Goal: Task Accomplishment & Management: Use online tool/utility

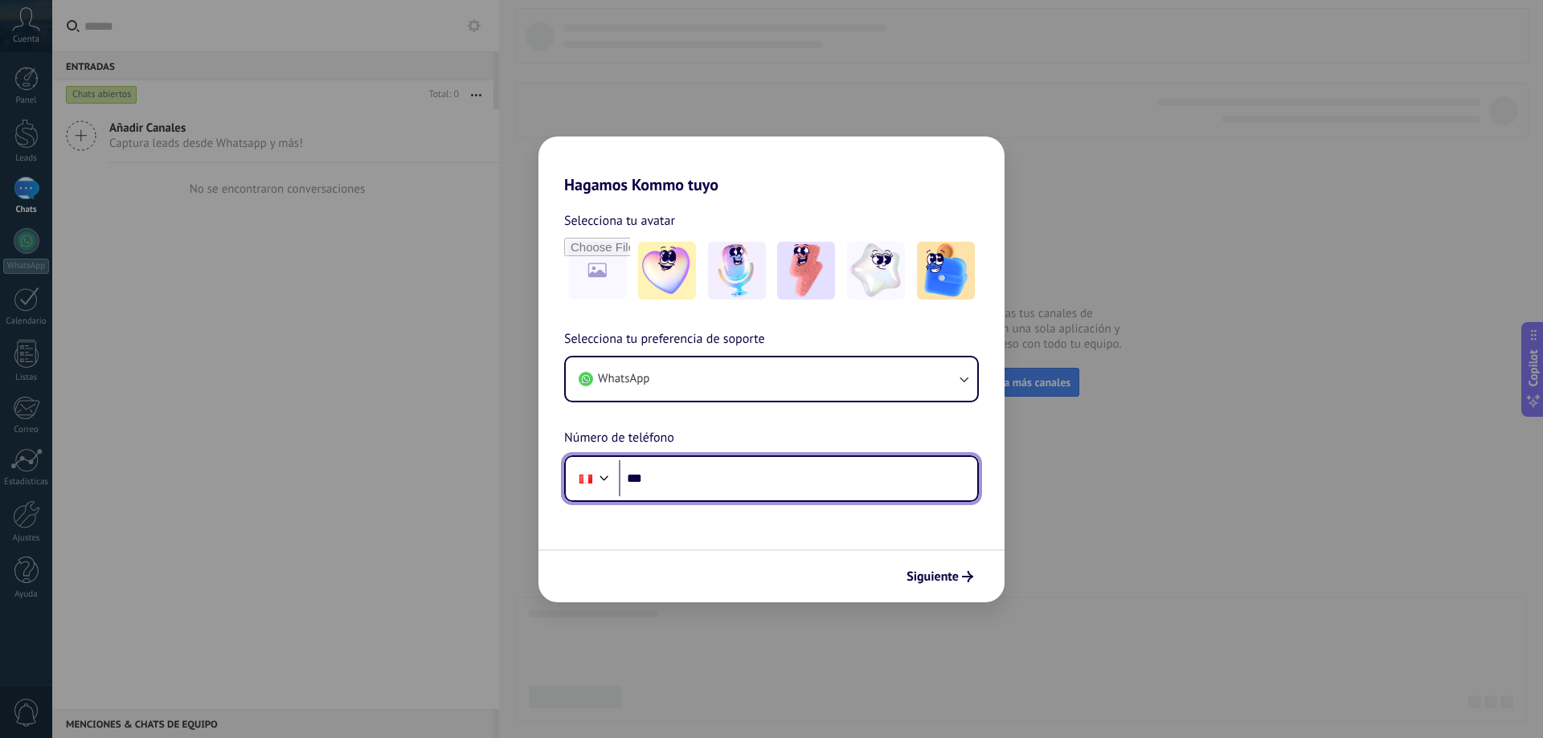
click at [752, 486] on input "***" at bounding box center [798, 478] width 358 height 37
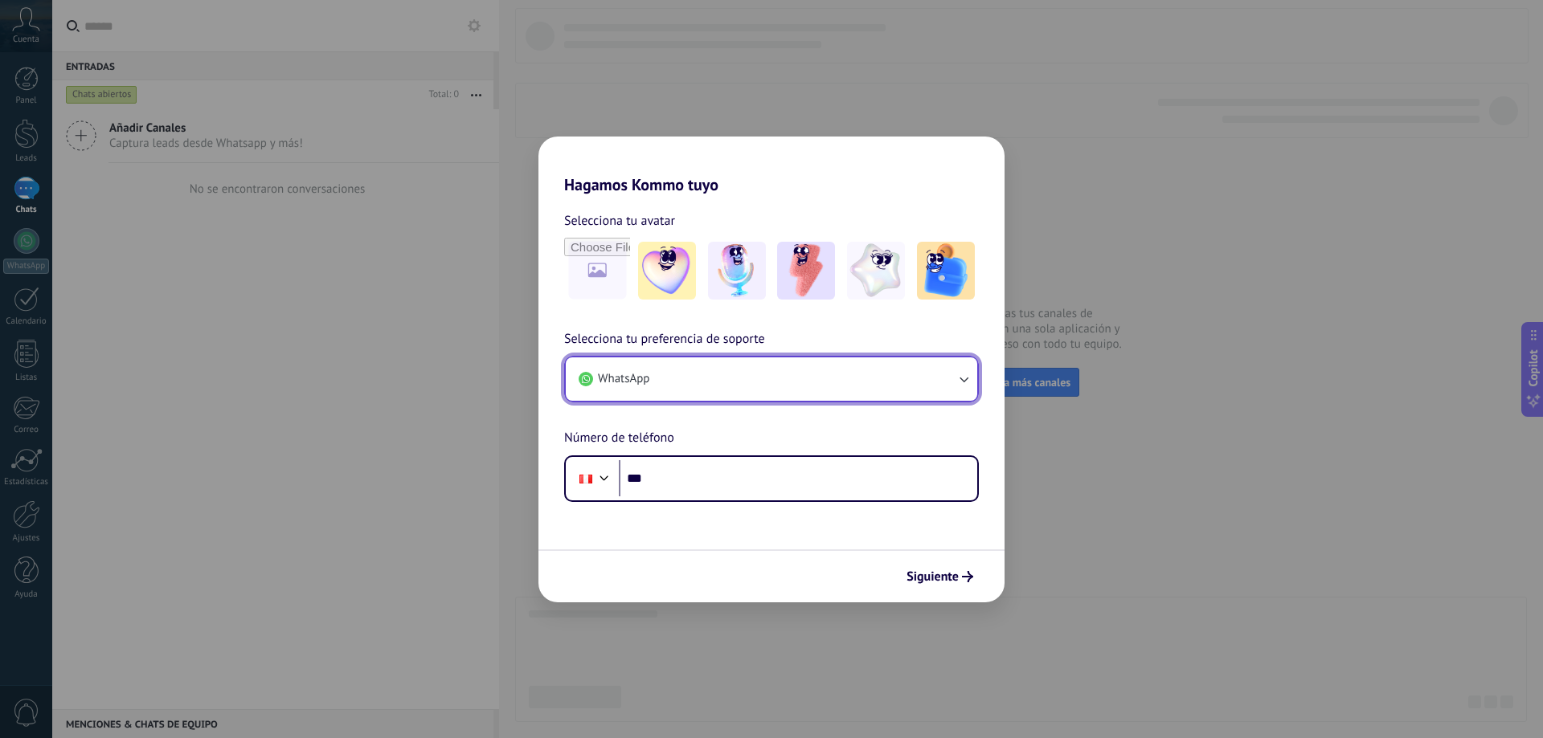
click at [689, 393] on button "WhatsApp" at bounding box center [771, 379] width 411 height 43
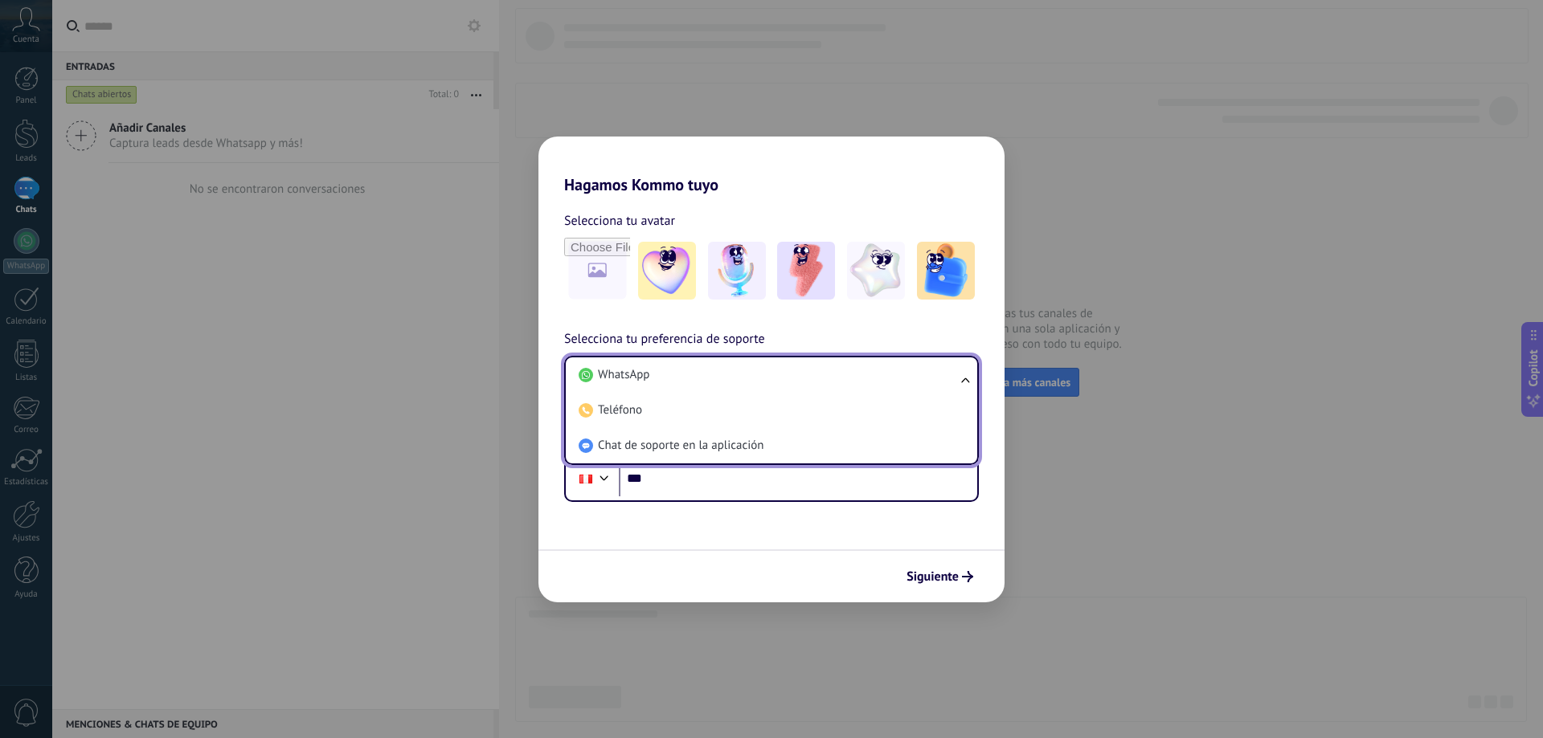
click at [851, 162] on h2 "Hagamos Kommo tuyo" at bounding box center [771, 166] width 466 height 58
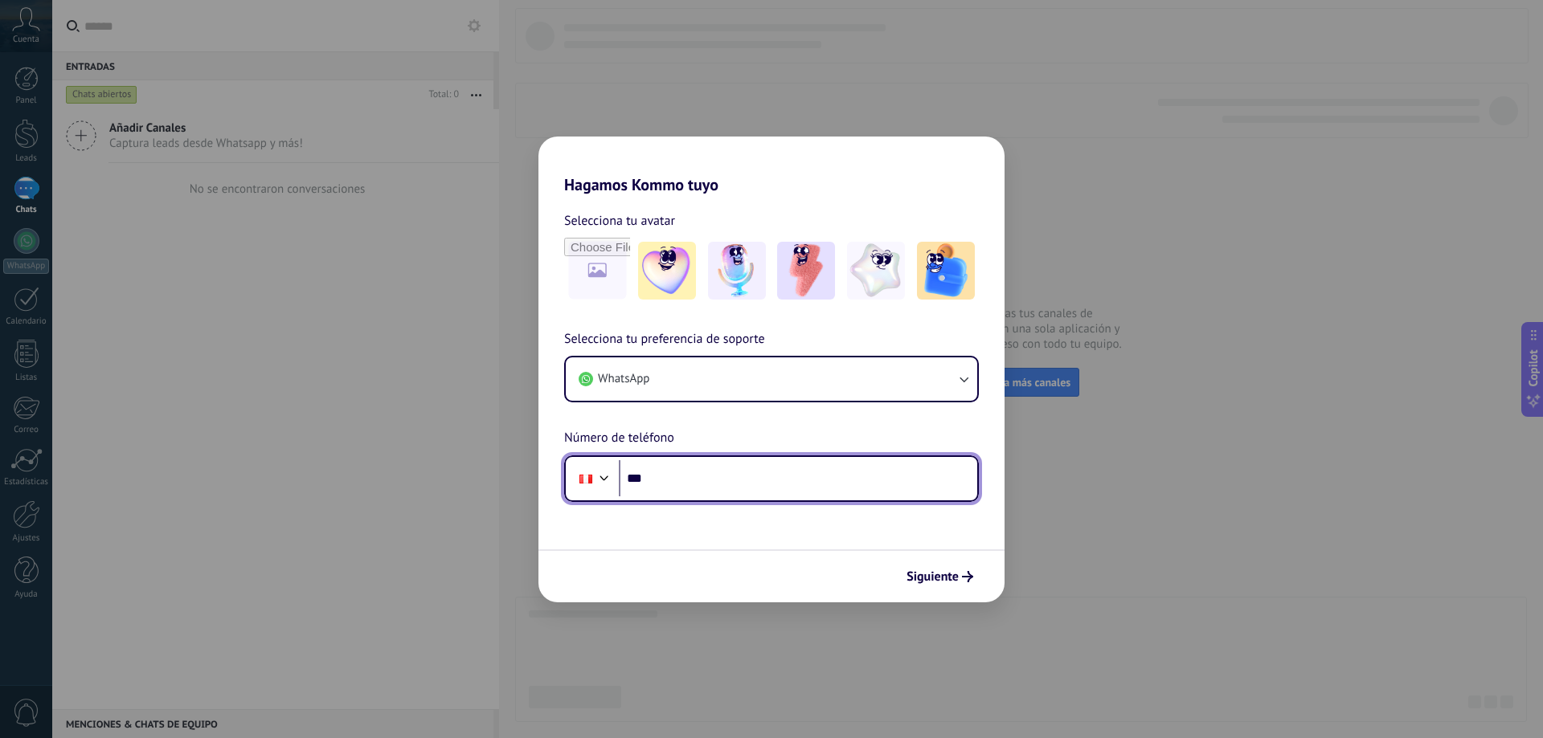
click at [766, 481] on input "***" at bounding box center [798, 478] width 358 height 37
type input "**********"
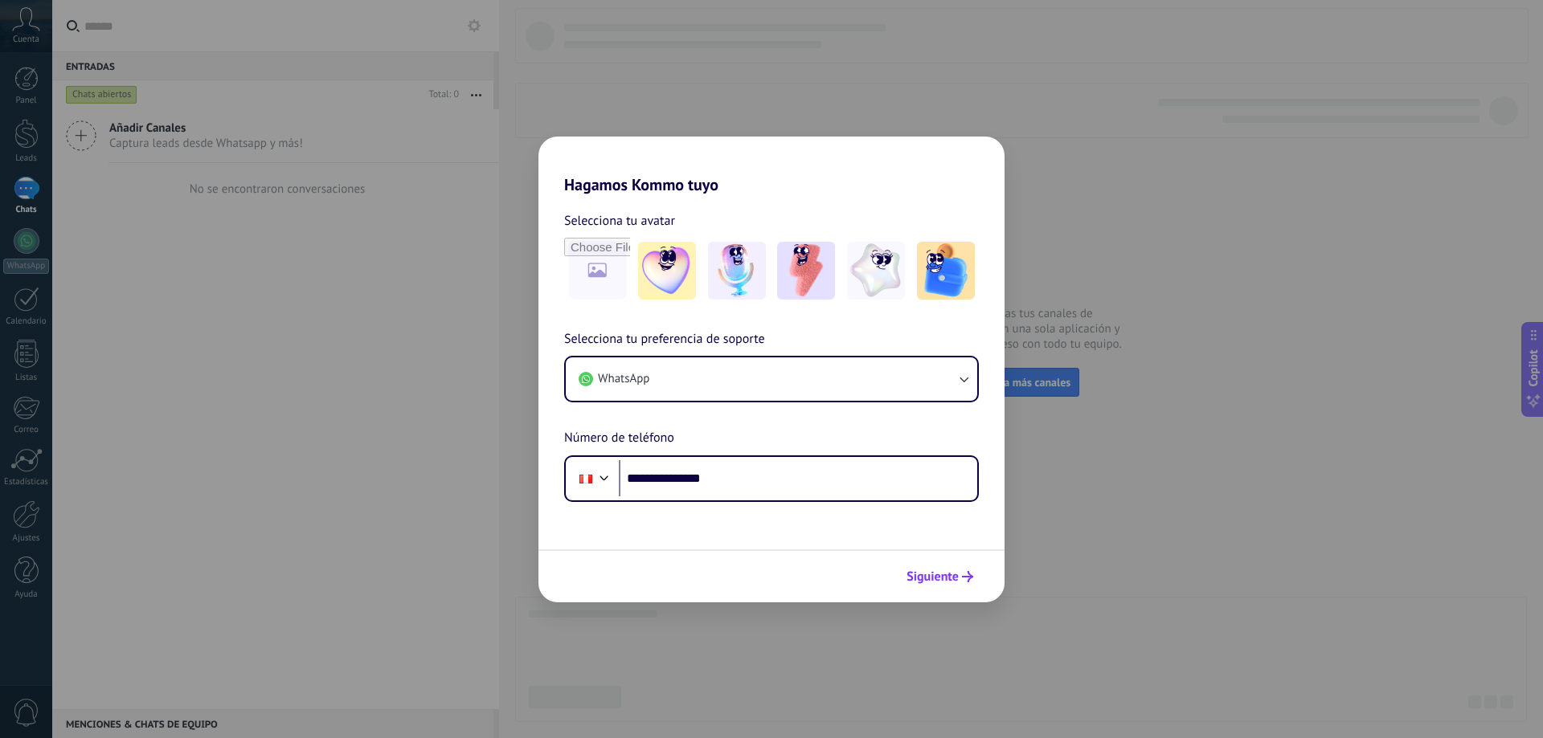
click at [935, 578] on span "Siguiente" at bounding box center [932, 576] width 52 height 11
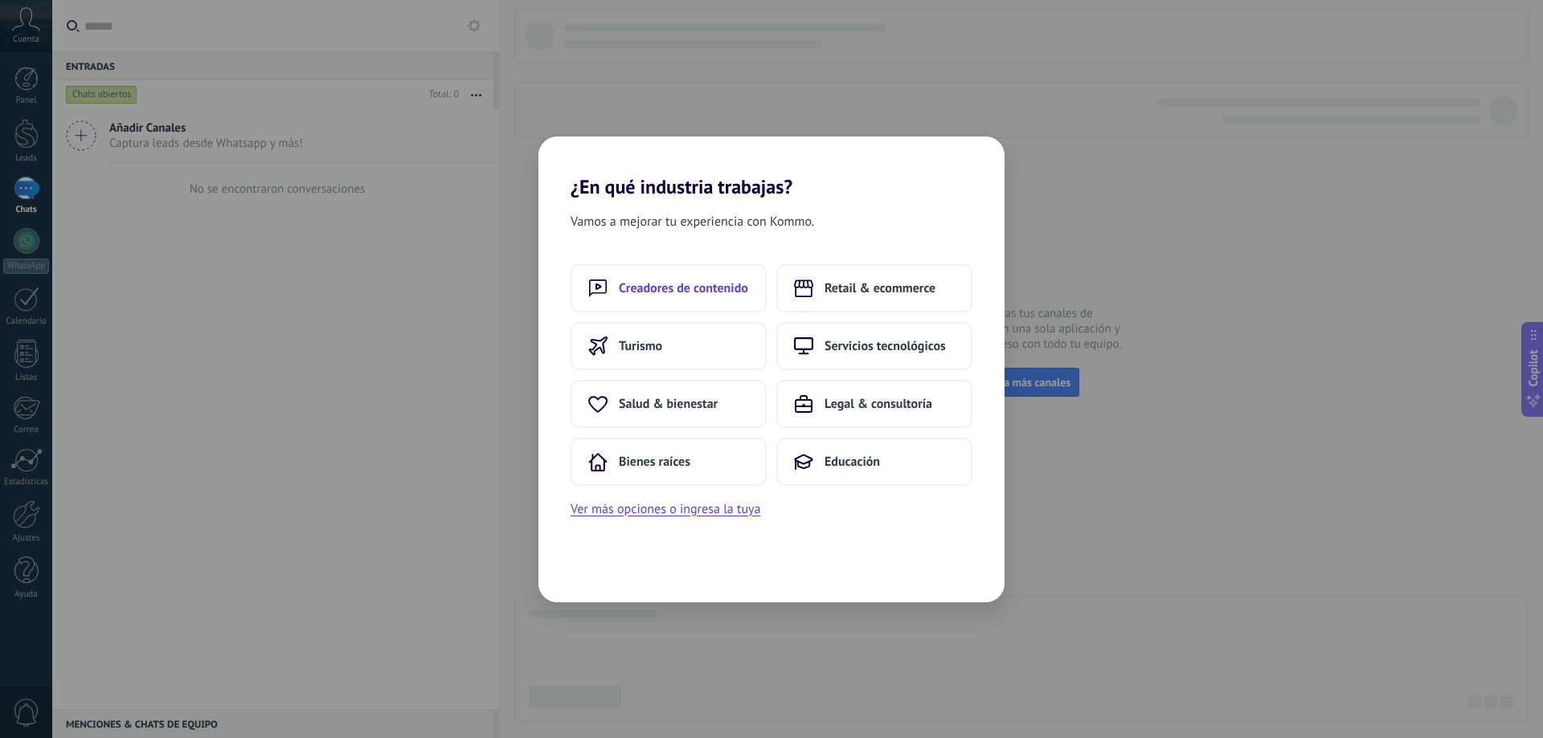
click at [718, 281] on span "Creadores de contenido" at bounding box center [683, 288] width 129 height 16
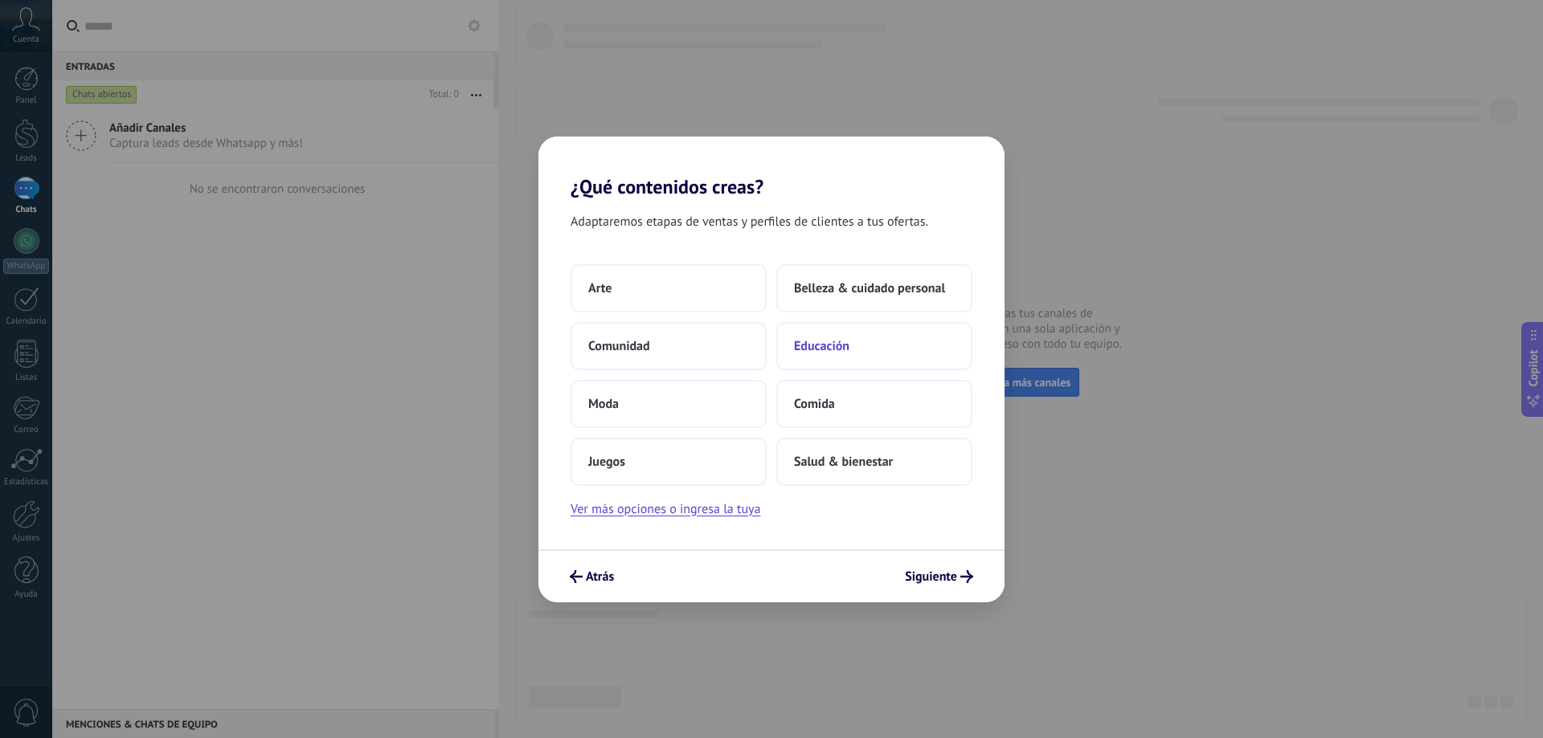
click at [875, 356] on button "Educación" at bounding box center [874, 346] width 196 height 48
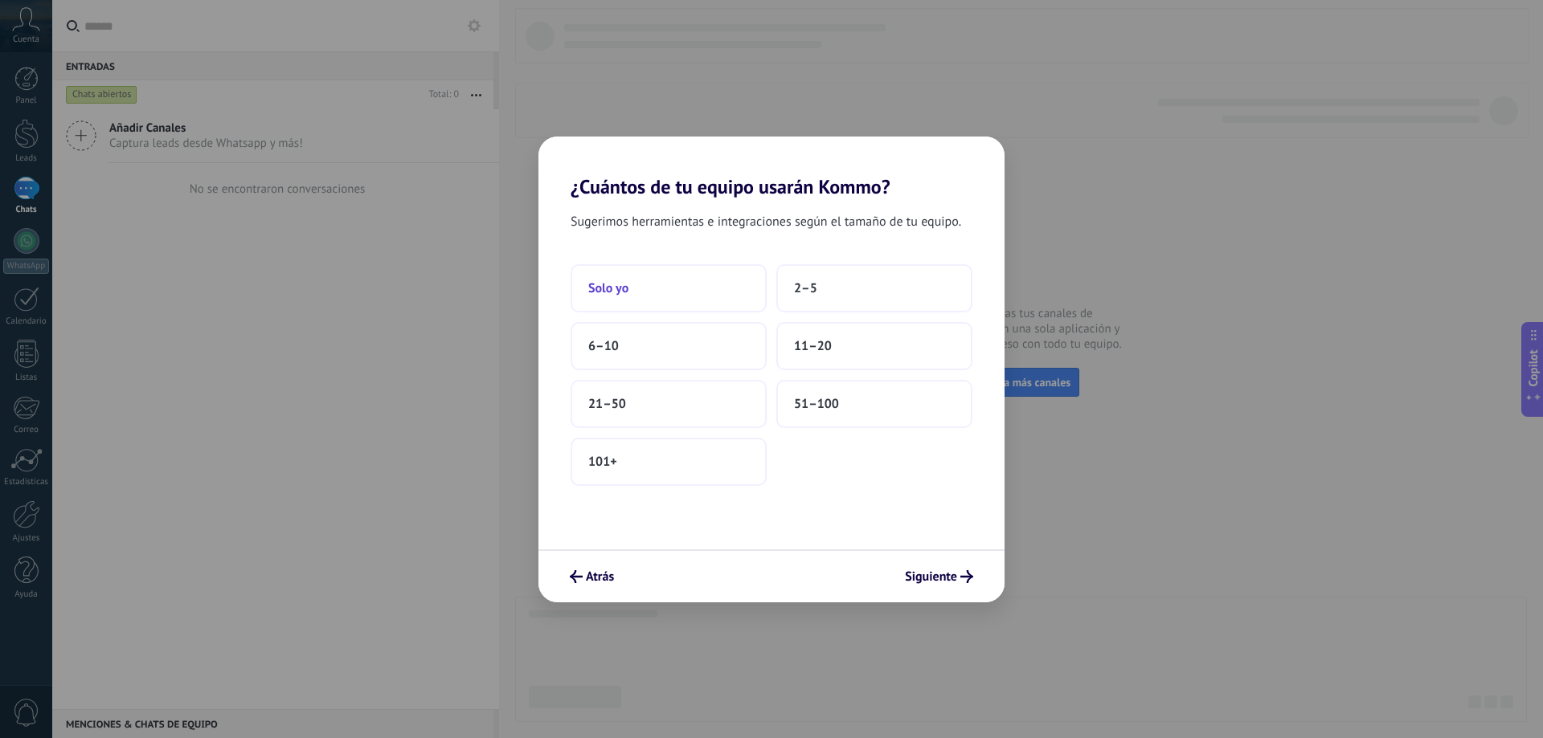
click at [628, 282] on span "Solo yo" at bounding box center [608, 288] width 40 height 16
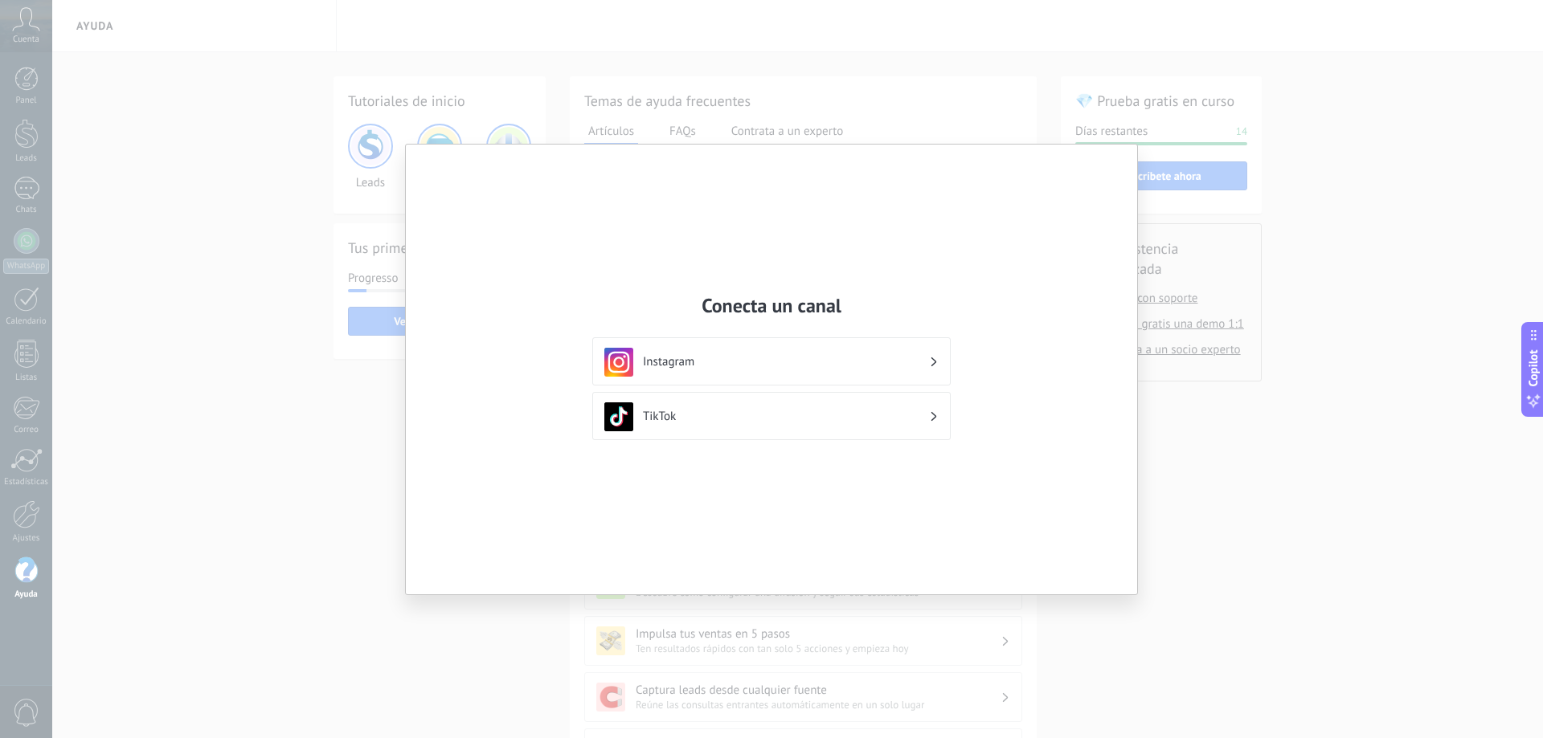
click at [1162, 85] on div "Conecta un canal Instagram TikTok" at bounding box center [771, 369] width 1543 height 738
click at [654, 553] on div "Conecta un canal Instagram TikTok" at bounding box center [771, 370] width 731 height 450
click at [239, 337] on div "Conecta un canal Instagram TikTok" at bounding box center [771, 369] width 1543 height 738
click at [790, 349] on div "Instagram" at bounding box center [771, 362] width 334 height 29
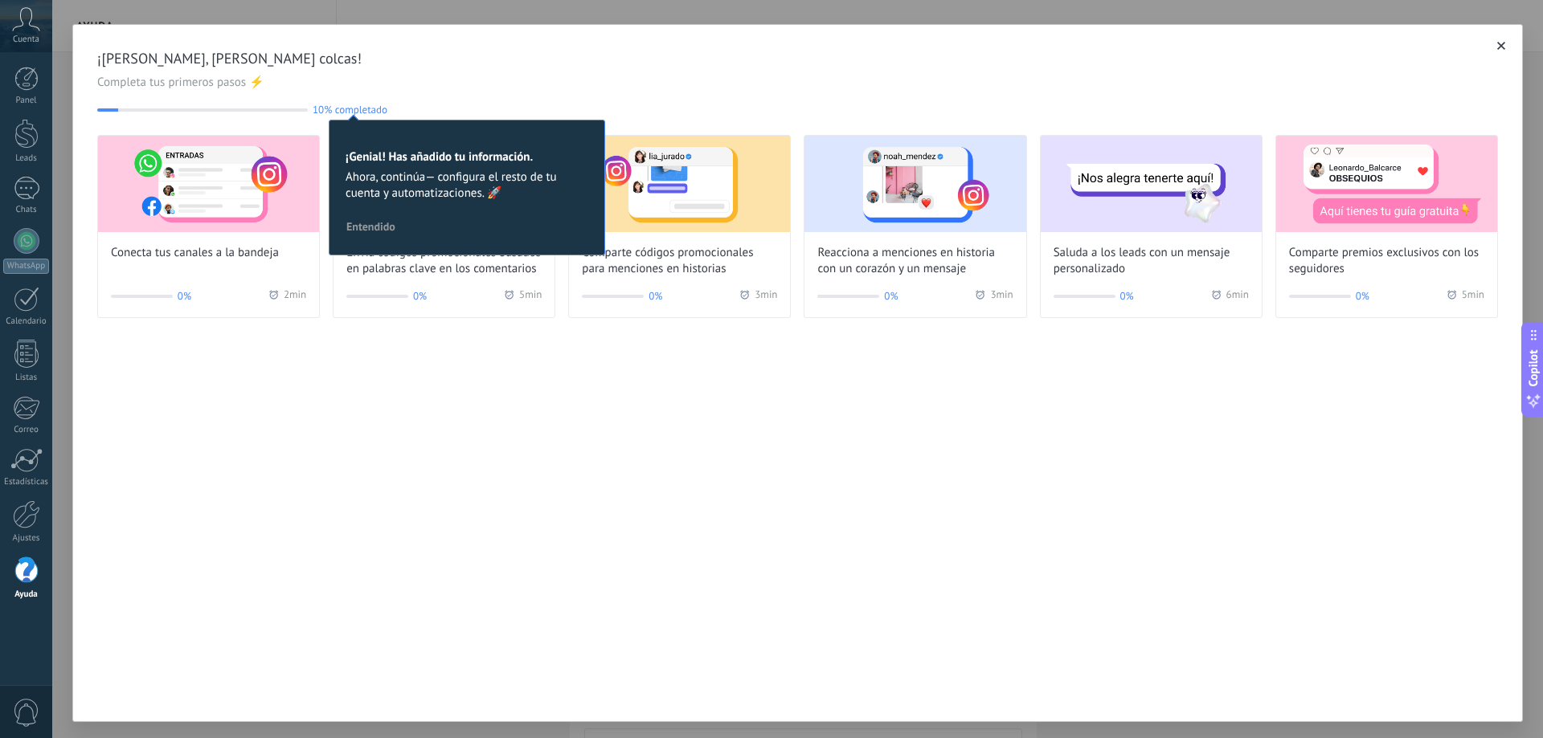
click at [1500, 44] on button "button" at bounding box center [1501, 46] width 16 height 16
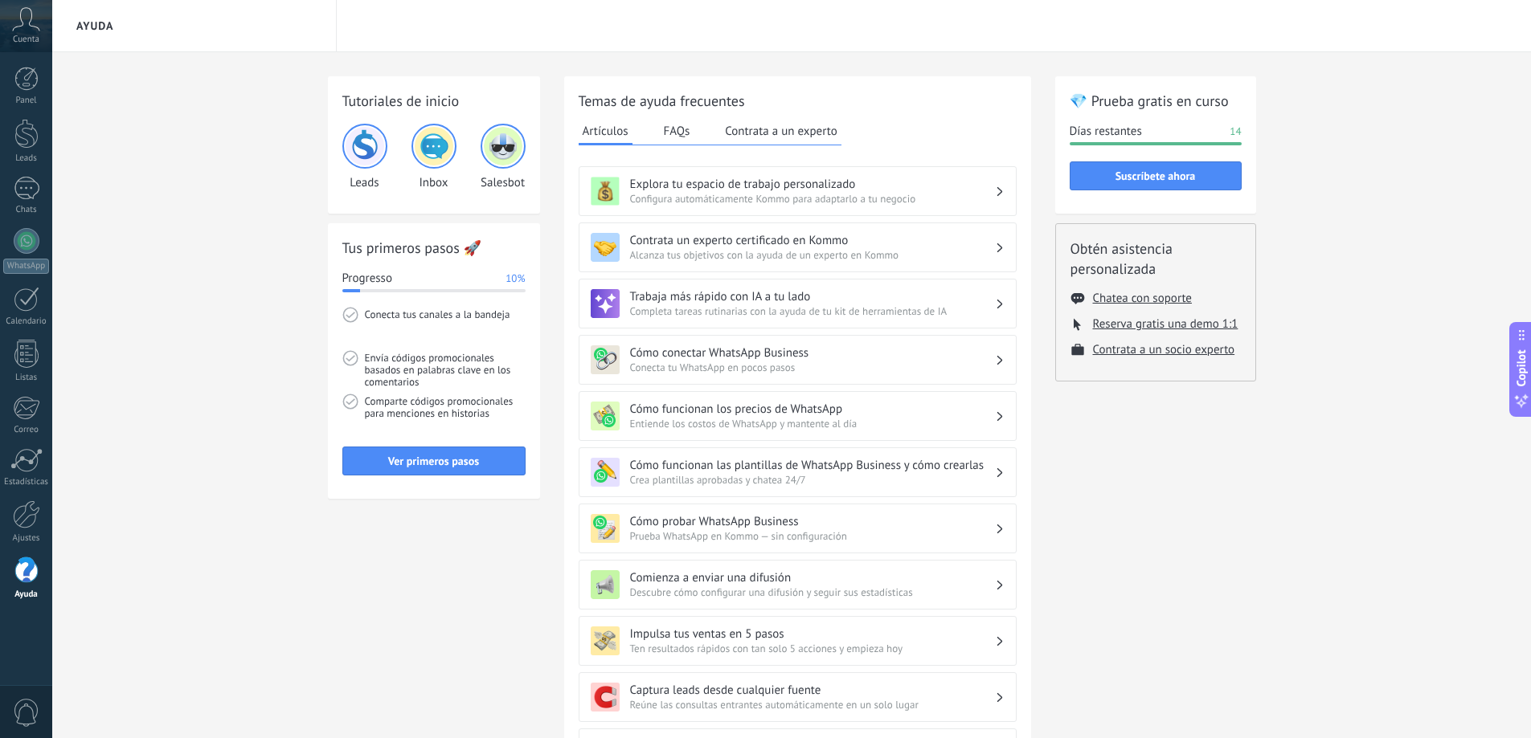
click at [24, 35] on span "Cuenta" at bounding box center [26, 40] width 27 height 10
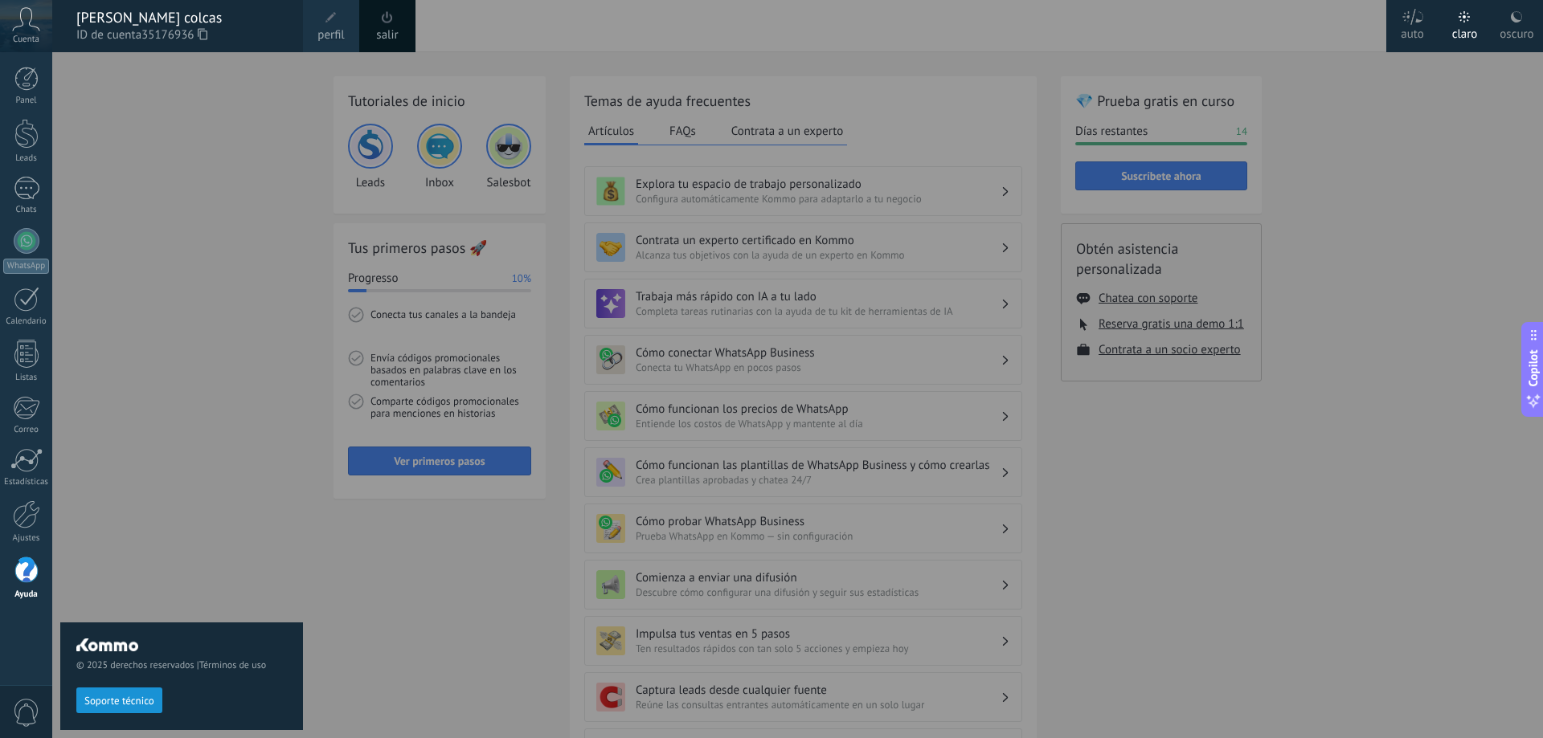
click at [123, 119] on div "© 2025 derechos reservados | Términos de uso Soporte técnico" at bounding box center [181, 395] width 243 height 686
click at [1515, 29] on div "oscuro" at bounding box center [1516, 31] width 34 height 42
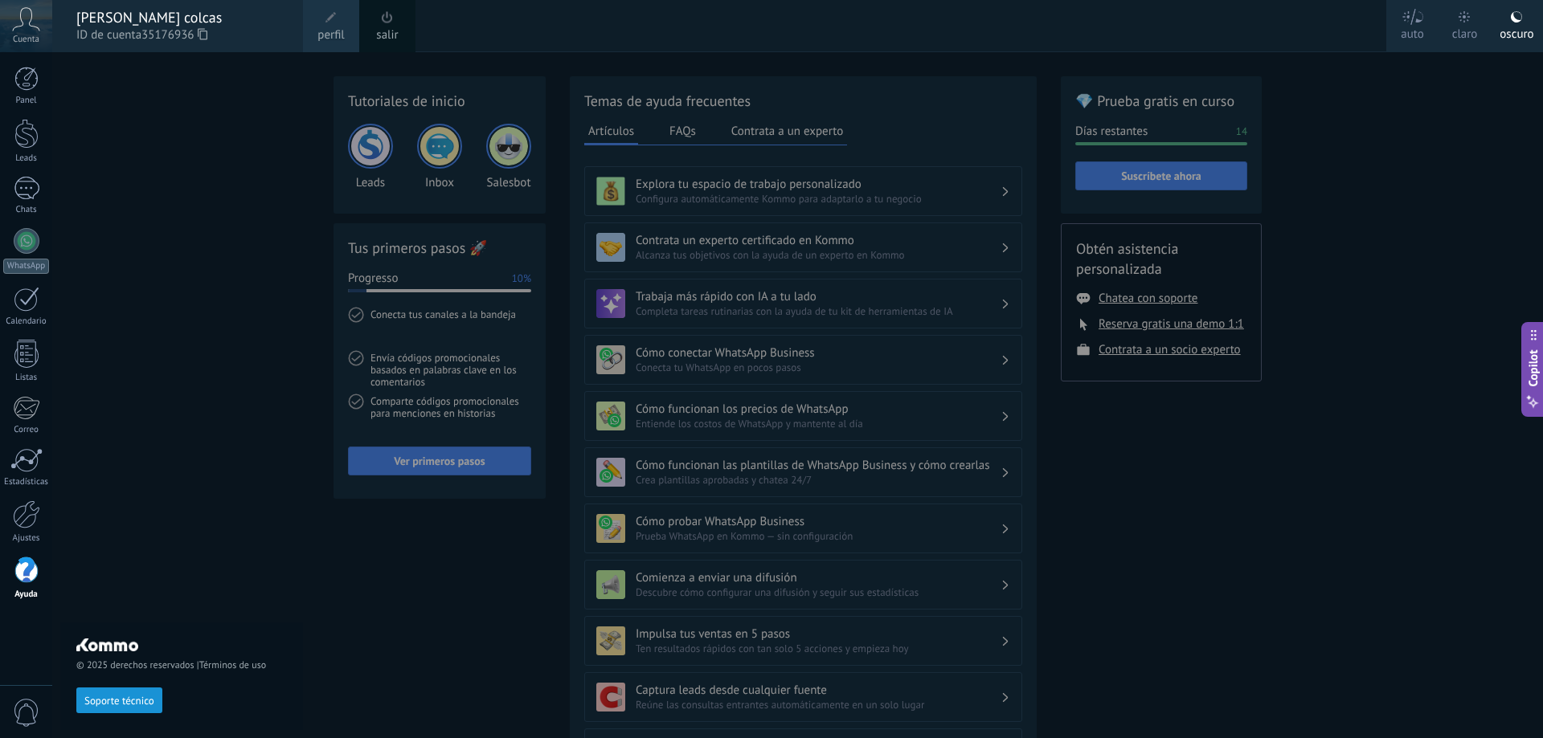
click at [1479, 22] on label "claro" at bounding box center [1464, 26] width 52 height 52
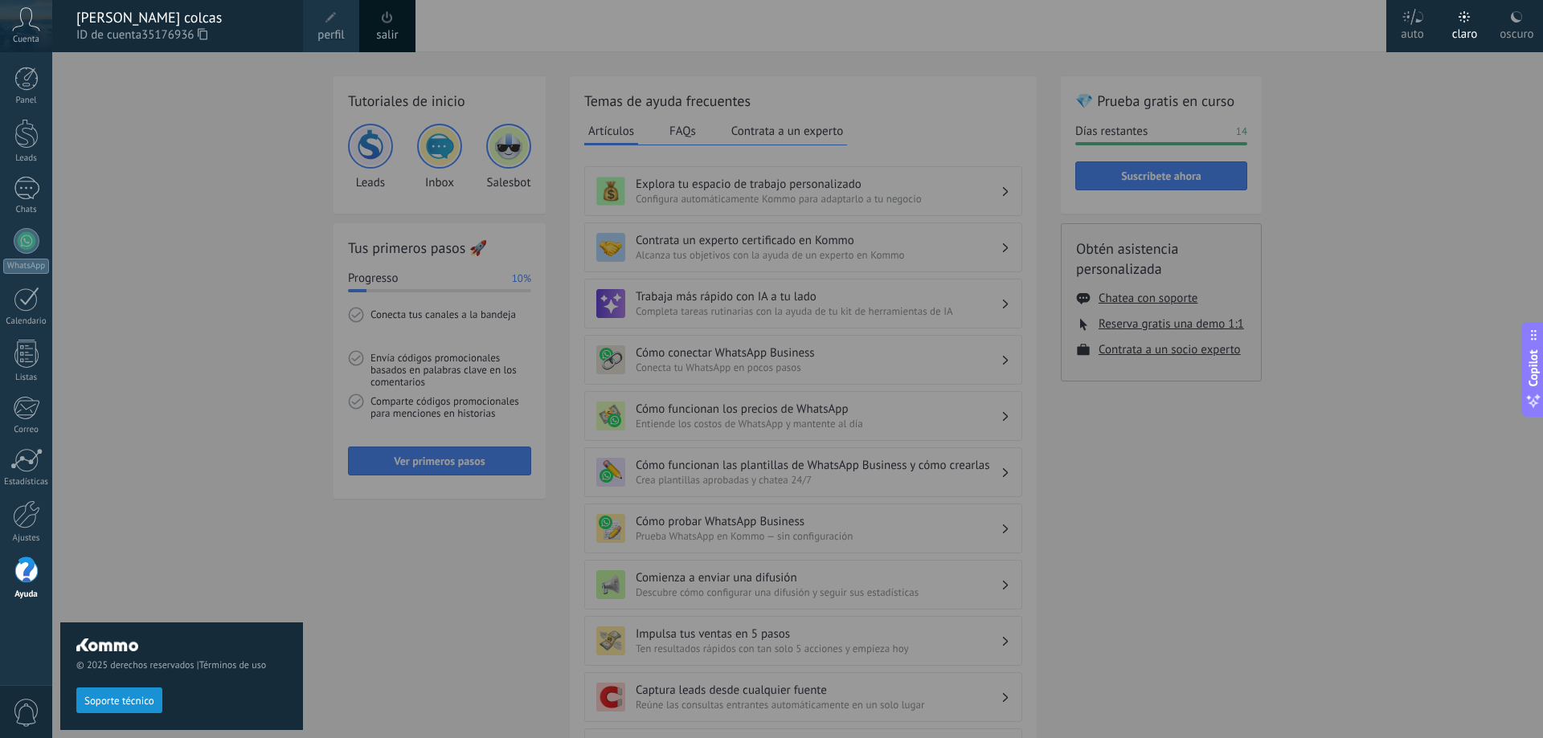
click at [38, 20] on icon at bounding box center [26, 19] width 28 height 24
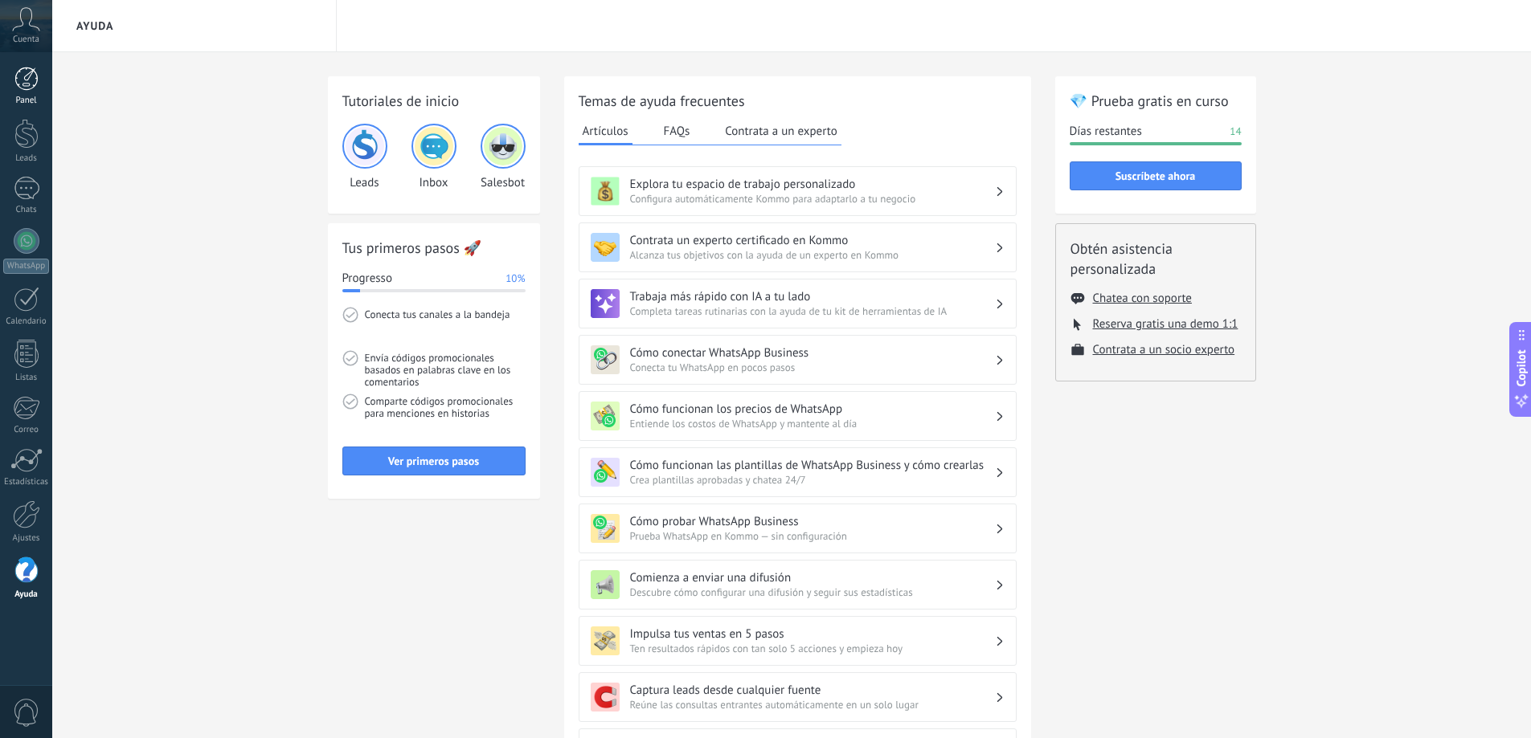
click at [41, 93] on link "Panel" at bounding box center [26, 86] width 52 height 39
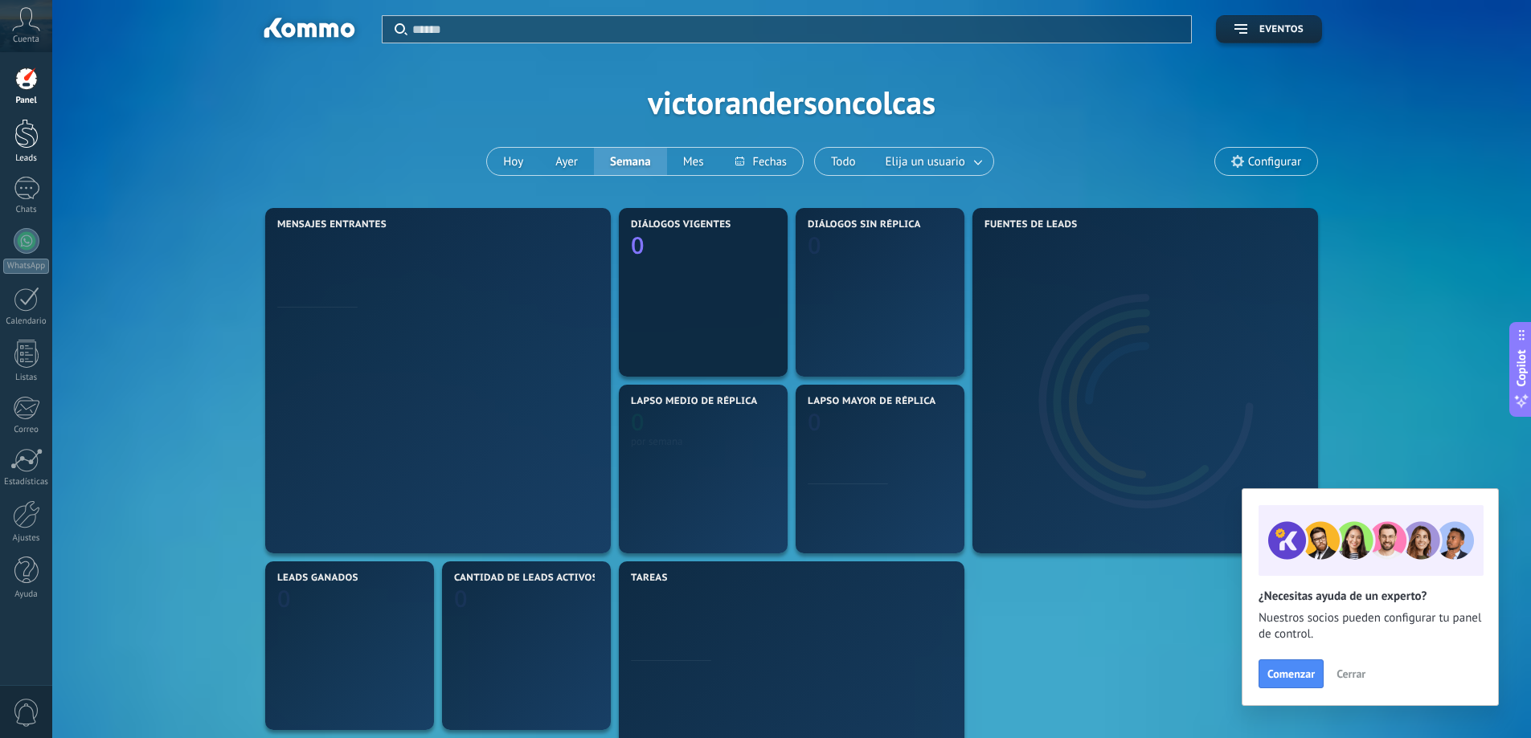
click at [31, 131] on div at bounding box center [26, 134] width 24 height 30
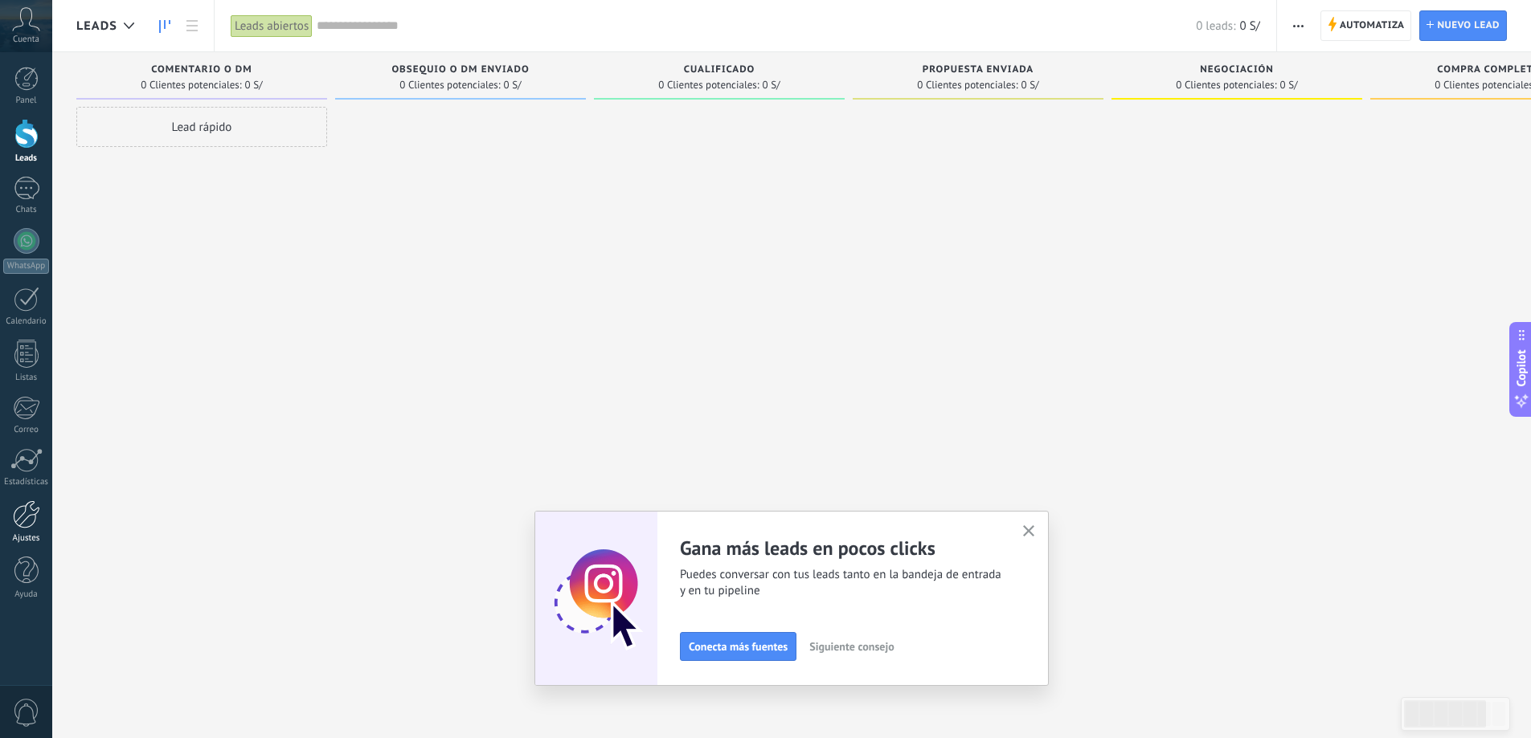
click at [33, 519] on div at bounding box center [26, 515] width 27 height 28
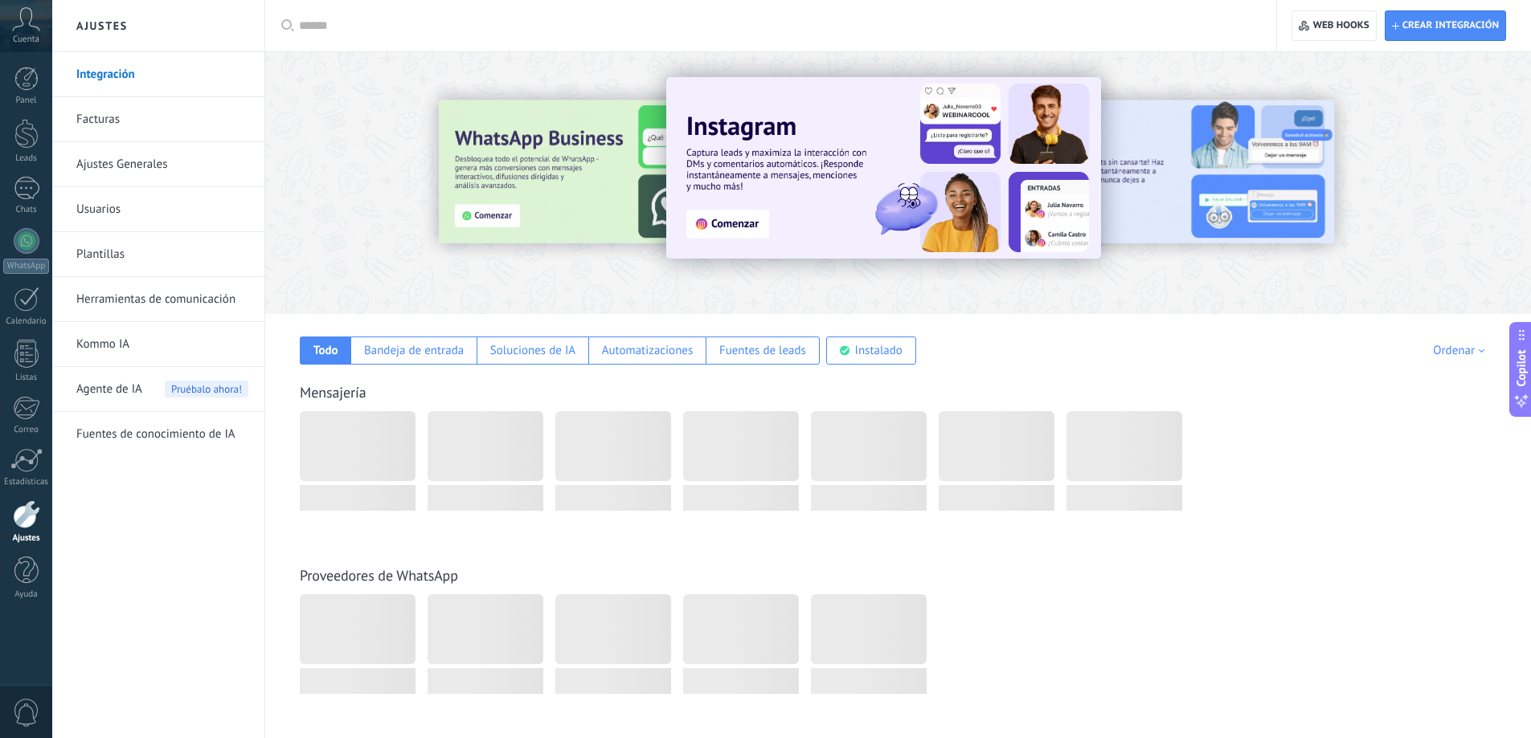
click at [166, 289] on link "Herramientas de comunicación" at bounding box center [162, 299] width 172 height 45
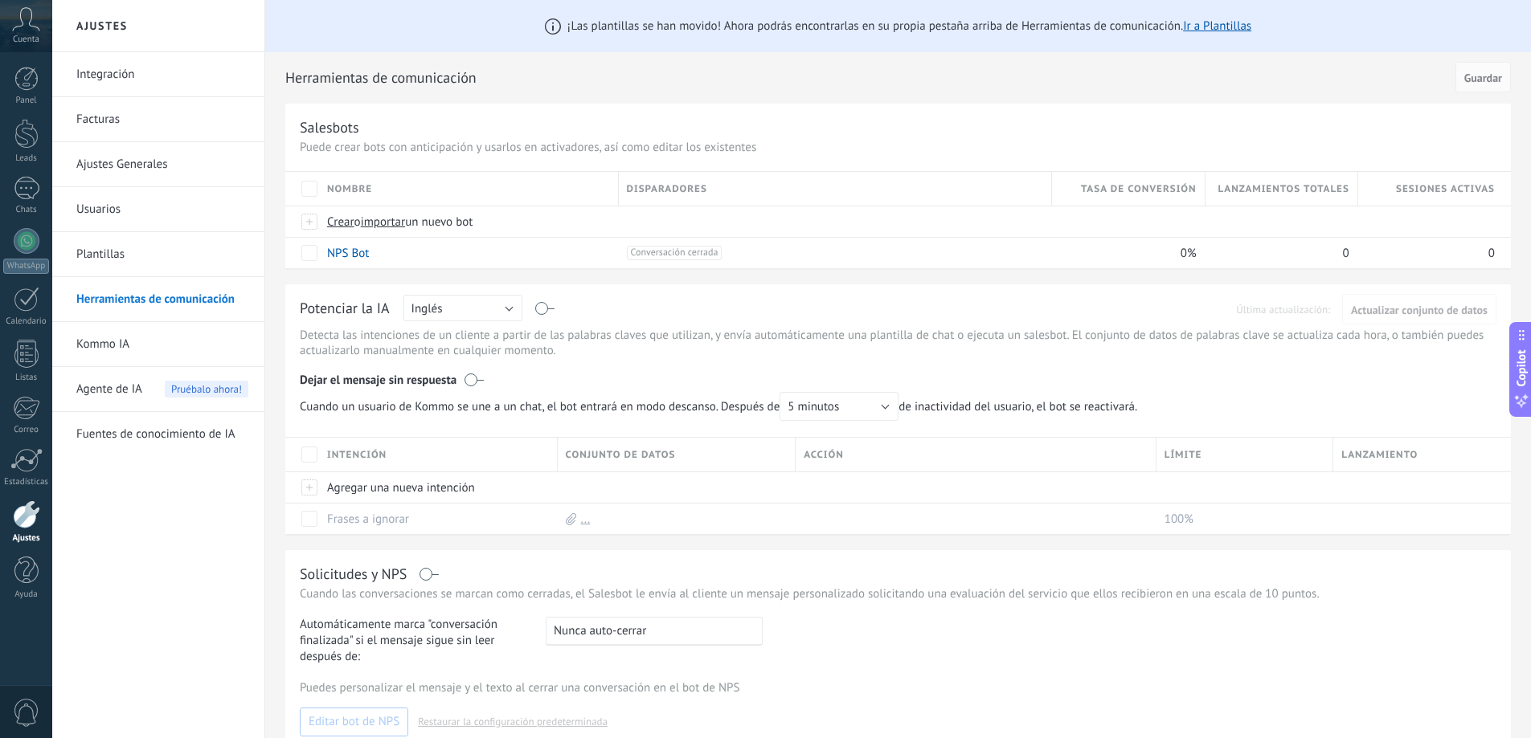
click at [148, 80] on link "Integración" at bounding box center [162, 74] width 172 height 45
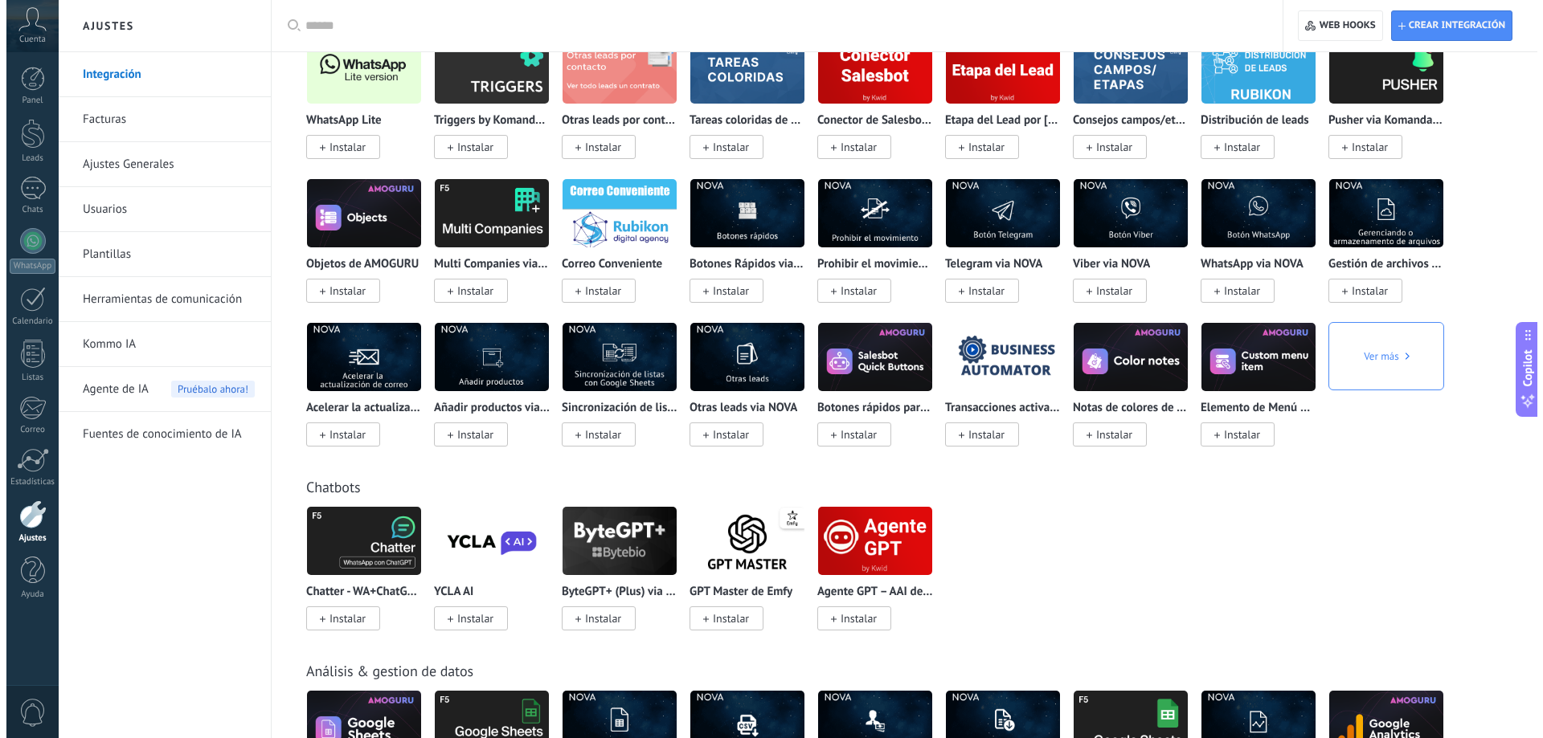
scroll to position [2812, 0]
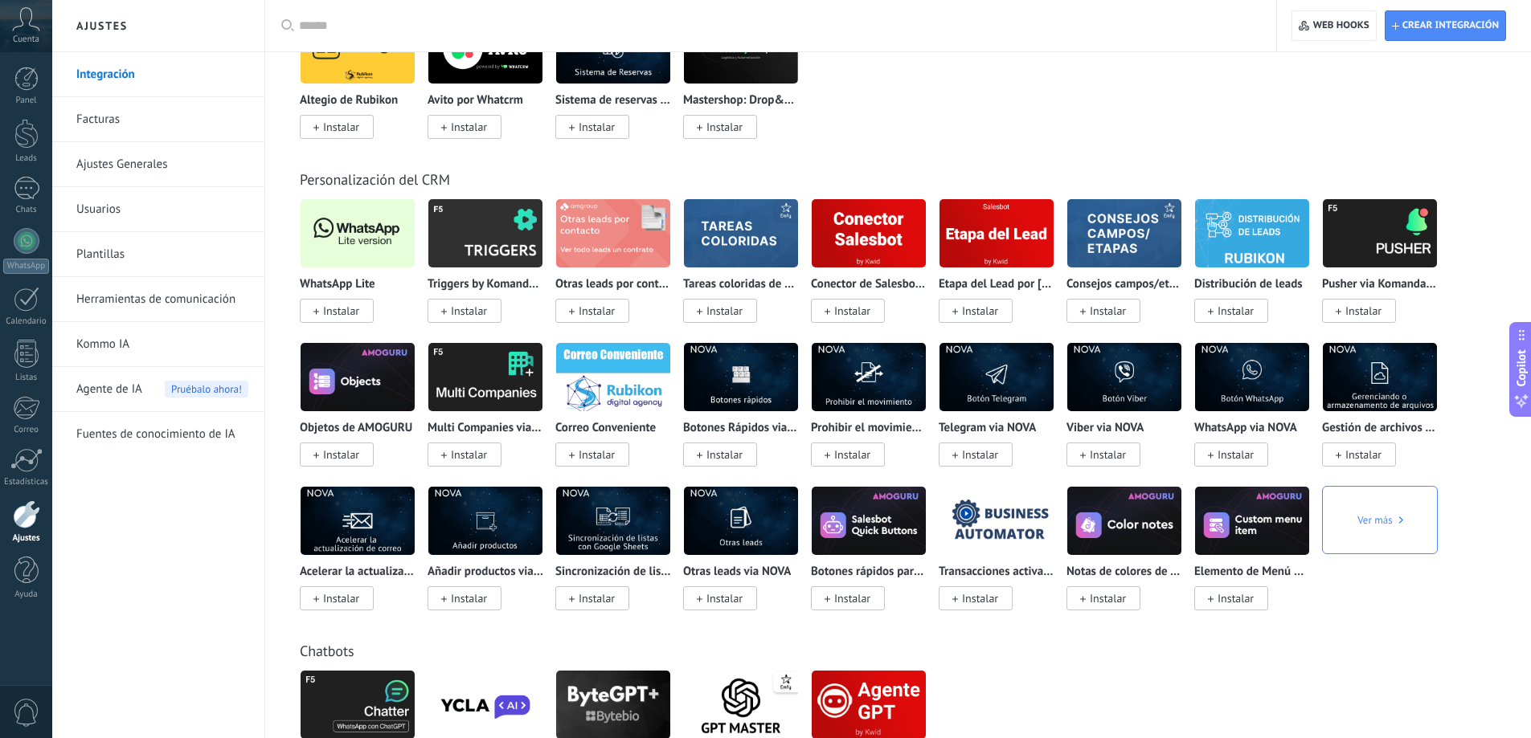
click at [341, 312] on span "Instalar" at bounding box center [341, 311] width 36 height 14
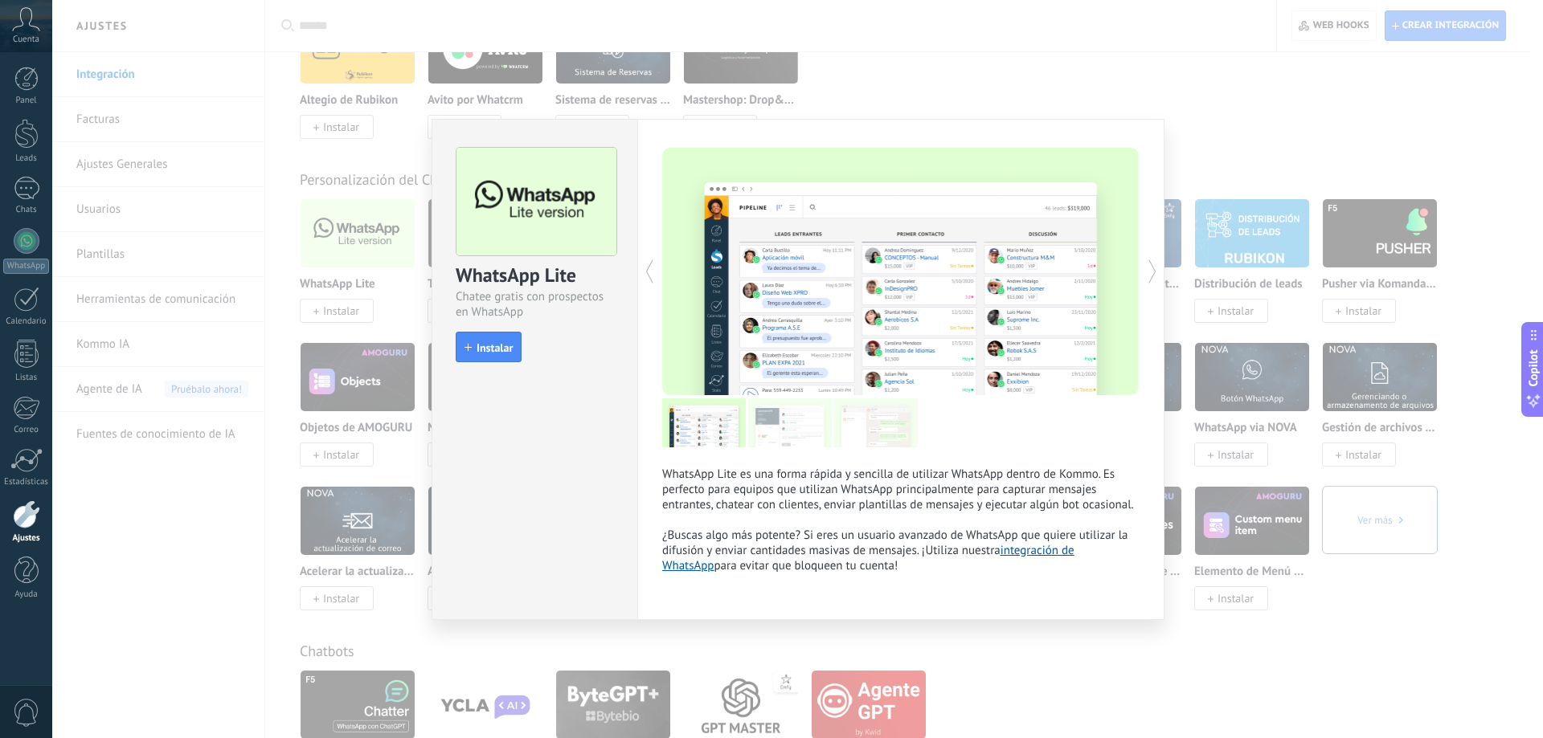
click at [510, 329] on div "WhatsApp Lite Chatee gratis con prospectos en WhatsApp install Instalar" at bounding box center [534, 248] width 205 height 256
click at [513, 337] on button "Instalar" at bounding box center [489, 347] width 66 height 31
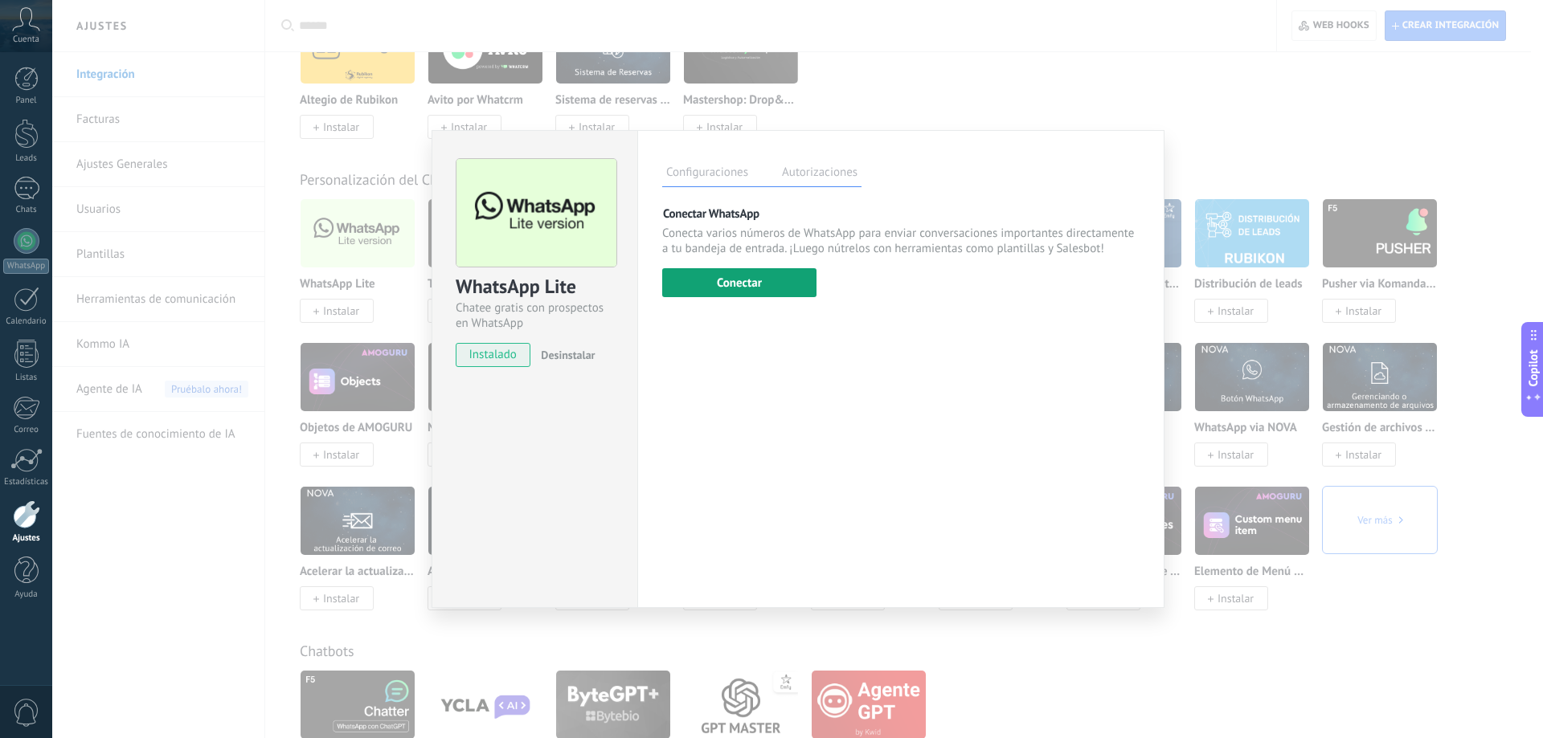
click at [723, 294] on button "Conectar" at bounding box center [739, 282] width 154 height 29
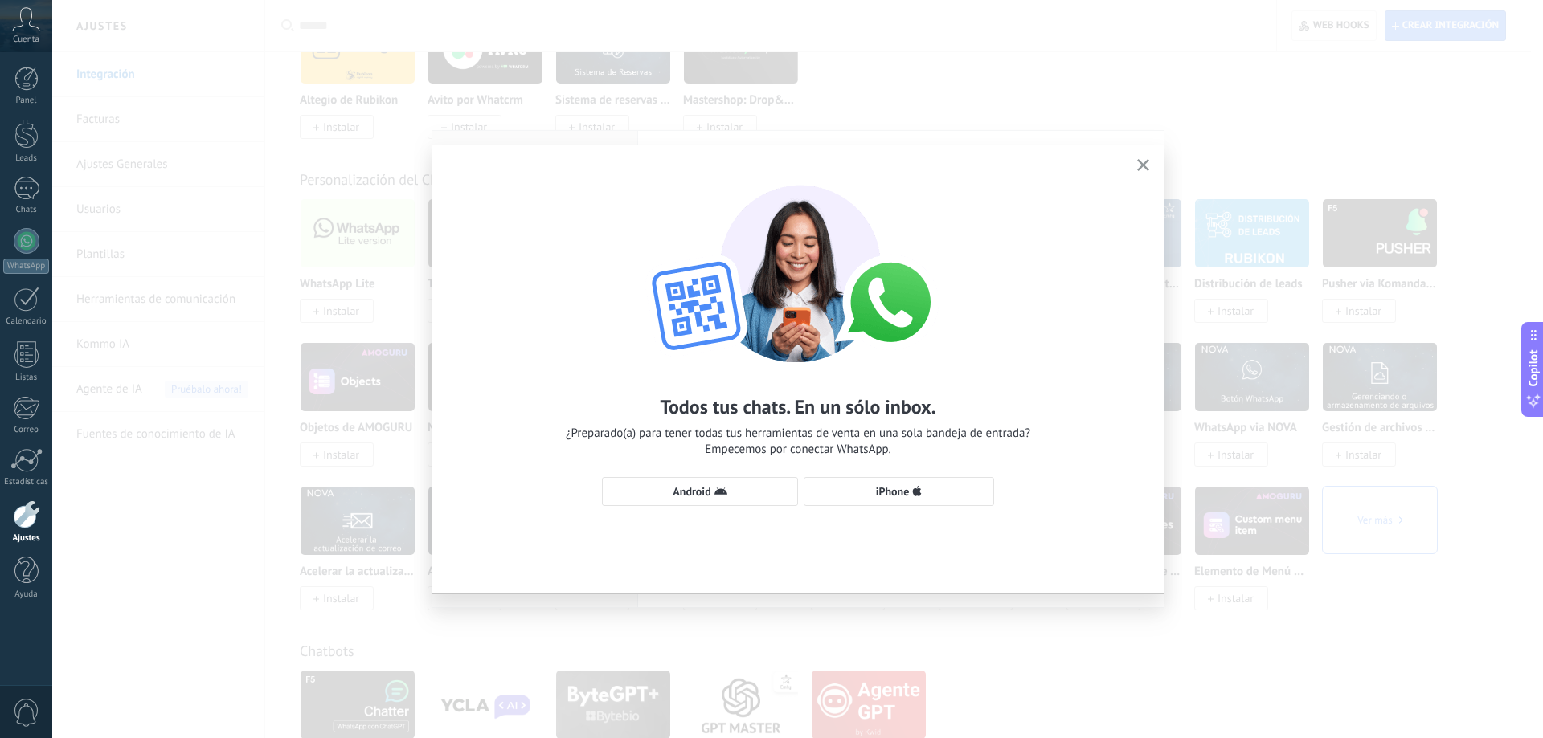
click at [1152, 154] on div "Todos tus chats. En un sólo inbox. ¿Preparado(a) para tener todas tus herramien…" at bounding box center [797, 337] width 731 height 385
click at [1147, 157] on button "button" at bounding box center [1143, 166] width 20 height 22
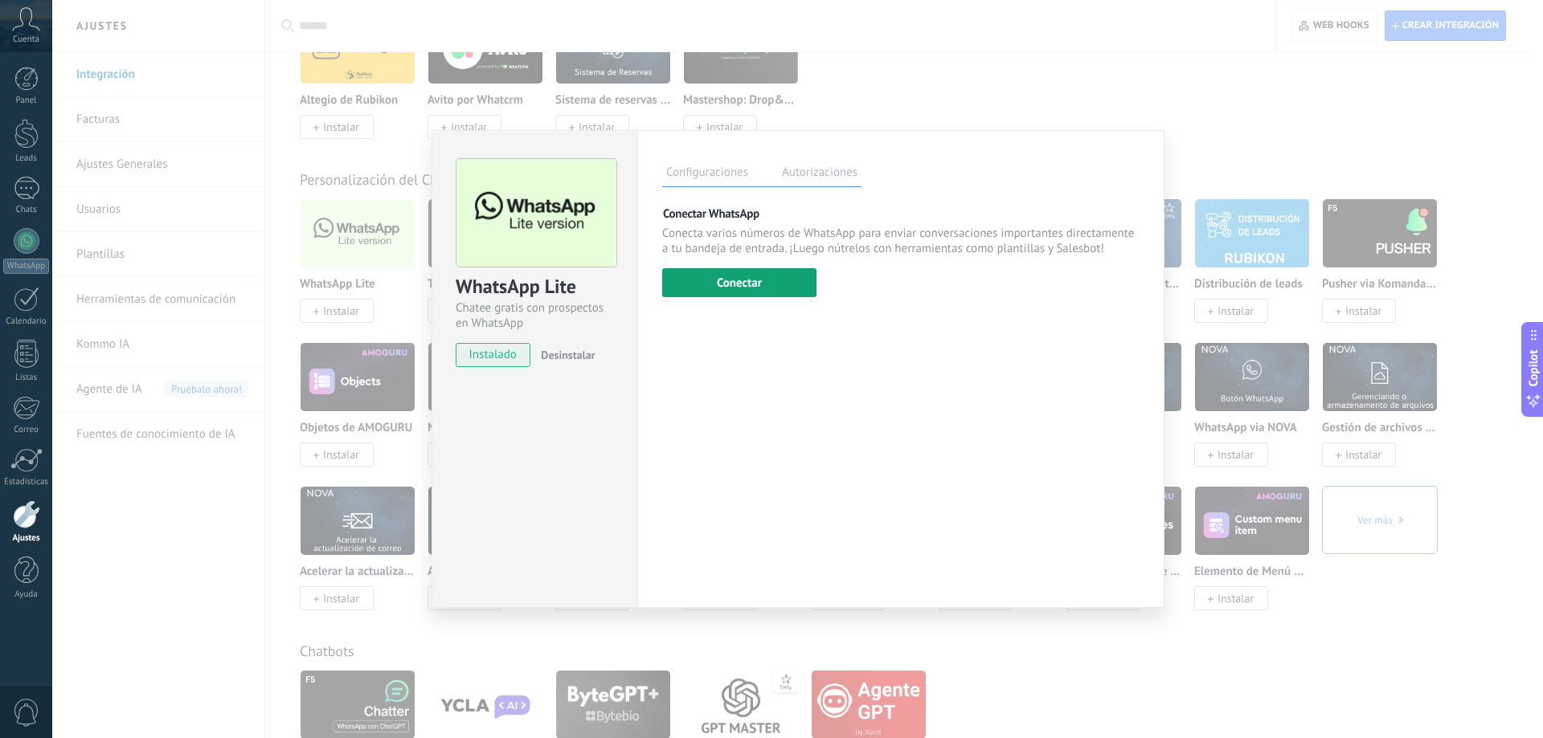
click at [792, 278] on button "Conectar" at bounding box center [739, 282] width 154 height 29
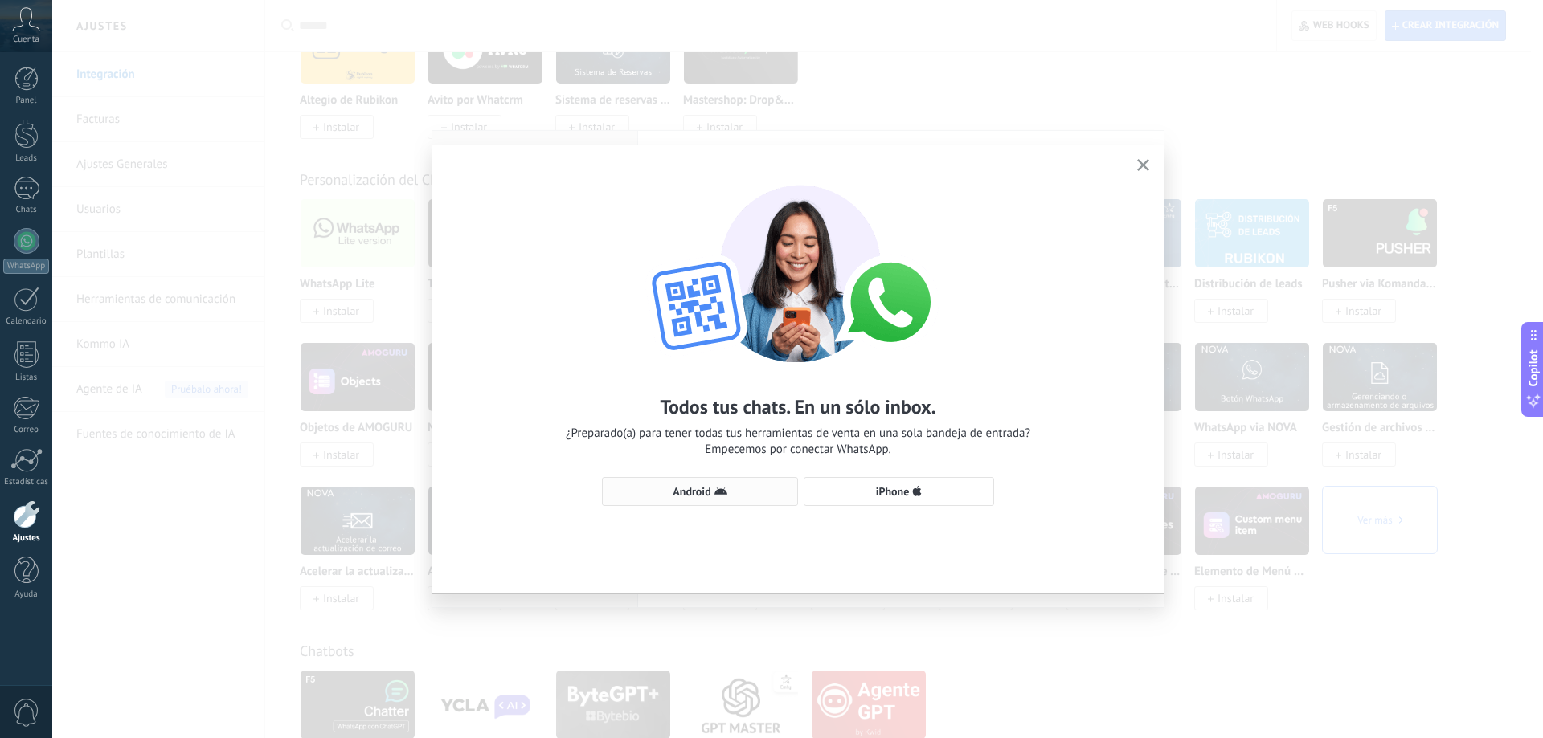
click at [742, 496] on span "Android" at bounding box center [700, 491] width 178 height 13
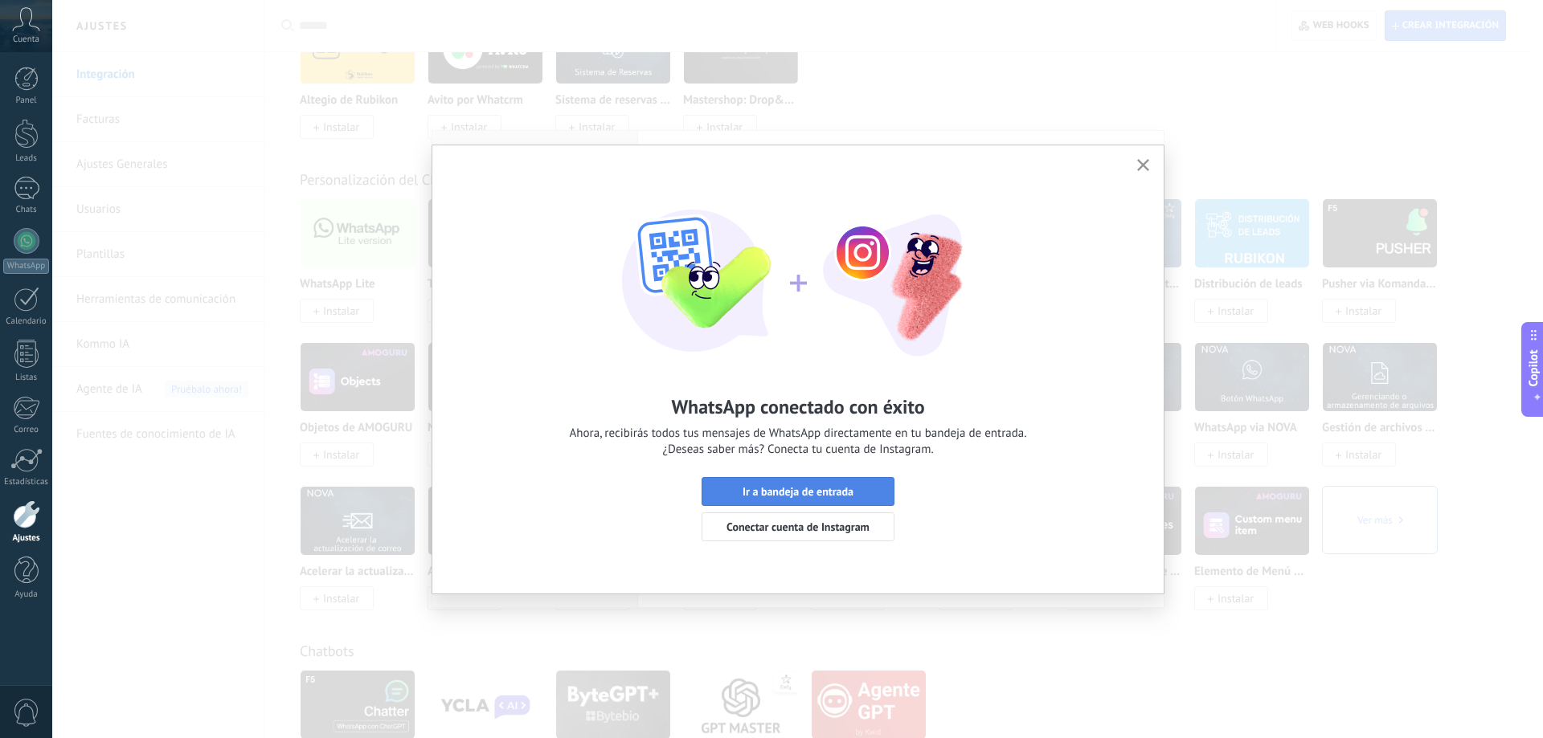
click at [873, 493] on span "Ir a bandeja de entrada" at bounding box center [797, 491] width 175 height 11
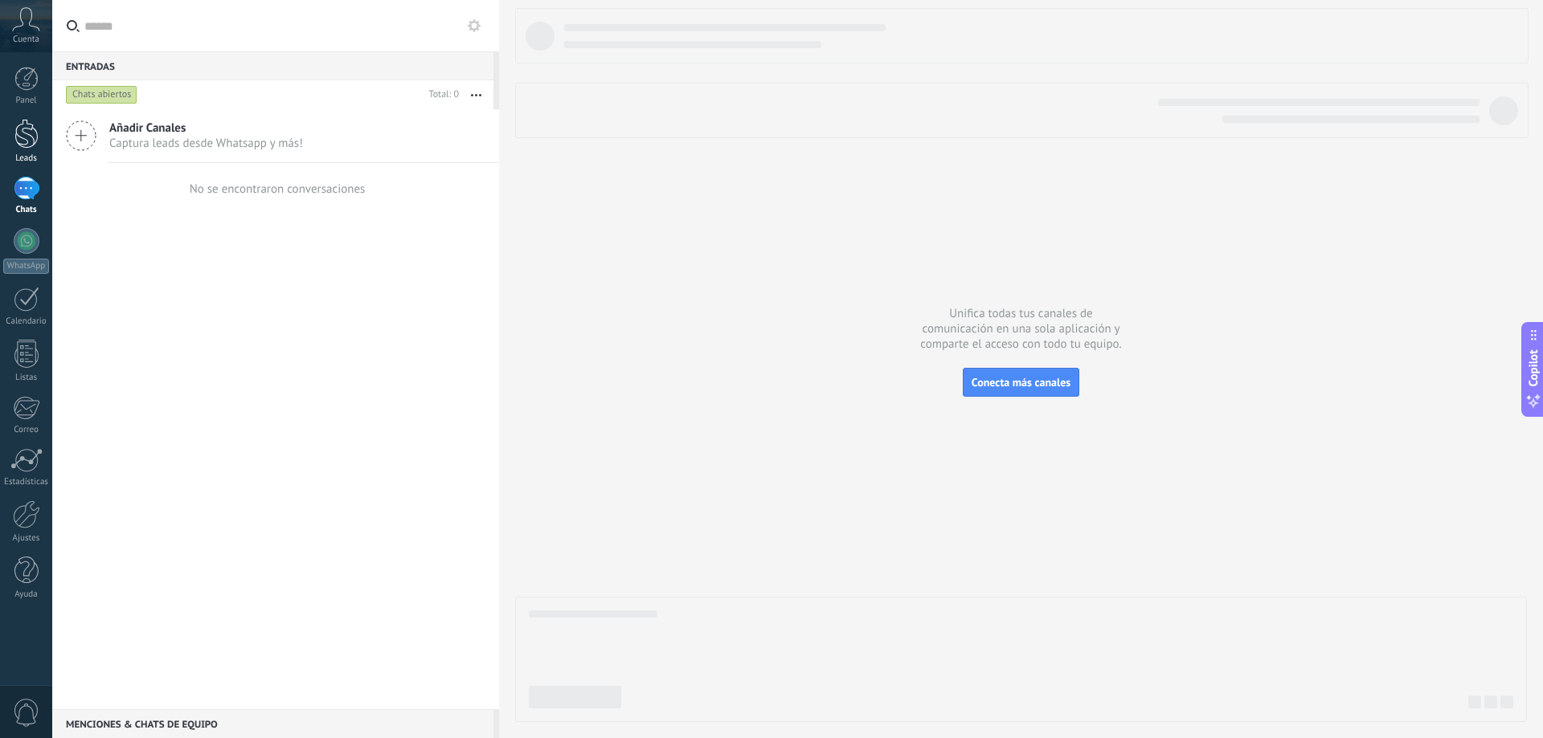
click at [21, 134] on div at bounding box center [26, 134] width 24 height 30
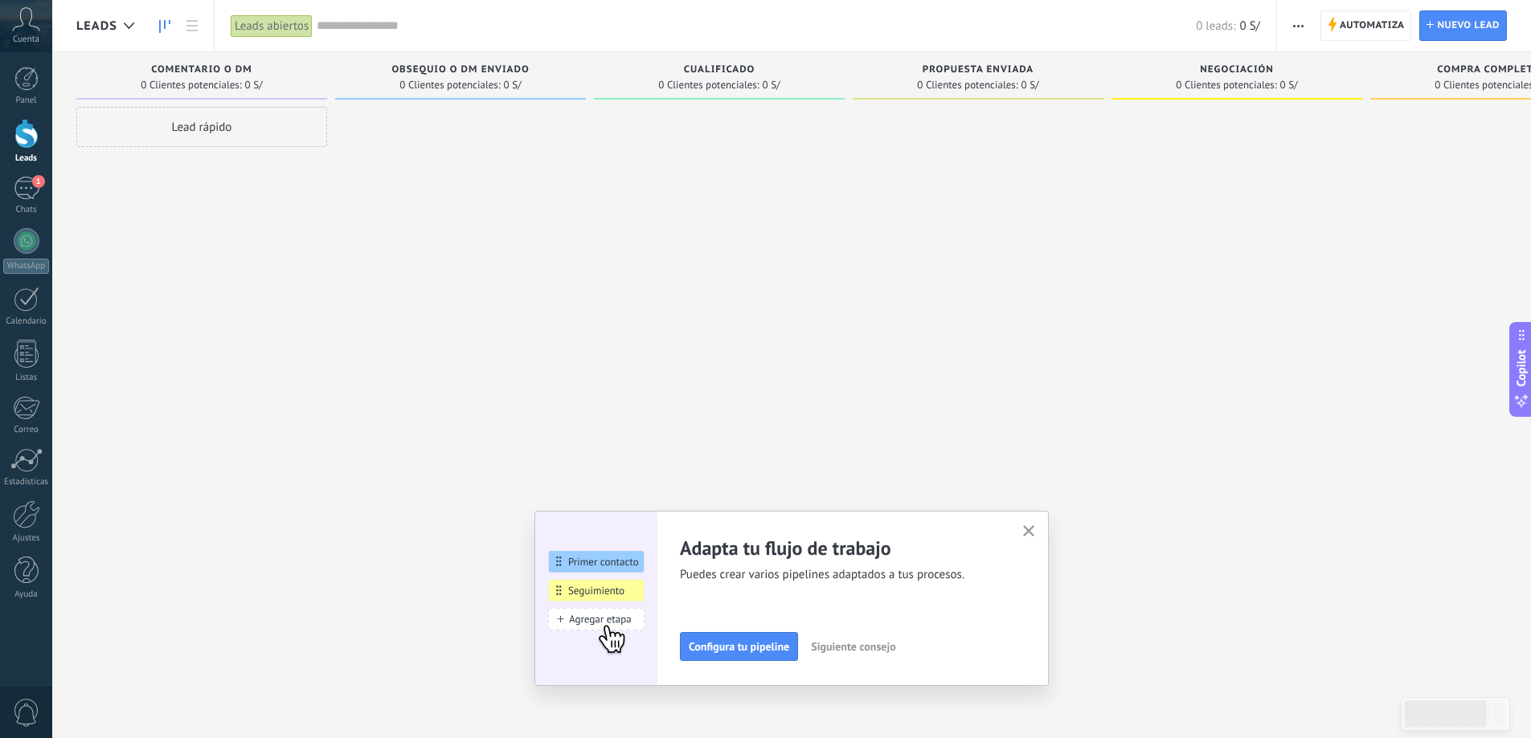
click at [298, 230] on div "Lead rápido" at bounding box center [201, 371] width 251 height 529
click at [35, 189] on div "1" at bounding box center [27, 188] width 26 height 23
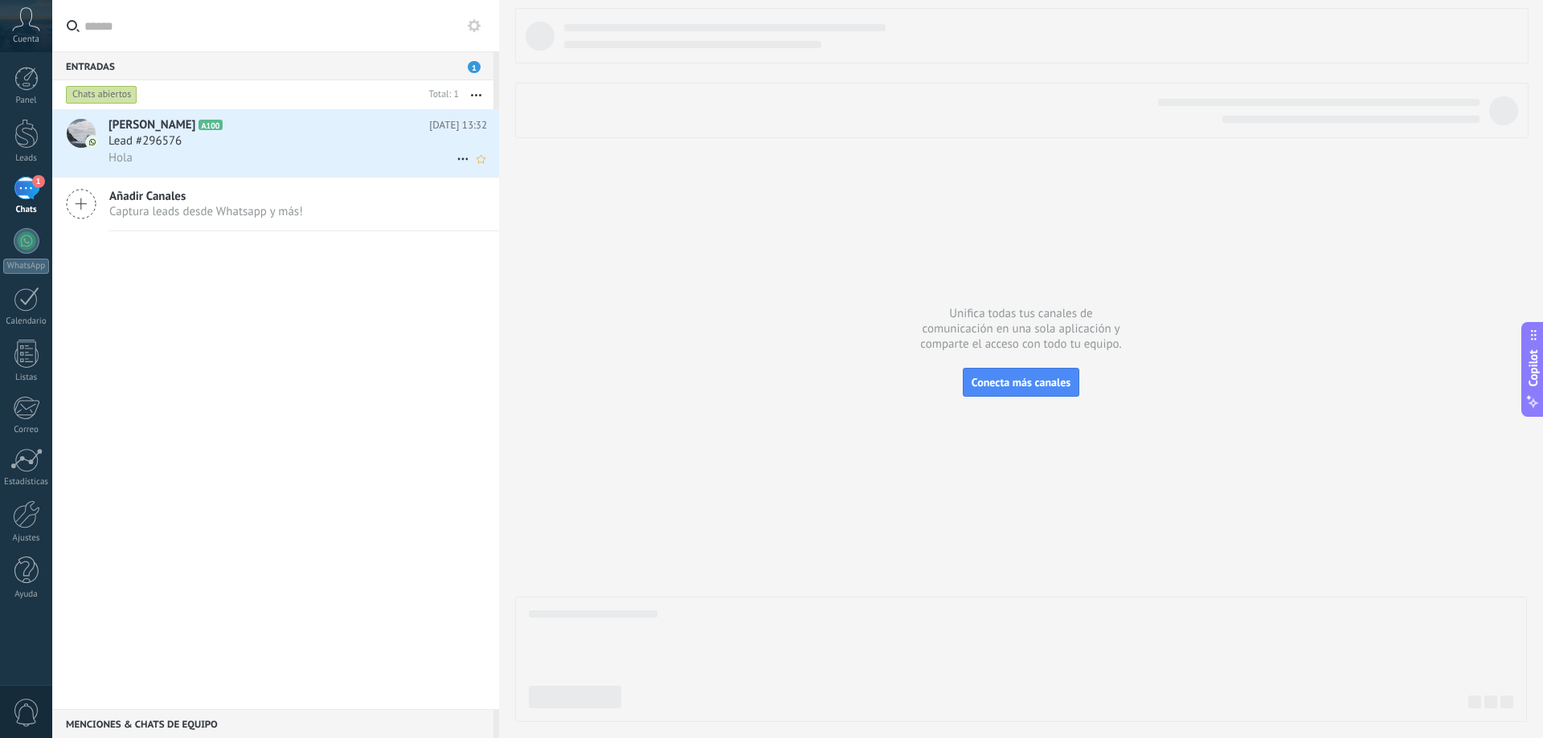
click at [243, 139] on div "Lead #296576" at bounding box center [297, 141] width 378 height 16
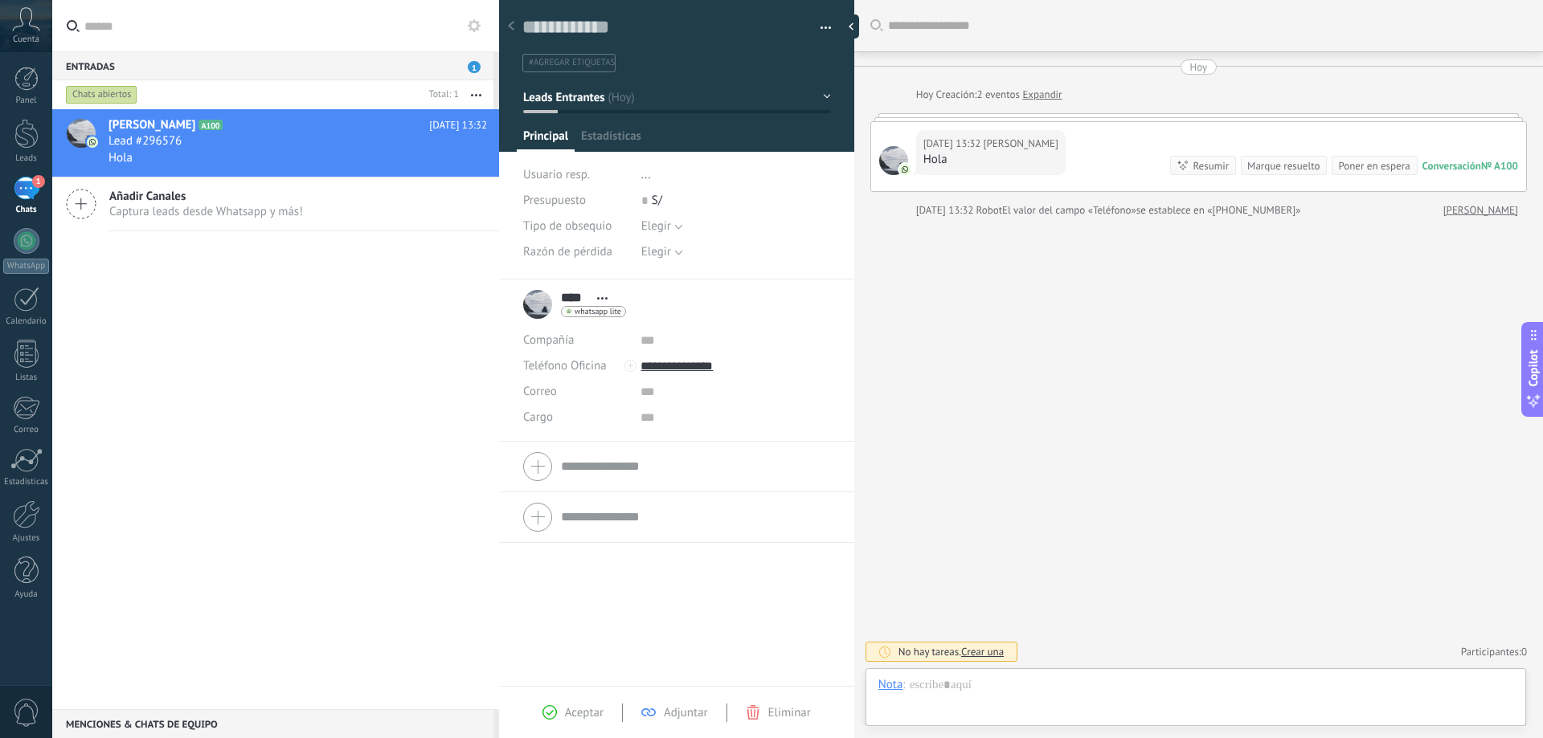
scroll to position [24, 0]
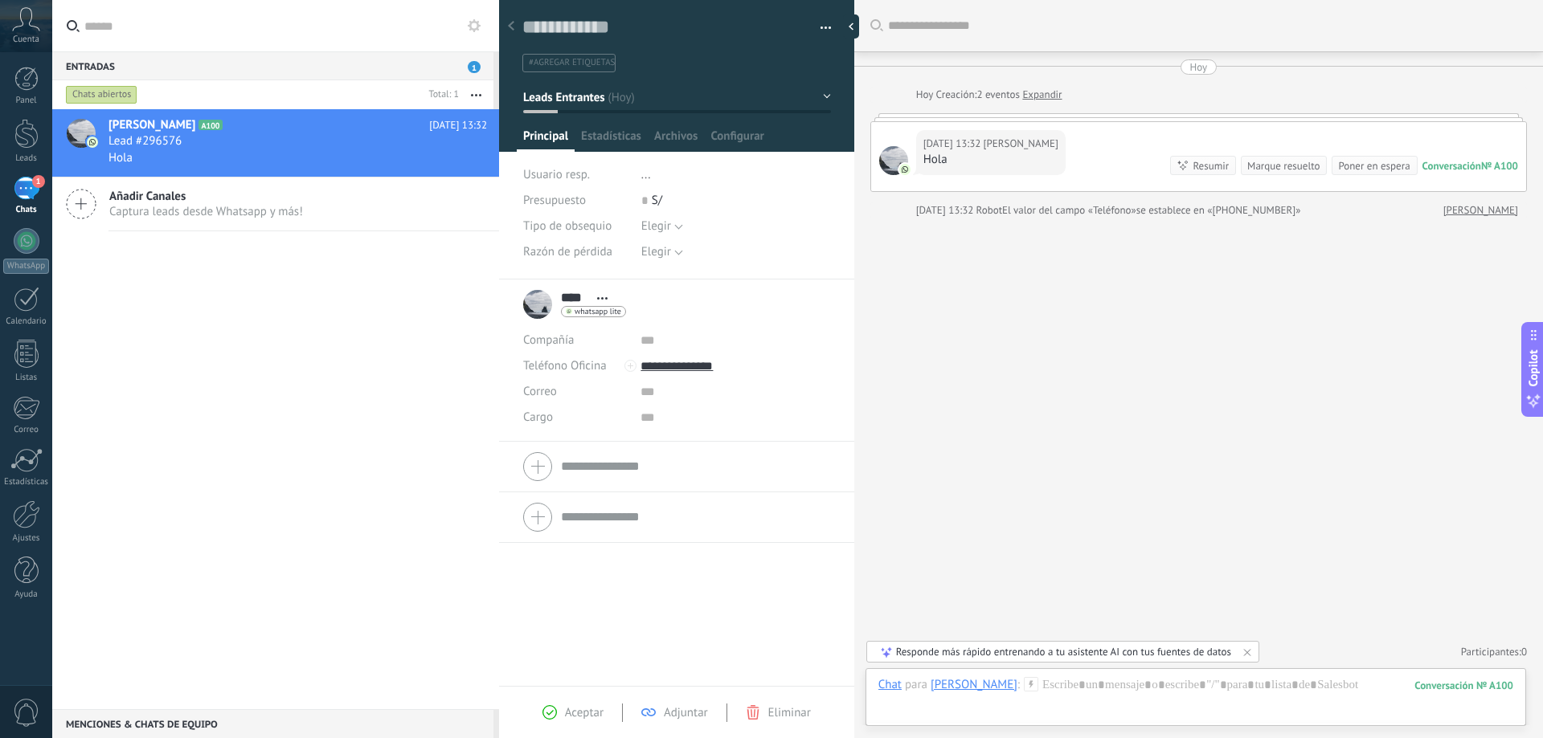
drag, startPoint x: 535, startPoint y: 310, endPoint x: 299, endPoint y: 284, distance: 237.6
click at [299, 284] on div "Knox A100 Hoy 13:32 Lead #296576 Hola Añadir Canales Captura leads desde Whatsa…" at bounding box center [275, 409] width 447 height 600
click at [28, 238] on div at bounding box center [27, 241] width 26 height 26
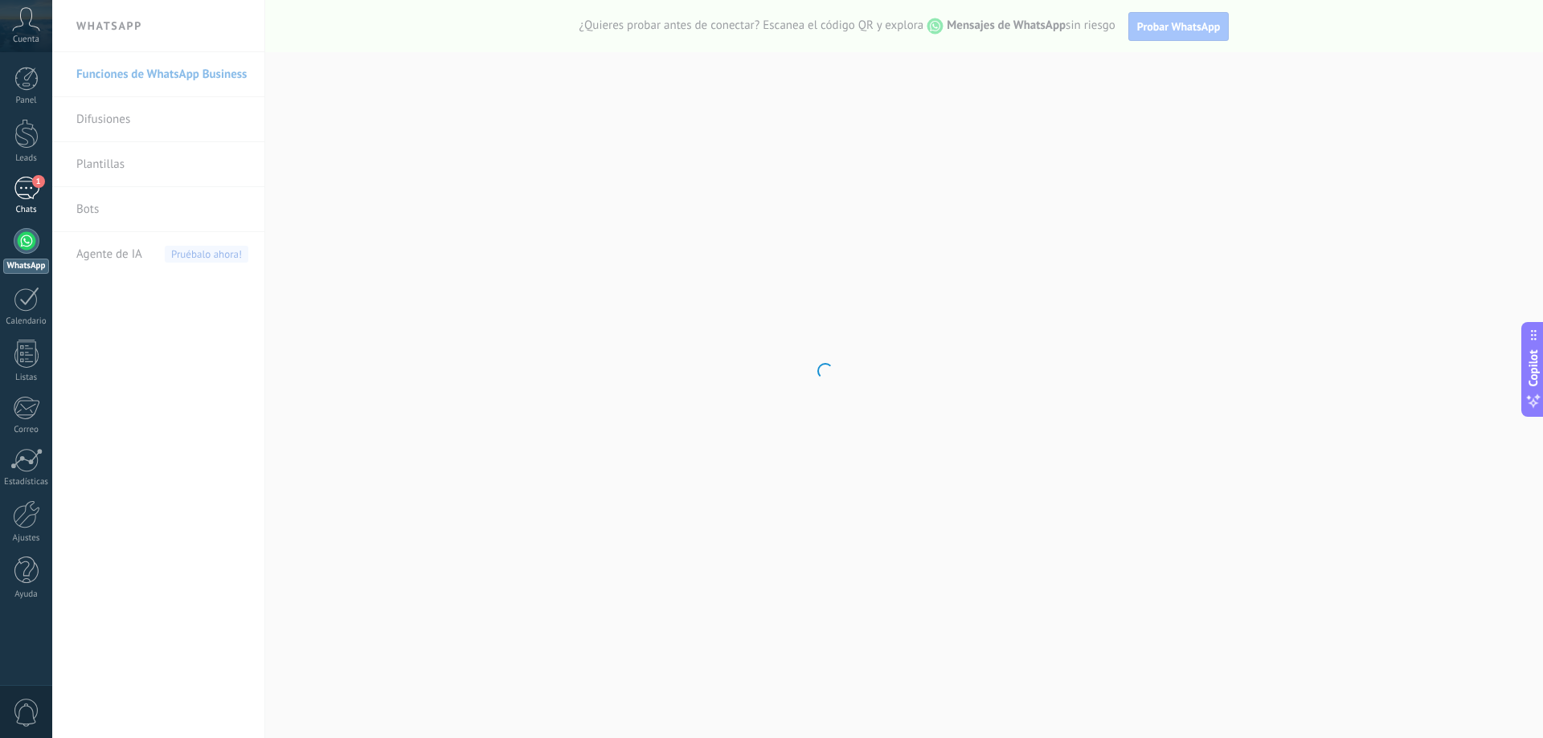
click at [25, 189] on div "1" at bounding box center [27, 188] width 26 height 23
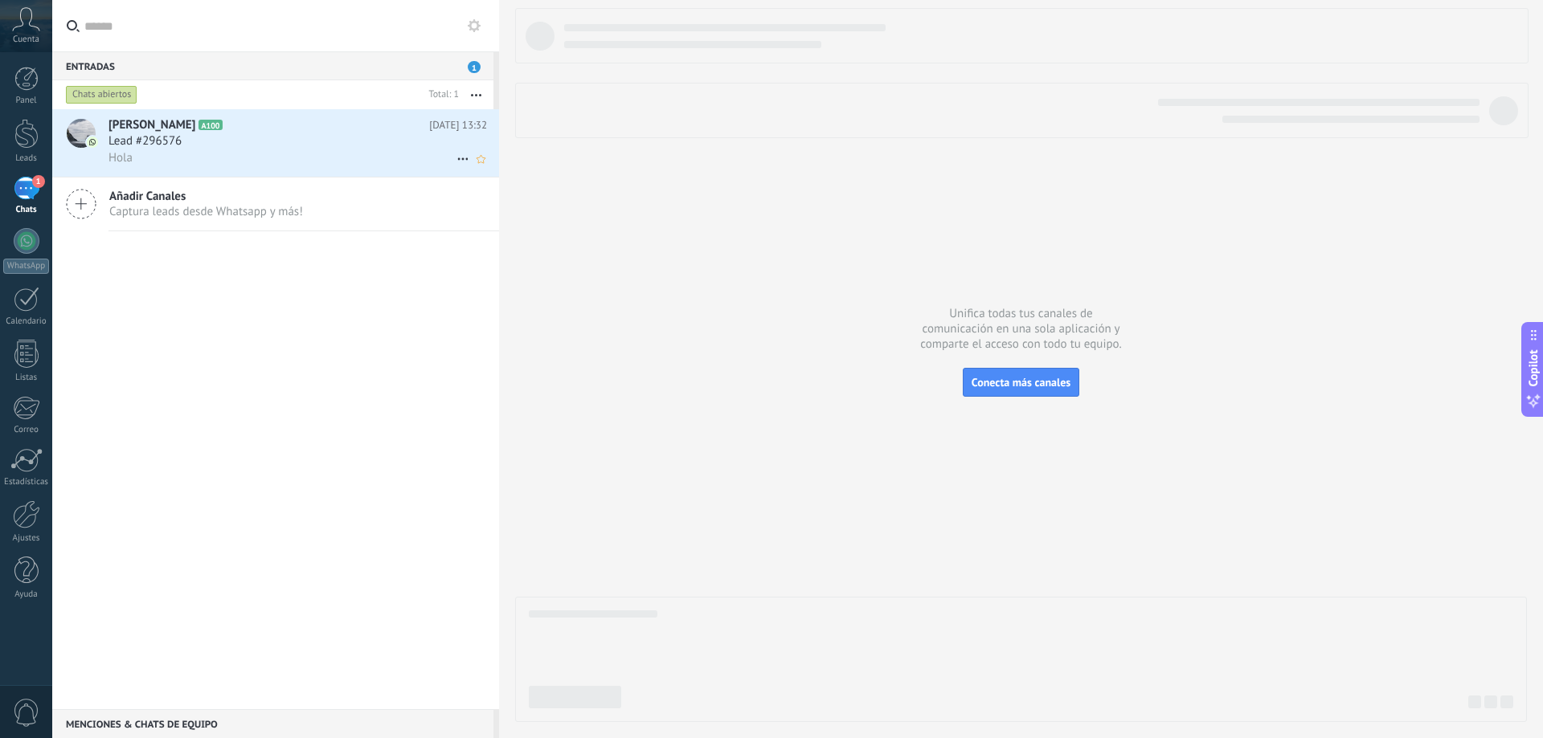
click at [355, 122] on h2 "Knox A100" at bounding box center [268, 125] width 321 height 16
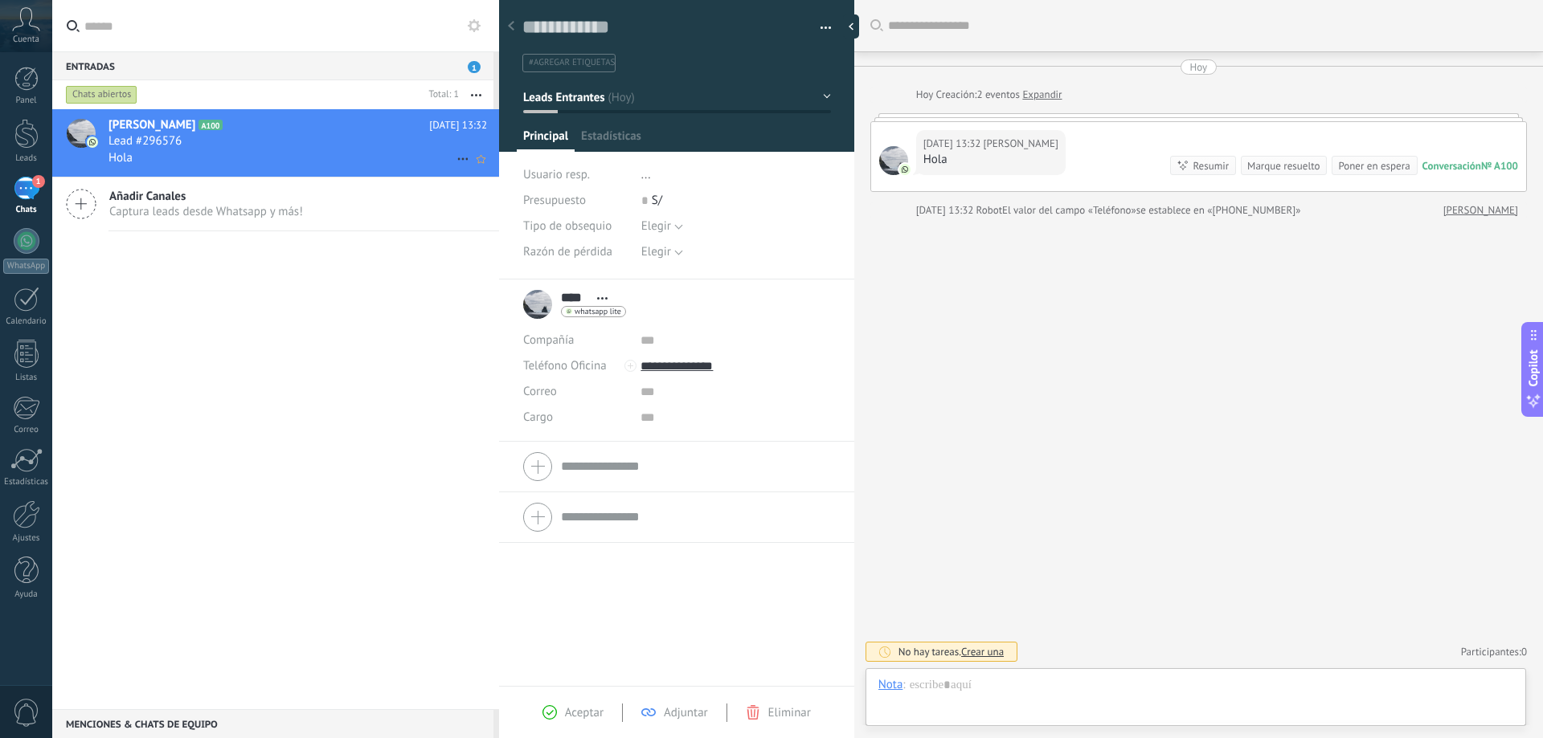
scroll to position [24, 0]
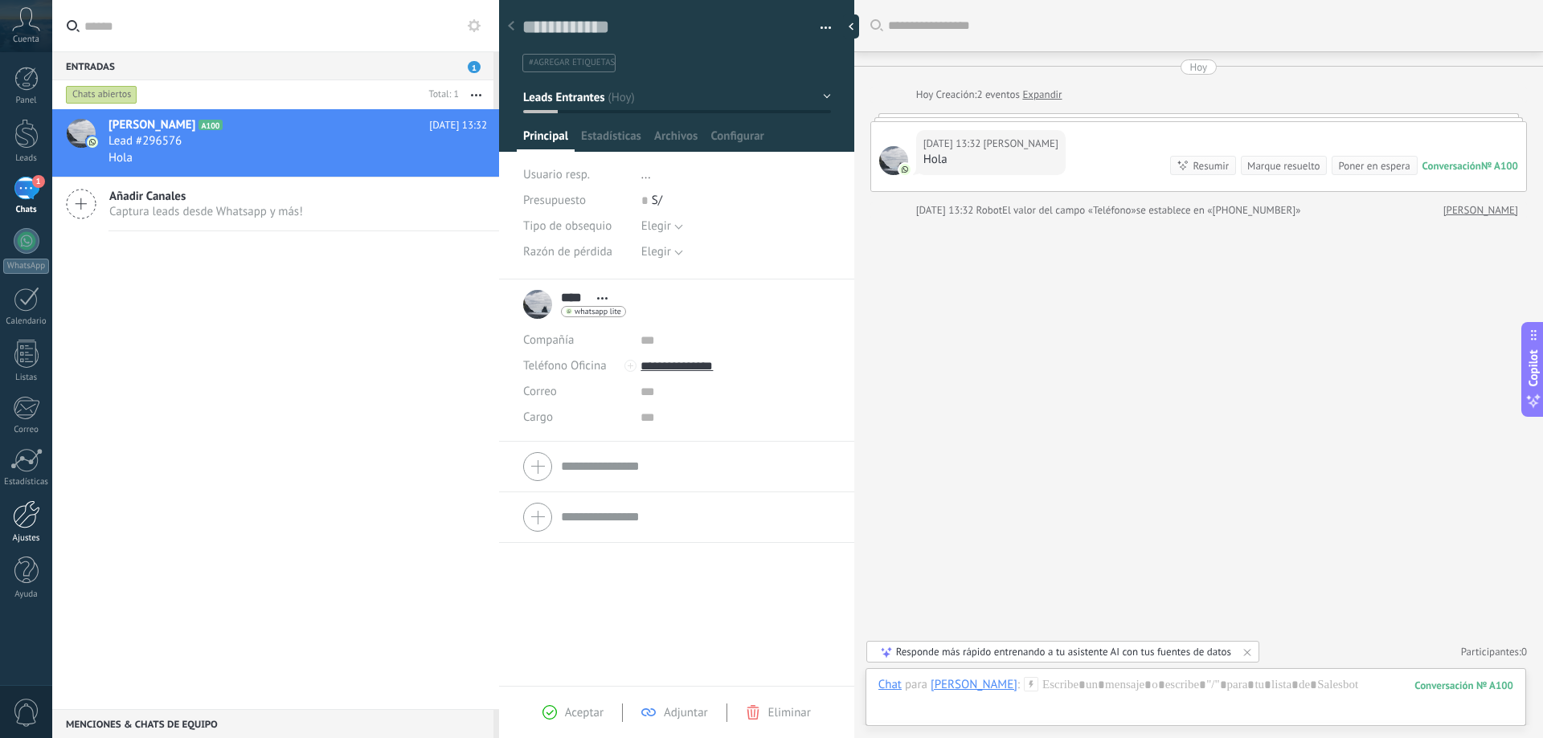
click at [23, 520] on div at bounding box center [26, 515] width 27 height 28
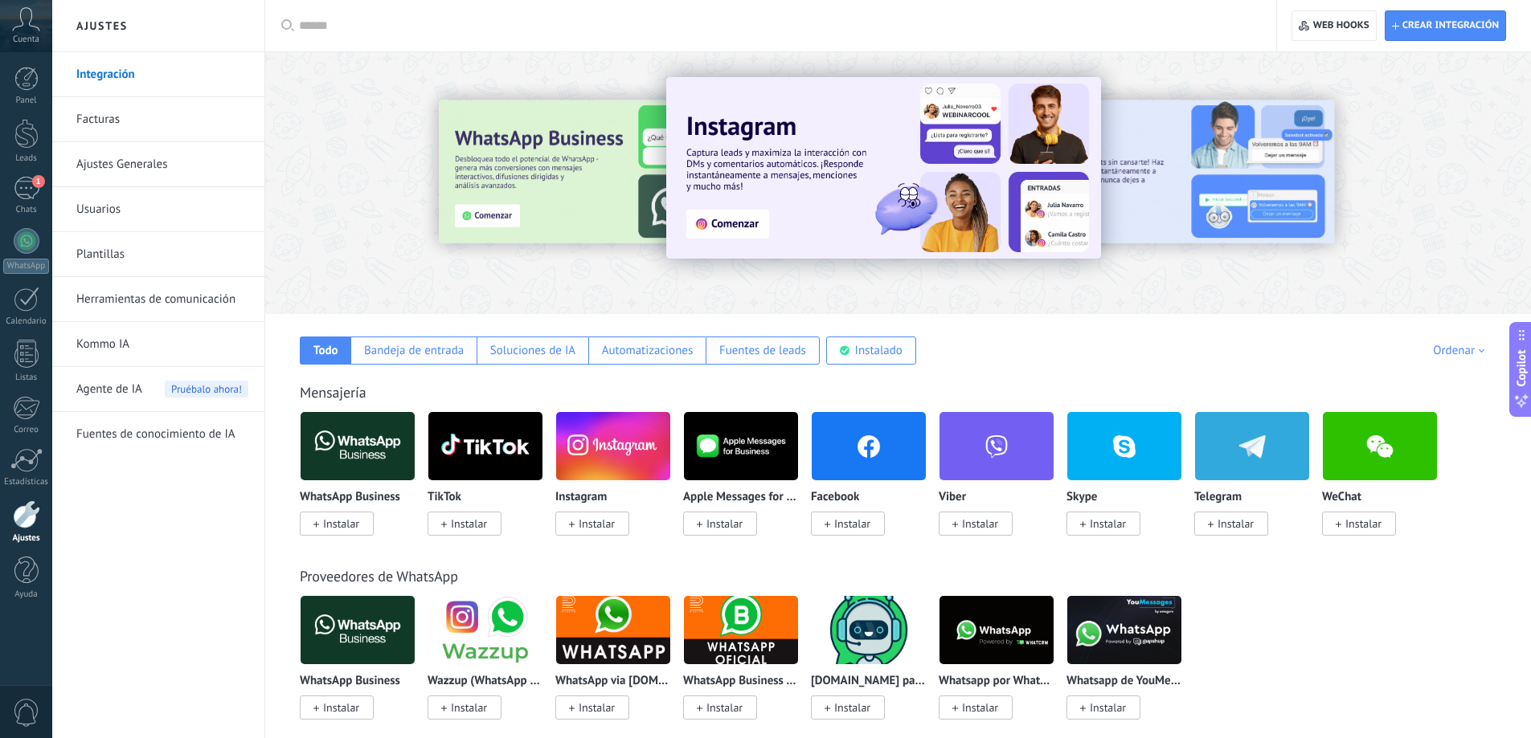
click at [125, 63] on link "Integración" at bounding box center [162, 74] width 172 height 45
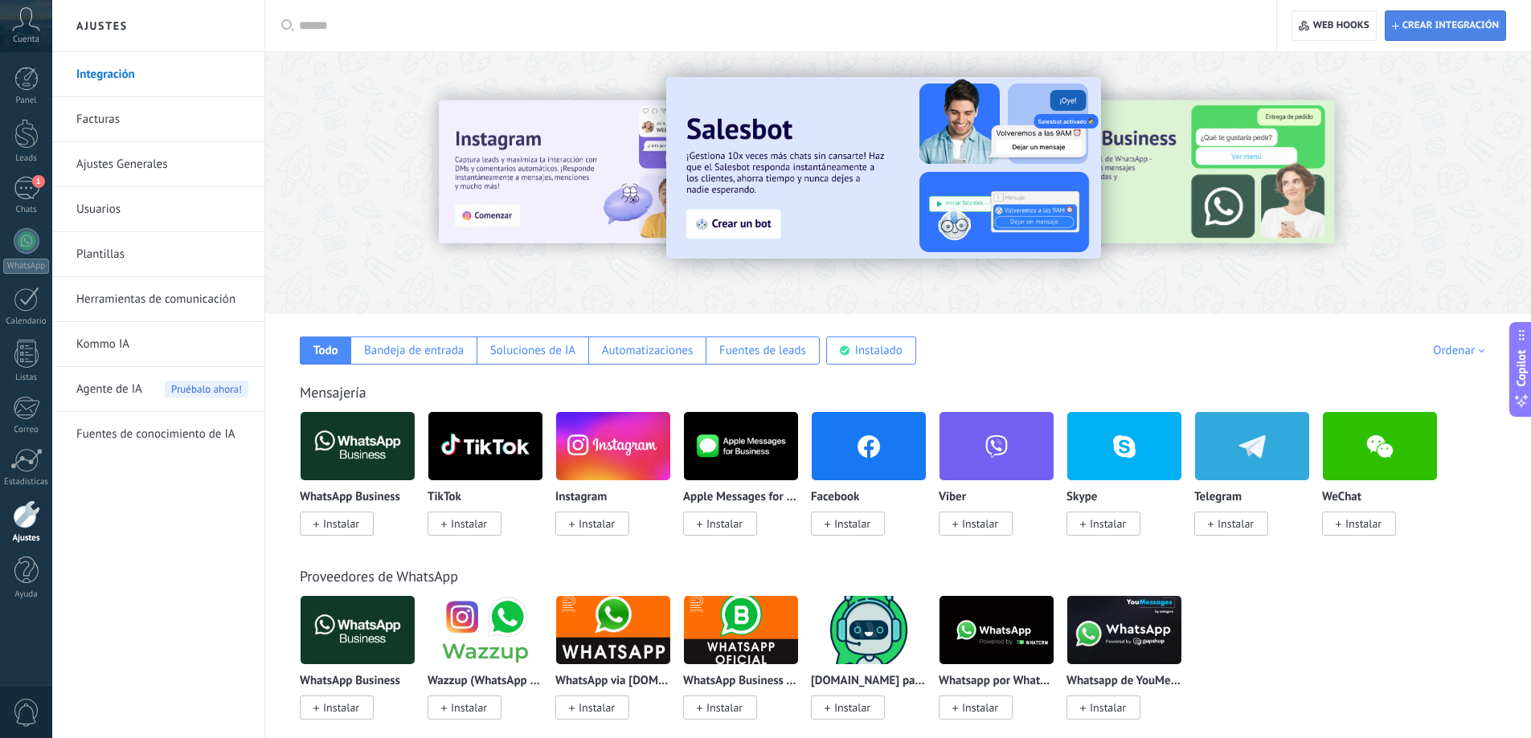
click at [1427, 13] on span "Crear integración" at bounding box center [1445, 25] width 107 height 29
type textarea "**********"
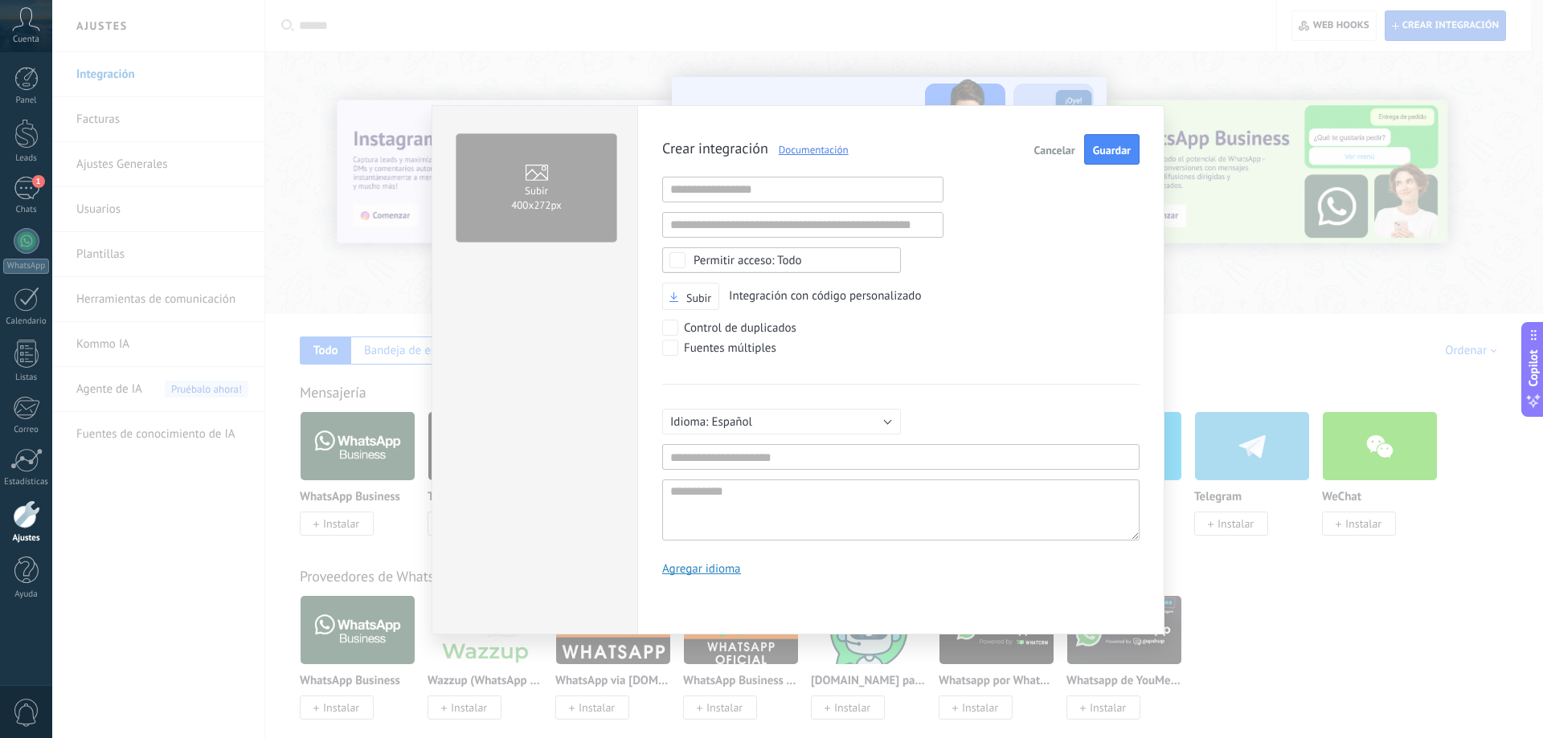
scroll to position [15, 0]
click at [749, 191] on input "text" at bounding box center [802, 190] width 281 height 26
click at [787, 455] on input "text" at bounding box center [900, 457] width 477 height 26
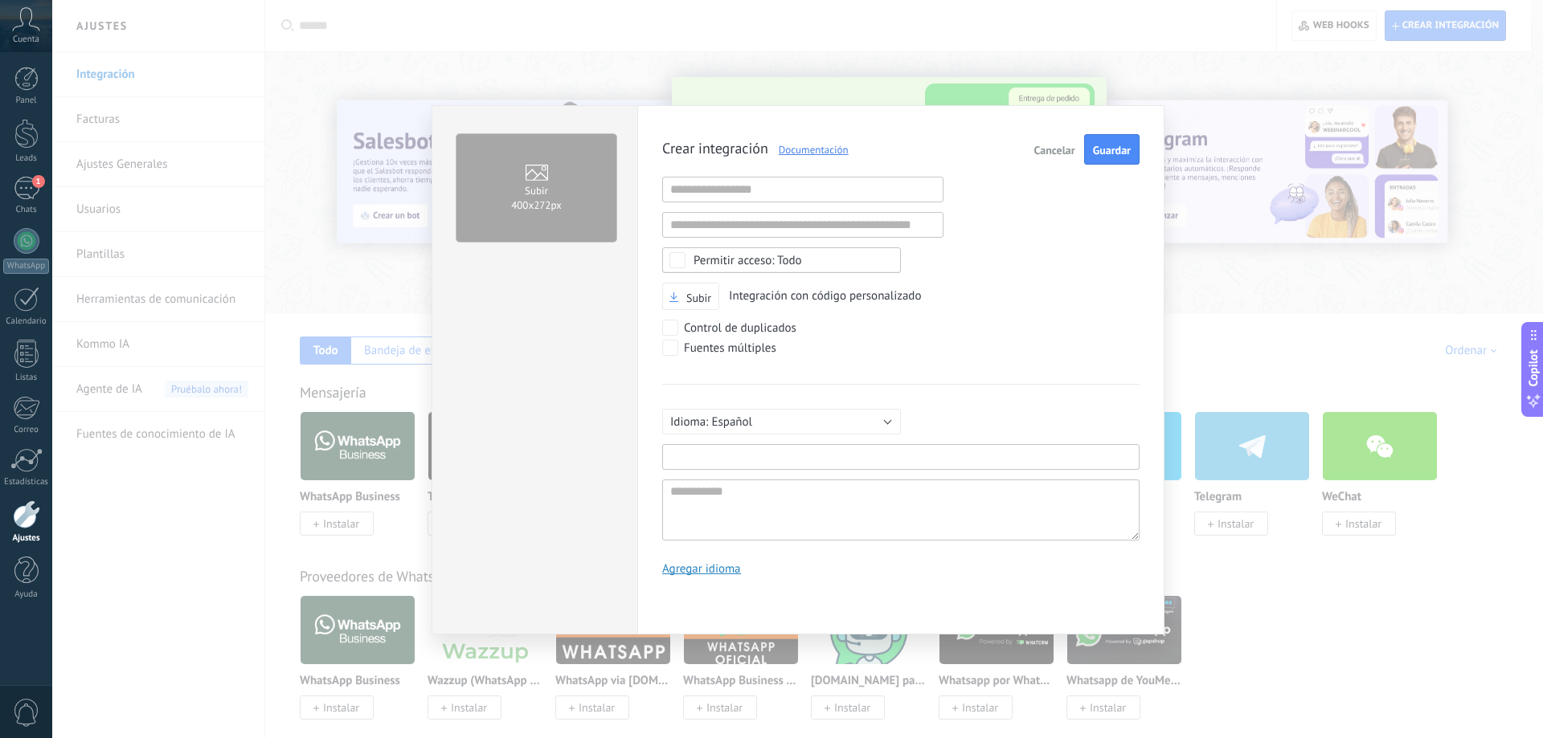
type input "*"
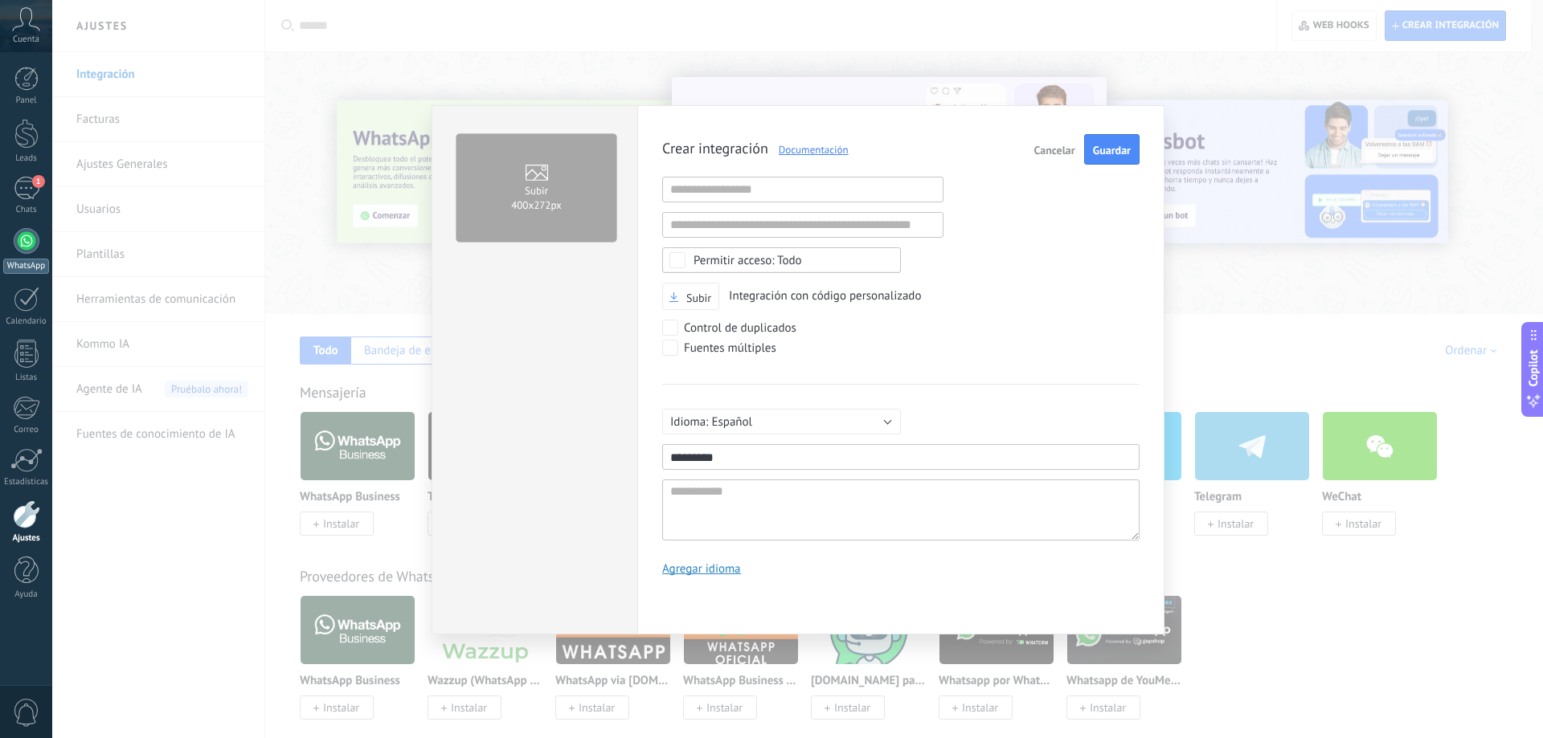
type input "*********"
click at [1114, 147] on span "Guardar" at bounding box center [1112, 150] width 38 height 11
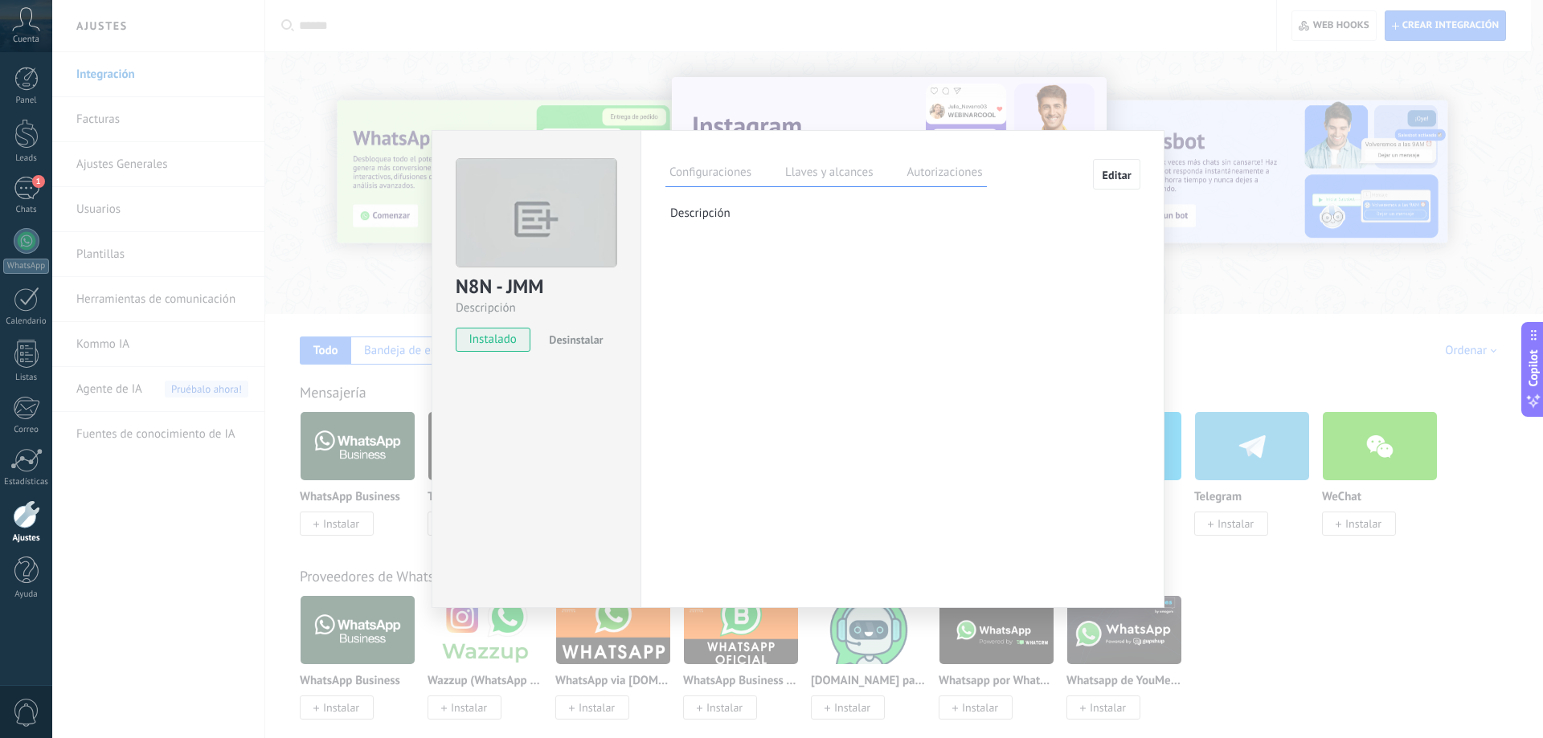
click at [856, 175] on label "Llaves y alcances" at bounding box center [829, 174] width 96 height 23
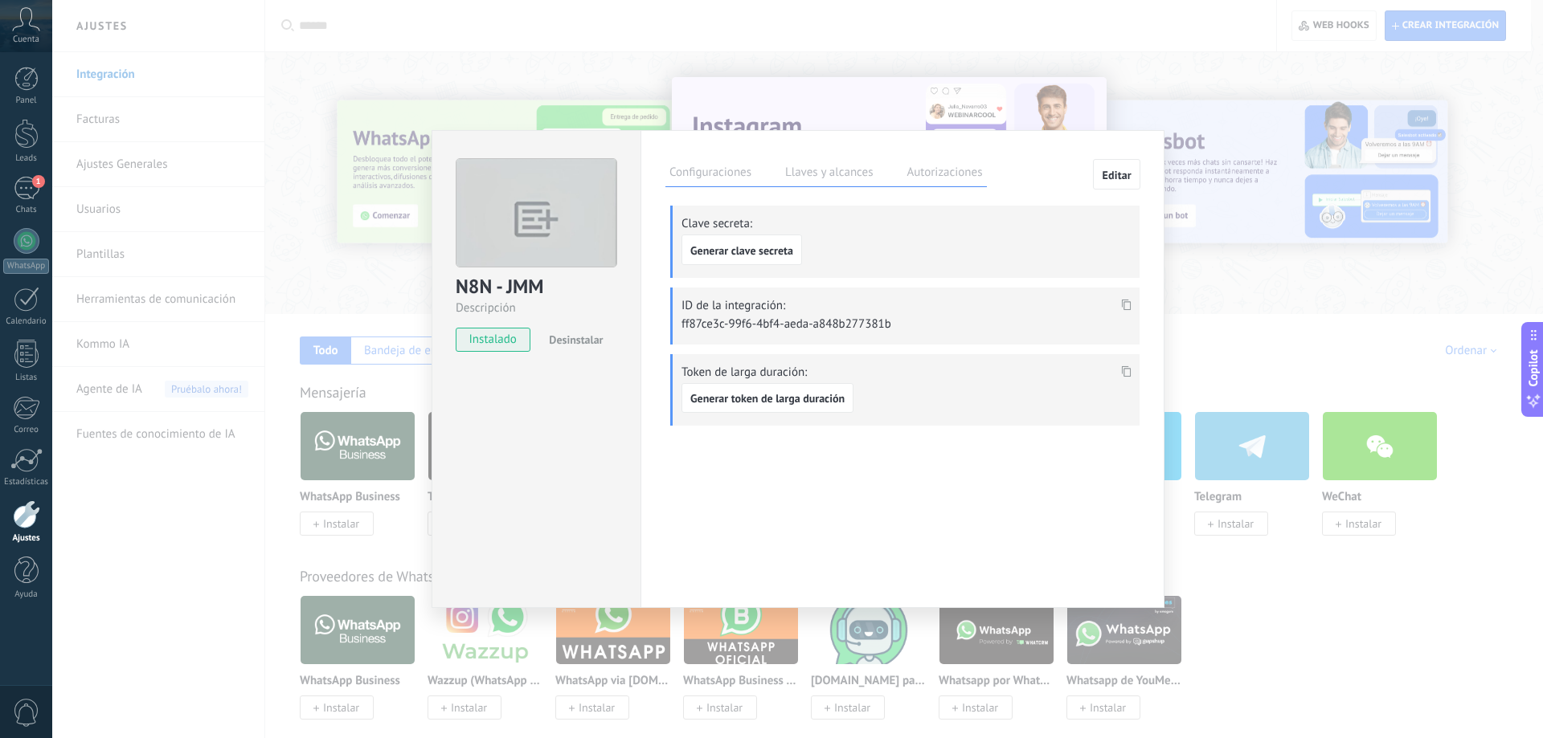
click at [937, 177] on label "Autorizaciones" at bounding box center [944, 174] width 84 height 23
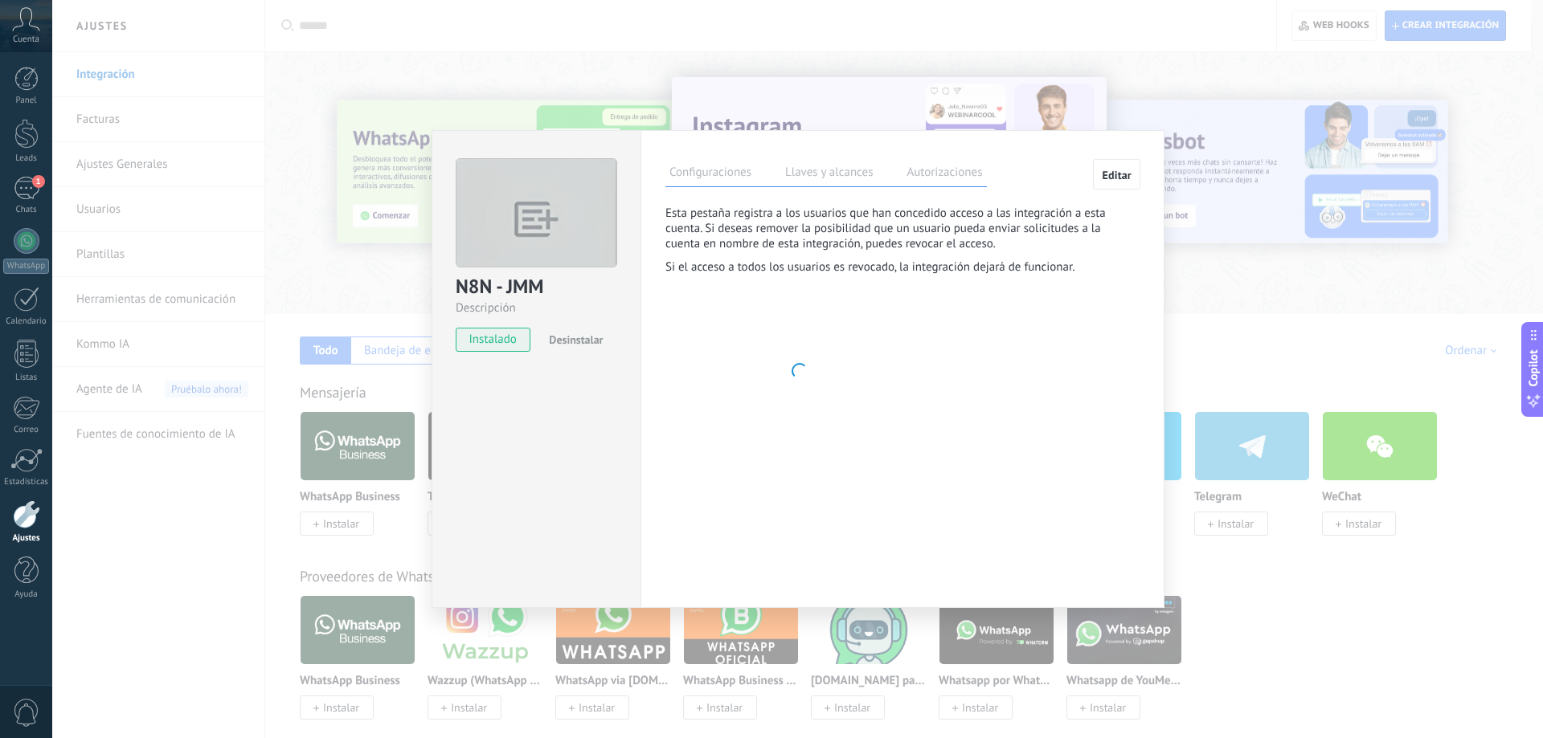
click at [859, 174] on label "Llaves y alcances" at bounding box center [829, 174] width 96 height 23
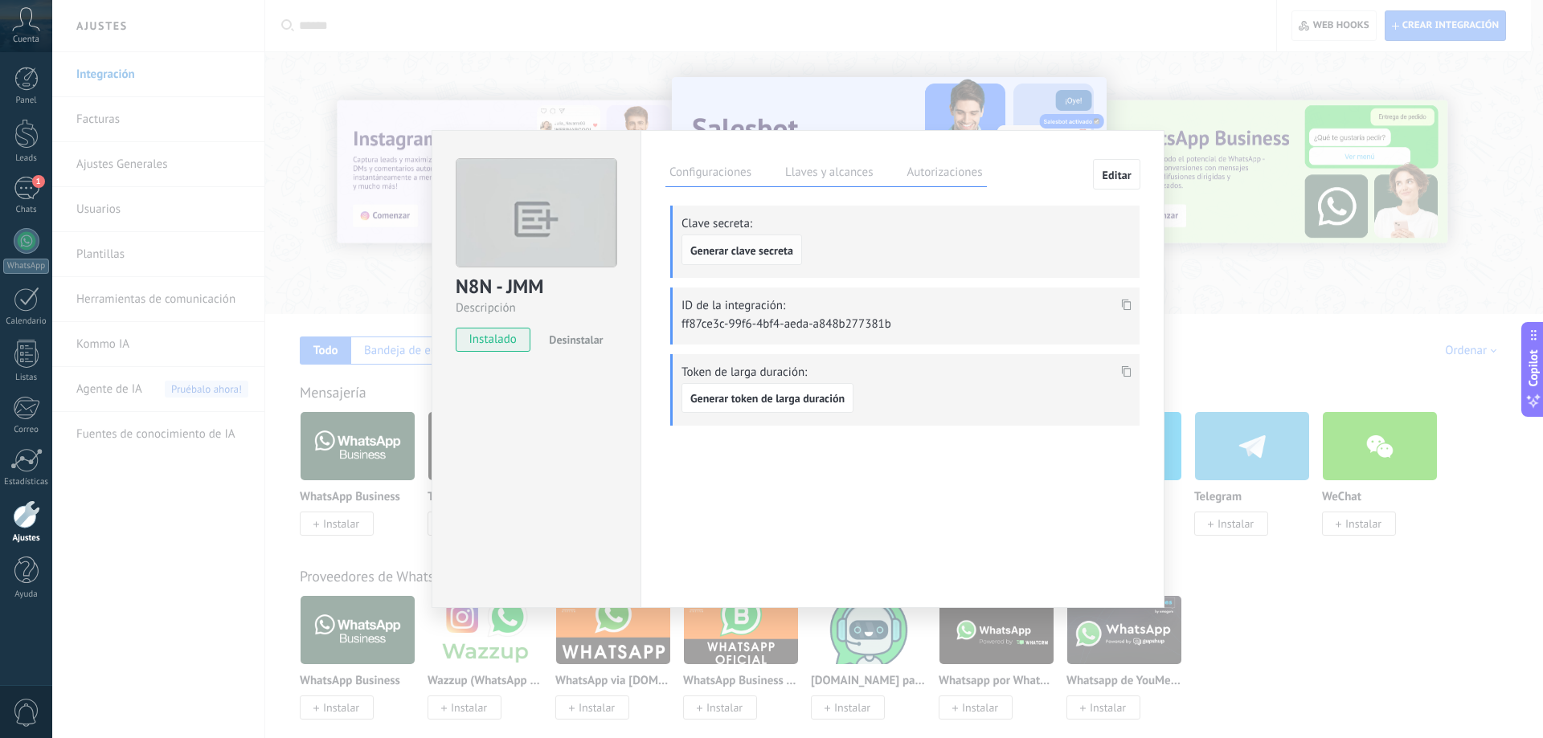
click at [773, 252] on span "Generar clave secreta" at bounding box center [741, 250] width 103 height 11
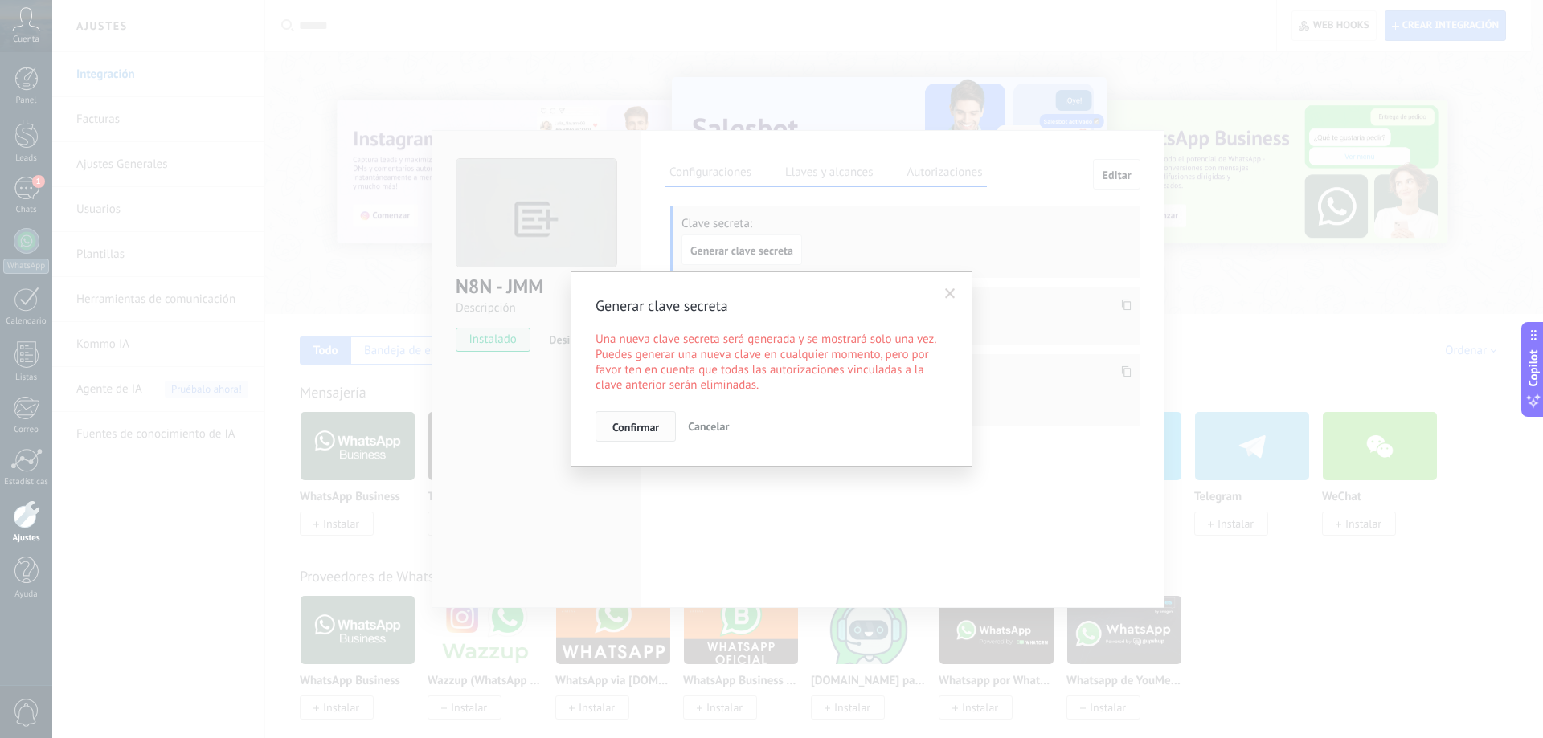
click at [632, 427] on span "Confirmar" at bounding box center [635, 427] width 47 height 11
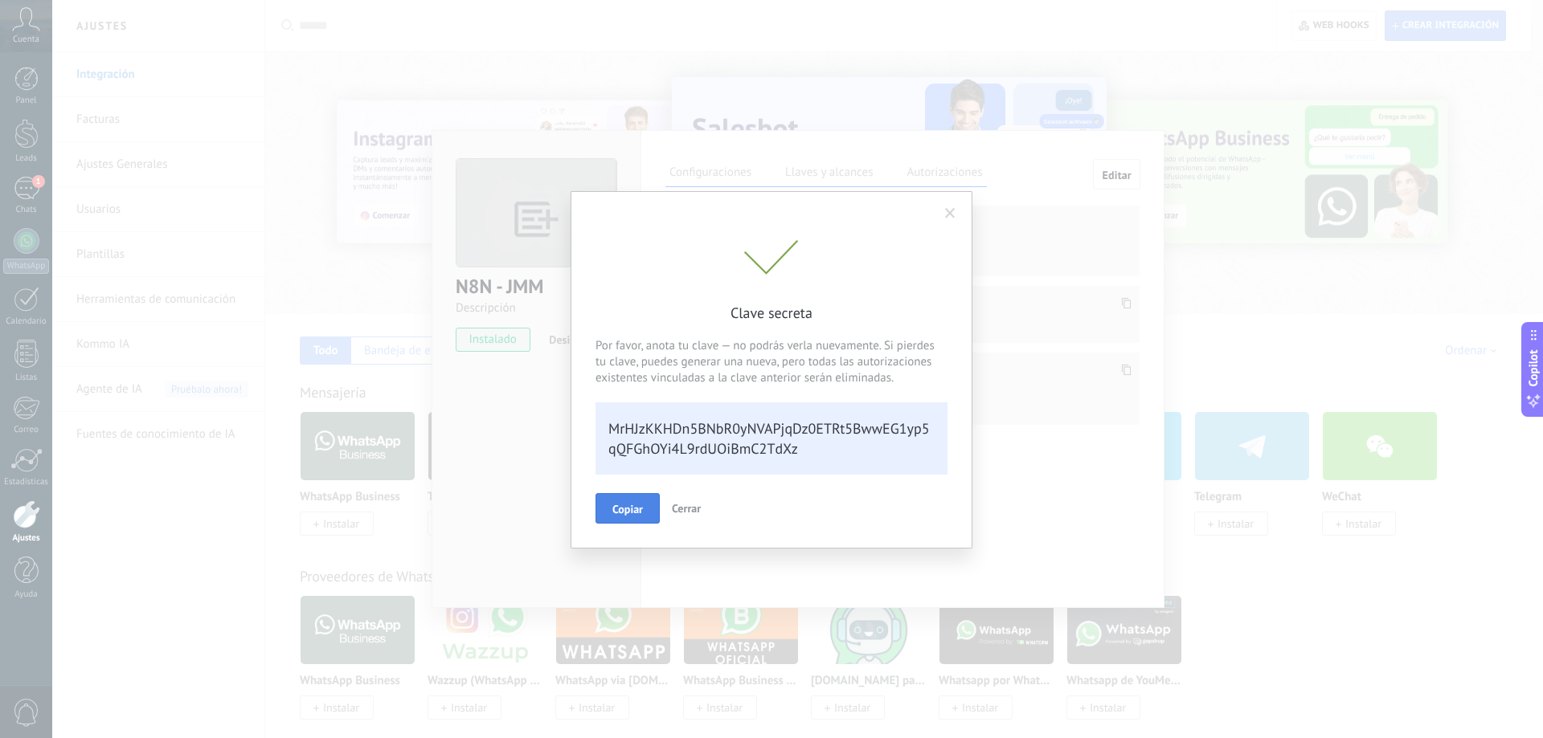
click at [647, 509] on button "Copiar" at bounding box center [627, 508] width 64 height 31
click at [733, 489] on div "Clave secreta Por favor, anota tu clave — no podrás verla nuevamente. Si pierde…" at bounding box center [771, 381] width 352 height 282
click at [692, 501] on span "Cerrar" at bounding box center [686, 508] width 29 height 14
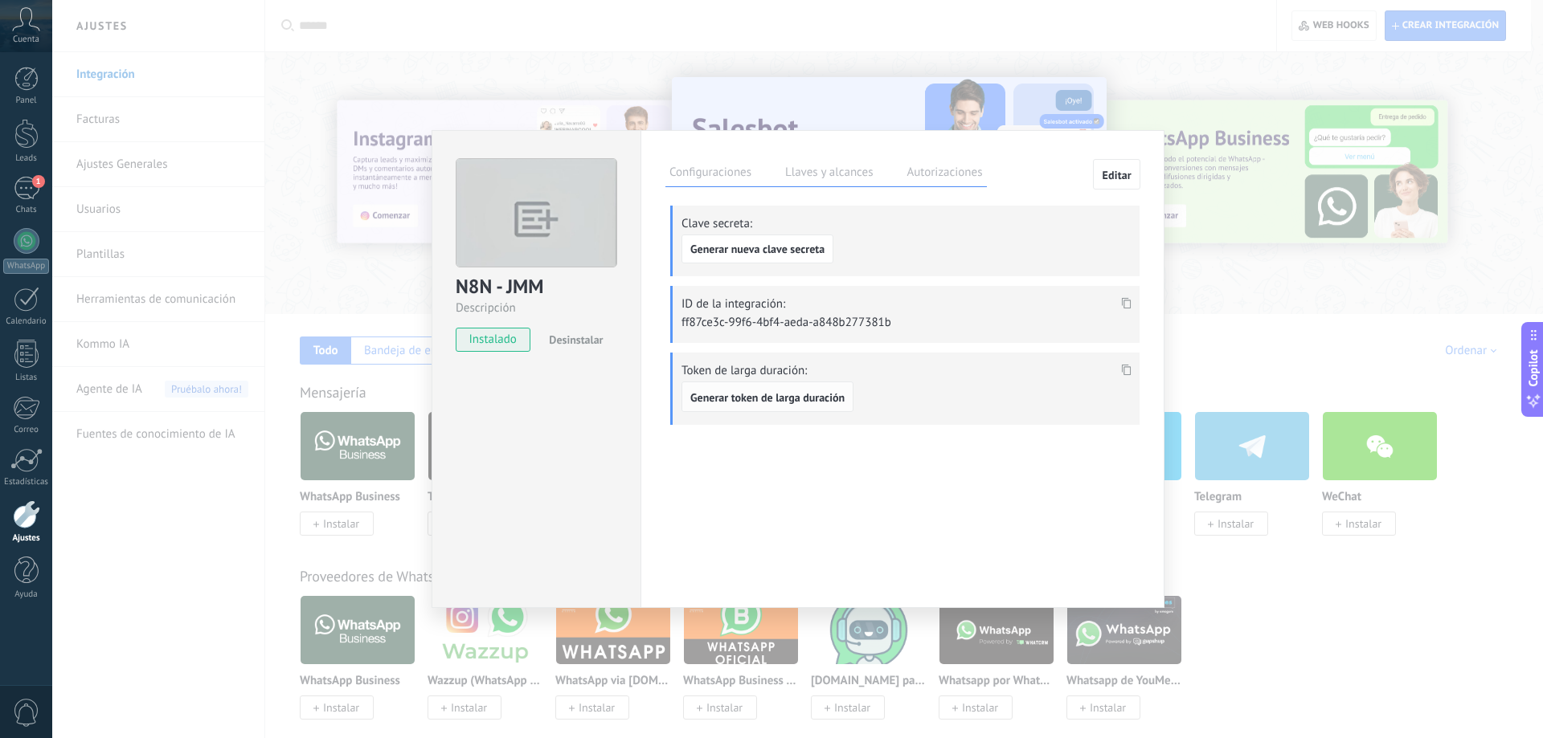
click at [793, 399] on span "Generar token de larga duración" at bounding box center [767, 397] width 154 height 11
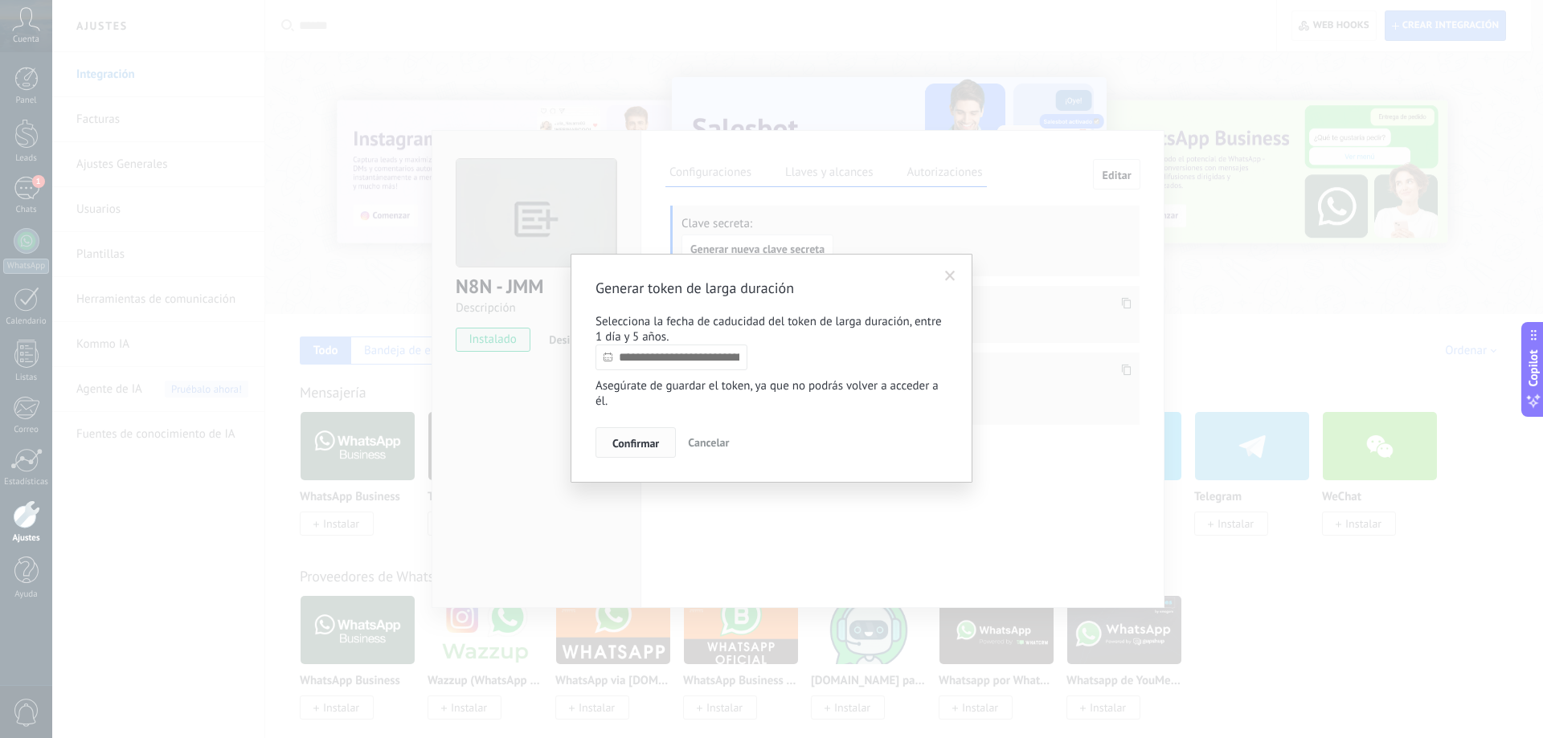
click at [665, 440] on button "Confirmar" at bounding box center [635, 442] width 80 height 31
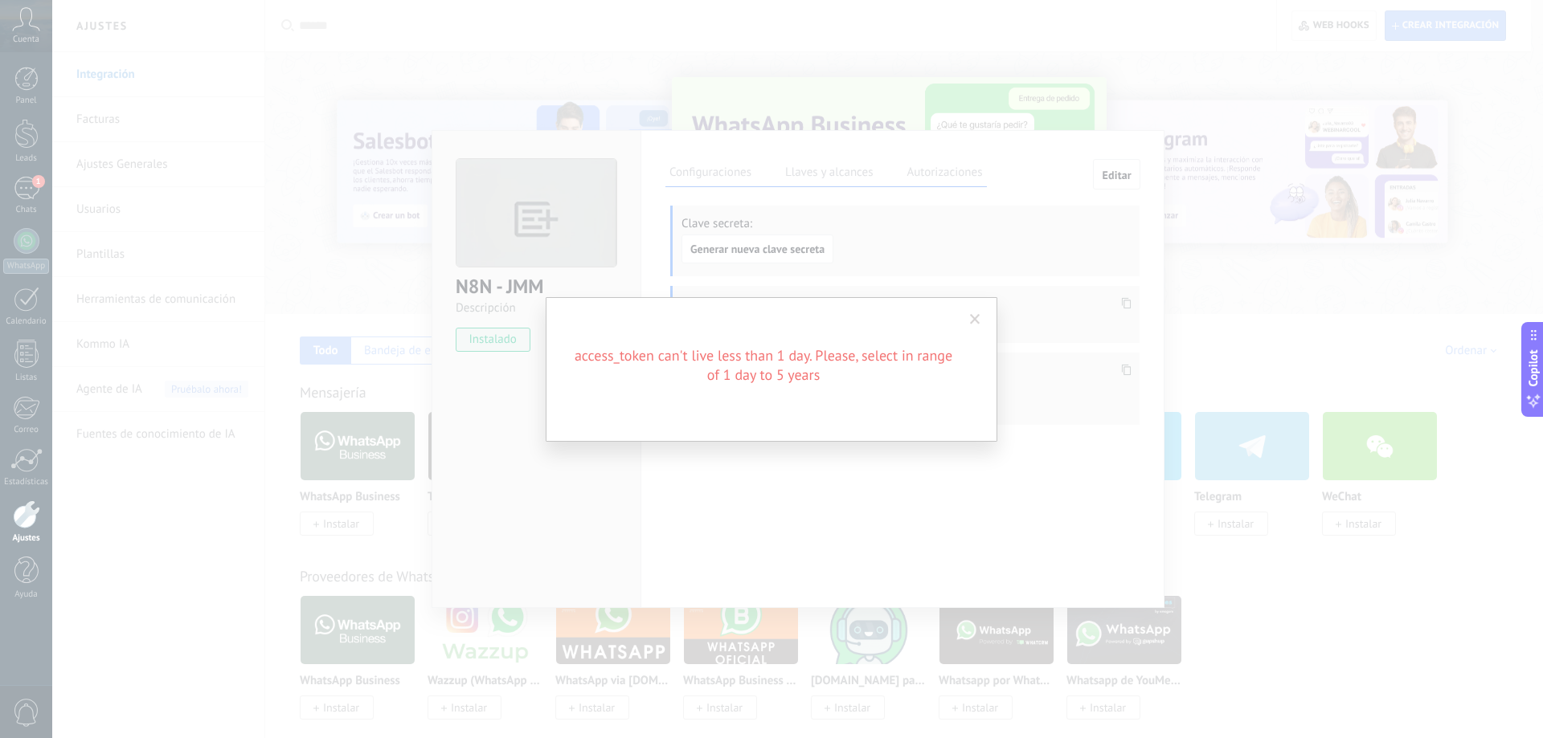
click at [846, 459] on div "Generar token de larga duración Selecciona la fecha de caducidad del token de l…" at bounding box center [771, 369] width 1543 height 738
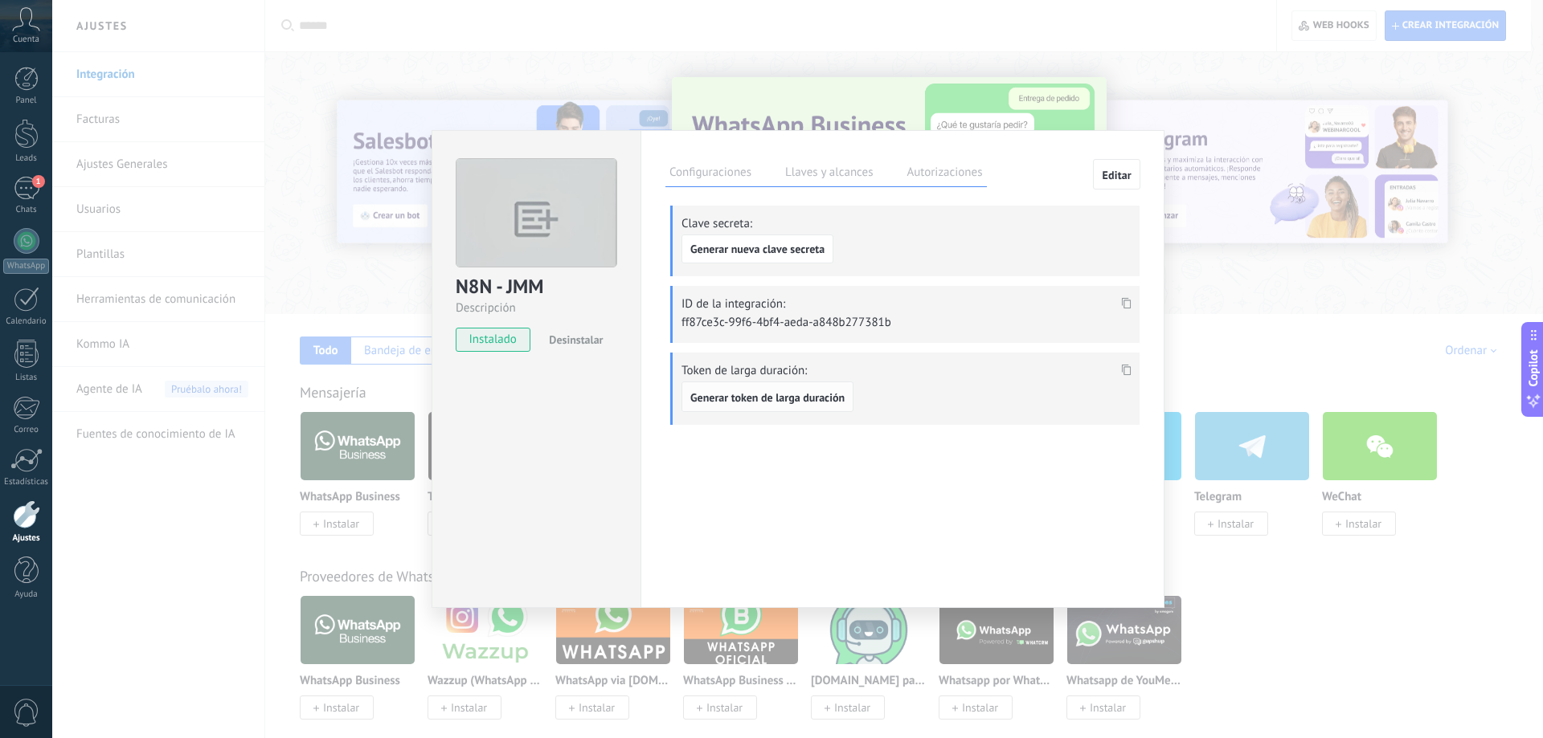
click at [770, 395] on span "Generar token de larga duración" at bounding box center [767, 397] width 154 height 11
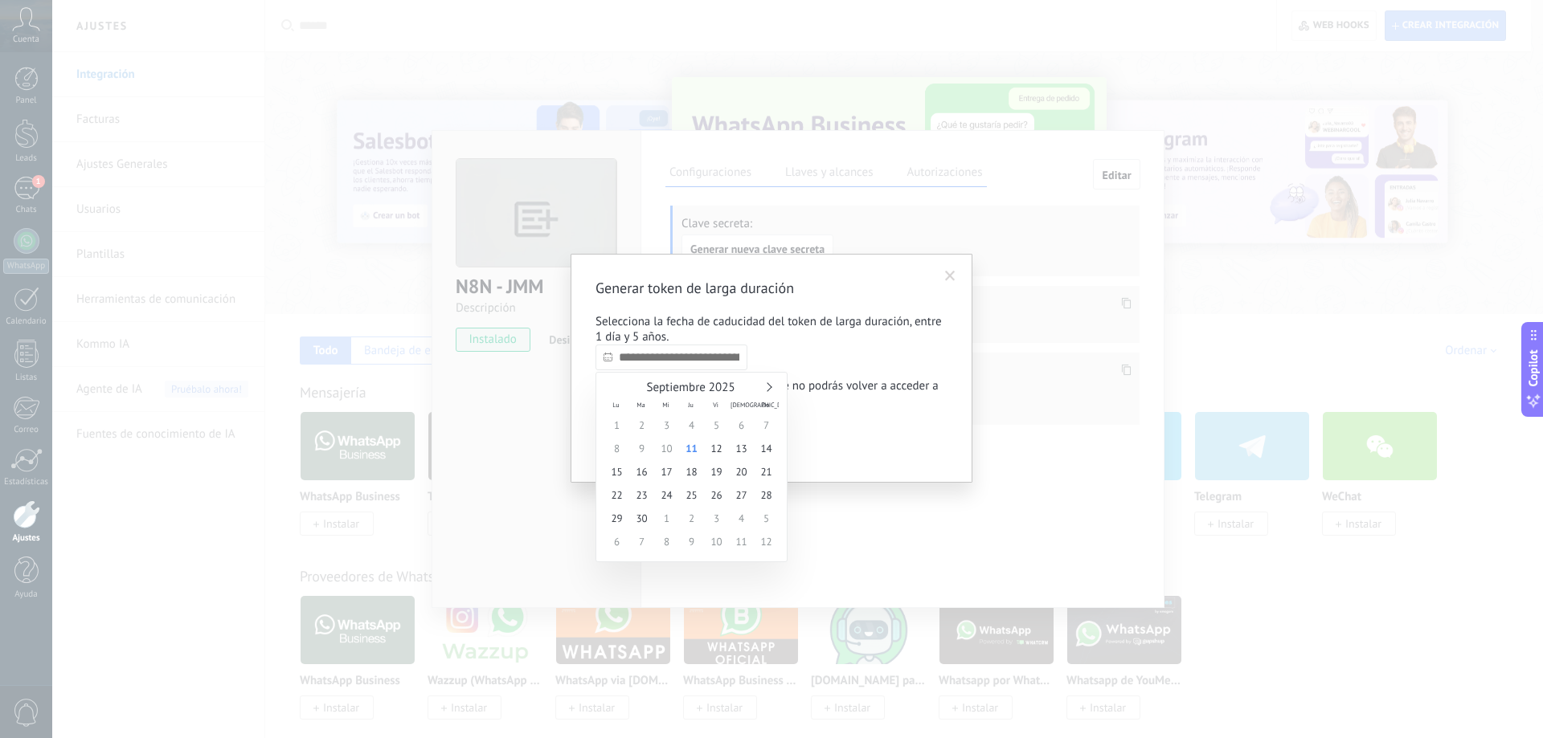
click at [699, 353] on input "text" at bounding box center [671, 358] width 152 height 26
click at [768, 385] on link at bounding box center [767, 386] width 9 height 9
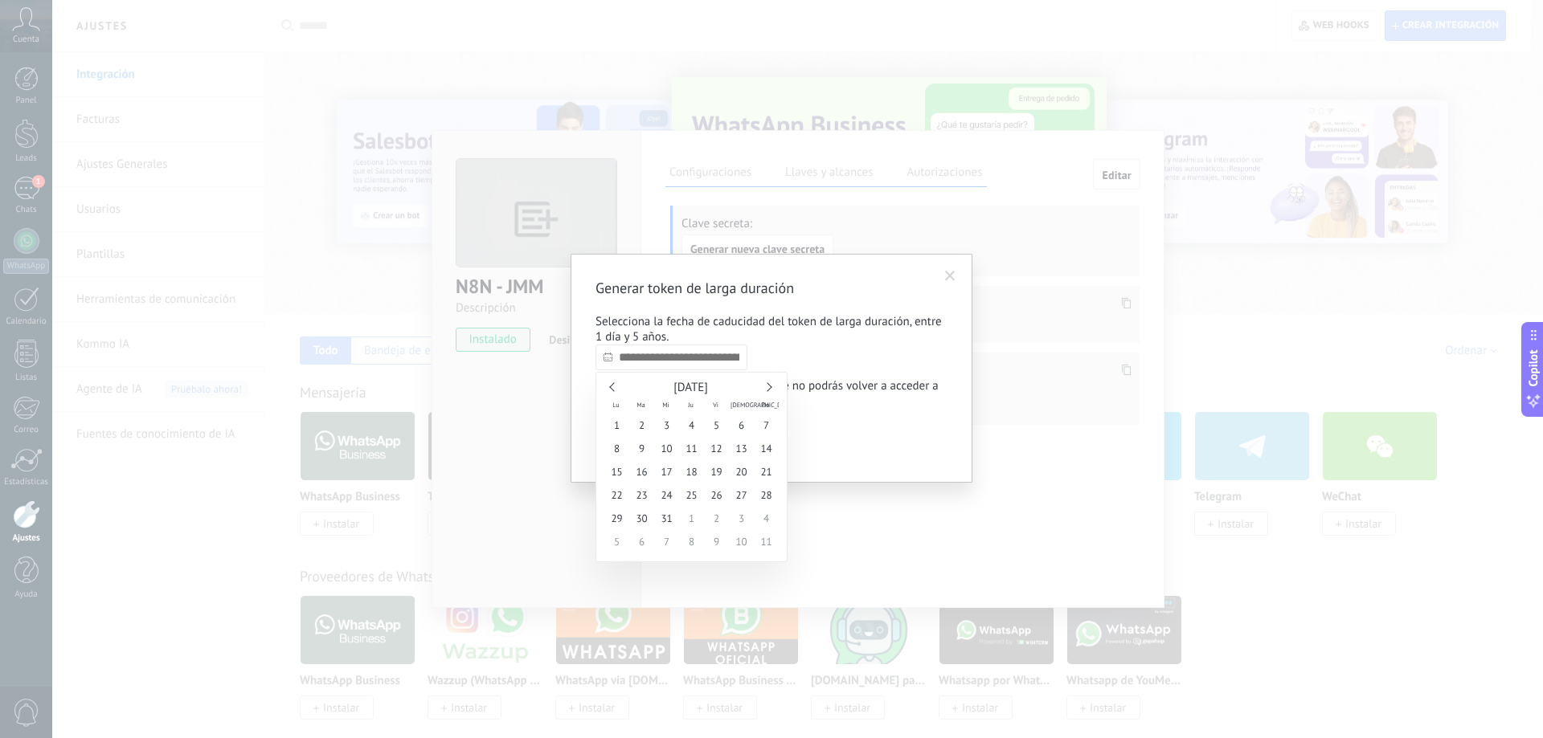
click at [768, 385] on link at bounding box center [767, 386] width 9 height 9
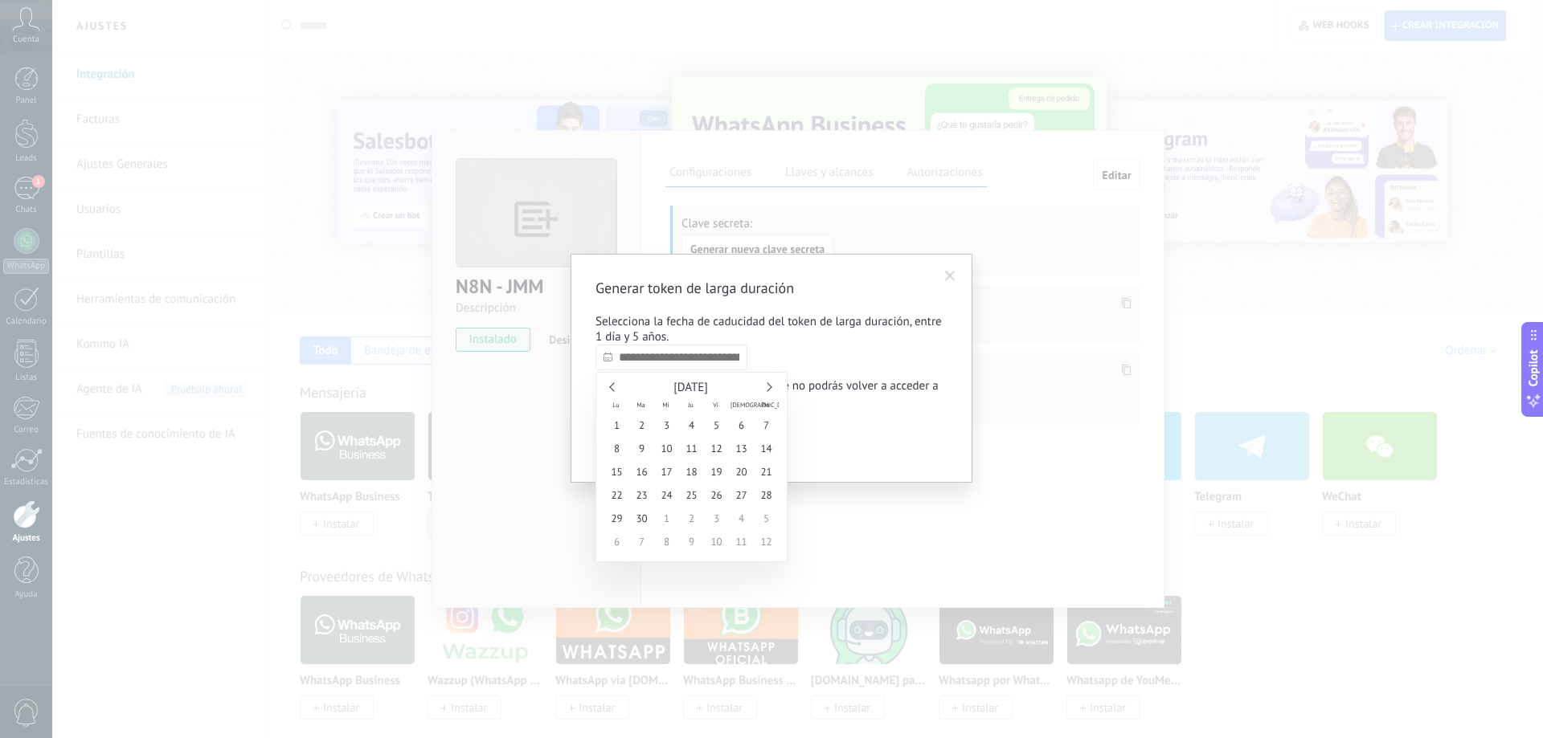
click at [768, 385] on link at bounding box center [767, 386] width 9 height 9
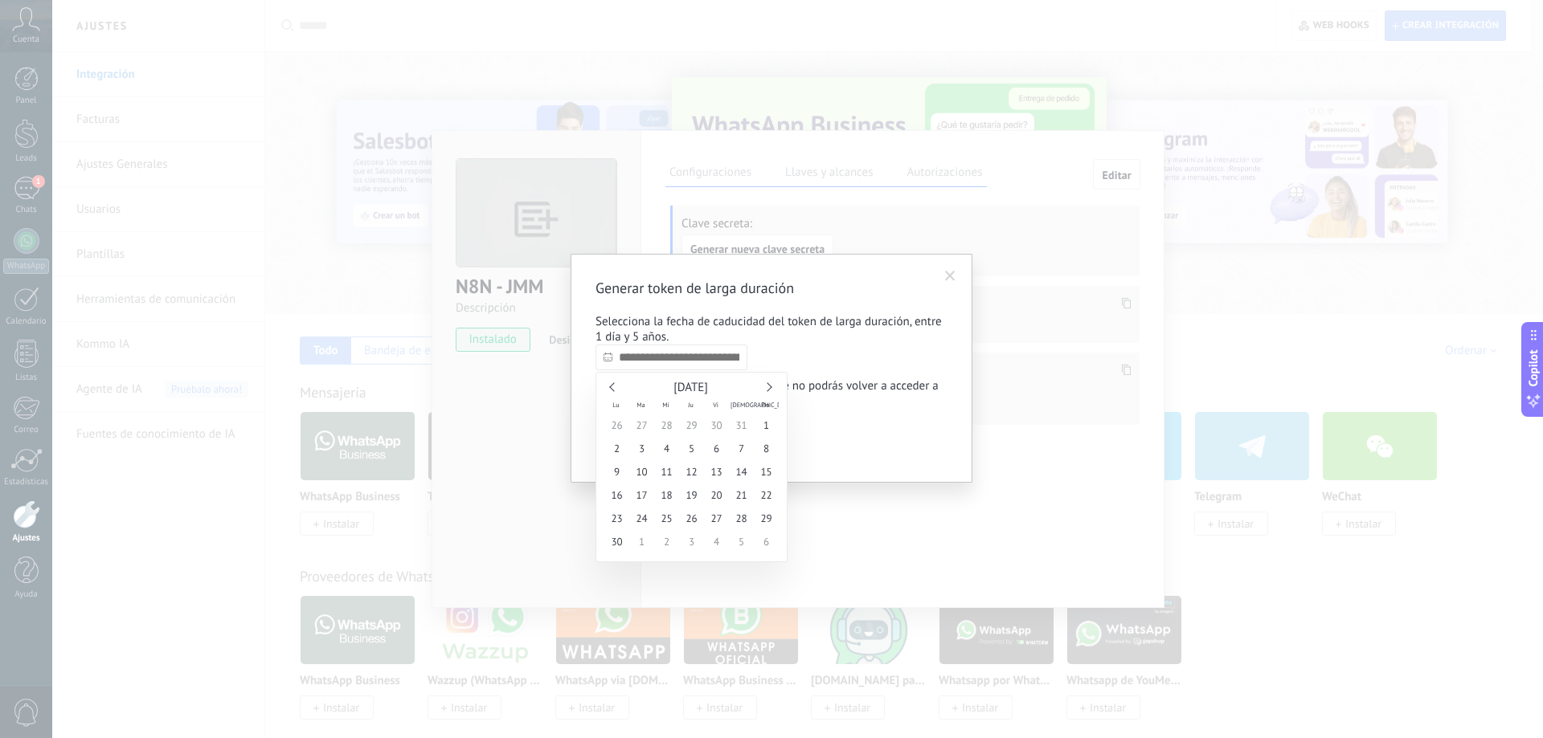
click at [768, 385] on link at bounding box center [767, 386] width 9 height 9
click at [769, 385] on link at bounding box center [767, 386] width 9 height 9
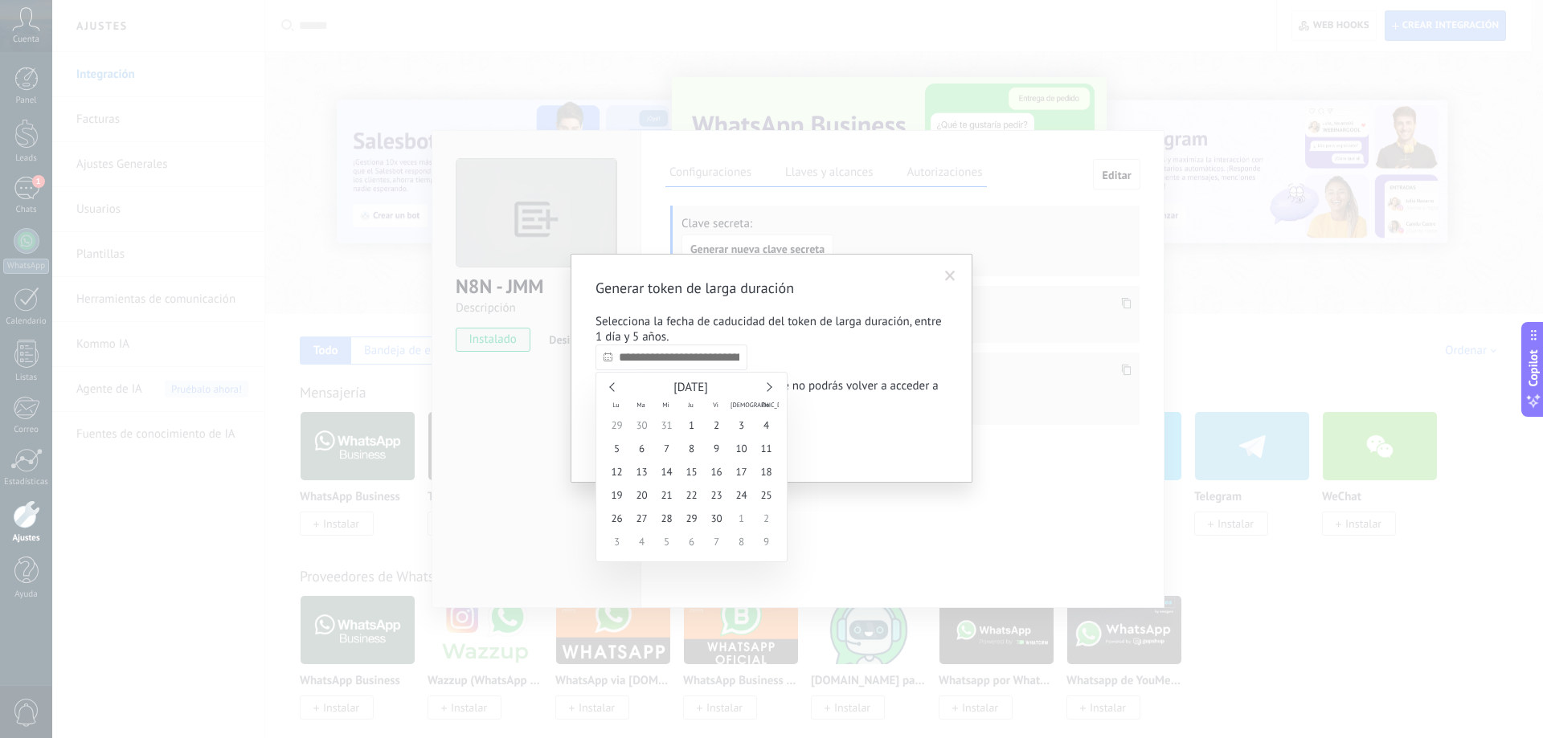
drag, startPoint x: 771, startPoint y: 384, endPoint x: 778, endPoint y: 380, distance: 8.3
click at [773, 382] on div "Abril 2027" at bounding box center [691, 388] width 174 height 14
click at [778, 380] on div "Abril 2027 Lu Ma Mi Ju Vi Sá Do 29 30 31 1 2 3 4 5 6 7 8 9 10 11 12 13 14 15 16…" at bounding box center [691, 467] width 192 height 190
type input "**********"
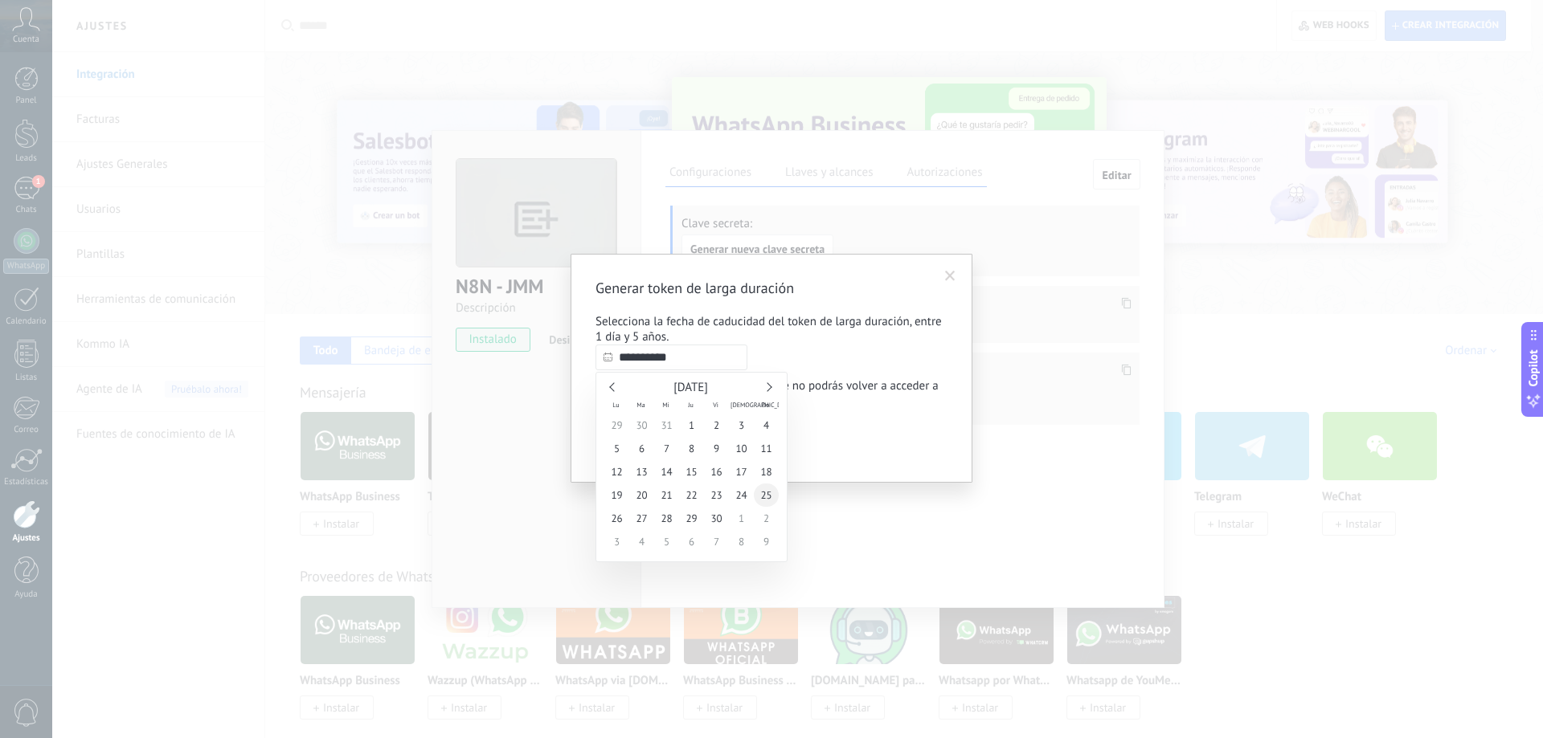
click at [767, 489] on span "25" at bounding box center [766, 495] width 25 height 23
click at [664, 442] on button "Confirmar" at bounding box center [635, 442] width 80 height 31
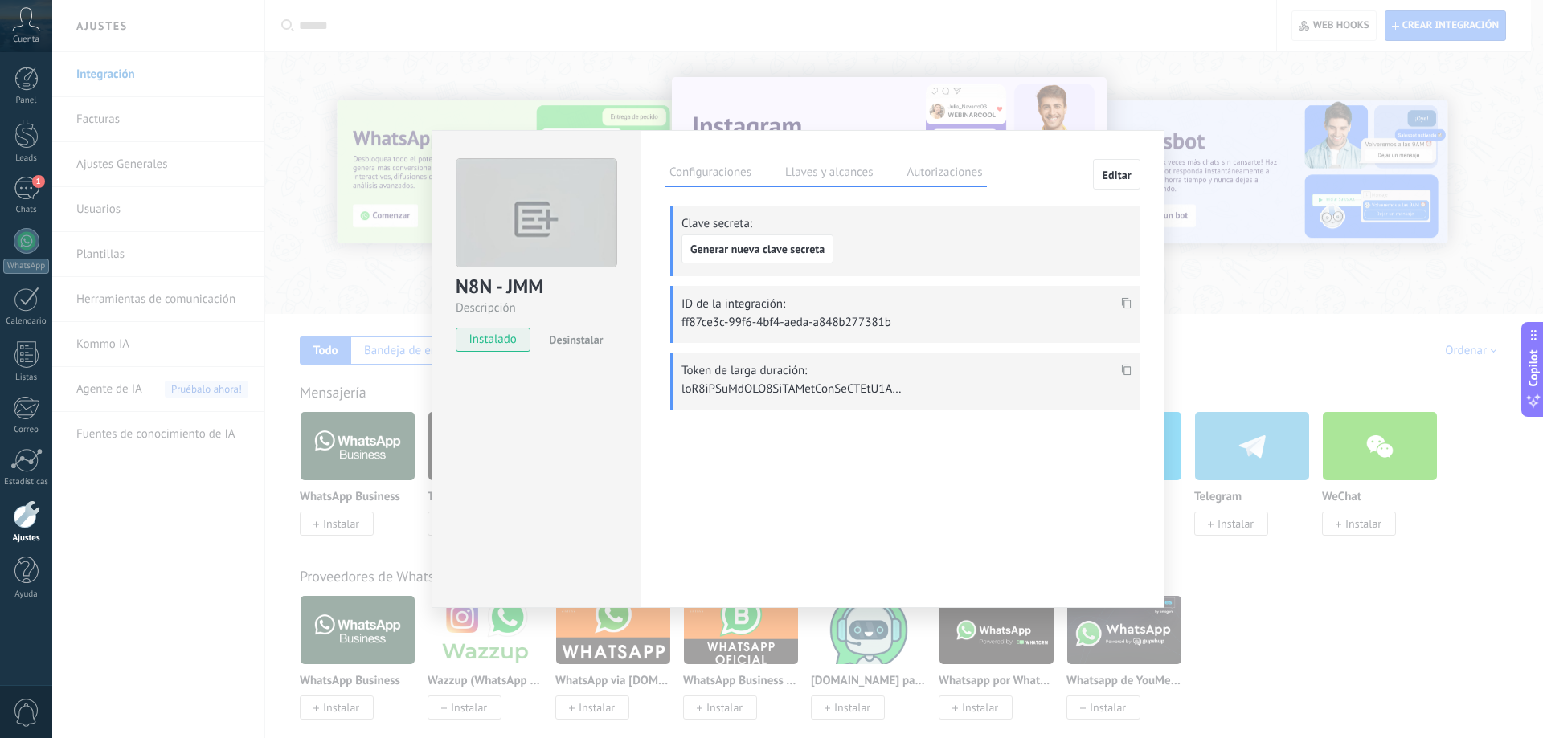
click at [1119, 368] on span at bounding box center [1126, 375] width 18 height 14
click at [932, 431] on div "Configuraciones Llaves y alcances Autorizaciones Editar Clave secreta: Generar …" at bounding box center [902, 369] width 524 height 478
click at [1192, 77] on div "N8N - JMM Descripción instalado Desinstalar Configuraciones Llaves y alcances A…" at bounding box center [797, 369] width 1491 height 738
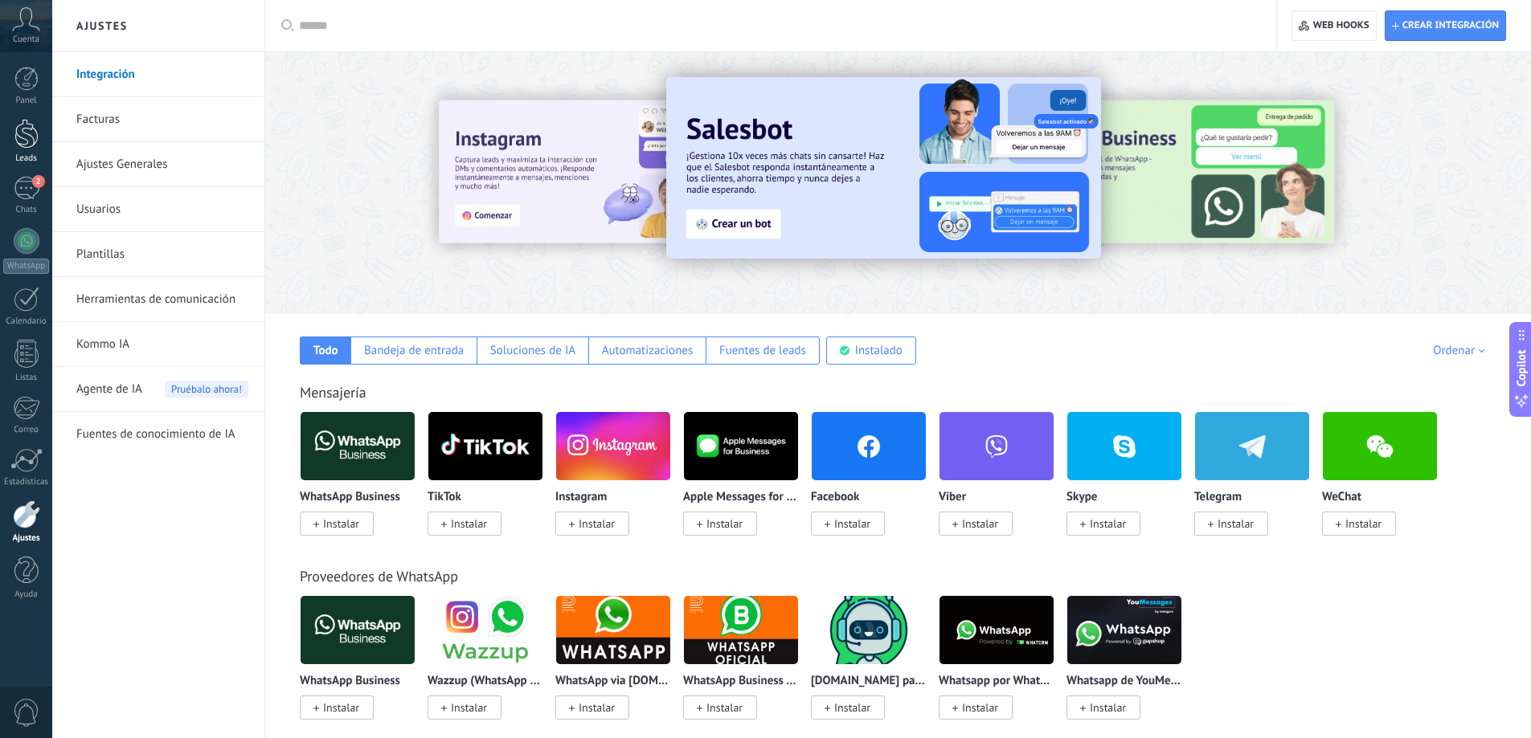
click at [40, 138] on link "Leads" at bounding box center [26, 141] width 52 height 45
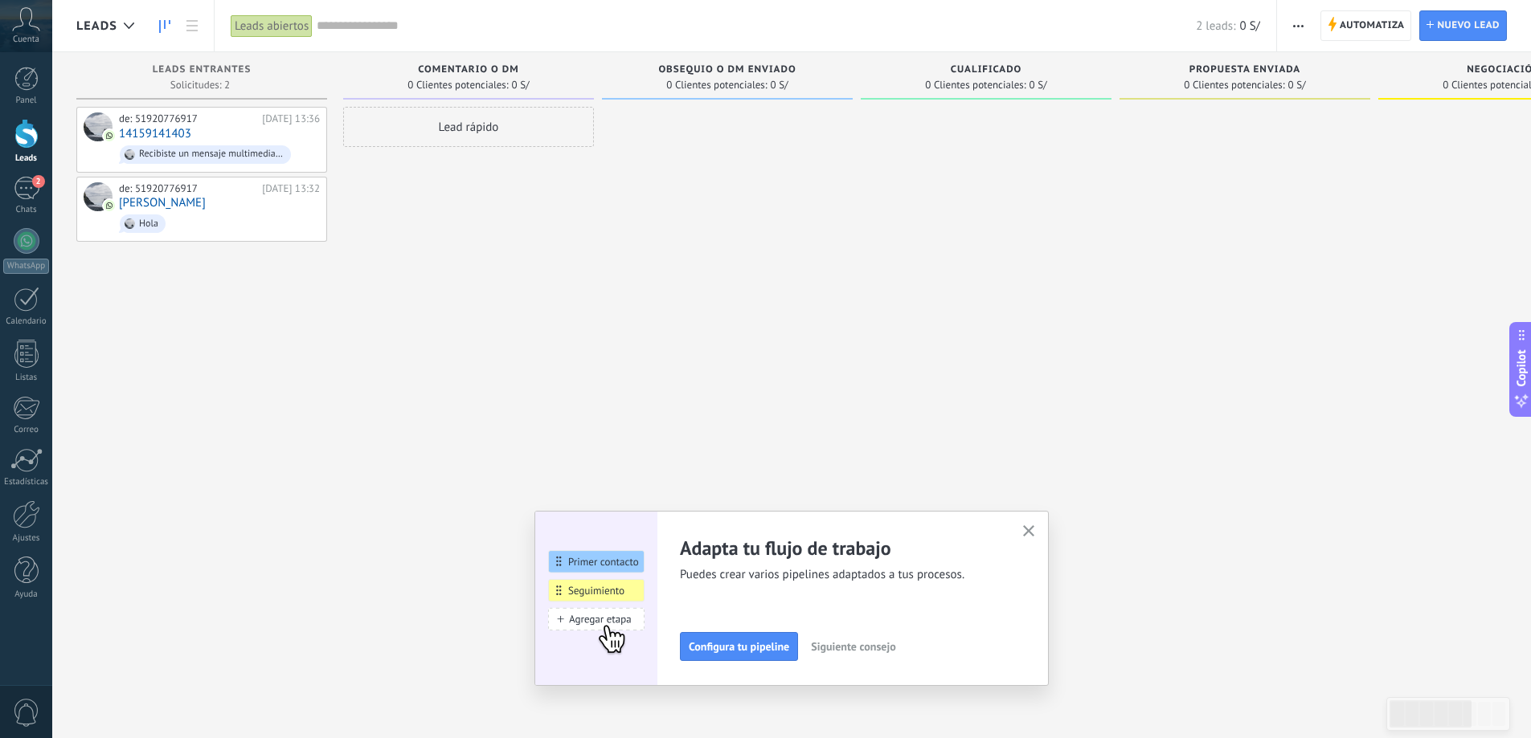
click at [485, 72] on span "Comentario o DM" at bounding box center [468, 69] width 100 height 11
click at [487, 73] on span "Comentario o DM" at bounding box center [468, 69] width 100 height 11
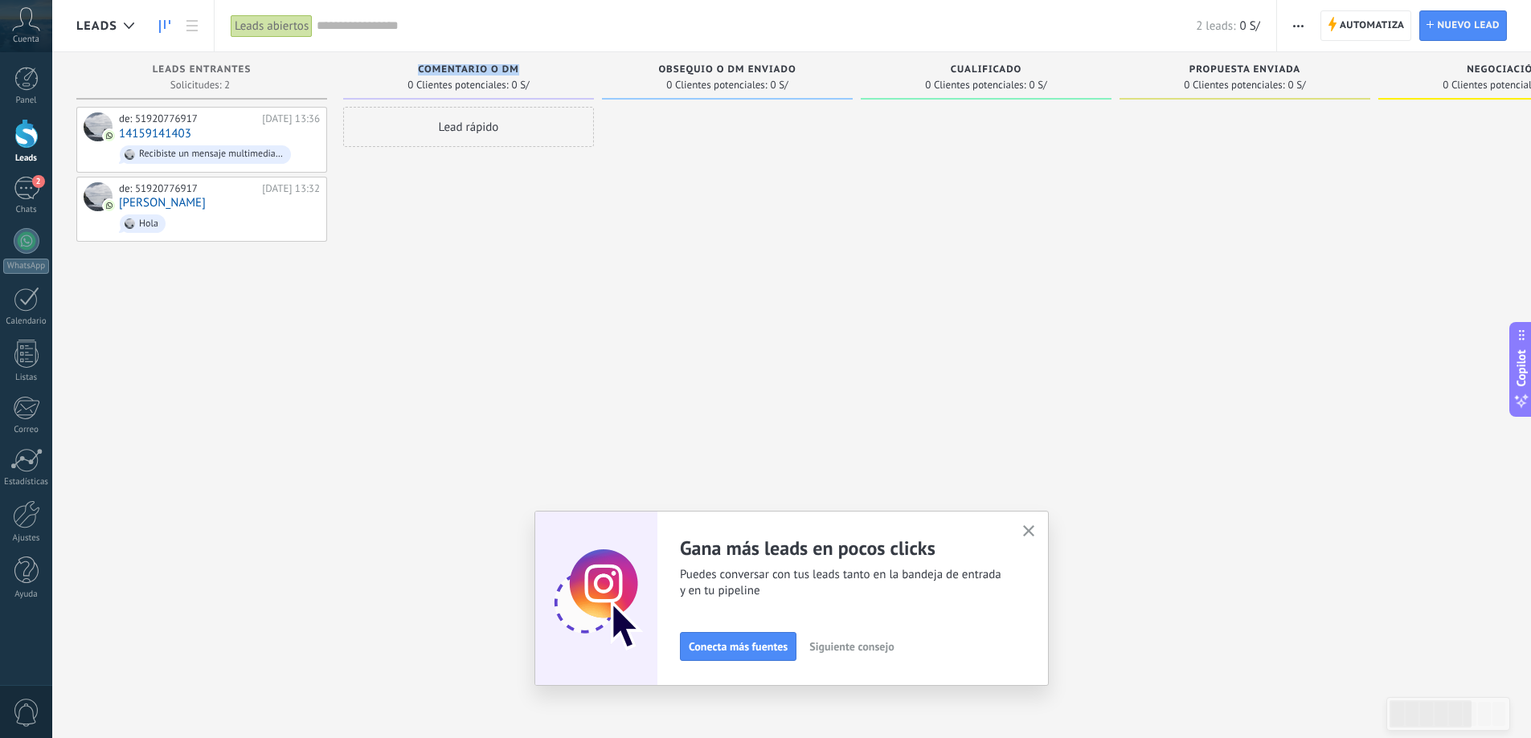
click at [1307, 25] on button "button" at bounding box center [1297, 25] width 23 height 31
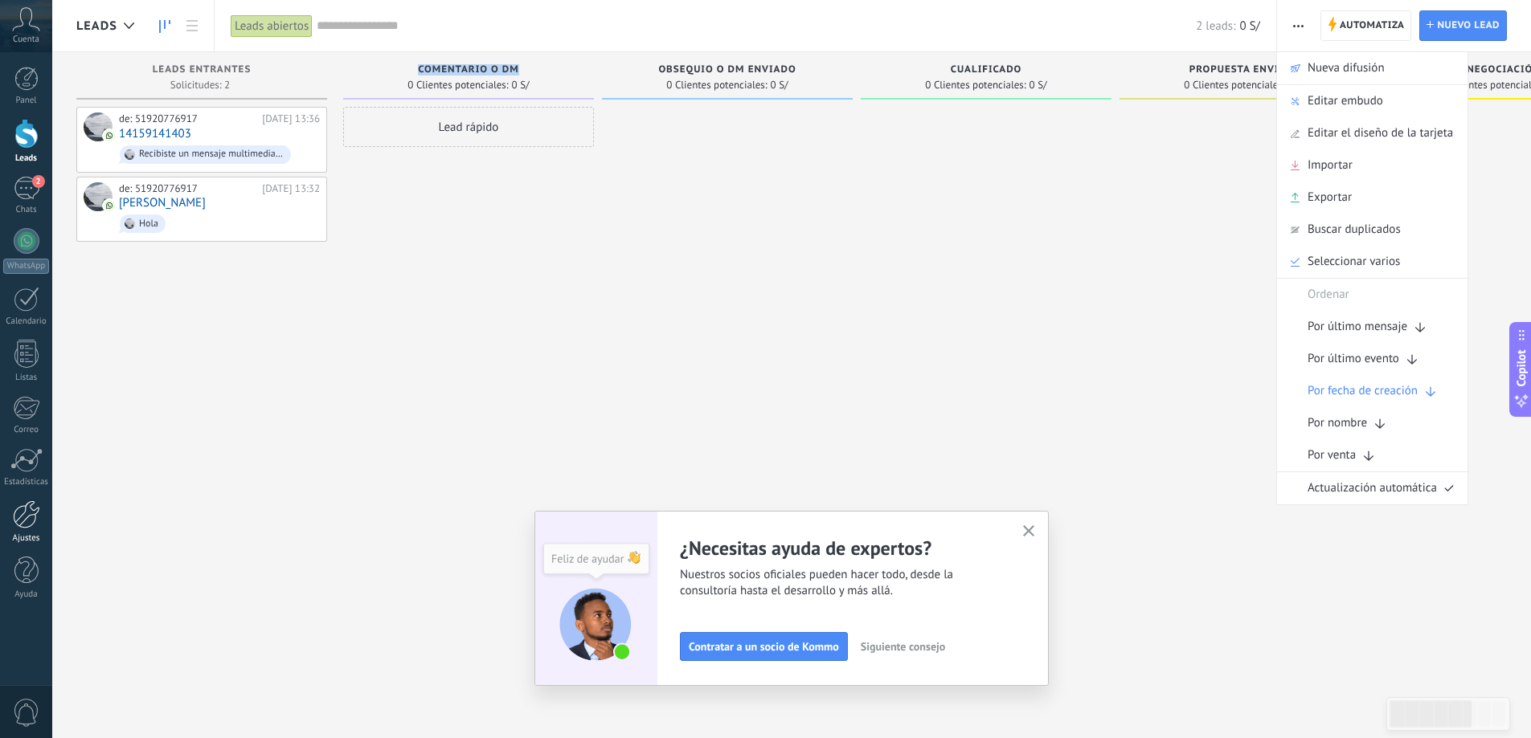
click at [20, 522] on div at bounding box center [26, 515] width 27 height 28
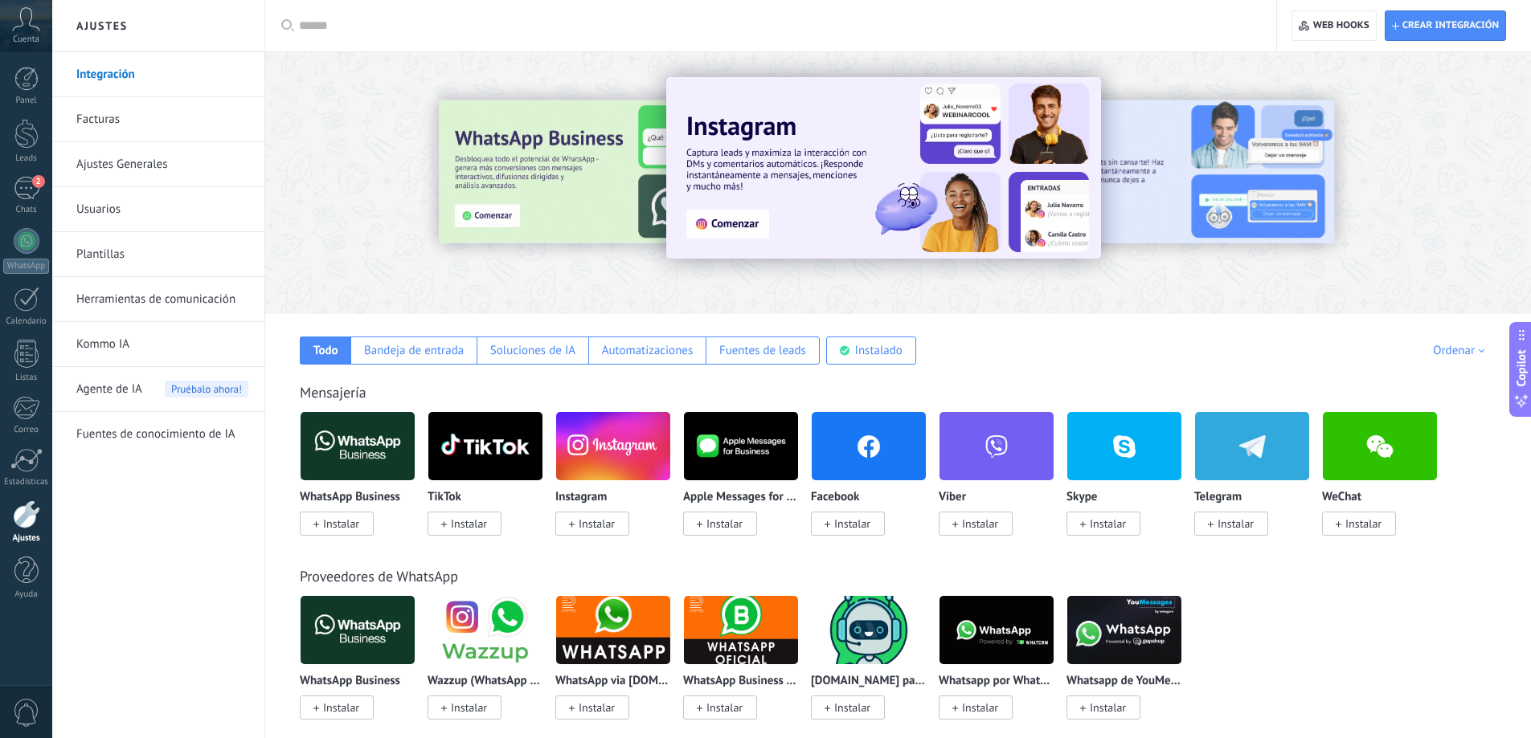
click at [174, 291] on link "Herramientas de comunicación" at bounding box center [162, 299] width 172 height 45
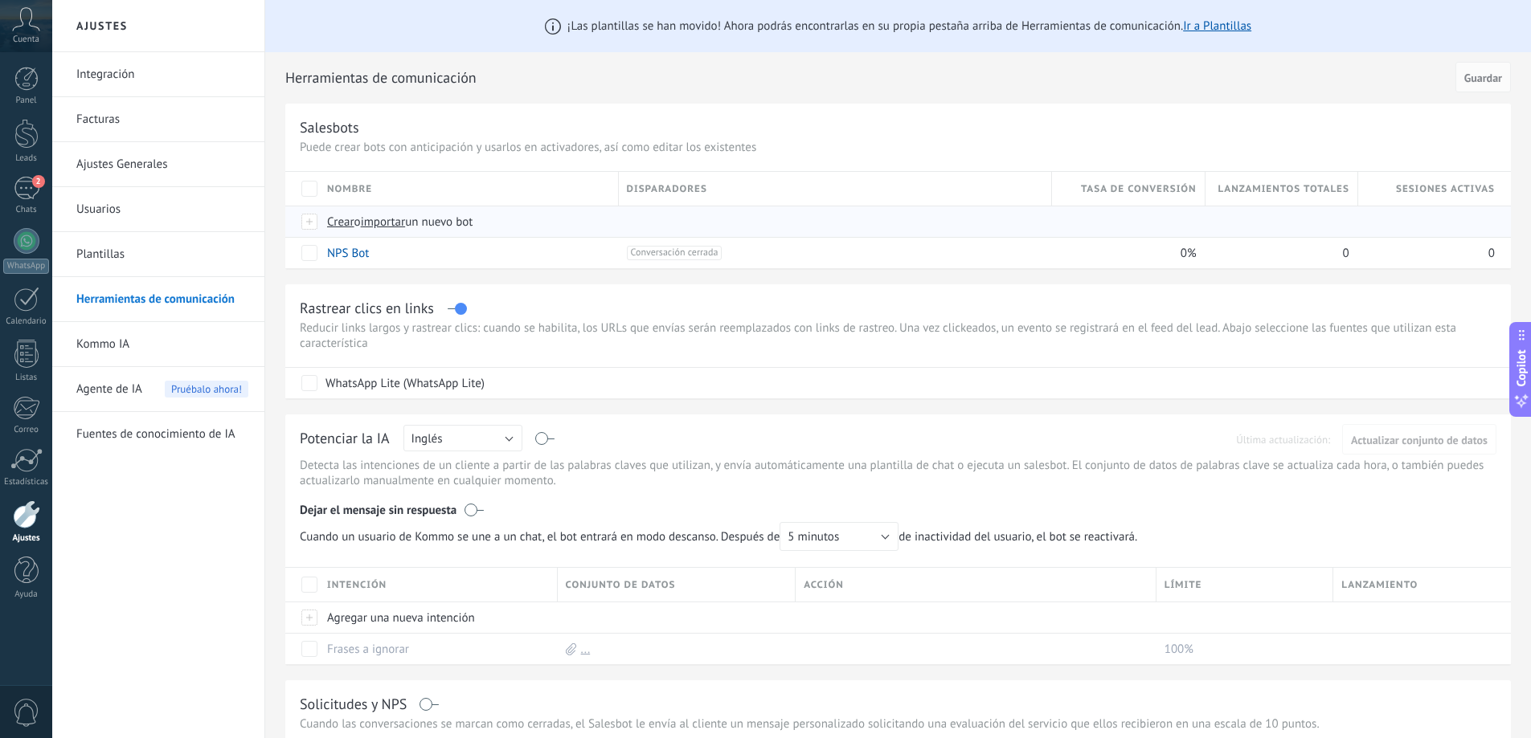
click at [341, 219] on span "Crear" at bounding box center [340, 222] width 27 height 15
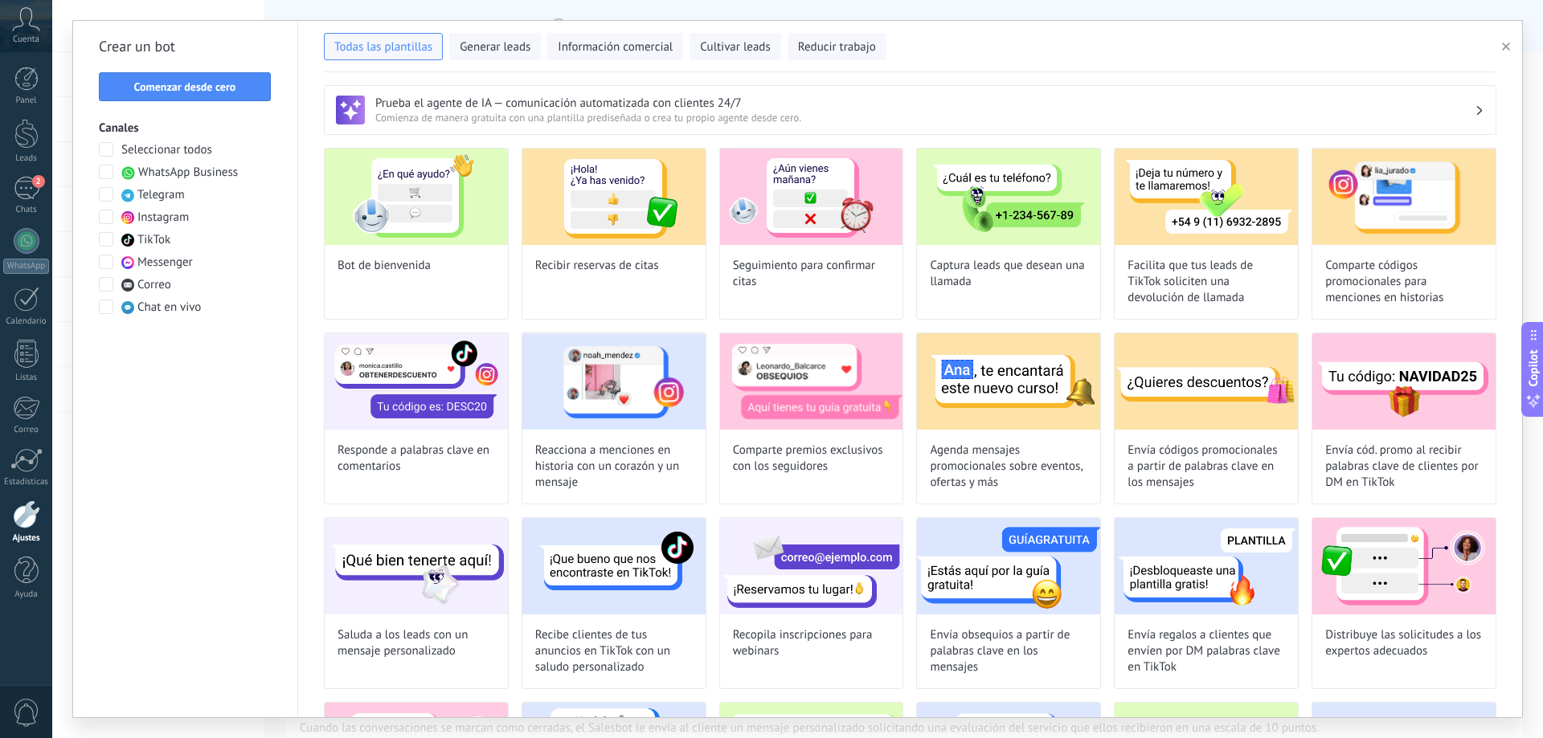
click at [178, 170] on span "WhatsApp Business" at bounding box center [188, 173] width 100 height 16
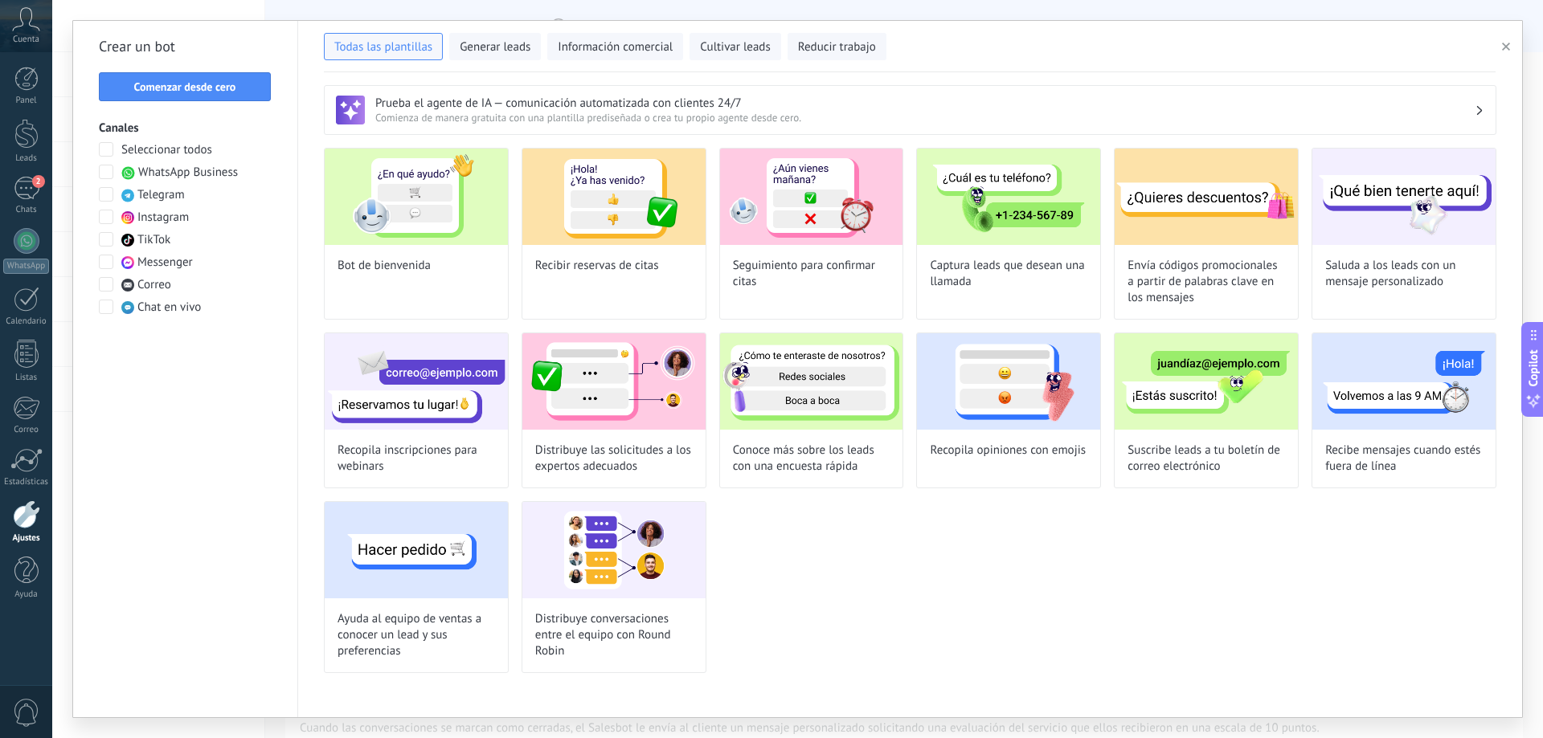
click at [155, 166] on span "WhatsApp Business" at bounding box center [188, 173] width 100 height 16
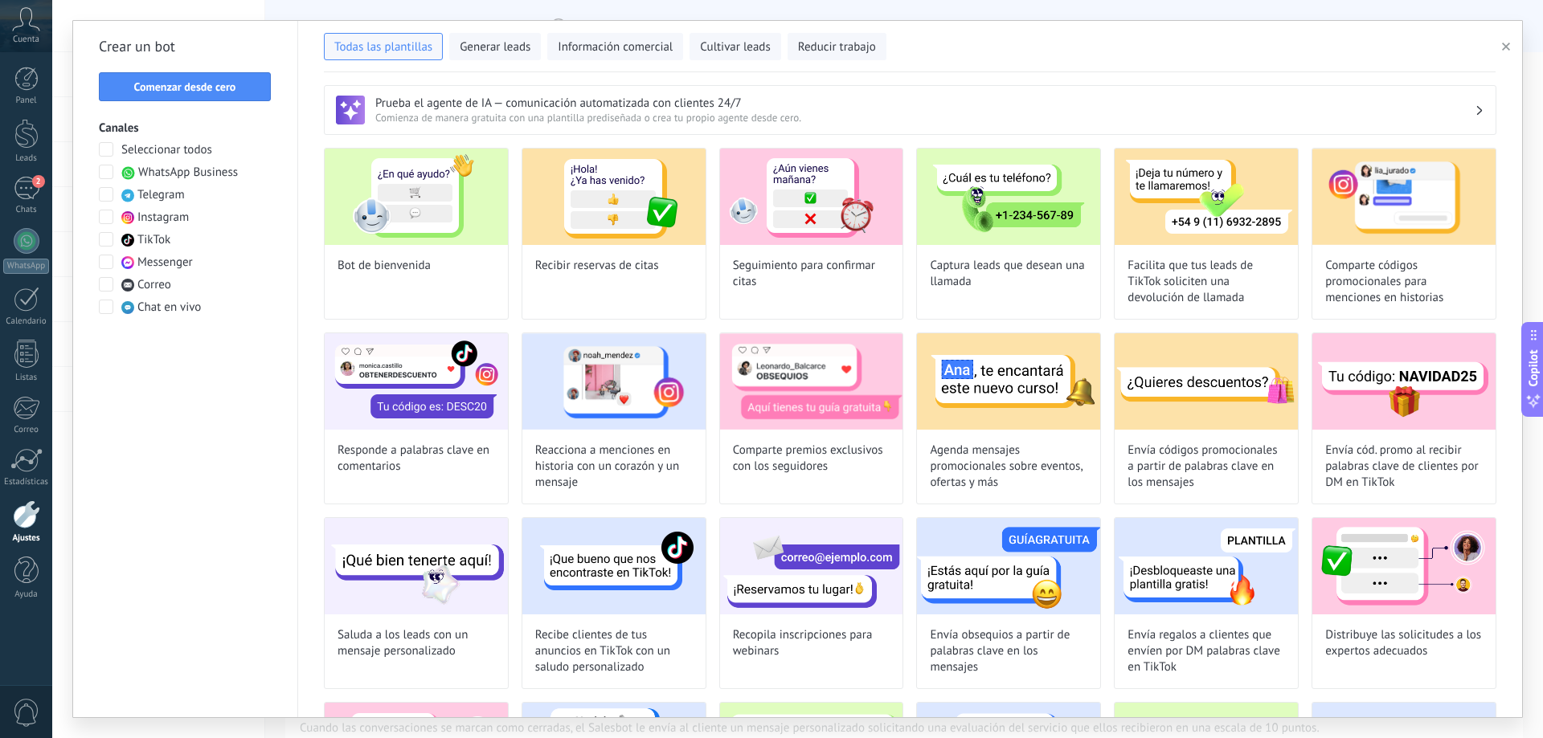
click at [116, 174] on label "WhatsApp Business" at bounding box center [168, 173] width 139 height 16
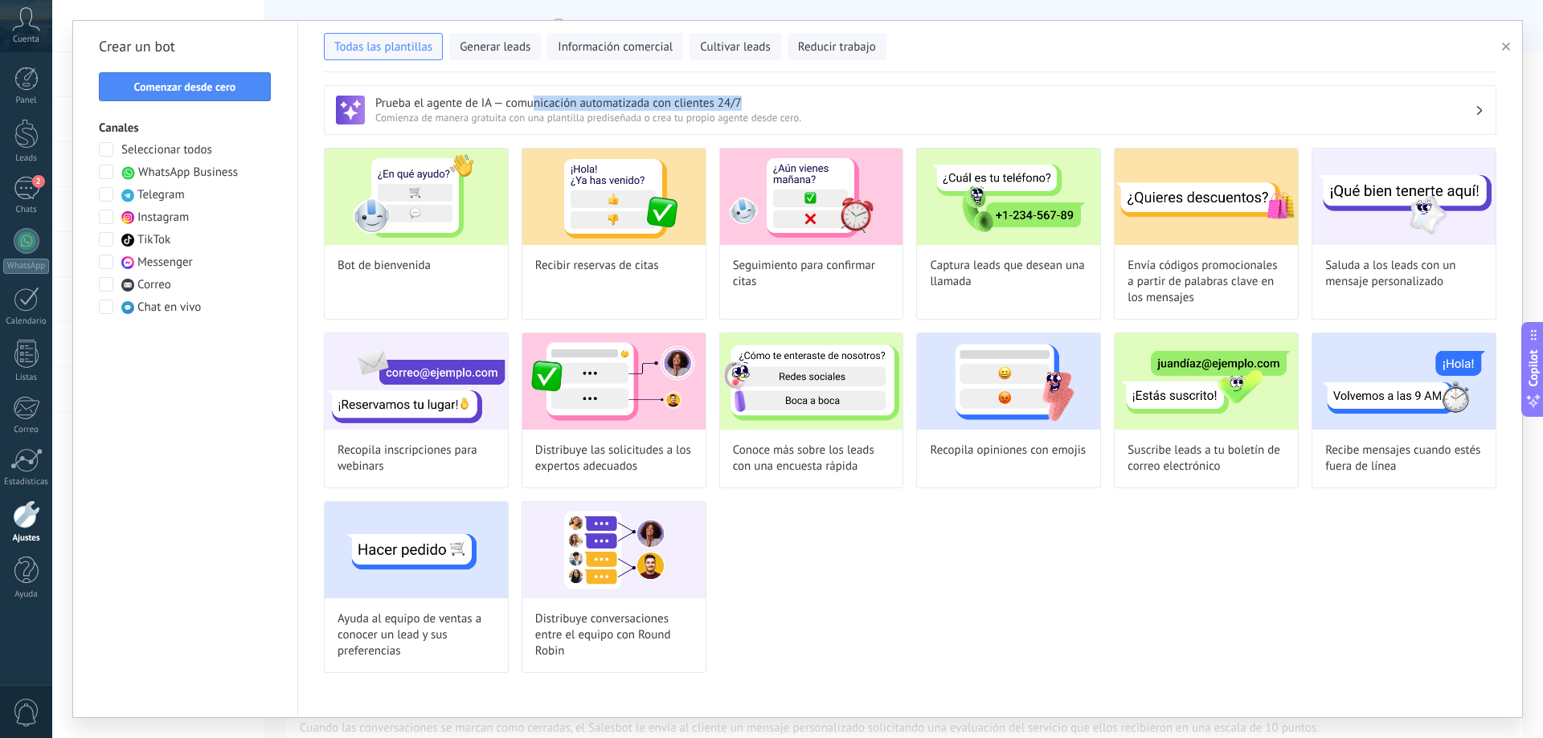
drag, startPoint x: 532, startPoint y: 104, endPoint x: 771, endPoint y: 106, distance: 238.7
click at [760, 107] on h3 "Prueba el agente de IA — comunicación automatizada con clientes 24/7" at bounding box center [924, 103] width 1099 height 15
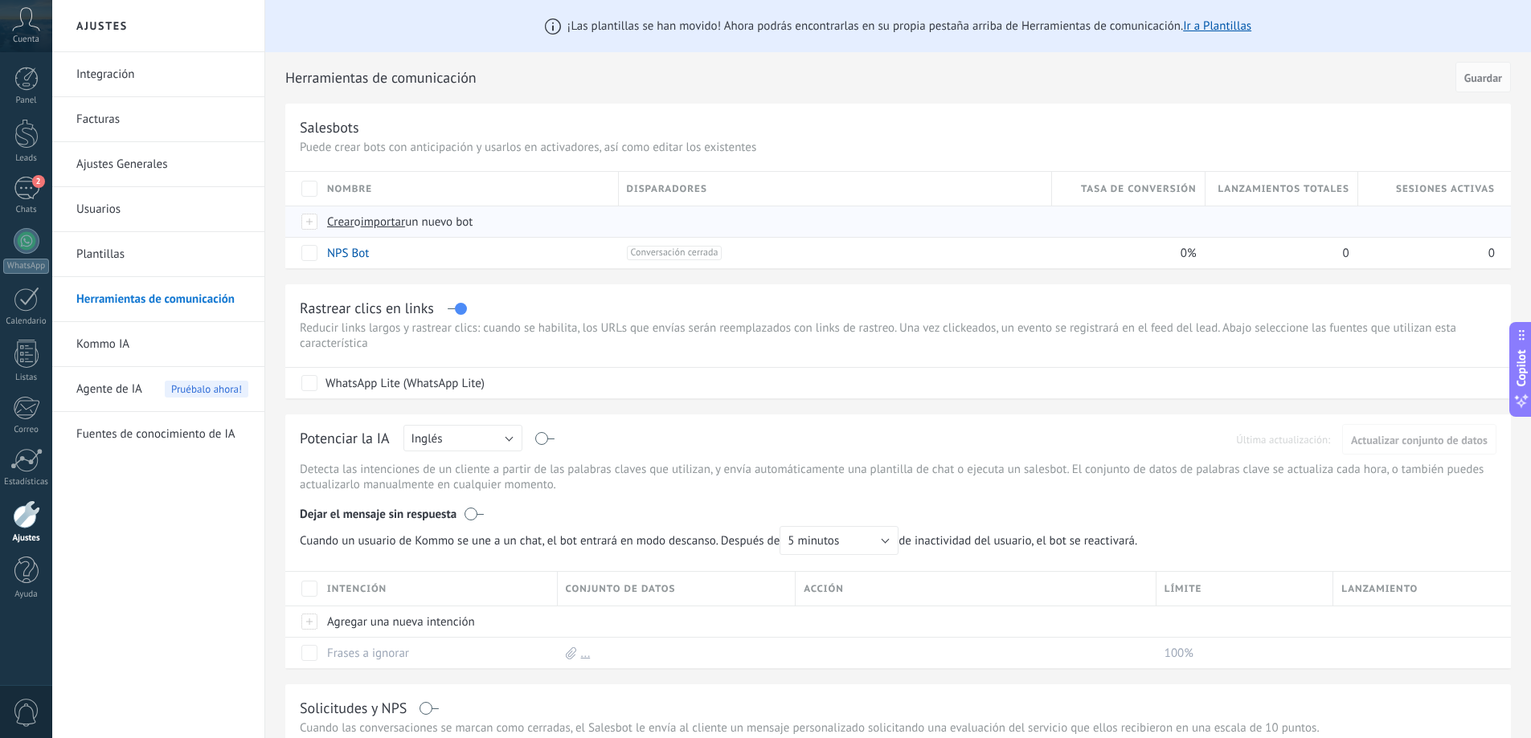
click at [343, 229] on span "Crear" at bounding box center [340, 222] width 27 height 15
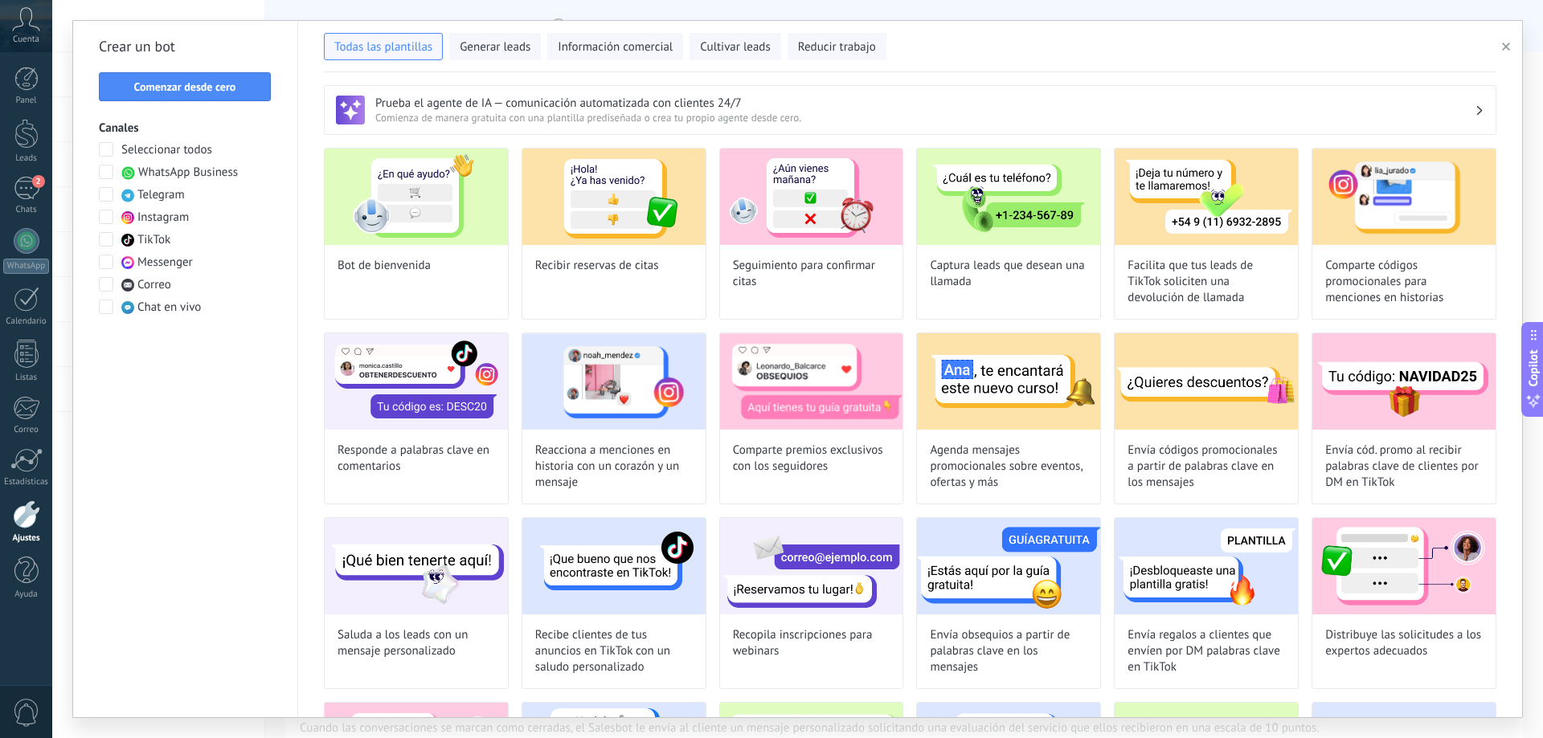
click at [157, 169] on span "WhatsApp Business" at bounding box center [188, 173] width 100 height 16
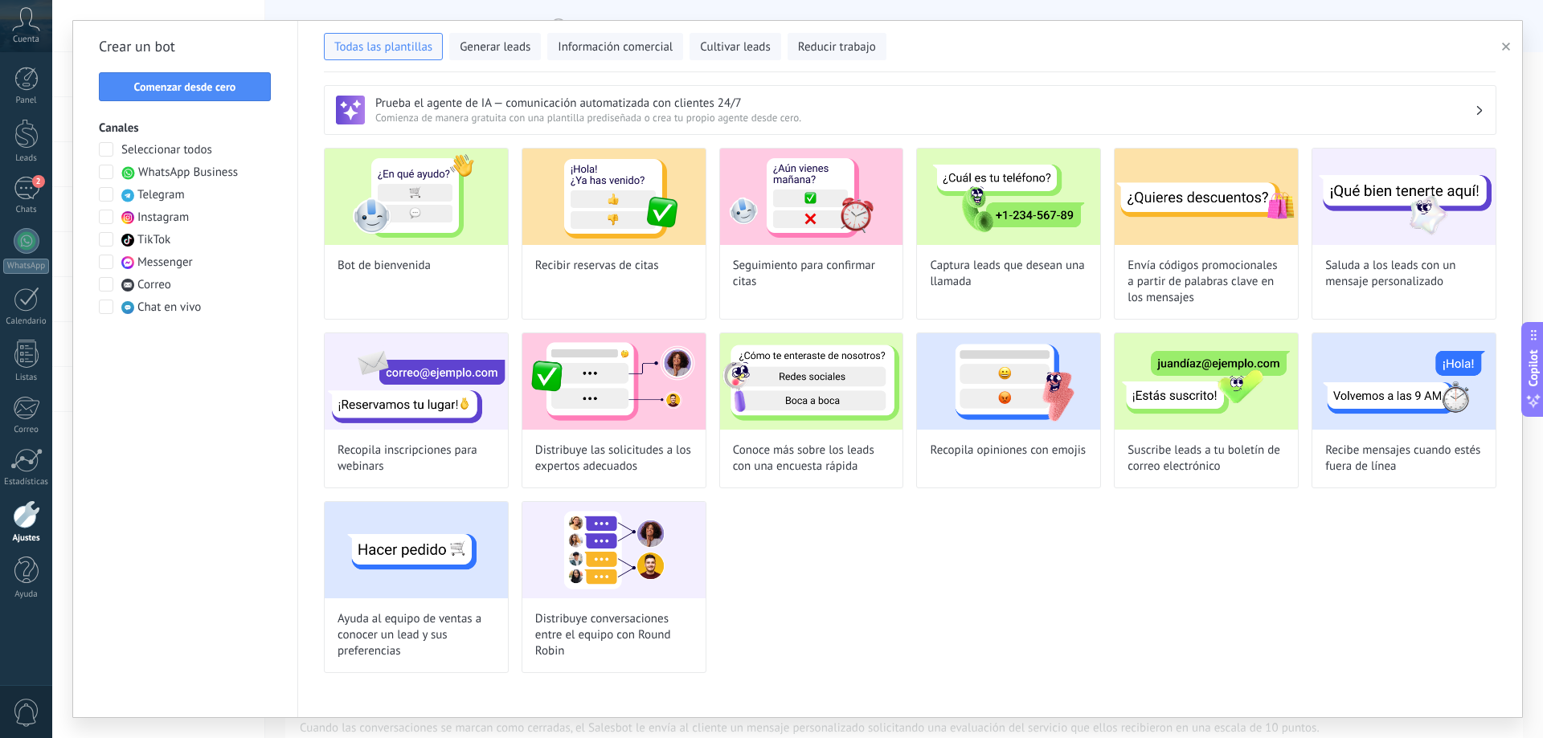
click at [225, 92] on span "Comenzar desde cero" at bounding box center [185, 86] width 102 height 11
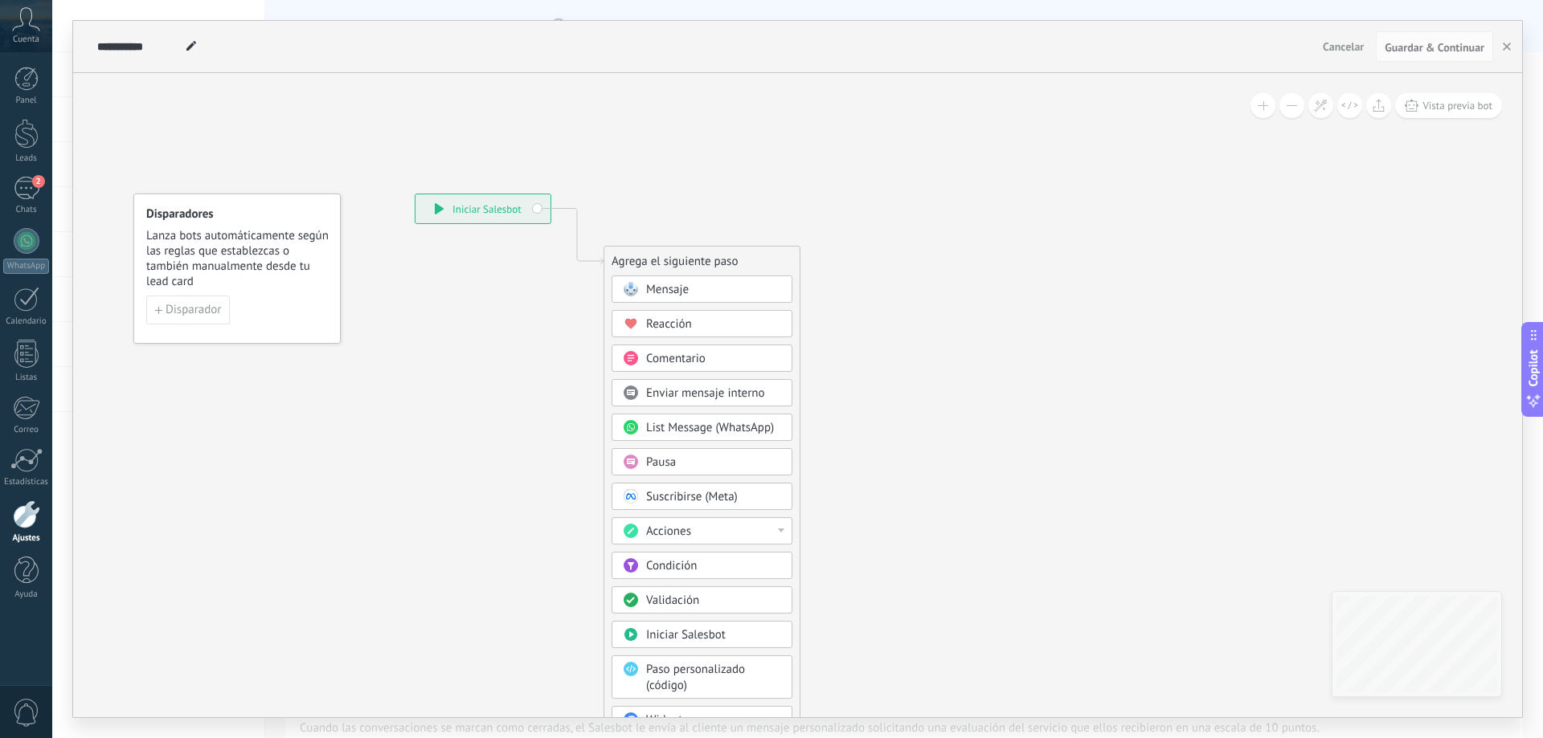
click at [536, 214] on div "**********" at bounding box center [482, 208] width 135 height 29
click at [674, 290] on span "Mensaje" at bounding box center [667, 289] width 43 height 15
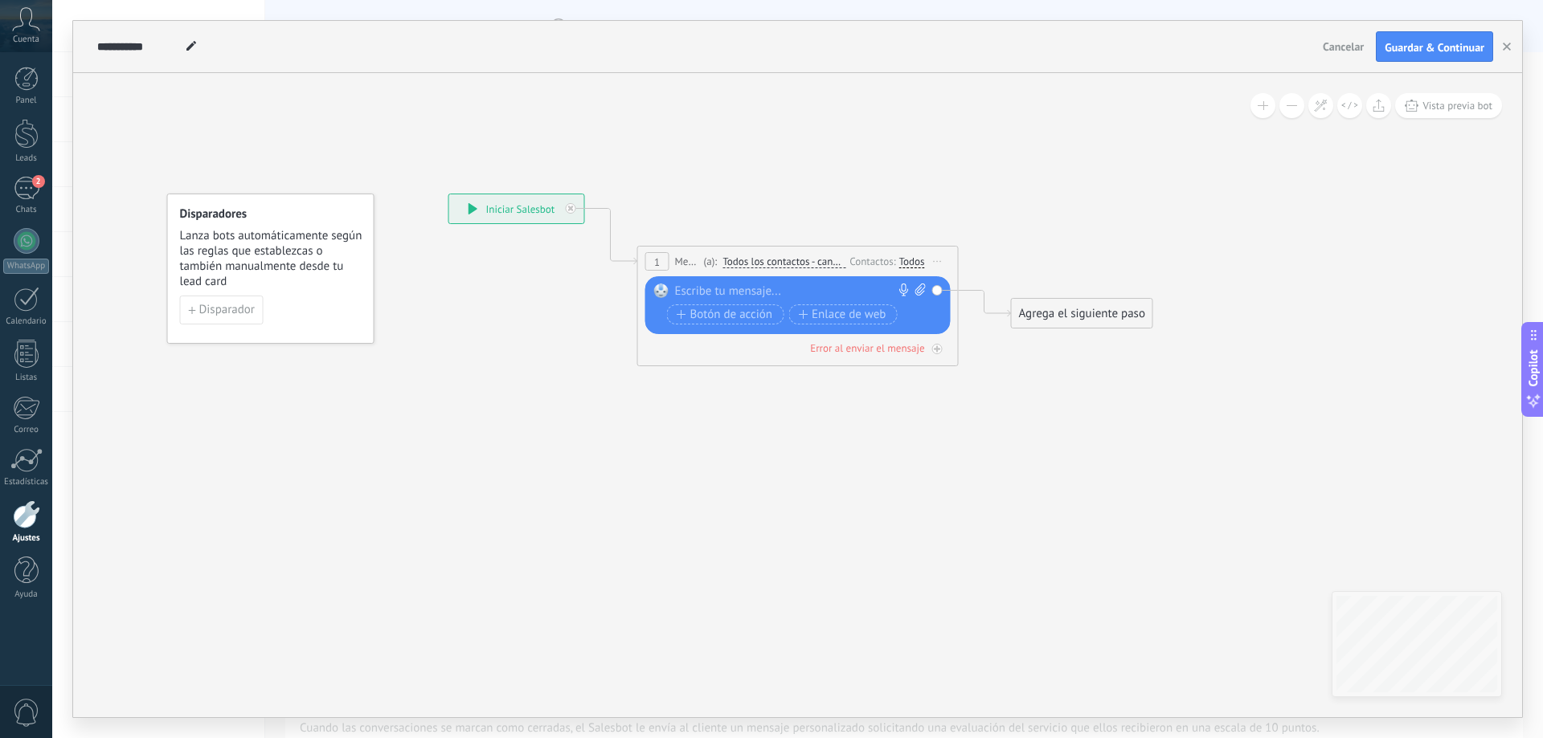
click at [810, 282] on div "Reemplazar Quitar Convertir a mensaje de voz Arrastre la imagen aquí para adjun…" at bounding box center [797, 305] width 305 height 58
click at [815, 295] on div at bounding box center [794, 292] width 239 height 16
click at [725, 288] on div at bounding box center [794, 292] width 239 height 16
click at [790, 265] on span "Todos los contactos - canales seleccionados" at bounding box center [783, 262] width 123 height 13
click at [790, 265] on button "Todos los contactos - canales seleccionados" at bounding box center [814, 261] width 201 height 29
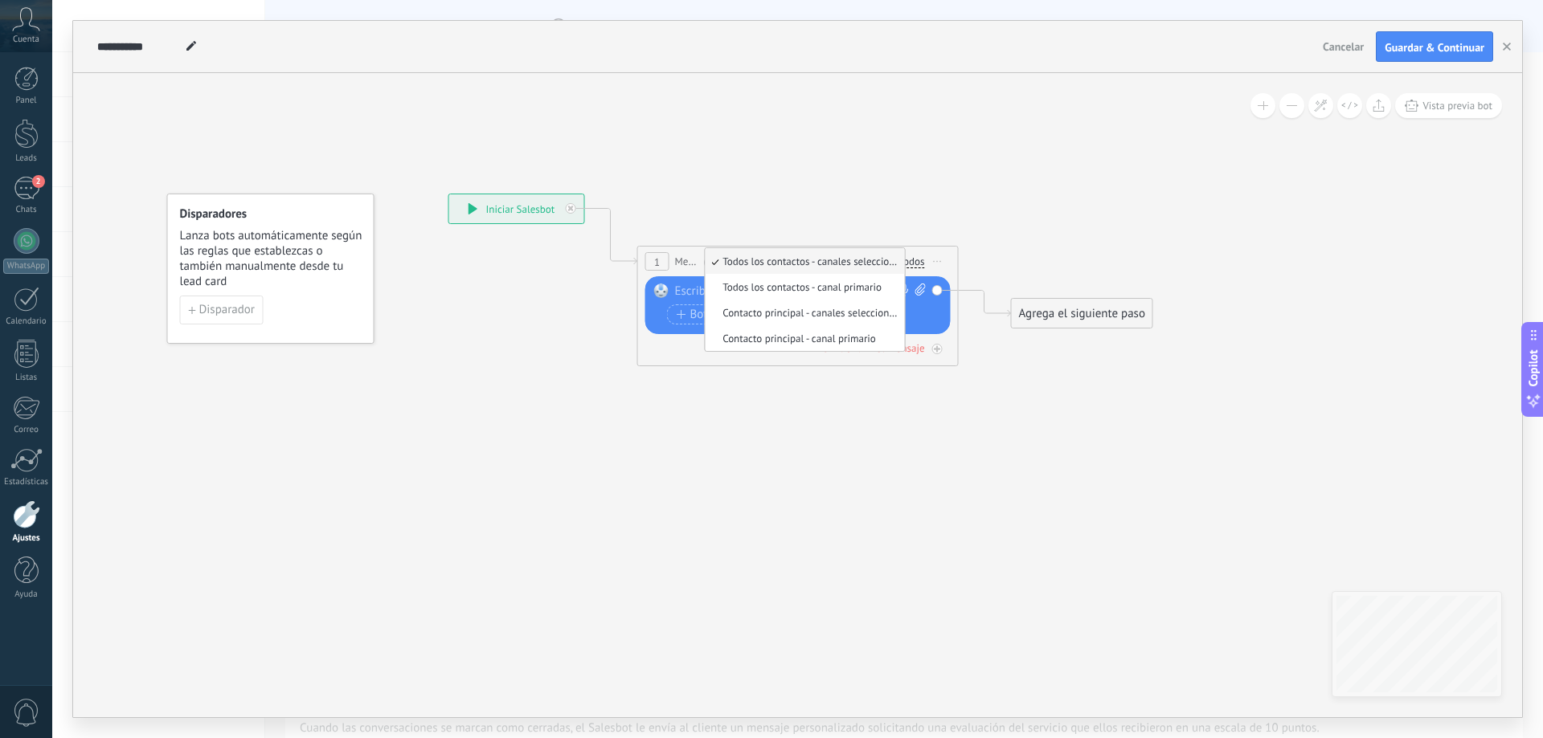
click at [796, 137] on icon at bounding box center [774, 269] width 1454 height 955
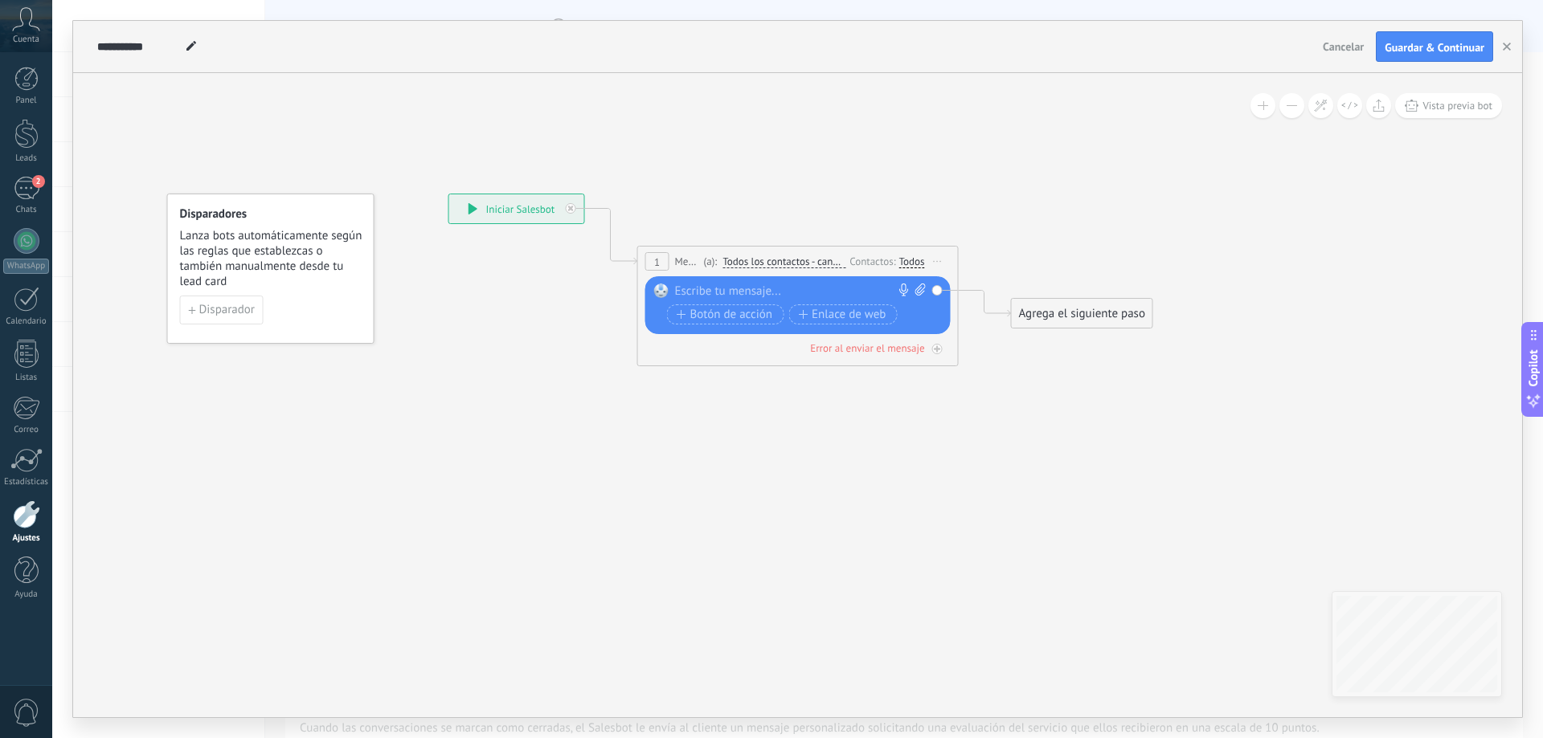
click at [755, 252] on div "1 Mensaje ******* (a): Todos los contactos - canales seleccionados Todos los co…" at bounding box center [798, 262] width 320 height 30
click at [760, 268] on div "(a): Todos los contactos - canales seleccionados Todos los contactos - canales …" at bounding box center [773, 261] width 146 height 15
click at [758, 268] on span "Todos los contactos - canales seleccionados" at bounding box center [783, 262] width 123 height 13
click at [758, 268] on button "Todos los contactos - canales seleccionados" at bounding box center [814, 261] width 201 height 29
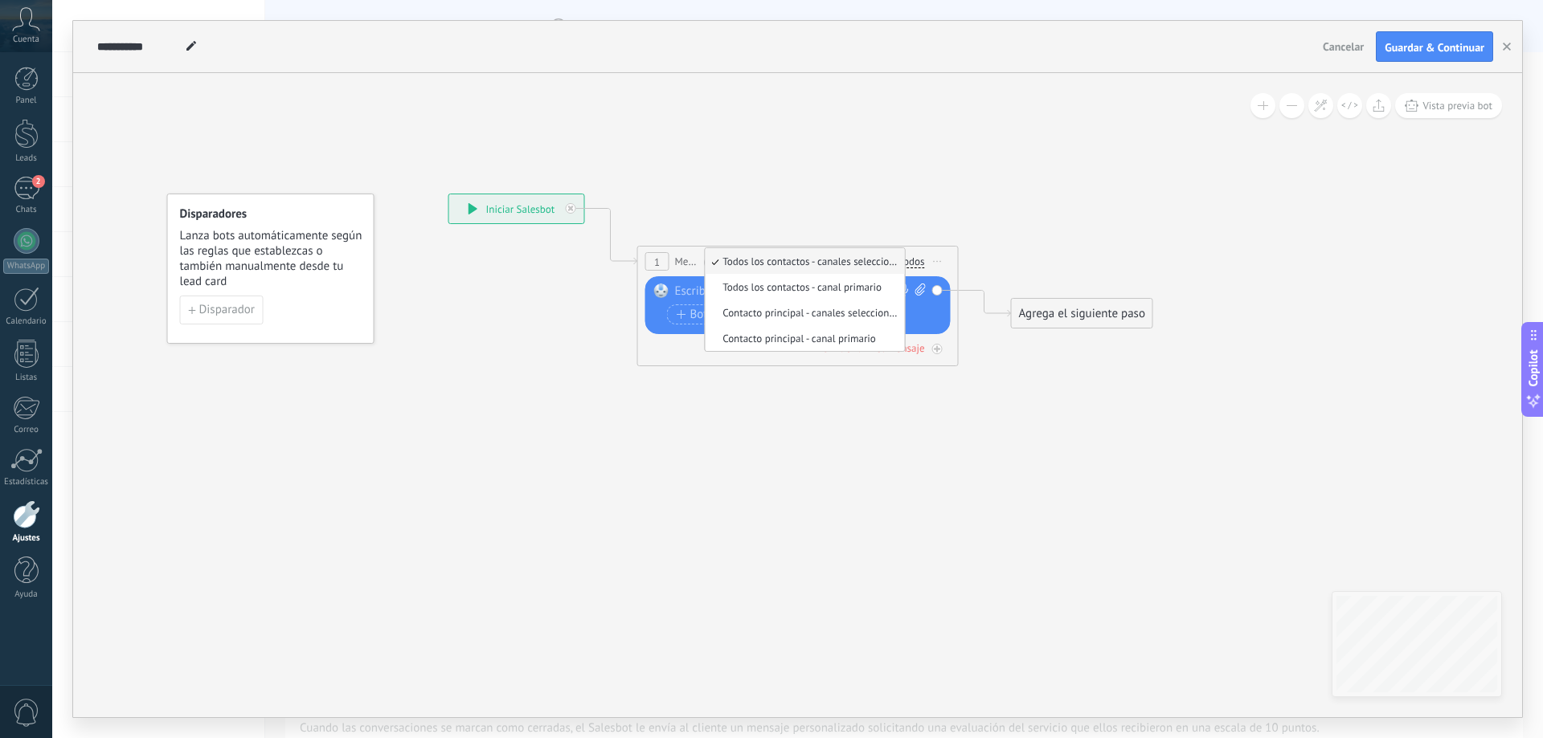
click at [750, 263] on span "Todos los contactos - canales seleccionados" at bounding box center [802, 262] width 194 height 14
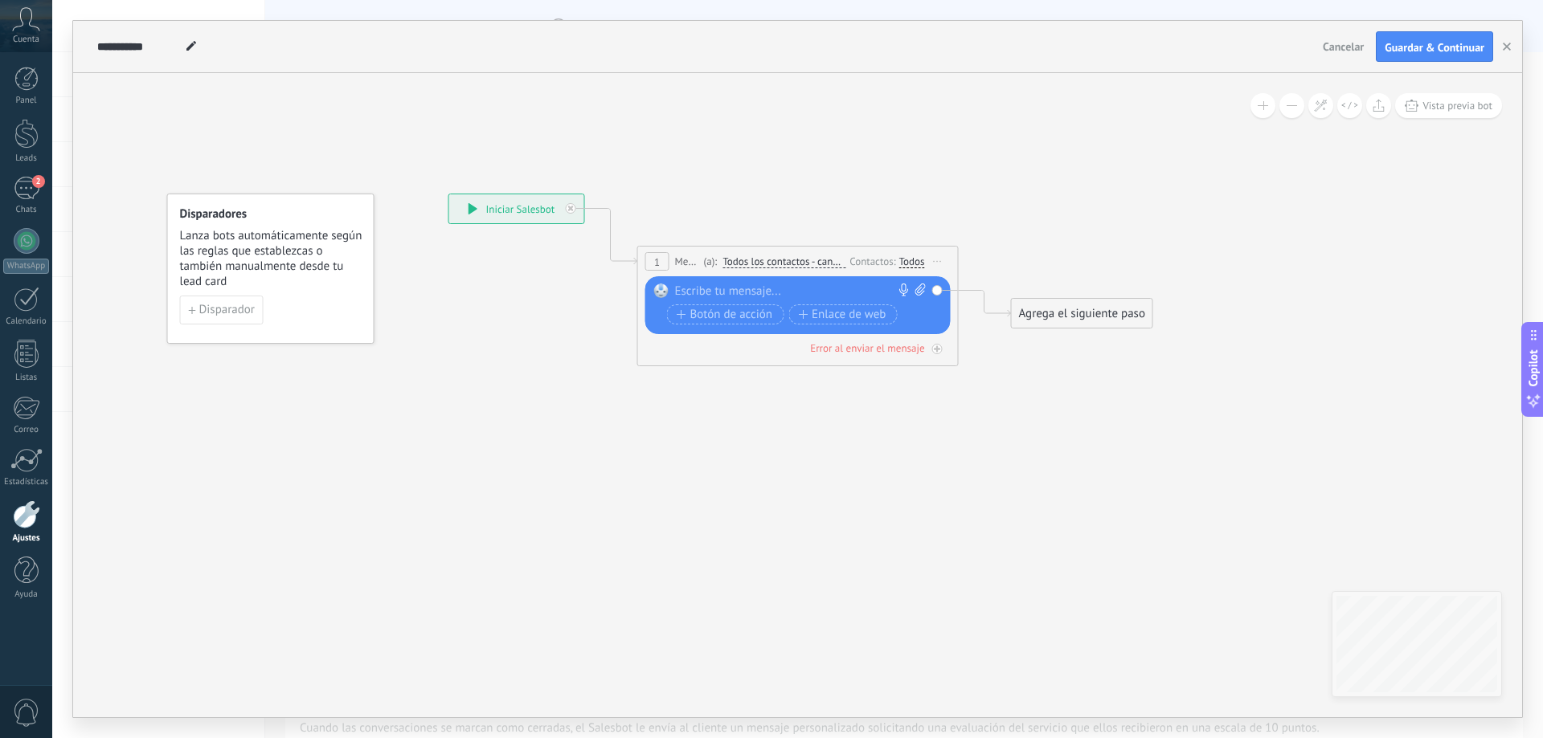
click at [1046, 305] on div "Agrega el siguiente paso" at bounding box center [1082, 314] width 141 height 27
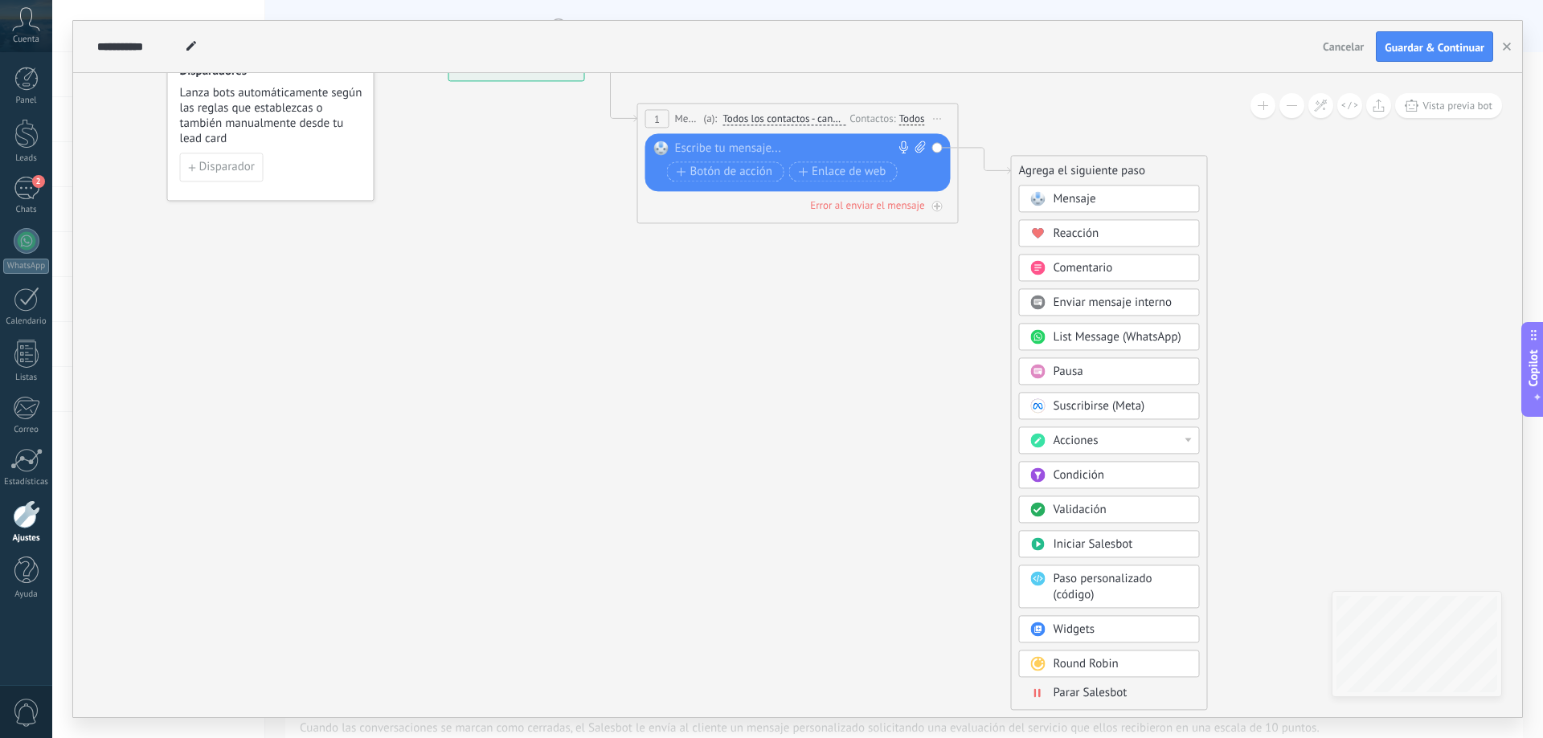
click at [1114, 694] on span "Parar Salesbot" at bounding box center [1090, 692] width 74 height 15
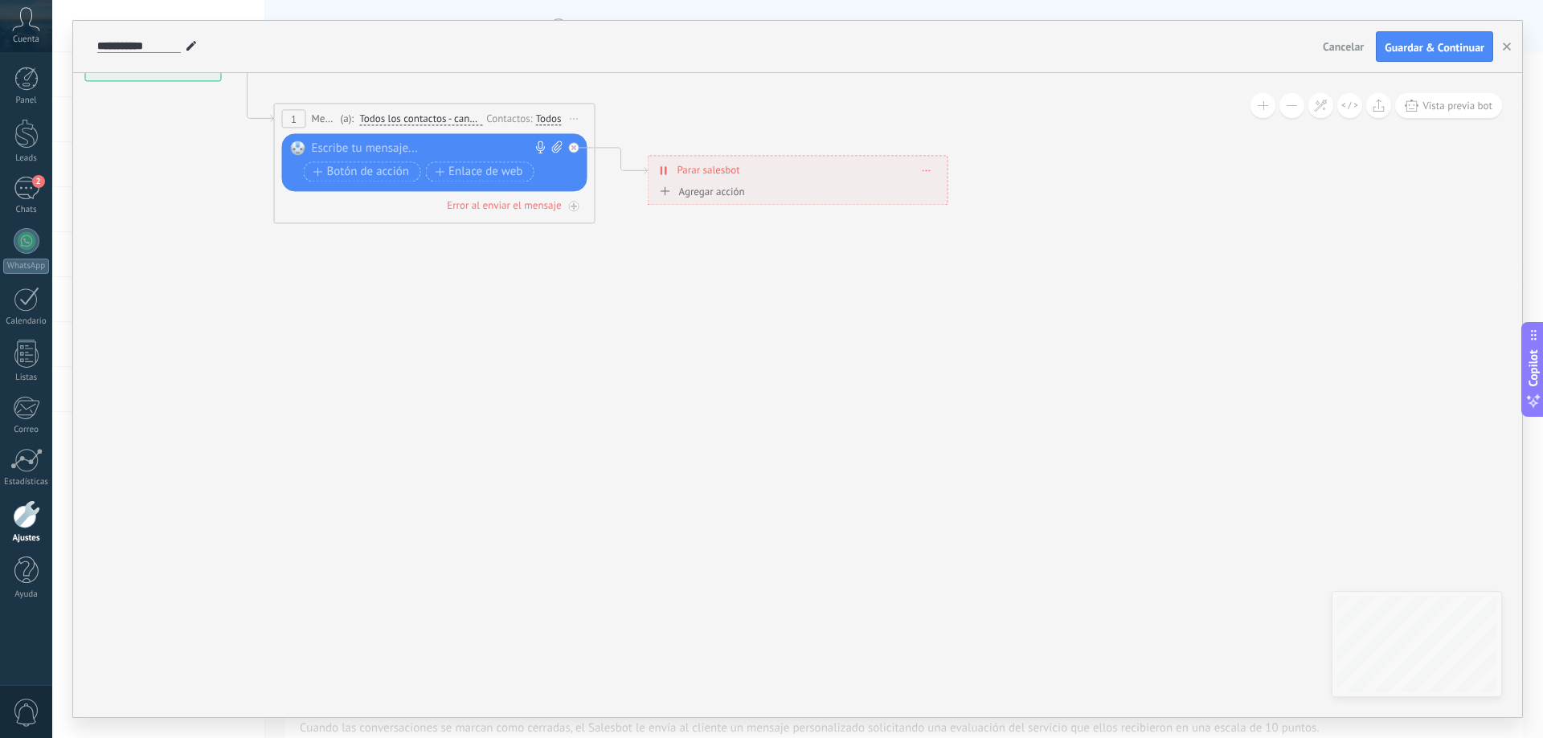
click at [155, 48] on input "**********" at bounding box center [139, 46] width 84 height 13
type input "*"
type input "**********"
click at [401, 50] on div "**********" at bounding box center [704, 46] width 1223 height 51
click at [1425, 47] on span "Guardar & Continuar" at bounding box center [1435, 47] width 100 height 11
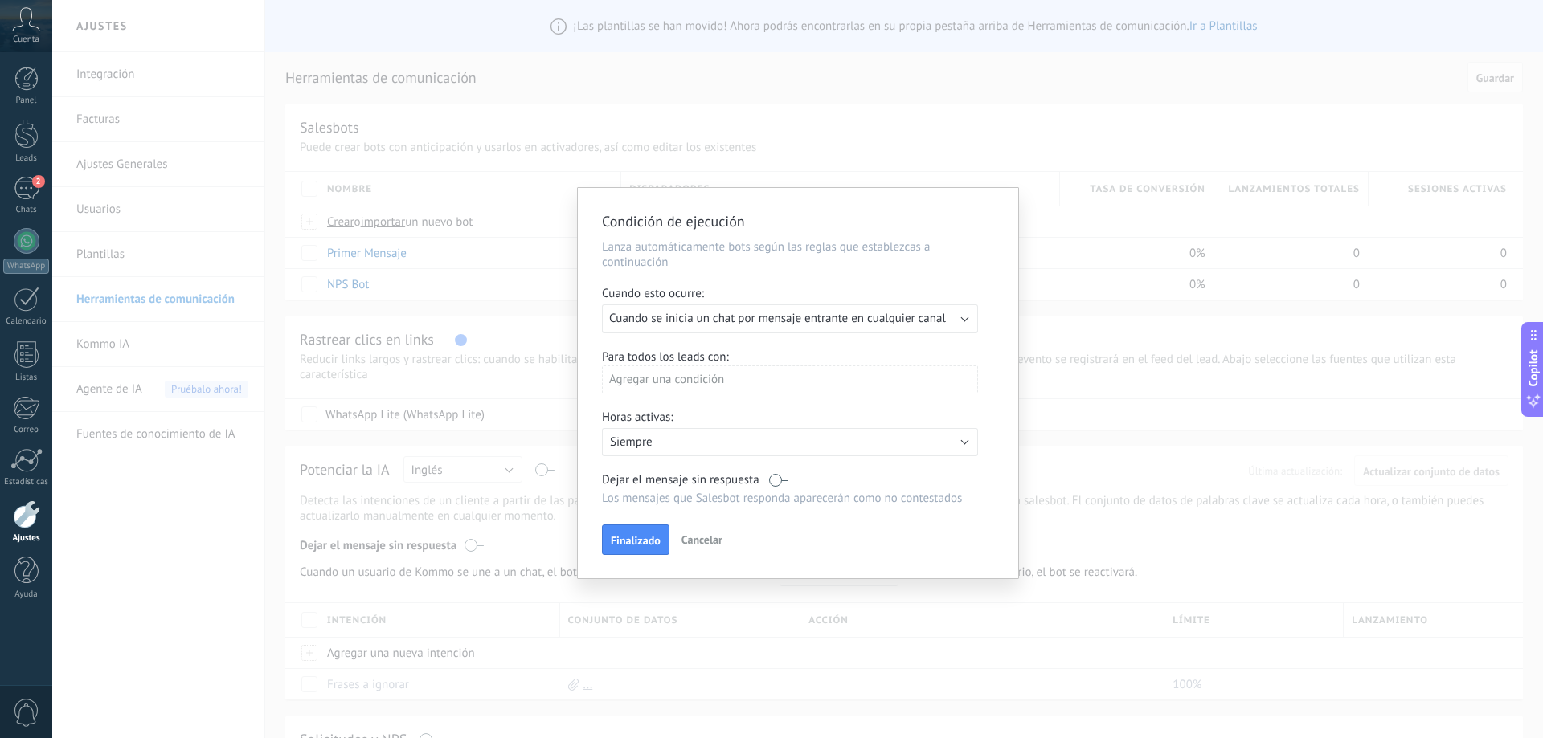
click at [717, 546] on span "Cancelar" at bounding box center [701, 540] width 41 height 14
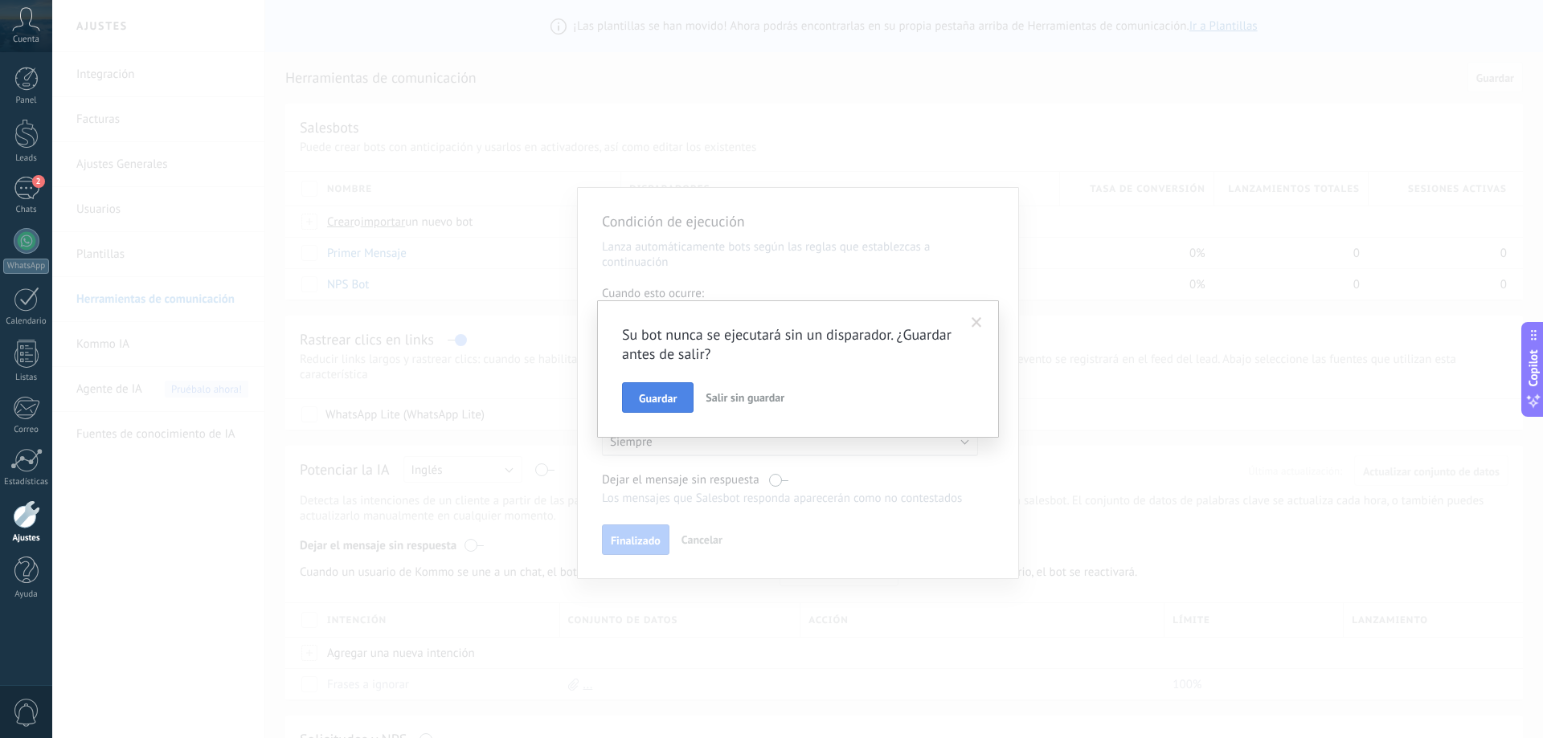
click at [689, 392] on button "Guardar" at bounding box center [658, 397] width 72 height 31
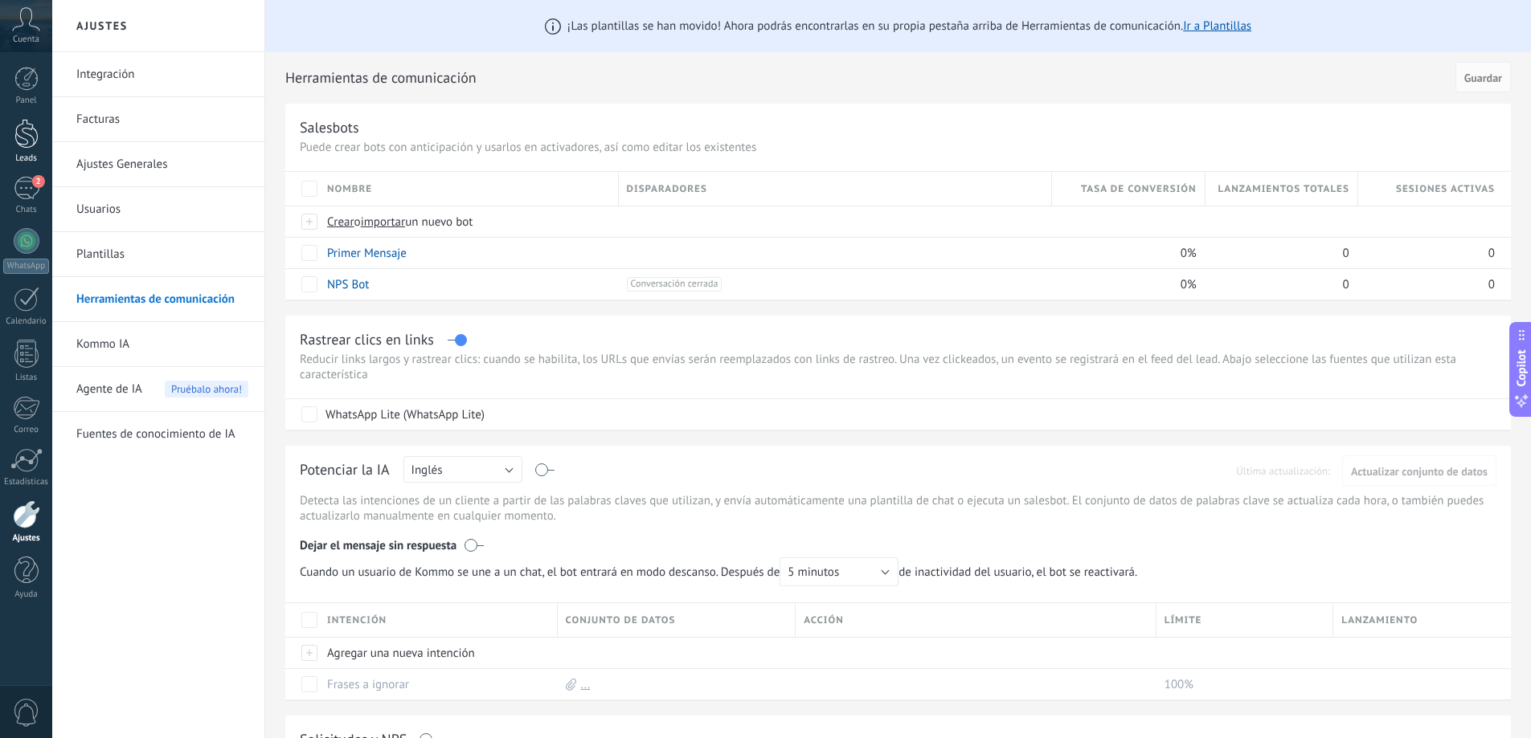
click at [45, 137] on link "Leads" at bounding box center [26, 141] width 52 height 45
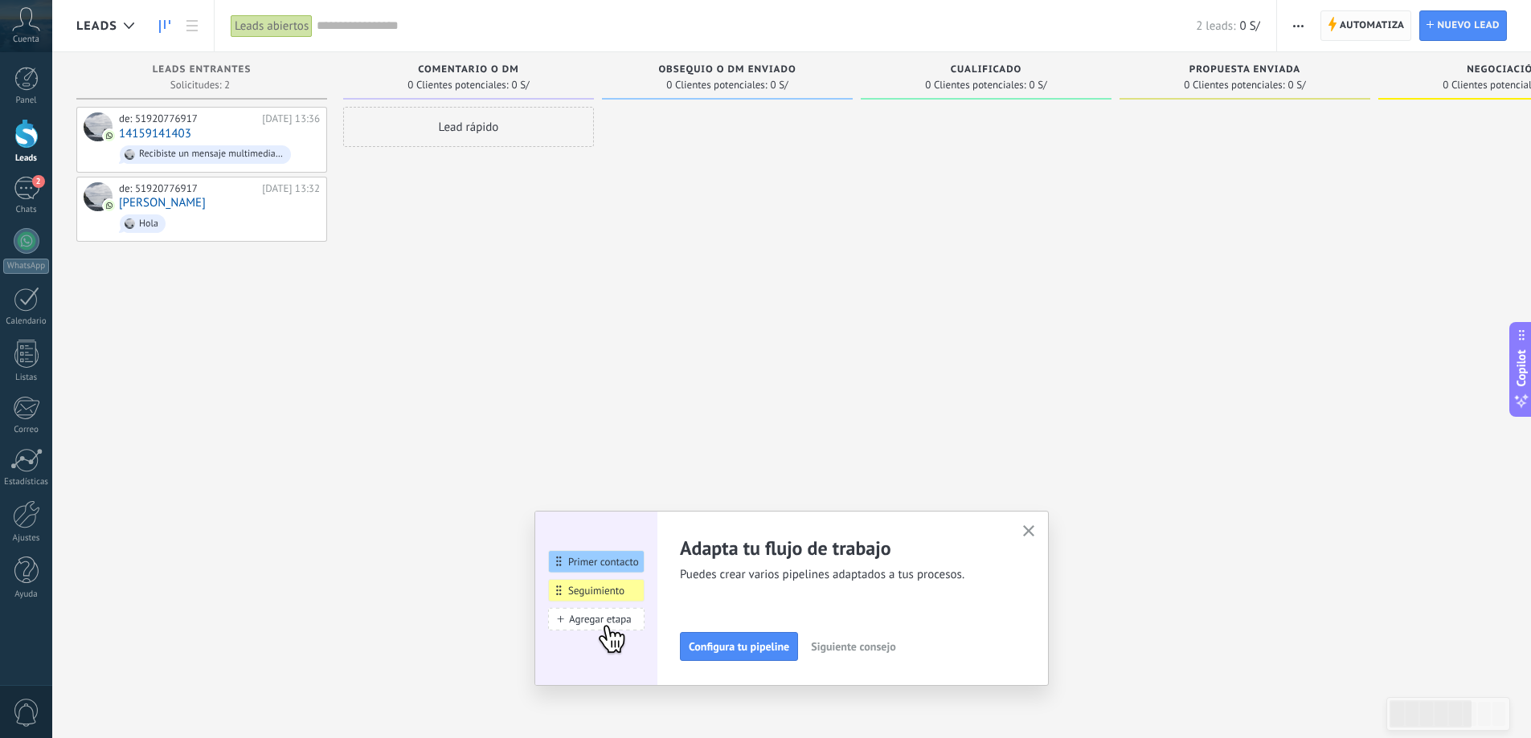
click at [1382, 28] on span "Automatiza" at bounding box center [1372, 25] width 65 height 29
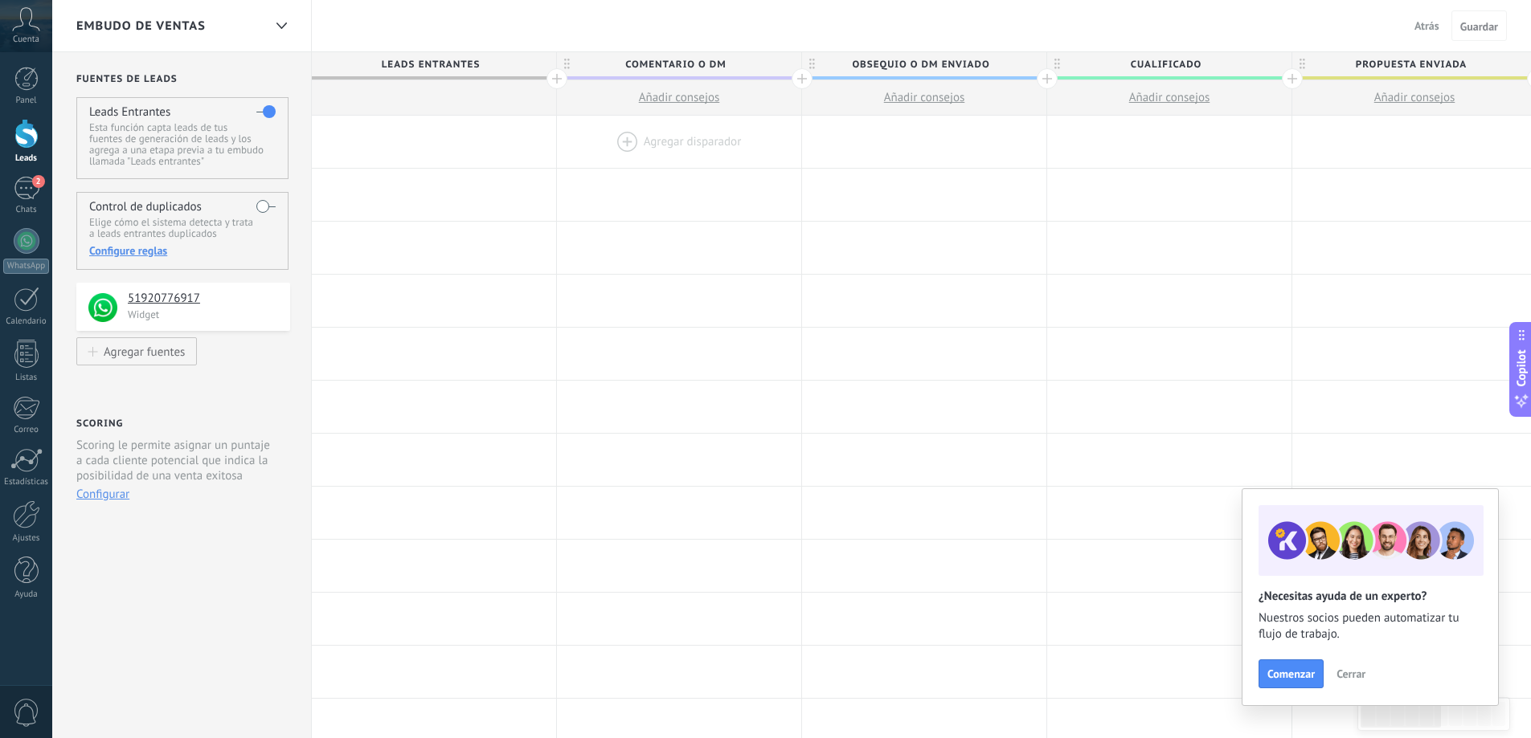
click at [623, 135] on div at bounding box center [679, 142] width 244 height 52
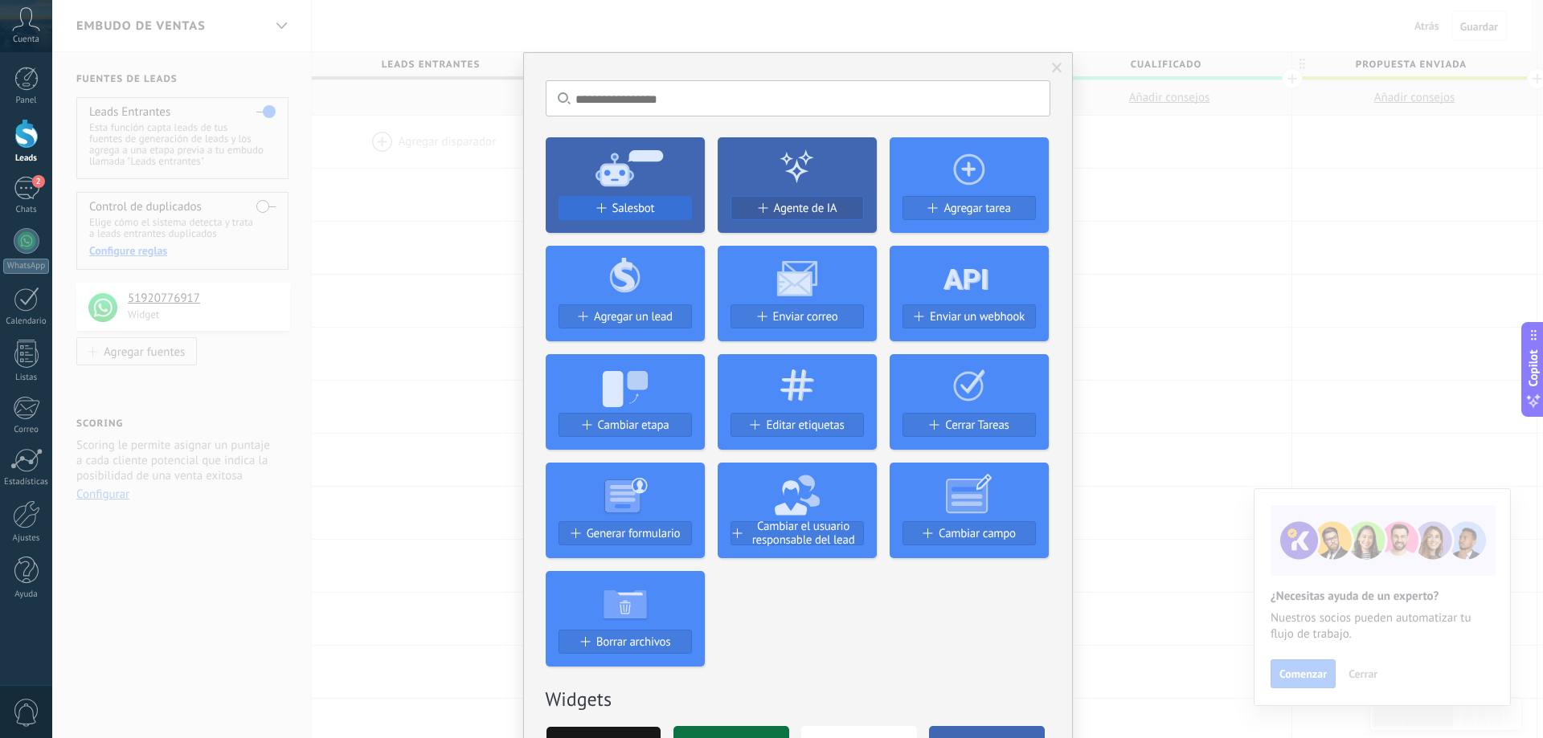
click at [632, 211] on span "Salesbot" at bounding box center [633, 209] width 43 height 14
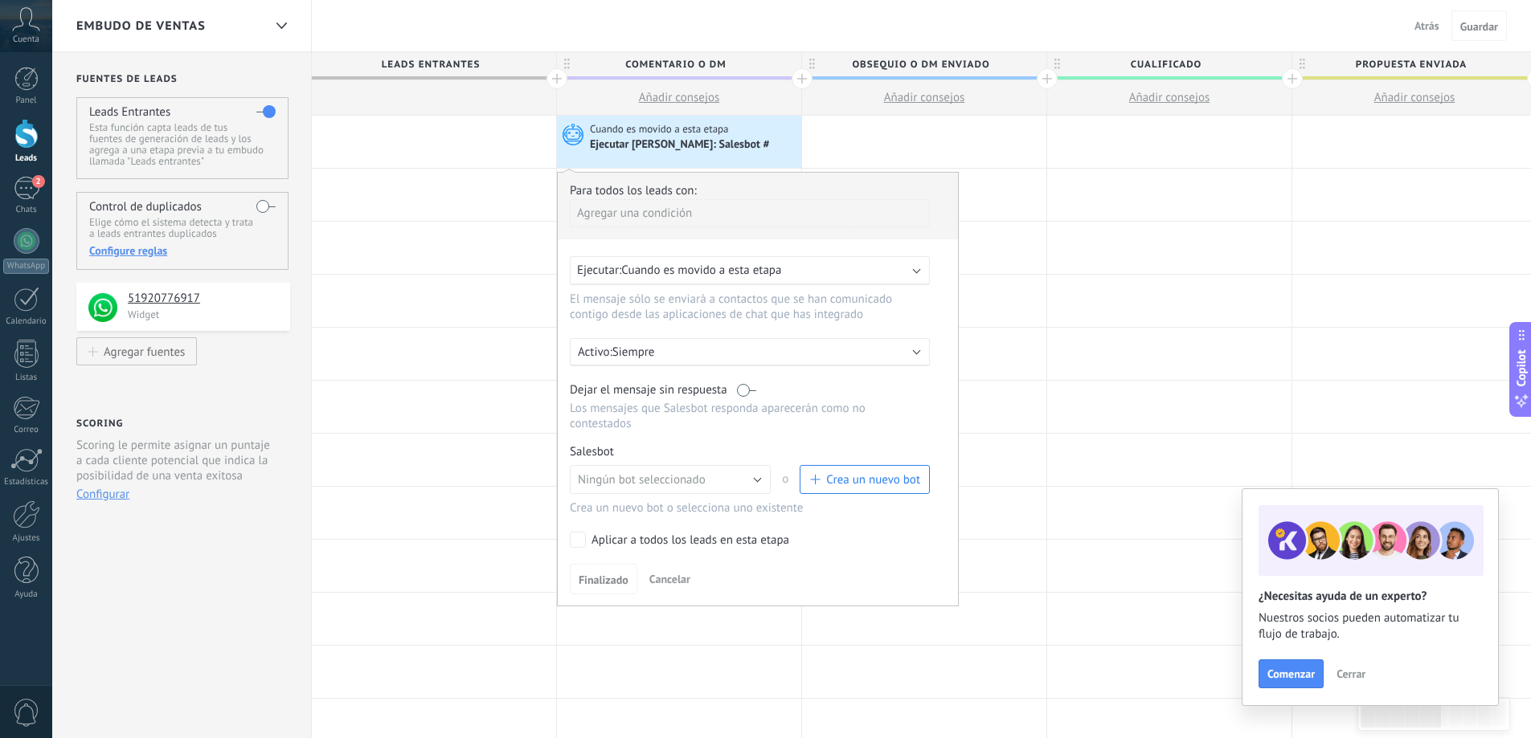
click at [673, 274] on span "Cuando es movido a esta etapa" at bounding box center [701, 270] width 160 height 15
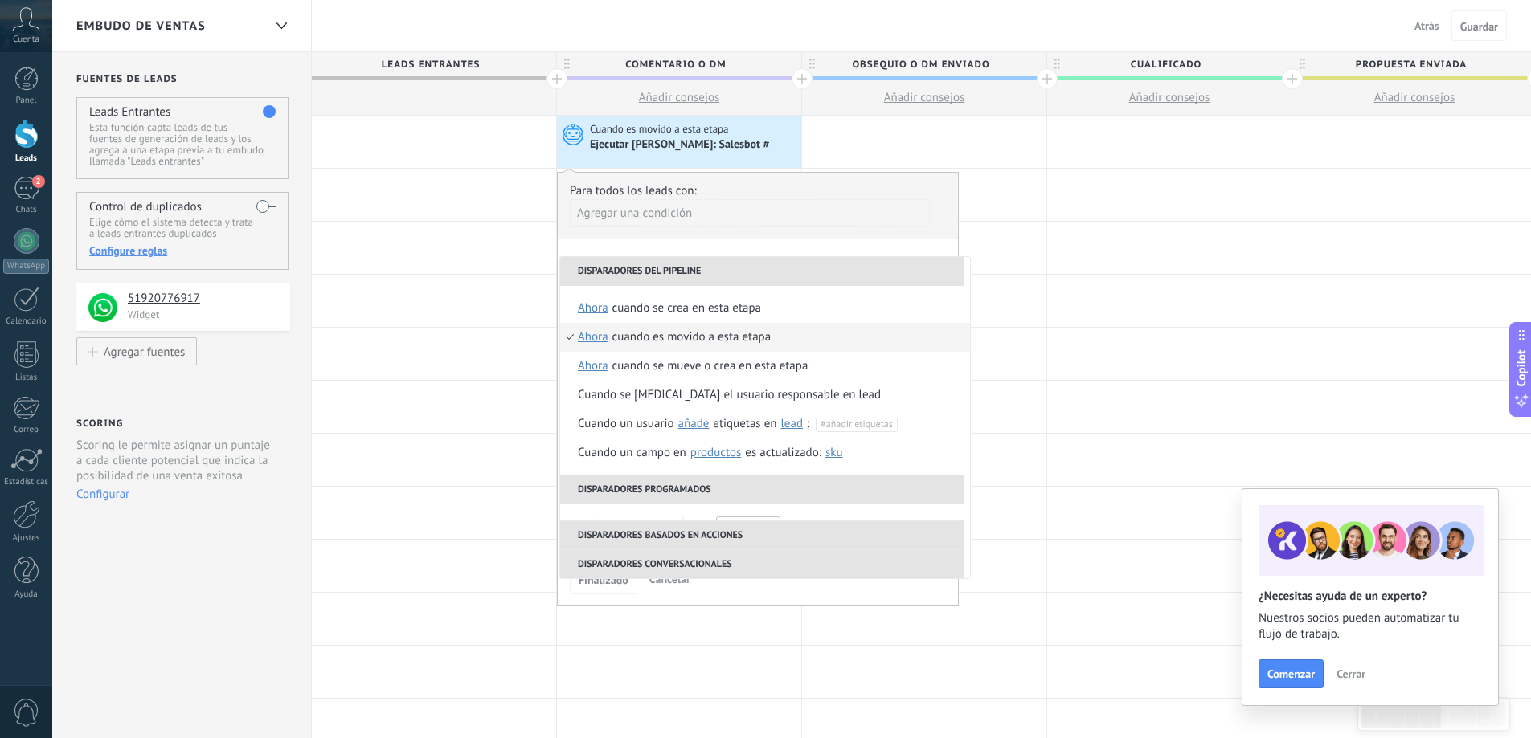
click at [671, 215] on div "Agregar una condición" at bounding box center [750, 213] width 360 height 28
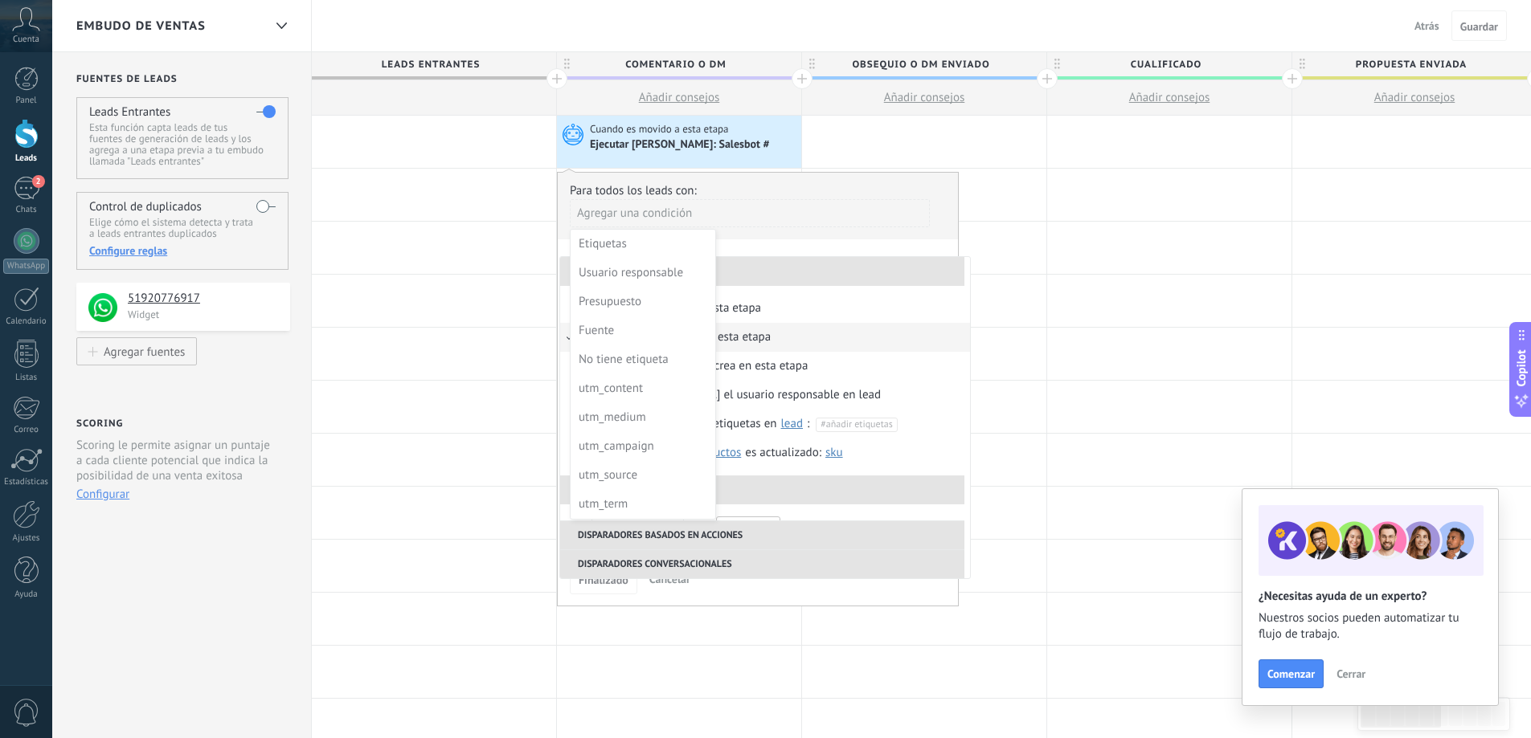
click at [795, 222] on div at bounding box center [758, 389] width 400 height 433
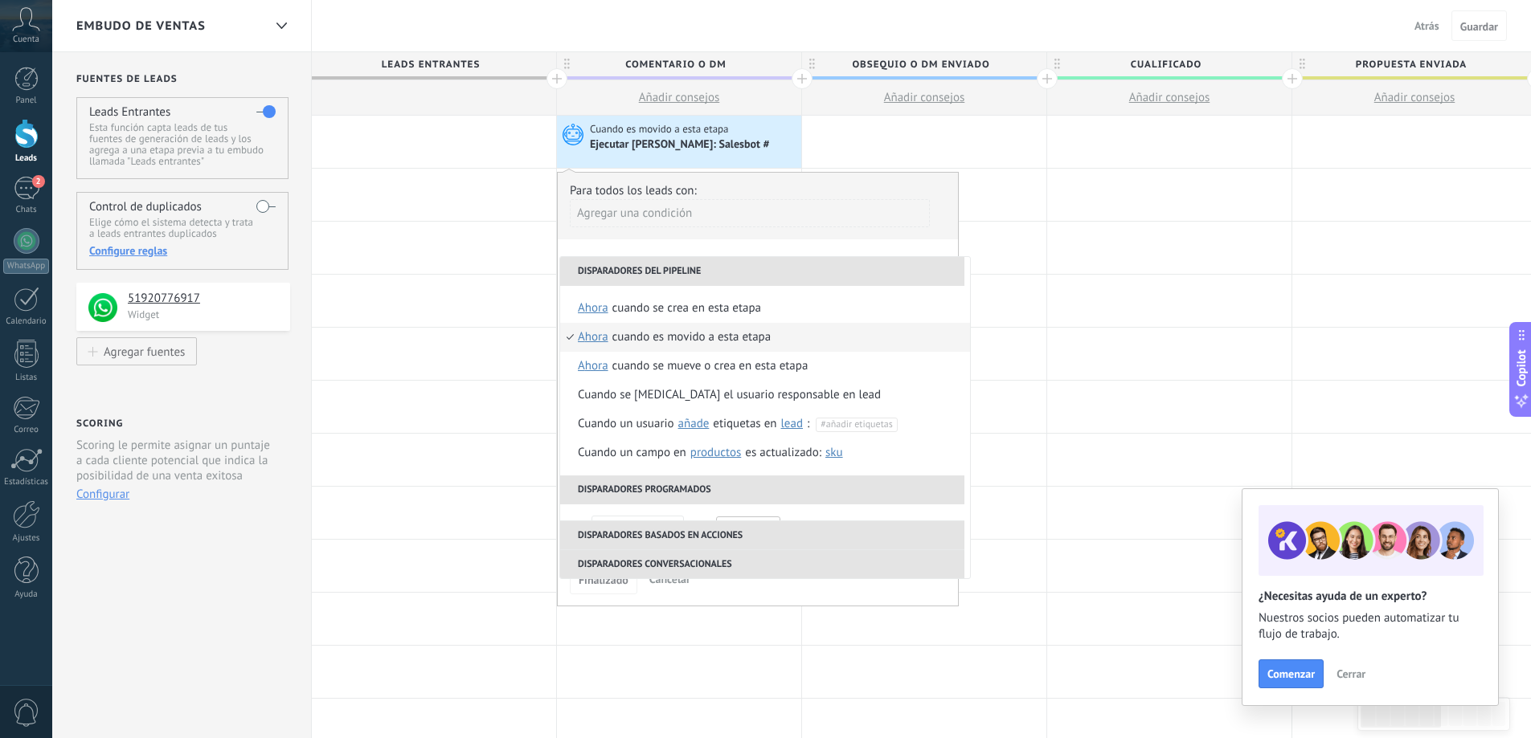
click at [824, 252] on div "**********" at bounding box center [758, 389] width 402 height 435
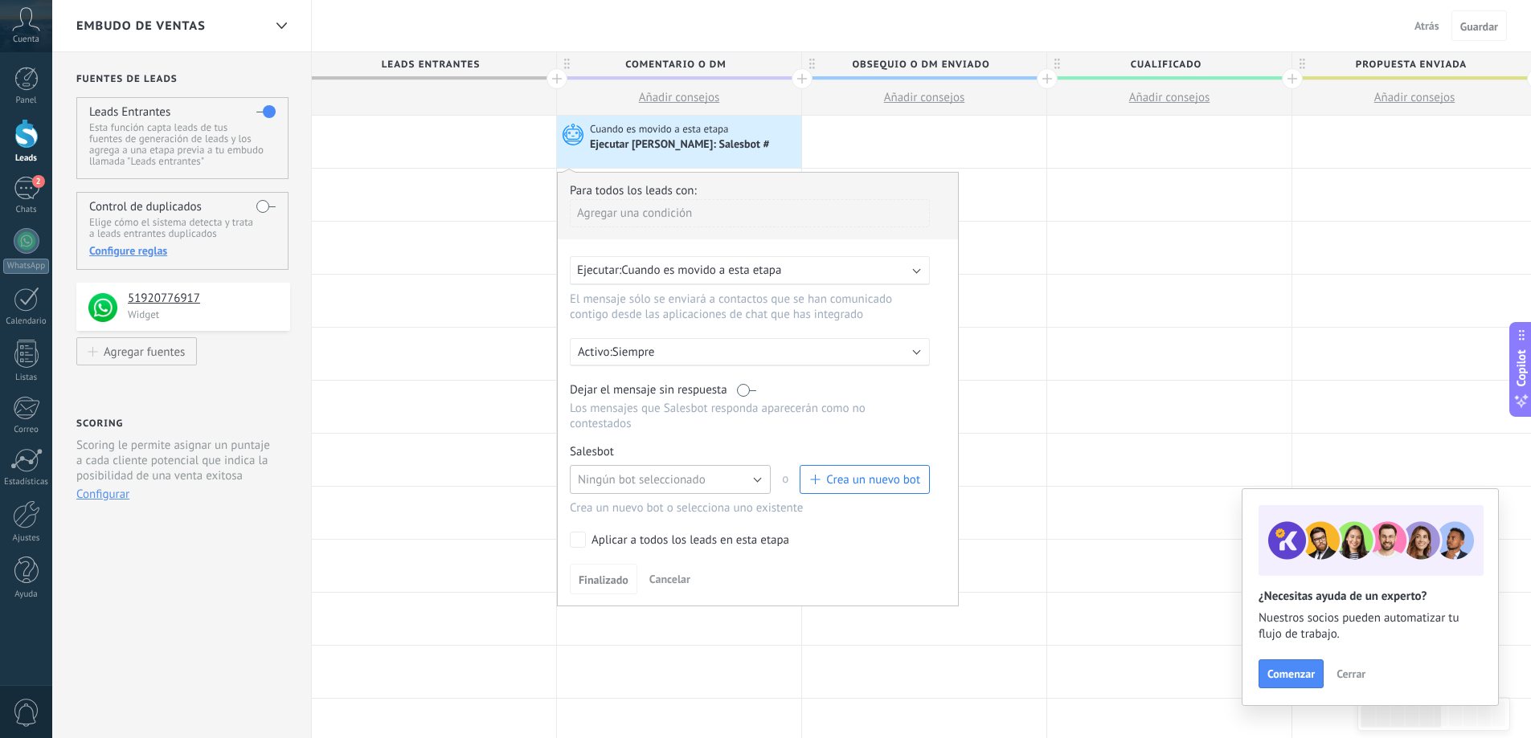
click at [652, 472] on button "Ningún bot seleccionado" at bounding box center [670, 479] width 201 height 29
click at [645, 511] on span "Primer Mensaje" at bounding box center [662, 507] width 205 height 15
click at [697, 270] on span "Cuando es movido a esta etapa" at bounding box center [701, 270] width 160 height 15
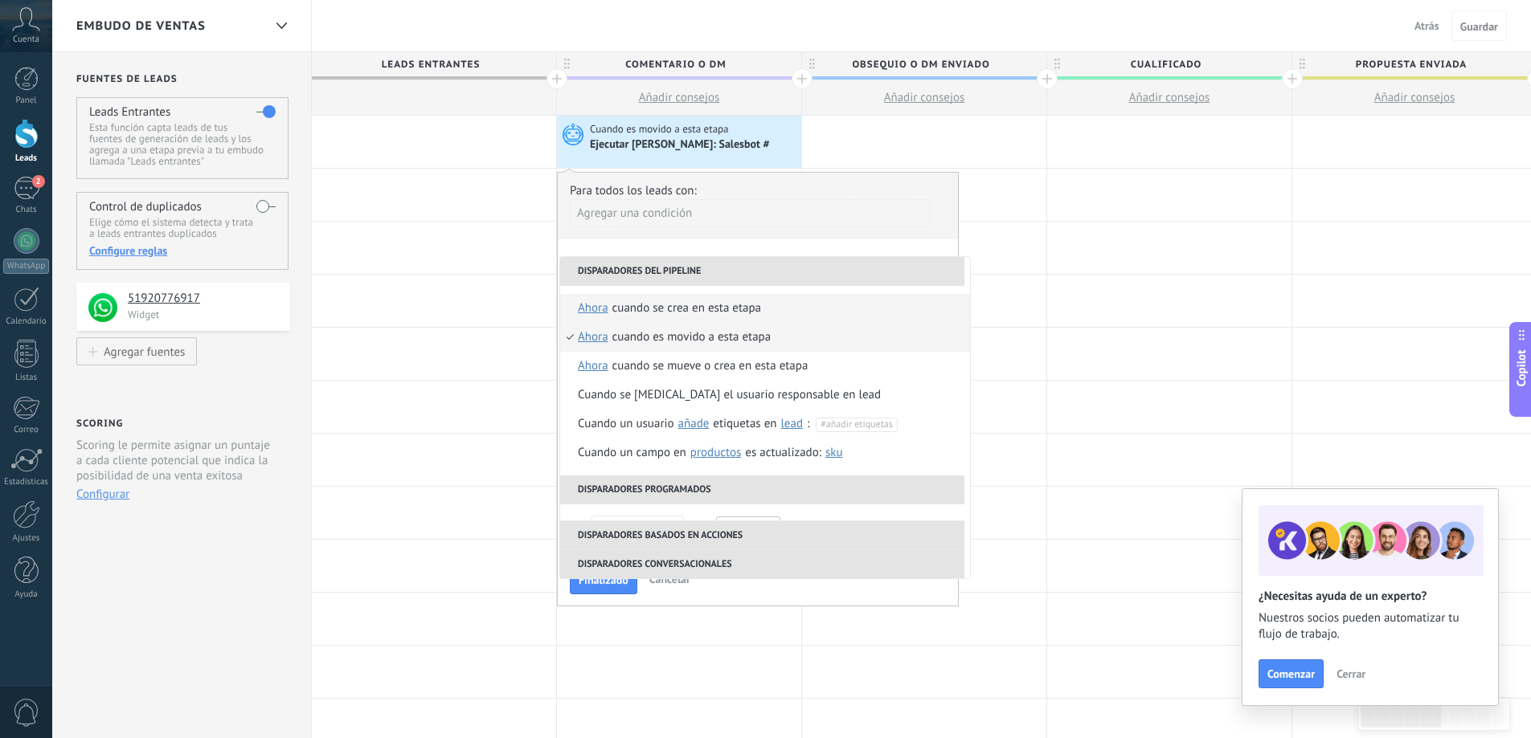
click at [700, 311] on div "Cuando se crea en esta etapa" at bounding box center [686, 308] width 149 height 29
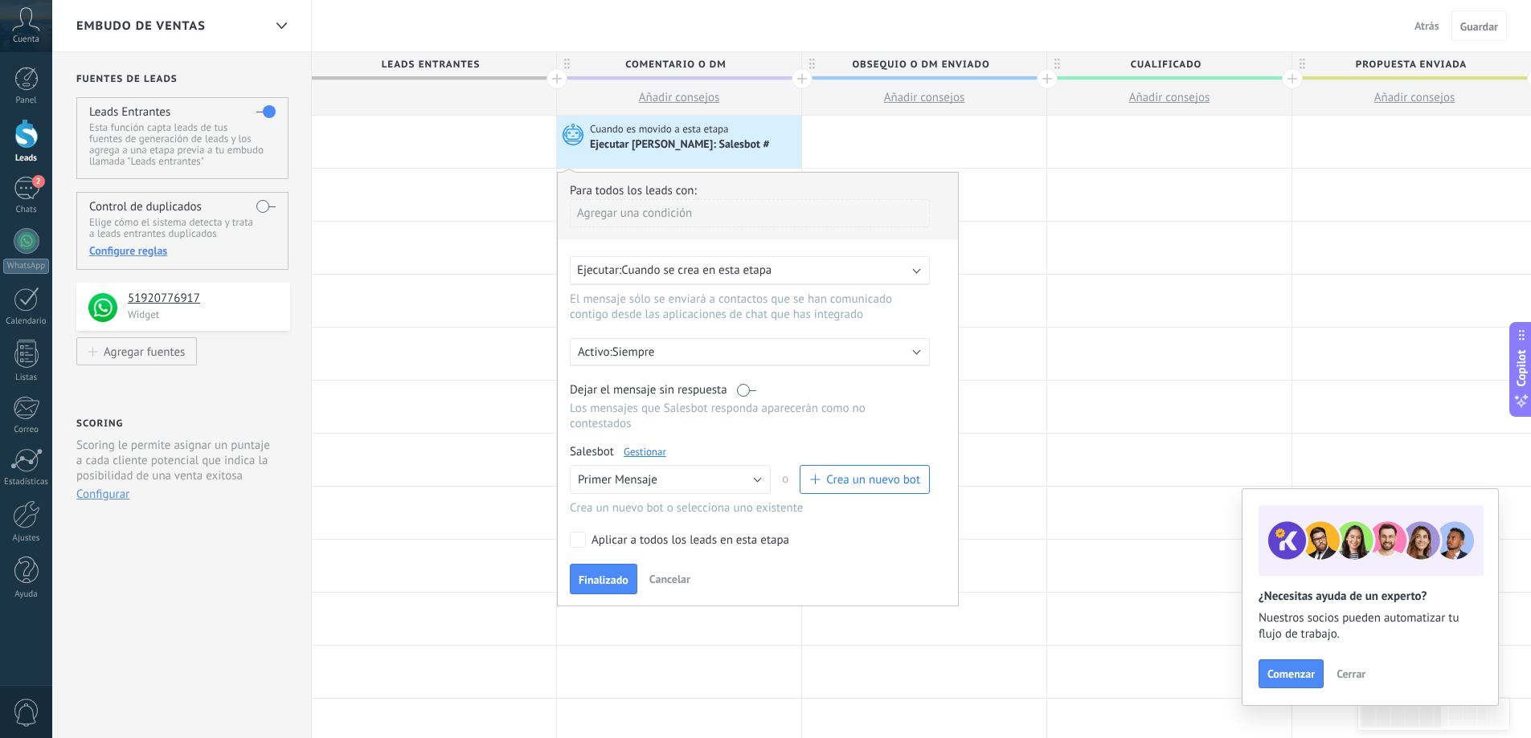
click at [612, 536] on div "Aplicar a todos los leads en esta etapa" at bounding box center [690, 541] width 198 height 16
click at [610, 571] on button "Finalizado" at bounding box center [603, 579] width 67 height 31
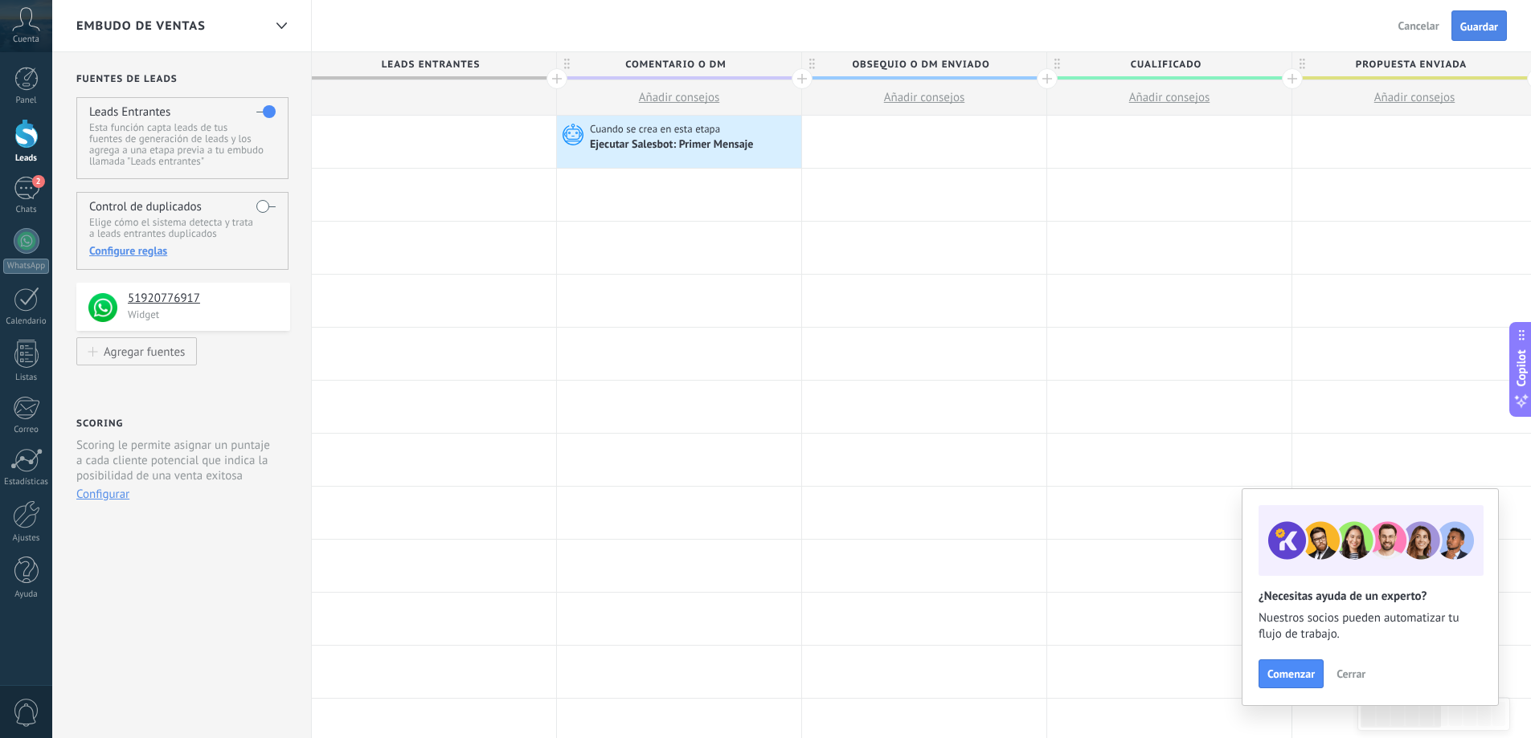
click at [1490, 36] on button "Guardar" at bounding box center [1478, 25] width 55 height 31
click at [35, 156] on div "Leads" at bounding box center [26, 158] width 47 height 10
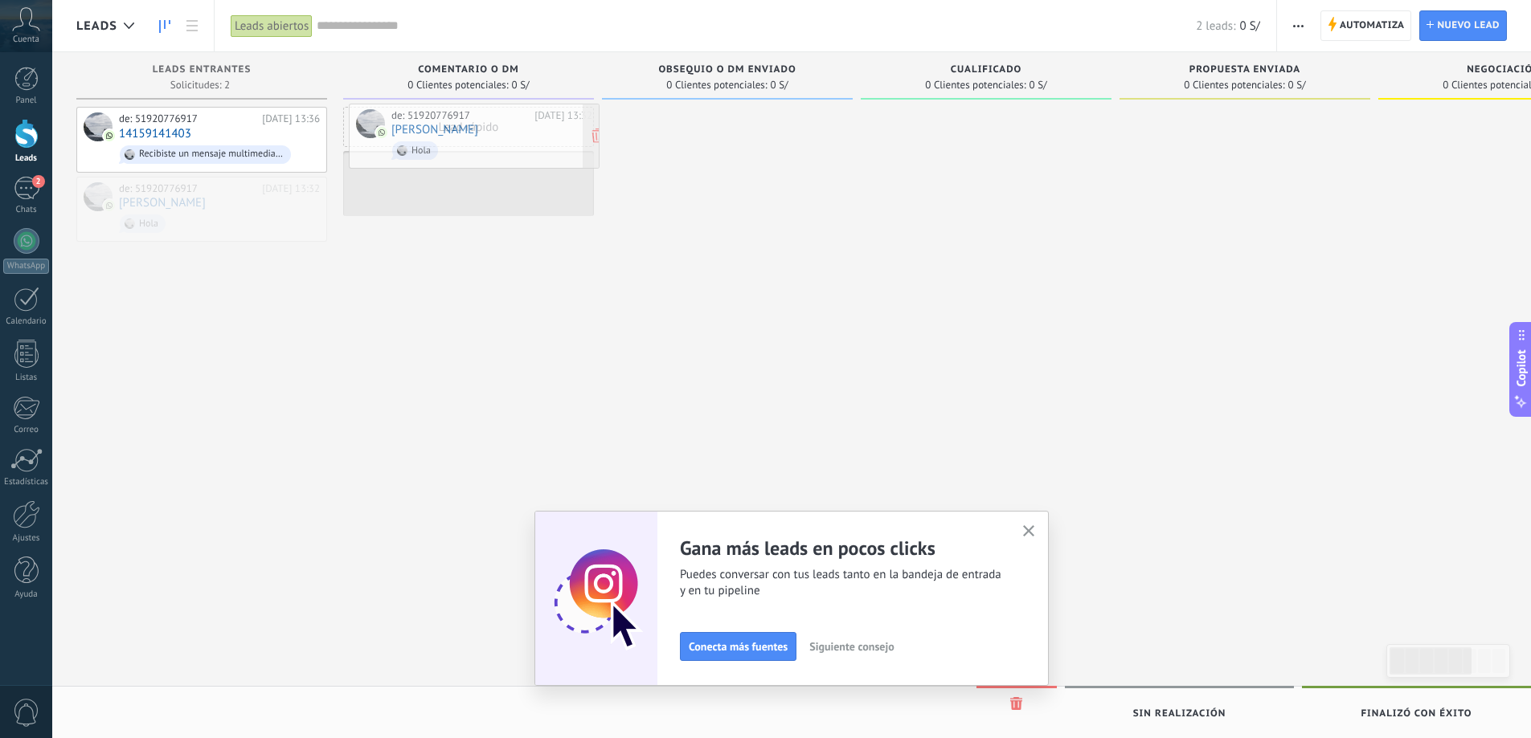
drag, startPoint x: 190, startPoint y: 197, endPoint x: 461, endPoint y: 124, distance: 280.5
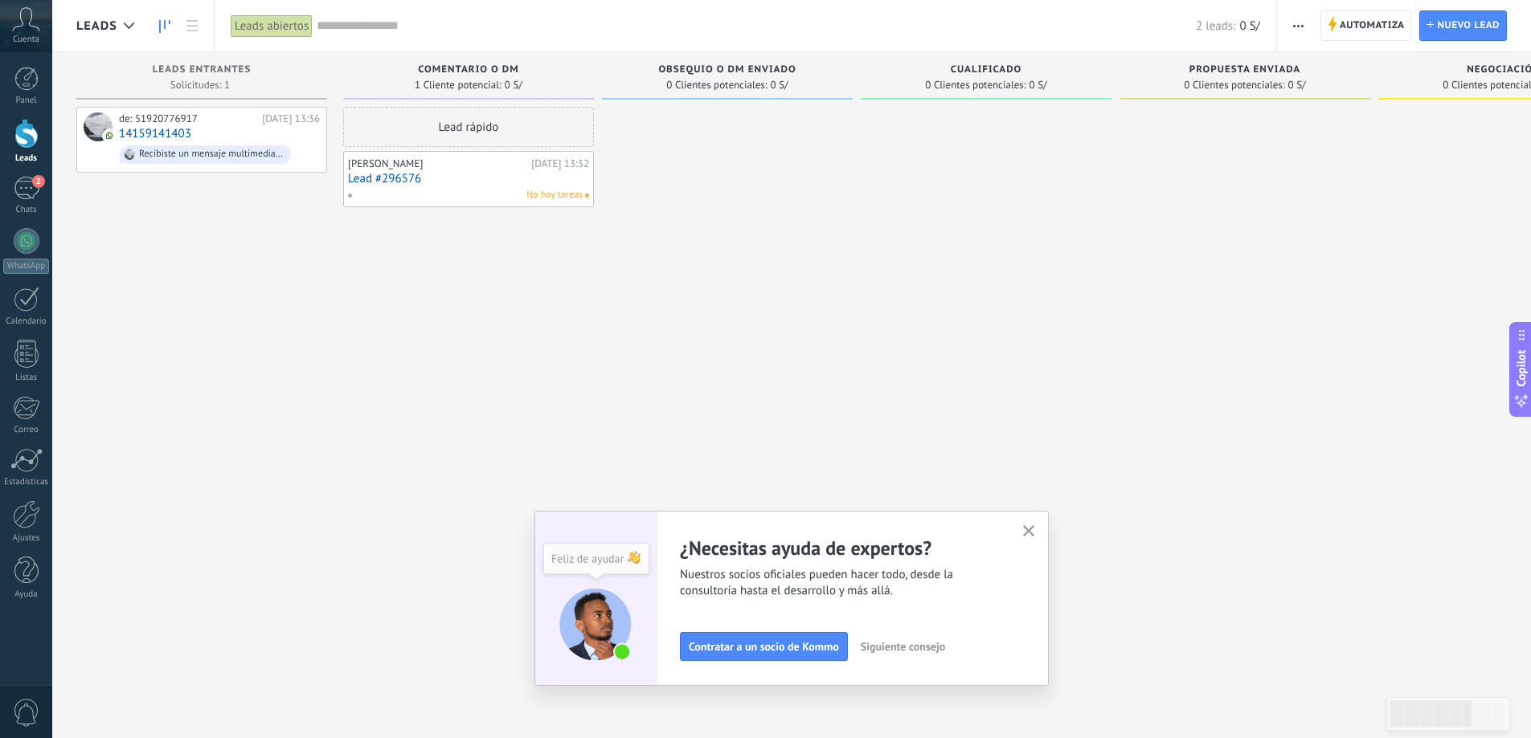
click at [1032, 528] on icon "button" at bounding box center [1029, 532] width 12 height 12
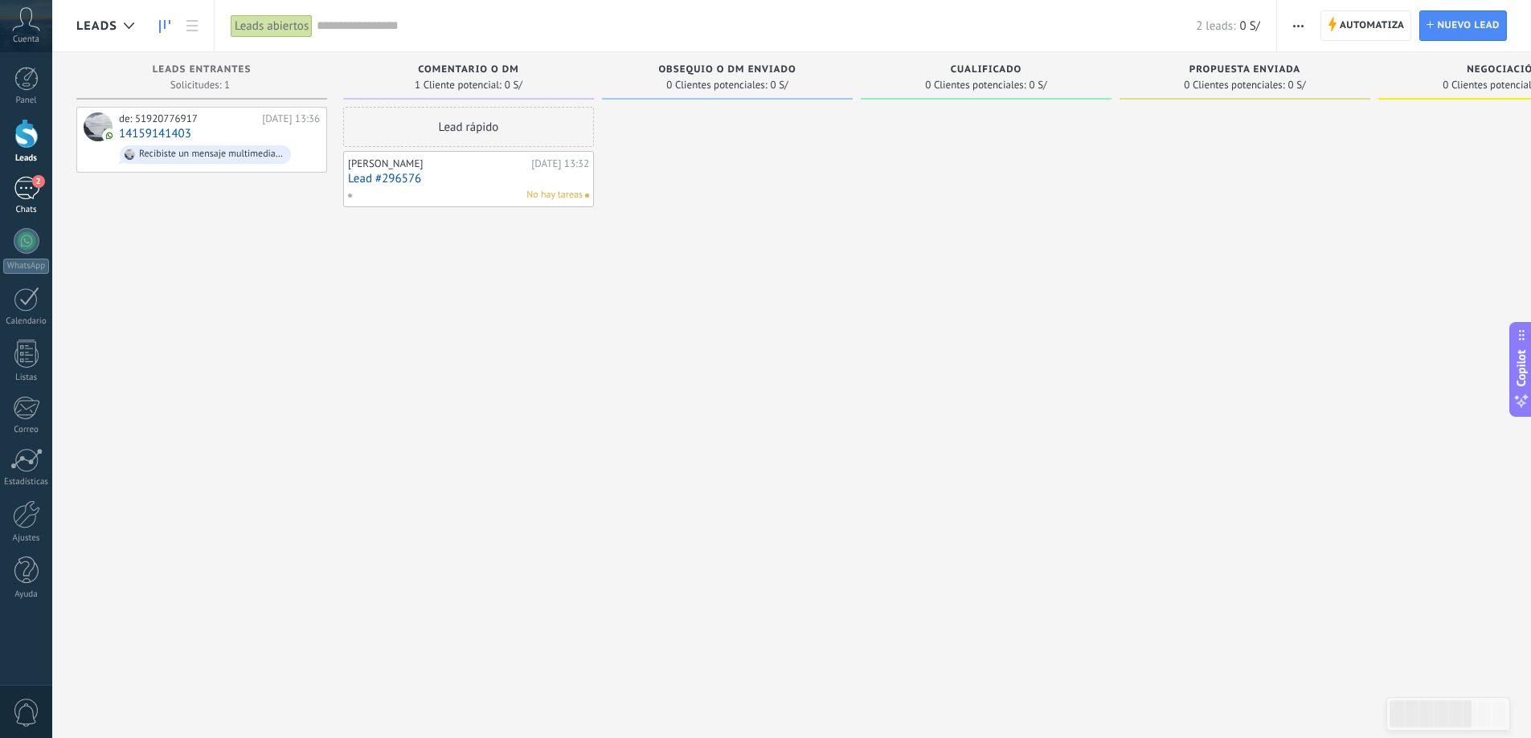
click at [35, 182] on span "2" at bounding box center [38, 181] width 13 height 13
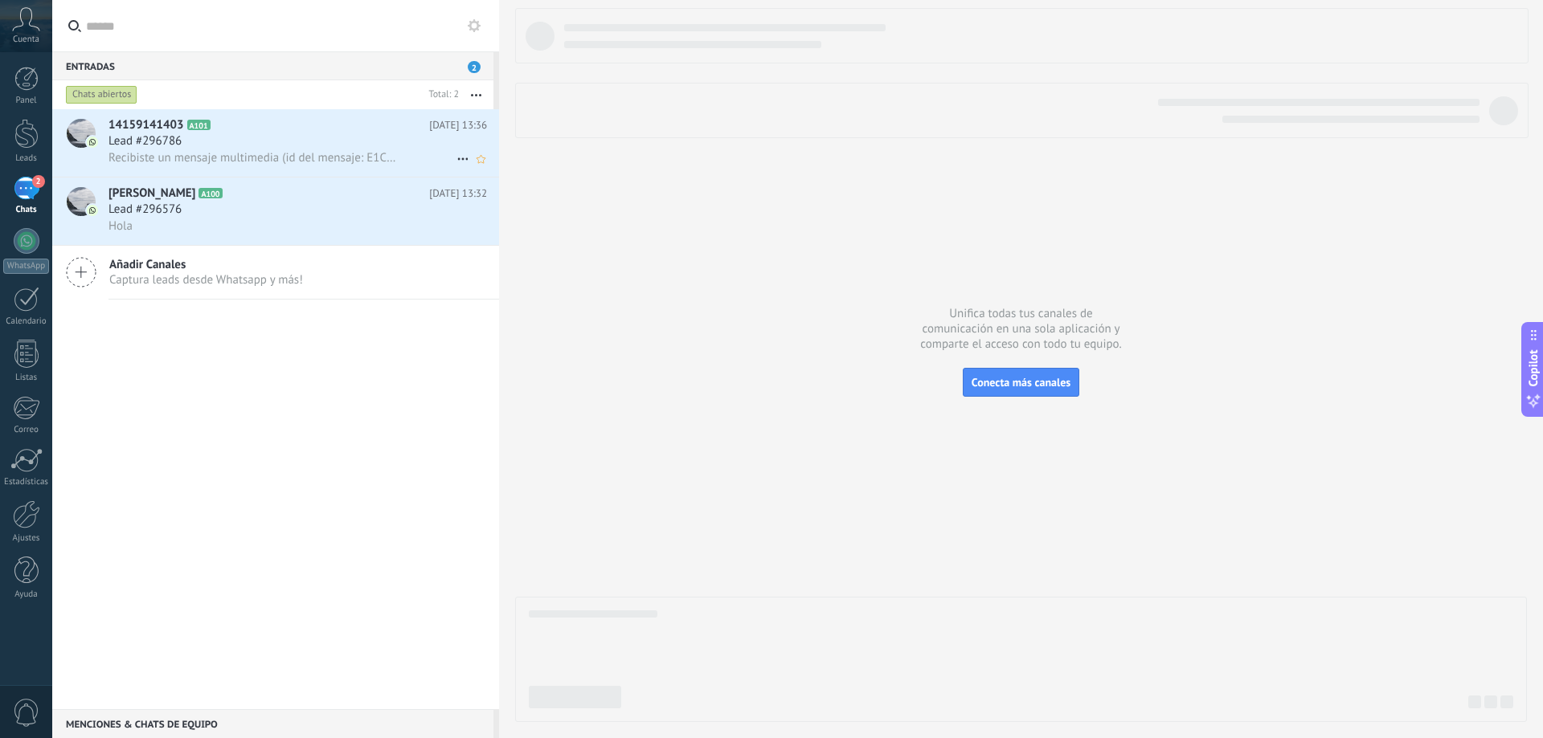
click at [221, 159] on span "Recibiste un mensaje multimedia (id del mensaje: E1CF2C70ADE58E5E91). Espera a …" at bounding box center [253, 157] width 290 height 15
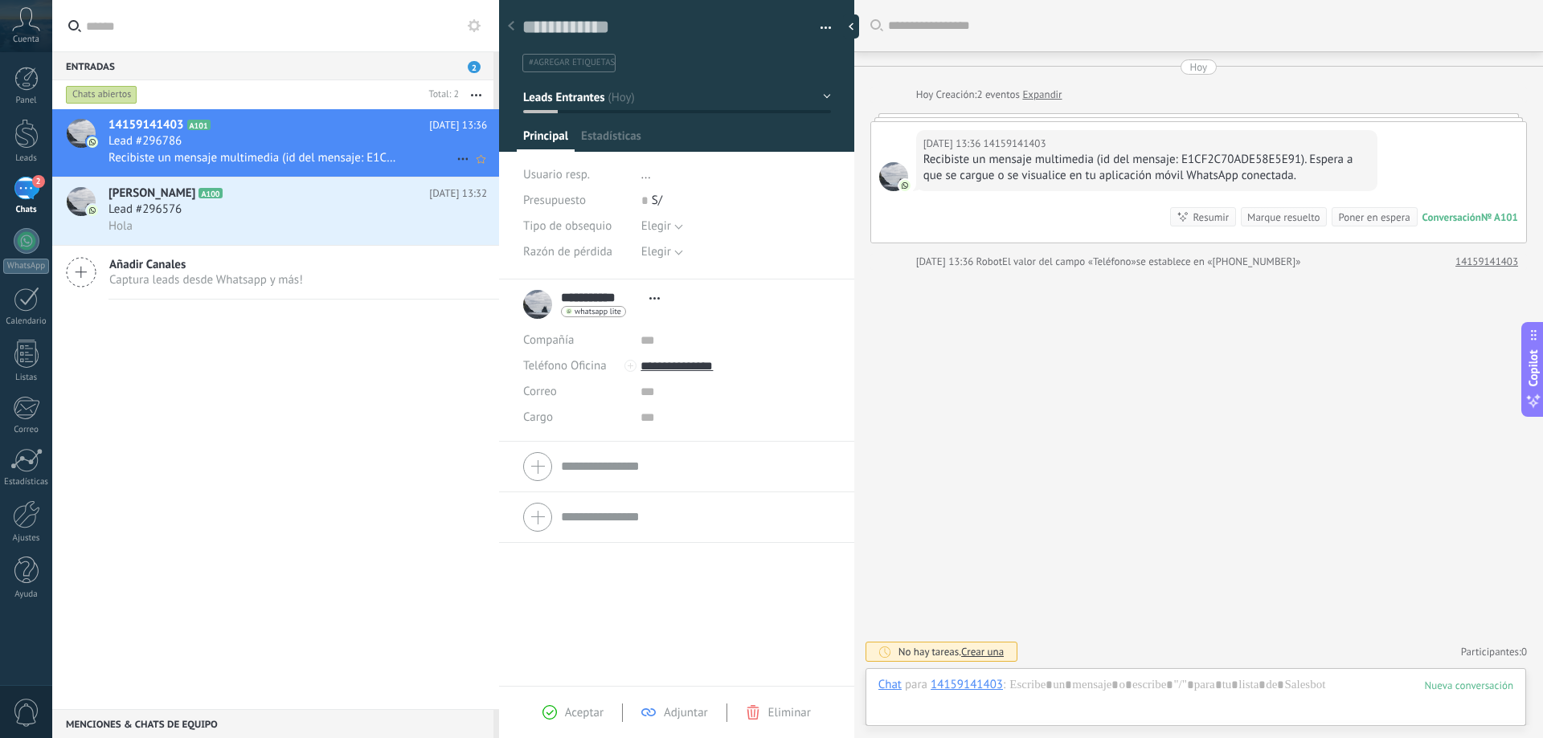
scroll to position [24, 0]
click at [31, 200] on div "2" at bounding box center [27, 188] width 26 height 23
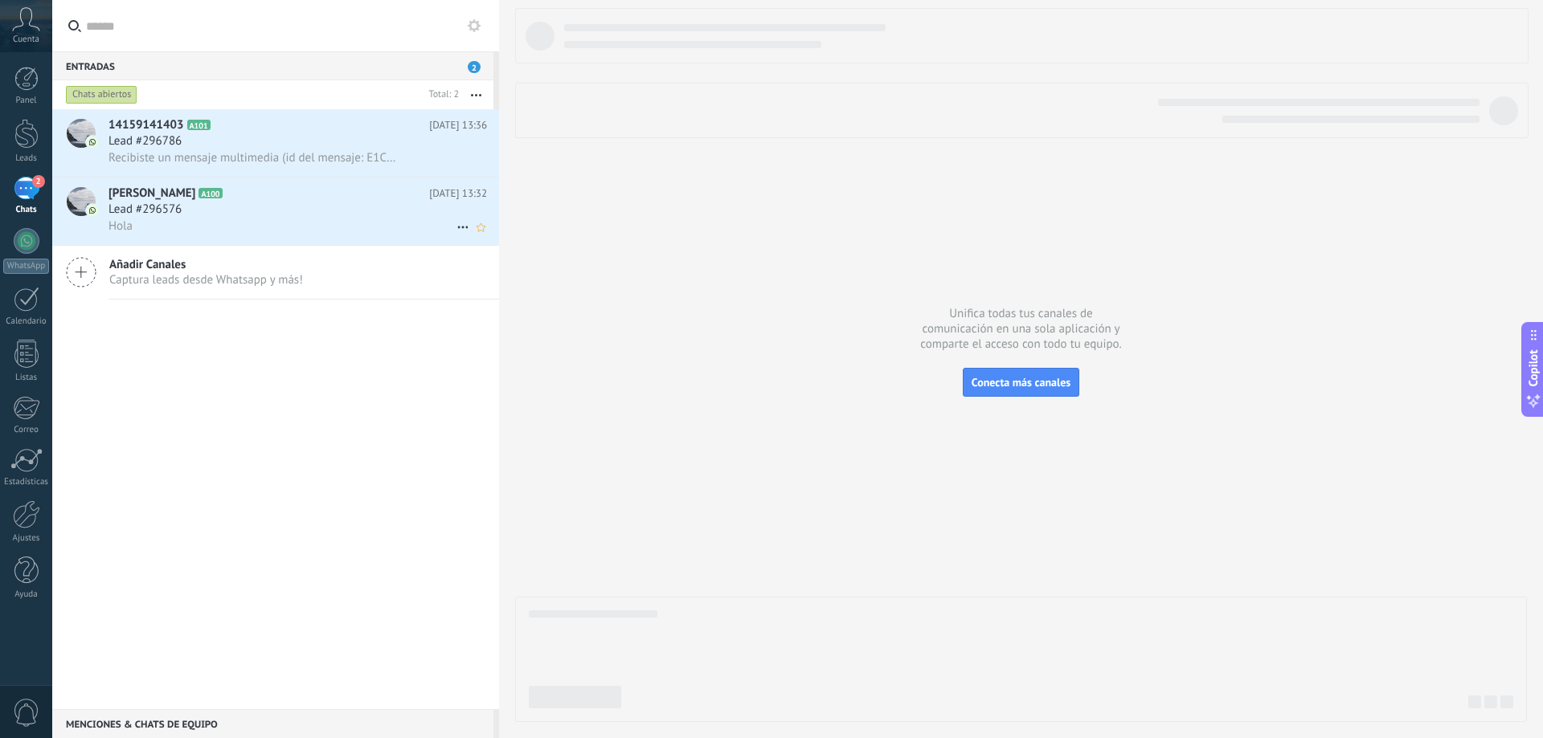
click at [182, 219] on div "Hola" at bounding box center [297, 226] width 378 height 17
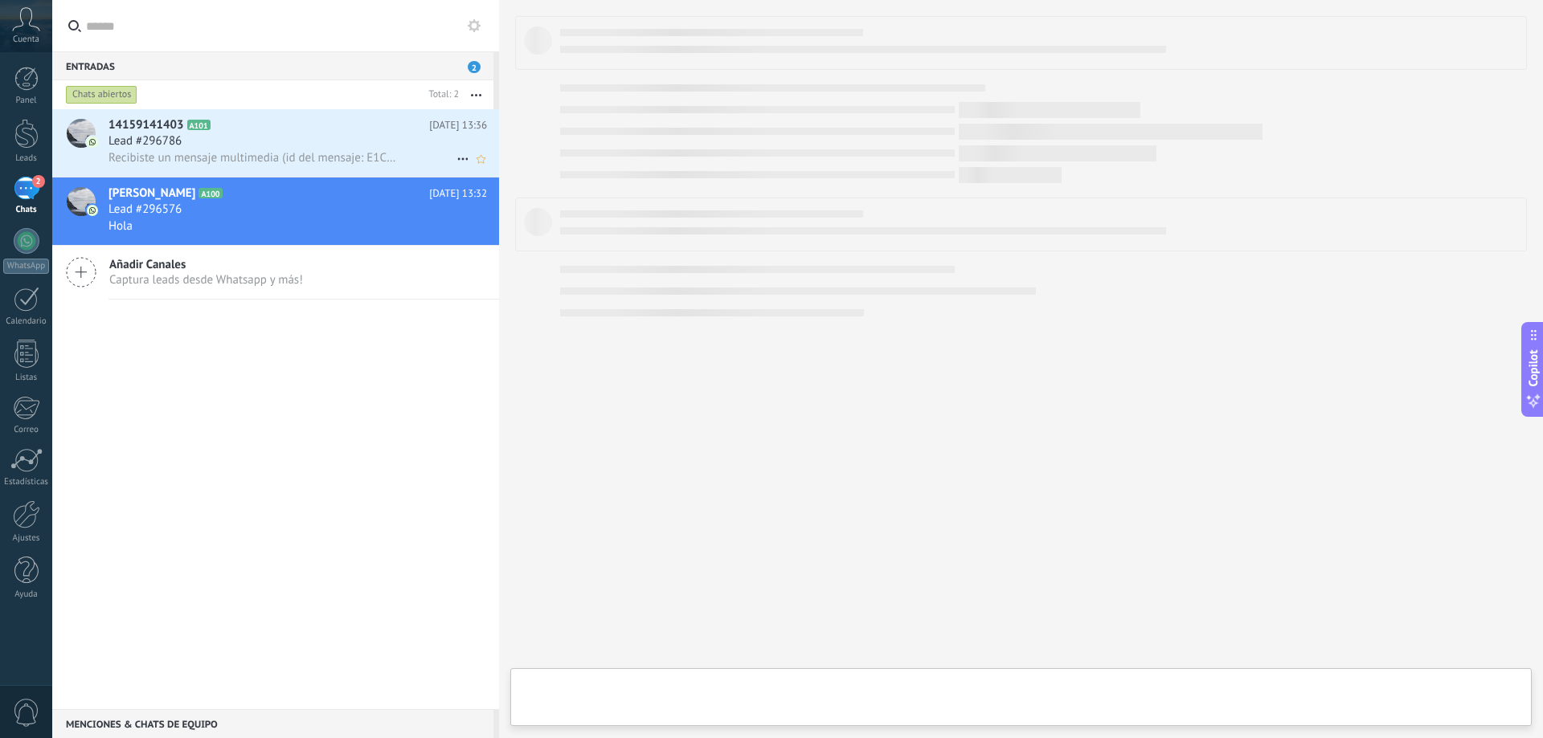
click at [211, 164] on span "Recibiste un mensaje multimedia (id del mensaje: E1CF2C70ADE58E5E91). Espera a …" at bounding box center [253, 157] width 290 height 15
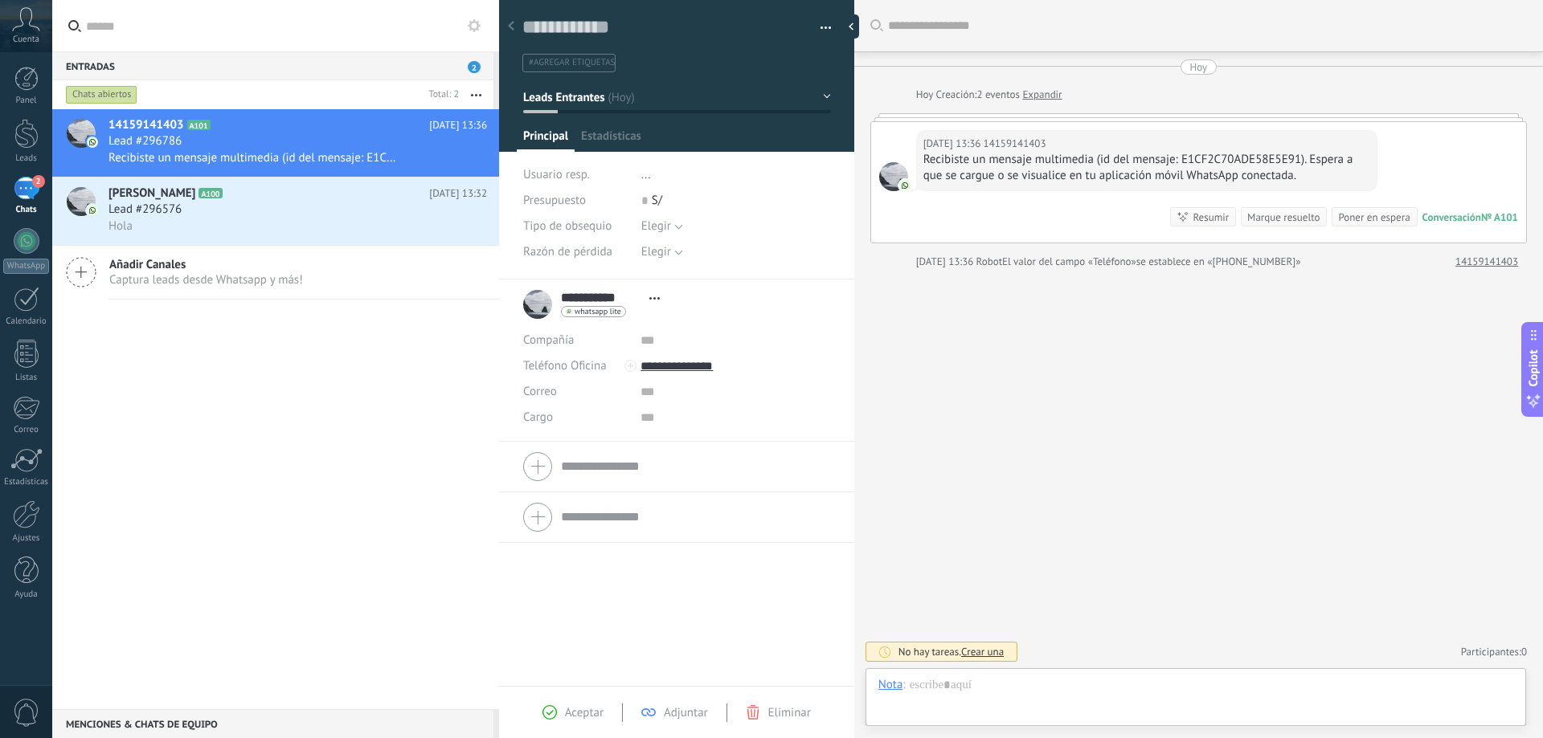
scroll to position [24, 0]
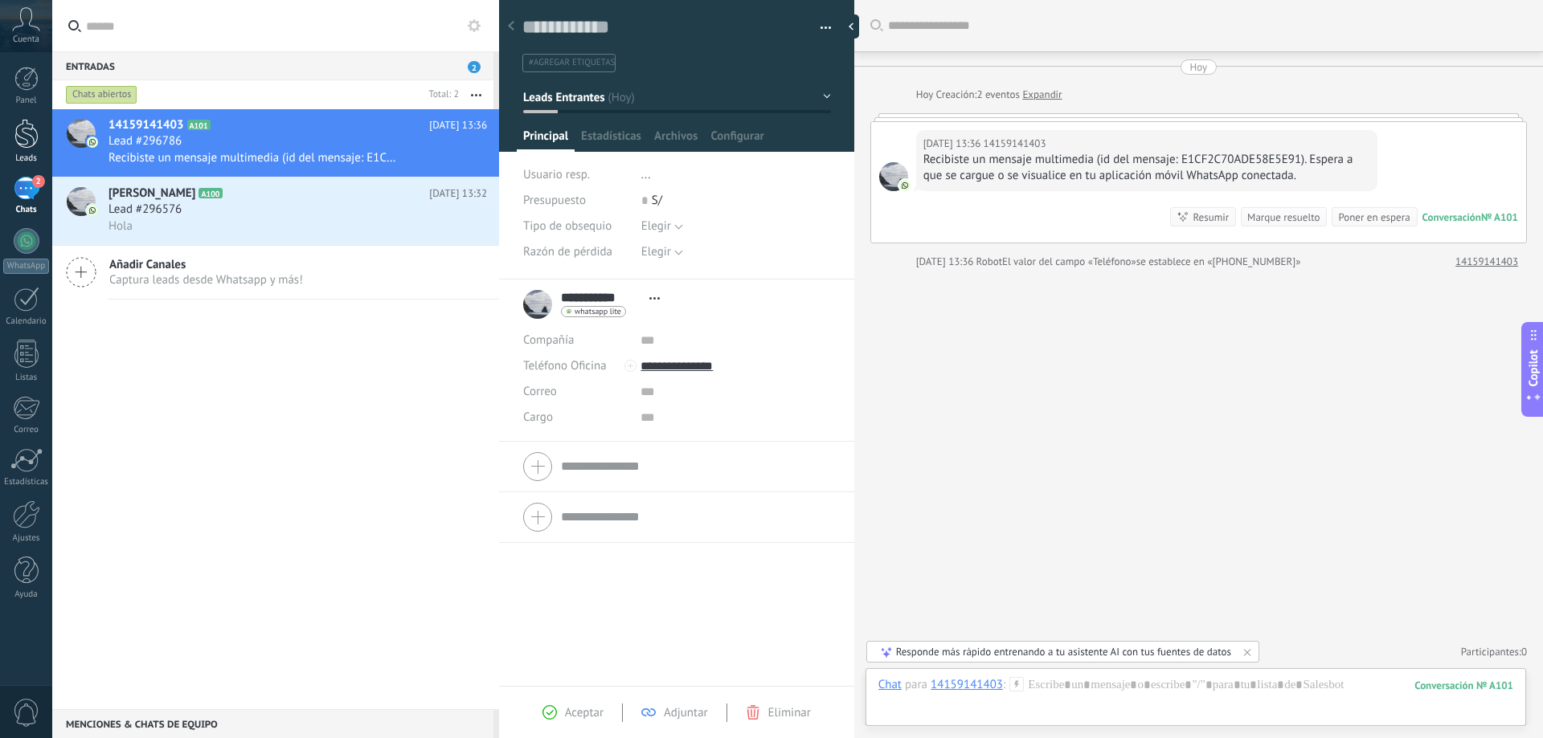
click at [31, 131] on div at bounding box center [26, 134] width 24 height 30
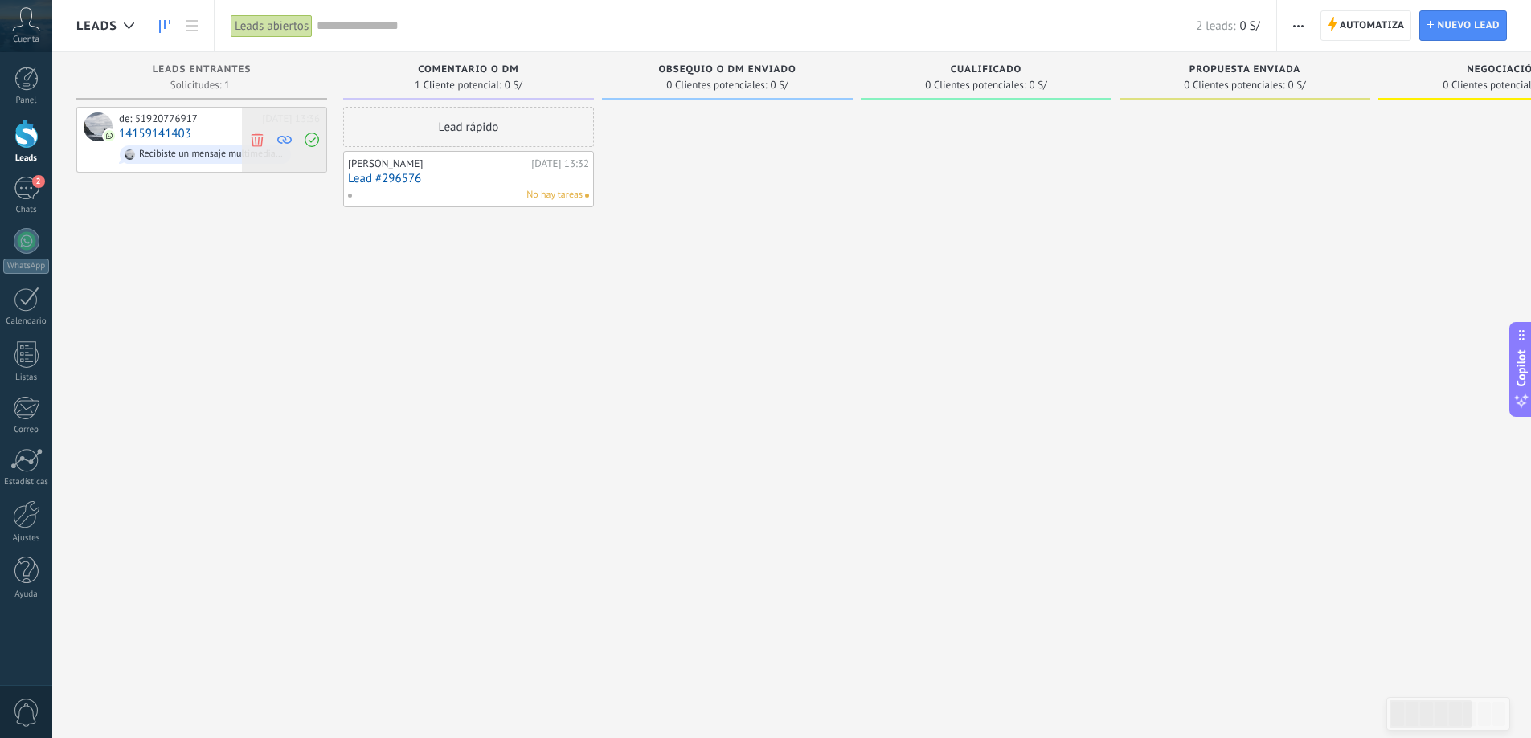
click at [320, 131] on span at bounding box center [312, 140] width 22 height 64
click at [562, 184] on link "Lead #296786" at bounding box center [468, 179] width 241 height 14
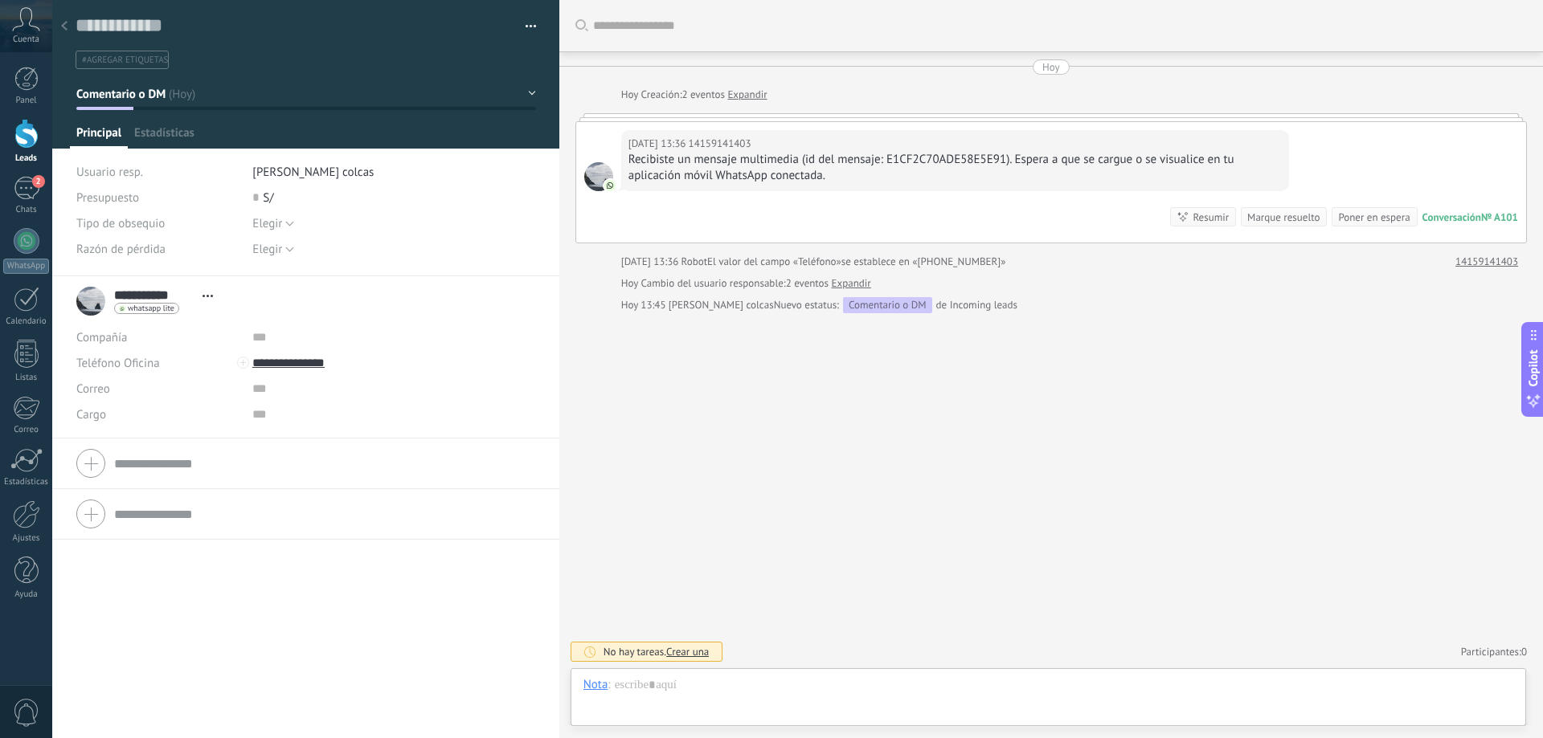
scroll to position [24, 0]
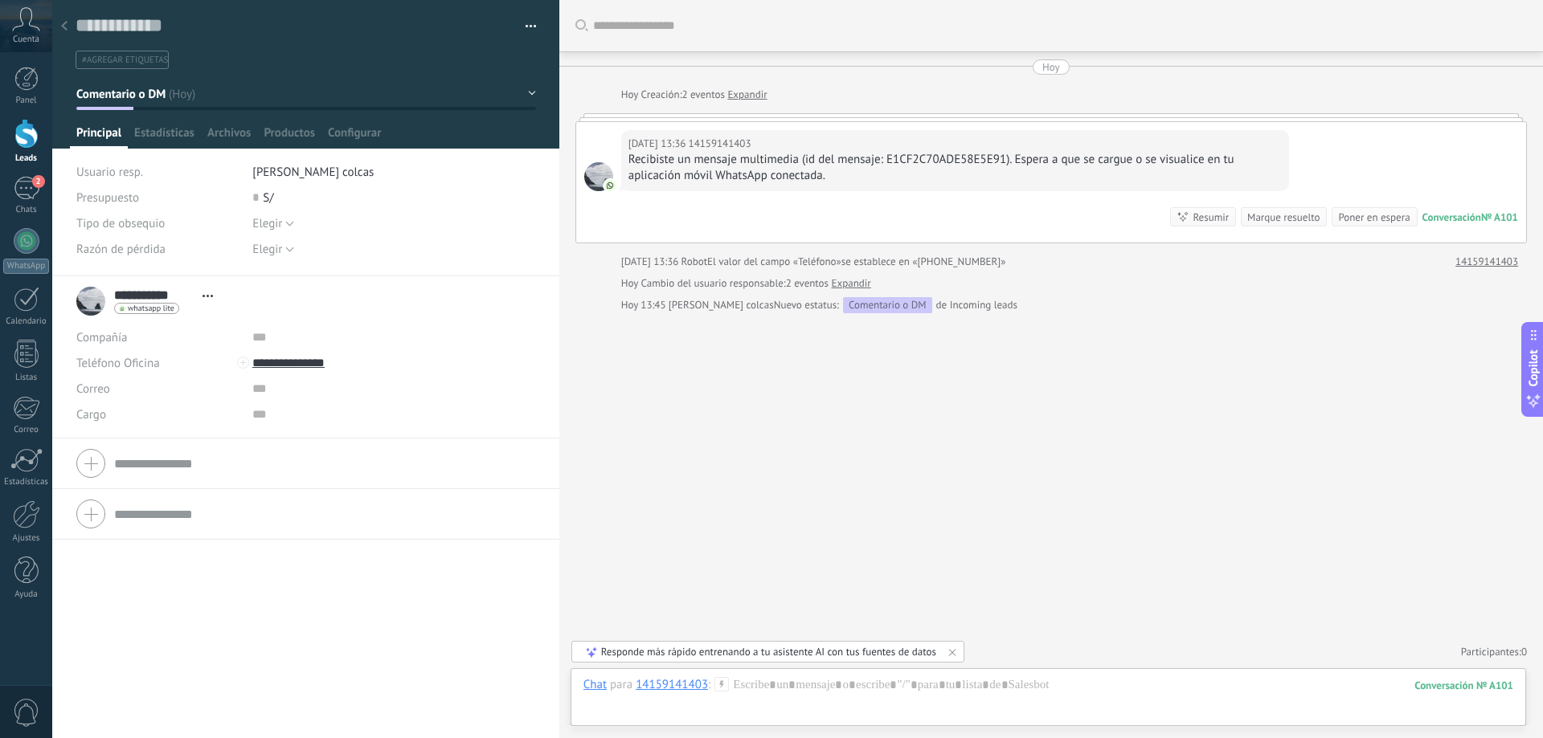
click at [61, 26] on icon at bounding box center [64, 26] width 6 height 10
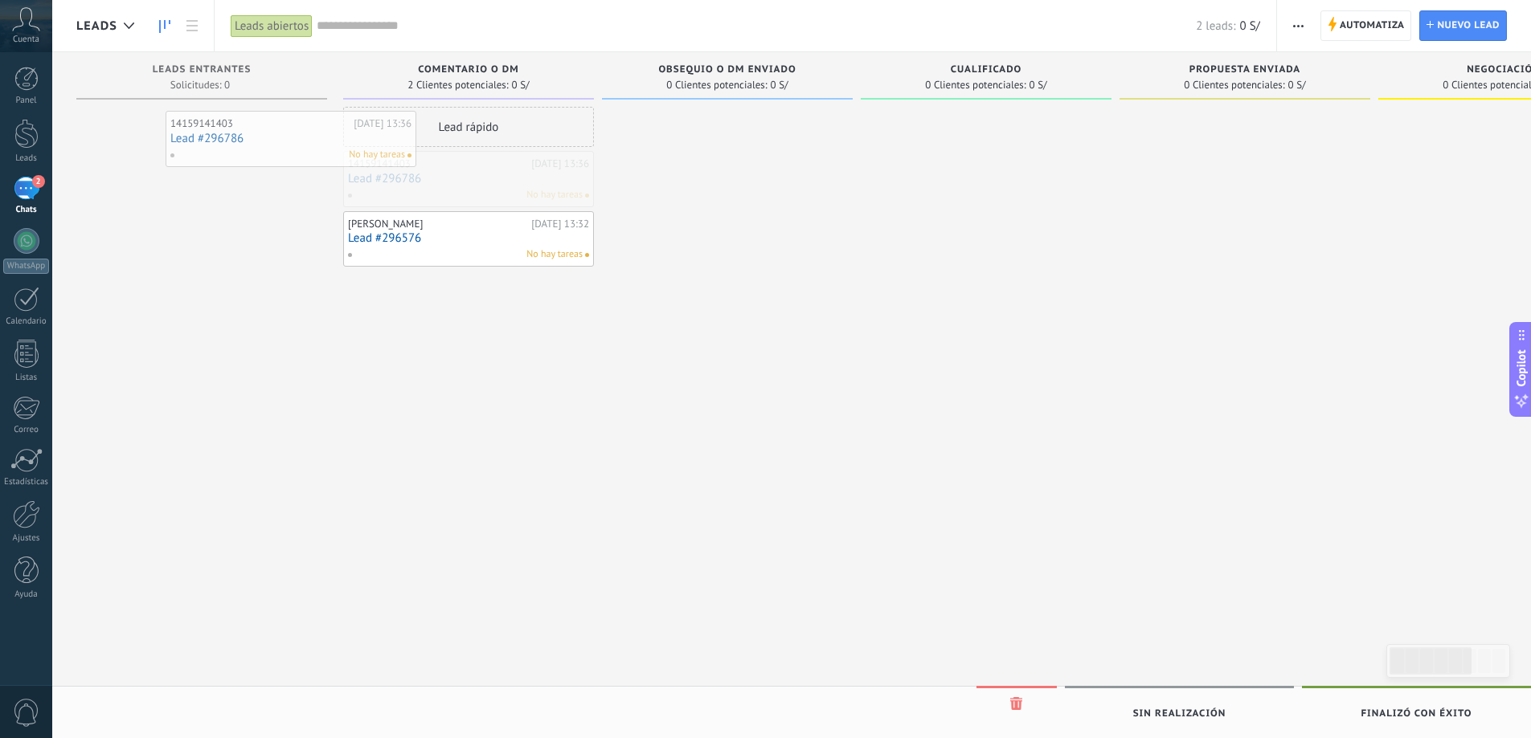
drag, startPoint x: 415, startPoint y: 167, endPoint x: 237, endPoint y: 127, distance: 182.9
drag, startPoint x: 432, startPoint y: 173, endPoint x: 162, endPoint y: 129, distance: 273.5
click at [575, 188] on span "No hay tareas" at bounding box center [554, 195] width 56 height 14
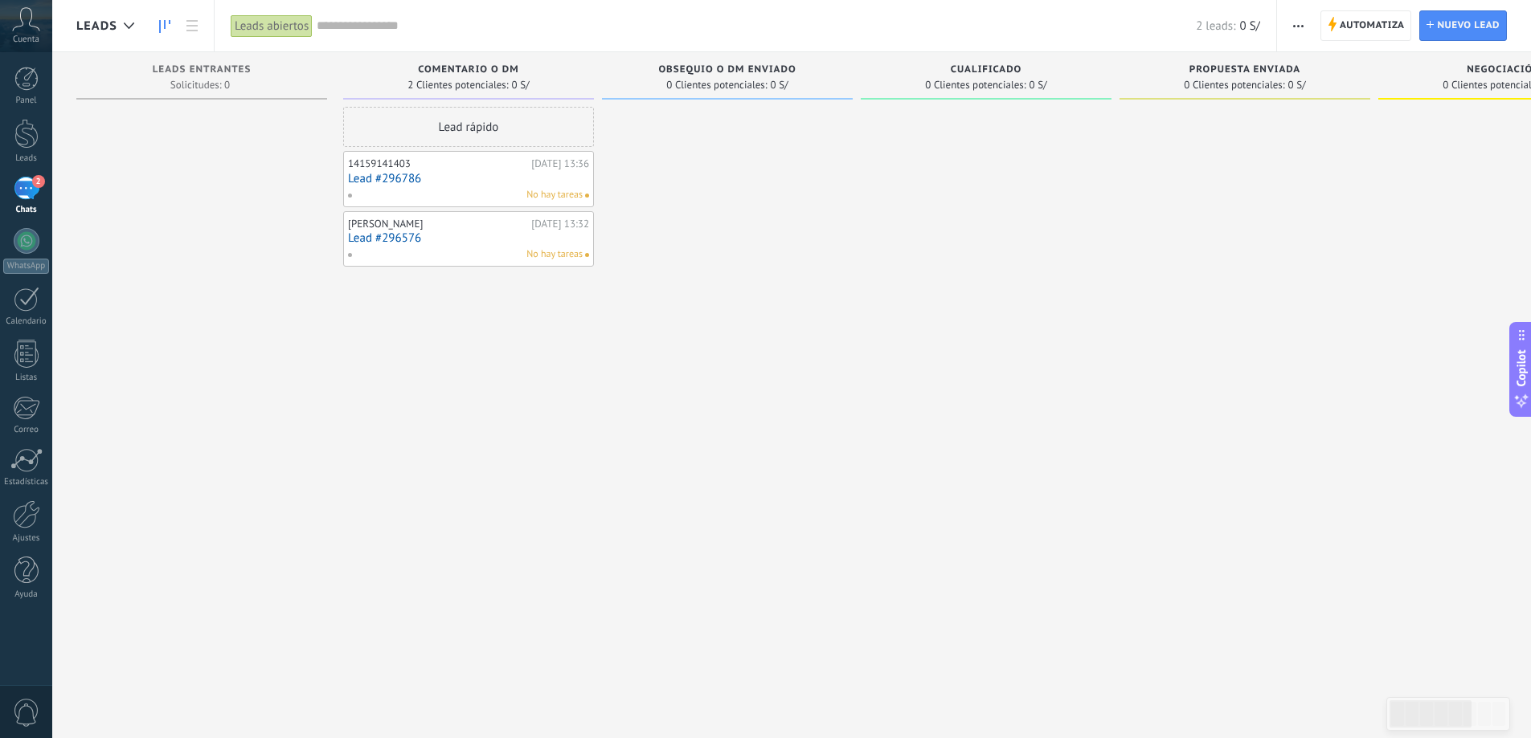
drag, startPoint x: 501, startPoint y: 178, endPoint x: 457, endPoint y: 194, distance: 46.3
click at [457, 194] on div "No hay tareas" at bounding box center [464, 195] width 235 height 14
drag, startPoint x: 430, startPoint y: 163, endPoint x: 250, endPoint y: 119, distance: 185.3
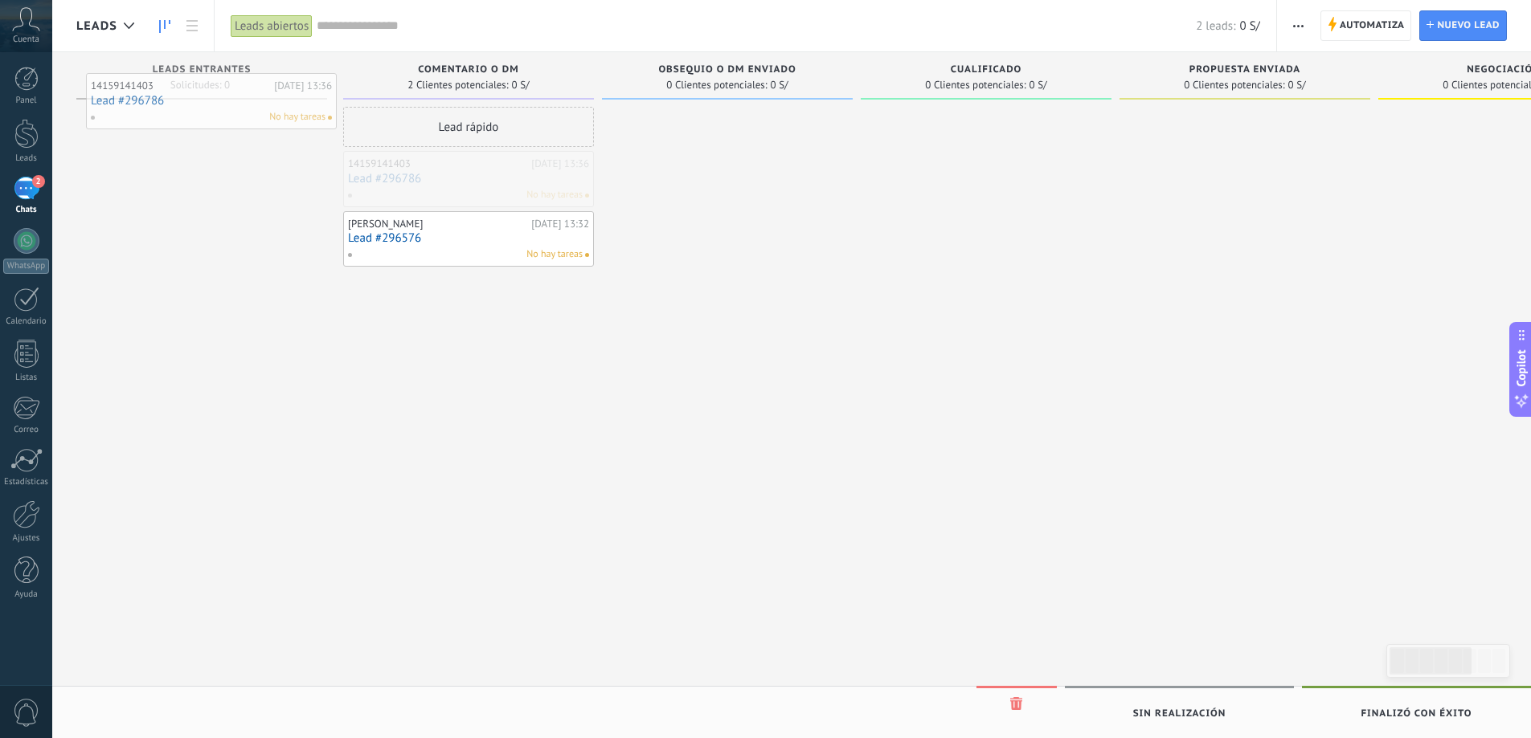
drag, startPoint x: 457, startPoint y: 207, endPoint x: 200, endPoint y: 129, distance: 268.7
drag, startPoint x: 392, startPoint y: 175, endPoint x: 200, endPoint y: 131, distance: 197.1
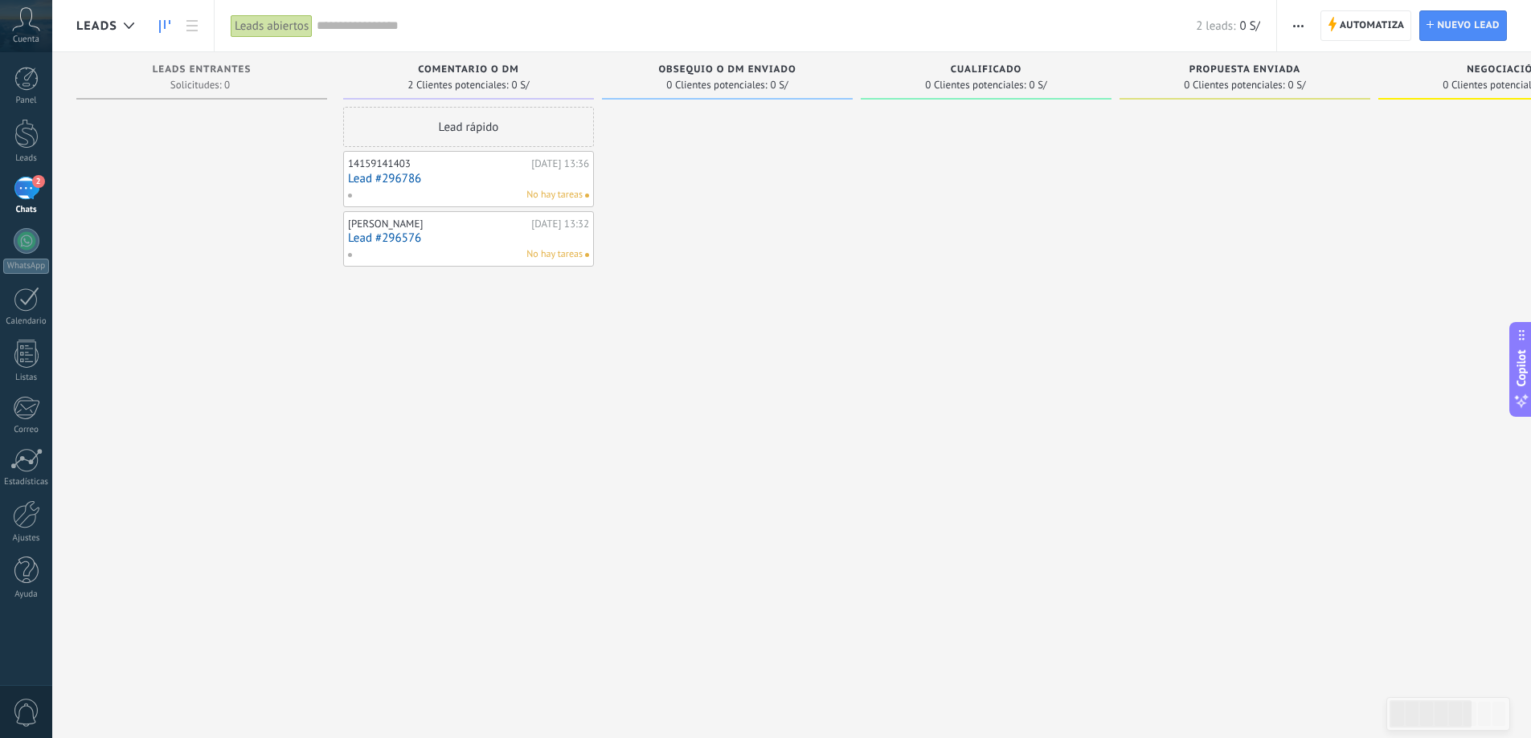
click at [531, 178] on link "Lead #296786" at bounding box center [468, 179] width 241 height 14
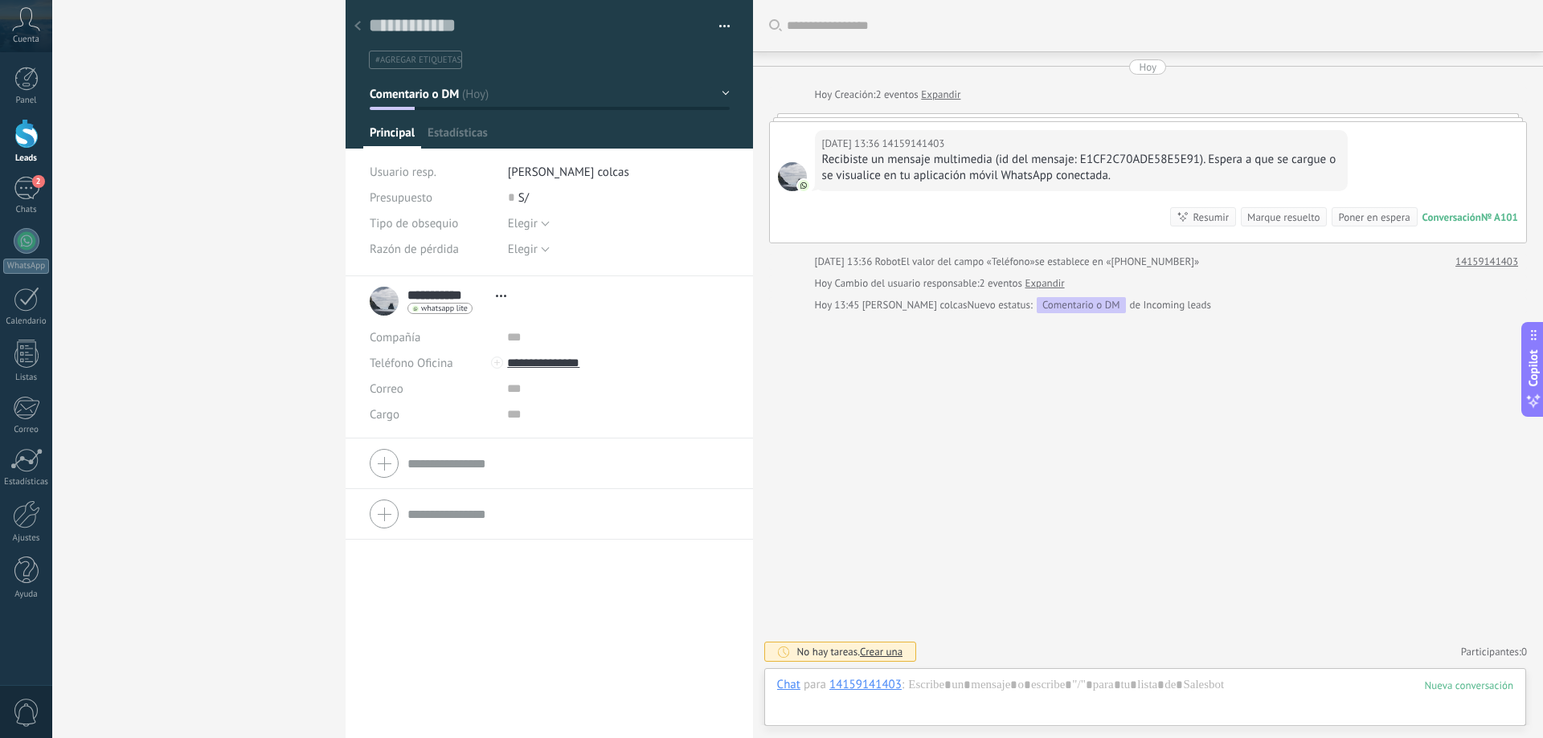
scroll to position [24, 0]
click at [726, 23] on div "Guardar y crear Imprimir Administrar etiquetas Exportar a excel" at bounding box center [550, 34] width 408 height 69
click at [724, 22] on button "button" at bounding box center [718, 26] width 23 height 24
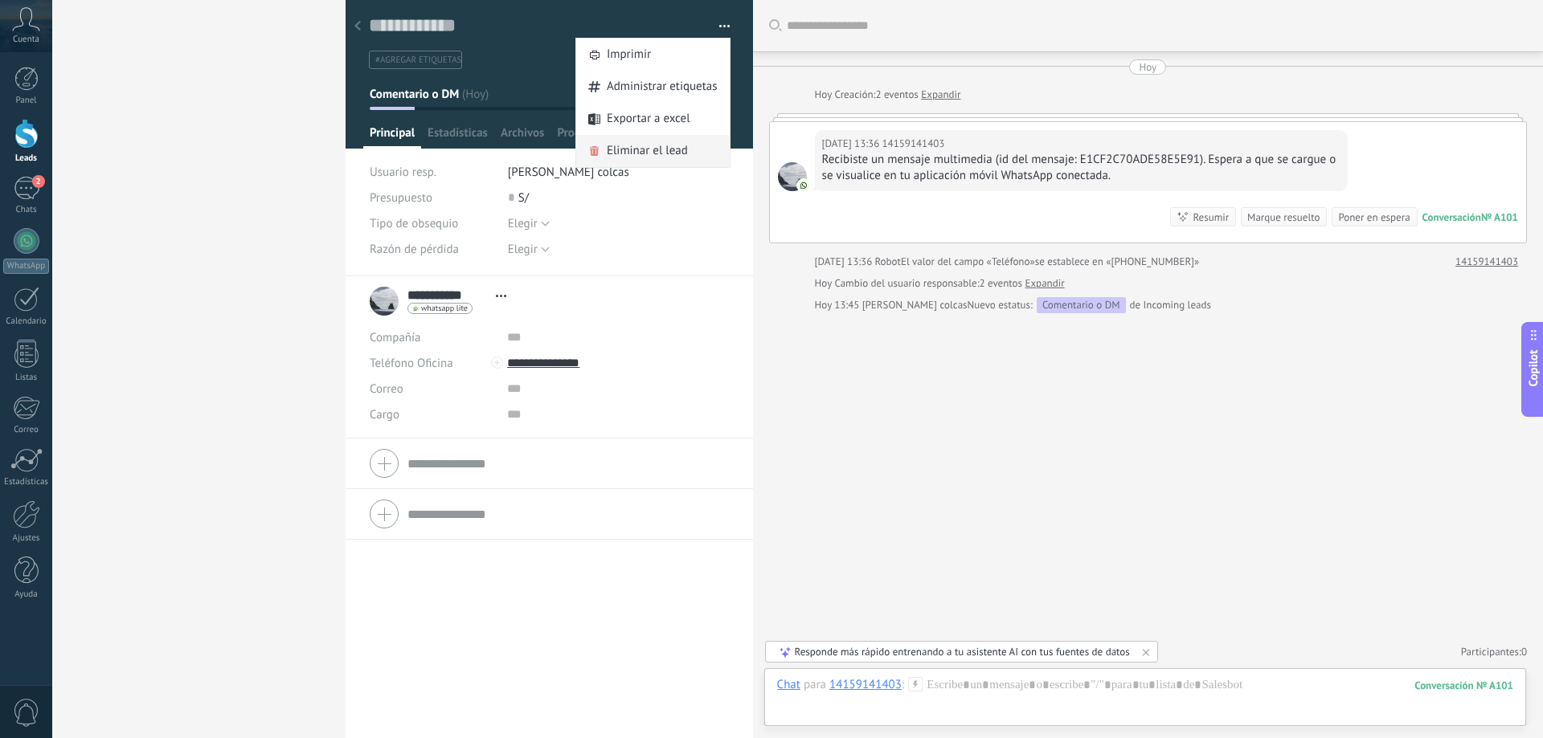
click at [651, 145] on span "Eliminar el lead" at bounding box center [647, 151] width 81 height 32
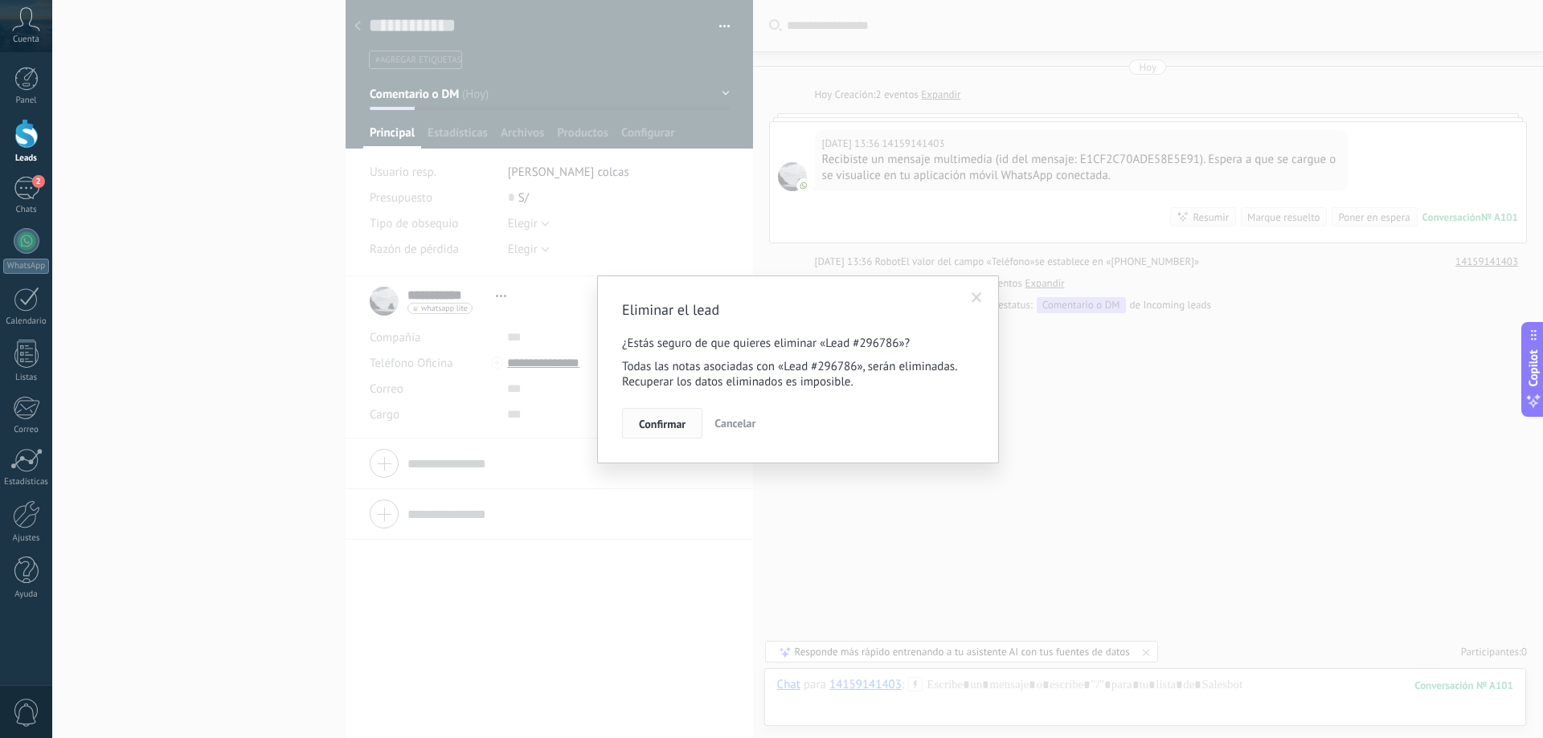
click at [669, 424] on span "Confirmar" at bounding box center [662, 424] width 47 height 11
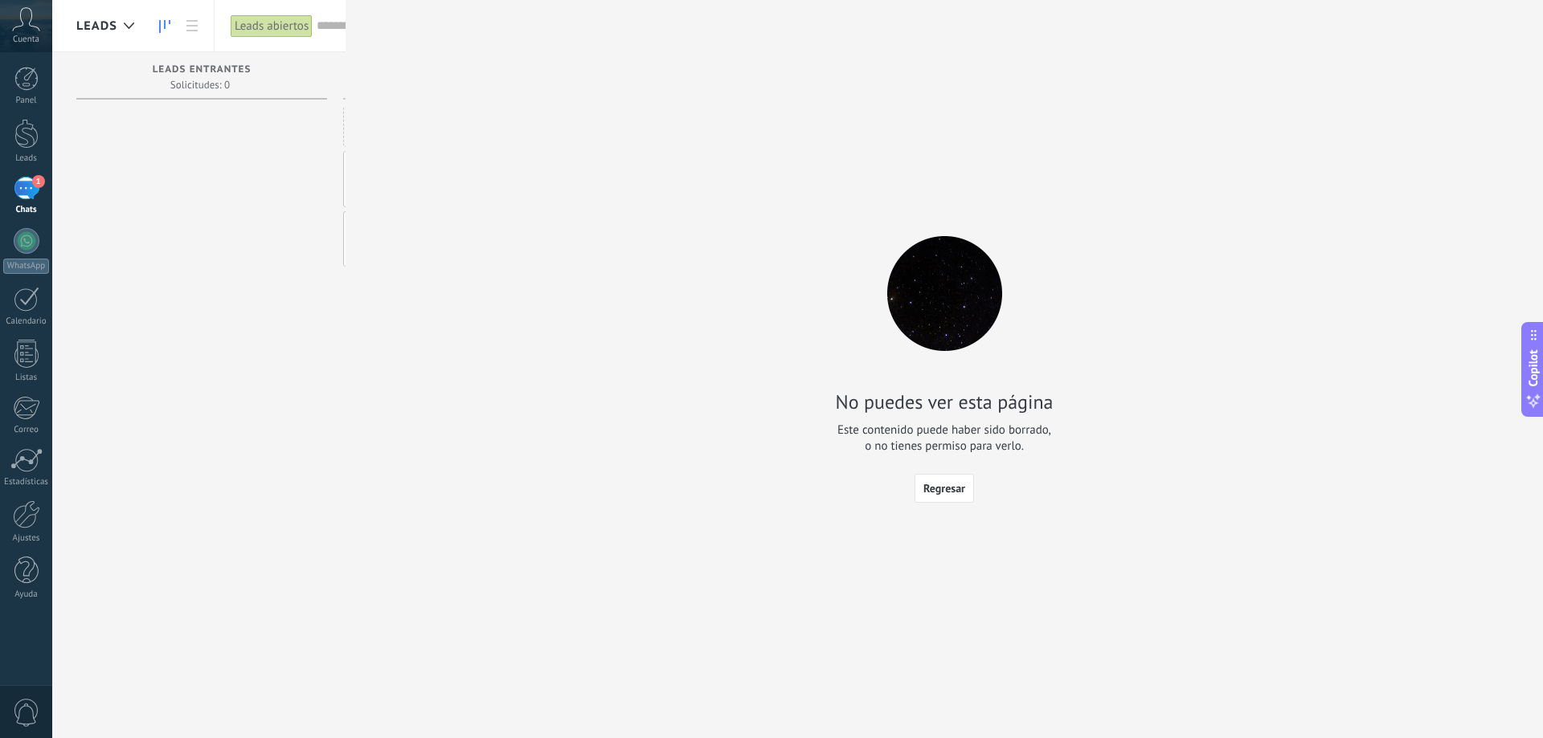
click at [32, 179] on span "1" at bounding box center [38, 181] width 13 height 13
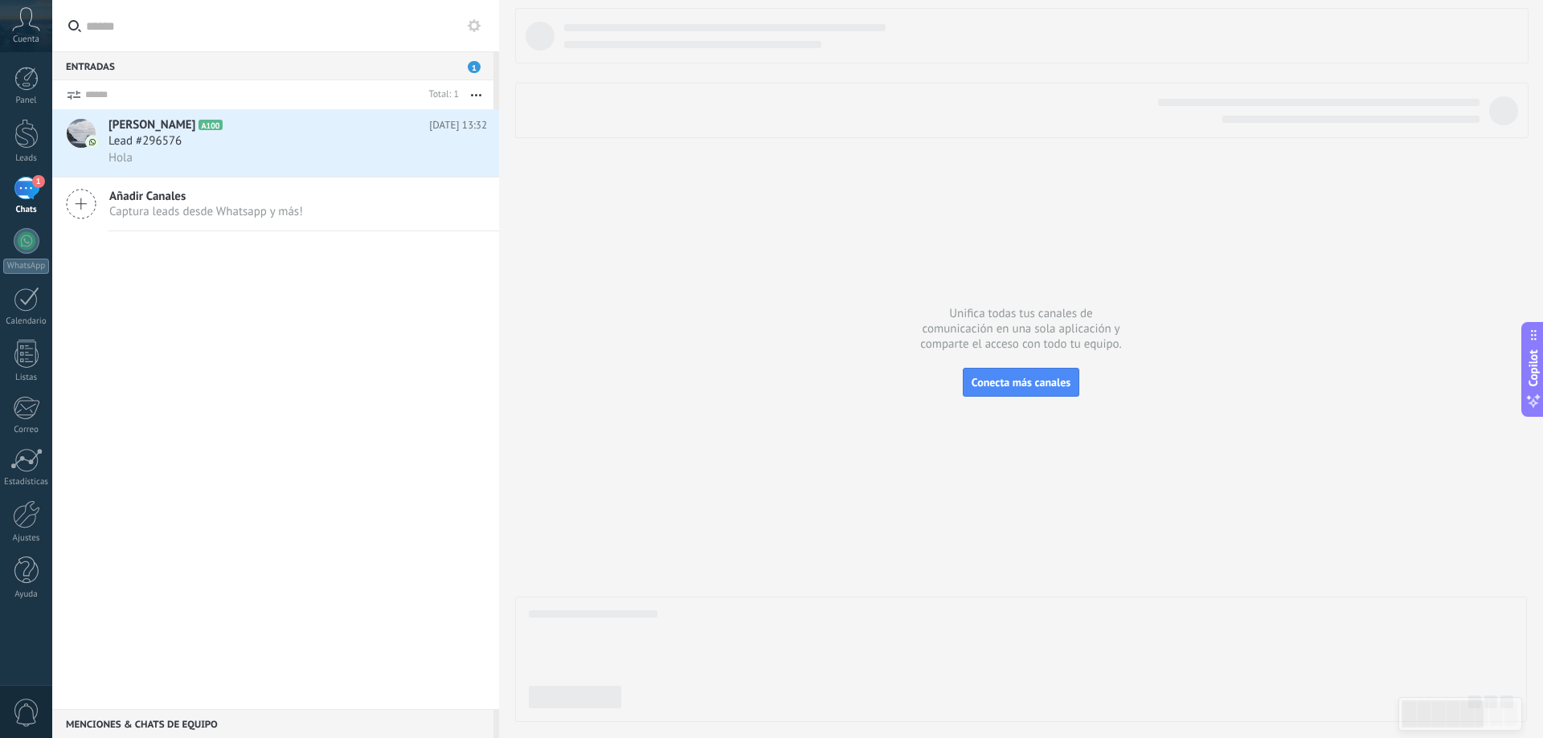
click at [481, 94] on icon "button" at bounding box center [476, 95] width 10 height 2
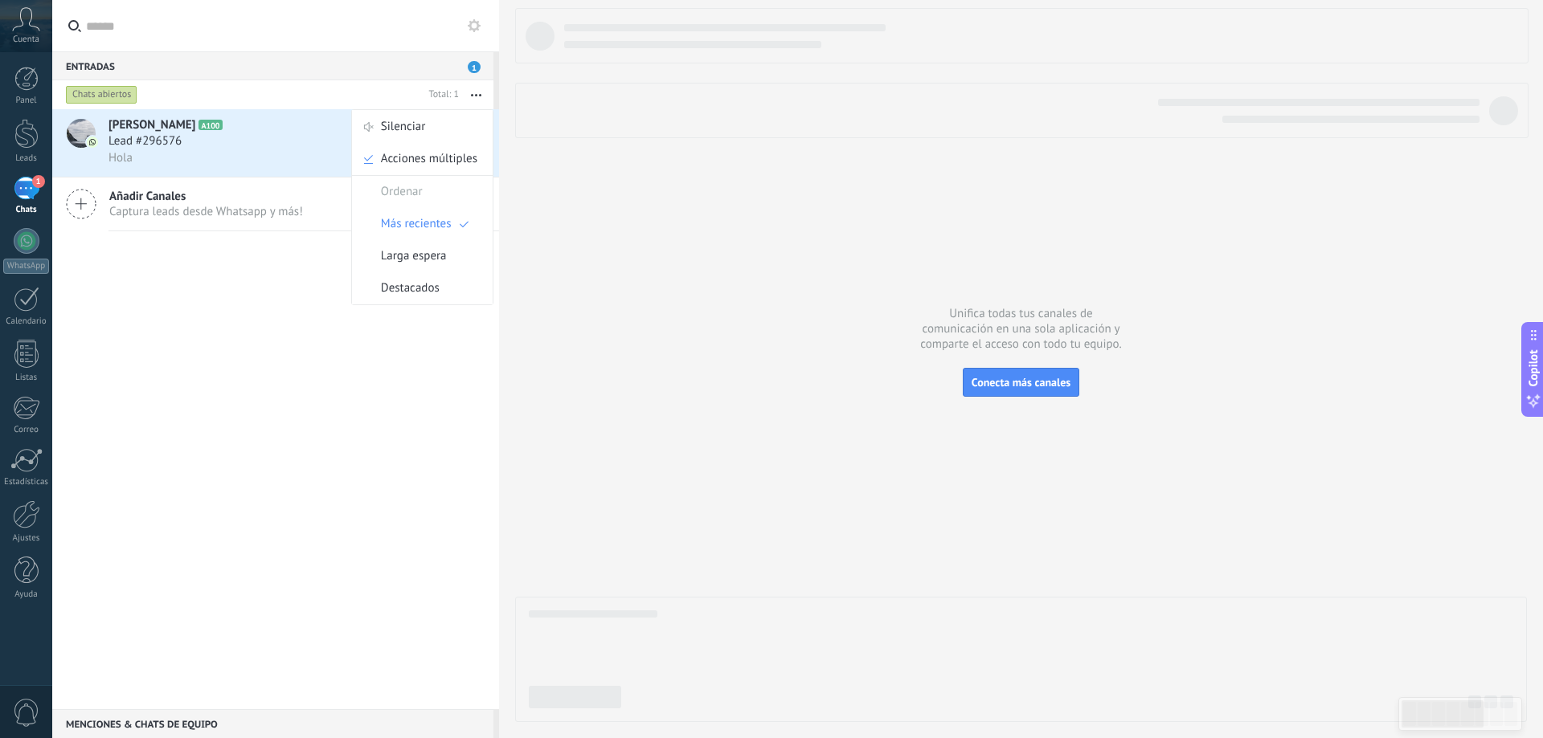
click at [31, 116] on div "Panel Leads 1 Chats WhatsApp Clientes" at bounding box center [26, 342] width 52 height 550
click at [31, 122] on div at bounding box center [26, 134] width 24 height 30
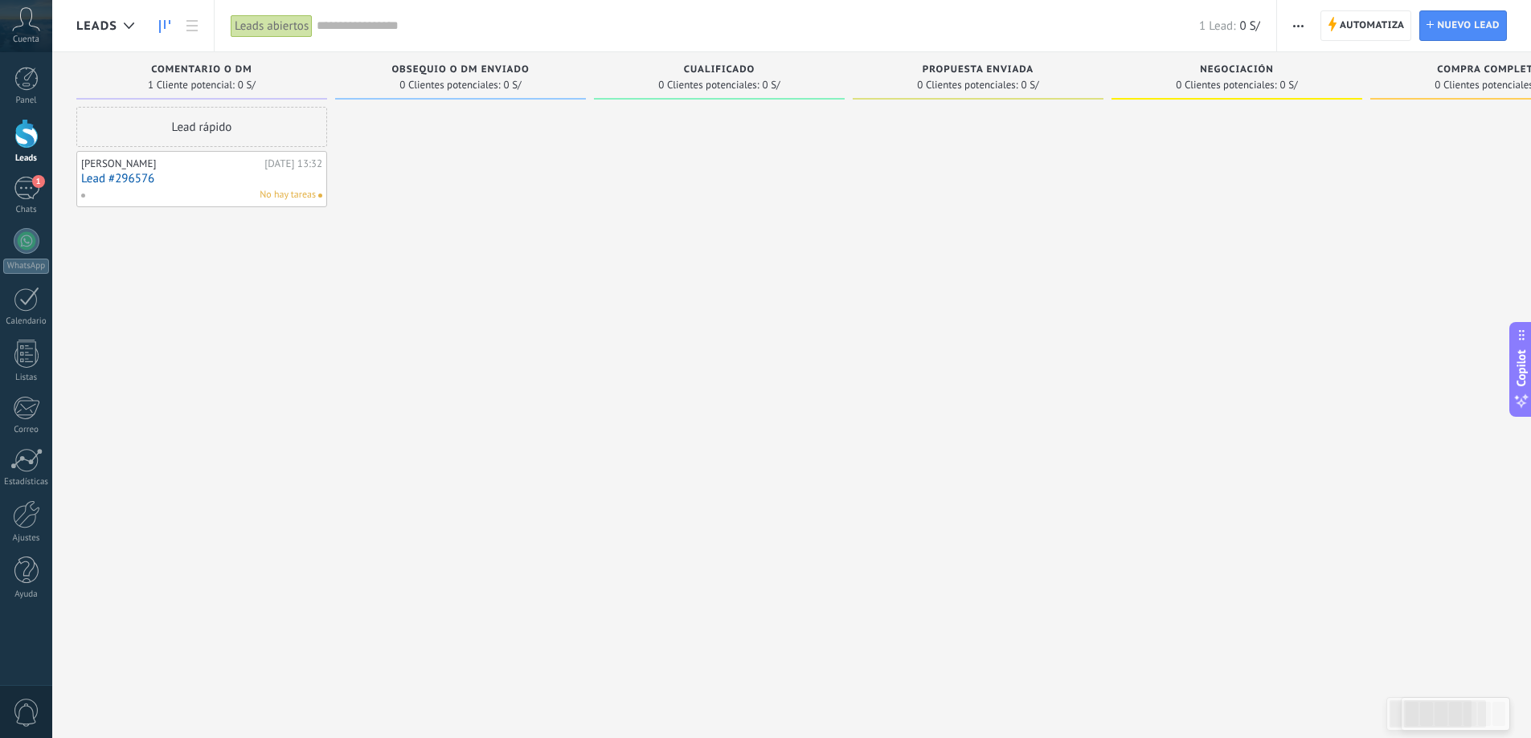
click at [256, 160] on div "[PERSON_NAME]" at bounding box center [170, 163] width 179 height 13
click at [259, 128] on div "Lead rápido" at bounding box center [201, 127] width 251 height 40
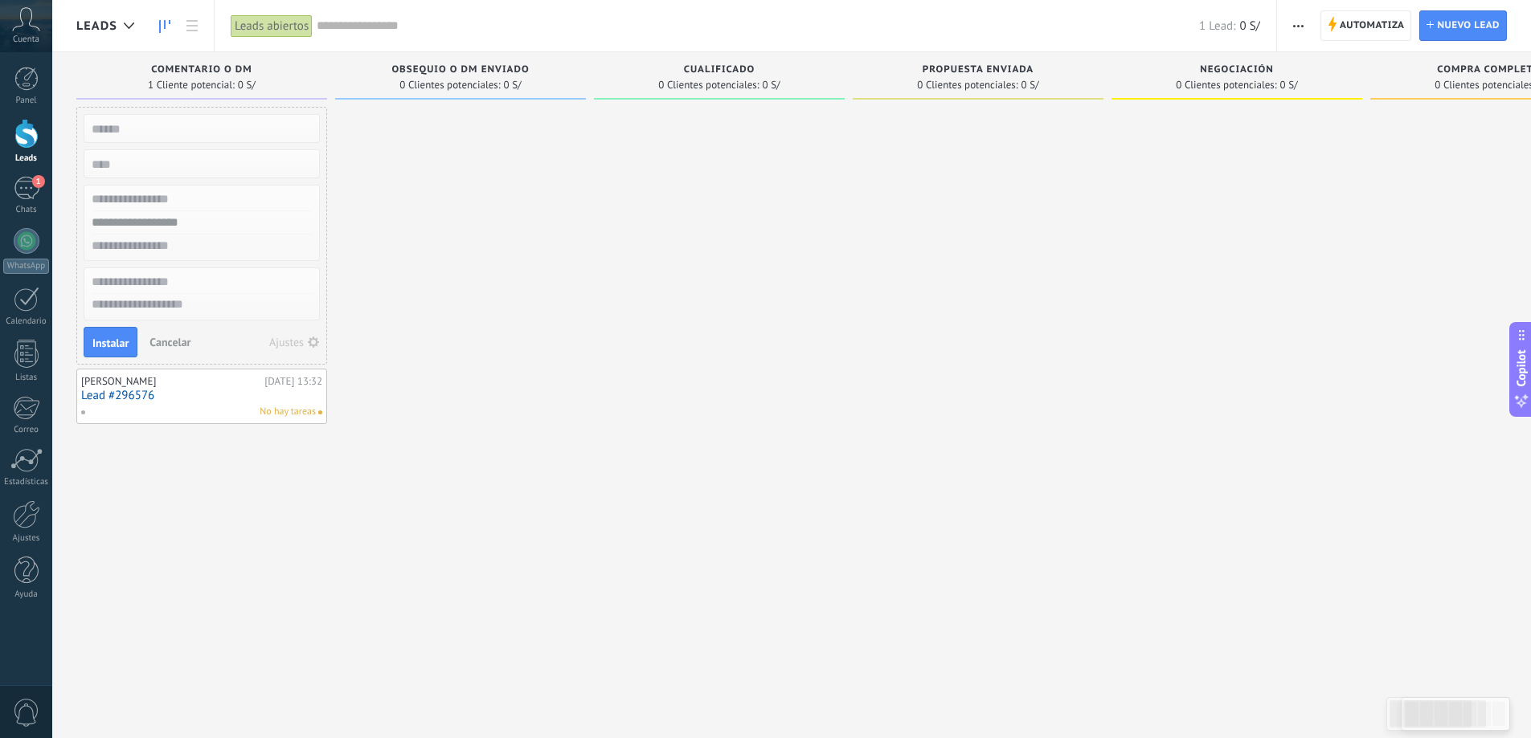
click at [510, 238] on div at bounding box center [460, 371] width 251 height 529
click at [318, 413] on span at bounding box center [320, 413] width 4 height 4
click at [296, 402] on link "Lead #296576" at bounding box center [201, 396] width 241 height 14
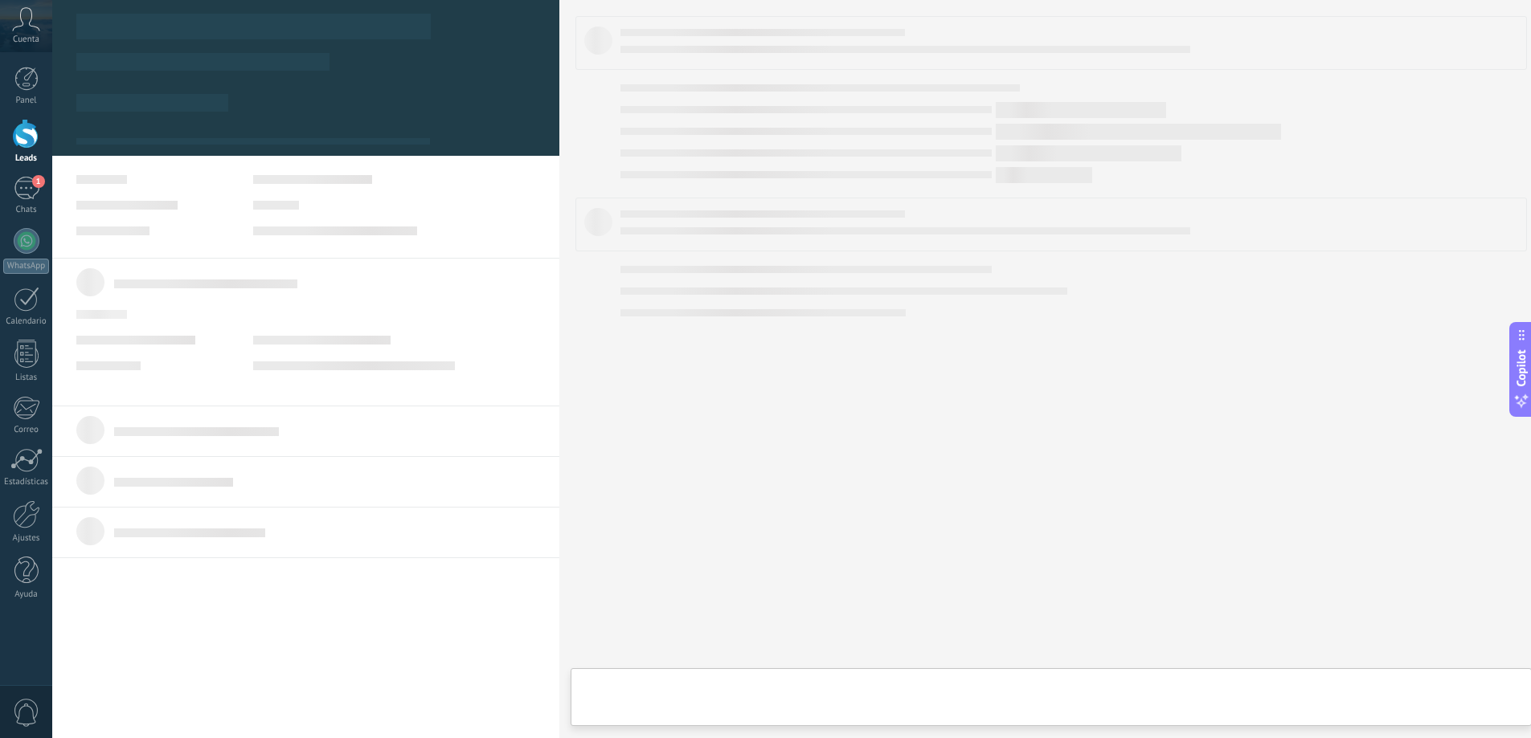
click at [301, 388] on div at bounding box center [305, 332] width 507 height 149
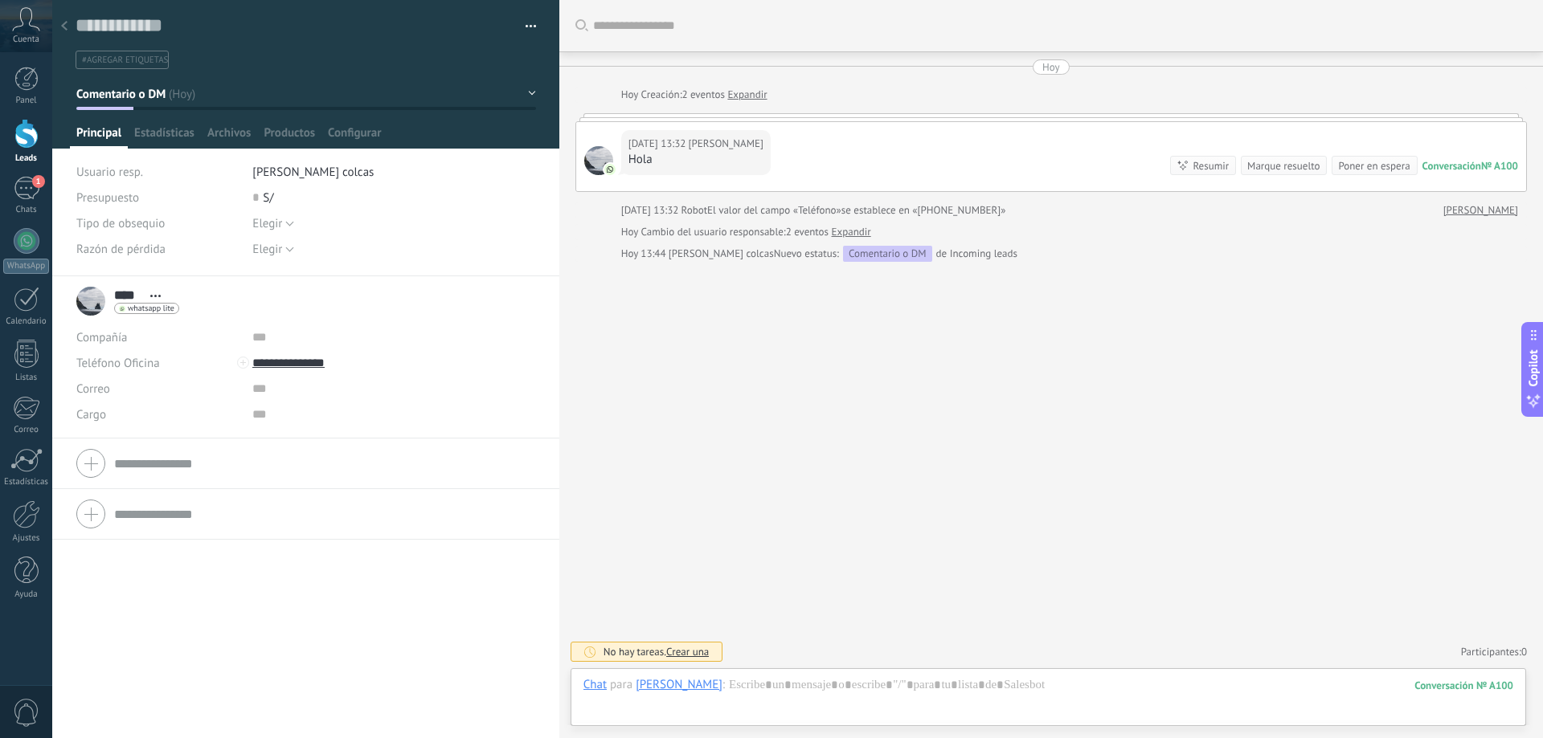
scroll to position [24, 0]
click at [513, 35] on button "button" at bounding box center [524, 26] width 23 height 24
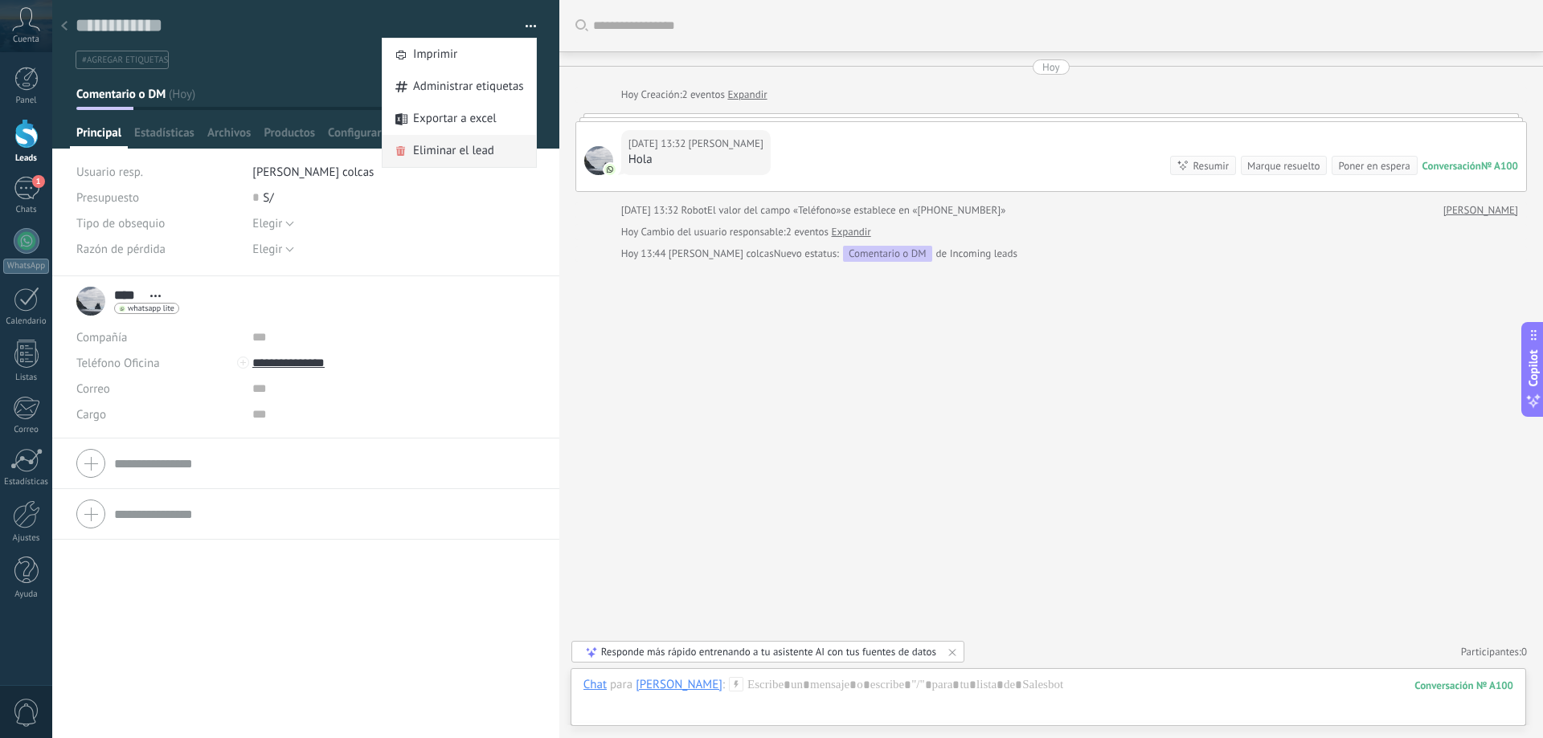
click at [472, 145] on span "Eliminar el lead" at bounding box center [453, 151] width 81 height 32
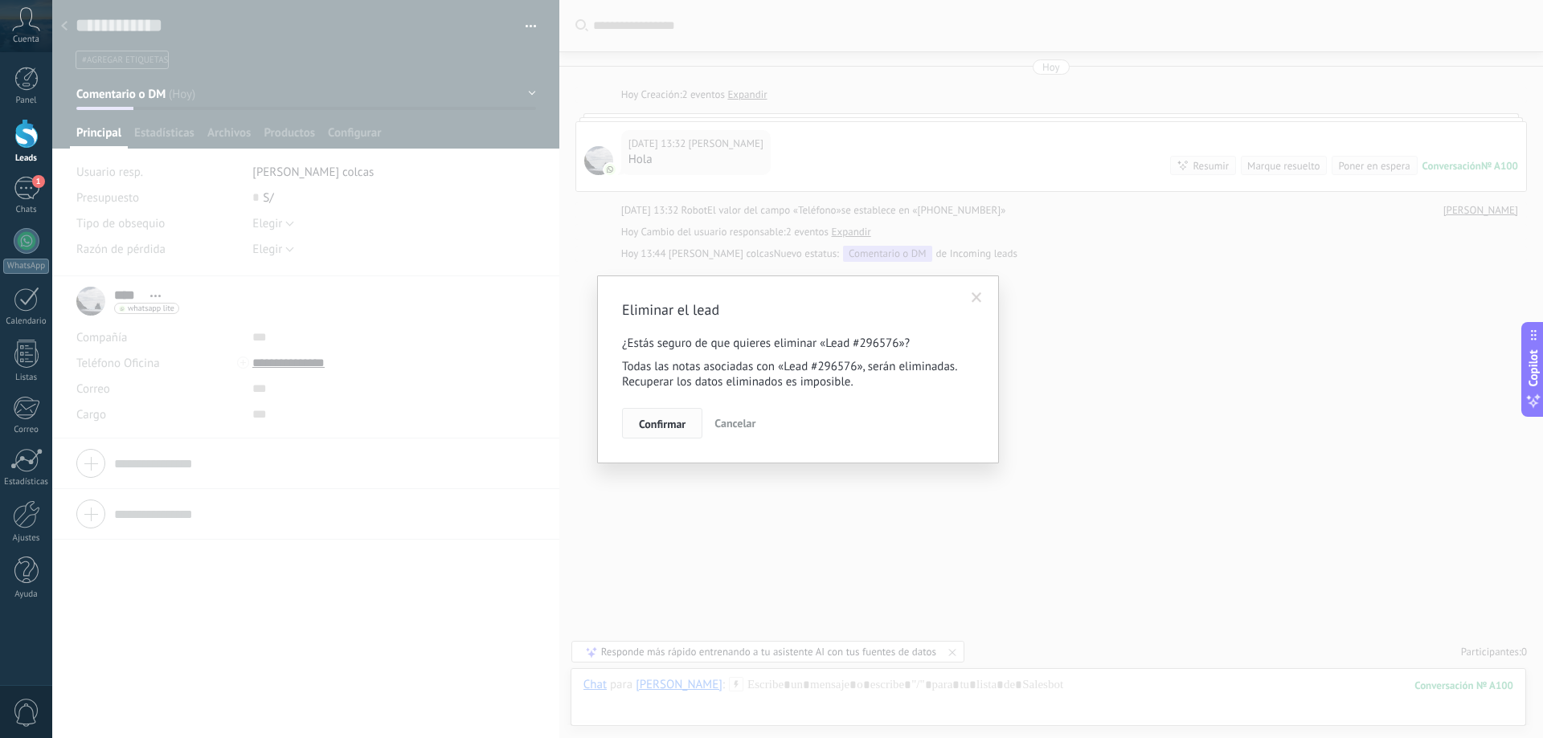
click at [657, 419] on span "Confirmar" at bounding box center [662, 424] width 47 height 11
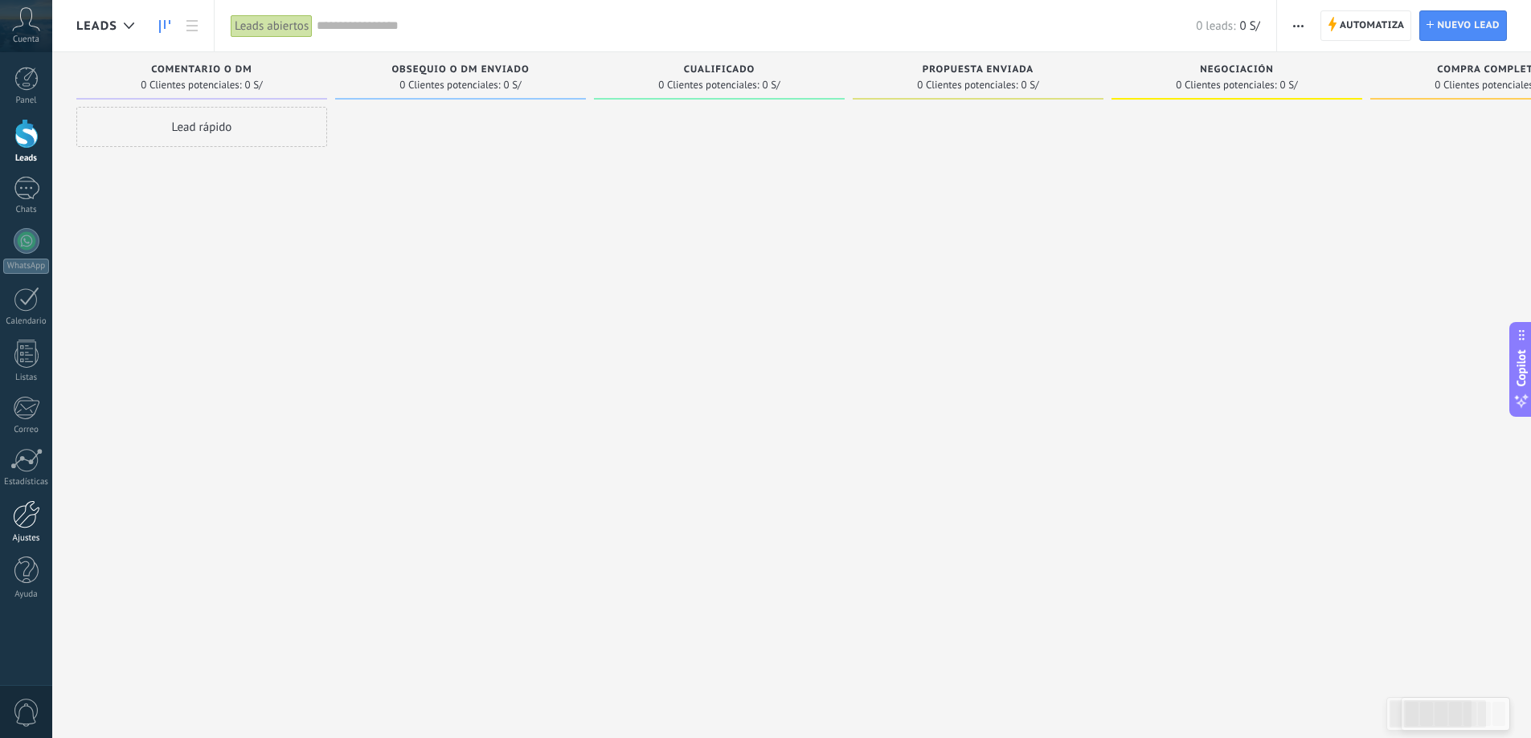
click at [22, 517] on div at bounding box center [26, 515] width 27 height 28
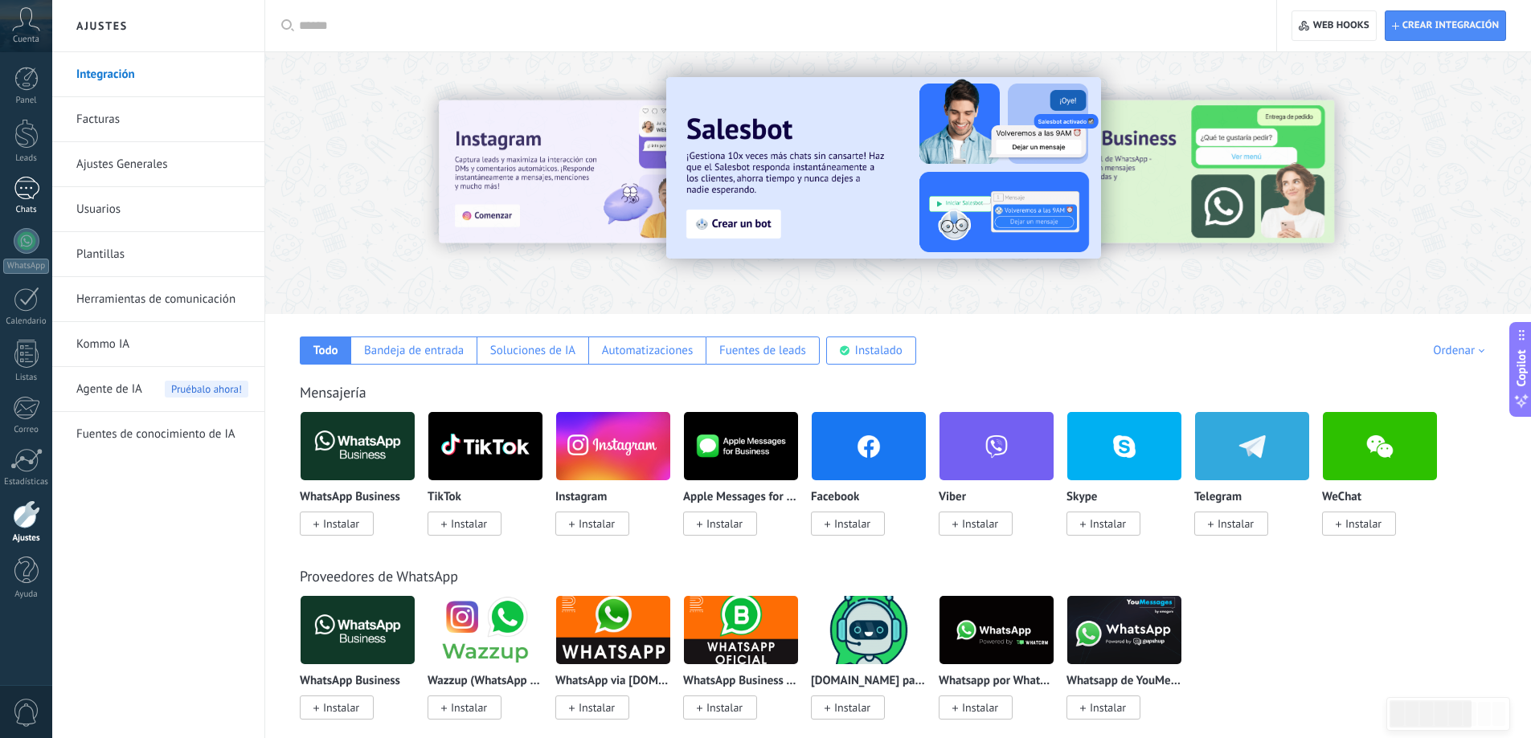
click at [24, 200] on link "1 Chats" at bounding box center [26, 196] width 52 height 39
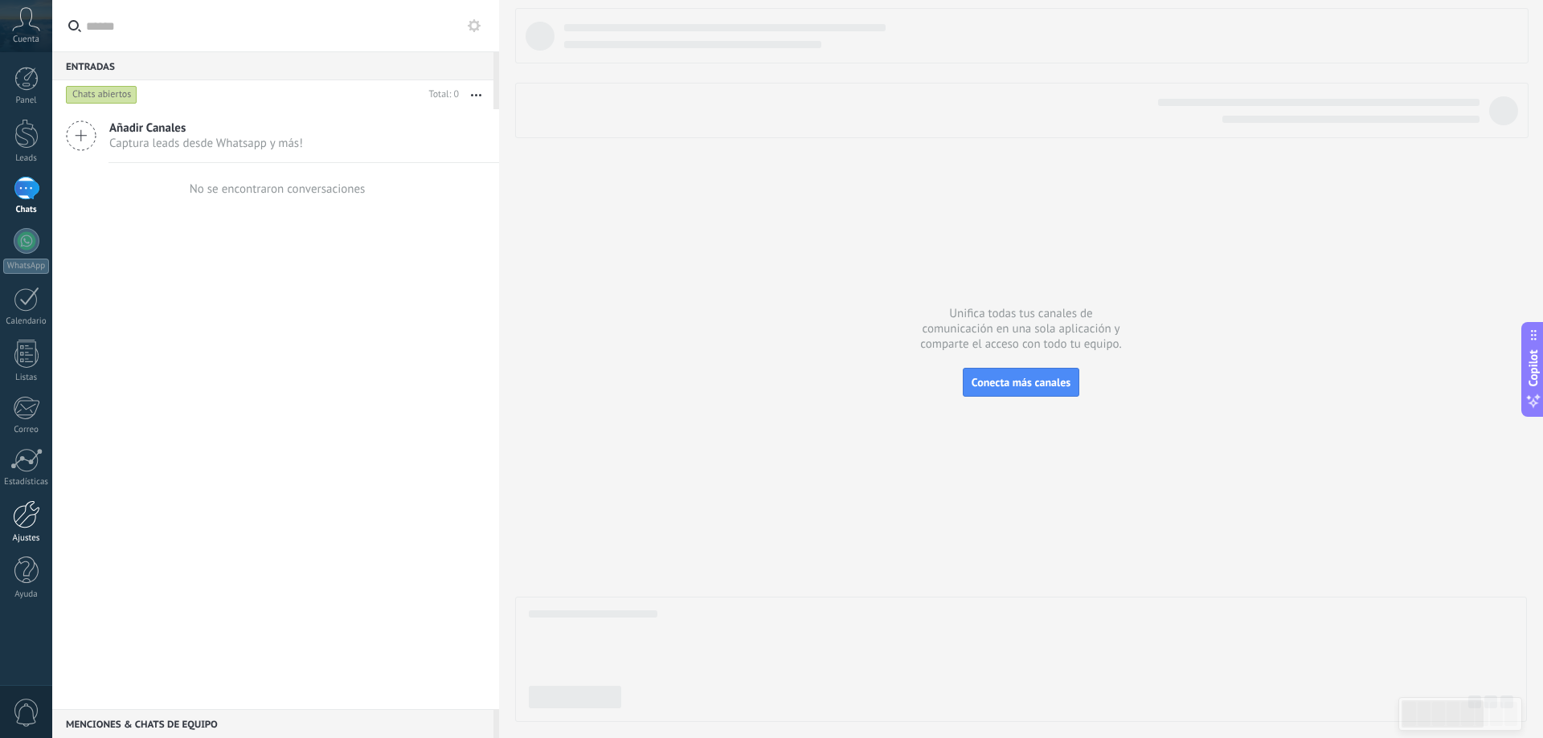
click at [35, 522] on div at bounding box center [26, 515] width 27 height 28
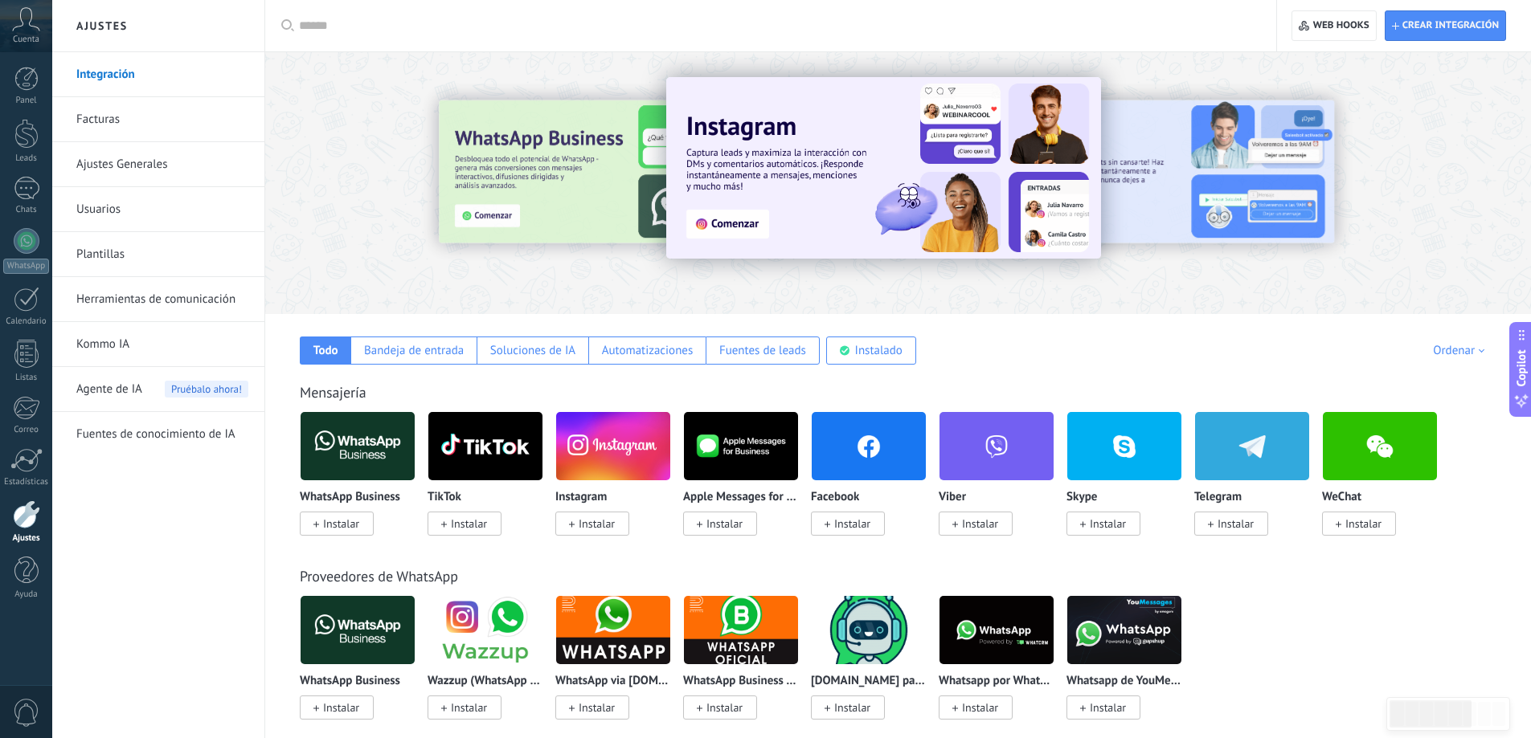
click at [140, 297] on link "Herramientas de comunicación" at bounding box center [162, 299] width 172 height 45
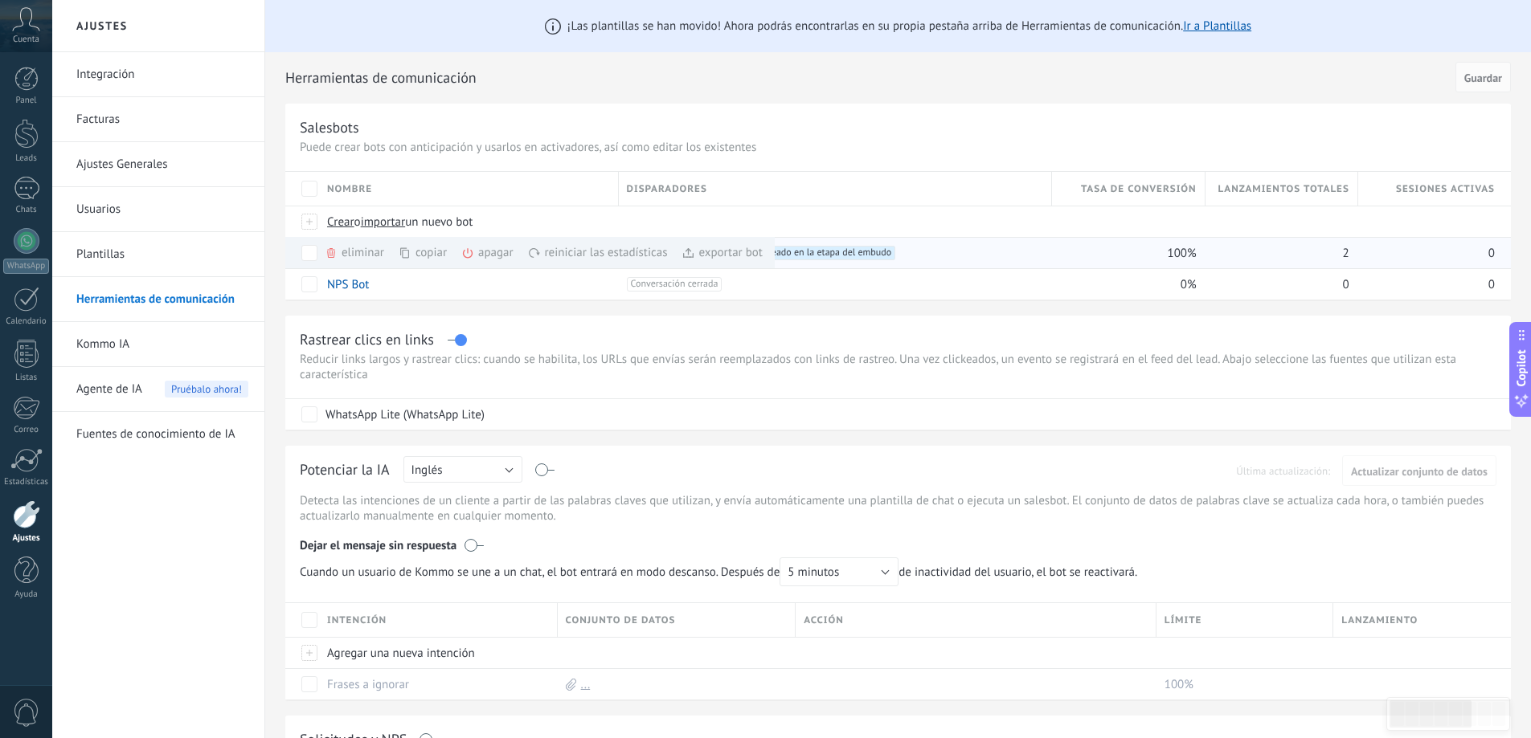
click at [359, 259] on div "eliminar màs" at bounding box center [382, 252] width 114 height 31
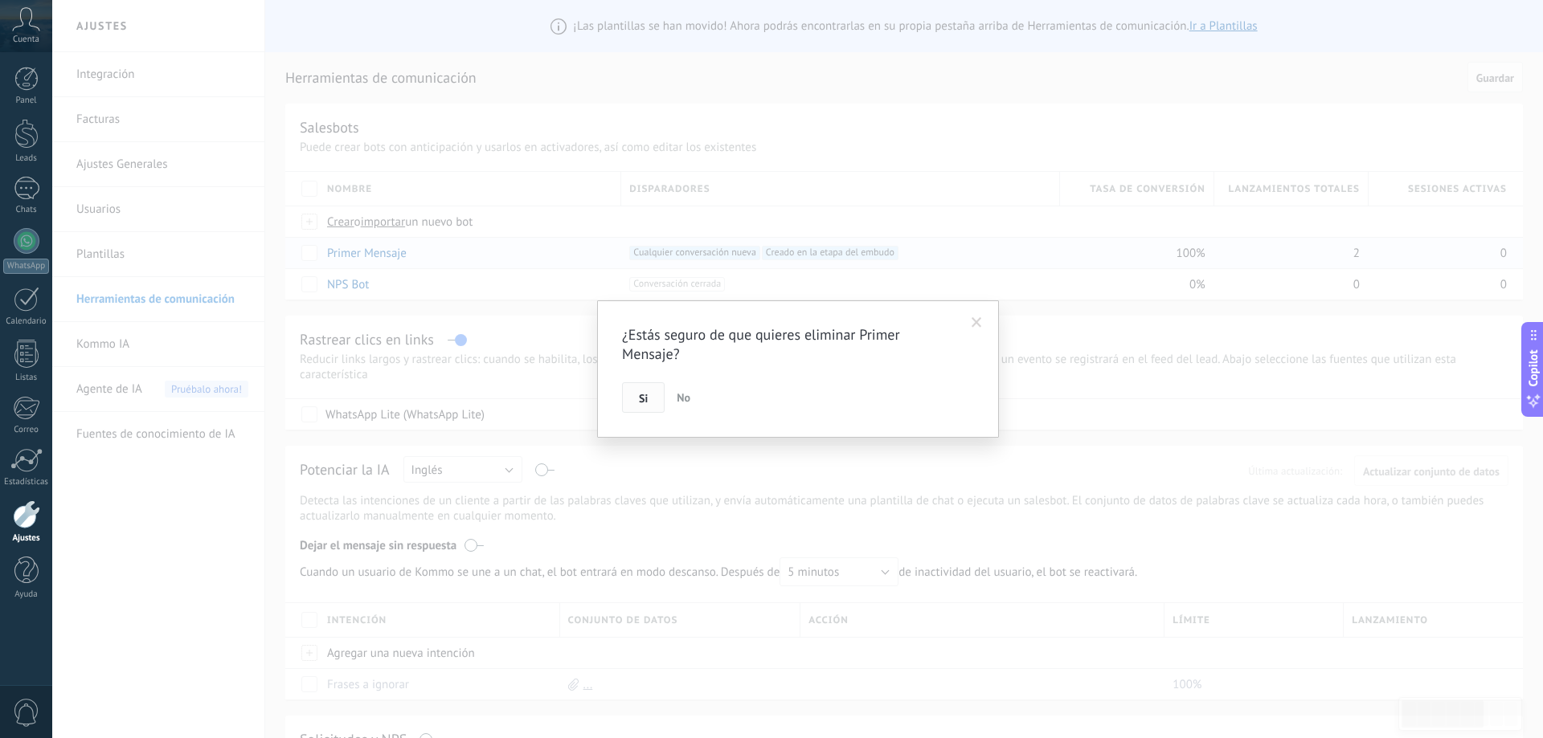
click at [634, 394] on button "Si" at bounding box center [643, 397] width 43 height 31
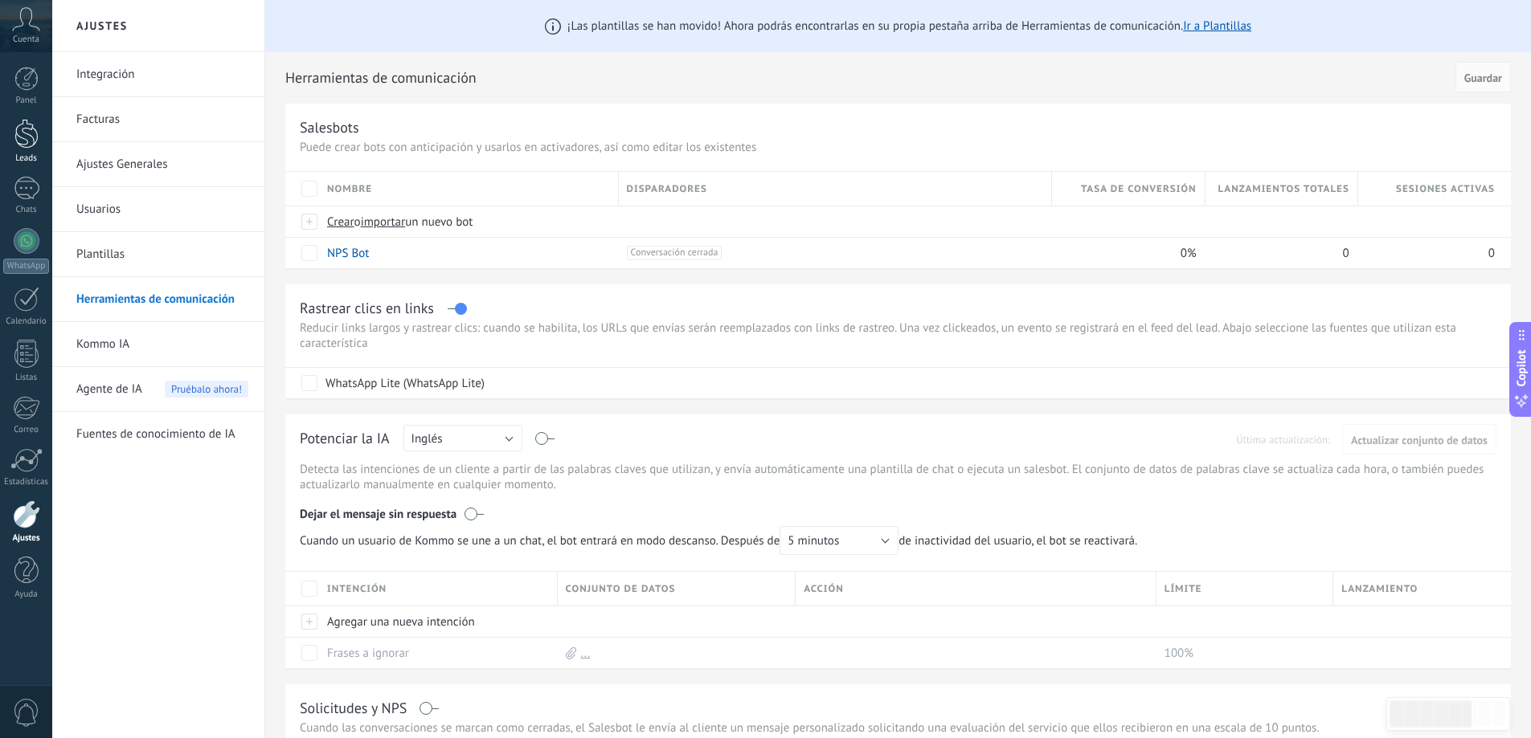
click at [23, 127] on div at bounding box center [26, 134] width 24 height 30
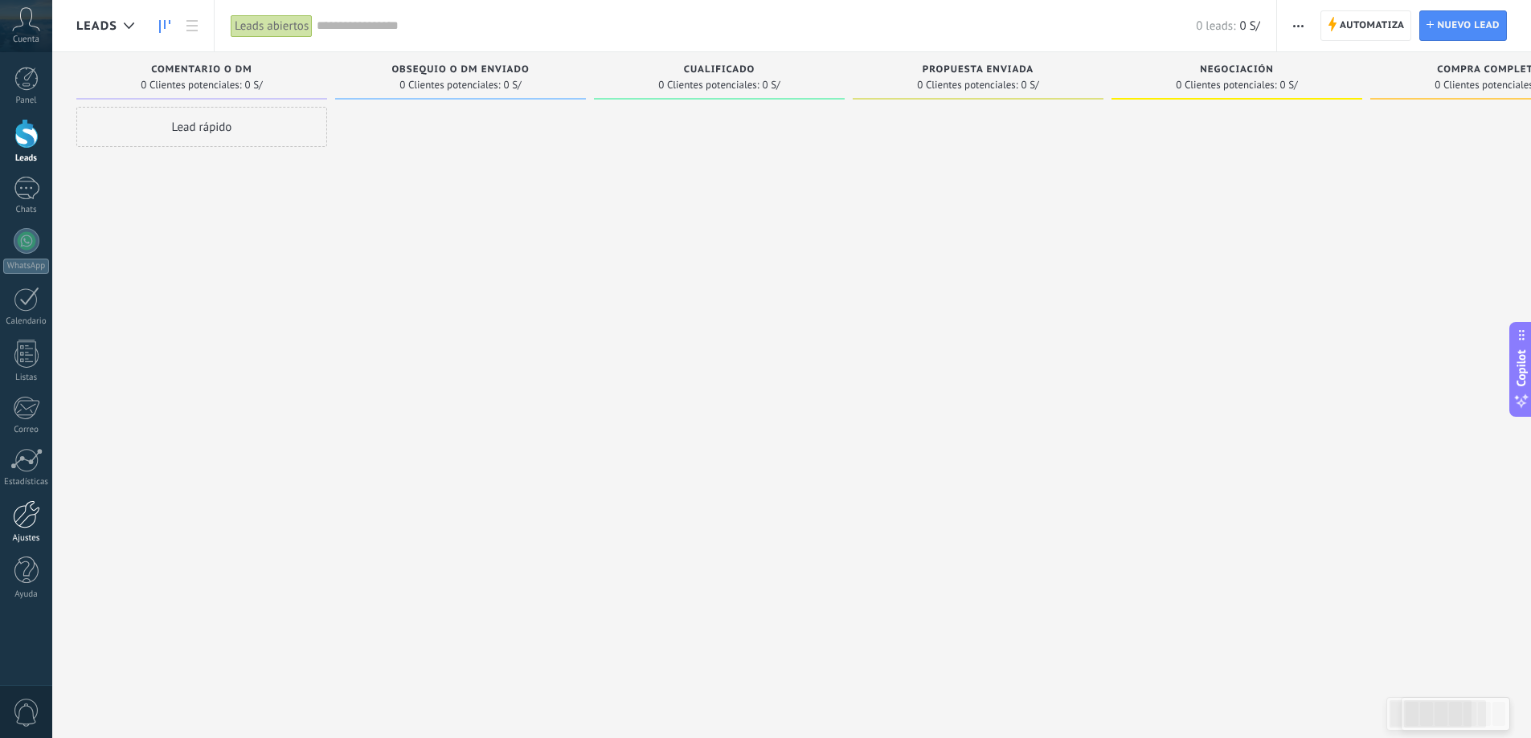
click at [22, 517] on div at bounding box center [26, 515] width 27 height 28
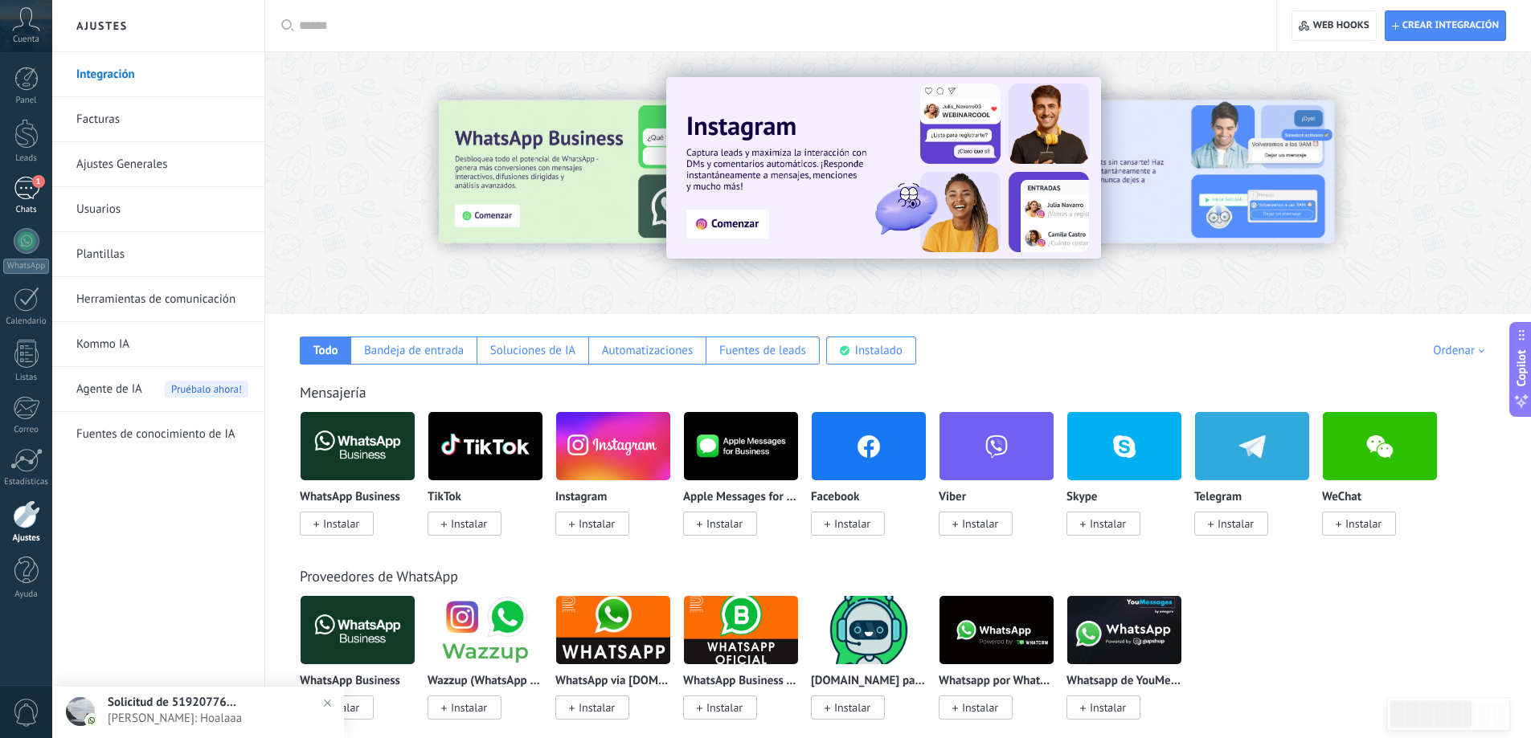
click at [24, 181] on div "1" at bounding box center [27, 188] width 26 height 23
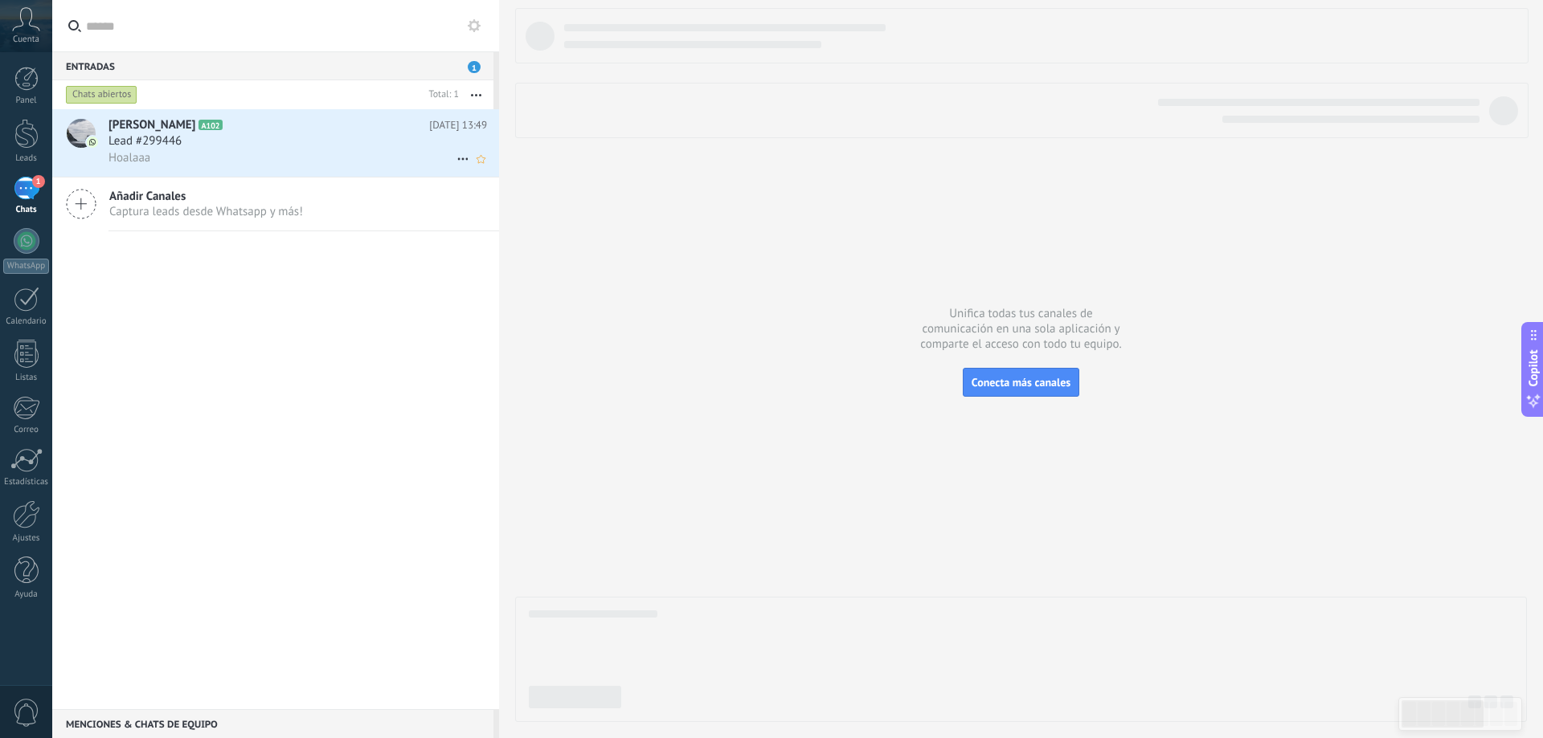
click at [276, 147] on div "Lead #299446" at bounding box center [297, 141] width 378 height 16
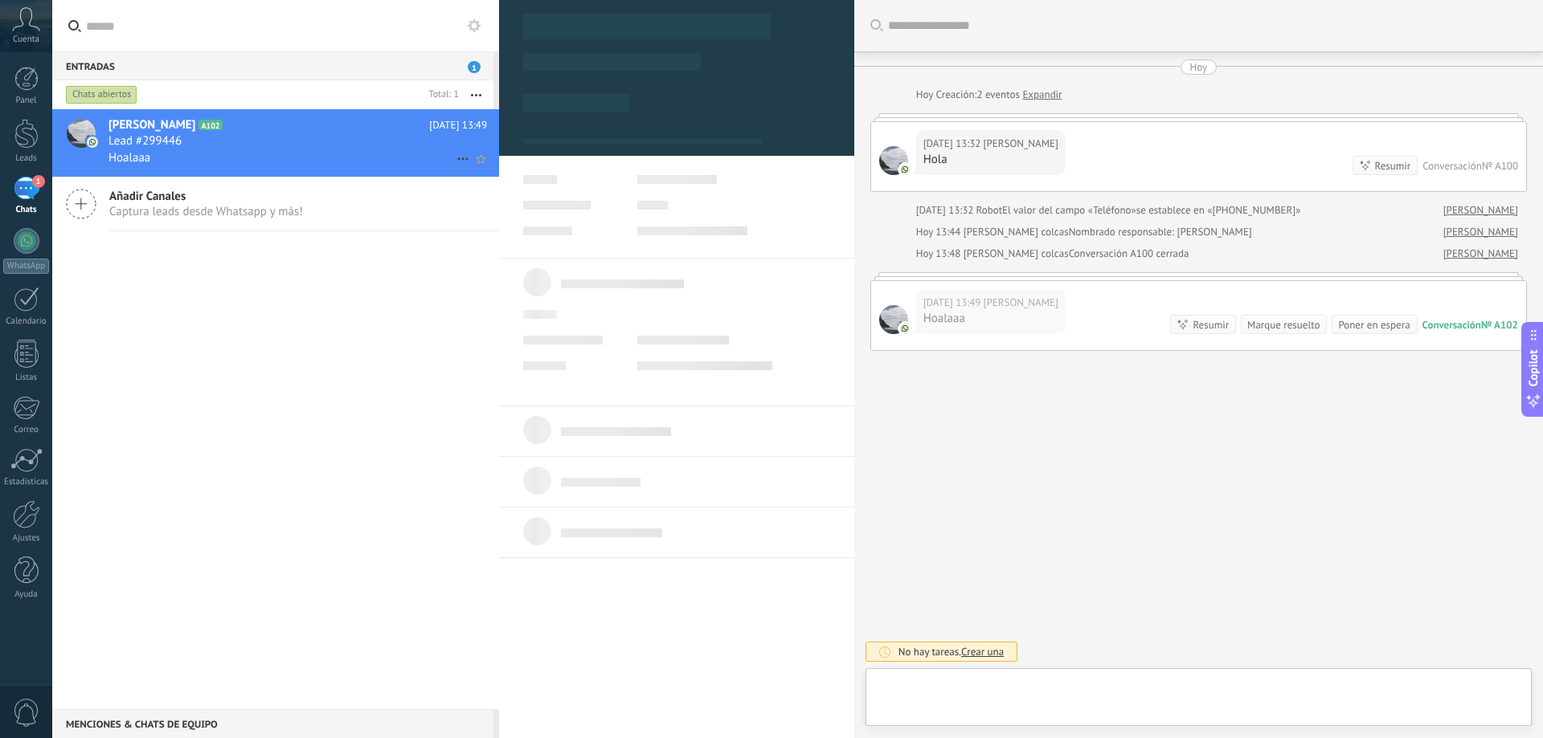
type textarea "**********"
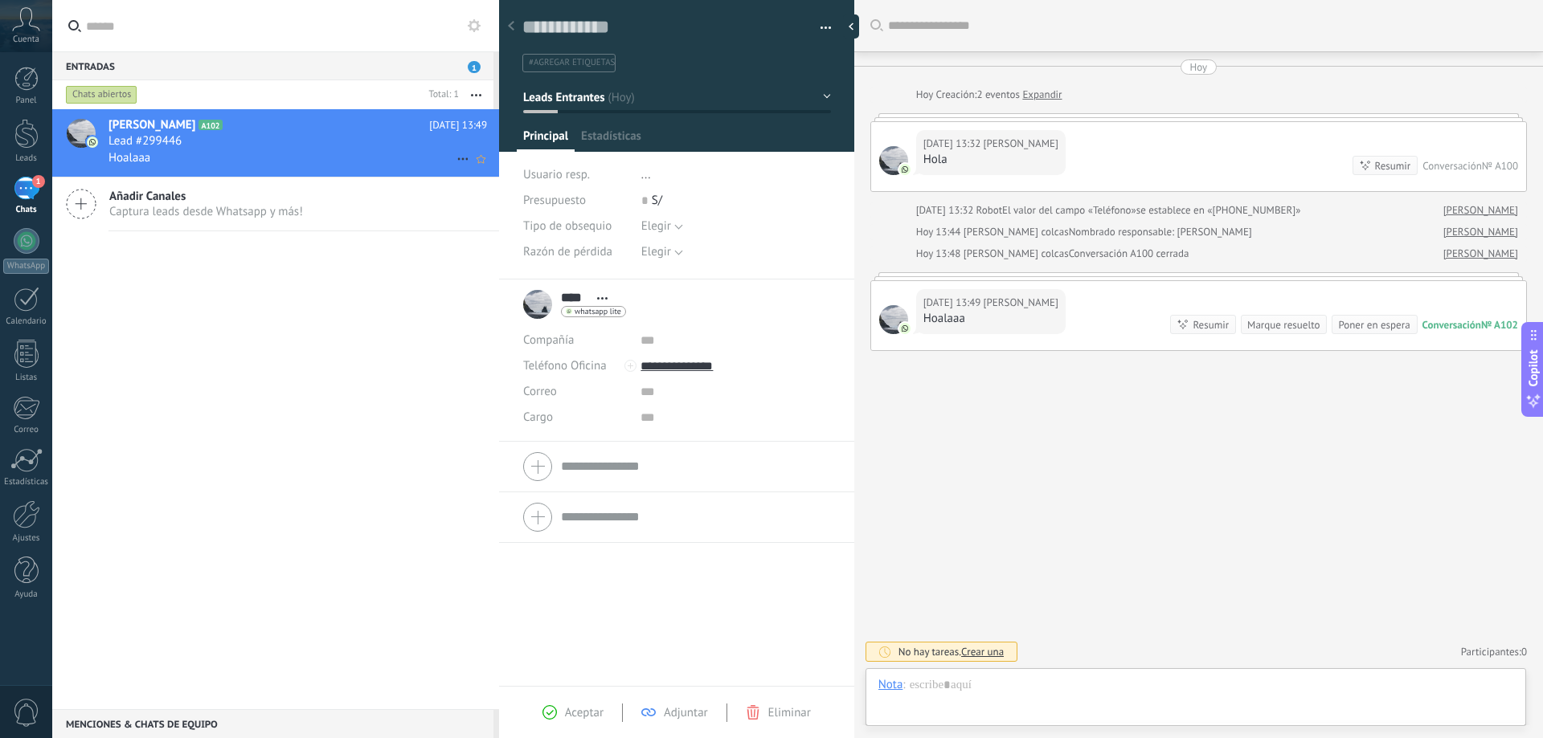
scroll to position [24, 0]
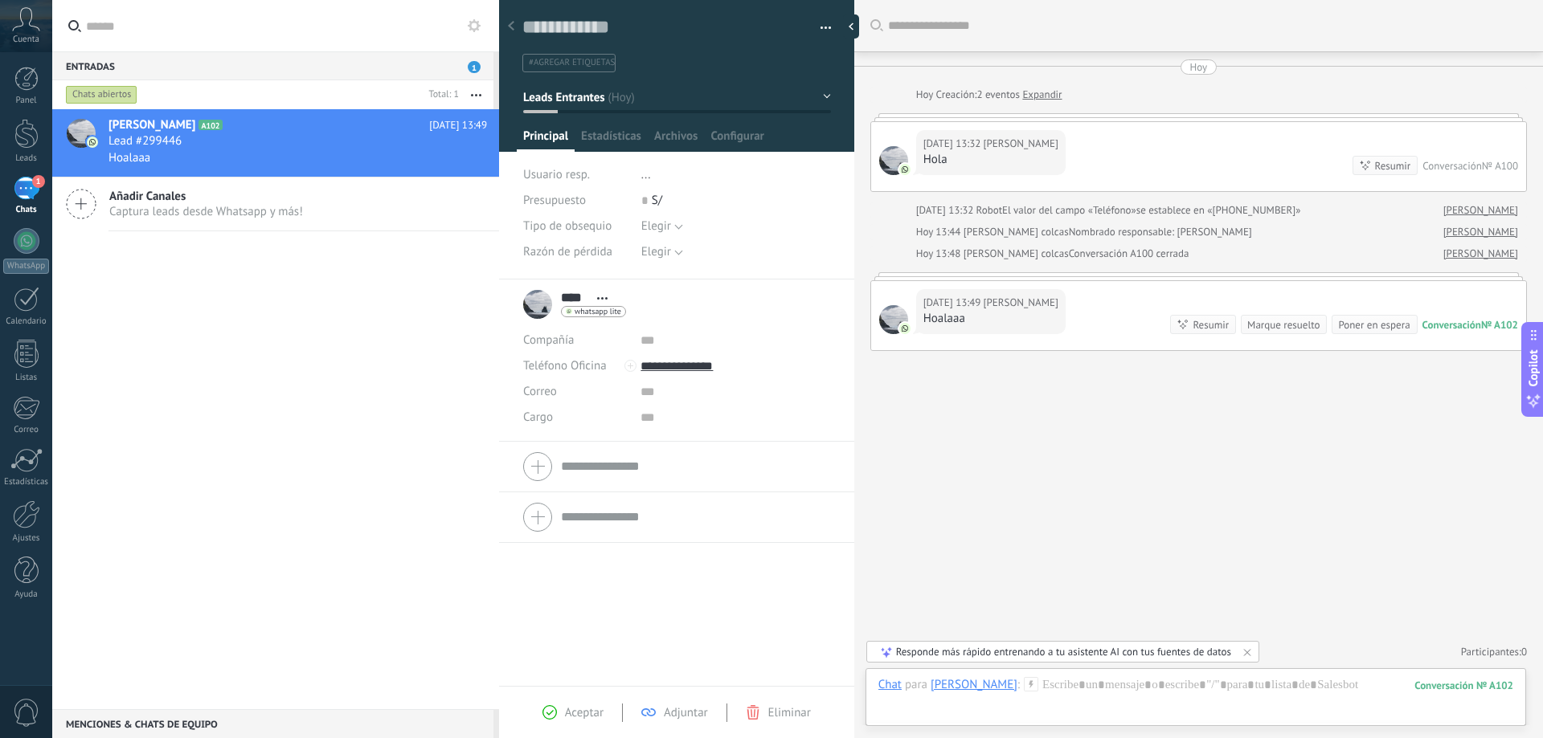
click at [809, 131] on div "Principal Estadísticas Archivos Configurar" at bounding box center [677, 140] width 321 height 23
click at [716, 127] on div at bounding box center [677, 71] width 356 height 162
click at [727, 135] on span "Configurar" at bounding box center [736, 140] width 53 height 23
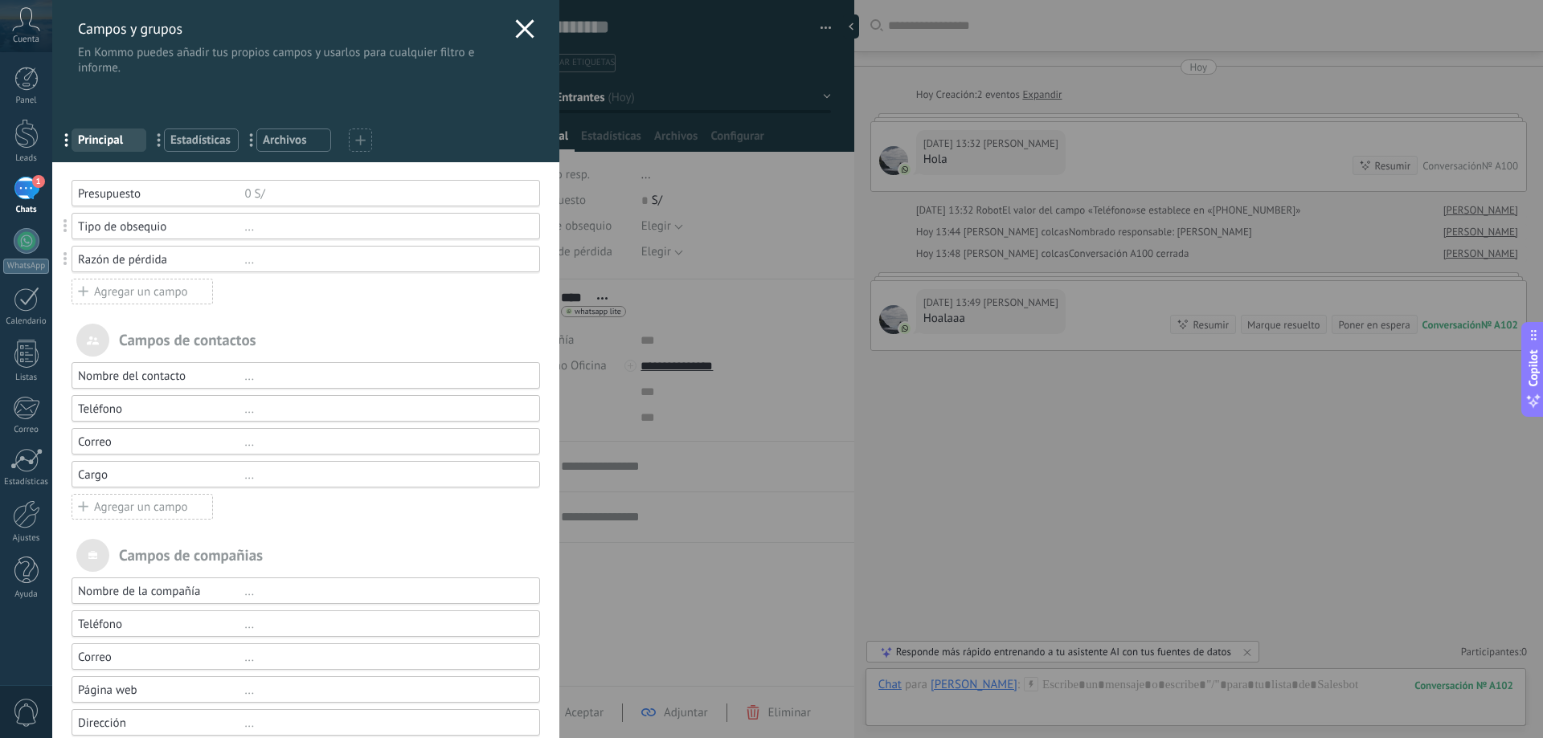
click at [369, 133] on div at bounding box center [360, 140] width 23 height 23
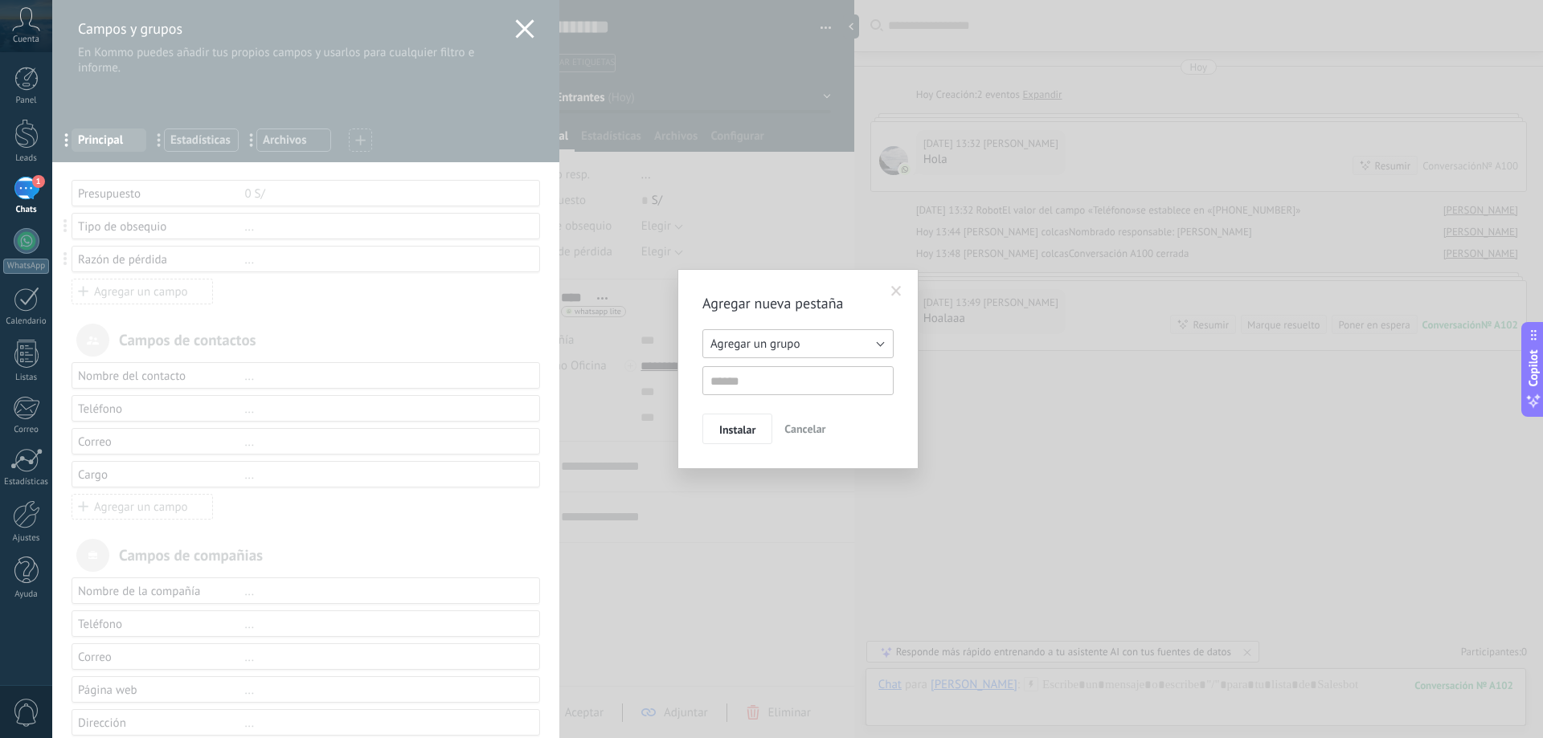
click at [760, 338] on span "Agregar un grupo" at bounding box center [754, 344] width 89 height 15
click at [760, 338] on span "Agregar un grupo" at bounding box center [790, 344] width 195 height 15
click at [820, 307] on h2 "Agregar nueva pestaña" at bounding box center [789, 303] width 175 height 19
click at [802, 375] on input "text" at bounding box center [797, 380] width 191 height 29
click at [803, 380] on input "text" at bounding box center [797, 380] width 191 height 29
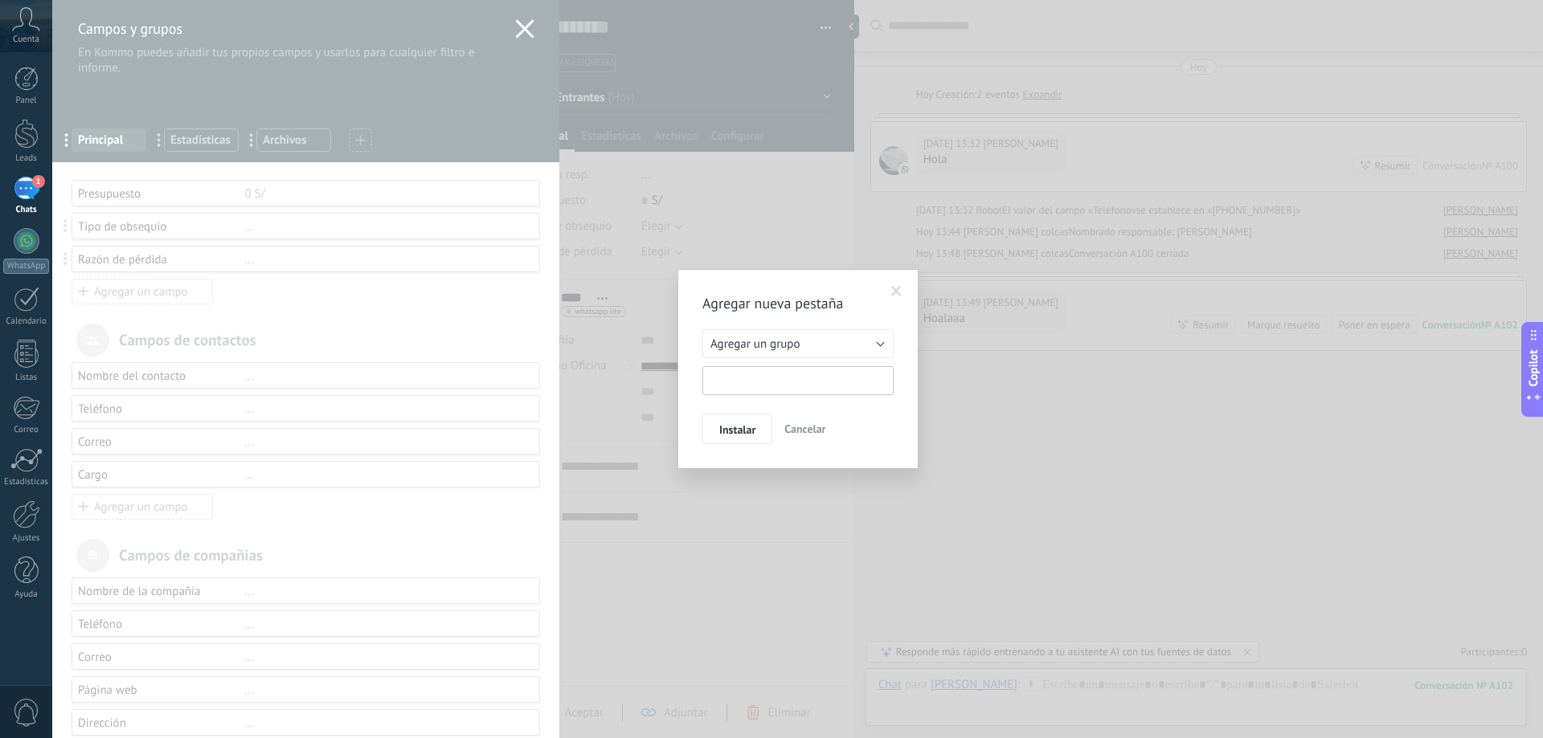
click at [837, 393] on input "text" at bounding box center [797, 380] width 191 height 29
type input "**********"
click at [734, 432] on span "Instalar" at bounding box center [737, 429] width 36 height 11
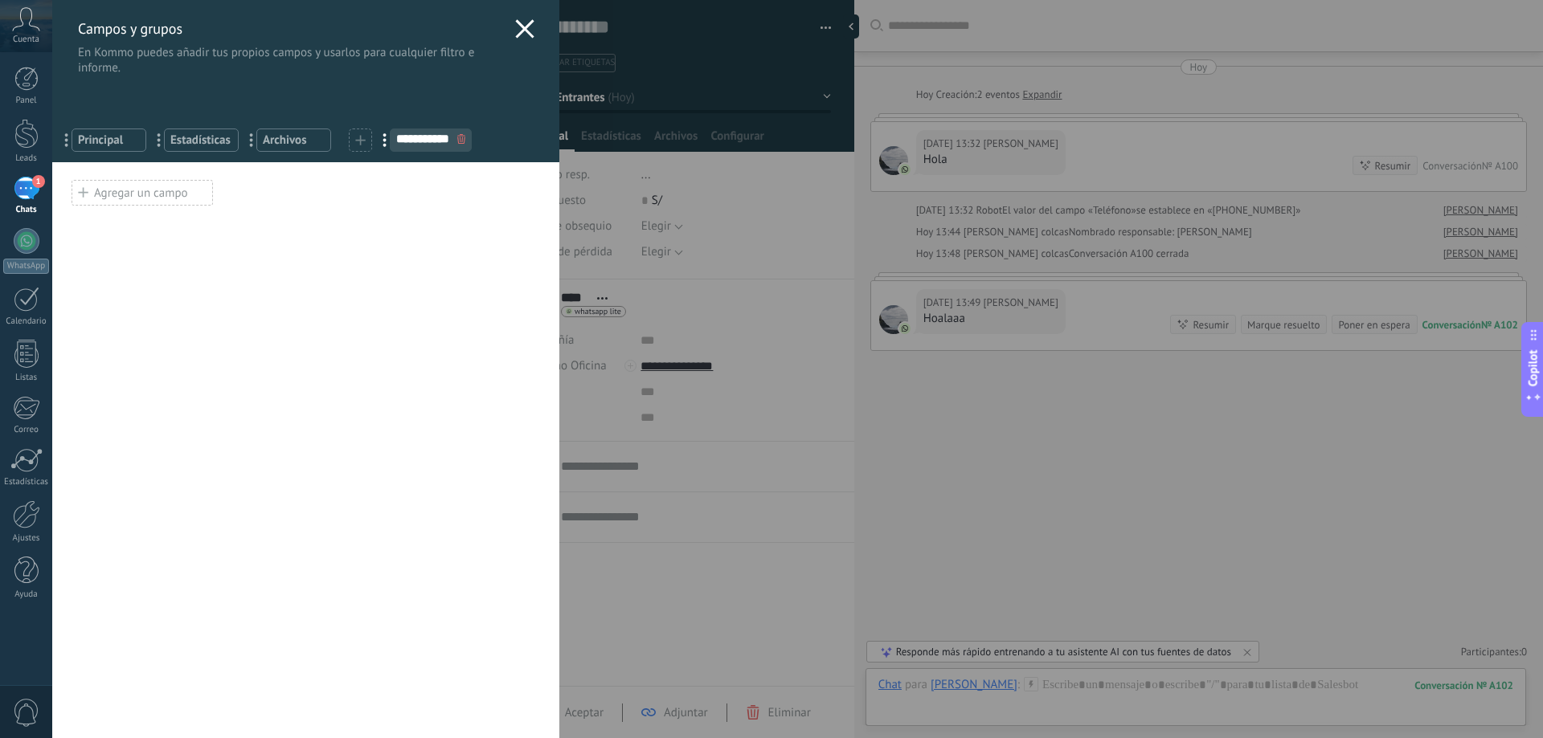
click at [156, 190] on div "Agregar un campo" at bounding box center [142, 193] width 141 height 26
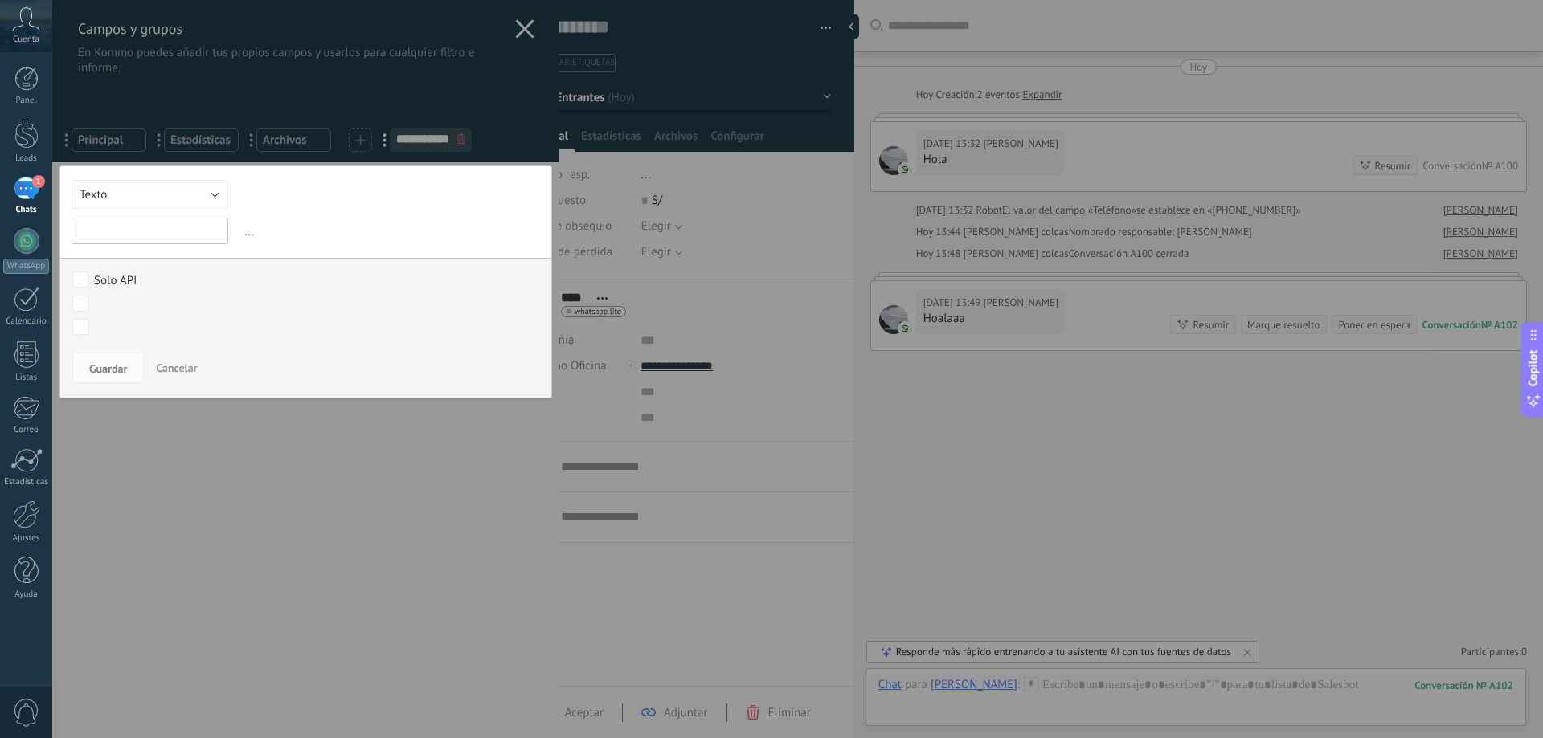
click at [149, 232] on input "text" at bounding box center [150, 231] width 157 height 27
click at [170, 203] on button "Texto" at bounding box center [150, 194] width 157 height 29
click at [158, 239] on li "Interruptor" at bounding box center [145, 248] width 166 height 27
click at [161, 239] on input "text" at bounding box center [150, 231] width 157 height 27
type input "**********"
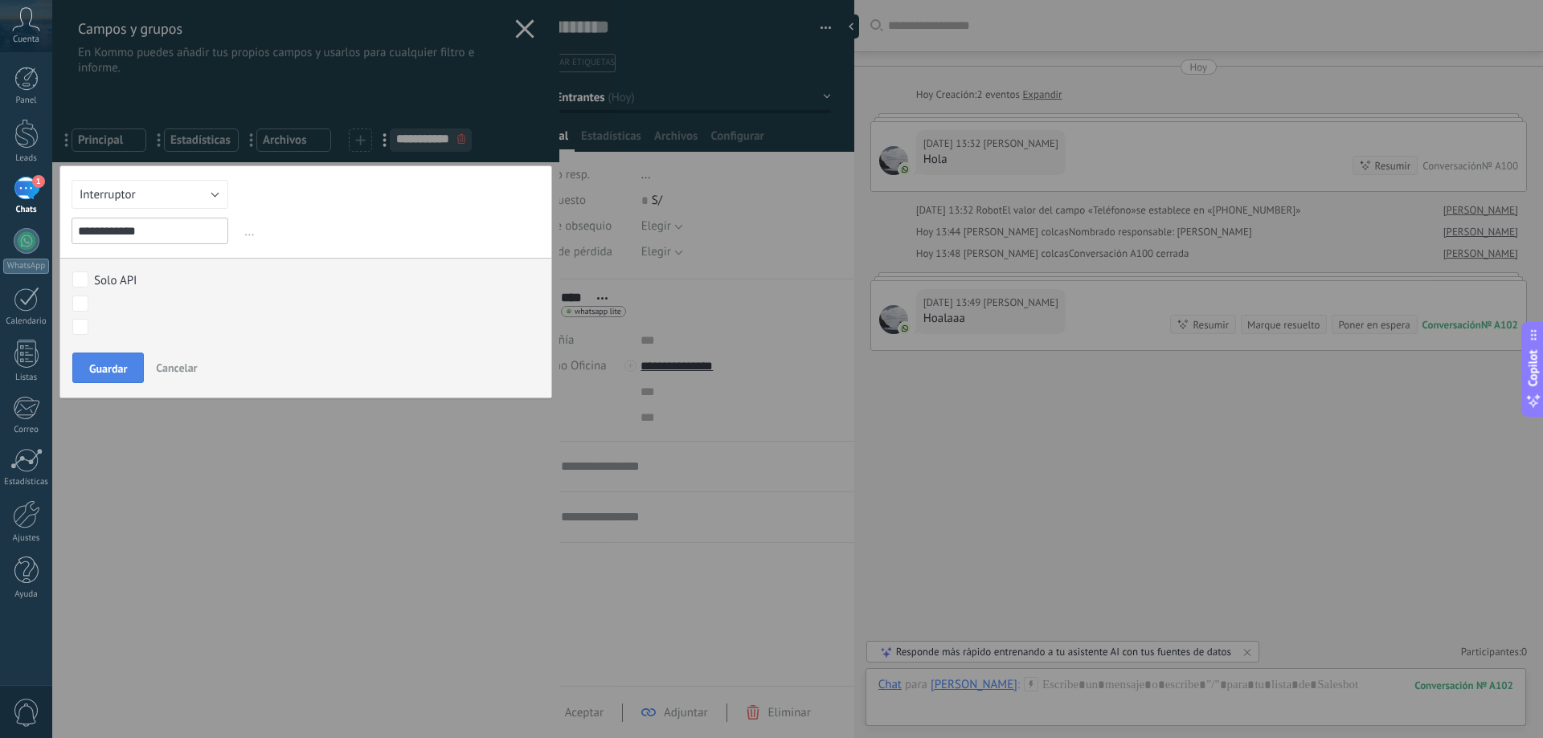
click at [133, 368] on button "Guardar" at bounding box center [108, 368] width 72 height 31
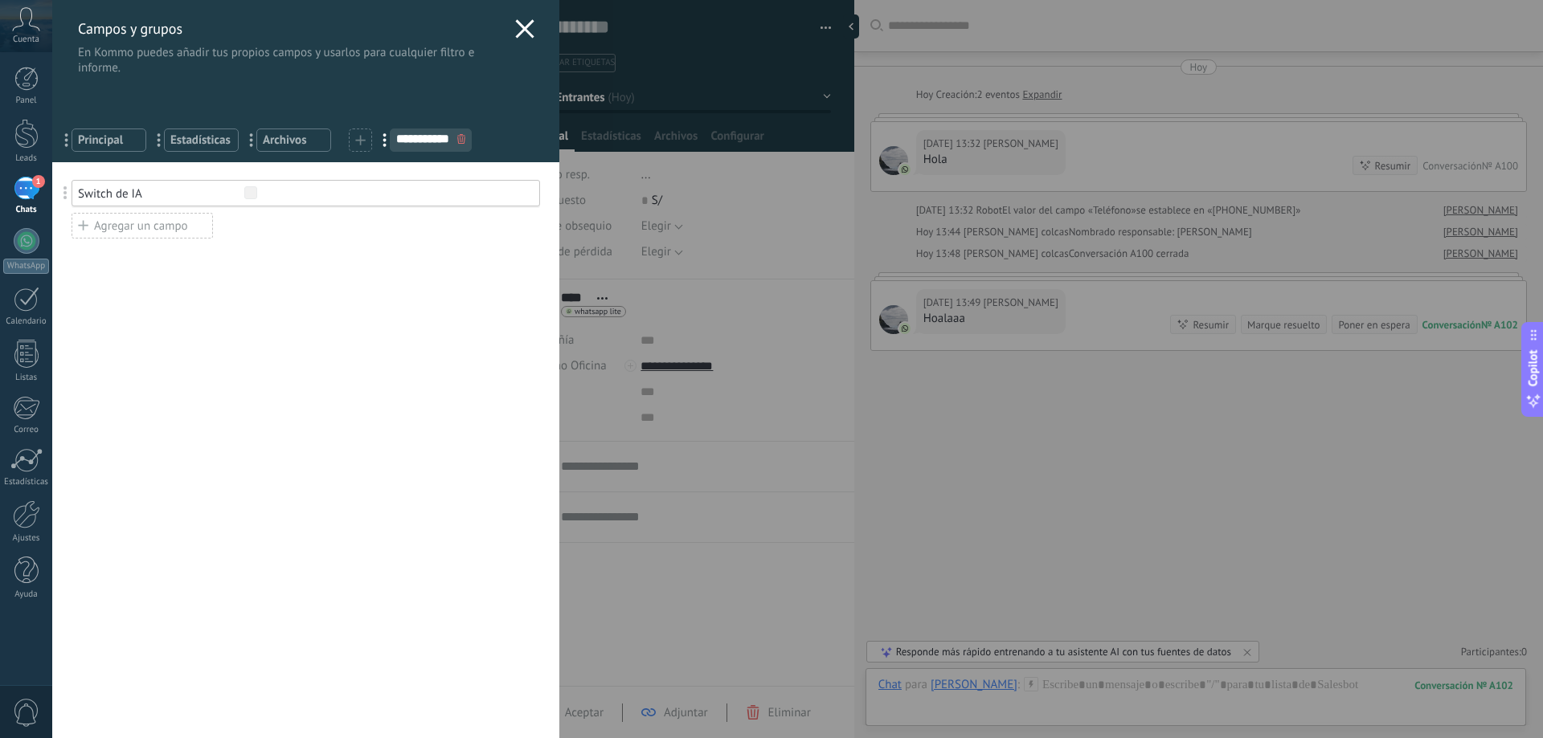
click at [162, 230] on div "Agregar un campo" at bounding box center [142, 226] width 141 height 26
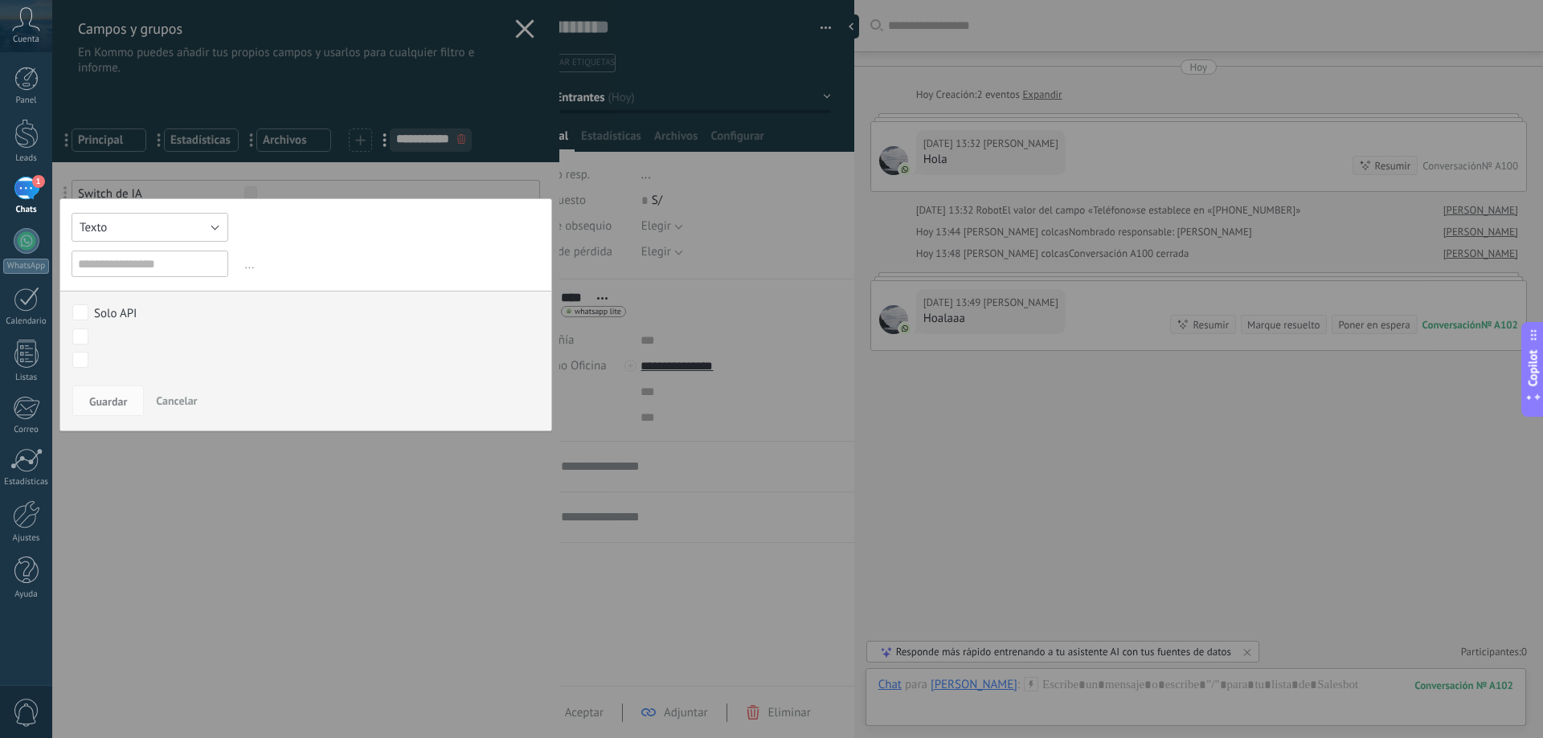
click at [155, 233] on button "Texto" at bounding box center [150, 227] width 157 height 29
click at [334, 243] on div "Texto Número Interruptor Selección Multiselección Día URL Texto Largo Interrupt…" at bounding box center [305, 314] width 493 height 233
click at [186, 233] on button "Texto" at bounding box center [150, 227] width 157 height 29
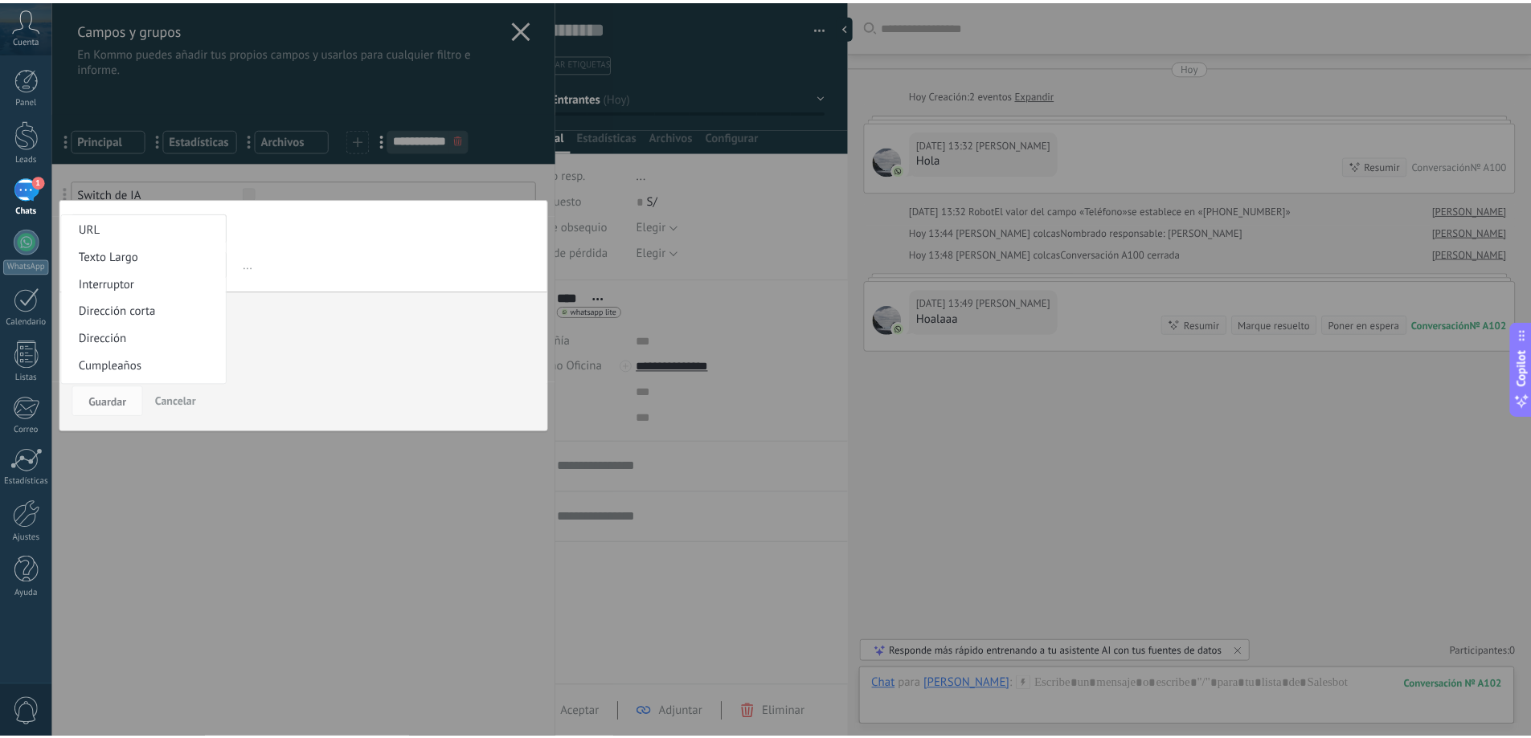
scroll to position [134, 0]
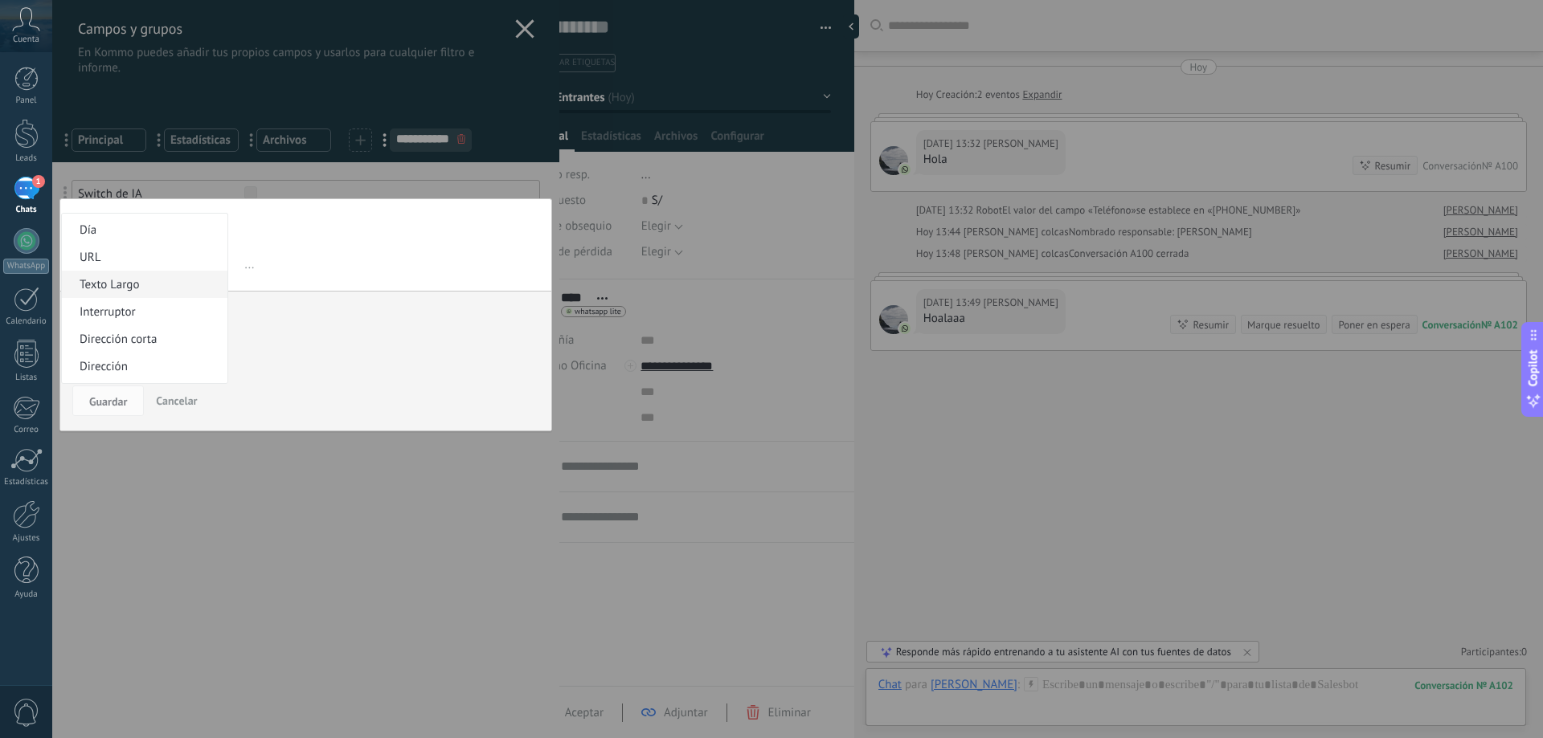
click at [159, 293] on li "Texto Largo" at bounding box center [145, 284] width 166 height 27
click at [153, 259] on input "text" at bounding box center [150, 264] width 157 height 27
click at [139, 262] on input "**********" at bounding box center [150, 264] width 157 height 27
type input "**********"
click at [99, 399] on span "Guardar" at bounding box center [108, 401] width 38 height 11
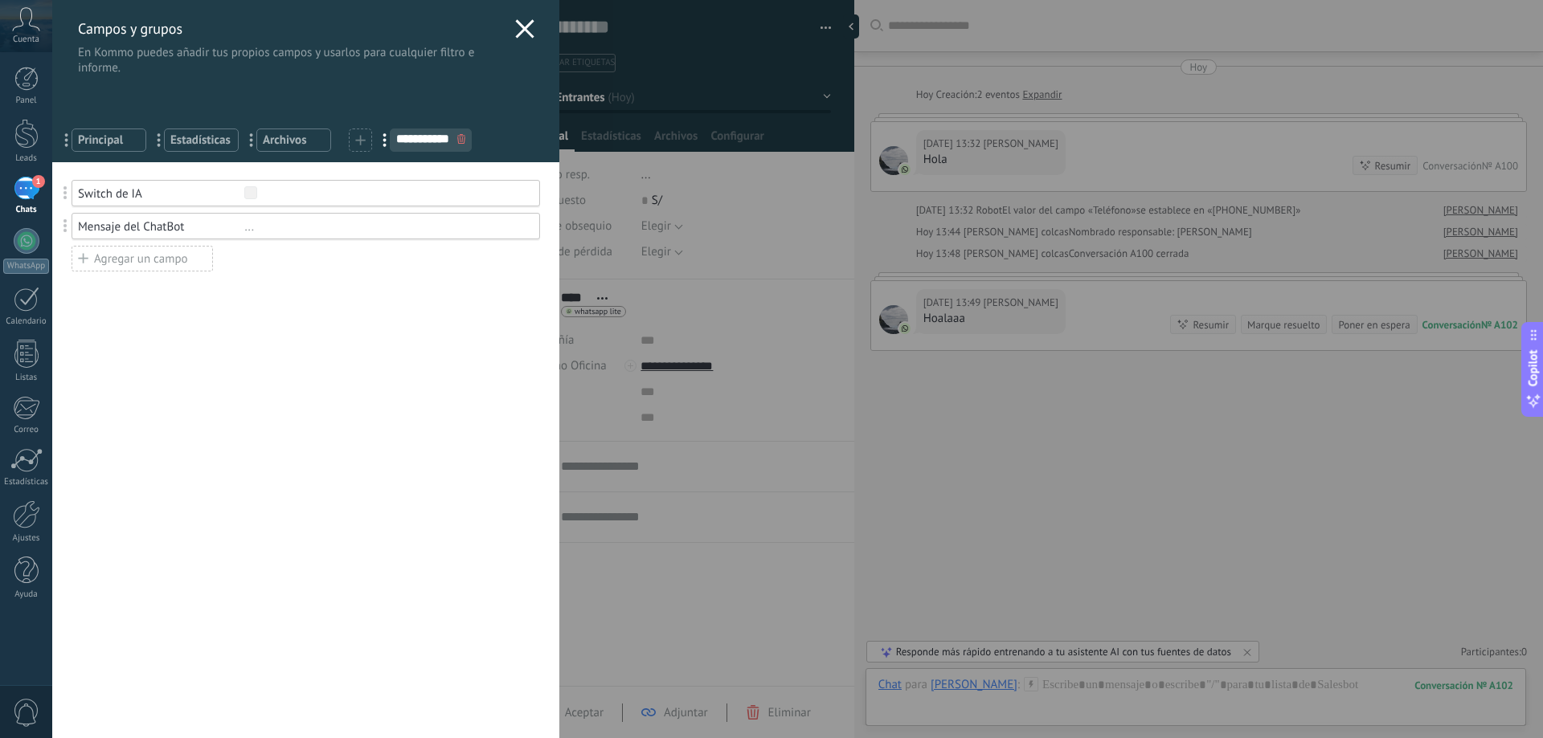
click at [52, 522] on div "**********" at bounding box center [797, 369] width 1491 height 738
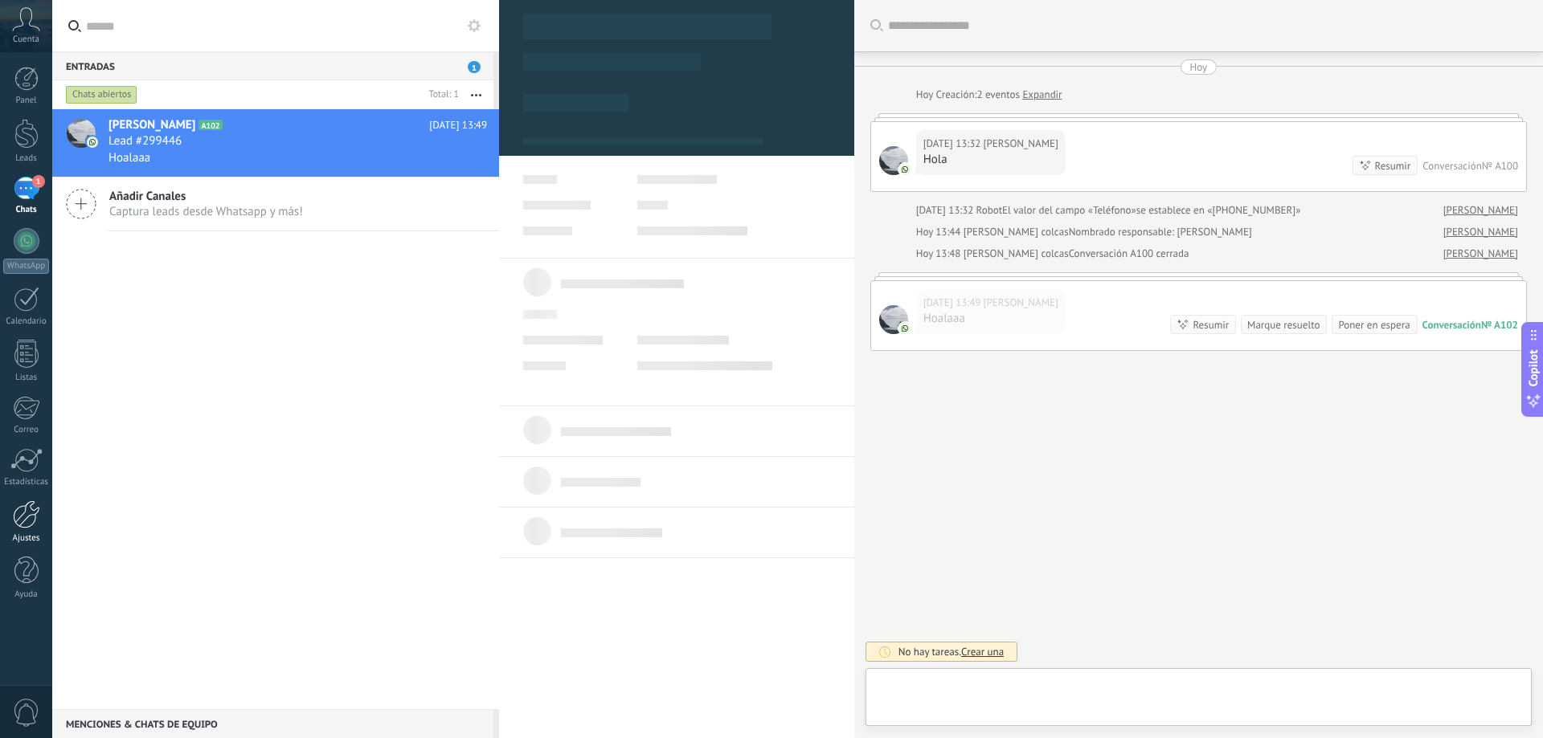
click at [18, 534] on div "Ajustes" at bounding box center [26, 539] width 47 height 10
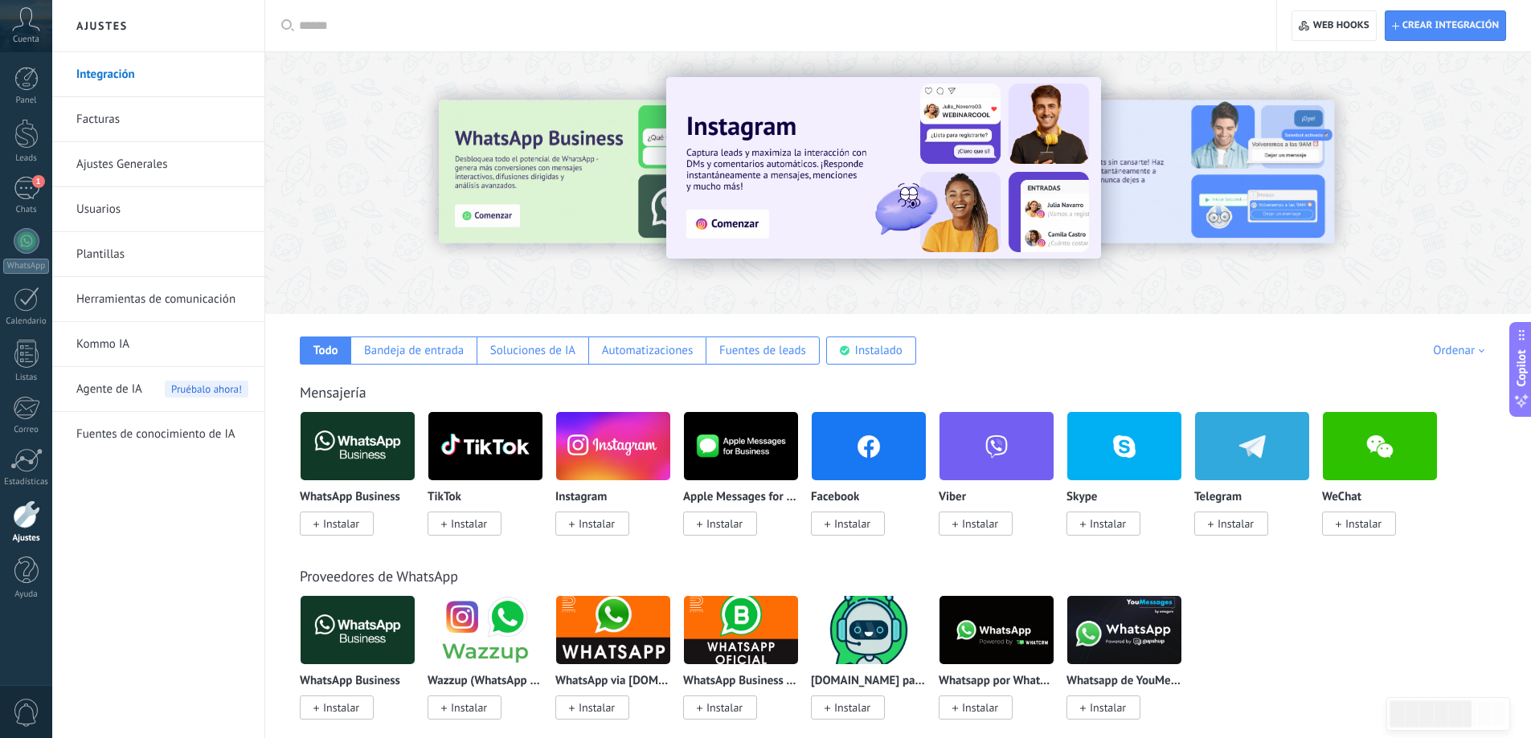
click at [182, 304] on link "Herramientas de comunicación" at bounding box center [162, 299] width 172 height 45
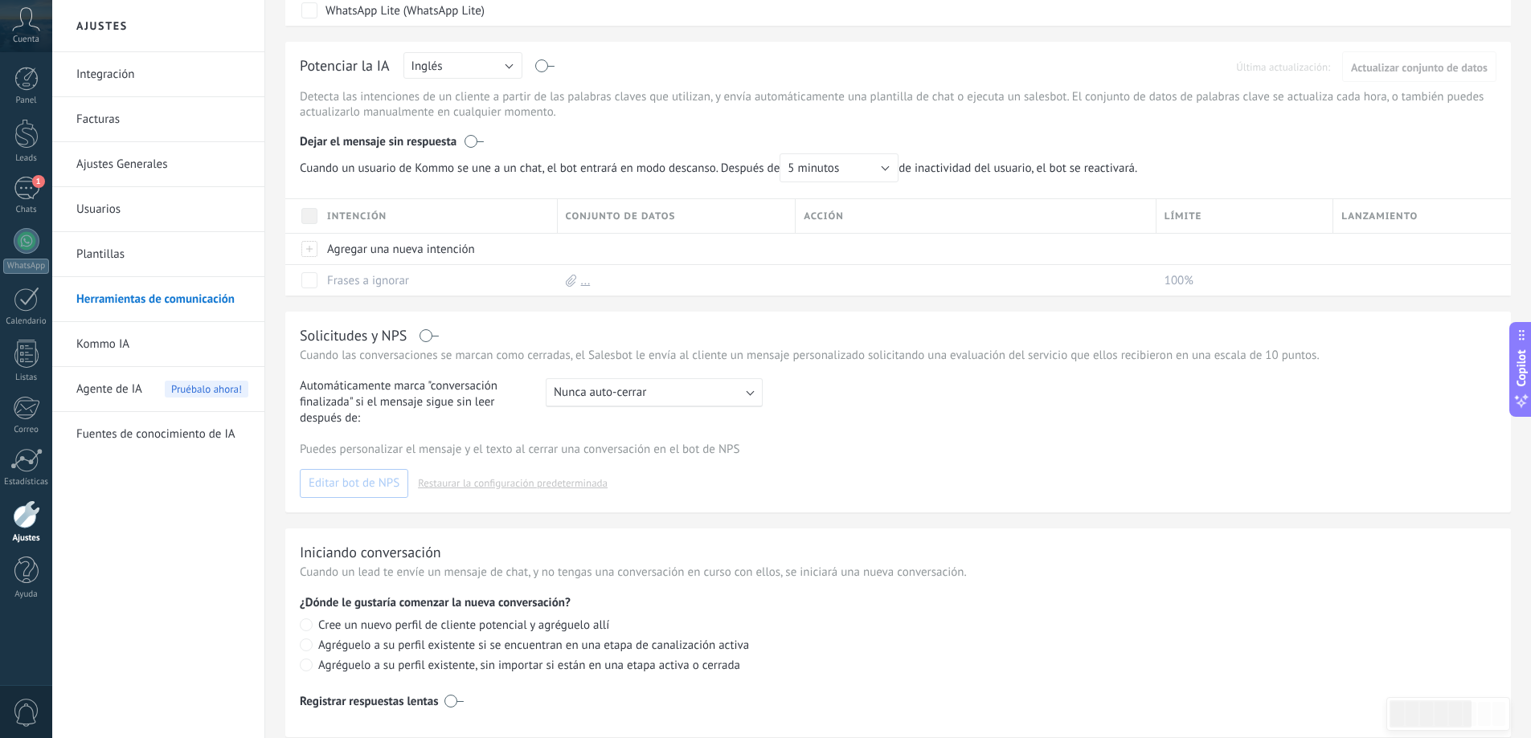
scroll to position [345, 0]
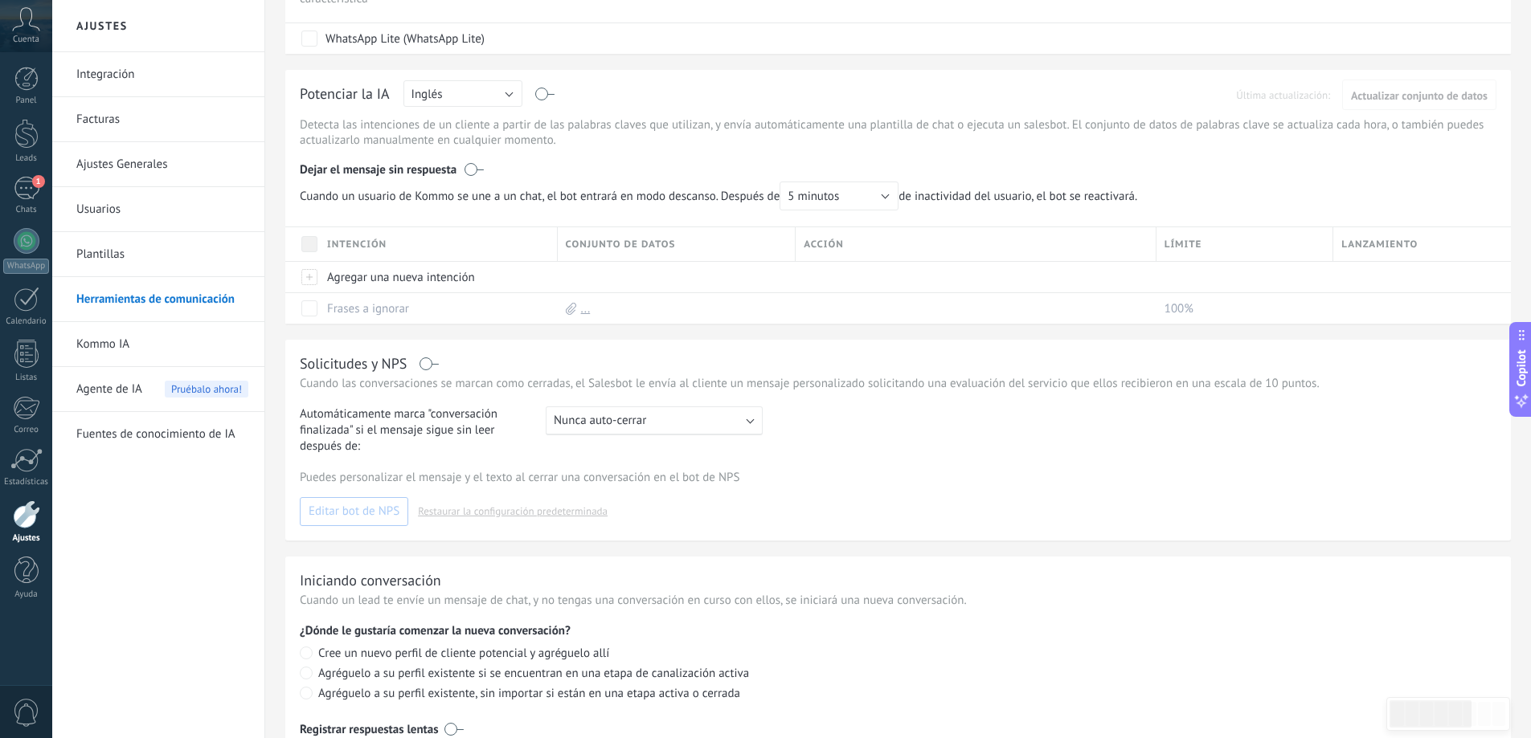
click at [243, 263] on link "Plantillas" at bounding box center [162, 254] width 172 height 45
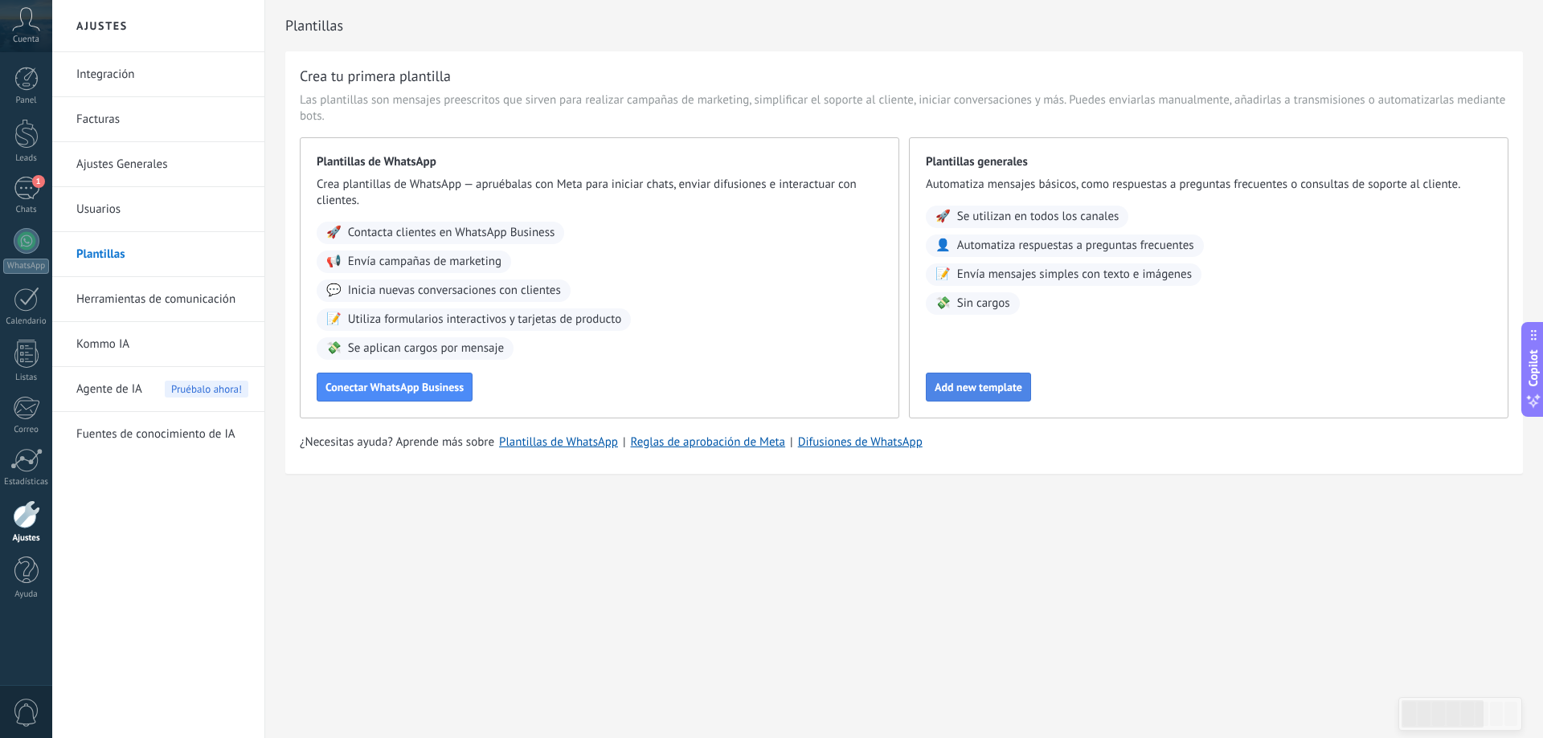
click at [975, 386] on span "Add new template" at bounding box center [979, 387] width 88 height 11
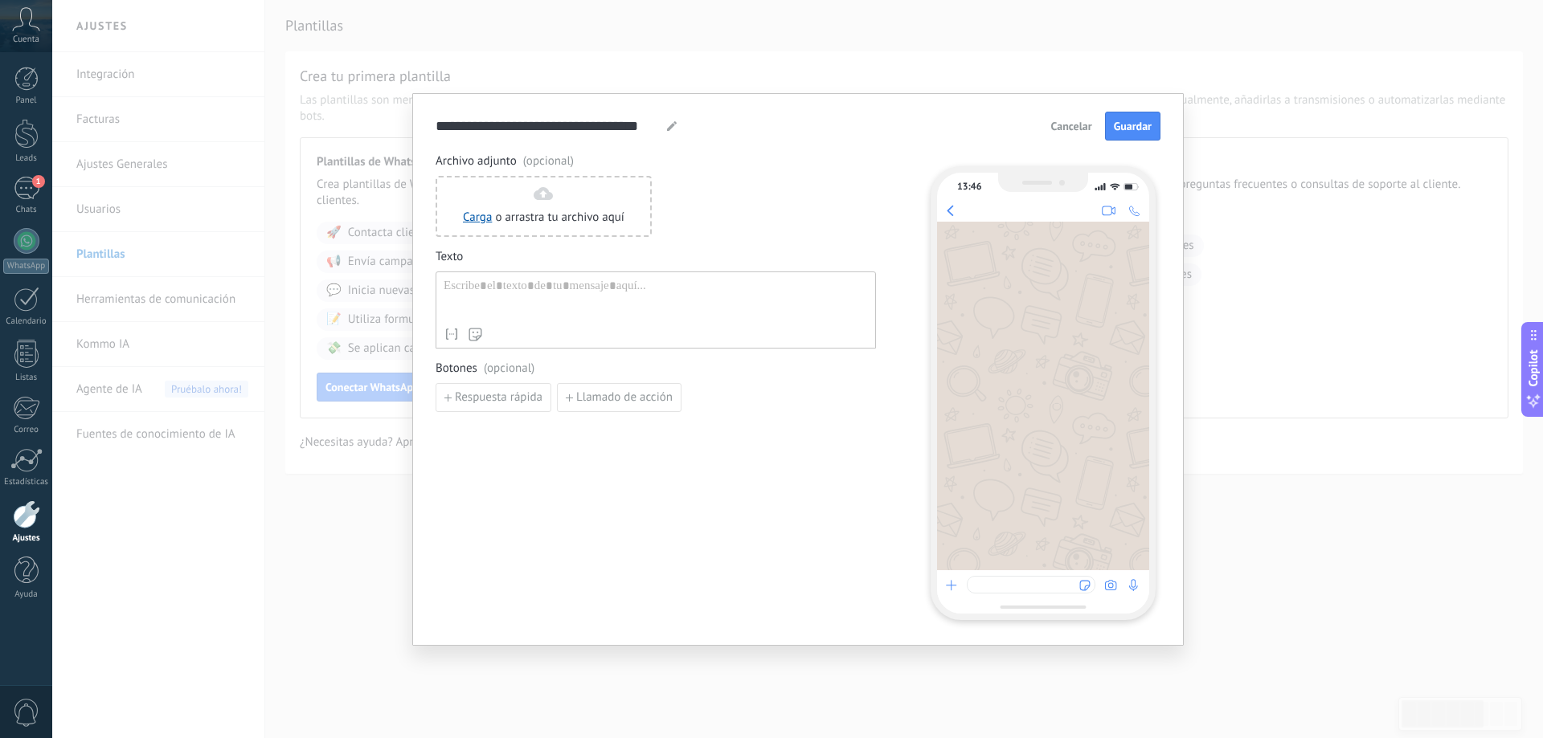
click at [545, 300] on div at bounding box center [656, 299] width 424 height 41
click at [523, 328] on div "Nombre del contacto Nombre Apellido Contacto ID Contacto usuario responsable Co…" at bounding box center [656, 334] width 424 height 16
click at [529, 305] on div at bounding box center [656, 299] width 424 height 41
click at [567, 291] on div at bounding box center [656, 299] width 424 height 41
click at [674, 125] on use at bounding box center [672, 126] width 10 height 10
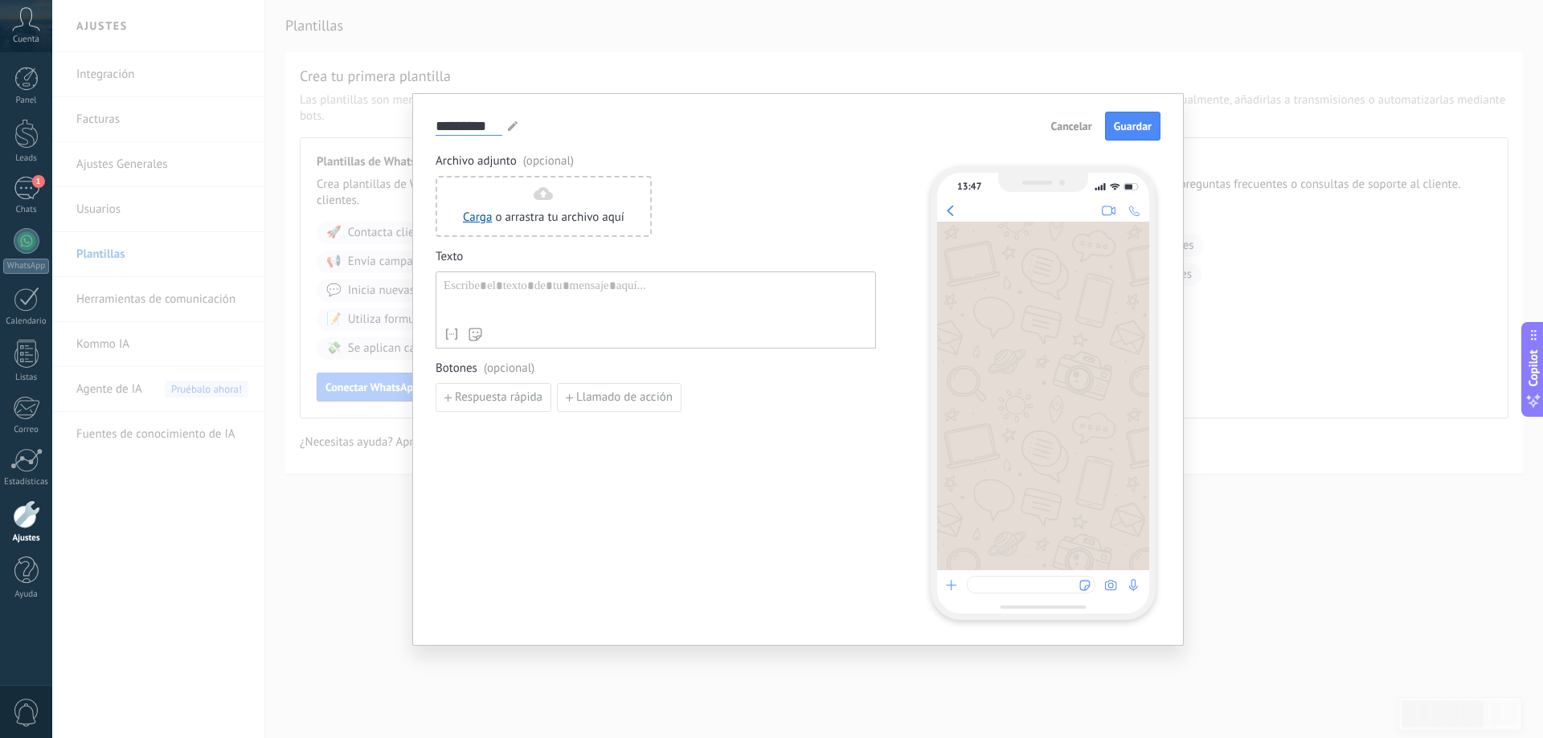
type input "*********"
click at [693, 317] on div at bounding box center [656, 299] width 424 height 41
click at [600, 401] on span "Llamado de acción" at bounding box center [624, 397] width 96 height 11
click at [591, 374] on span "Botones (opcional)" at bounding box center [656, 369] width 440 height 16
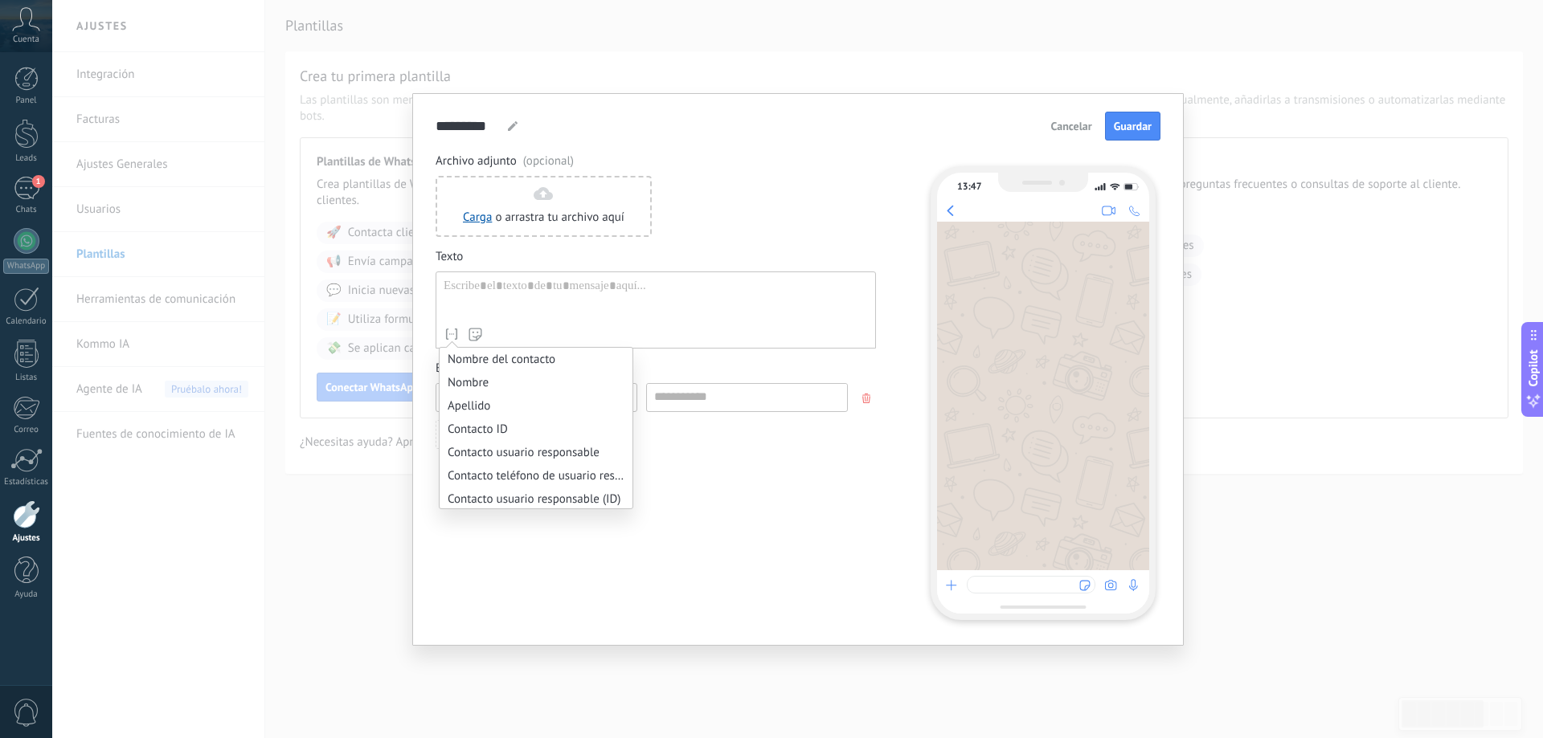
click at [453, 338] on icon at bounding box center [452, 334] width 16 height 16
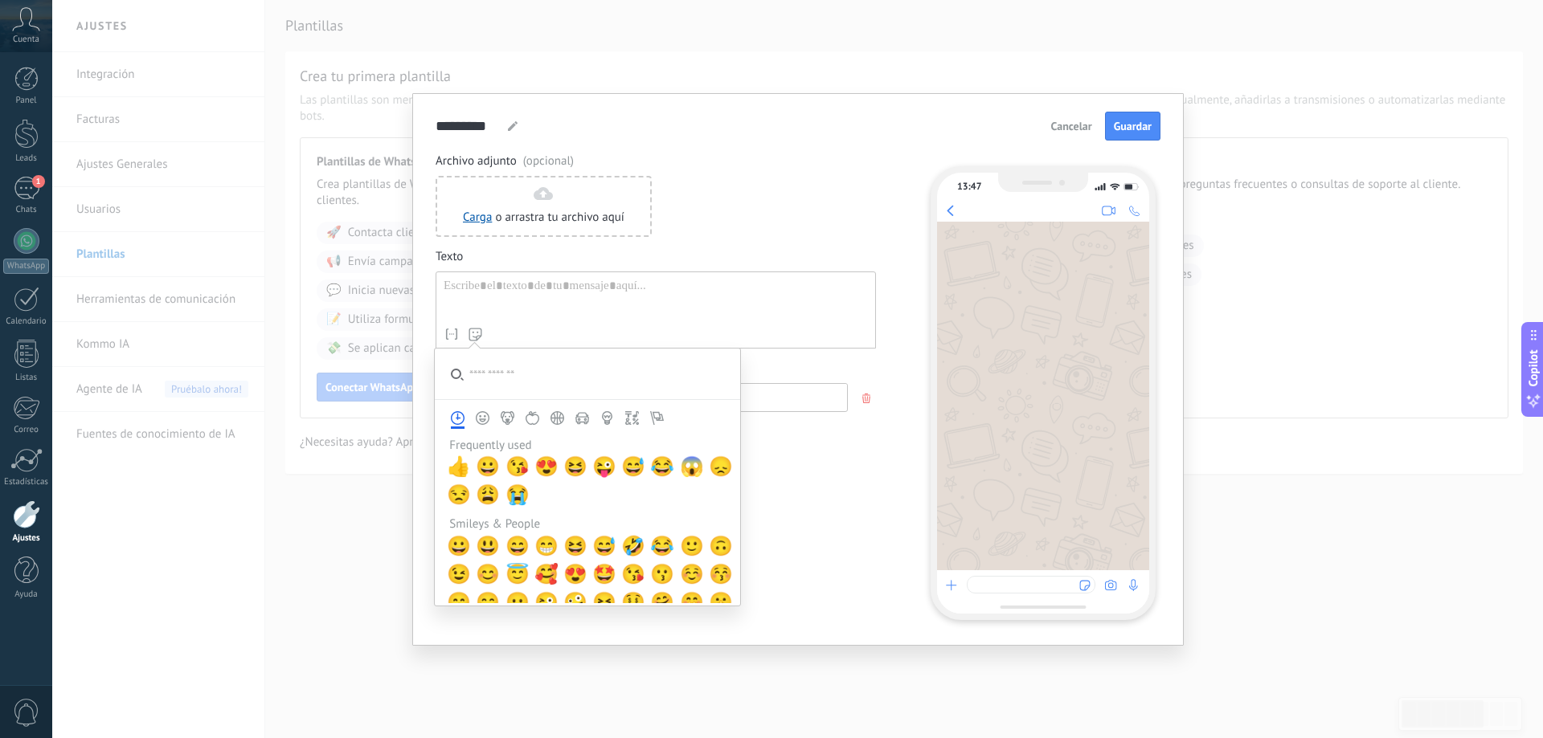
click at [638, 317] on div at bounding box center [656, 299] width 424 height 41
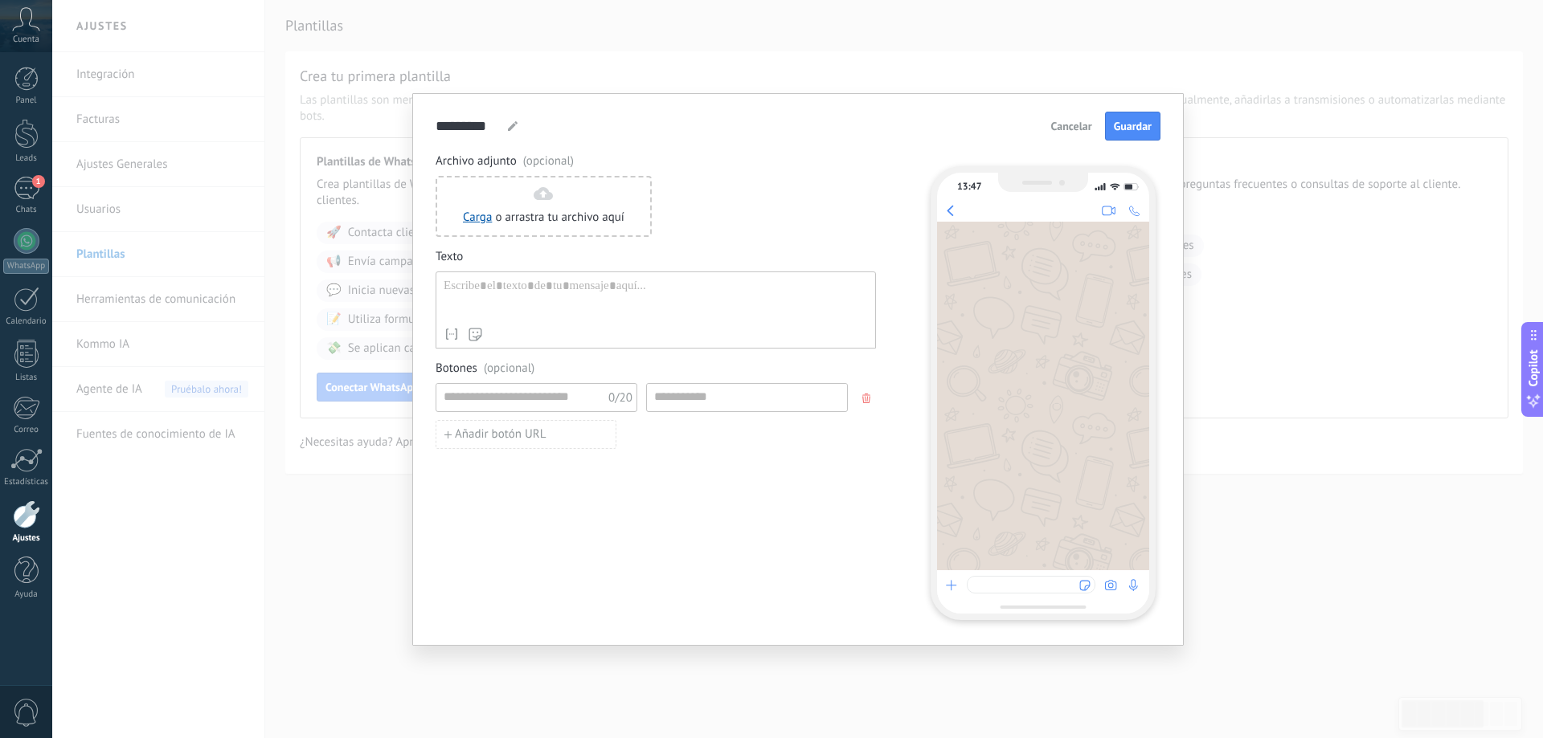
click at [1074, 126] on span "Cancelar" at bounding box center [1071, 126] width 41 height 11
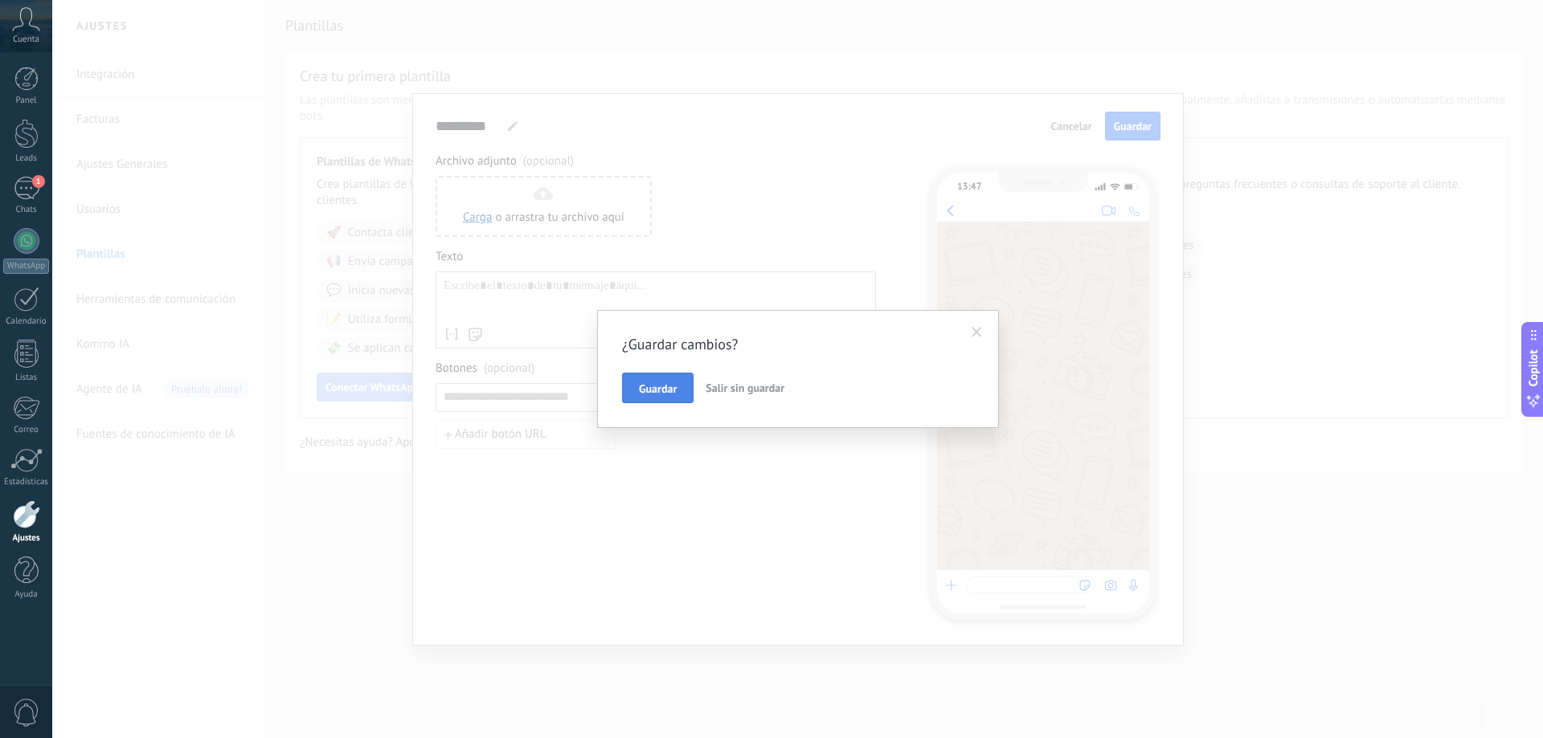
drag, startPoint x: 726, startPoint y: 395, endPoint x: 685, endPoint y: 394, distance: 41.8
click at [685, 394] on div "Guardar Salir sin guardar" at bounding box center [798, 388] width 352 height 31
click at [735, 390] on span "Salir sin guardar" at bounding box center [745, 388] width 79 height 14
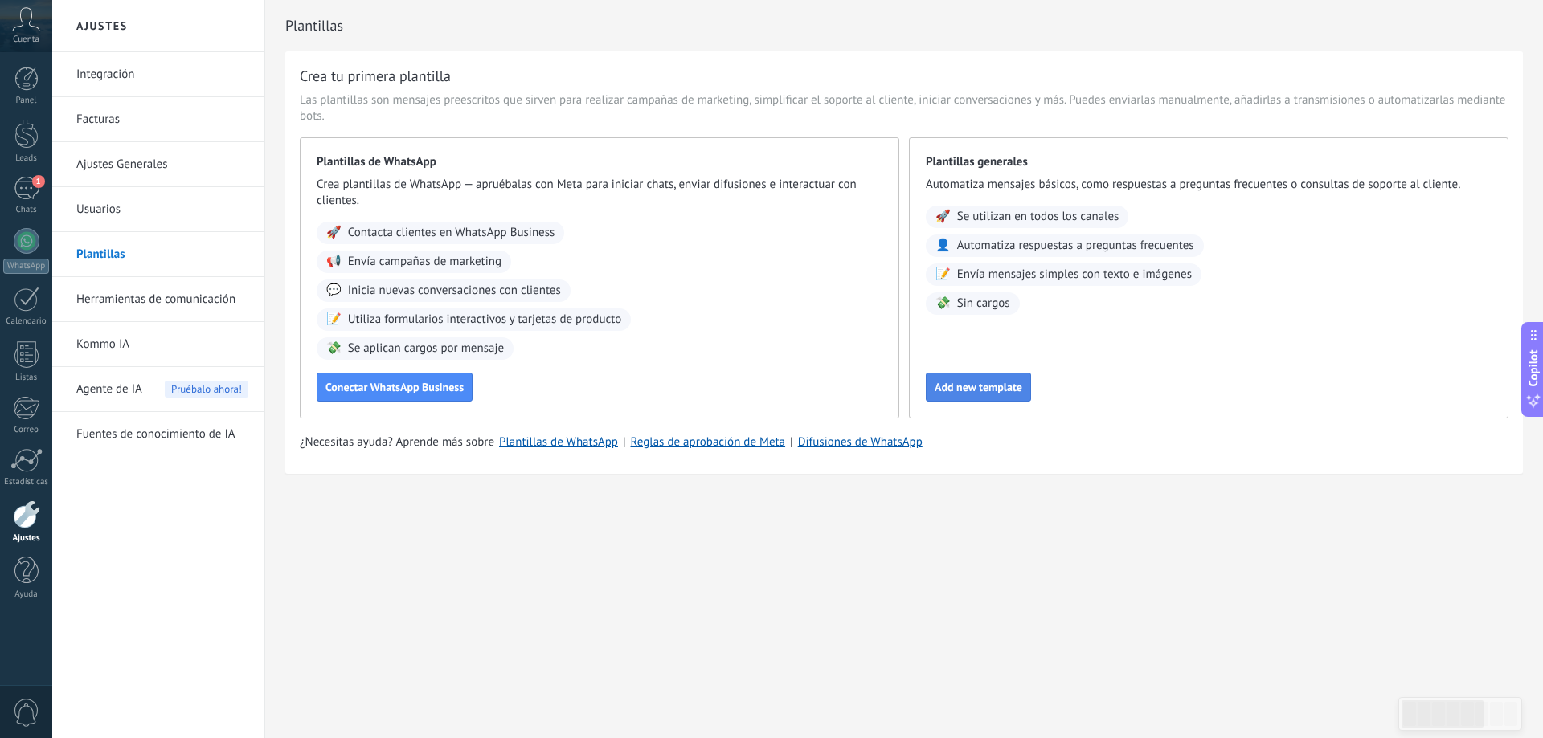
click at [973, 384] on span "Add new template" at bounding box center [979, 387] width 88 height 11
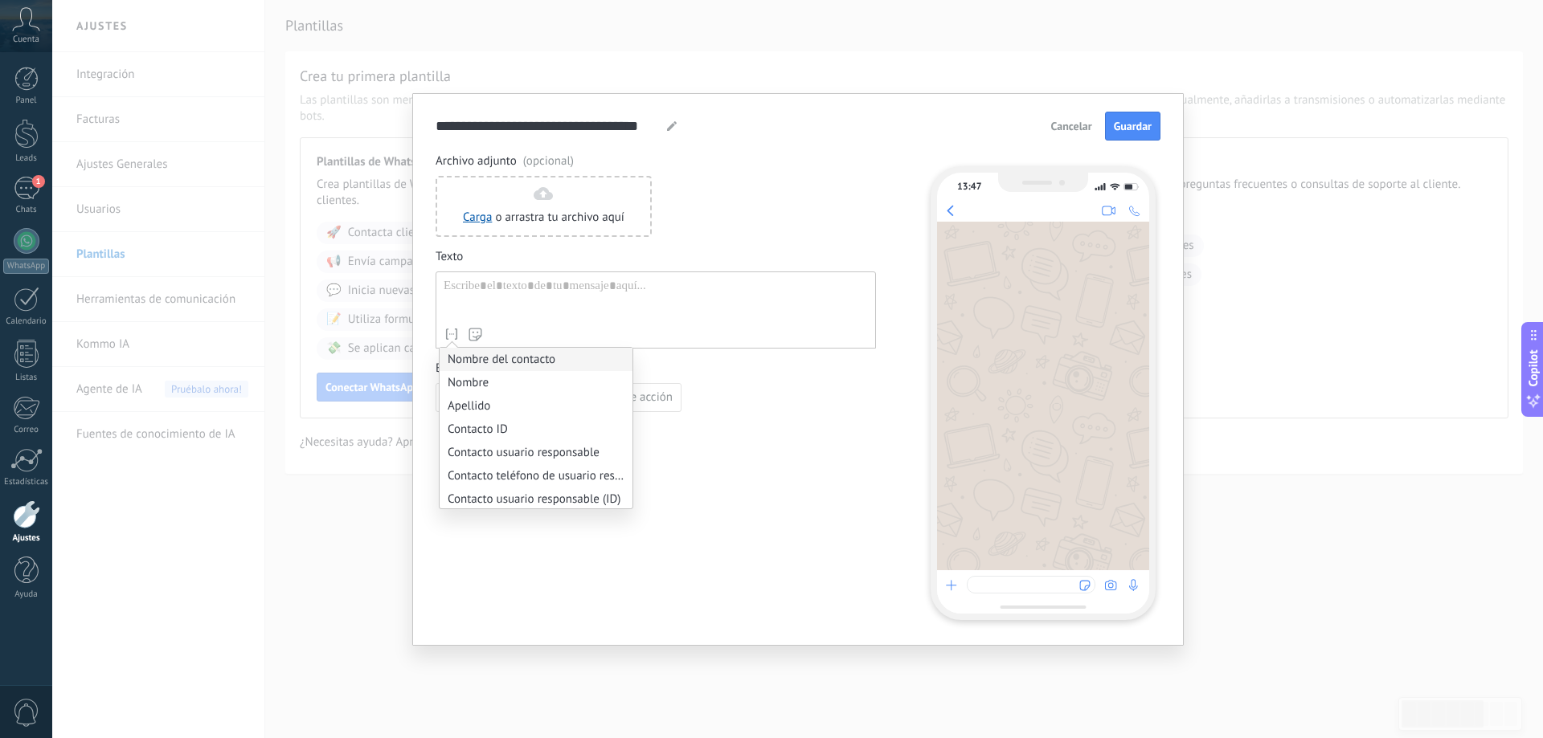
click at [568, 354] on li "Nombre del contacto" at bounding box center [536, 359] width 193 height 23
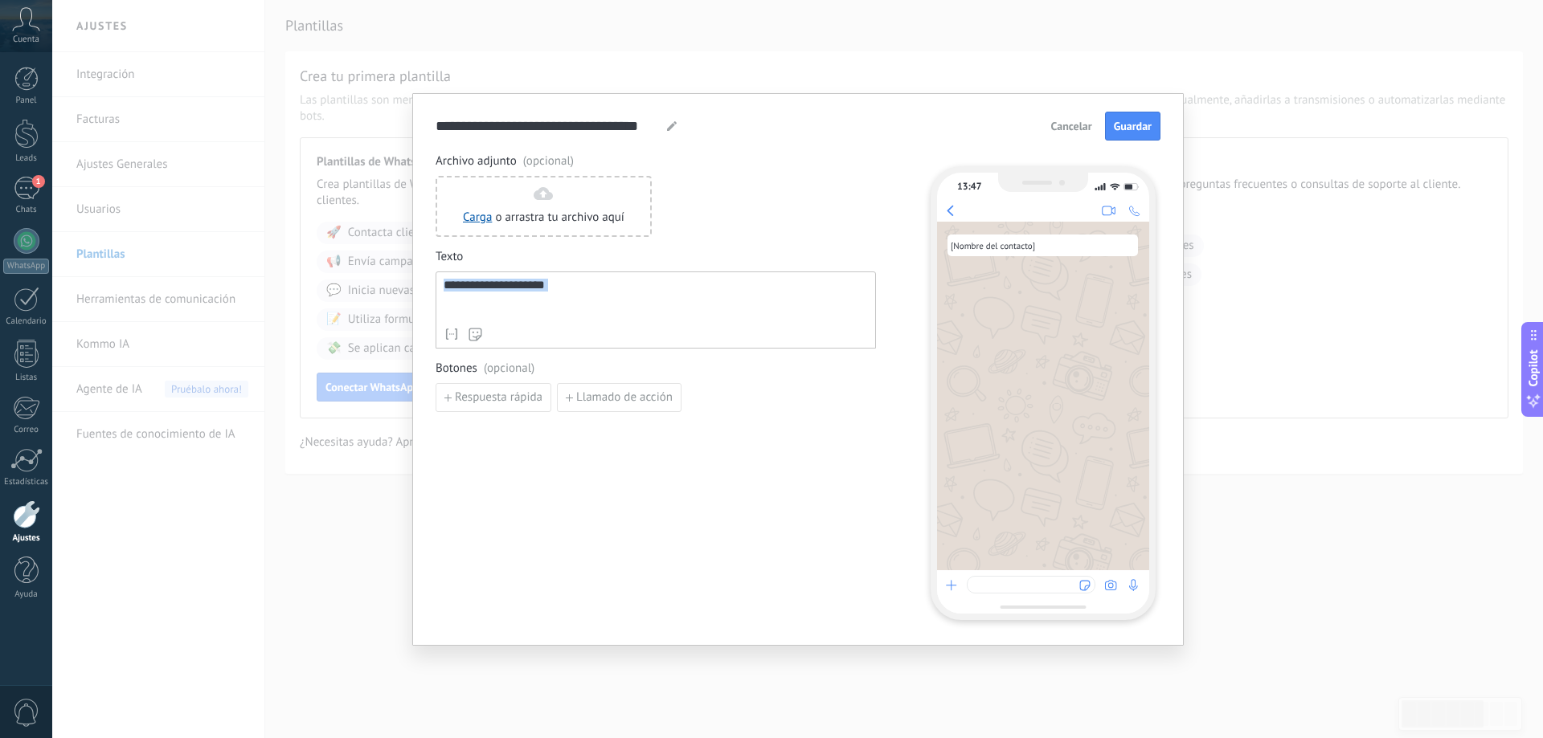
drag, startPoint x: 640, startPoint y: 298, endPoint x: 280, endPoint y: 260, distance: 361.3
click at [283, 260] on div "**********" at bounding box center [797, 369] width 1491 height 738
click at [869, 59] on div "**********" at bounding box center [797, 369] width 1491 height 738
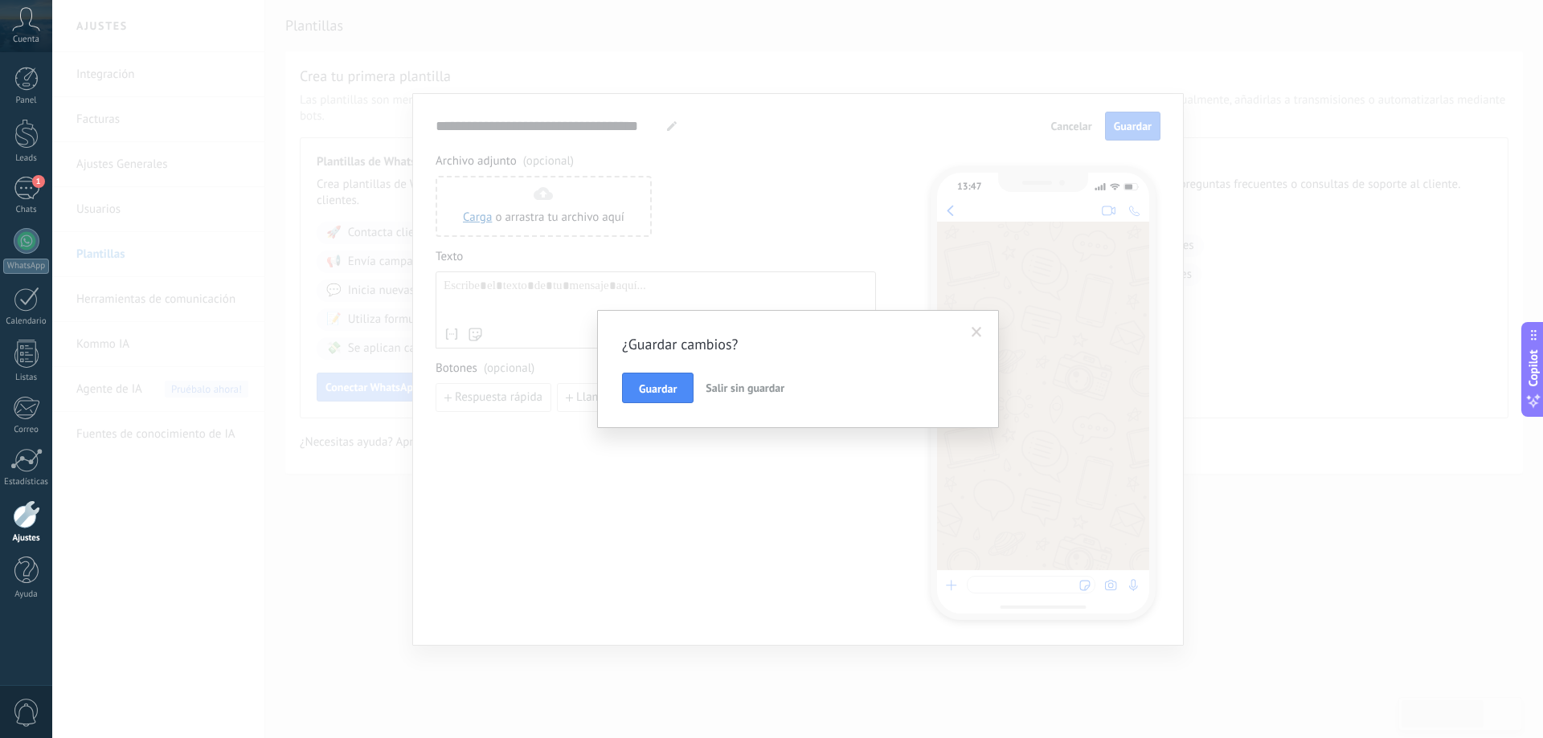
click at [752, 384] on span "Salir sin guardar" at bounding box center [745, 388] width 79 height 14
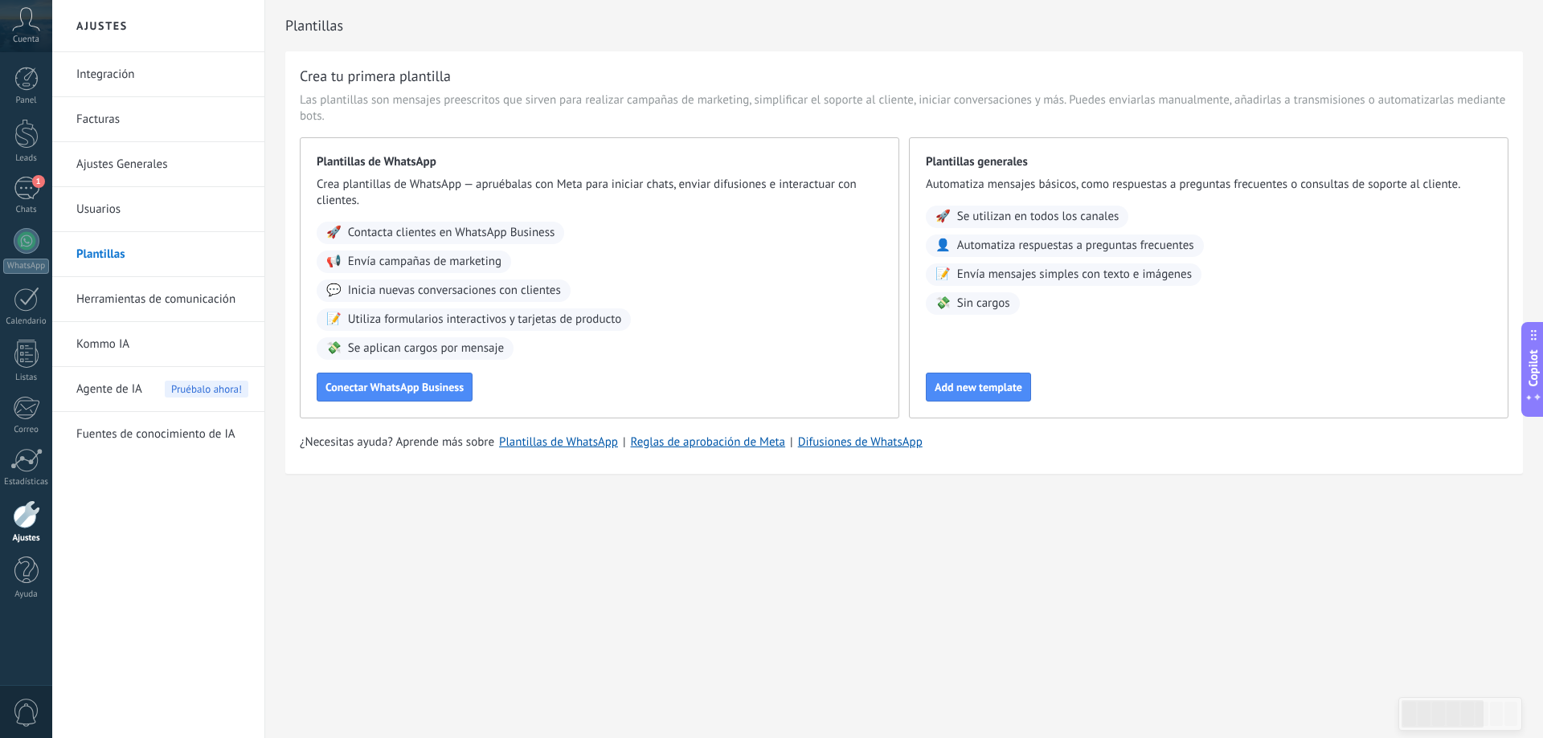
click at [34, 517] on div at bounding box center [26, 515] width 27 height 28
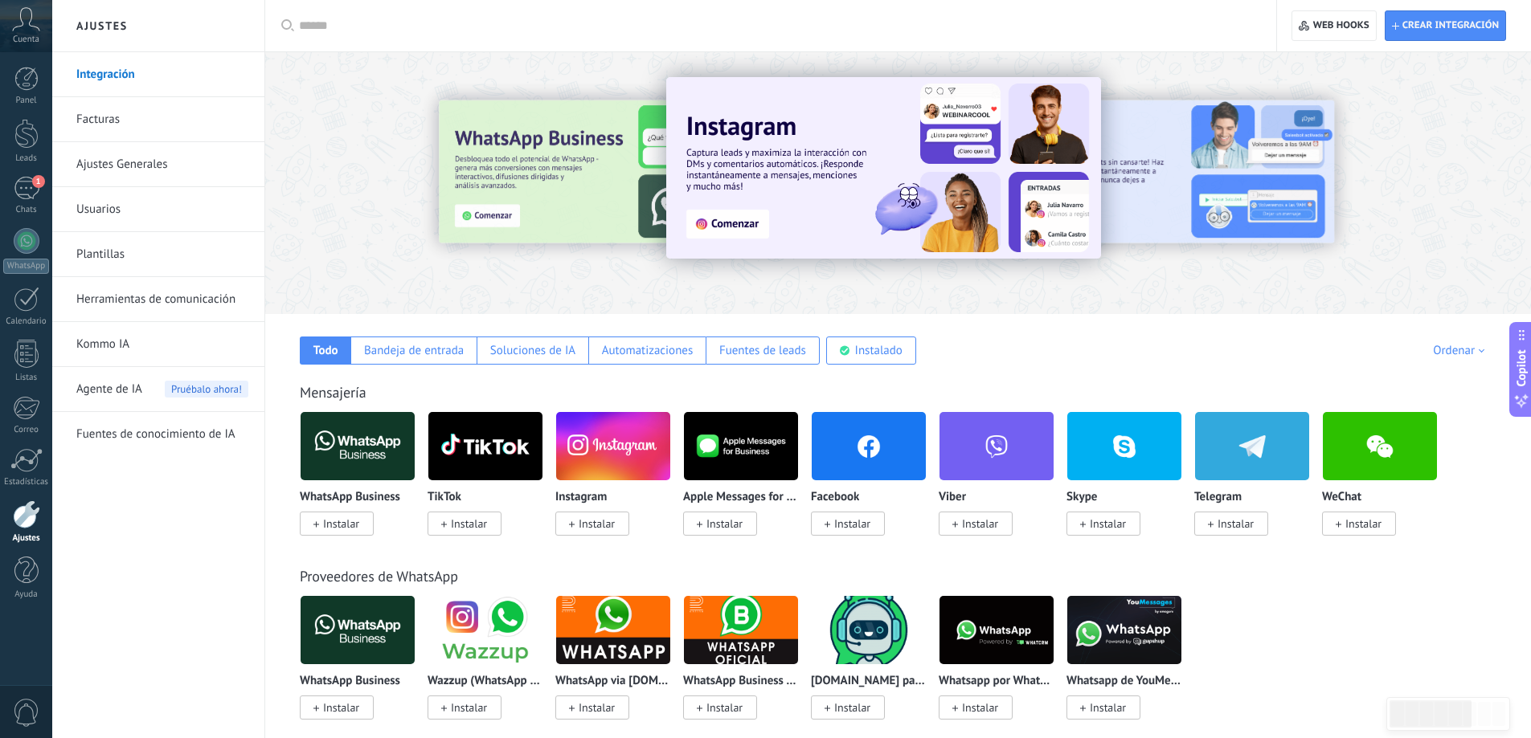
click at [141, 308] on link "Herramientas de comunicación" at bounding box center [162, 299] width 172 height 45
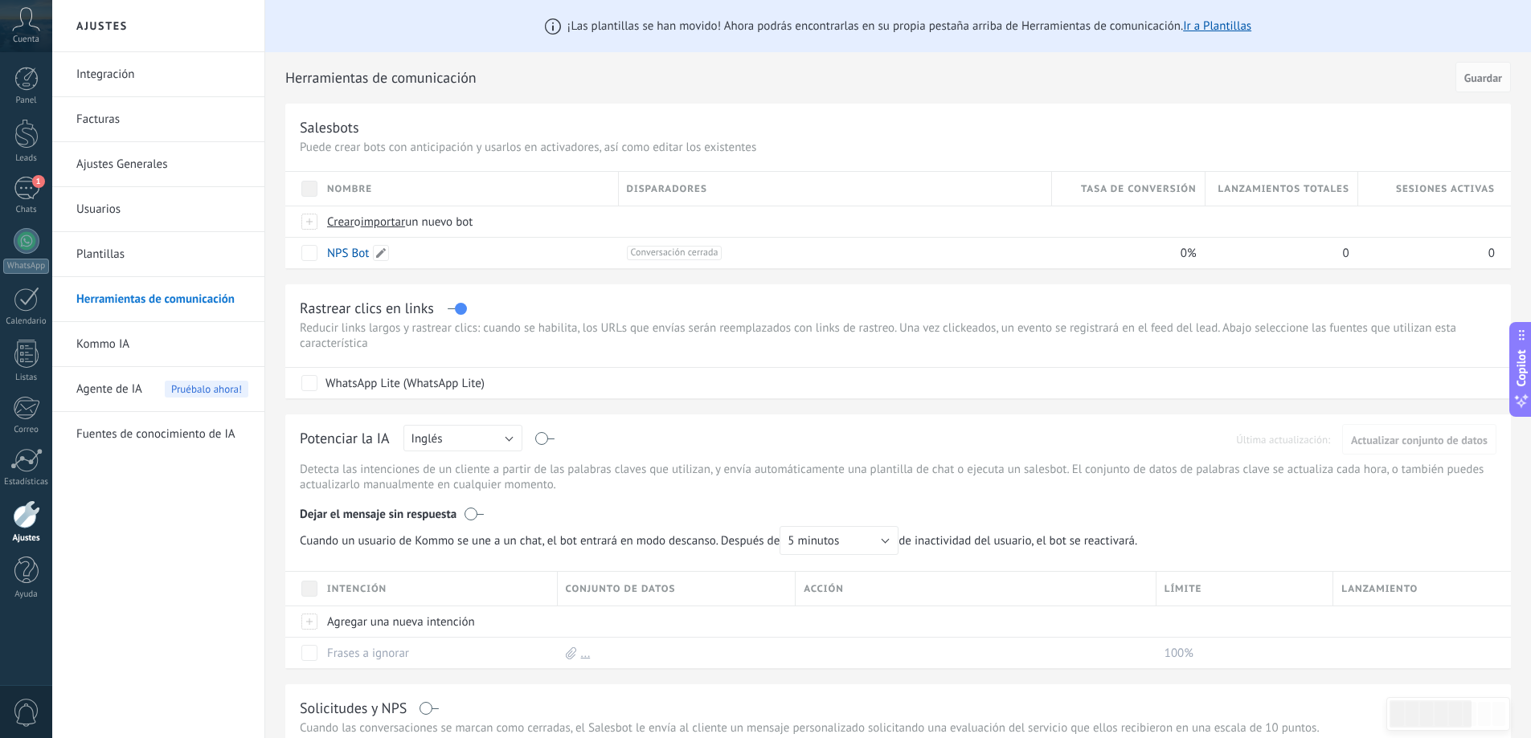
click at [333, 252] on link "NPS Bot" at bounding box center [348, 253] width 42 height 15
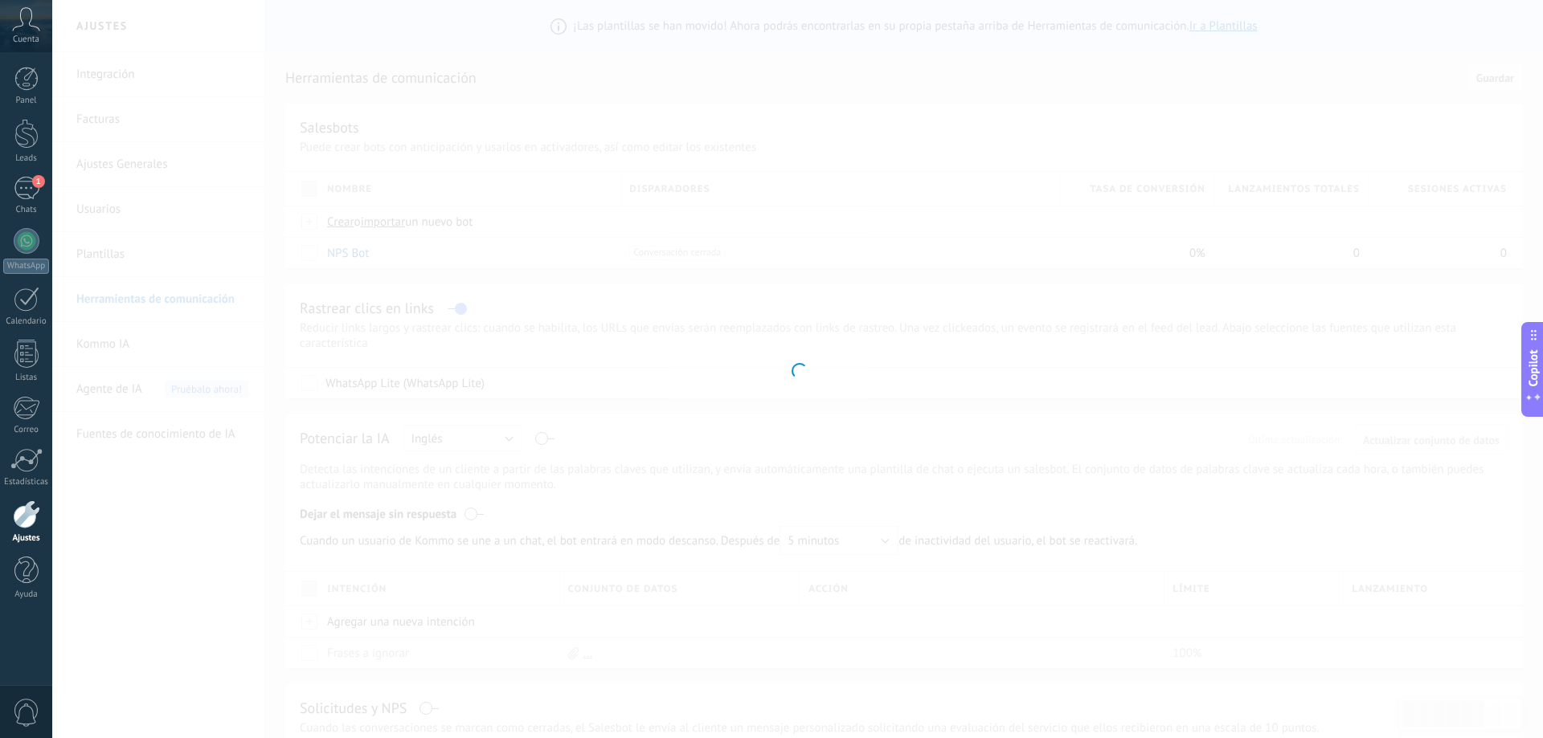
type input "*******"
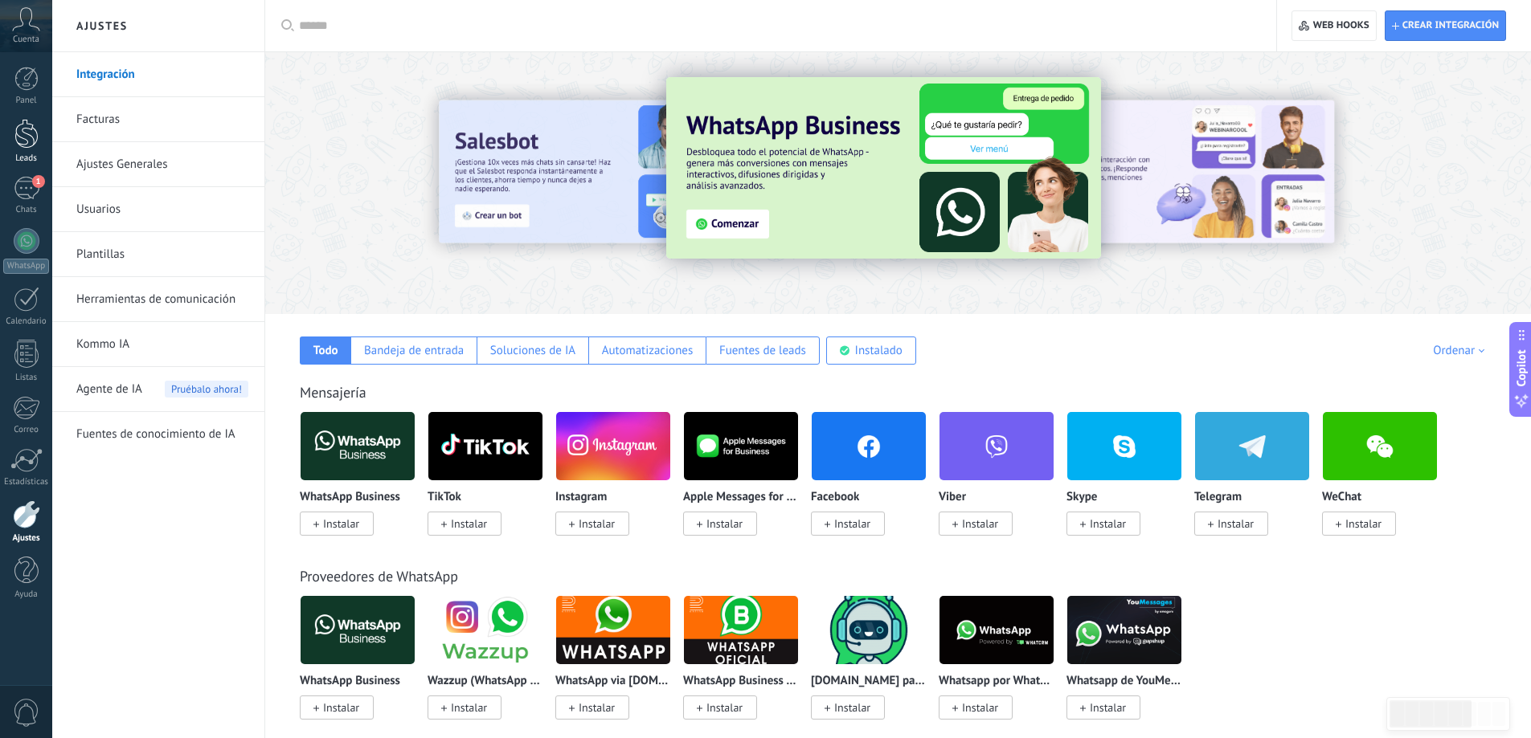
click at [18, 151] on link "Leads" at bounding box center [26, 141] width 52 height 45
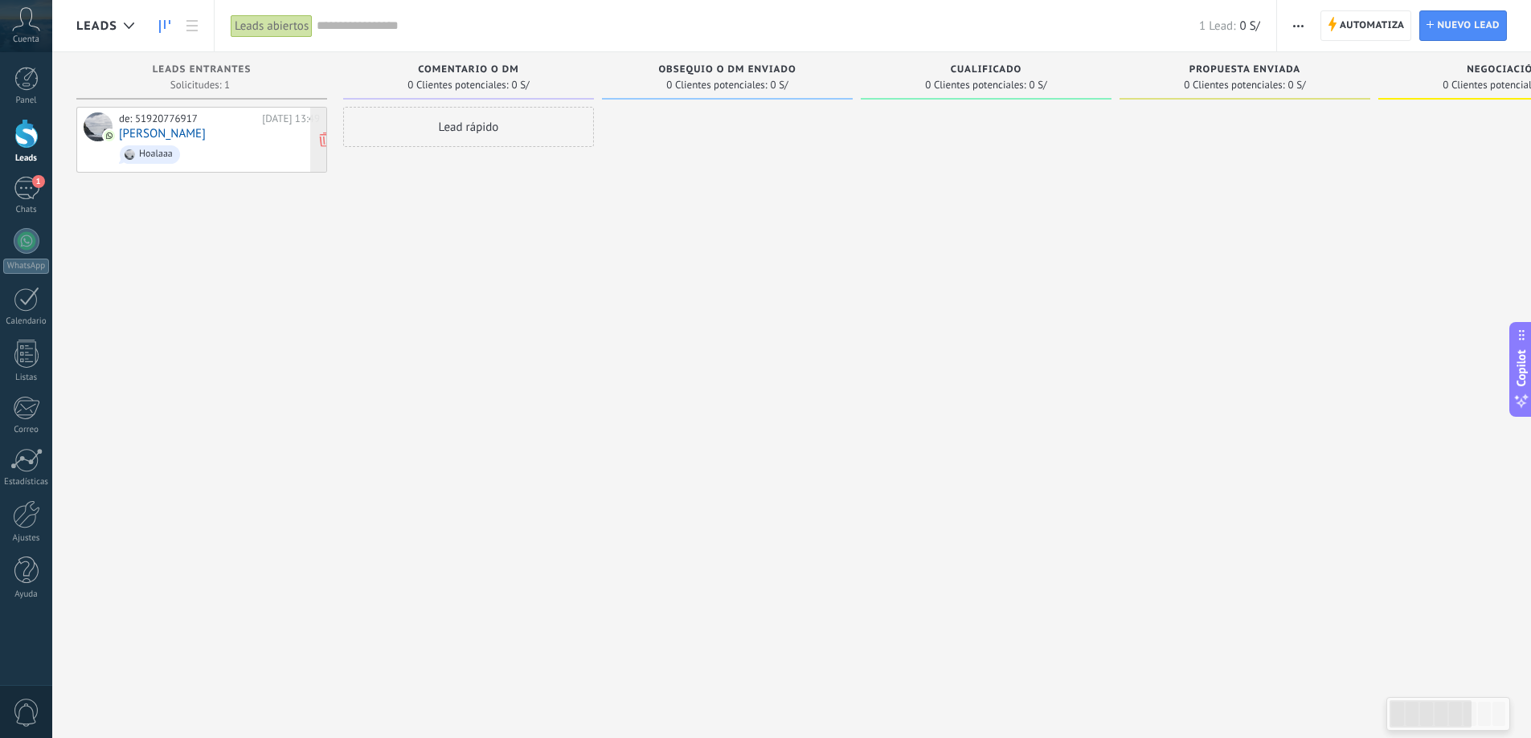
click at [231, 134] on div "de: 51920776917 Hoy 13:49 Knox Hoalaaa" at bounding box center [219, 139] width 201 height 55
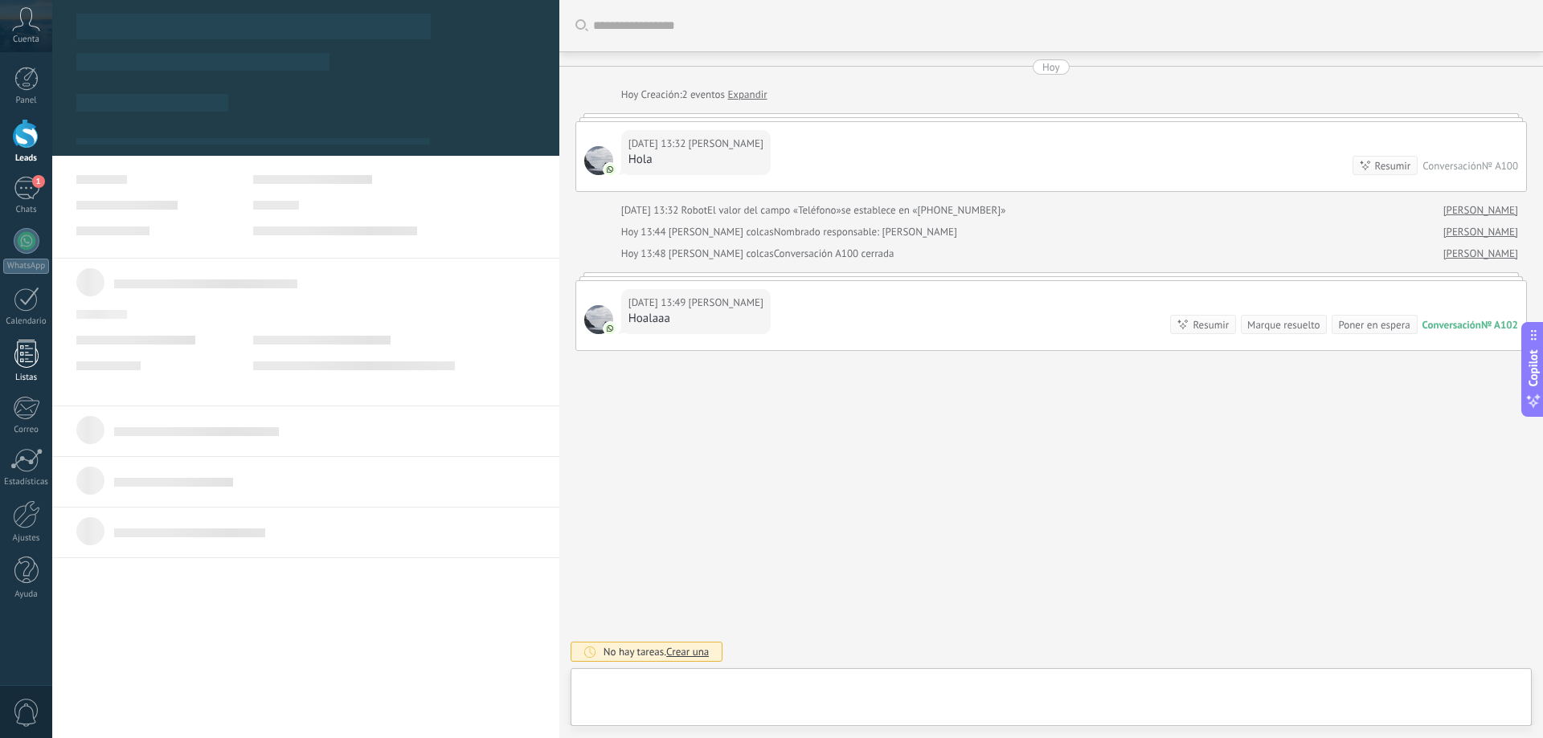
type textarea "**********"
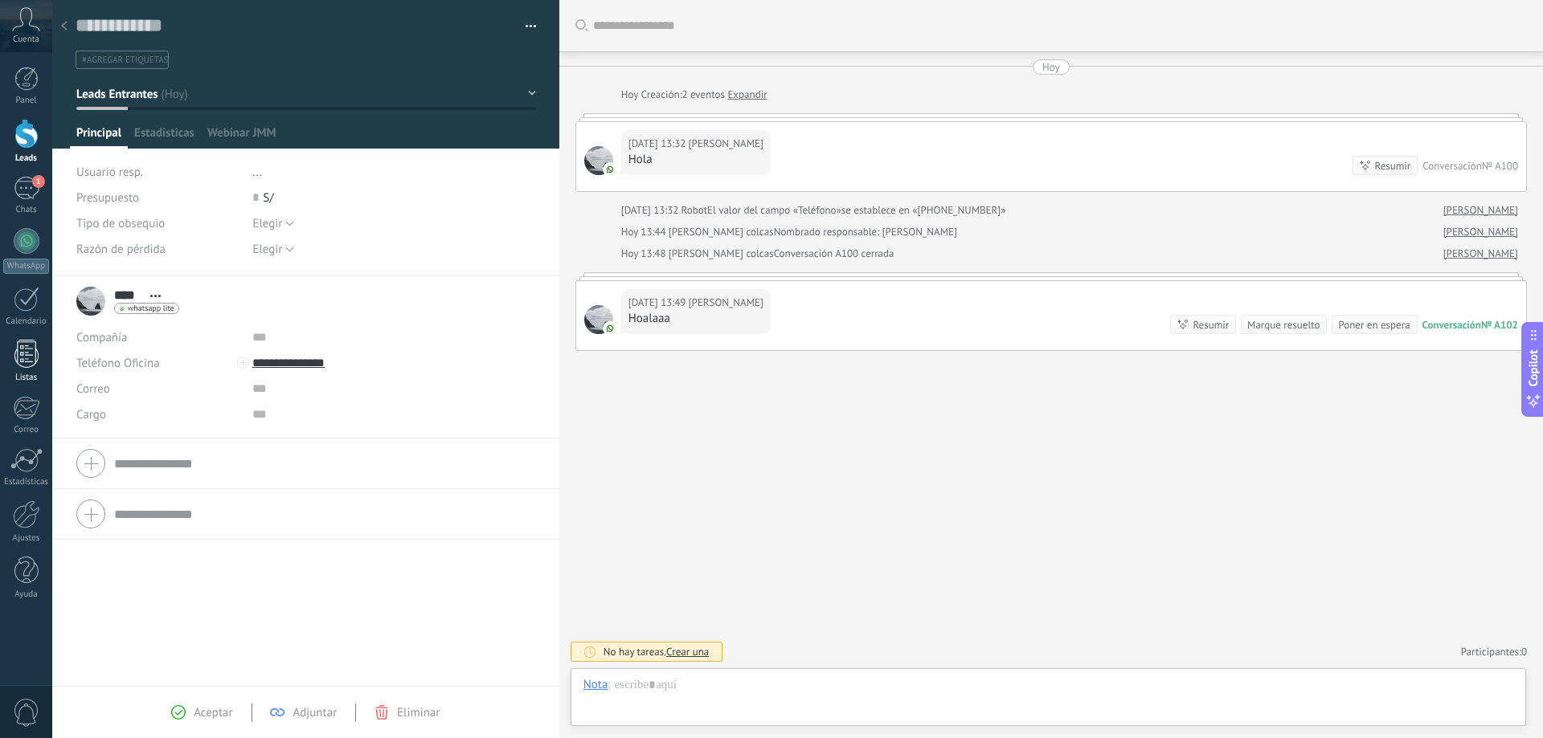
scroll to position [24, 0]
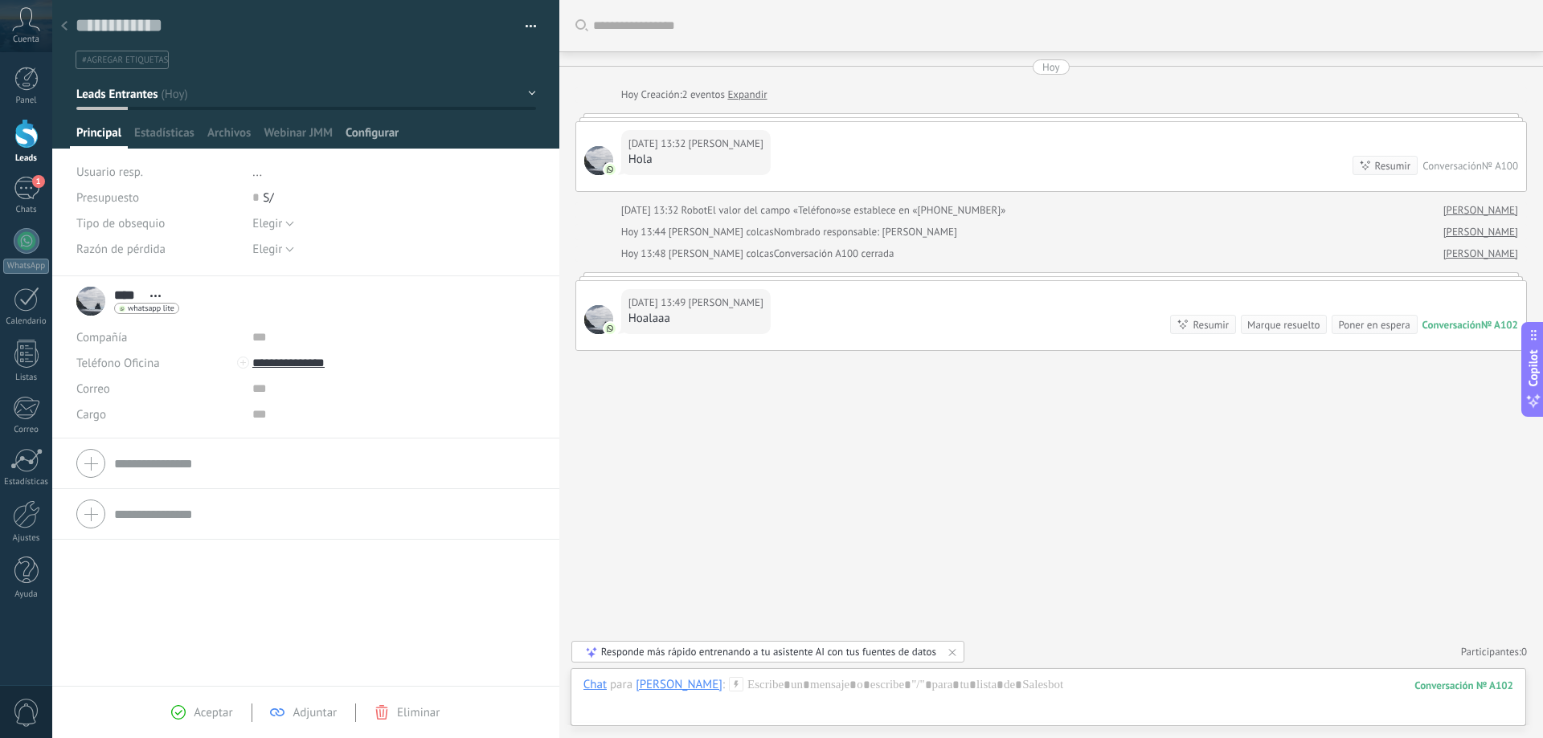
click at [387, 135] on span "Configurar" at bounding box center [372, 136] width 53 height 23
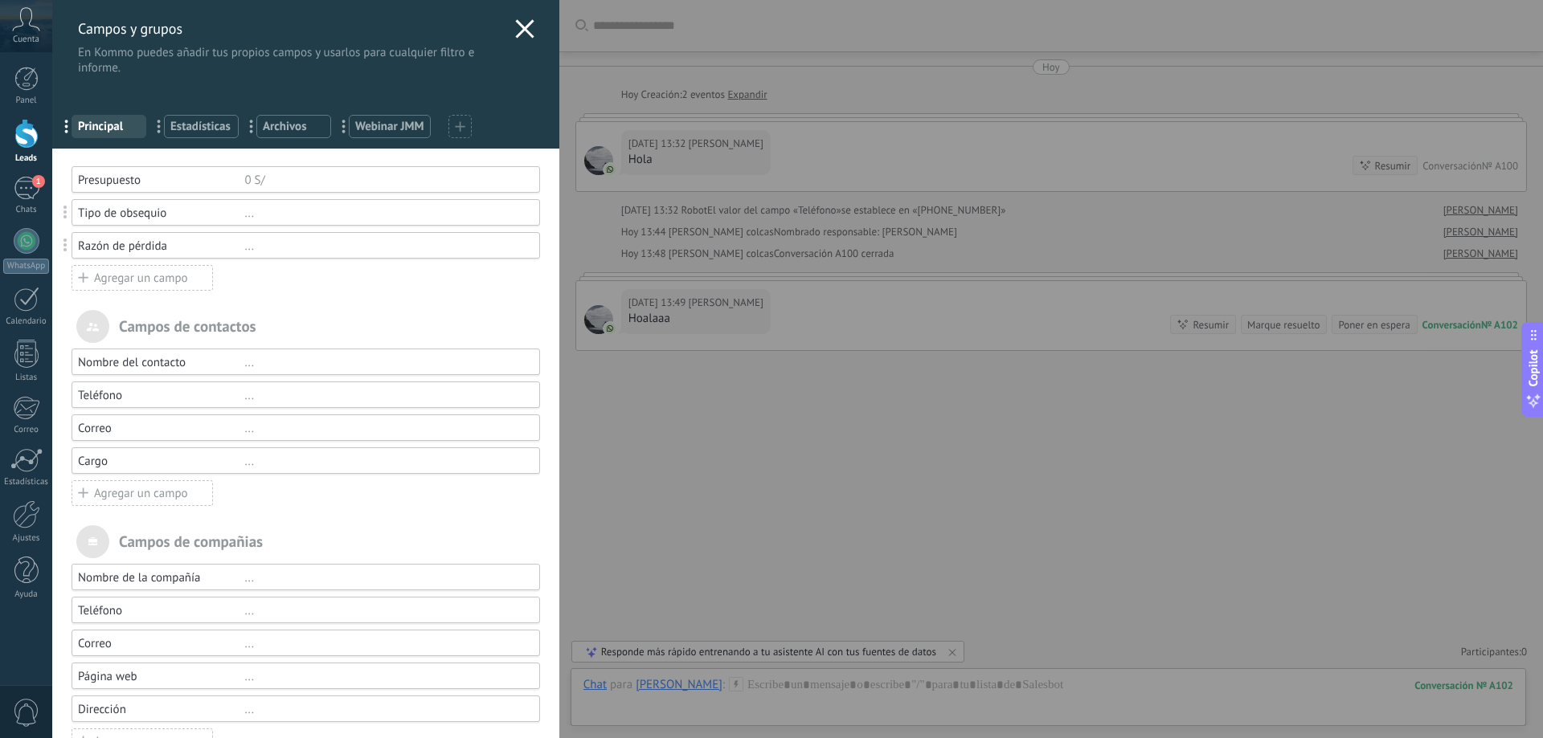
click at [402, 127] on span "Webinar JMM" at bounding box center [389, 126] width 69 height 15
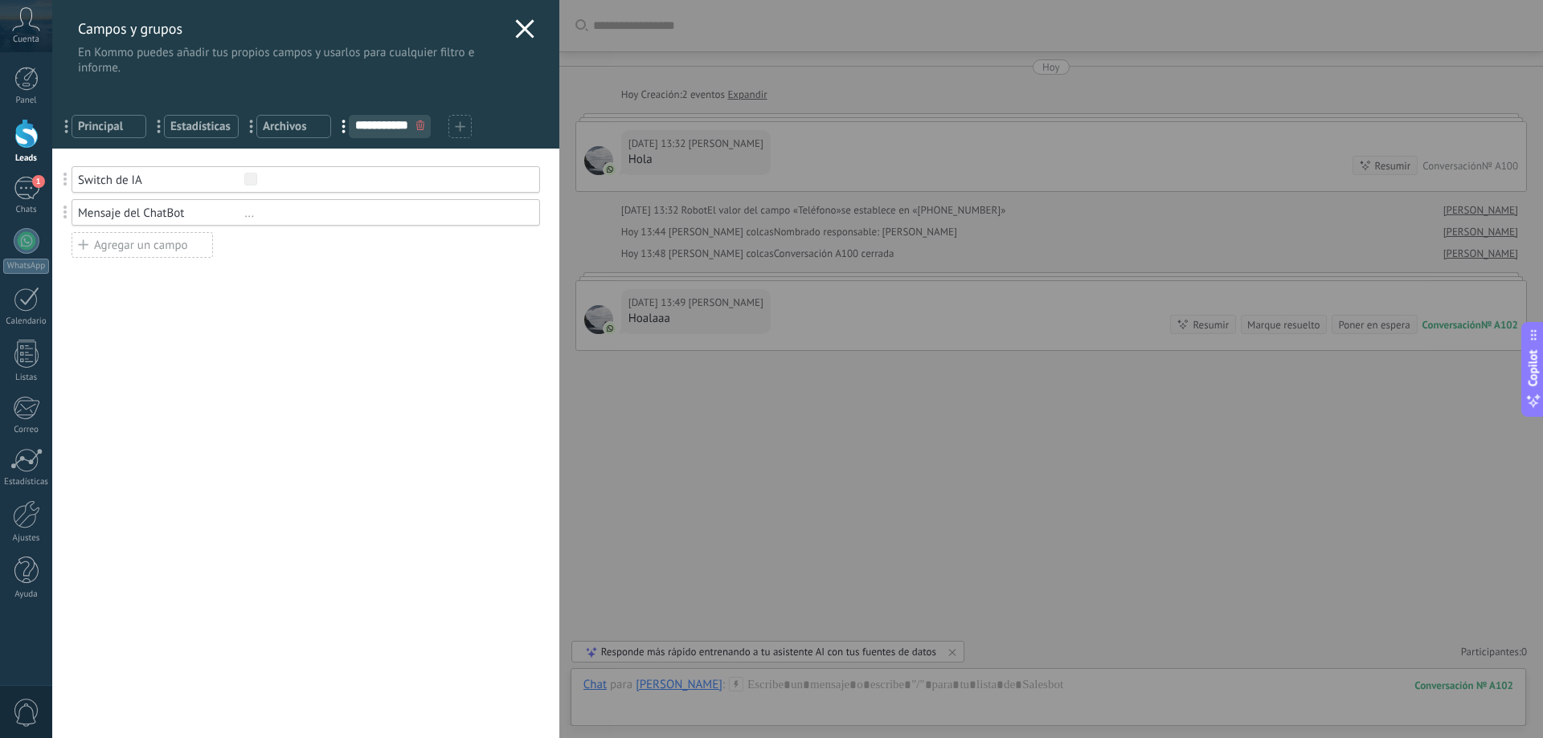
click at [523, 29] on icon at bounding box center [524, 28] width 19 height 19
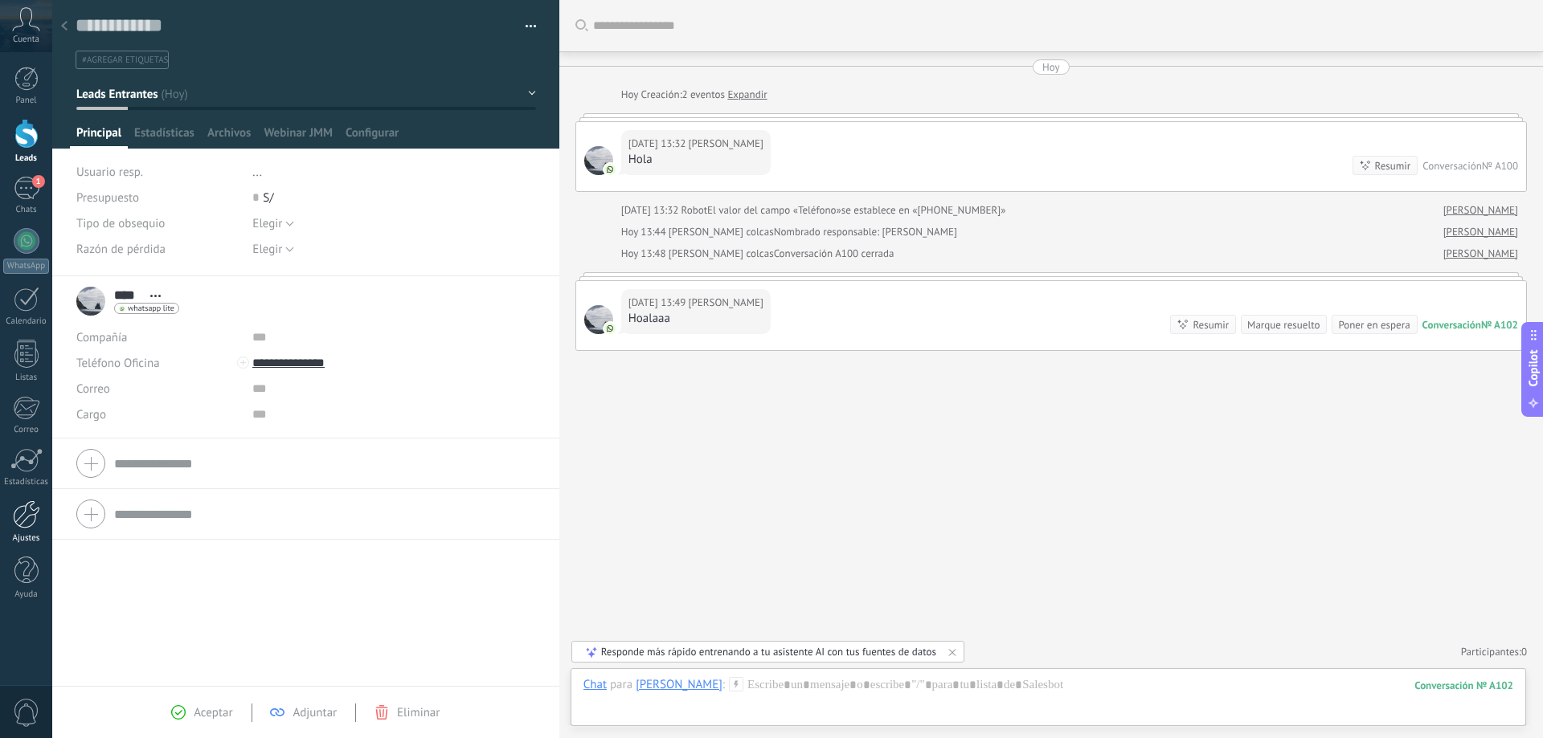
click at [31, 506] on div at bounding box center [26, 515] width 27 height 28
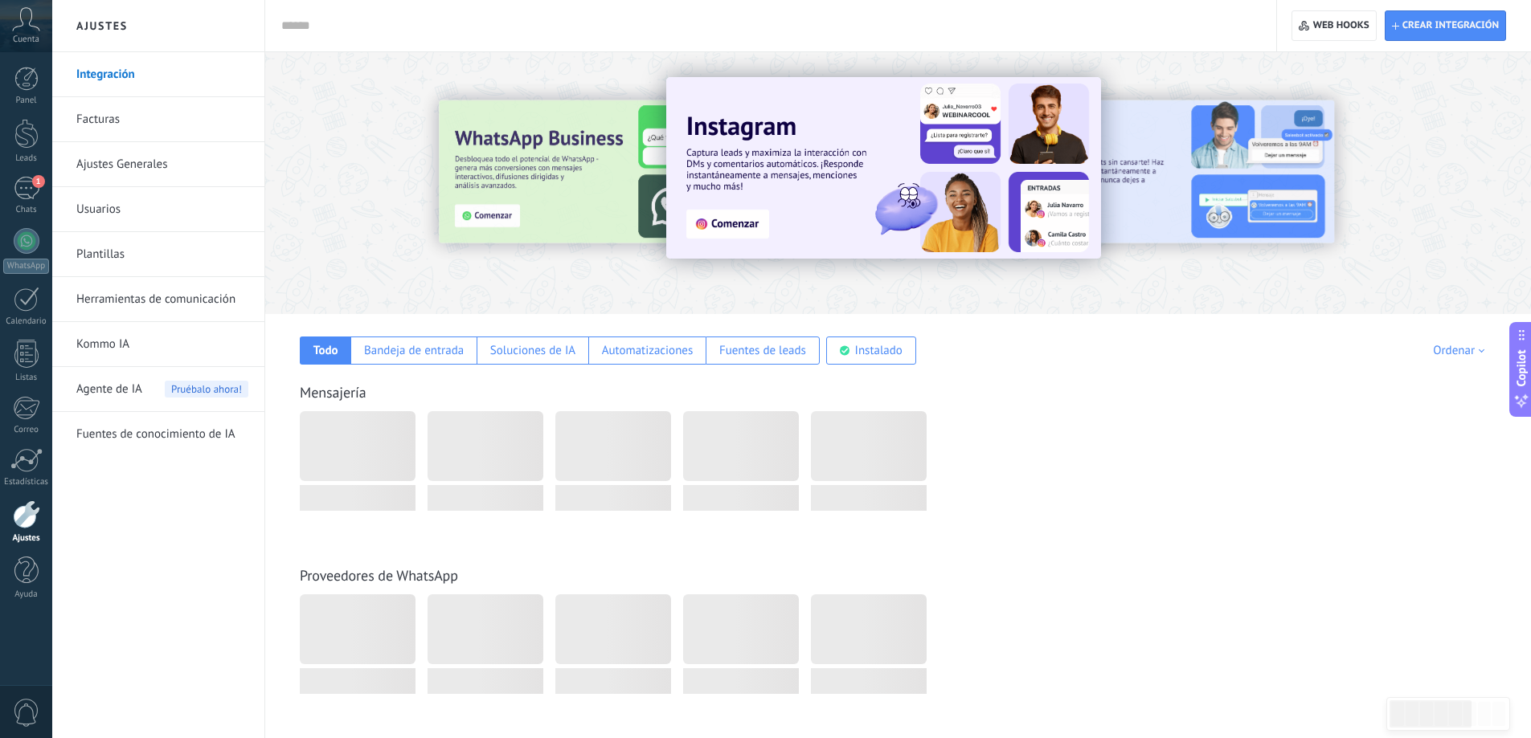
click at [129, 253] on link "Plantillas" at bounding box center [162, 254] width 172 height 45
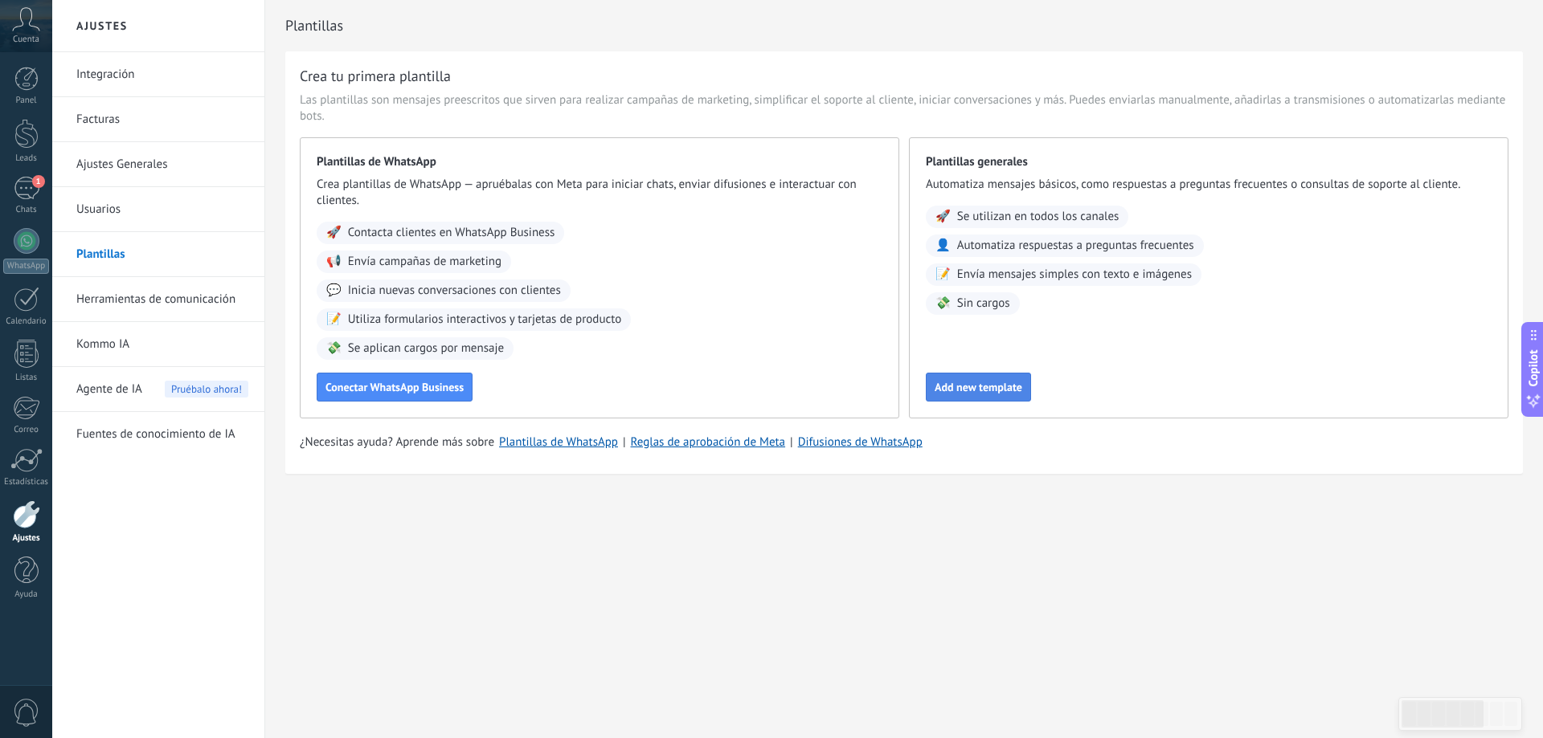
click at [971, 382] on span "Add new template" at bounding box center [979, 387] width 88 height 11
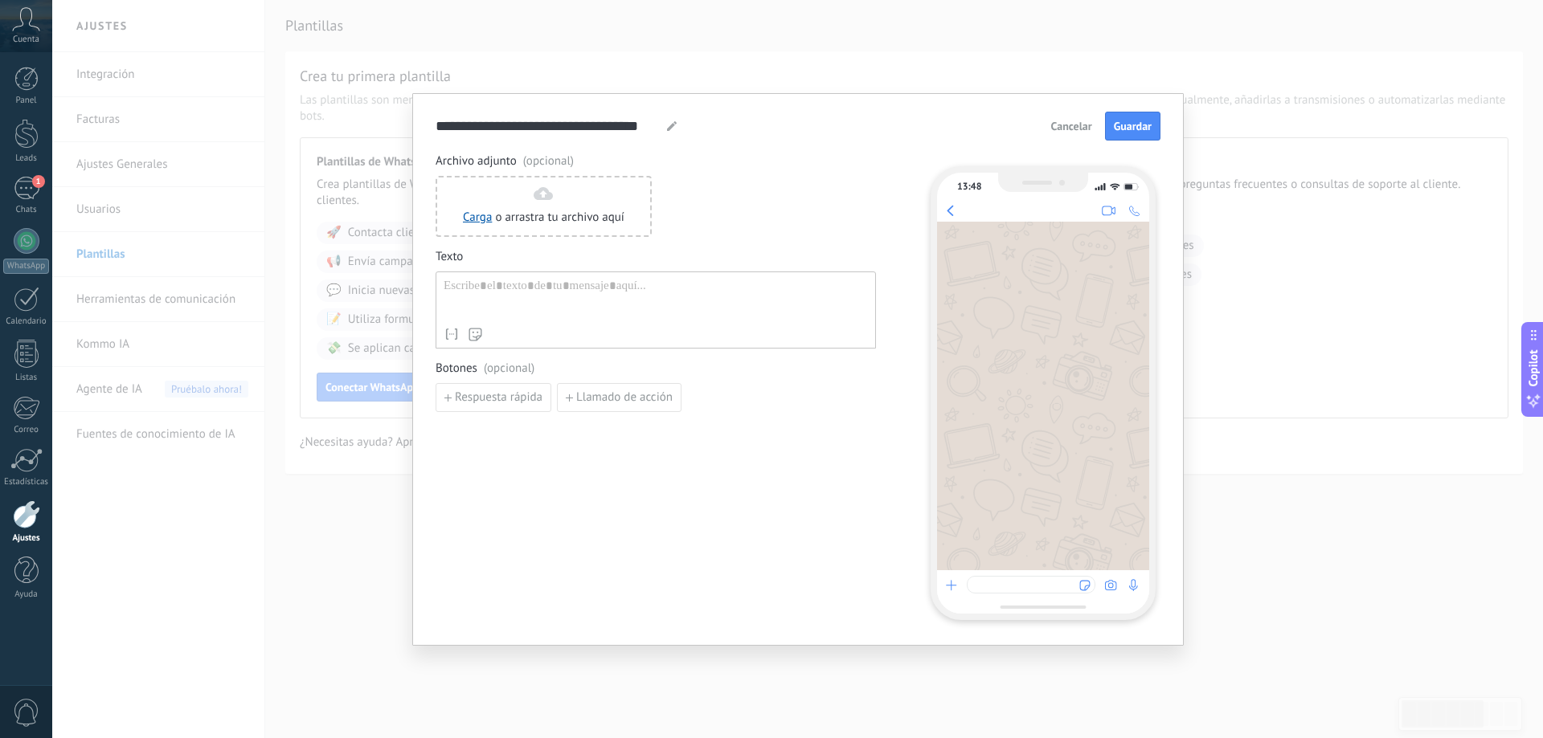
click at [518, 369] on span "(opcional)" at bounding box center [509, 369] width 51 height 16
click at [902, 456] on div "Archivo adjunto (opcional) Carga o arrastra tu archivo aquí Arrastra aquí Texto…" at bounding box center [796, 386] width 720 height 466
click at [563, 305] on div at bounding box center [656, 299] width 424 height 41
click at [734, 468] on div "Archivo adjunto (opcional) Carga o arrastra tu archivo aquí Arrastra aquí Texto…" at bounding box center [656, 386] width 440 height 466
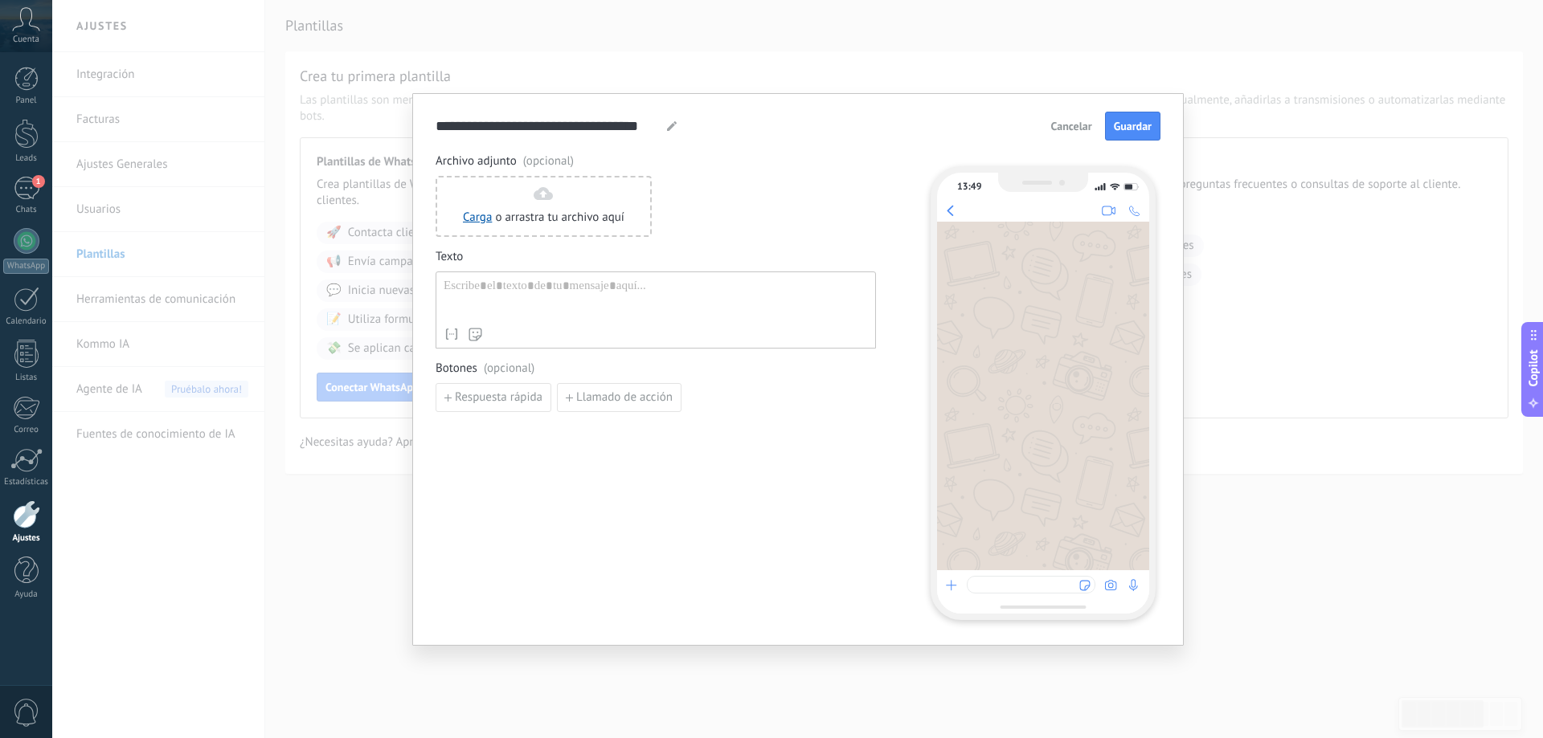
click at [996, 567] on div at bounding box center [1043, 396] width 212 height 349
click at [1029, 592] on div at bounding box center [1031, 585] width 129 height 18
click at [490, 371] on span "(opcional)" at bounding box center [509, 369] width 51 height 16
click at [469, 368] on span "Botones (opcional)" at bounding box center [656, 369] width 440 height 16
click at [480, 396] on span "Respuesta rápida" at bounding box center [499, 397] width 88 height 11
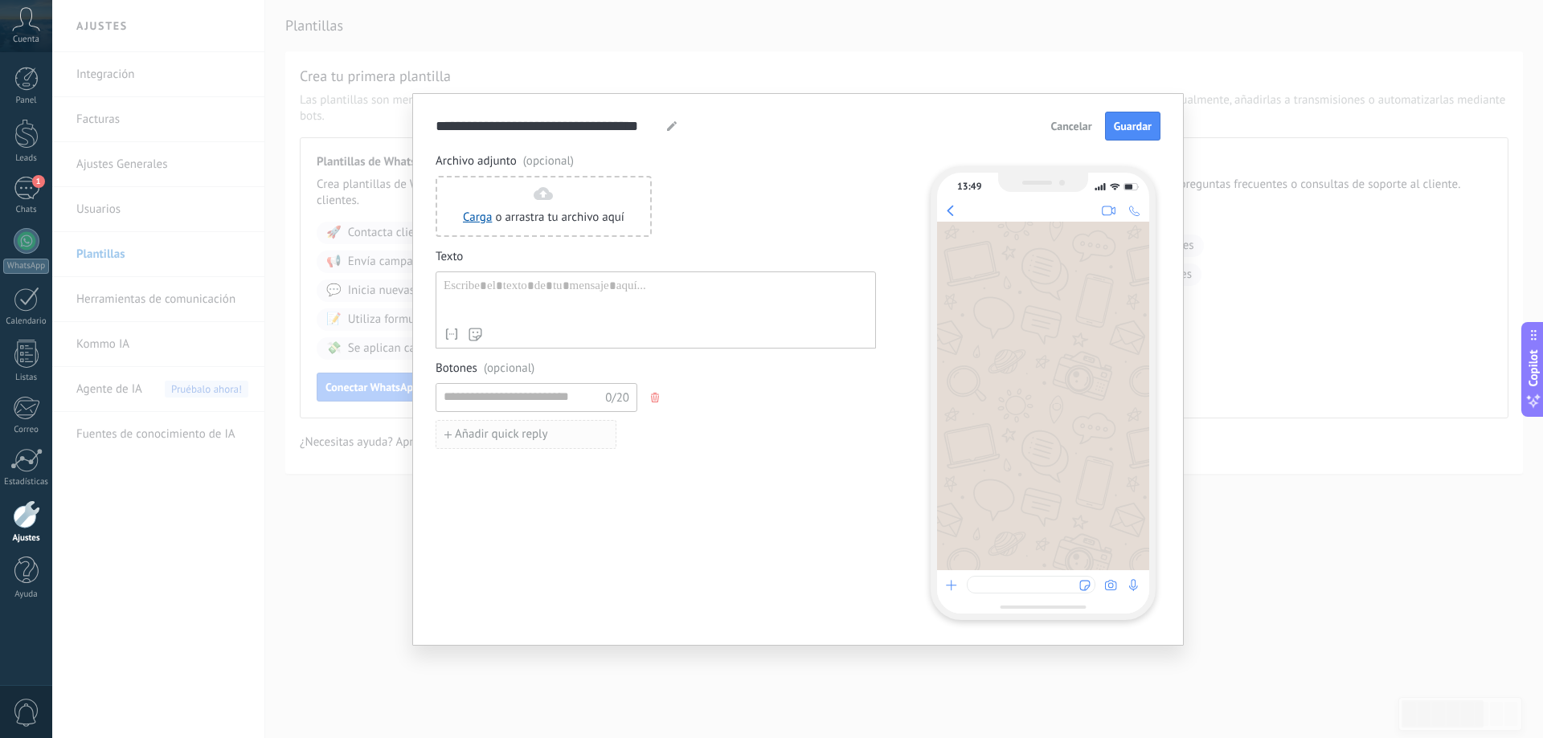
click at [541, 440] on span "Añadir quick reply" at bounding box center [501, 434] width 93 height 11
click at [666, 394] on div "0/20" at bounding box center [656, 397] width 440 height 29
click at [657, 398] on icon "button" at bounding box center [655, 398] width 8 height 10
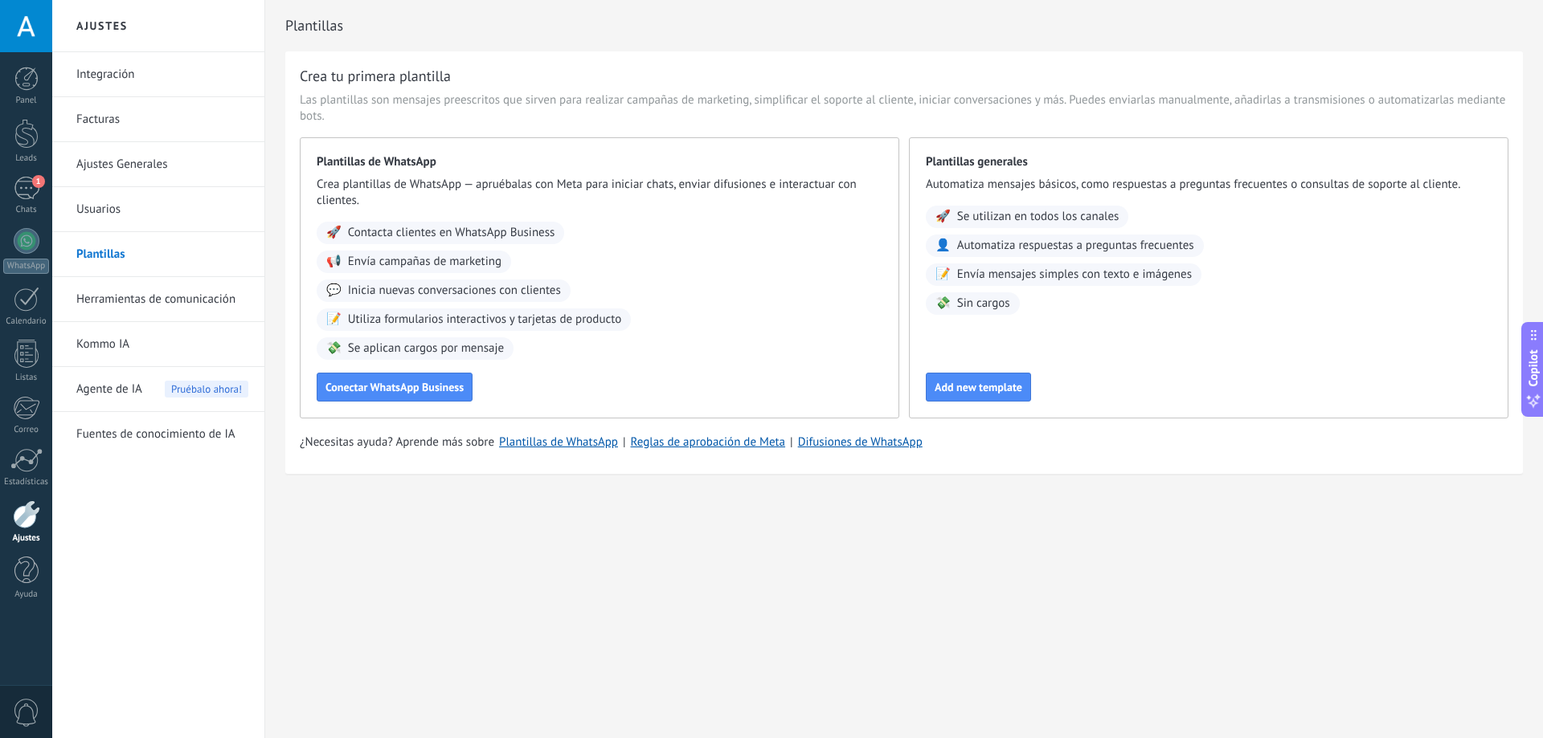
click at [163, 251] on link "Plantillas" at bounding box center [162, 254] width 172 height 45
click at [971, 382] on span "Add new template" at bounding box center [979, 387] width 88 height 11
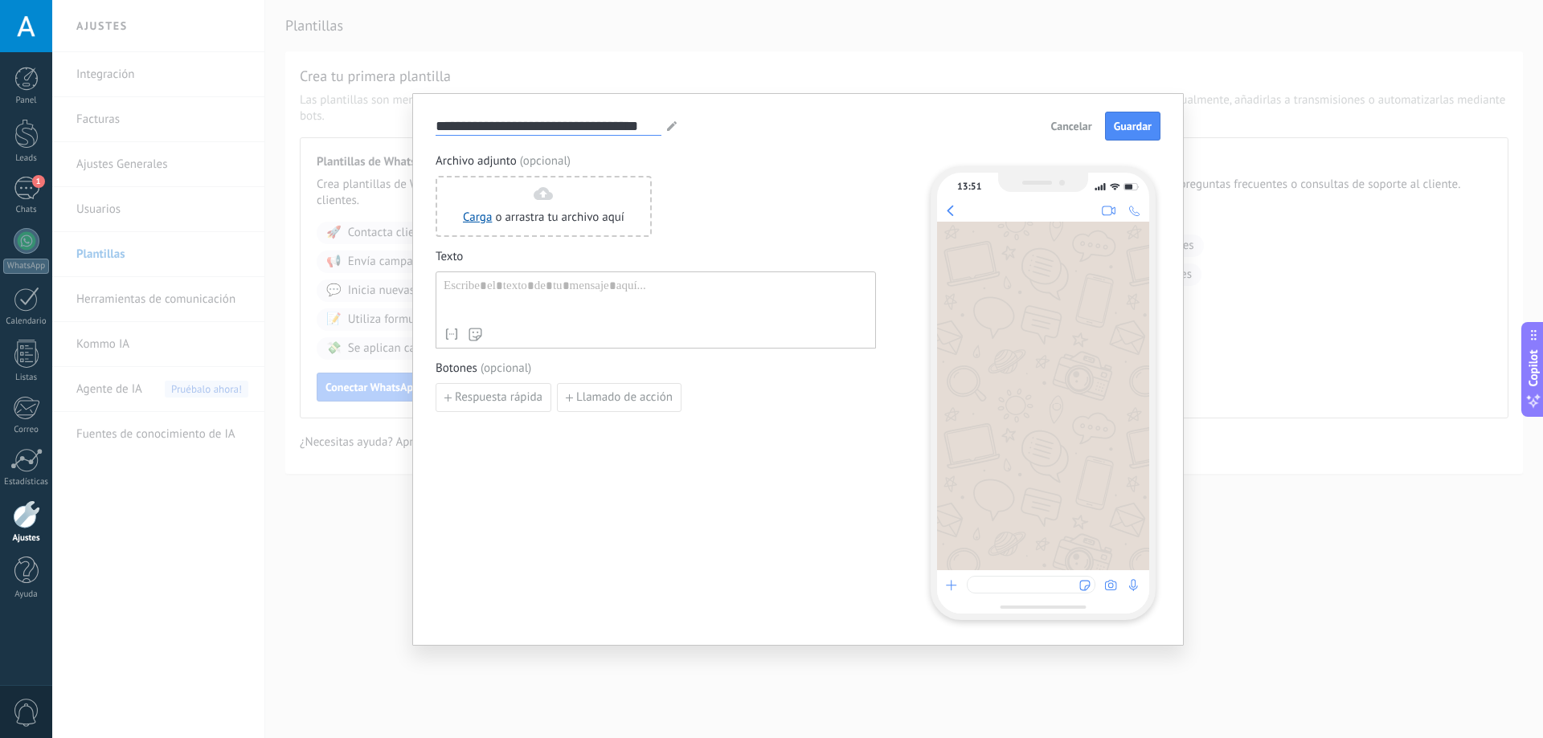
click at [564, 132] on input "**********" at bounding box center [549, 126] width 226 height 18
type input "**********"
click at [1123, 127] on span "Guardar" at bounding box center [1133, 126] width 38 height 11
click at [557, 302] on div at bounding box center [656, 299] width 424 height 41
click at [477, 292] on div at bounding box center [656, 299] width 424 height 41
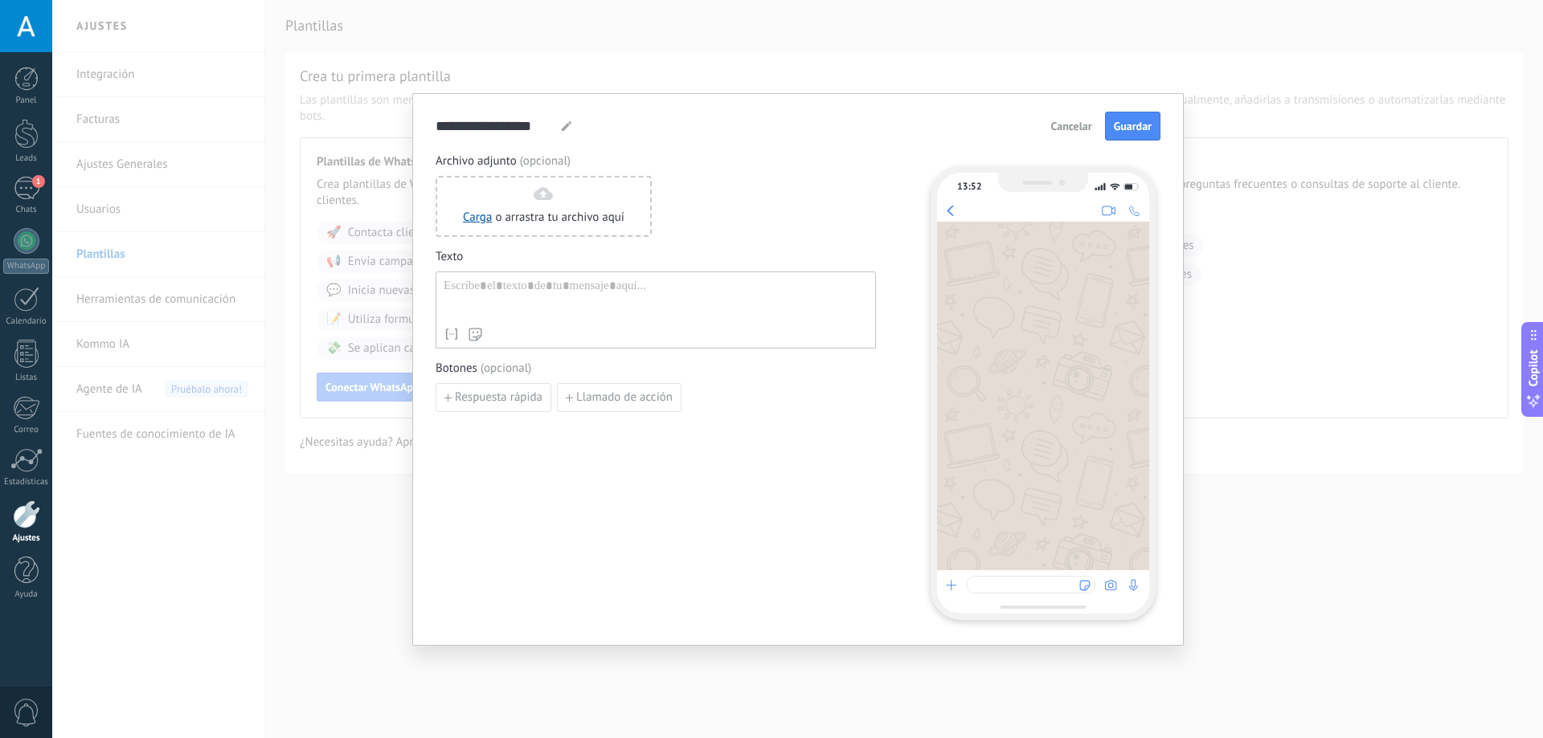
click at [461, 289] on div at bounding box center [656, 299] width 424 height 41
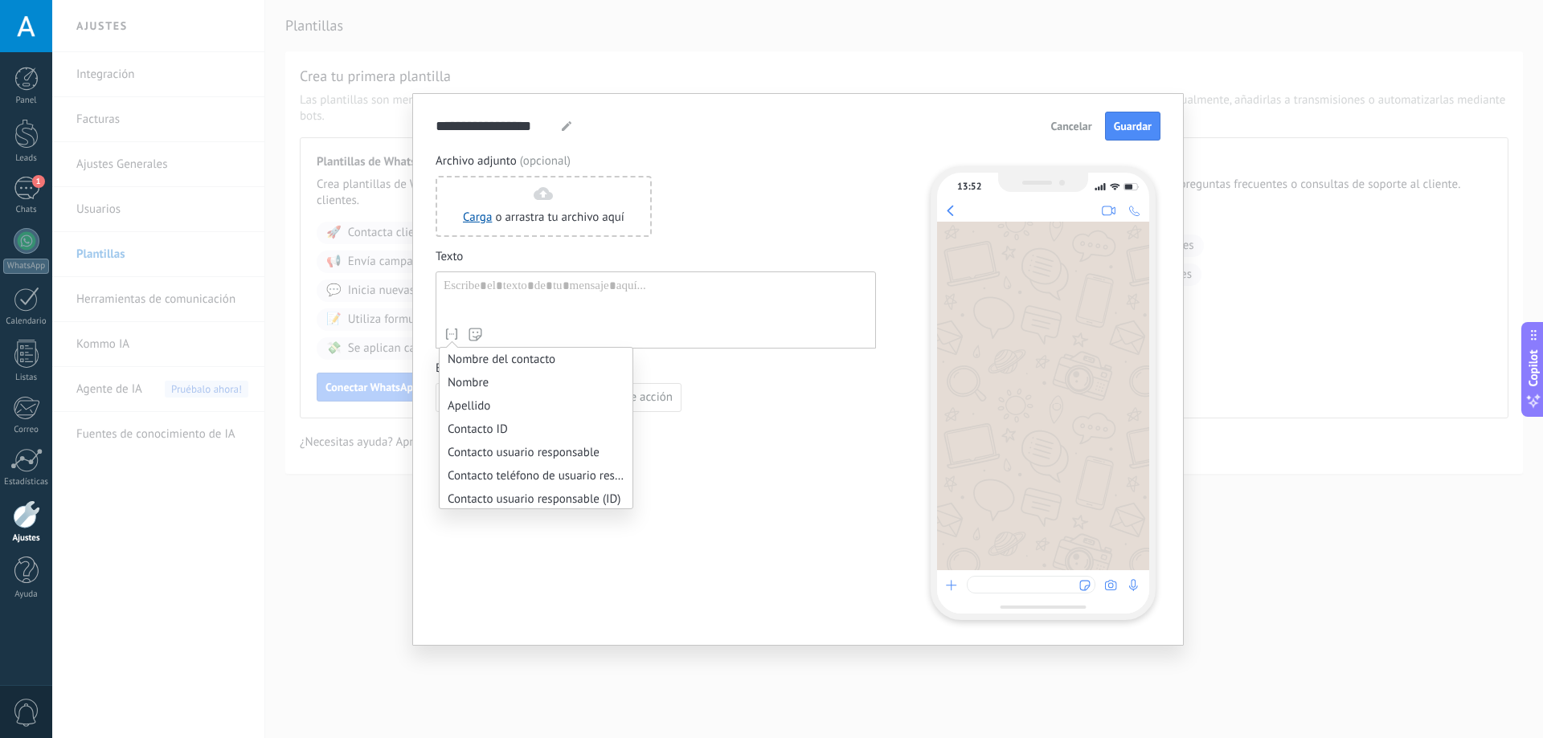
click at [448, 333] on icon at bounding box center [452, 334] width 16 height 16
click at [505, 389] on li "Nombre" at bounding box center [536, 382] width 193 height 23
click at [834, 411] on div "Respuesta rápida Llamado de acción" at bounding box center [656, 397] width 440 height 29
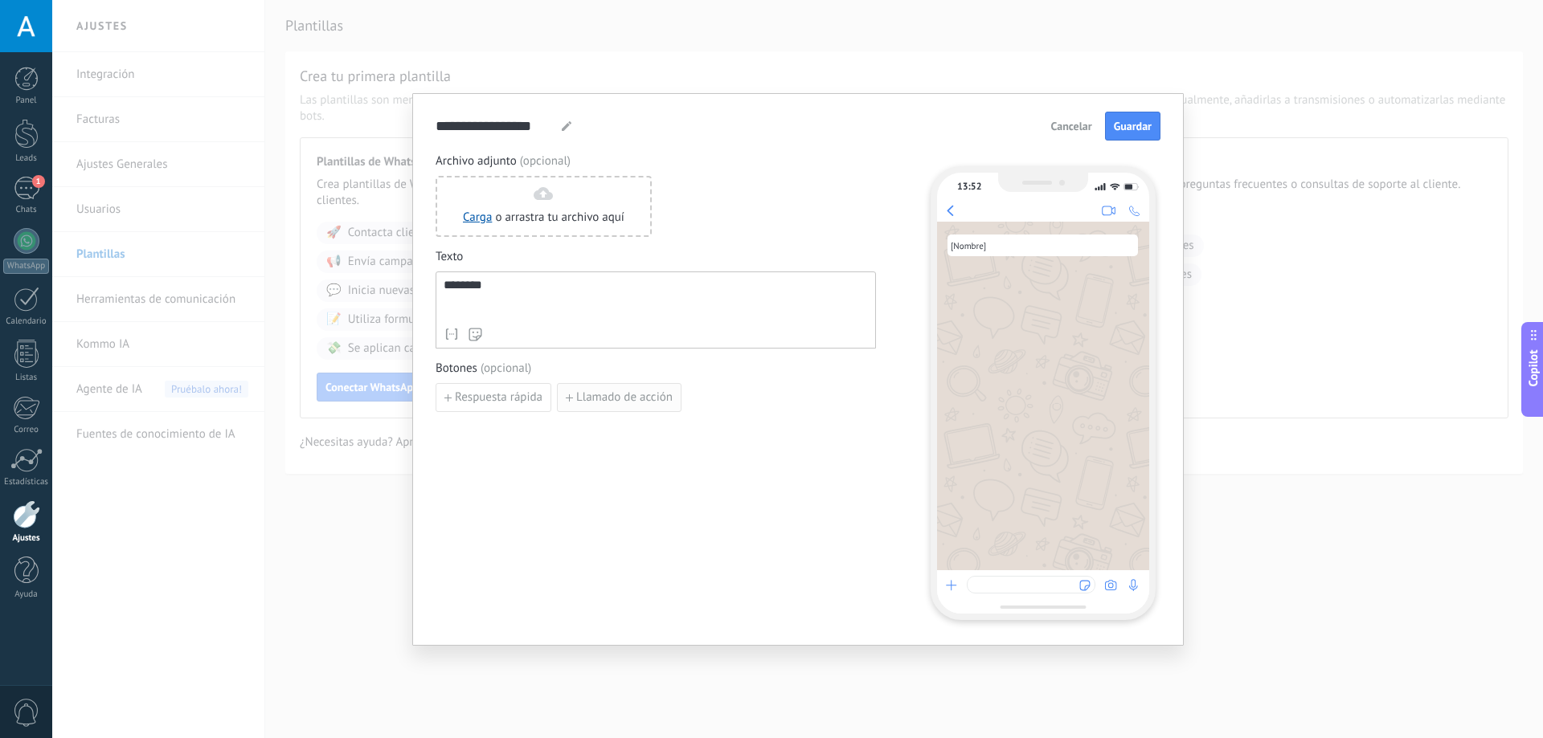
click at [640, 406] on button "Llamado de acción" at bounding box center [619, 397] width 125 height 29
click at [876, 395] on button "button" at bounding box center [868, 399] width 26 height 24
click at [516, 403] on span "Respuesta rápida" at bounding box center [499, 397] width 88 height 11
click at [648, 398] on use "button" at bounding box center [648, 398] width 8 height 10
click at [1127, 131] on span "Guardar" at bounding box center [1133, 126] width 38 height 11
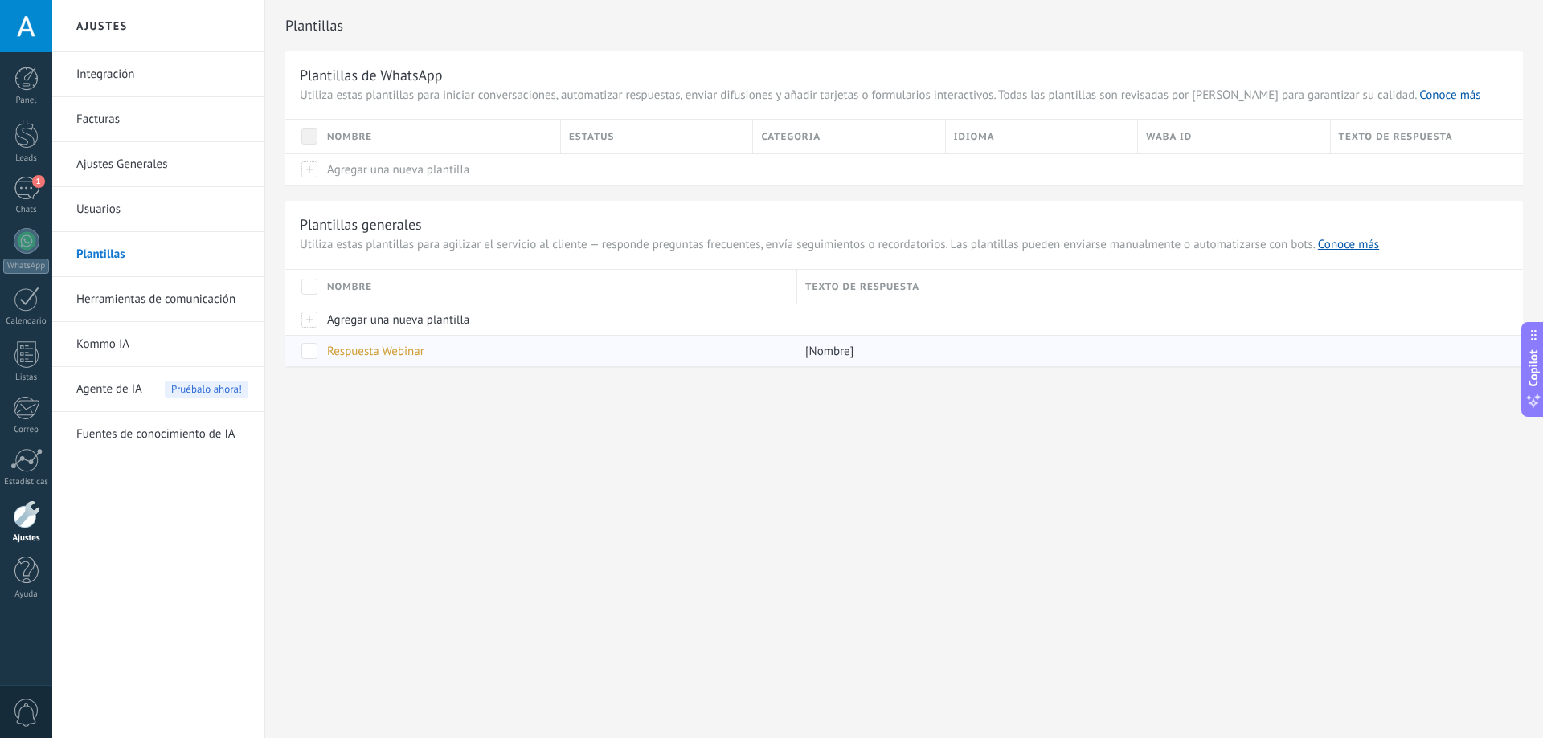
click at [402, 350] on span "Respuesta Webinar" at bounding box center [375, 351] width 97 height 15
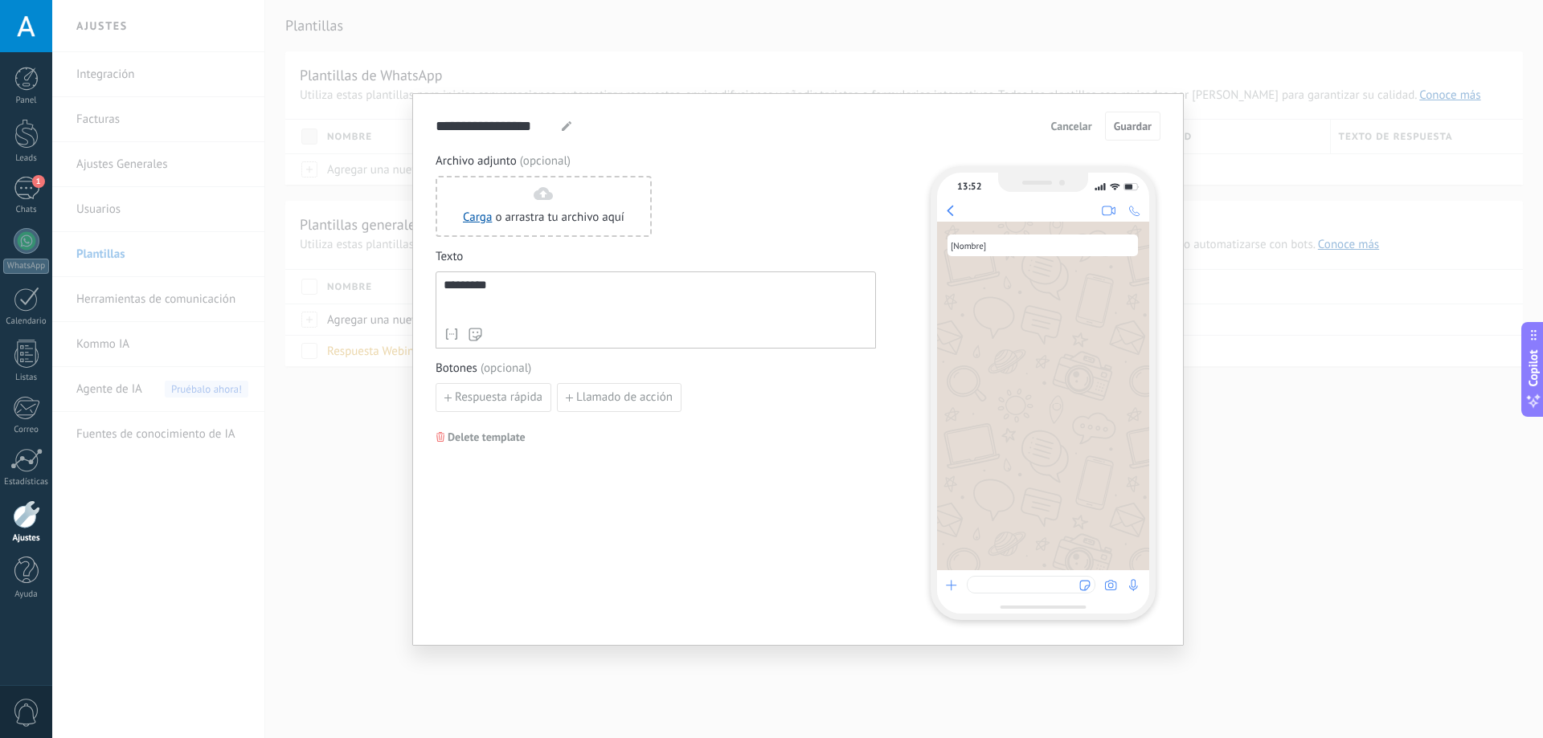
drag, startPoint x: 1073, startPoint y: 129, endPoint x: 616, endPoint y: 279, distance: 481.0
click at [624, 277] on form "**********" at bounding box center [798, 366] width 725 height 508
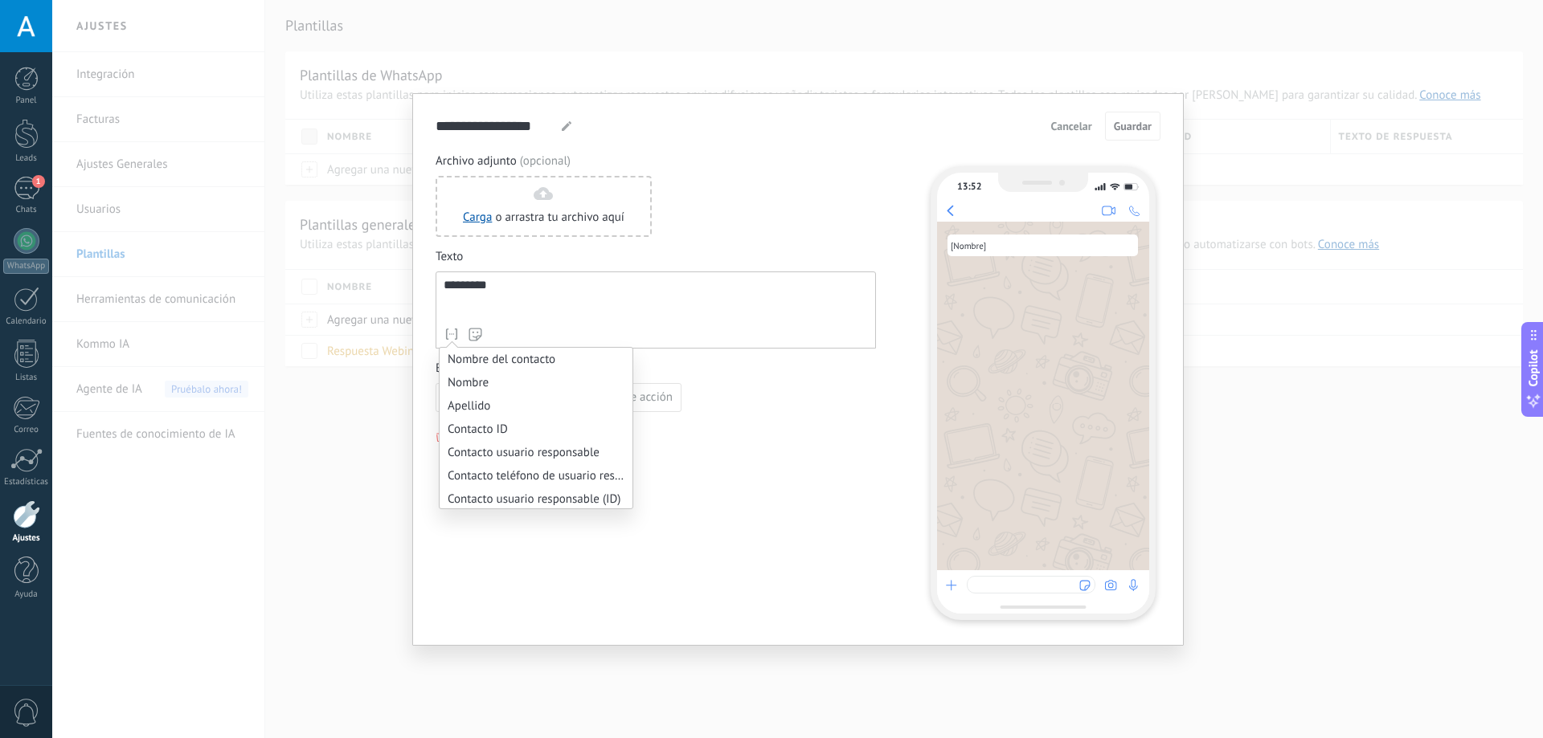
click at [452, 332] on icon at bounding box center [452, 334] width 16 height 16
click at [566, 446] on li "Mensaje del ChatBot" at bounding box center [536, 443] width 193 height 23
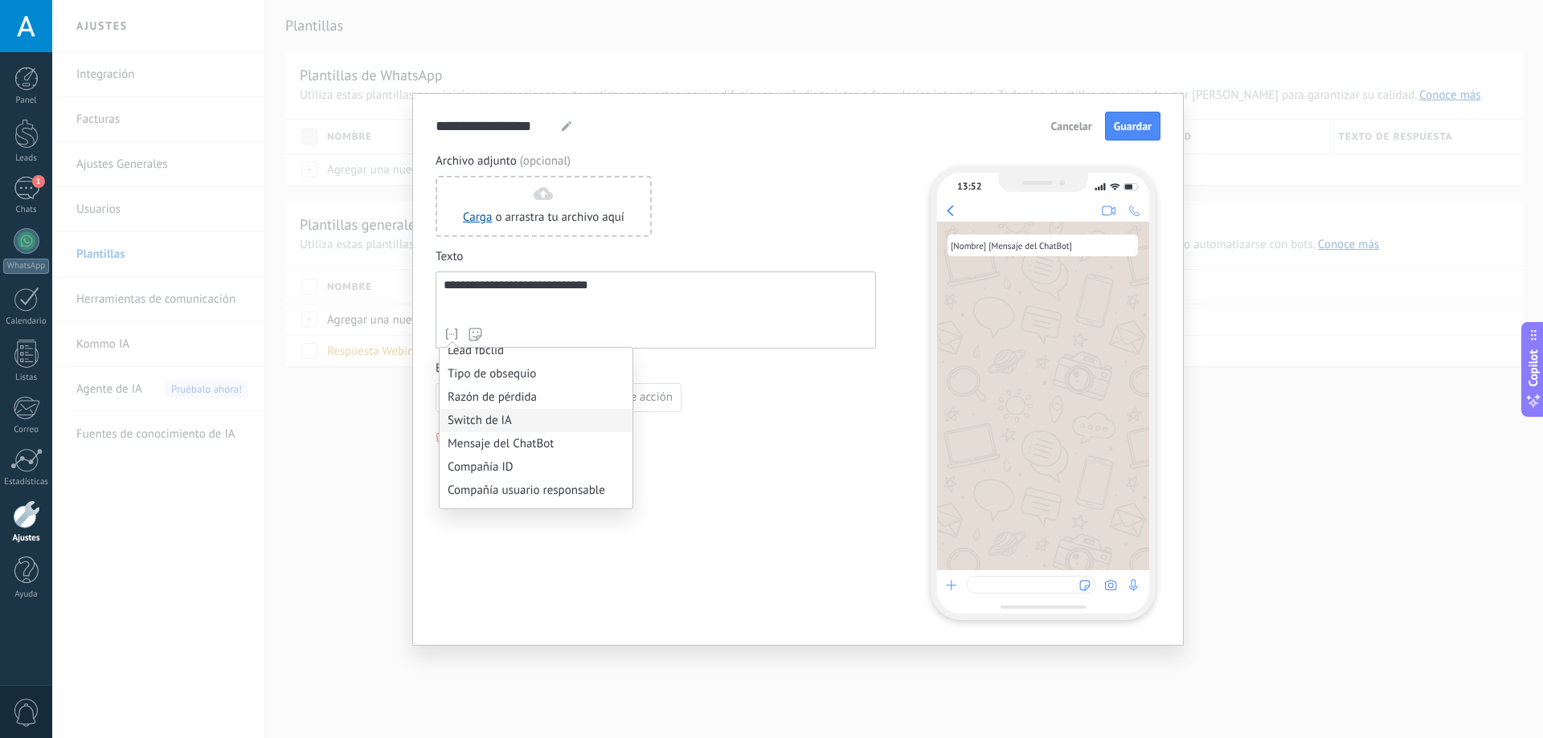
click at [541, 423] on li "Switch de IA" at bounding box center [536, 420] width 193 height 23
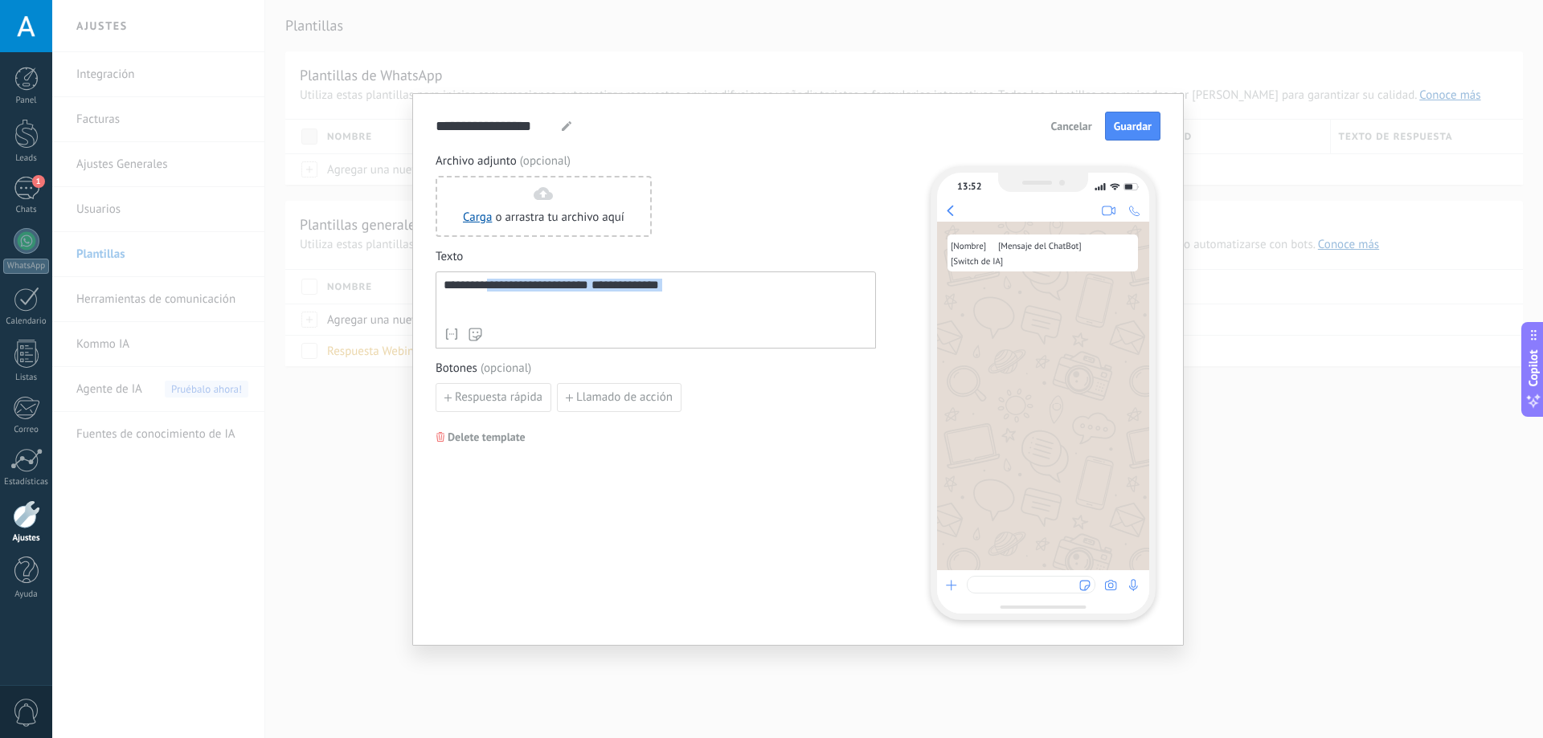
drag, startPoint x: 706, startPoint y: 288, endPoint x: 607, endPoint y: 289, distance: 99.6
click at [607, 289] on div "**********" at bounding box center [656, 299] width 424 height 41
click at [659, 289] on span "**********" at bounding box center [624, 285] width 67 height 12
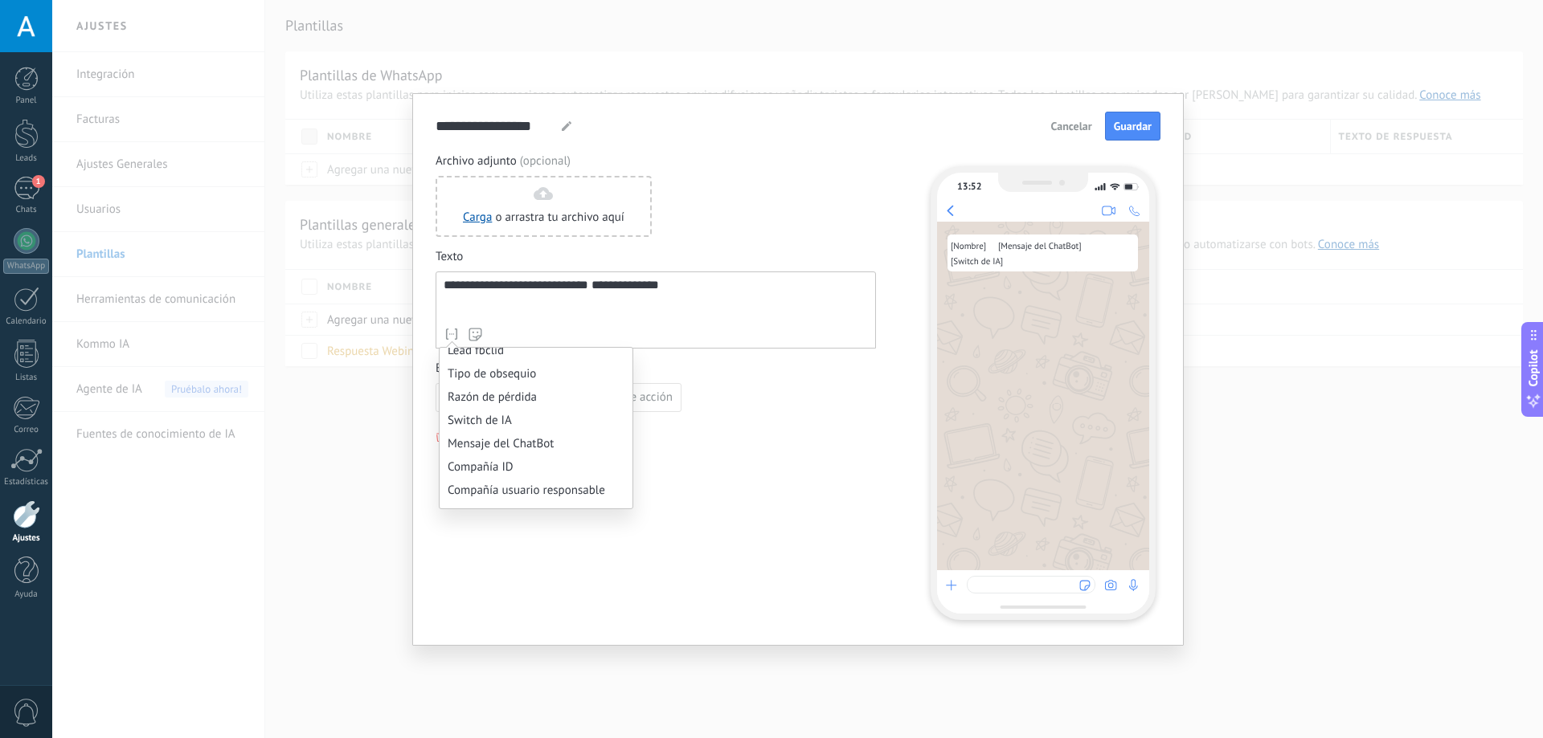
click at [455, 335] on icon at bounding box center [452, 334] width 16 height 16
click at [795, 297] on div "**********" at bounding box center [656, 299] width 424 height 41
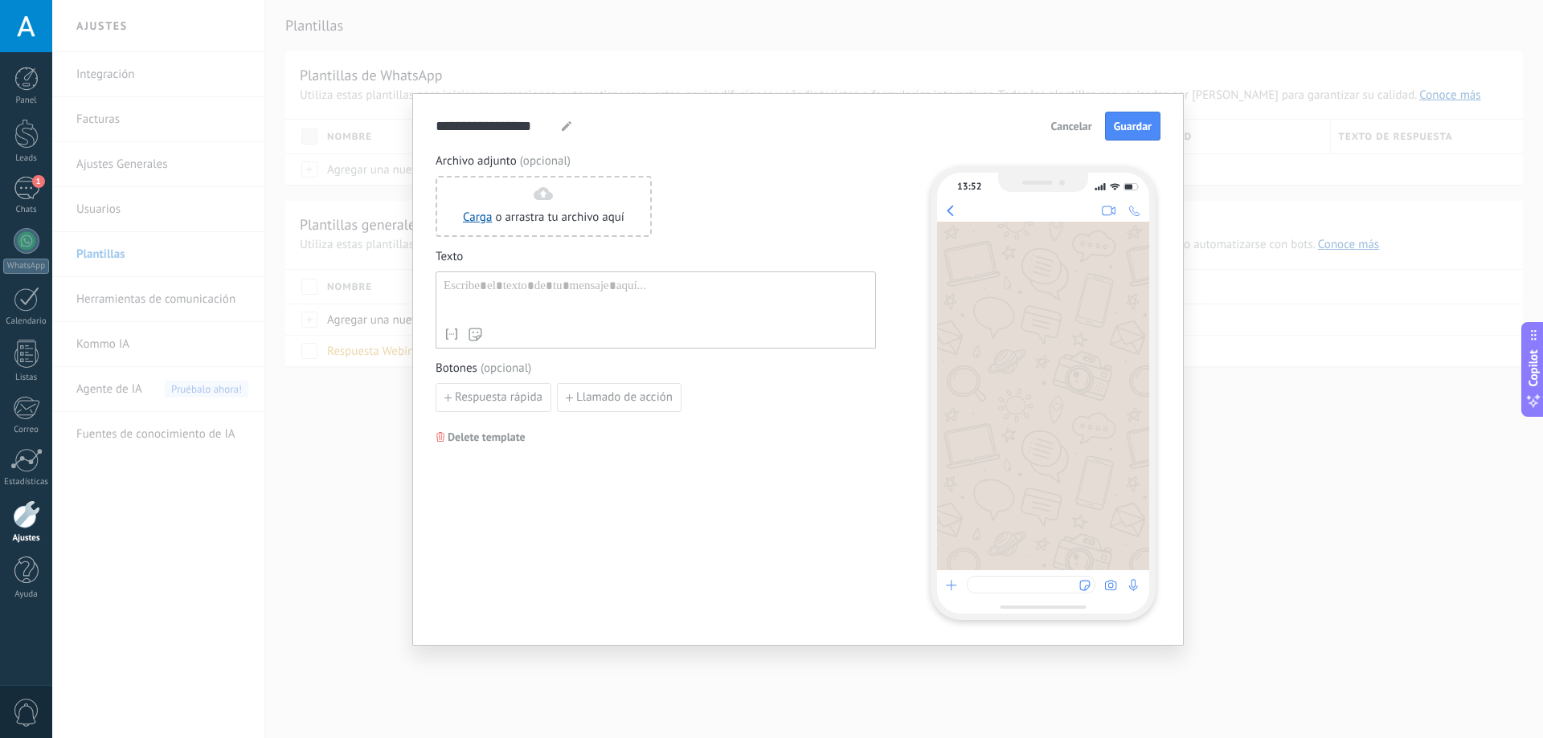
click at [456, 334] on use at bounding box center [452, 334] width 10 height 10
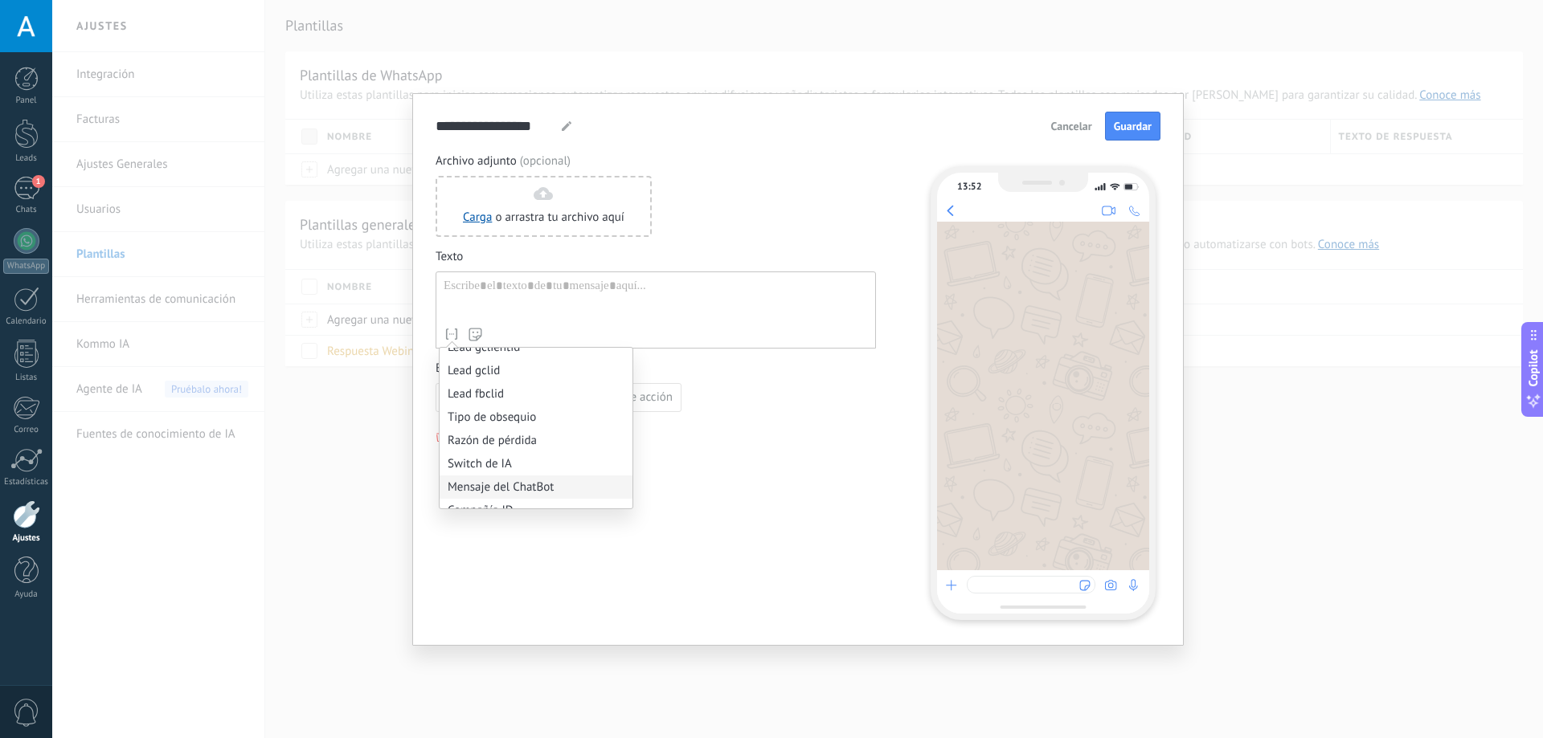
click at [531, 487] on li "Mensaje del ChatBot" at bounding box center [536, 487] width 193 height 23
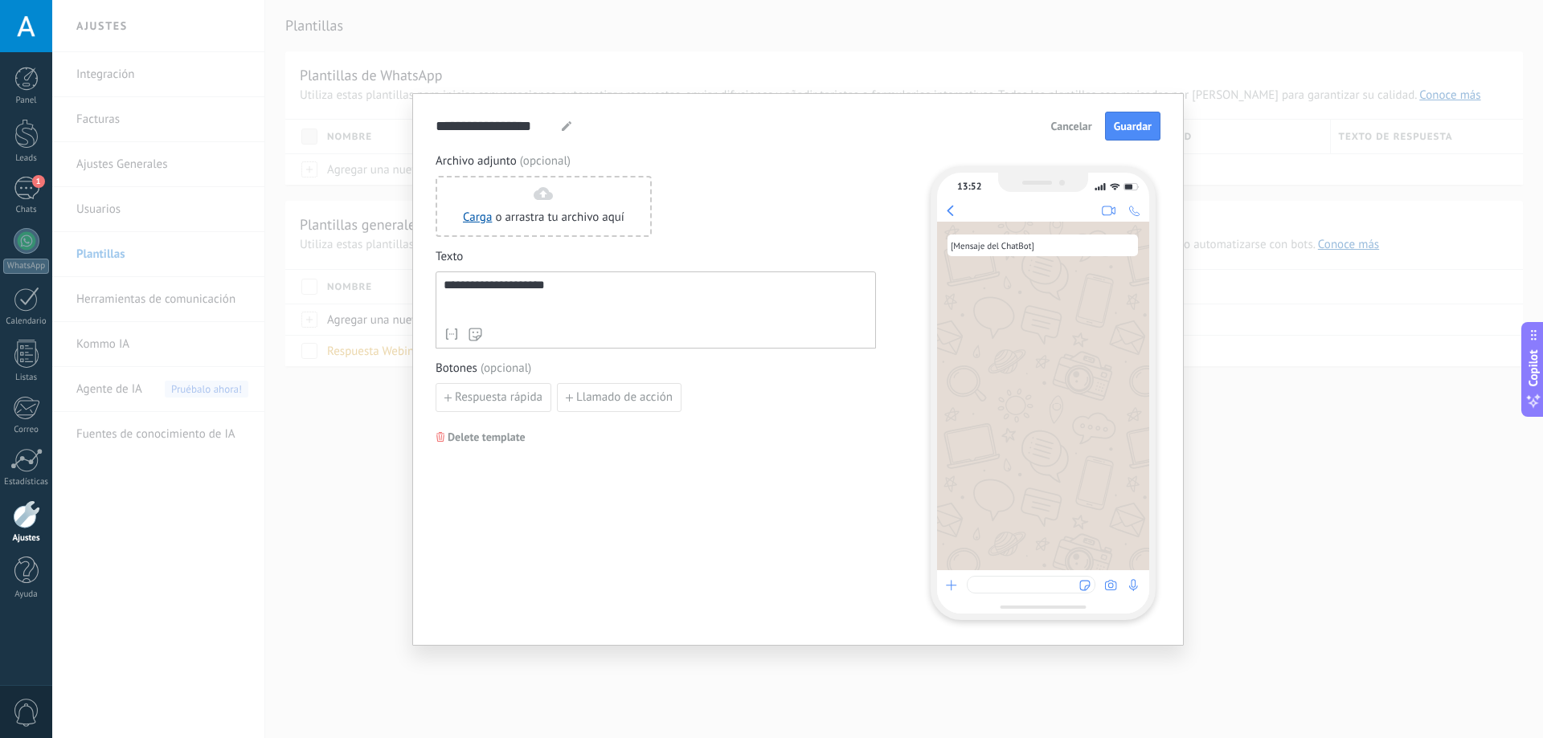
click at [797, 432] on div "**********" at bounding box center [656, 386] width 440 height 466
click at [1146, 135] on button "Guardar" at bounding box center [1132, 126] width 55 height 29
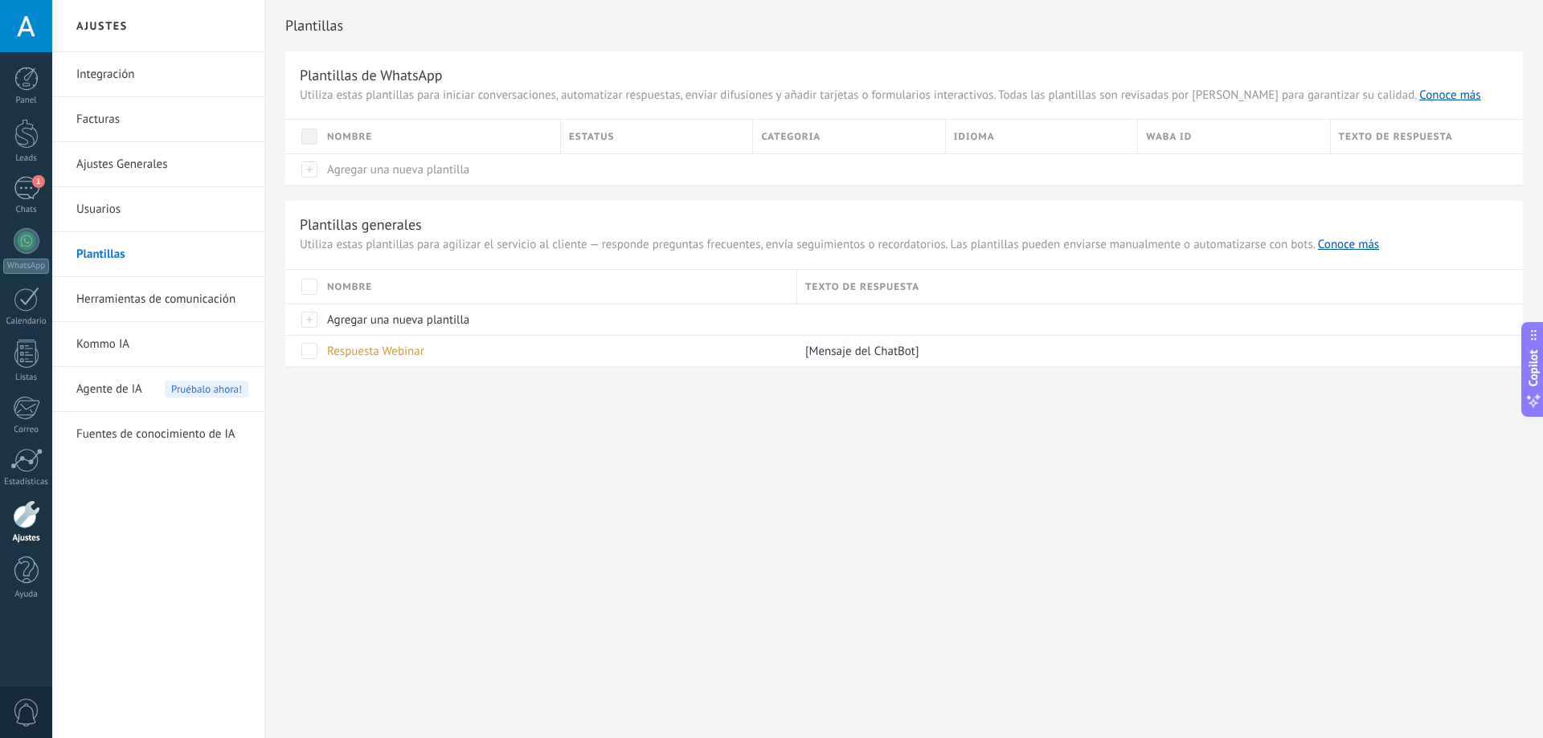
click at [151, 308] on link "Herramientas de comunicación" at bounding box center [162, 299] width 172 height 45
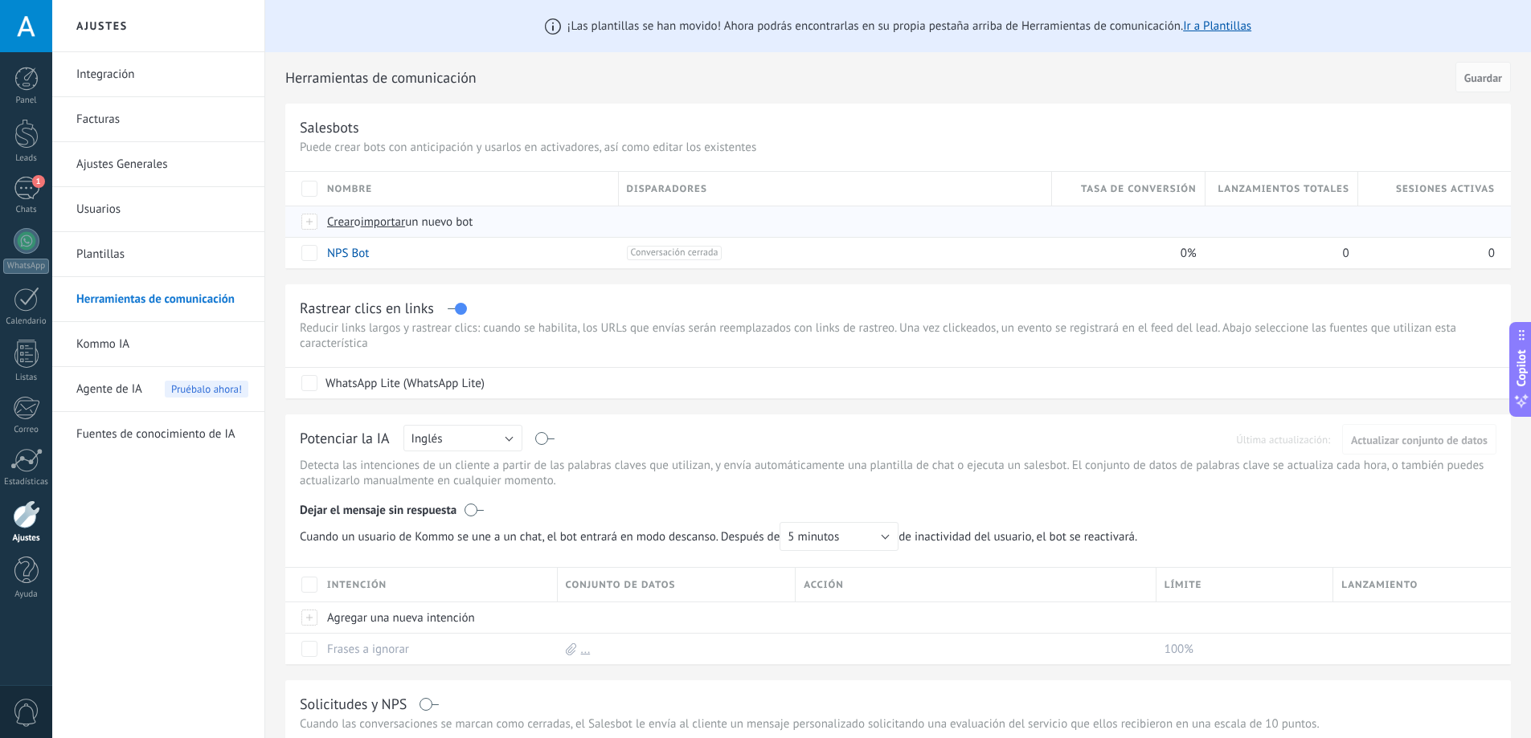
click at [340, 223] on span "Crear" at bounding box center [340, 222] width 27 height 15
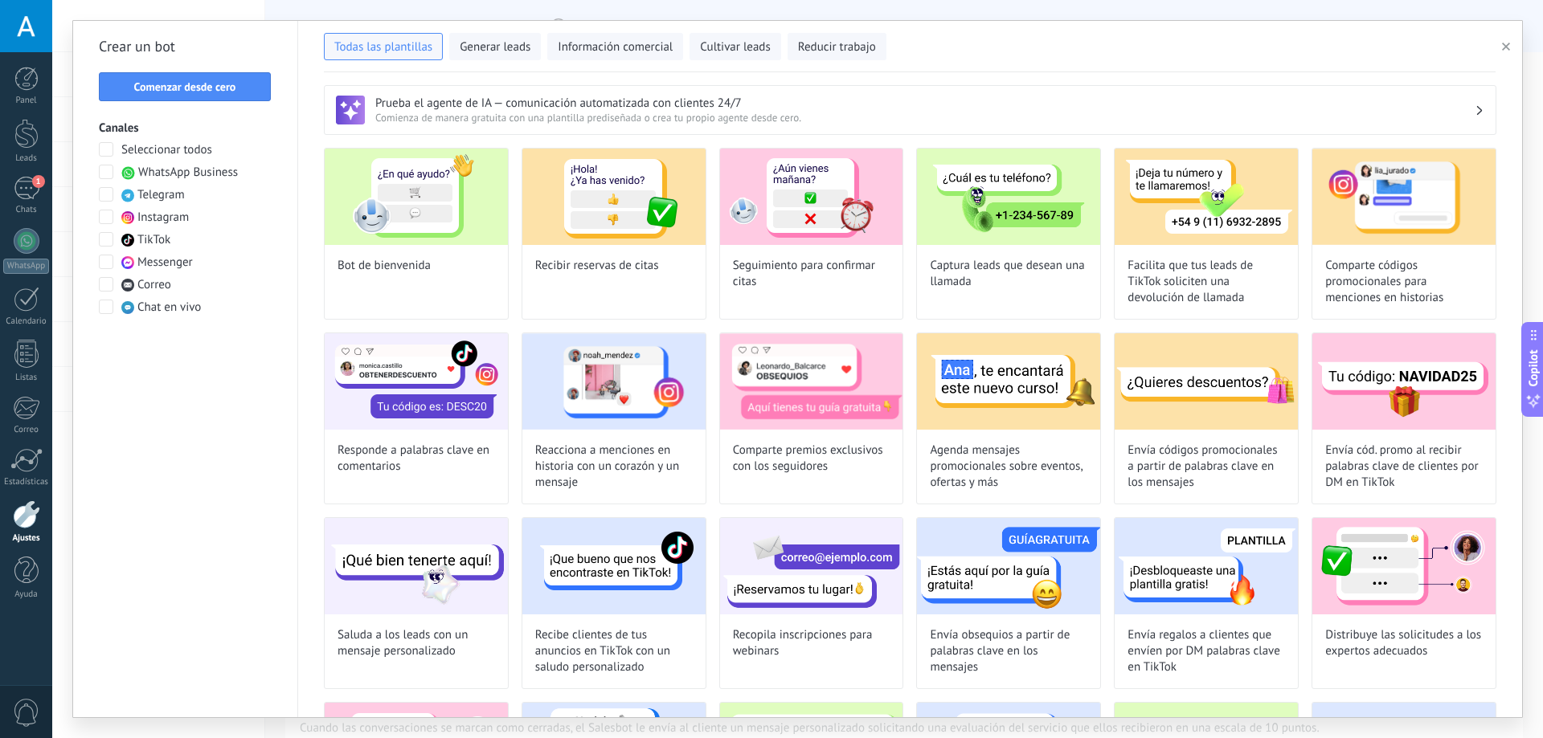
click at [112, 175] on span at bounding box center [106, 172] width 14 height 14
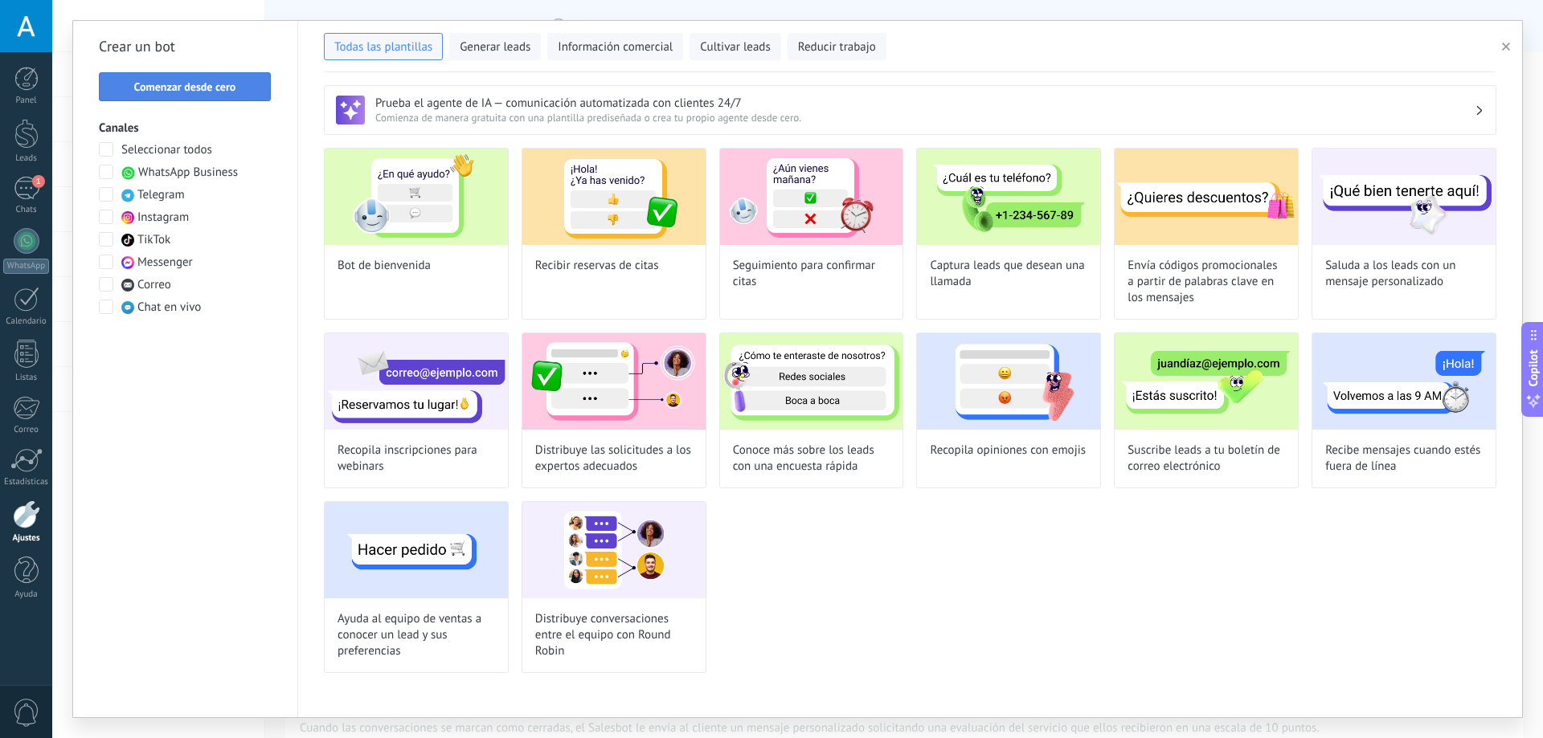
click at [245, 95] on button "Comenzar desde cero" at bounding box center [185, 86] width 172 height 29
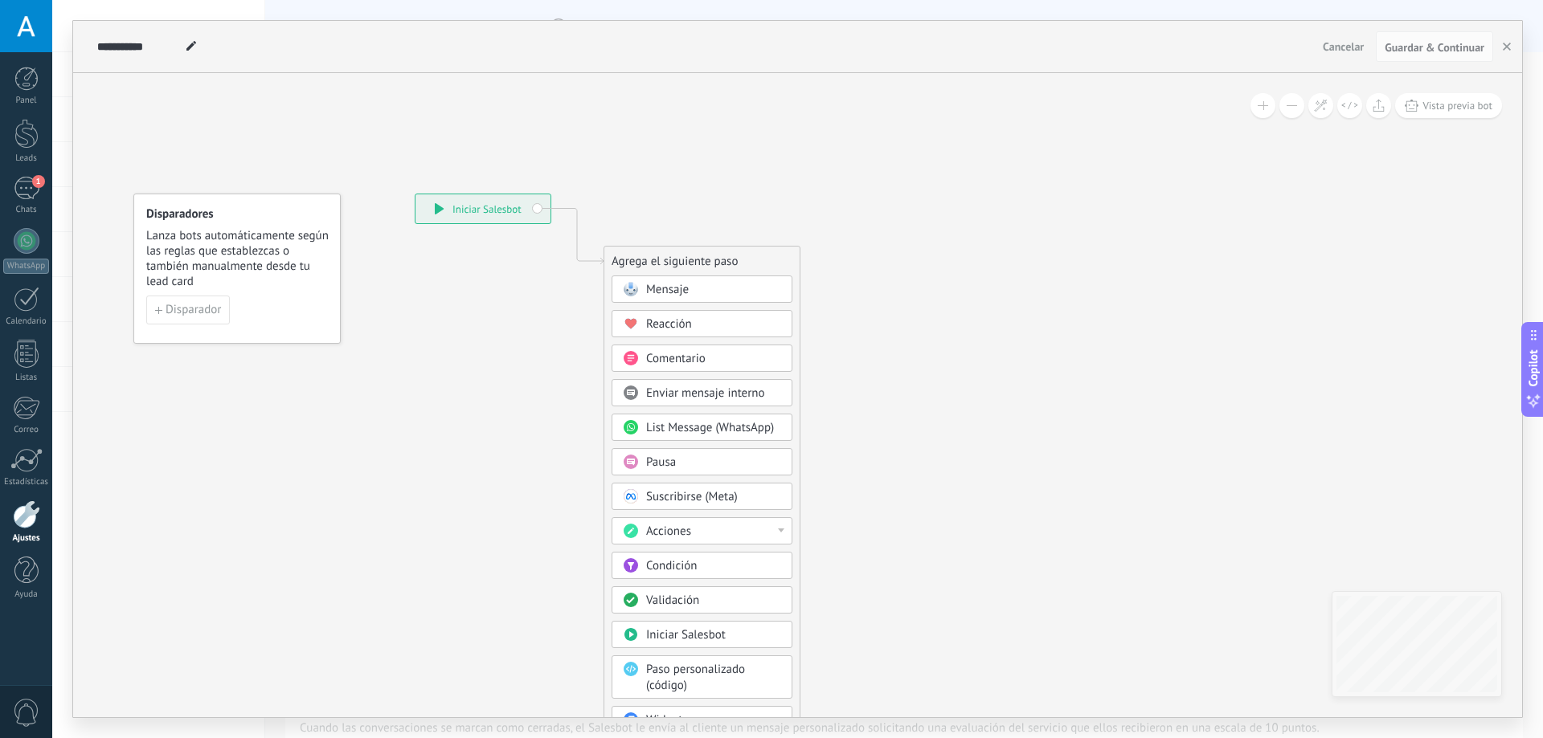
click at [678, 288] on span "Mensaje" at bounding box center [667, 289] width 43 height 15
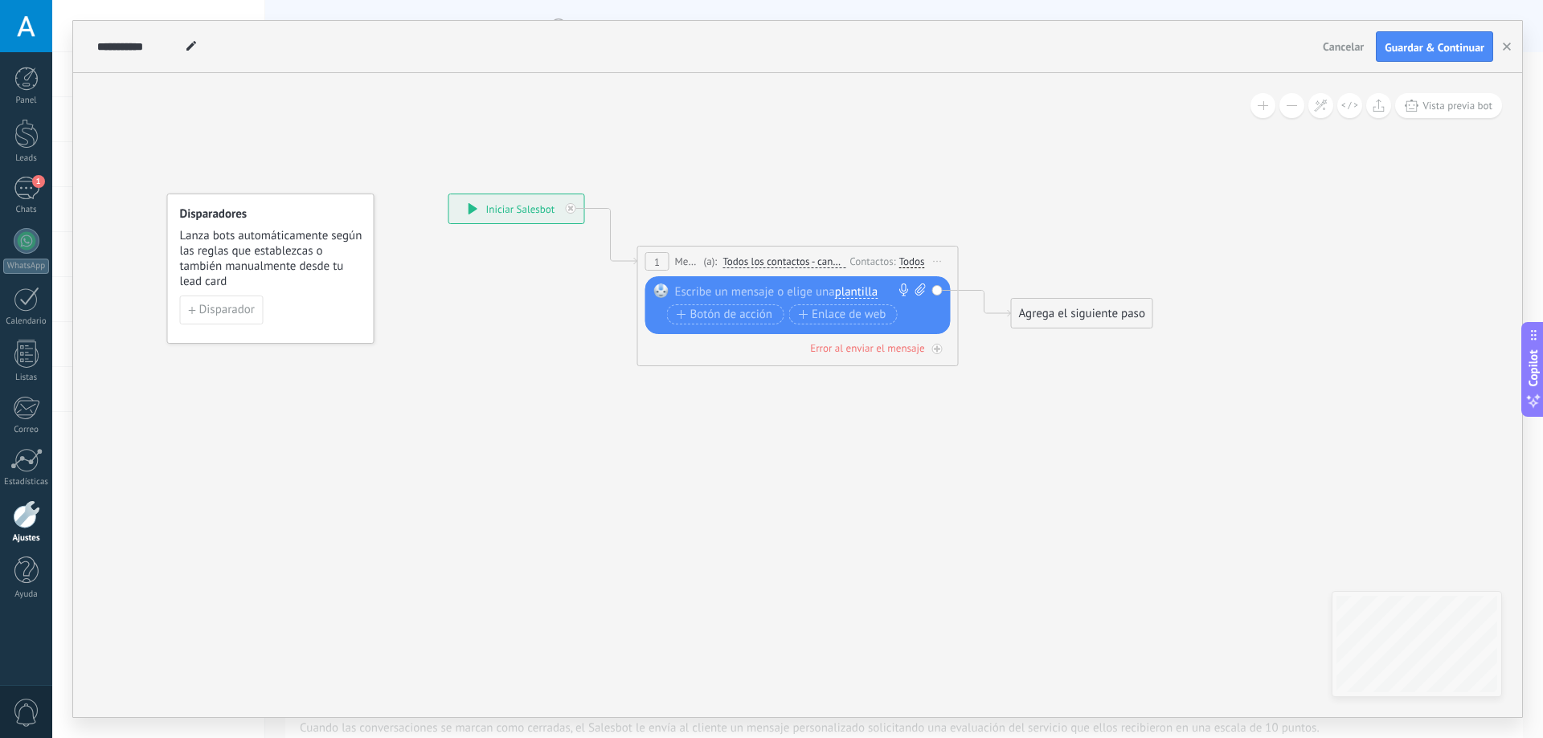
click at [864, 294] on span "plantilla" at bounding box center [856, 292] width 43 height 13
click at [883, 317] on span "Respuesta Webinar" at bounding box center [914, 320] width 194 height 16
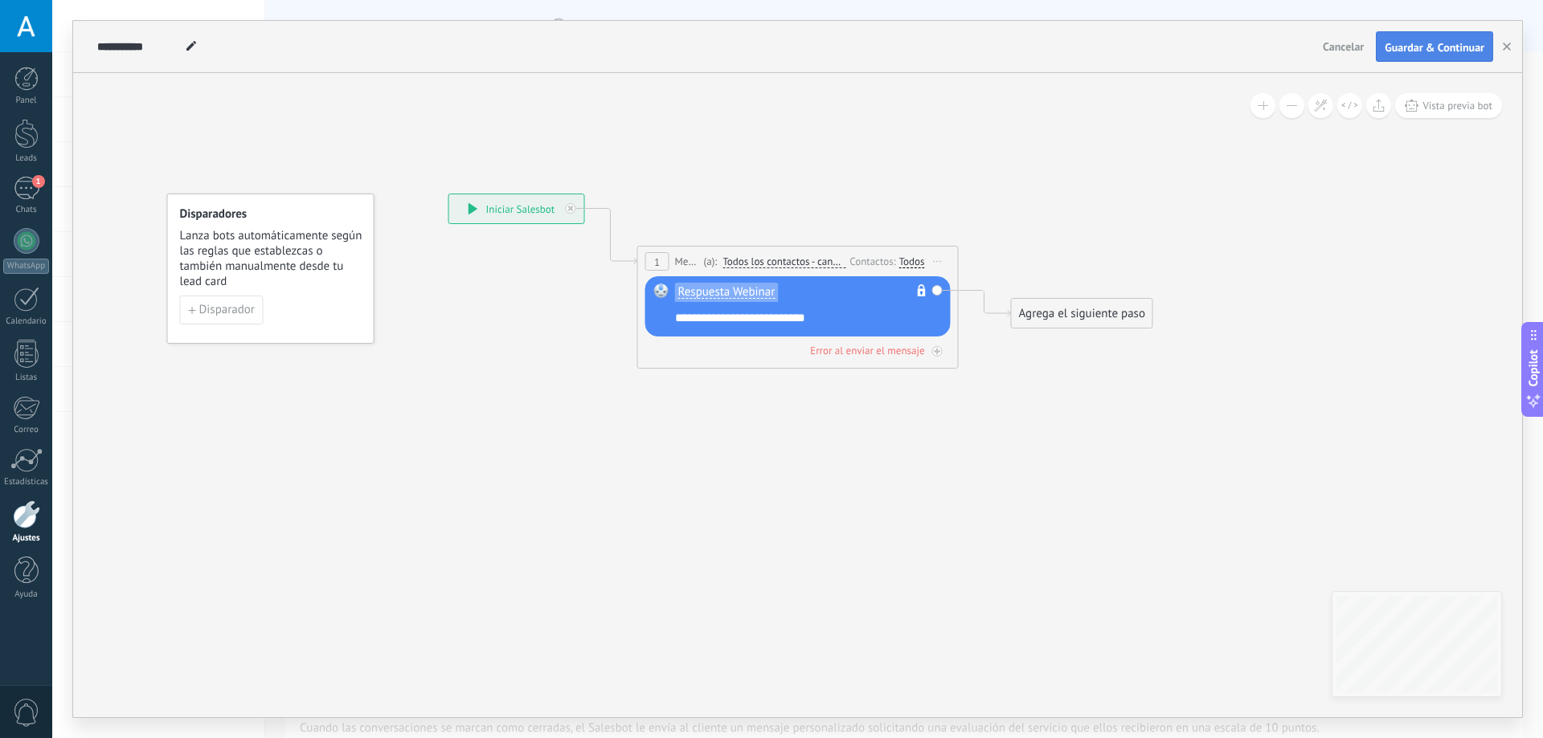
click at [1413, 47] on span "Guardar & Continuar" at bounding box center [1435, 47] width 100 height 11
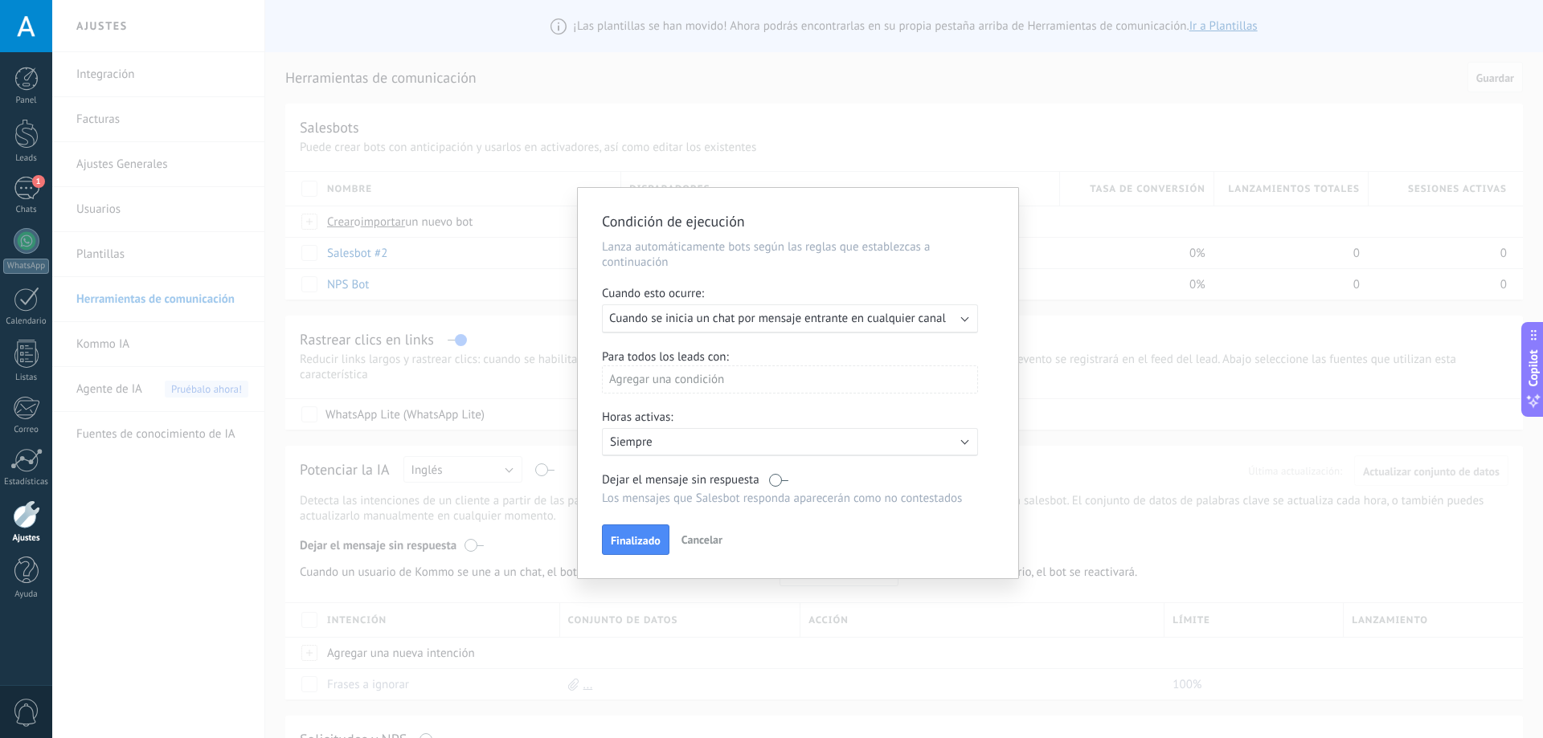
click at [756, 316] on span "Cuando se inicia un chat por mensaje entrante en cualquier canal" at bounding box center [777, 318] width 337 height 15
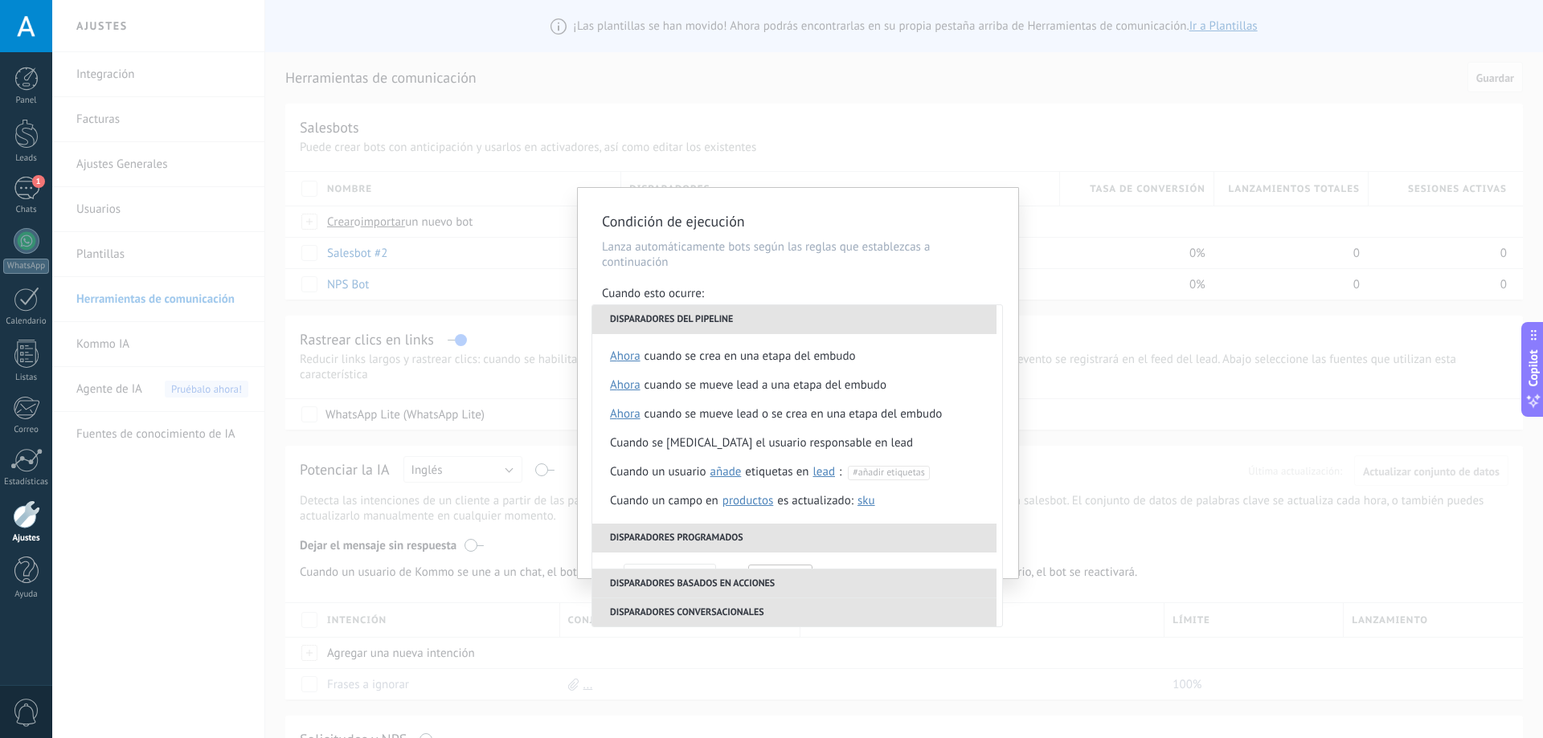
click at [796, 288] on div "Cuando esto ocurre:" at bounding box center [798, 295] width 392 height 18
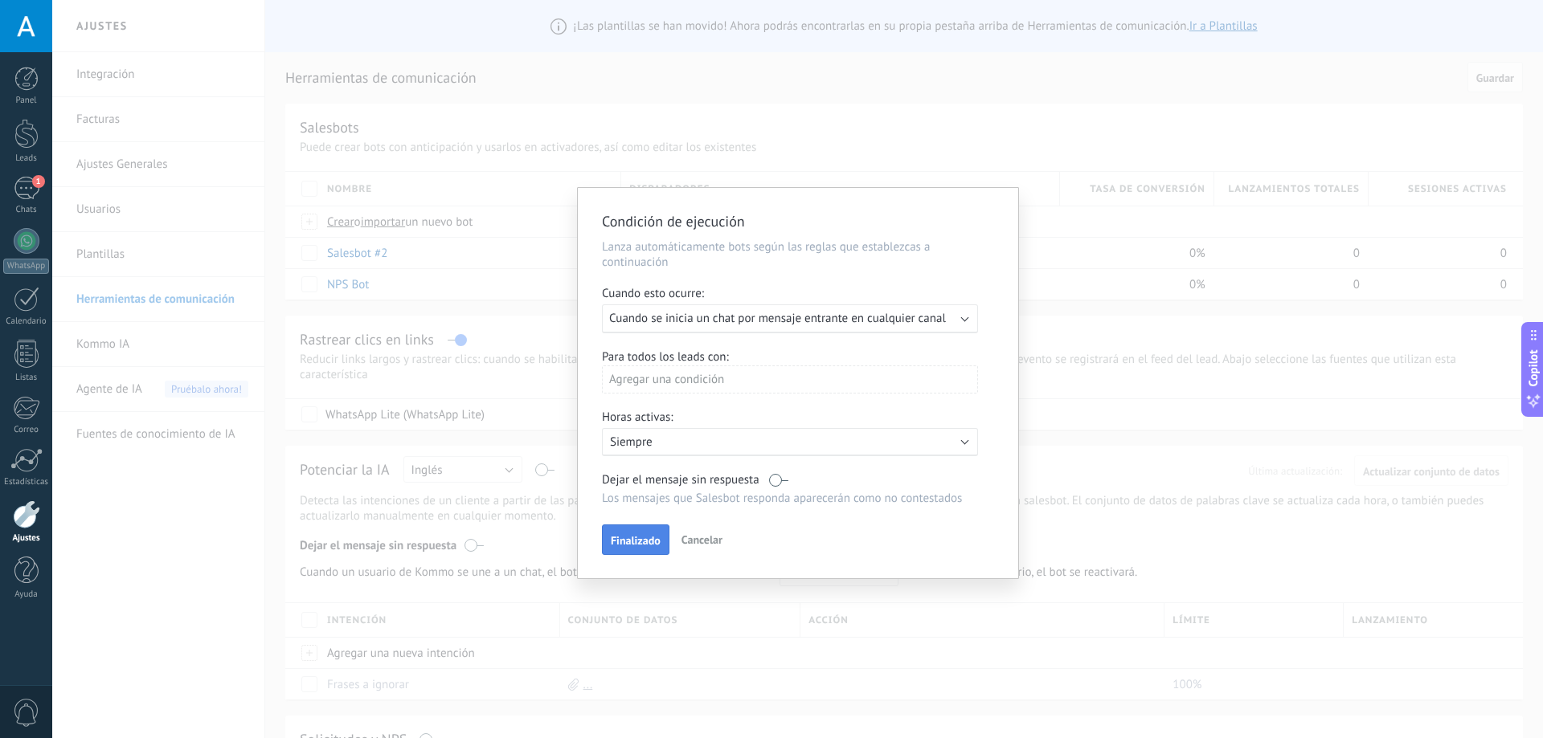
click at [615, 542] on span "Finalizado" at bounding box center [636, 540] width 50 height 11
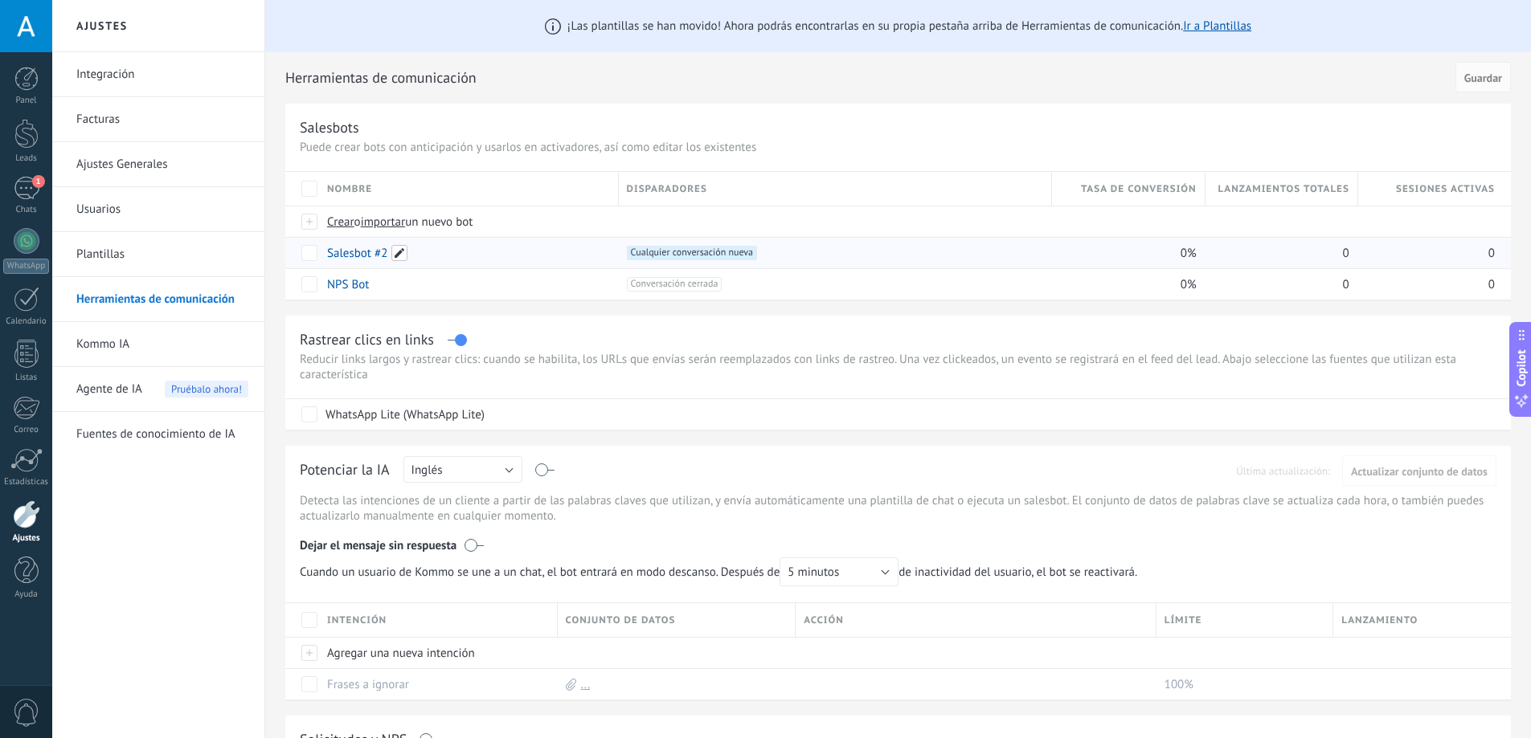
click at [396, 254] on span at bounding box center [399, 253] width 16 height 16
click at [295, 320] on div "Rastrear clics en links Reducir links largos y rastrear clics: cuando se habili…" at bounding box center [897, 373] width 1225 height 114
click at [366, 260] on link "Salesbot #2" at bounding box center [357, 253] width 60 height 15
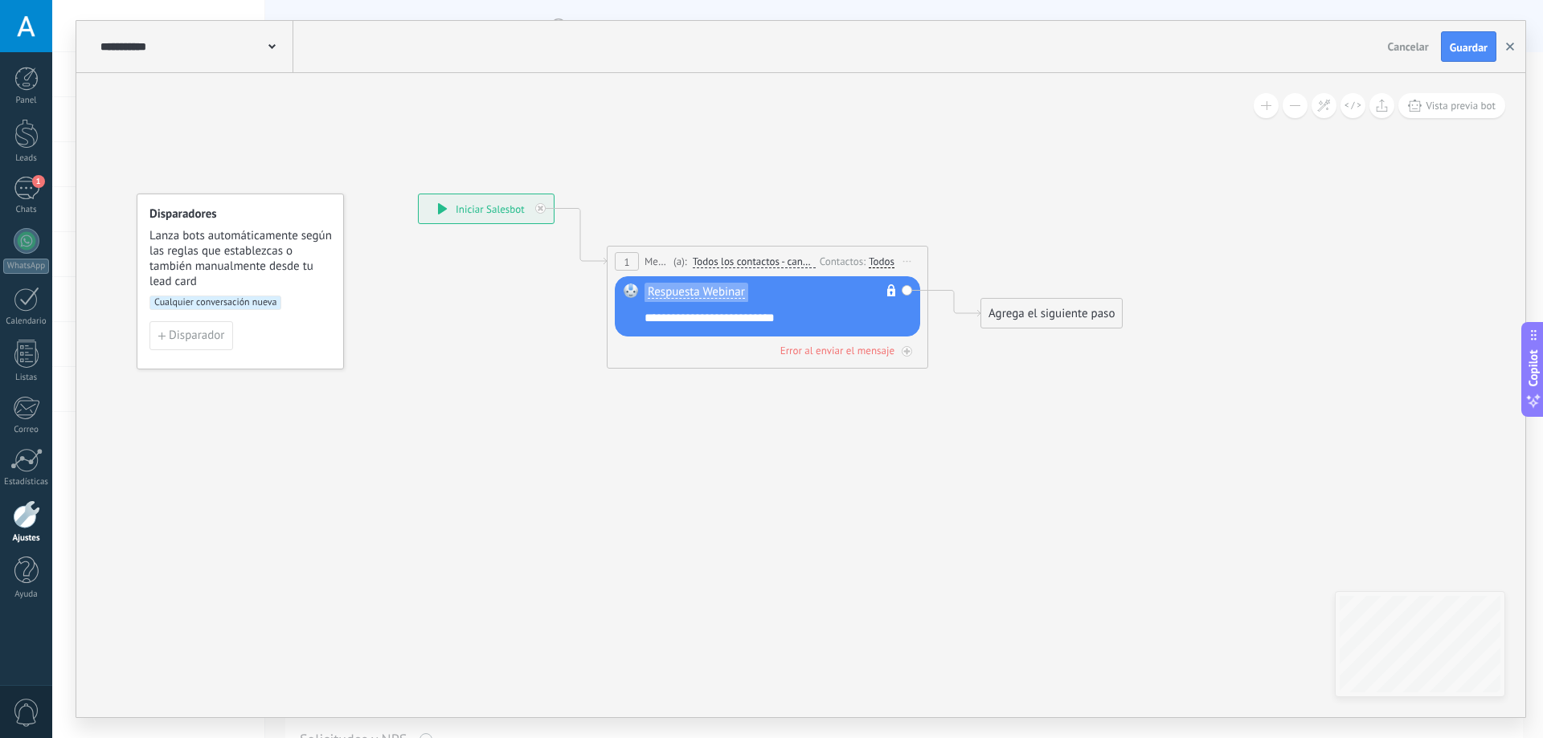
click at [1507, 45] on use "button" at bounding box center [1510, 47] width 8 height 8
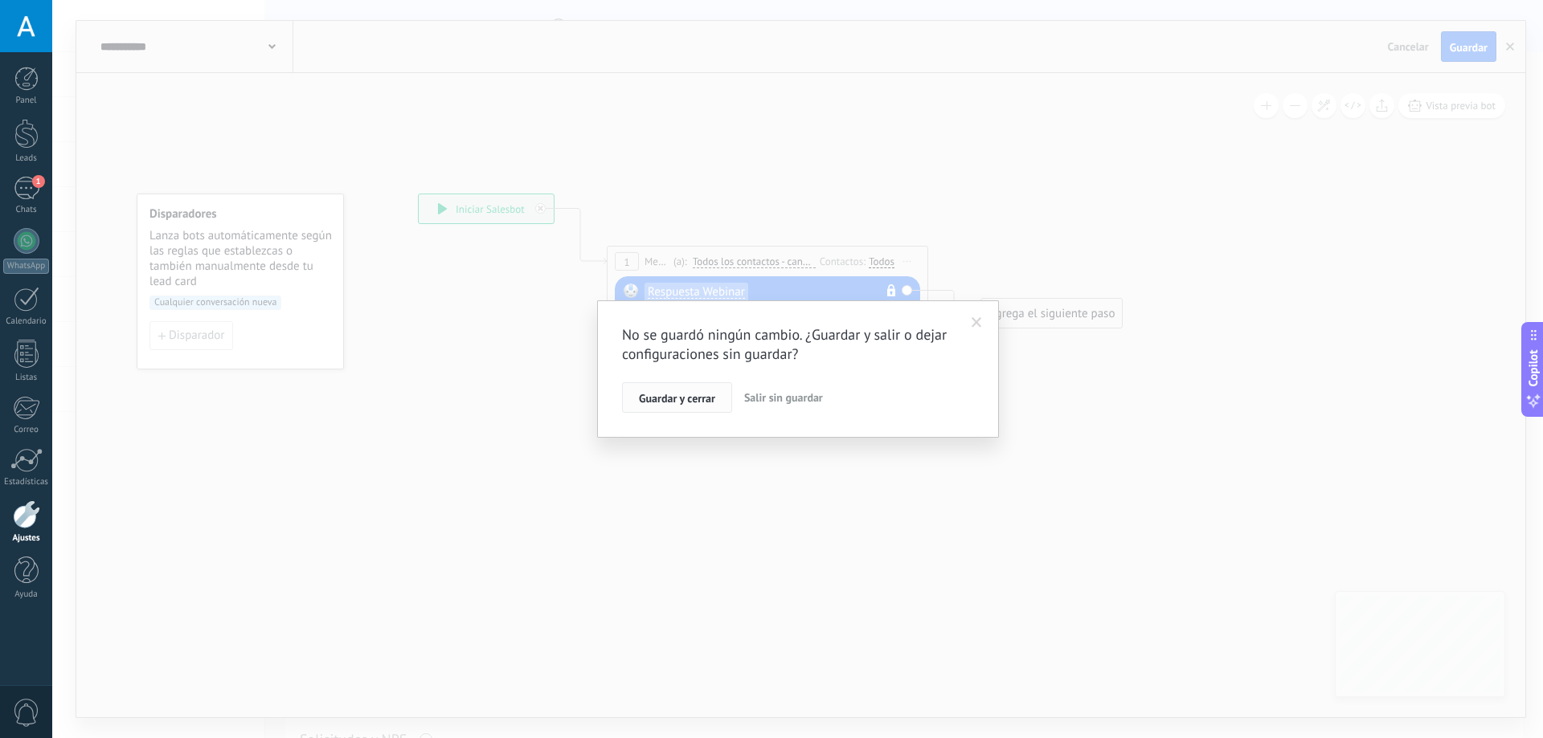
click at [693, 393] on span "Guardar y cerrar" at bounding box center [677, 398] width 76 height 11
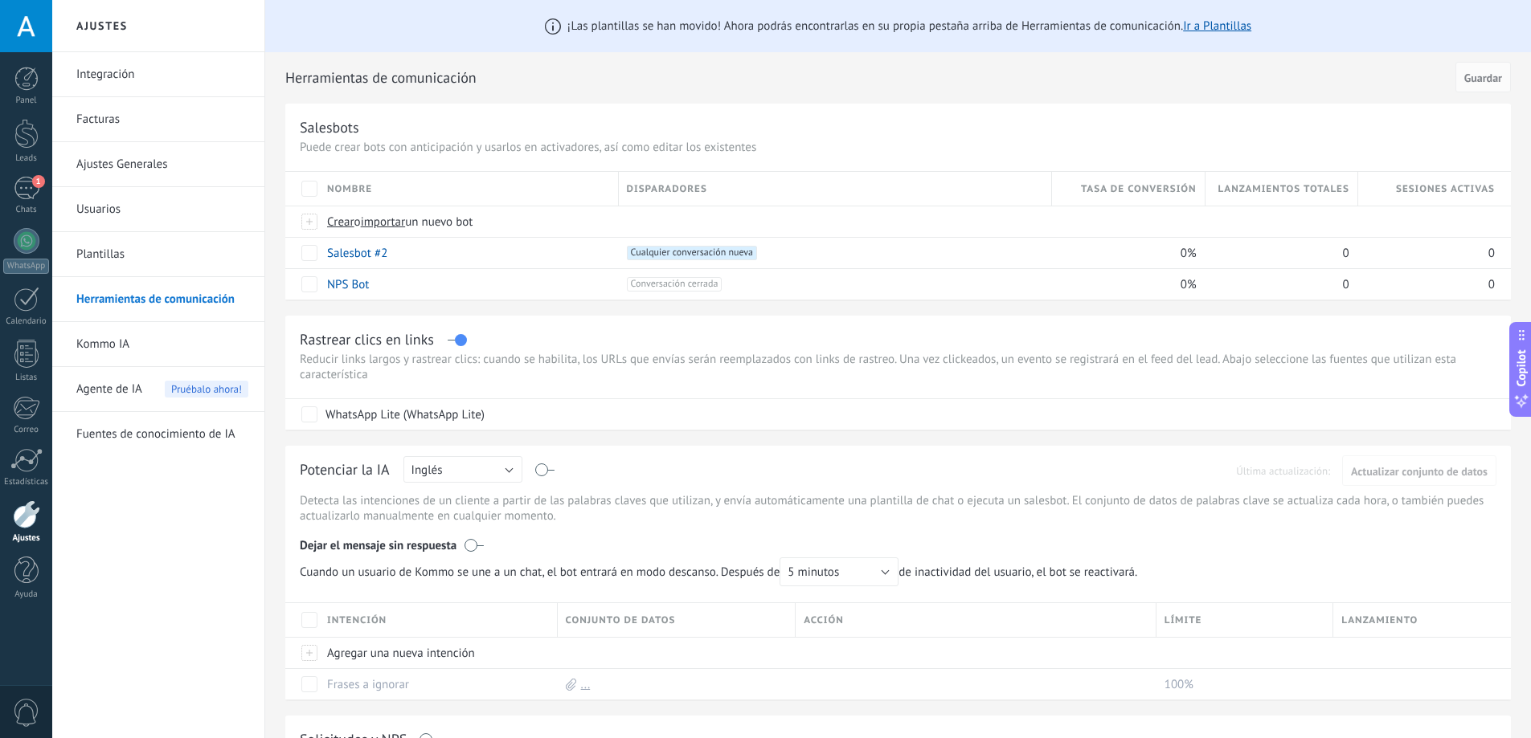
click at [142, 76] on link "Integración" at bounding box center [162, 74] width 172 height 45
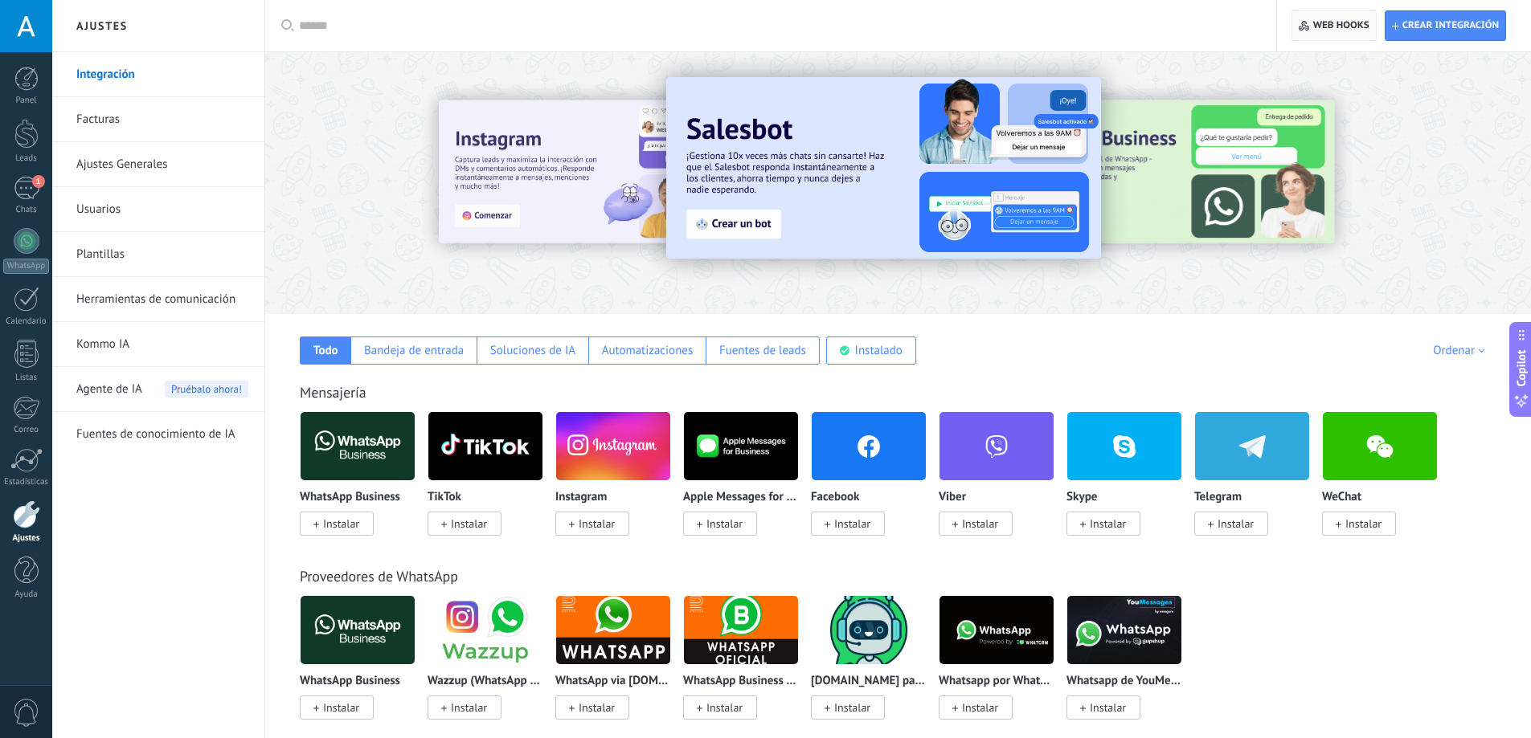
click at [1313, 22] on span "Web hooks 0" at bounding box center [1341, 25] width 56 height 13
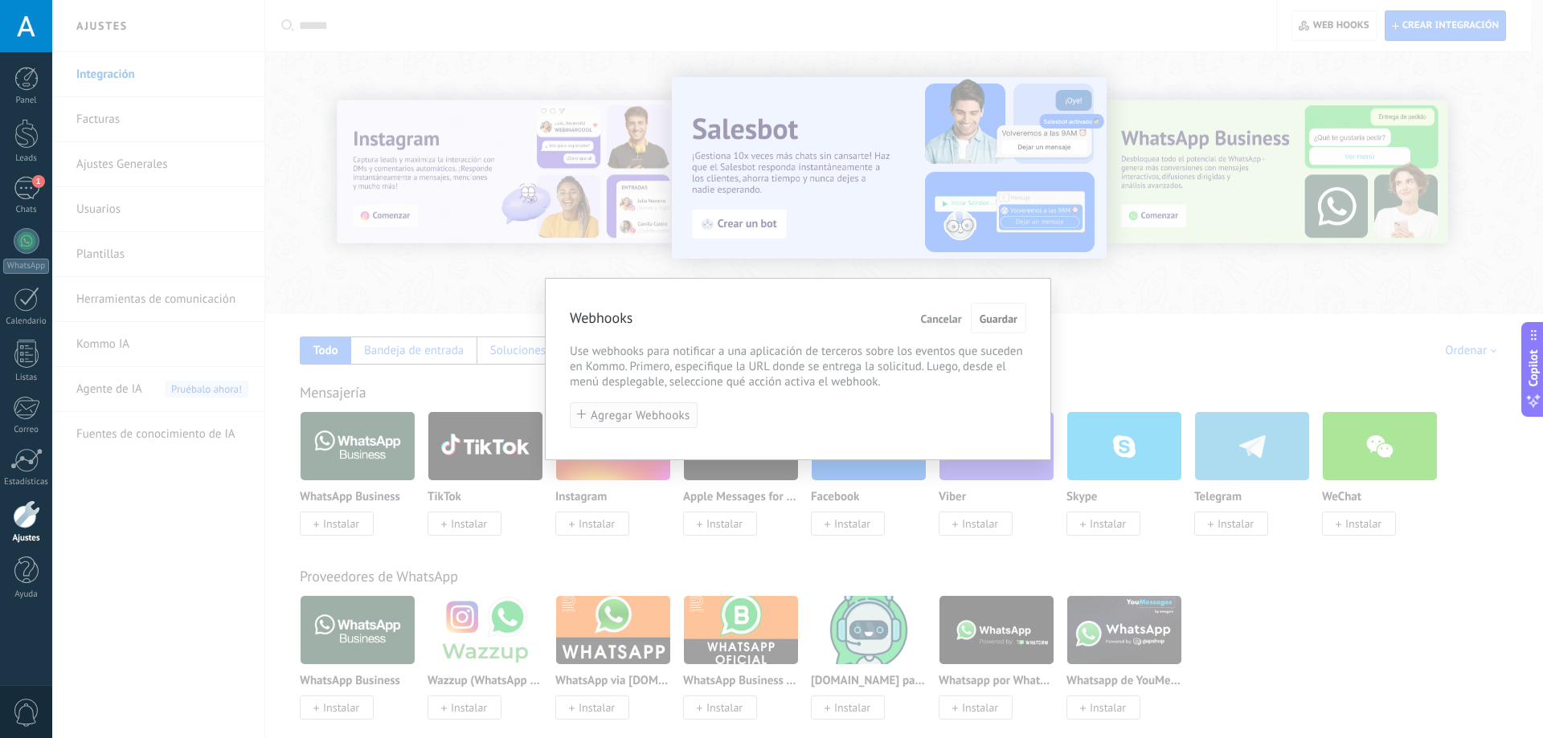
click at [652, 415] on span "Agregar Webhooks" at bounding box center [641, 416] width 100 height 12
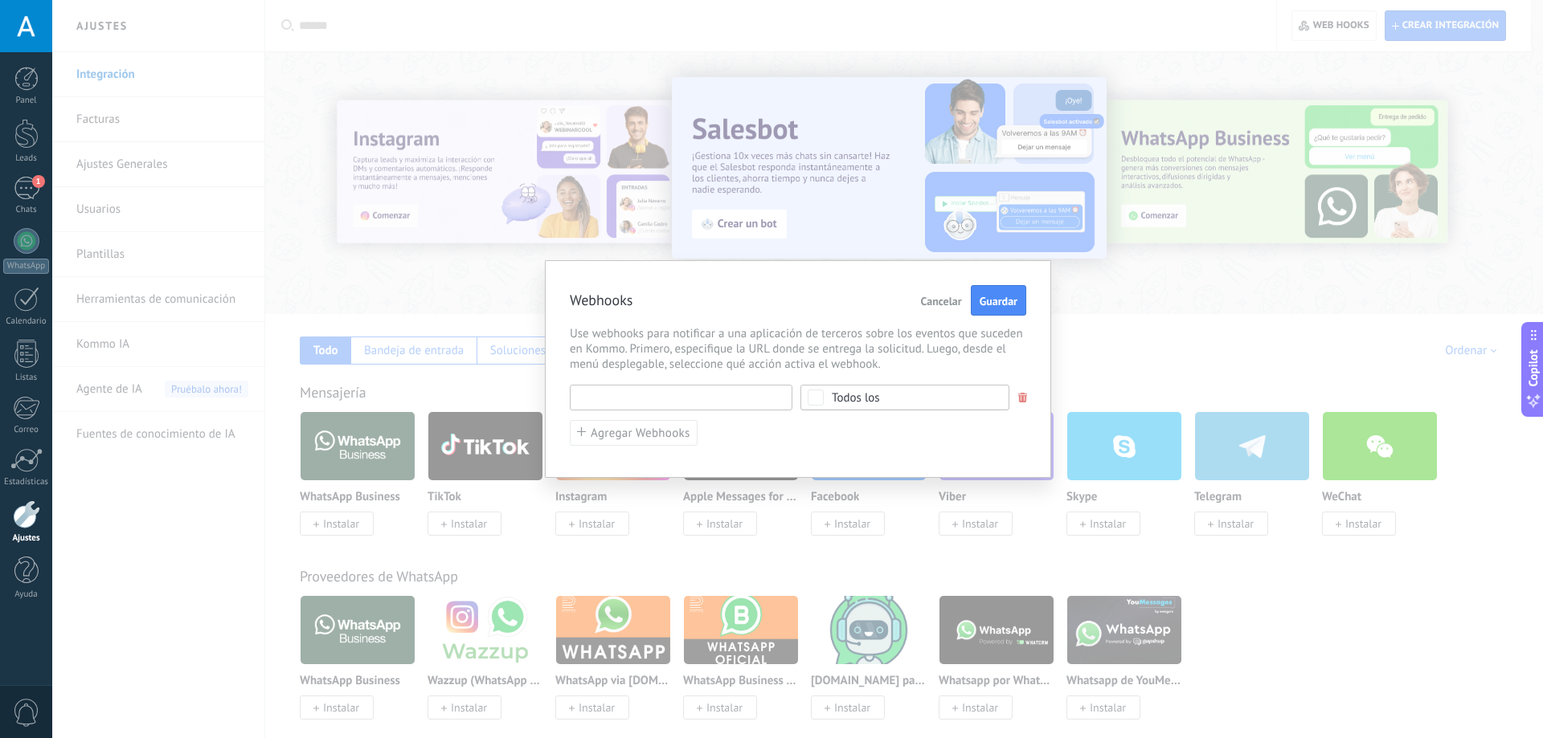
click at [678, 399] on input "text" at bounding box center [681, 398] width 223 height 26
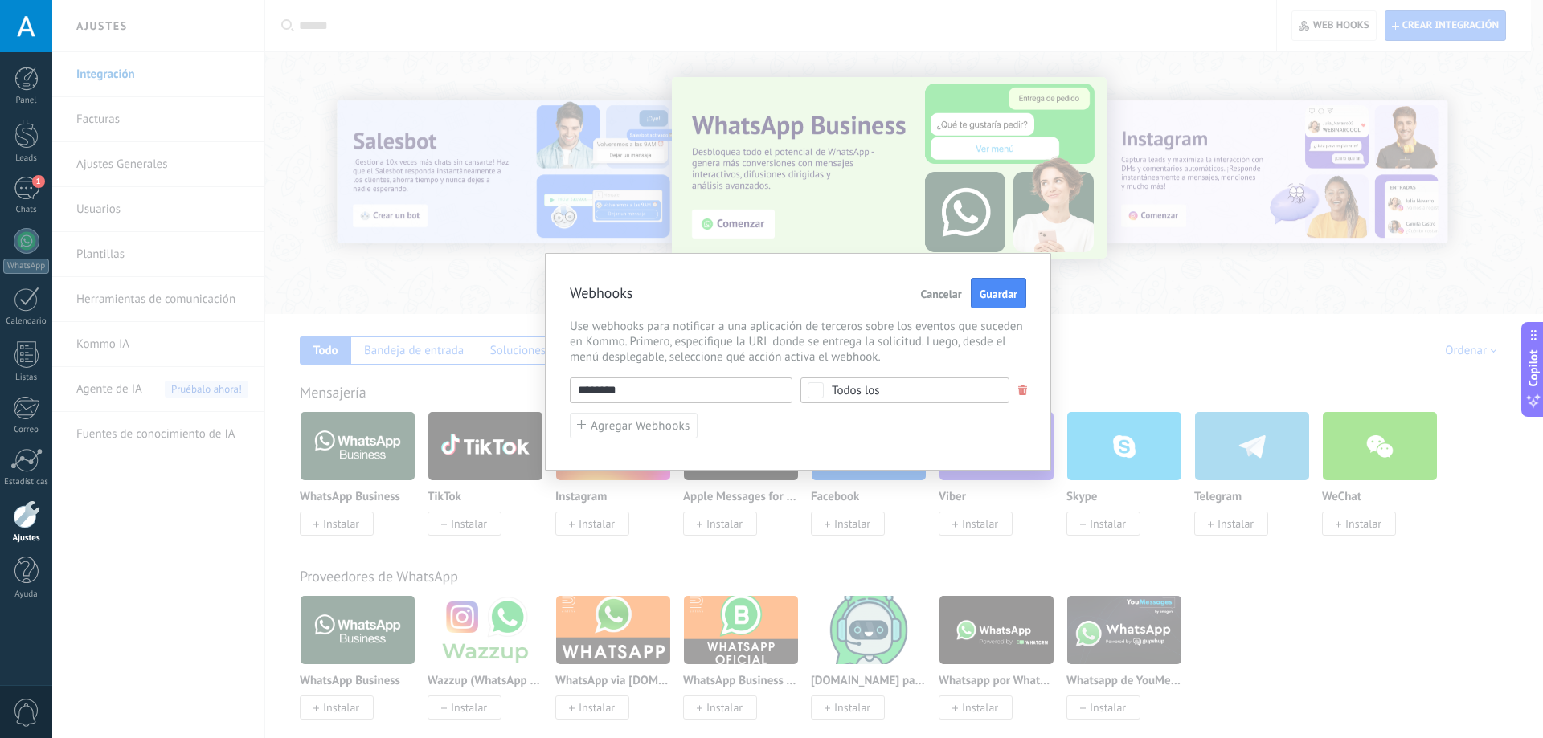
paste input "**********"
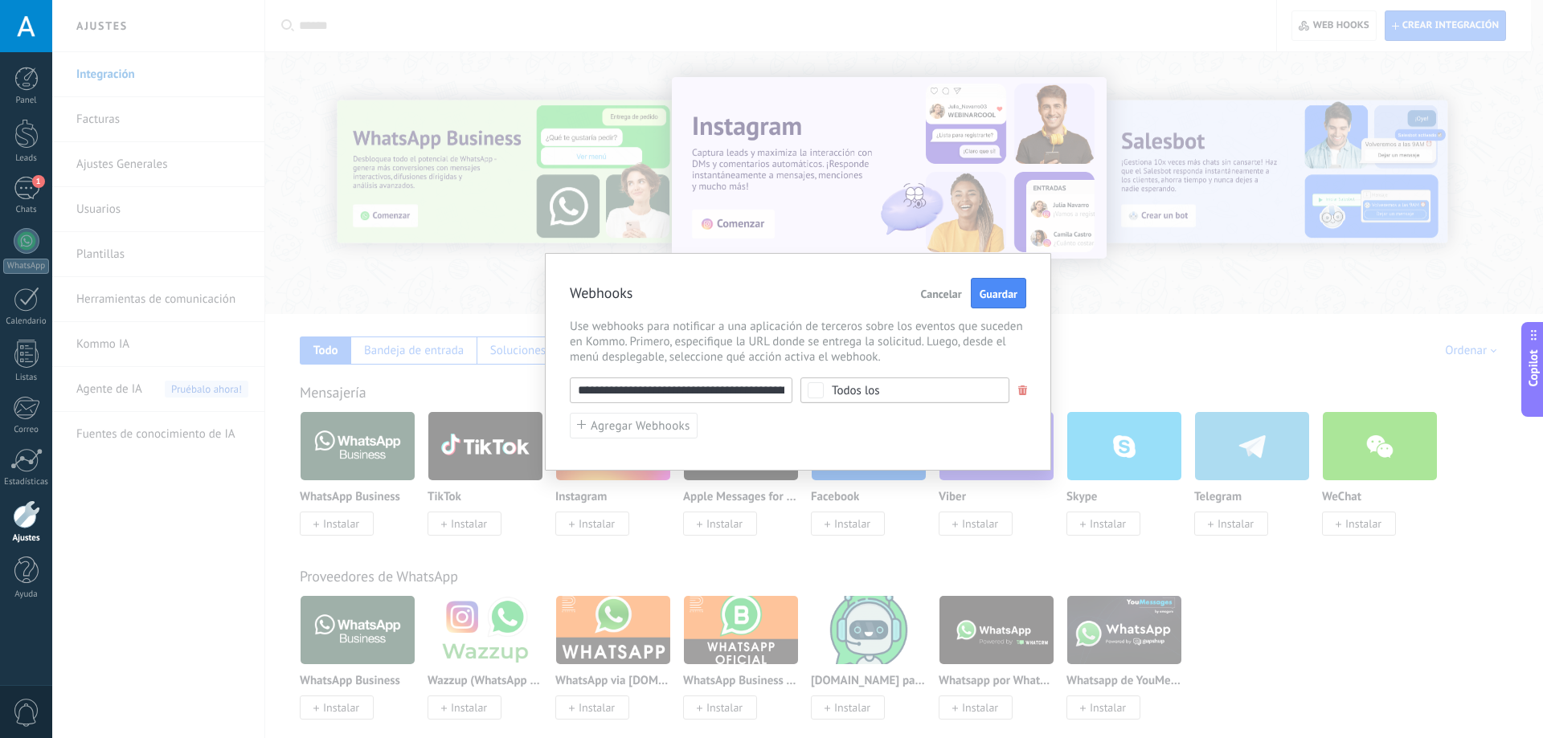
click at [727, 390] on input "**********" at bounding box center [681, 391] width 223 height 26
paste input "text"
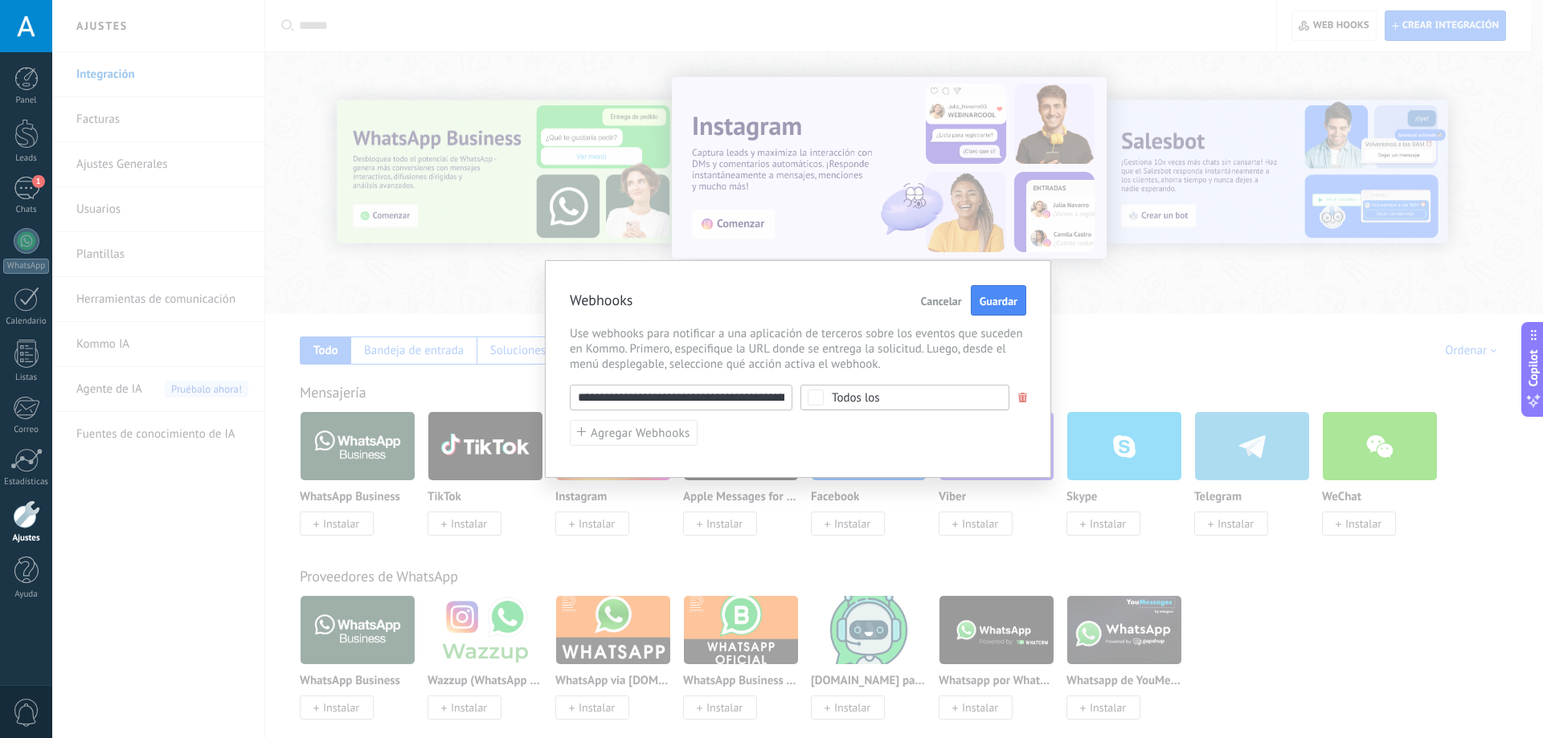
scroll to position [0, 42]
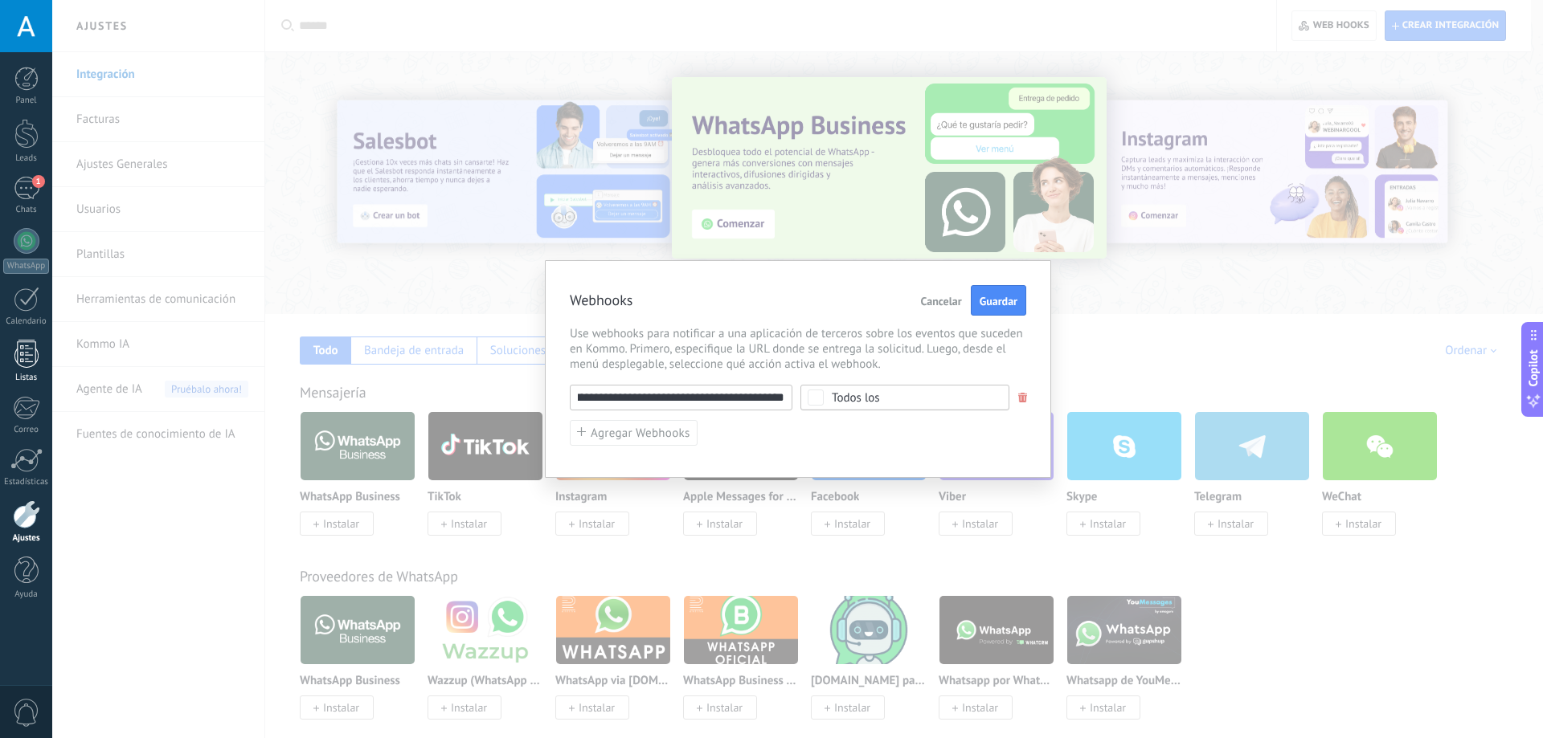
type input "**********"
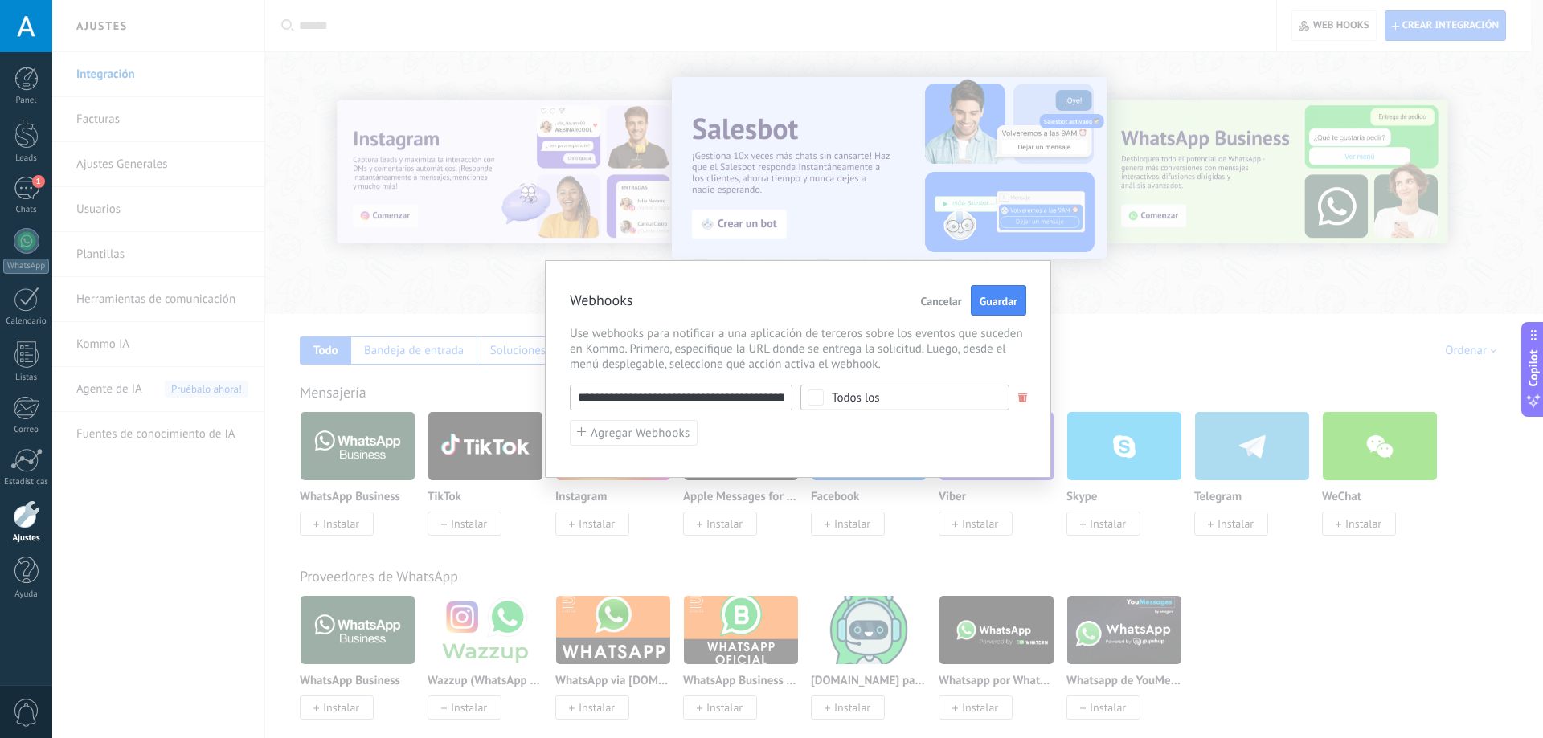
click at [957, 297] on span "Cancelar" at bounding box center [941, 301] width 41 height 11
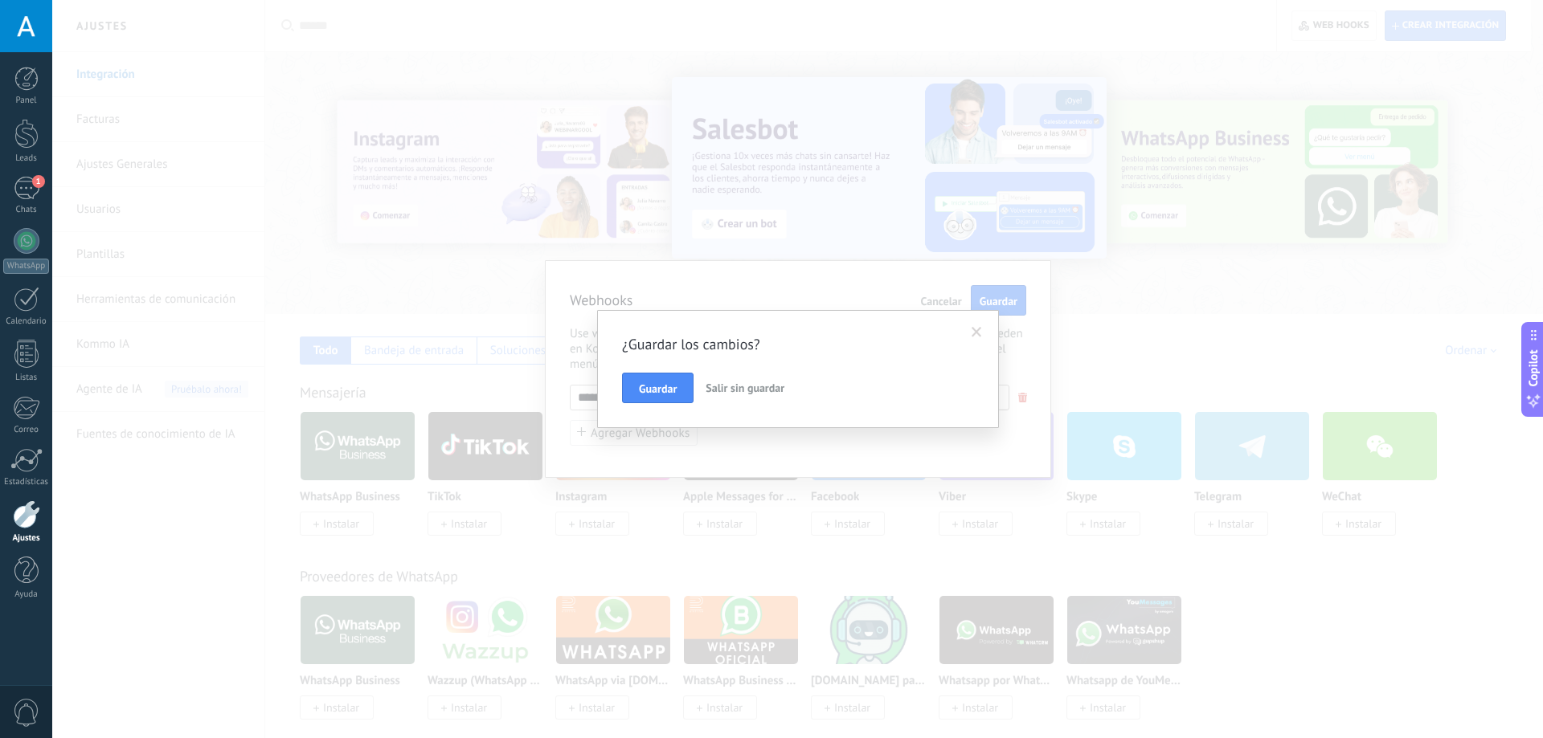
click at [715, 387] on span "Salir sin guardar" at bounding box center [745, 388] width 79 height 14
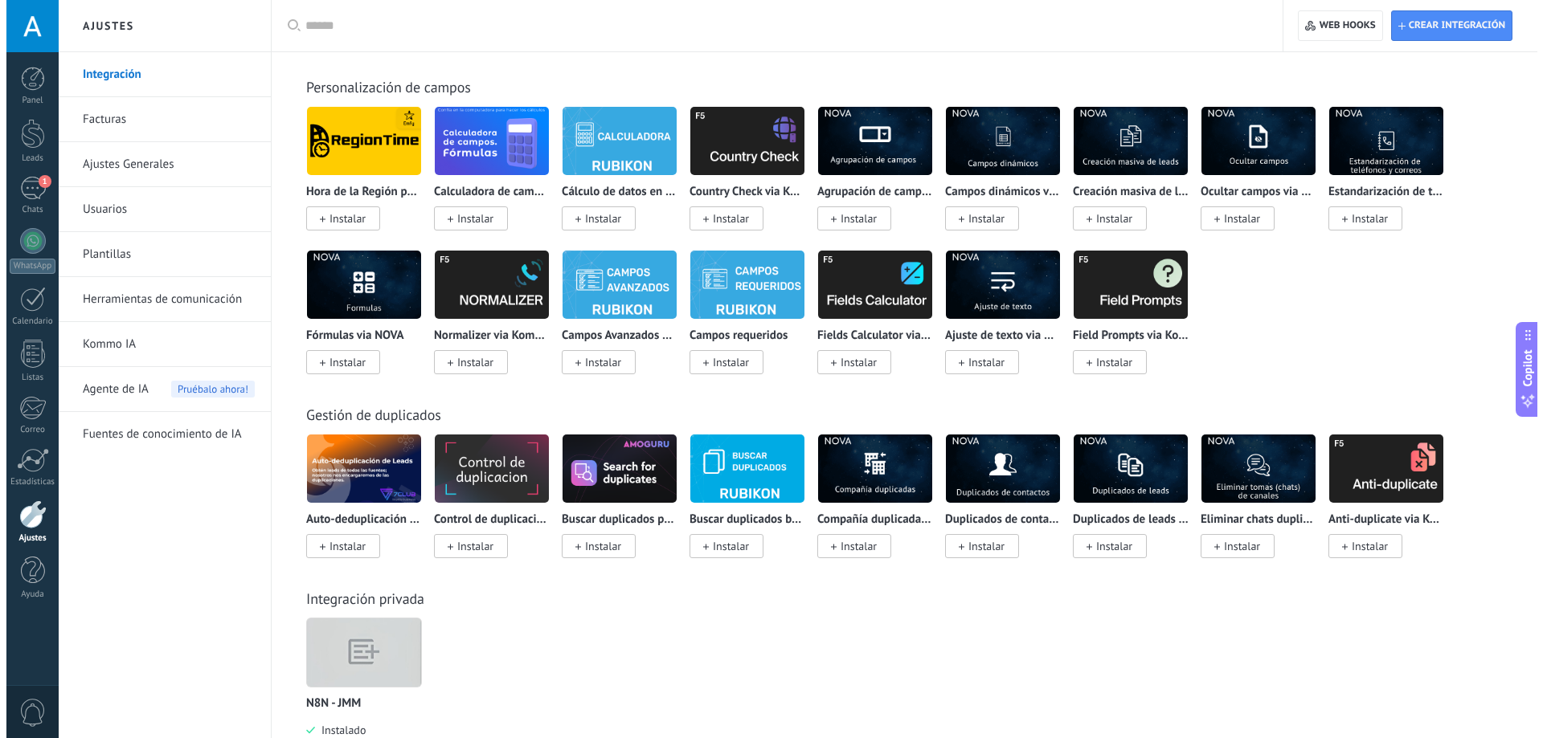
scroll to position [5203, 0]
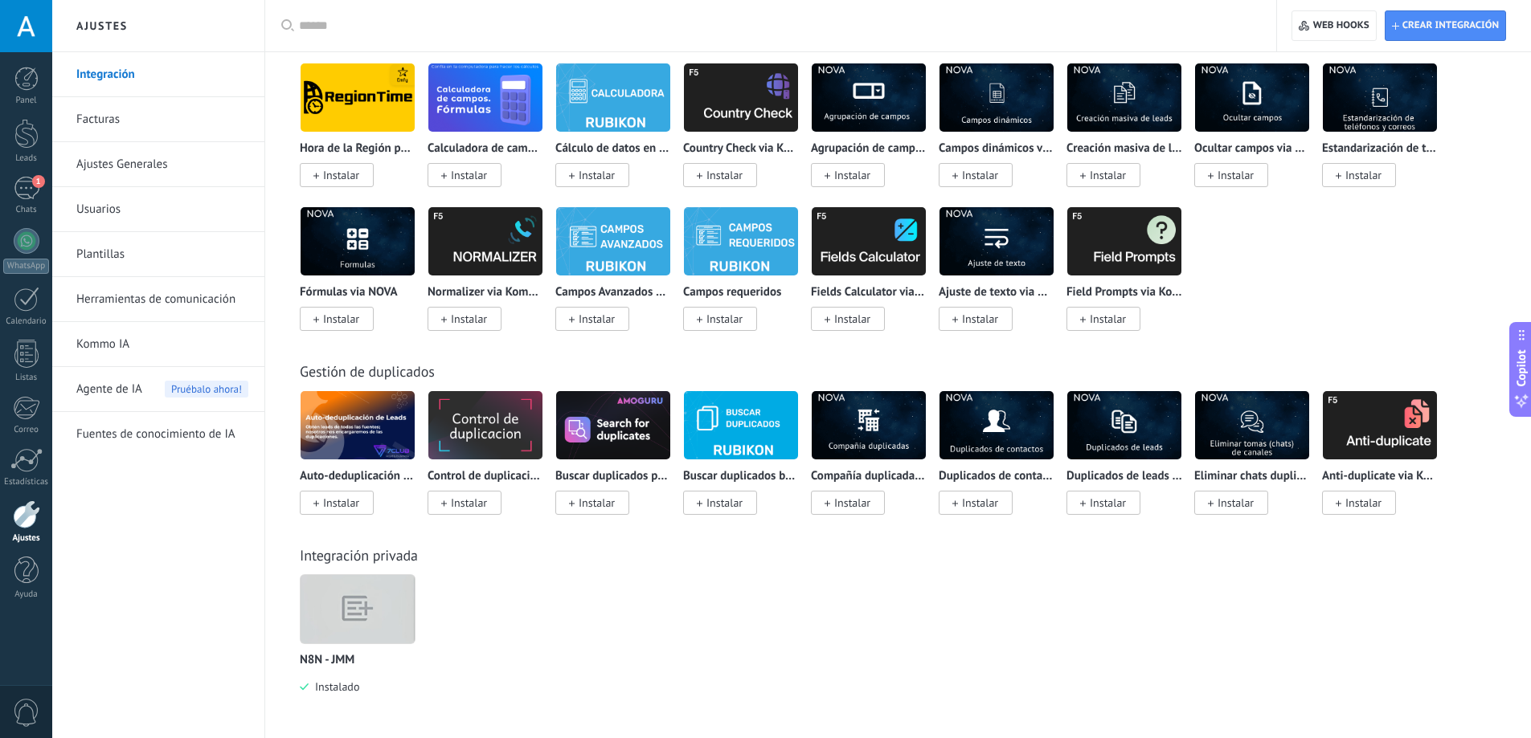
click at [367, 620] on img at bounding box center [358, 610] width 114 height 88
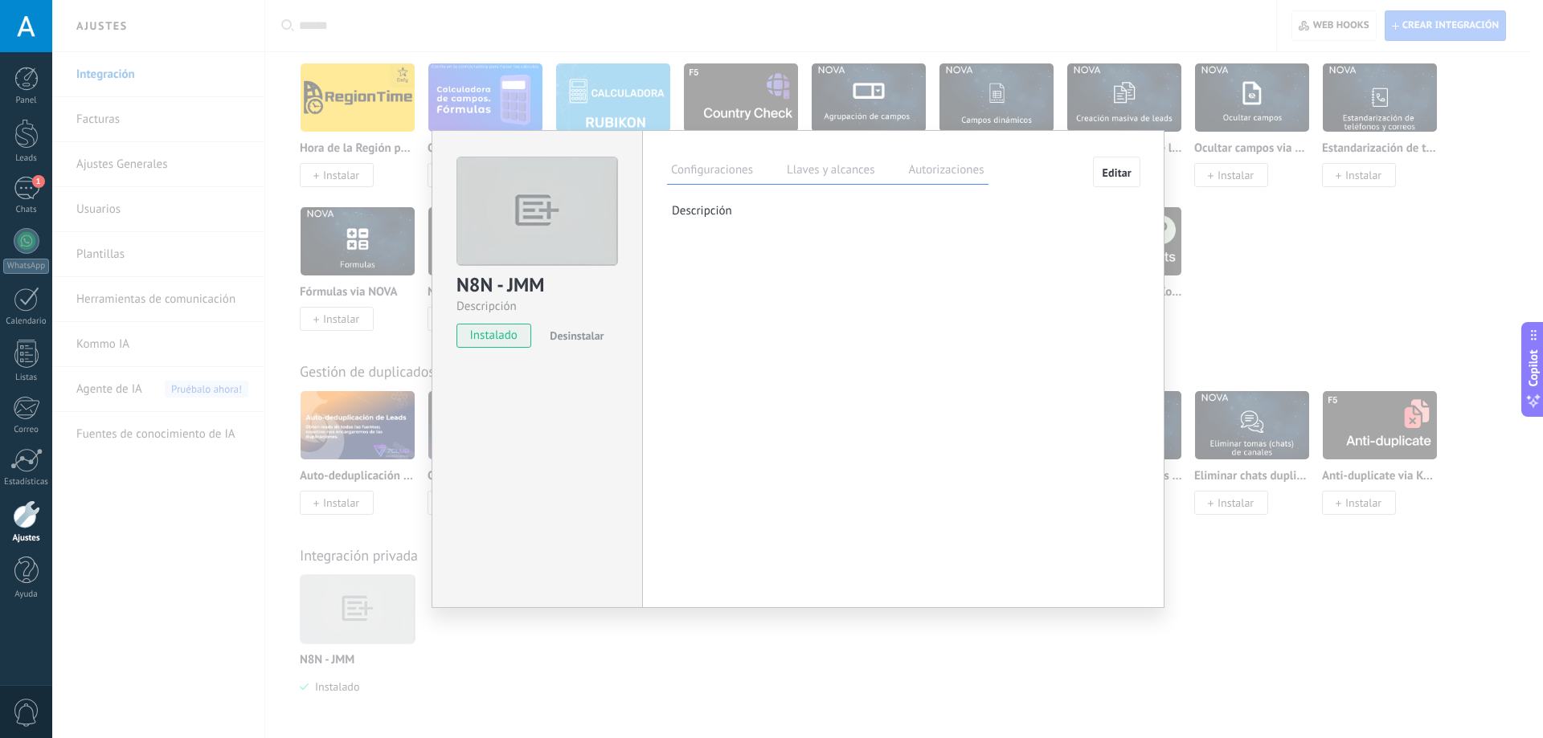
click at [904, 178] on label "Autorizaciones" at bounding box center [946, 172] width 84 height 23
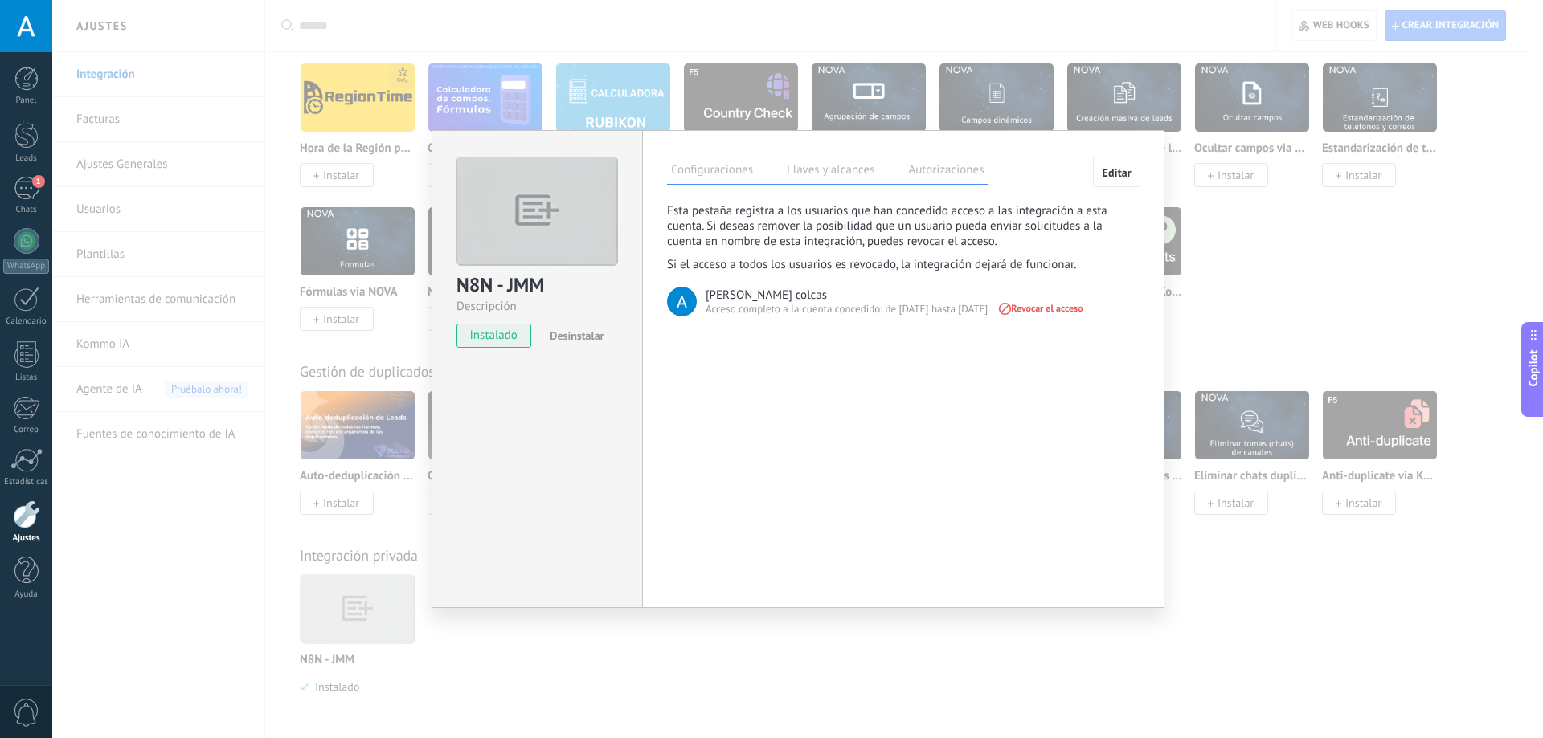
click at [844, 173] on label "Llaves y alcances" at bounding box center [831, 172] width 96 height 23
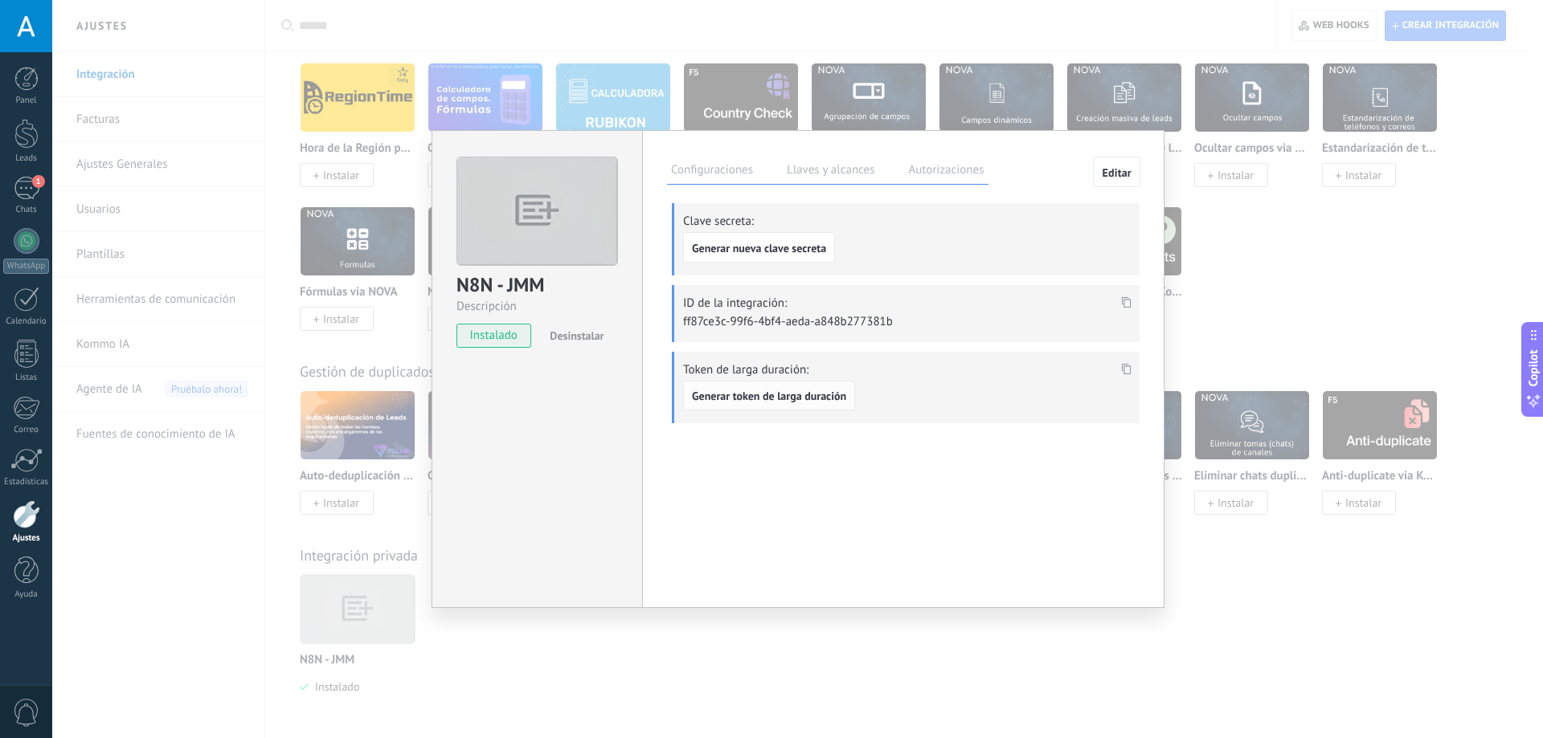
click at [804, 405] on button "Generar token de larga duración" at bounding box center [769, 396] width 172 height 31
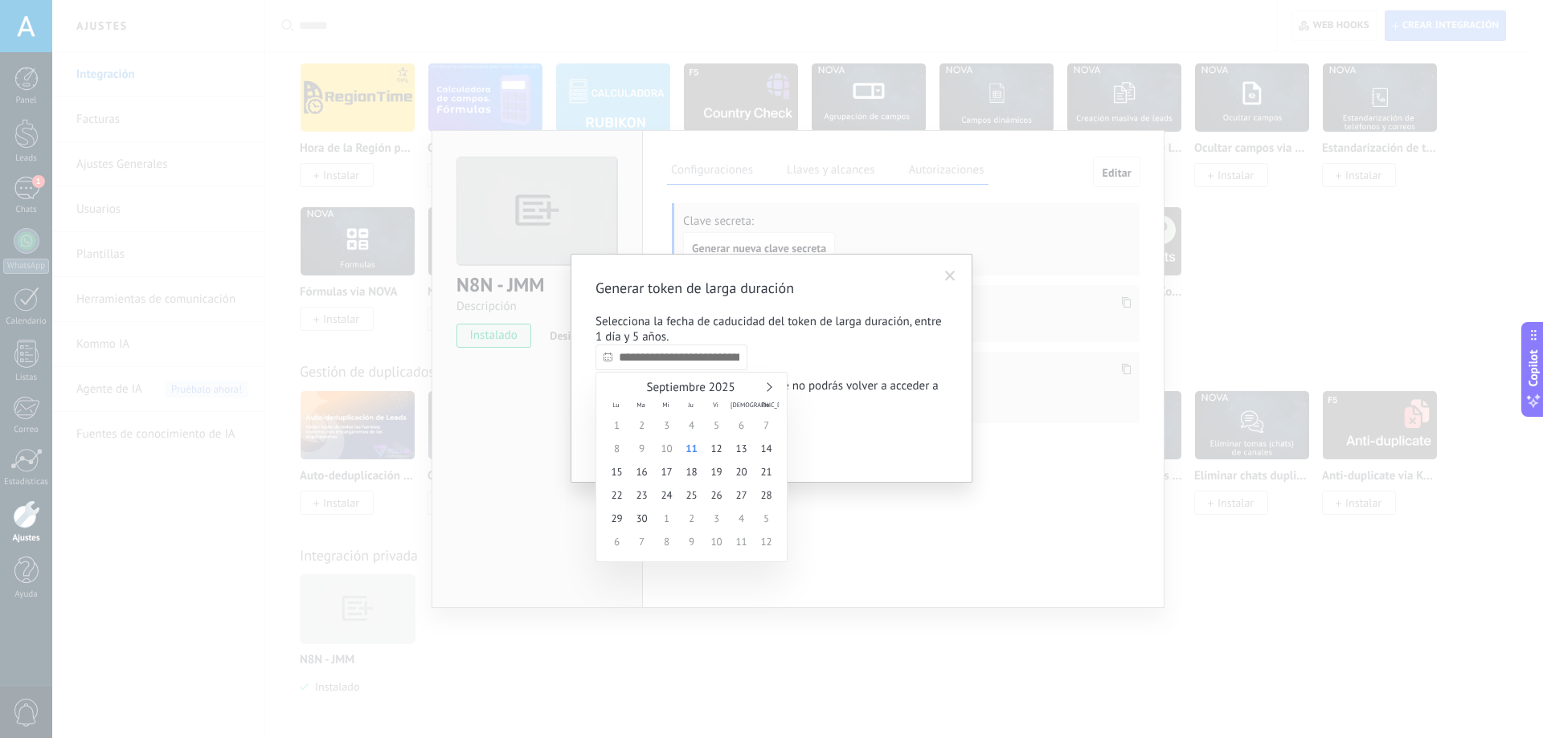
click at [729, 355] on input "text" at bounding box center [671, 358] width 152 height 26
click at [731, 385] on span "Septiembre 2025" at bounding box center [690, 387] width 88 height 15
click at [759, 391] on div "Septiembre 2025" at bounding box center [691, 388] width 174 height 14
click at [769, 387] on link at bounding box center [767, 386] width 9 height 9
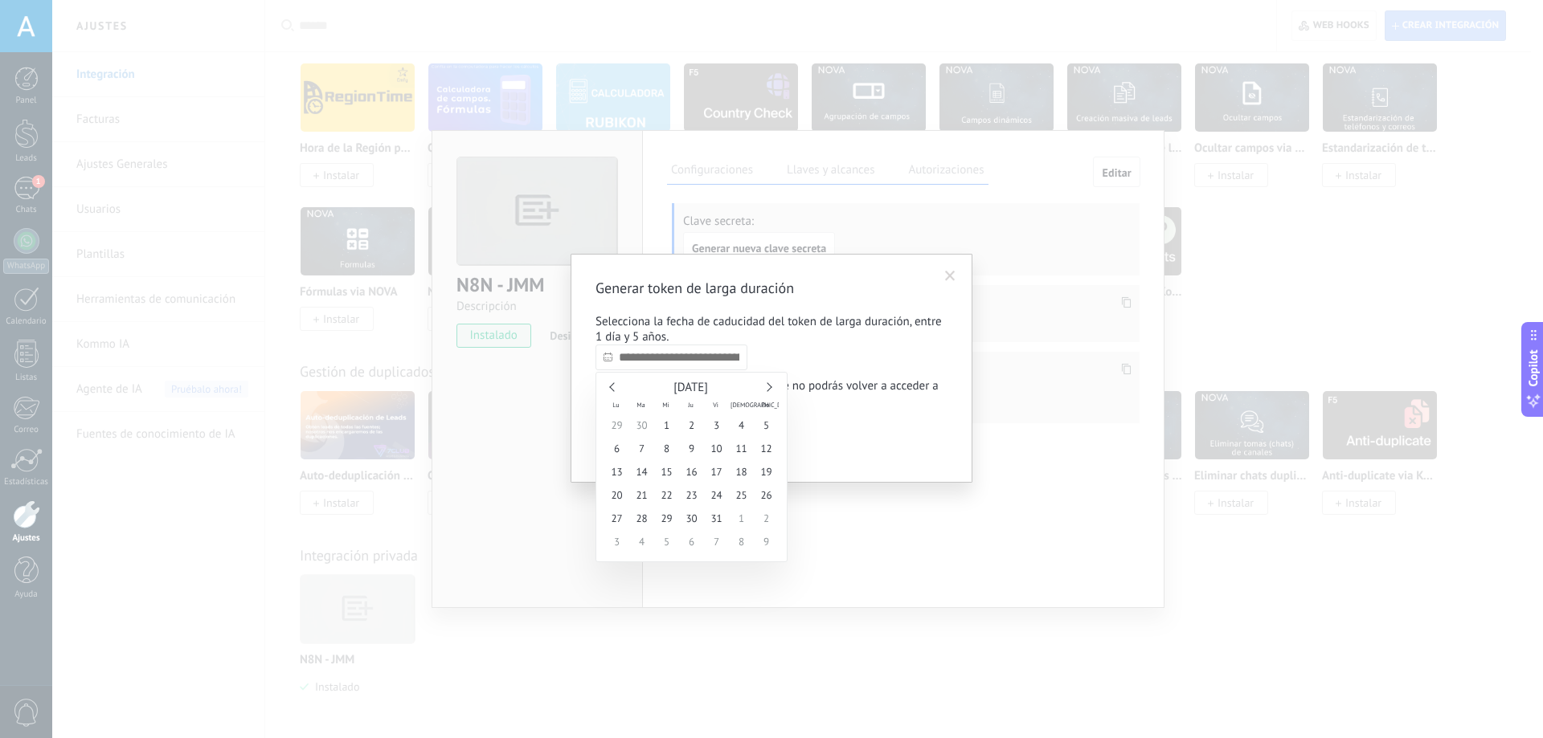
click at [769, 387] on link at bounding box center [767, 386] width 9 height 9
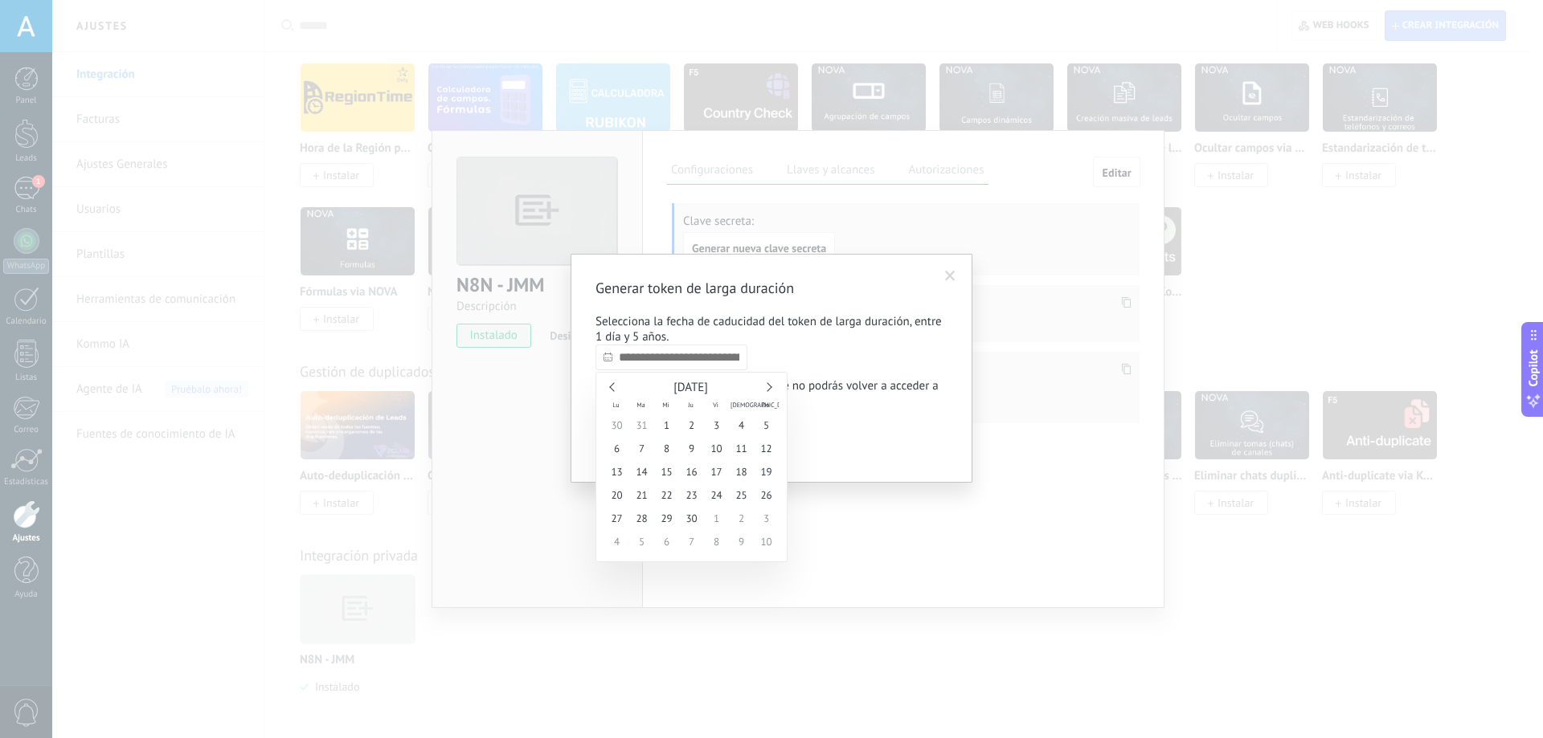
click at [769, 387] on link at bounding box center [767, 386] width 9 height 9
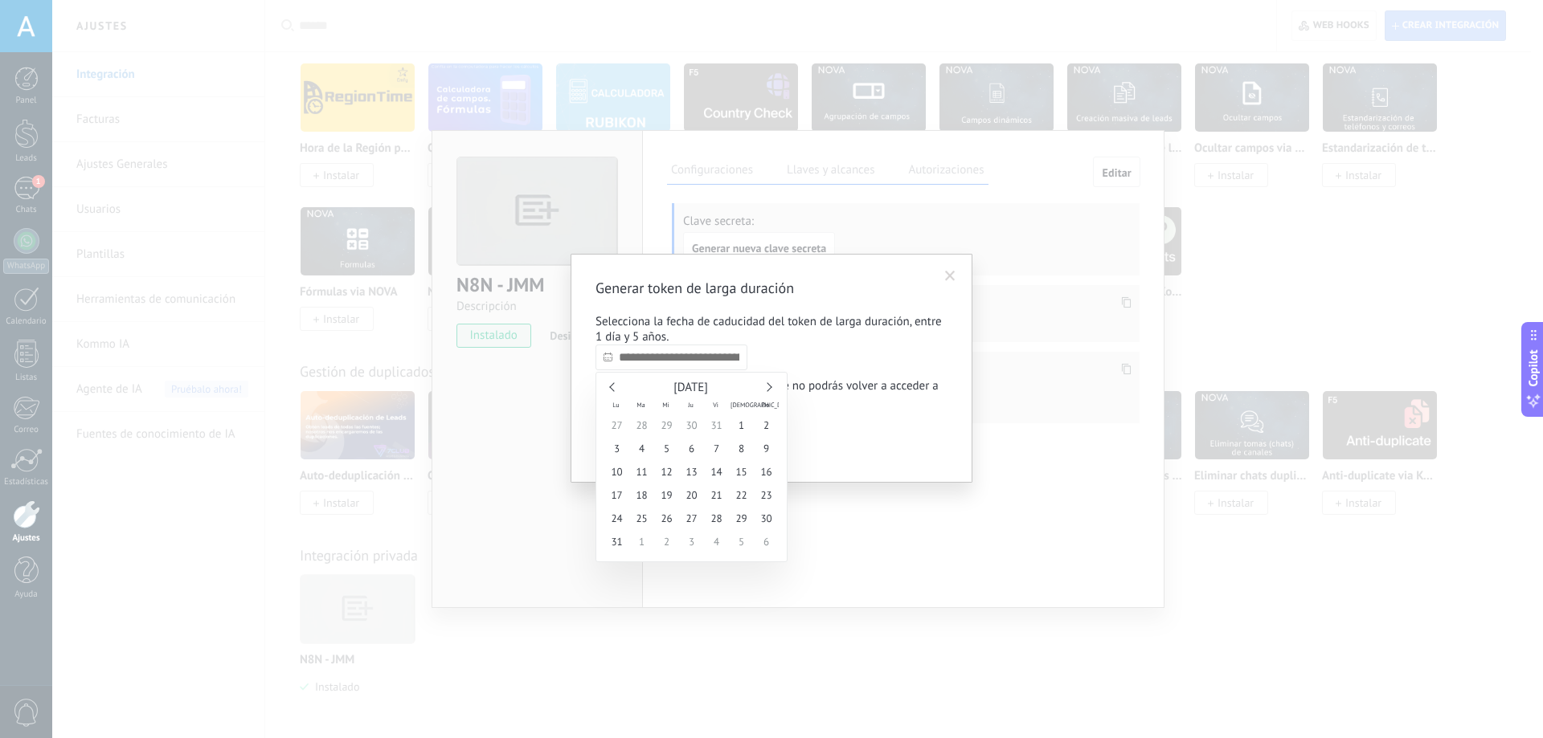
click at [769, 387] on link at bounding box center [767, 386] width 9 height 9
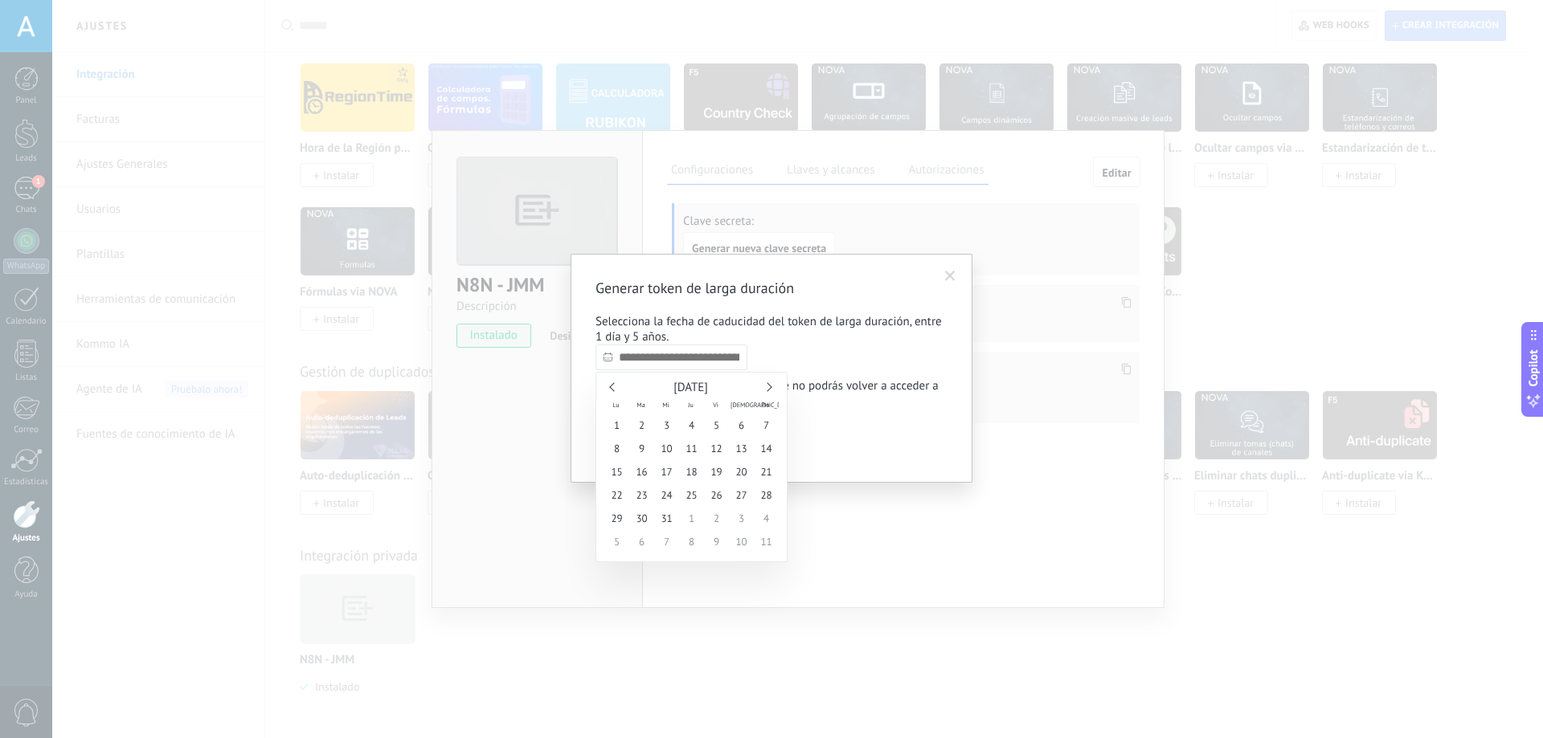
click at [770, 386] on link at bounding box center [767, 386] width 9 height 9
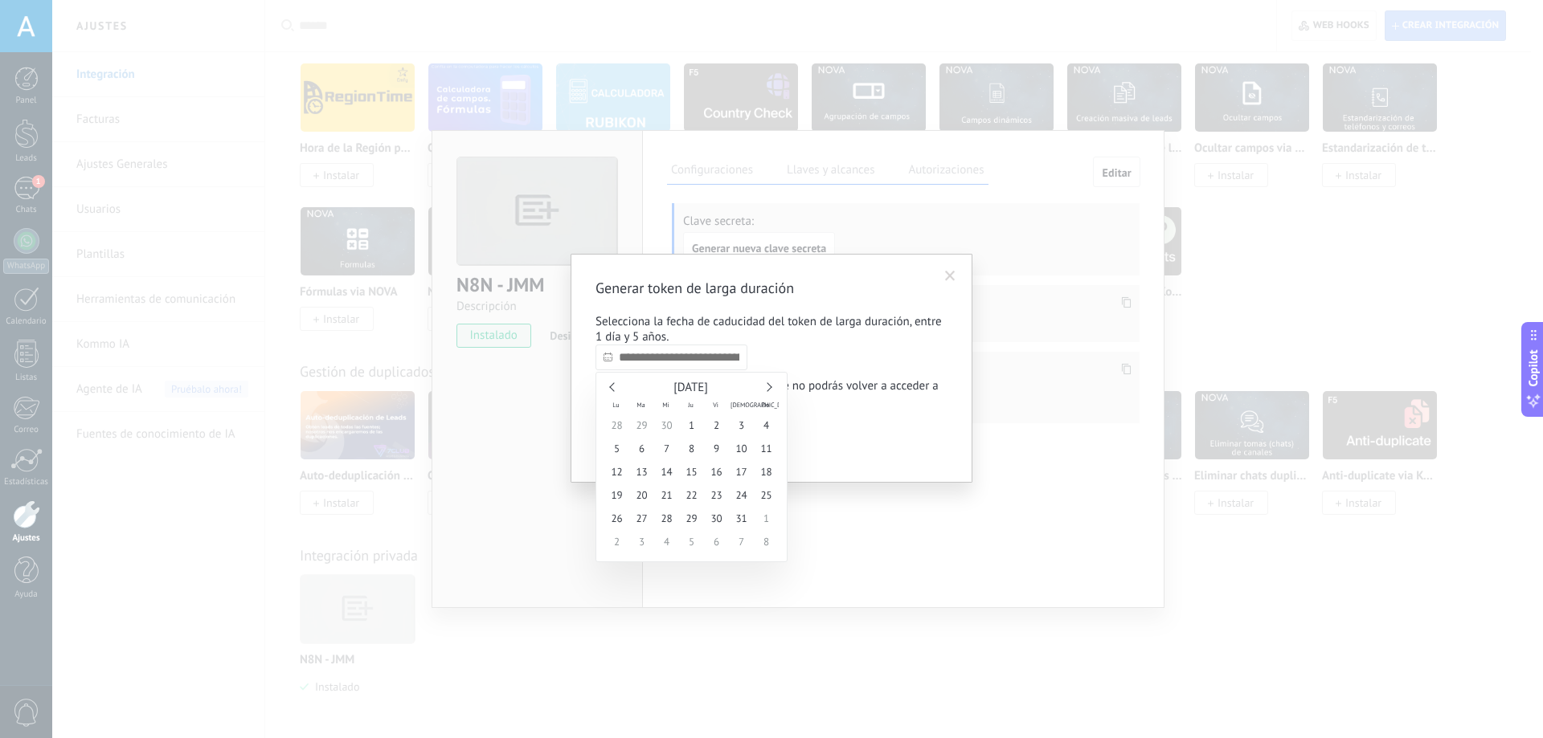
click at [770, 386] on link at bounding box center [767, 386] width 9 height 9
click at [771, 385] on div "Septiembre 2027" at bounding box center [691, 388] width 174 height 14
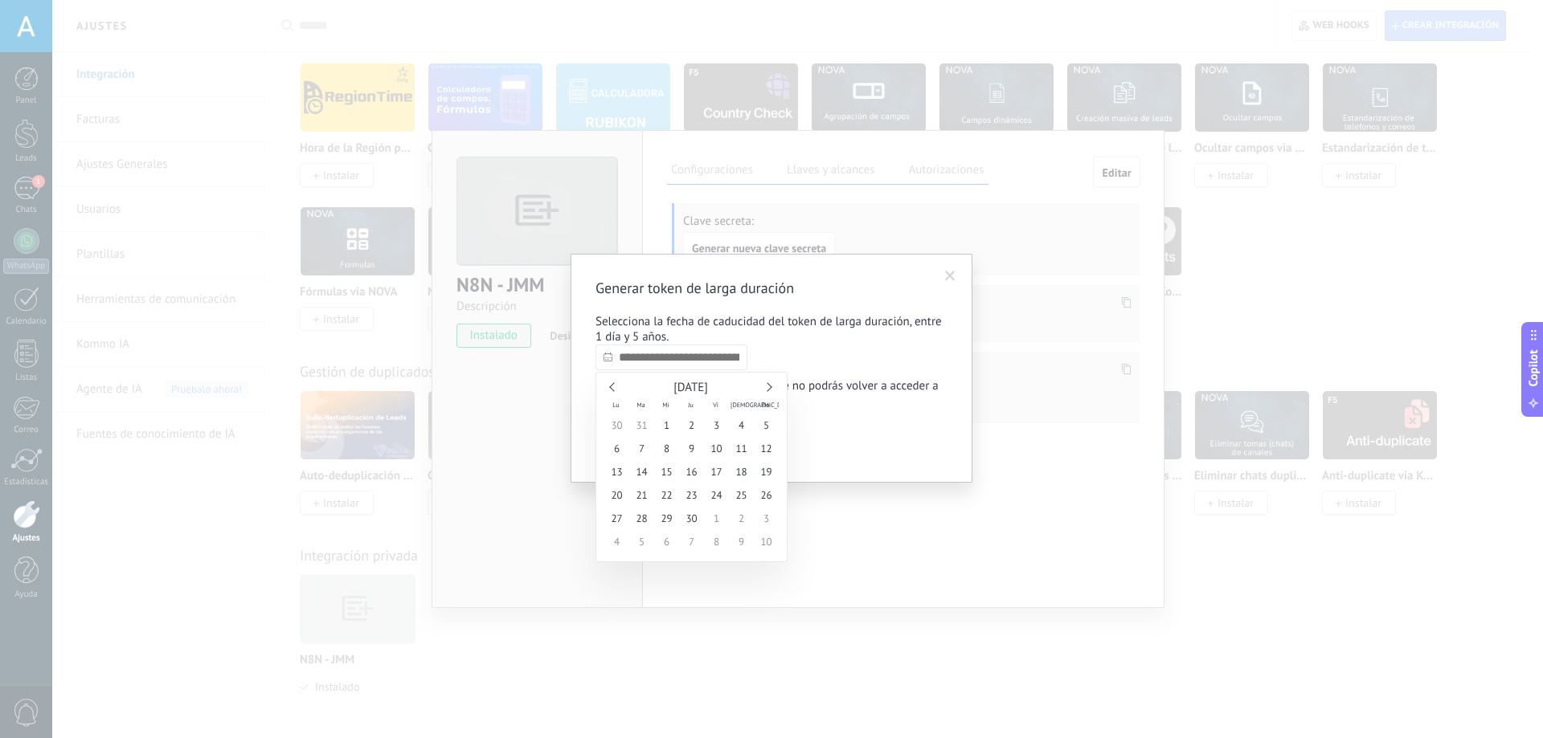
click at [813, 349] on div "Generar token de larga duración Selecciona la fecha de caducidad del token de l…" at bounding box center [771, 368] width 352 height 179
click at [679, 368] on input "text" at bounding box center [671, 358] width 152 height 26
type input "**********"
click at [730, 444] on span "11" at bounding box center [741, 448] width 25 height 23
click at [636, 434] on button "Confirmar" at bounding box center [635, 442] width 80 height 31
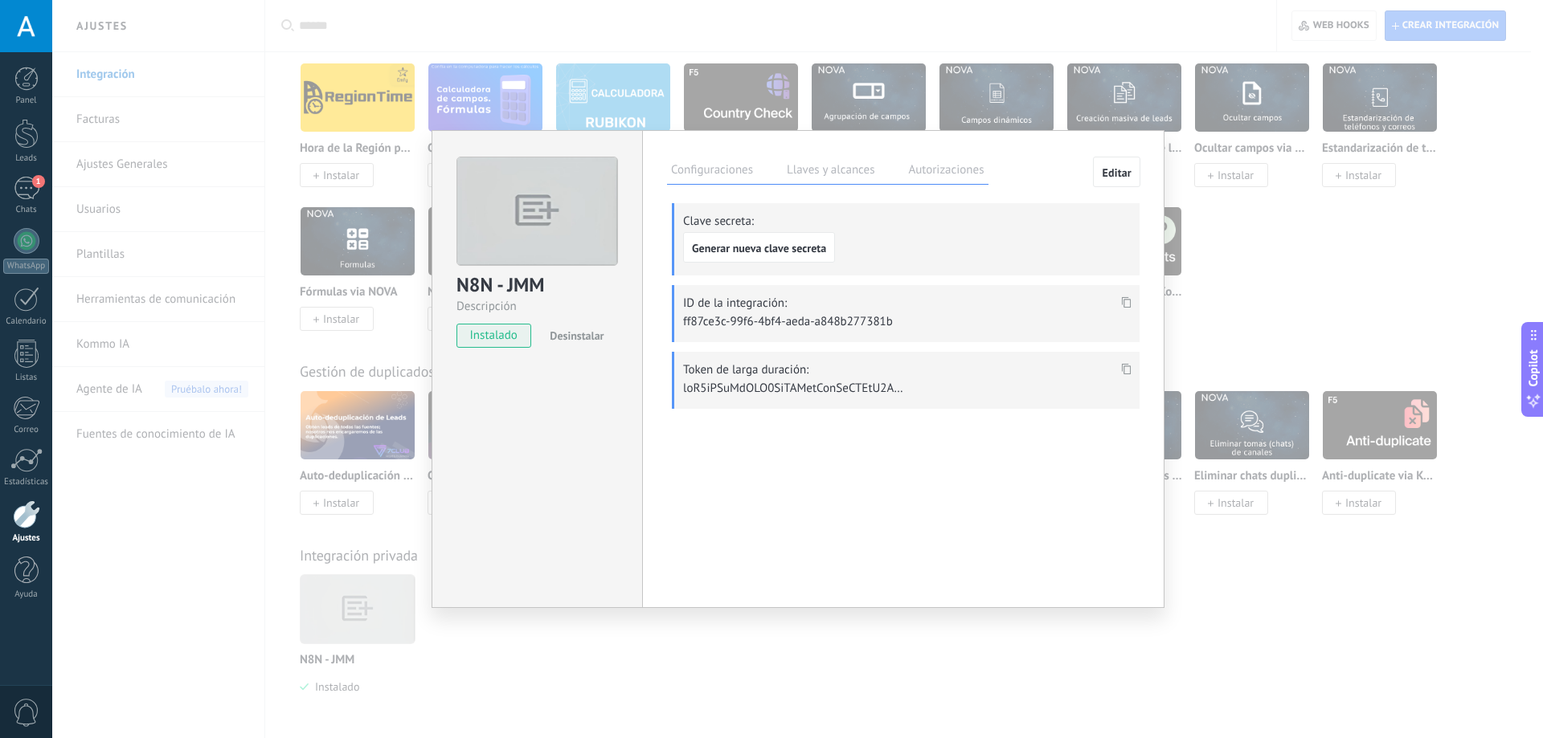
click at [1125, 377] on span at bounding box center [1126, 374] width 18 height 14
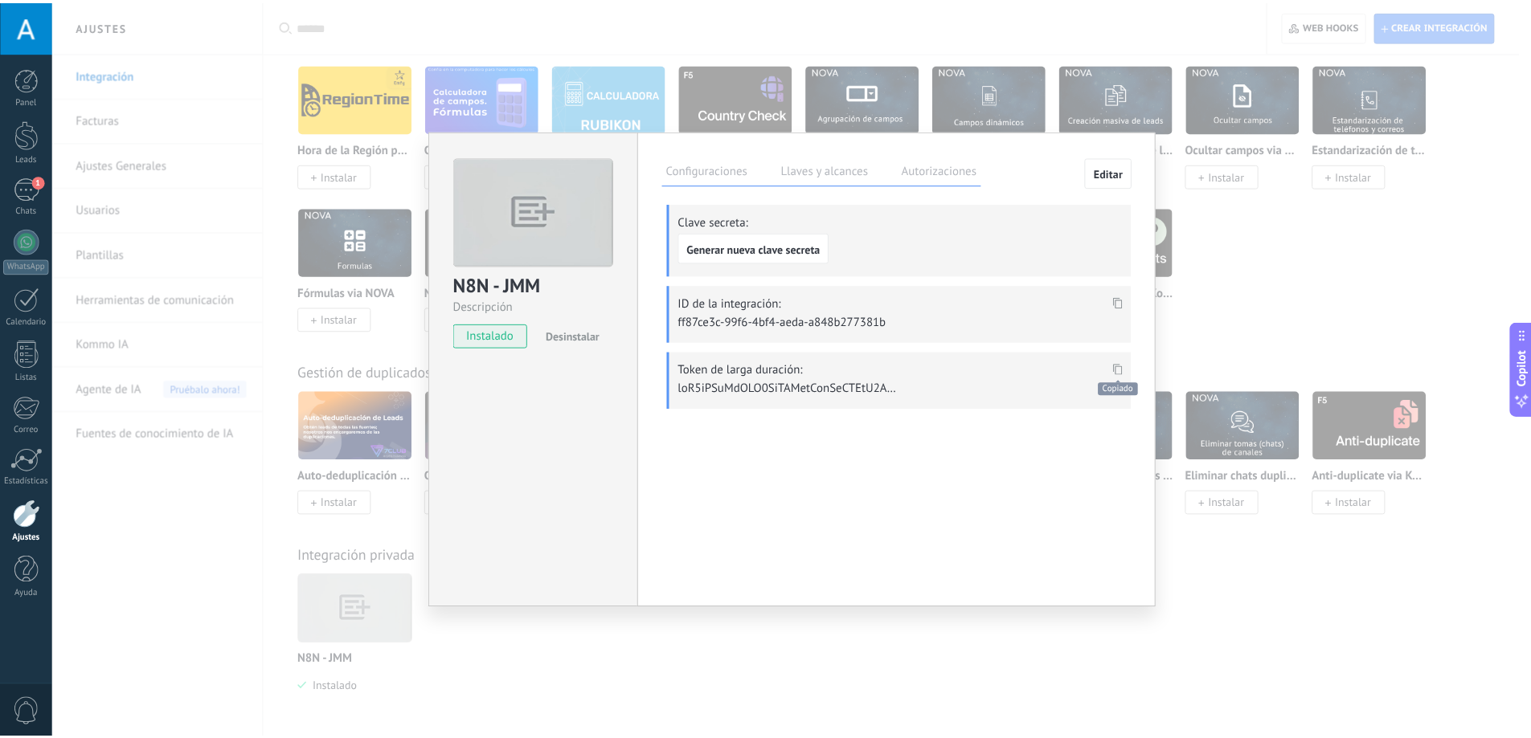
scroll to position [932, 0]
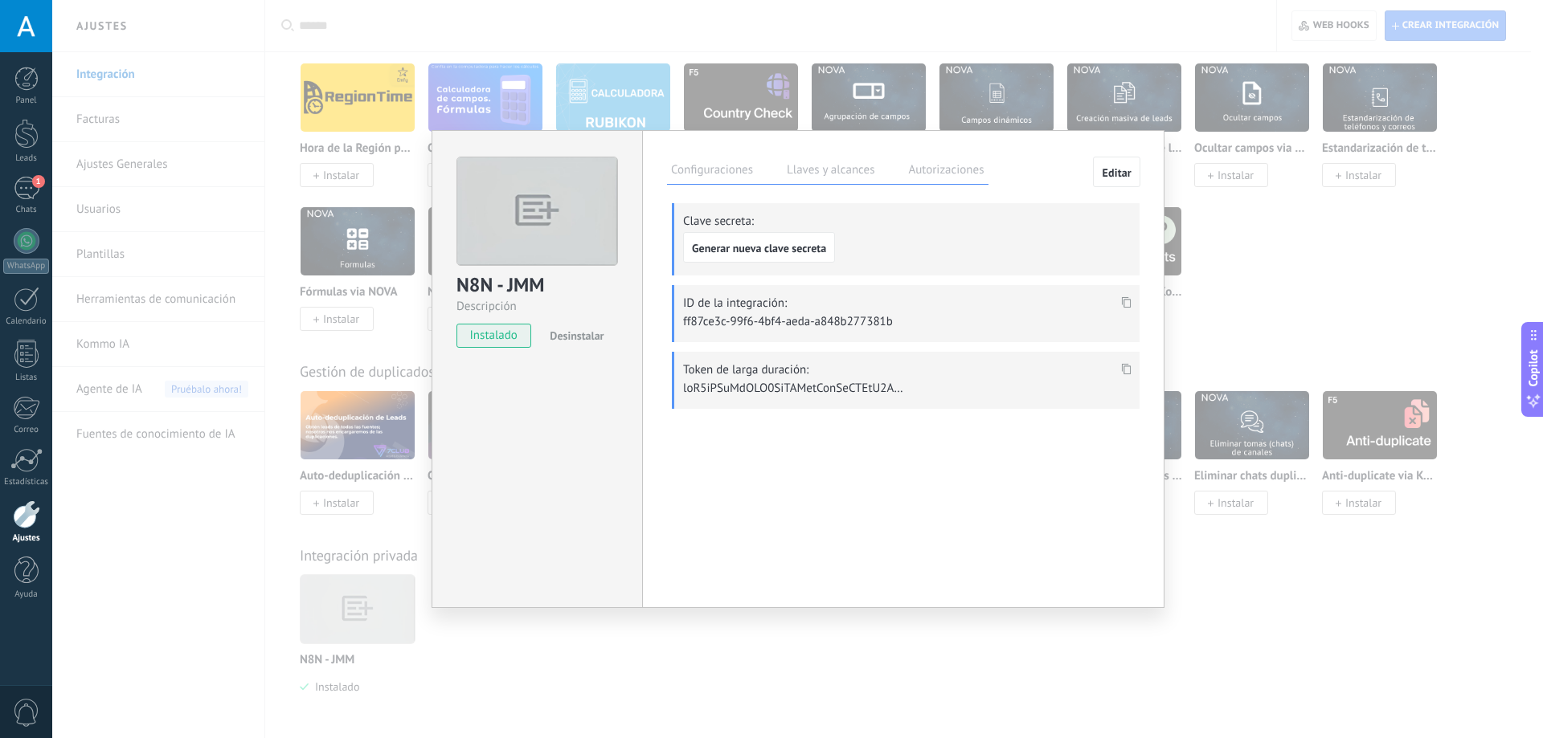
click at [1246, 213] on div "N8N - JMM Descripción instalado Desinstalar Configuraciones Llaves y alcances A…" at bounding box center [797, 369] width 1491 height 738
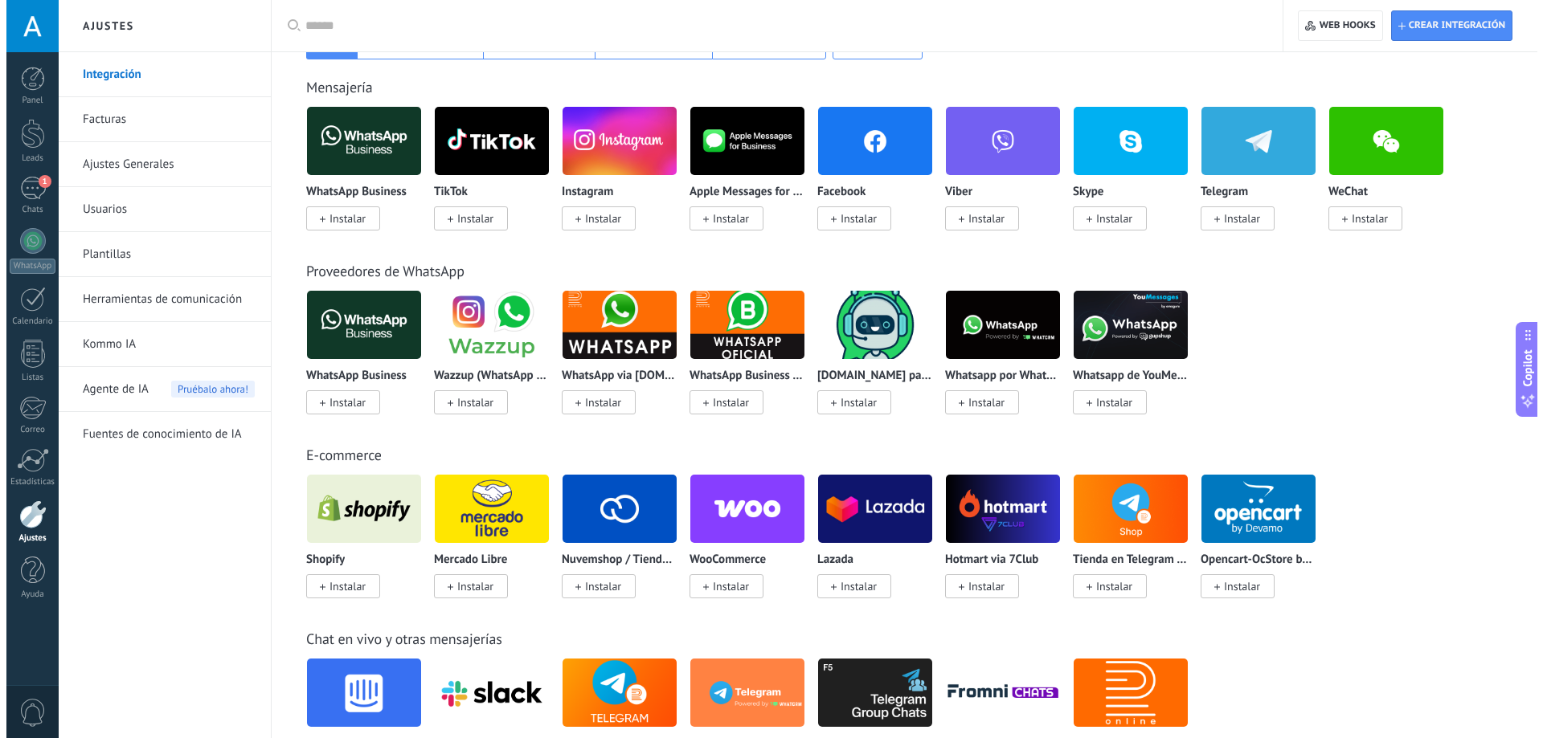
scroll to position [0, 0]
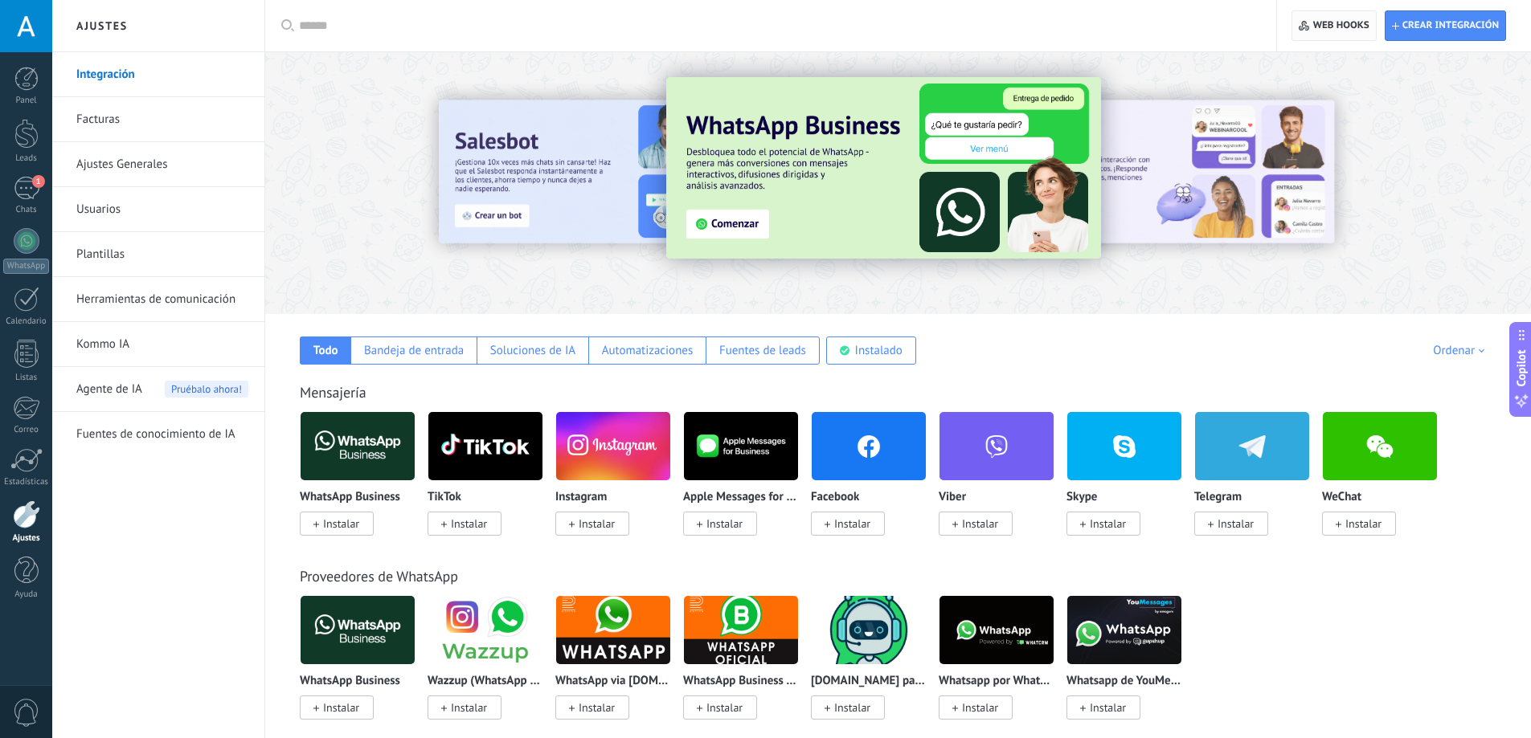
click at [1354, 17] on span "Web hooks 0" at bounding box center [1334, 25] width 70 height 29
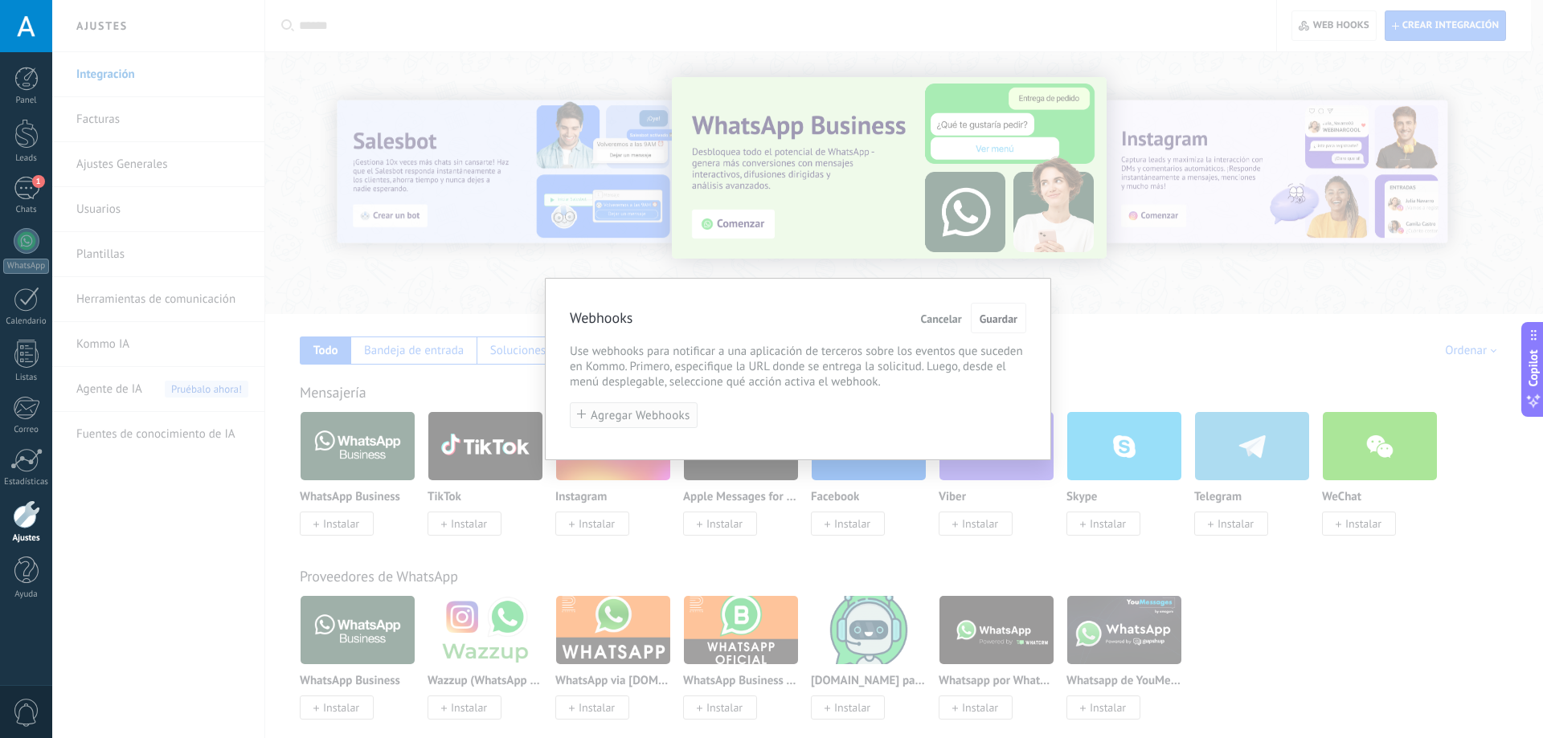
click at [666, 413] on span "Agregar Webhooks" at bounding box center [641, 416] width 100 height 12
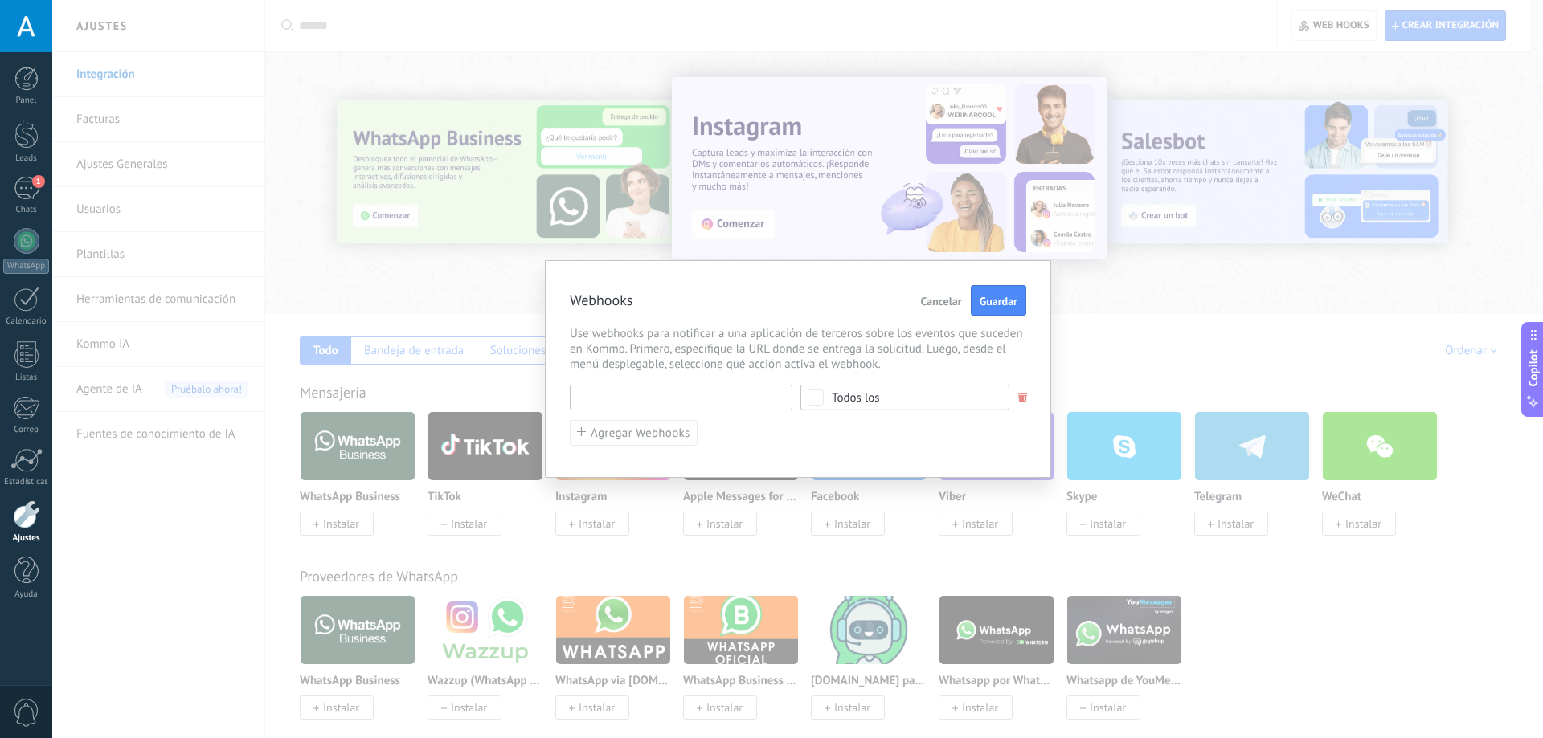
click at [699, 398] on input "text" at bounding box center [681, 398] width 223 height 26
paste input "**********"
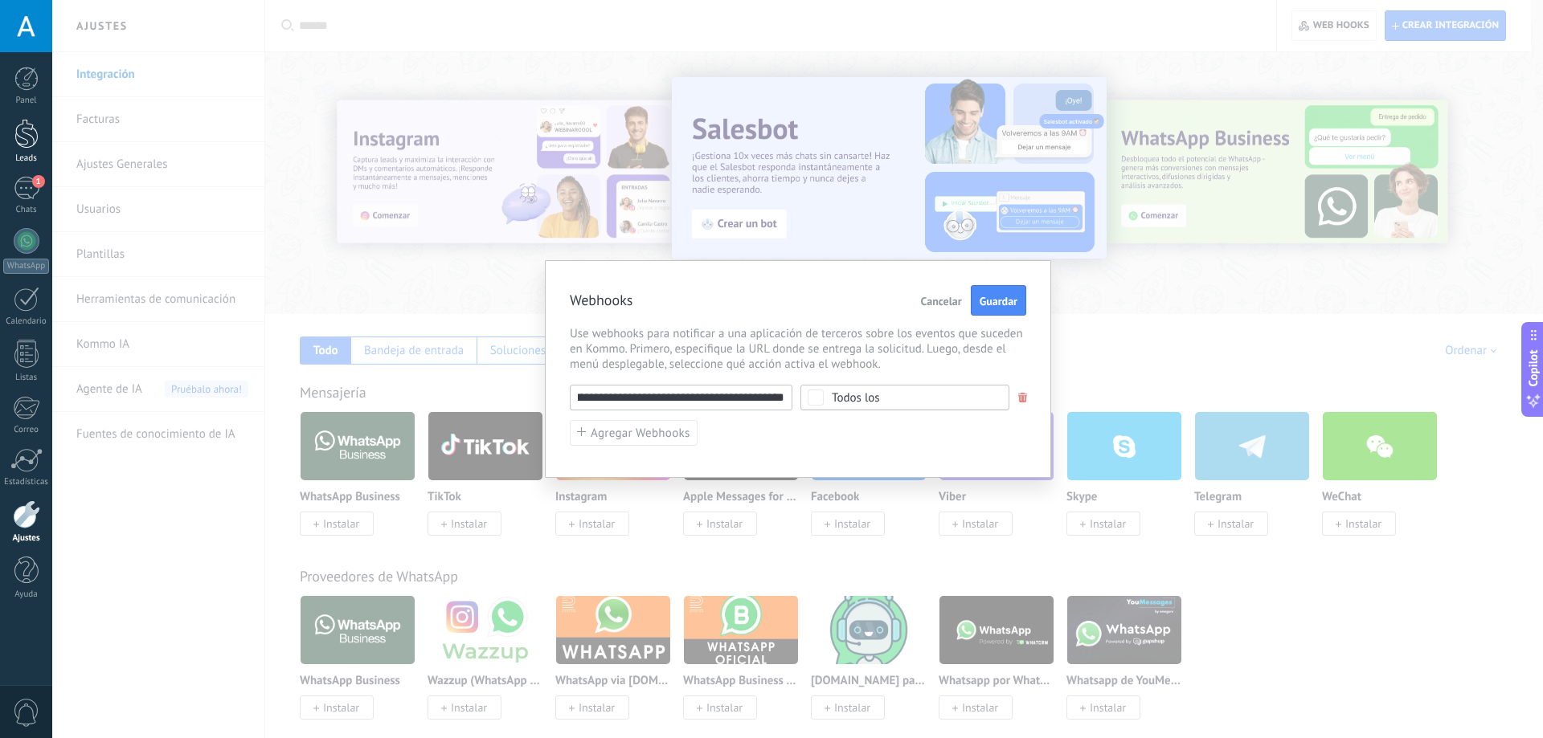
type input "**********"
click at [806, 401] on div "Todos los" at bounding box center [904, 398] width 209 height 26
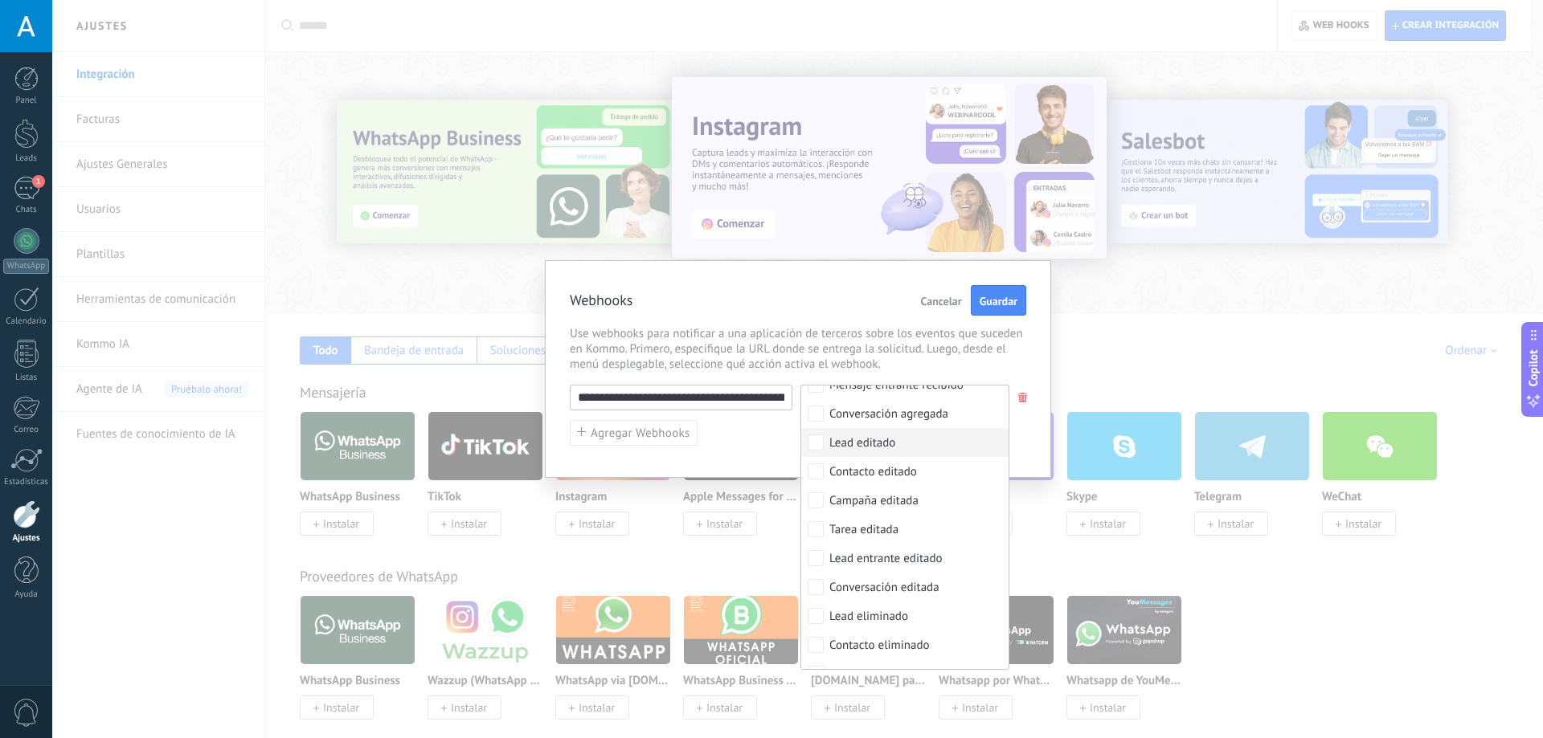
scroll to position [108, 0]
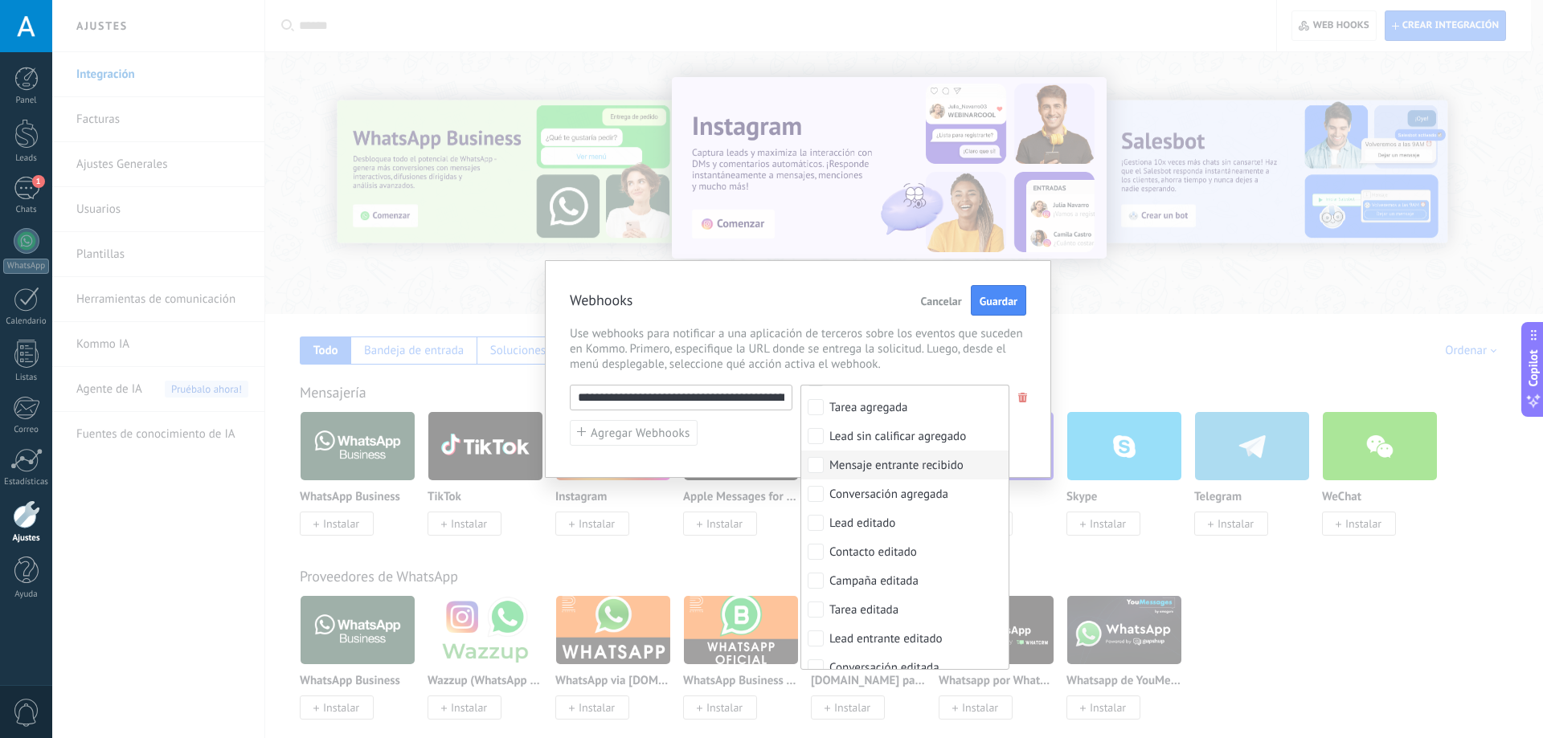
click at [939, 472] on div "Mensaje entrante recibido" at bounding box center [896, 466] width 134 height 16
click at [892, 370] on span "Use webhooks para notificar a una aplicación de terceros sobre los eventos que …" at bounding box center [798, 349] width 456 height 46
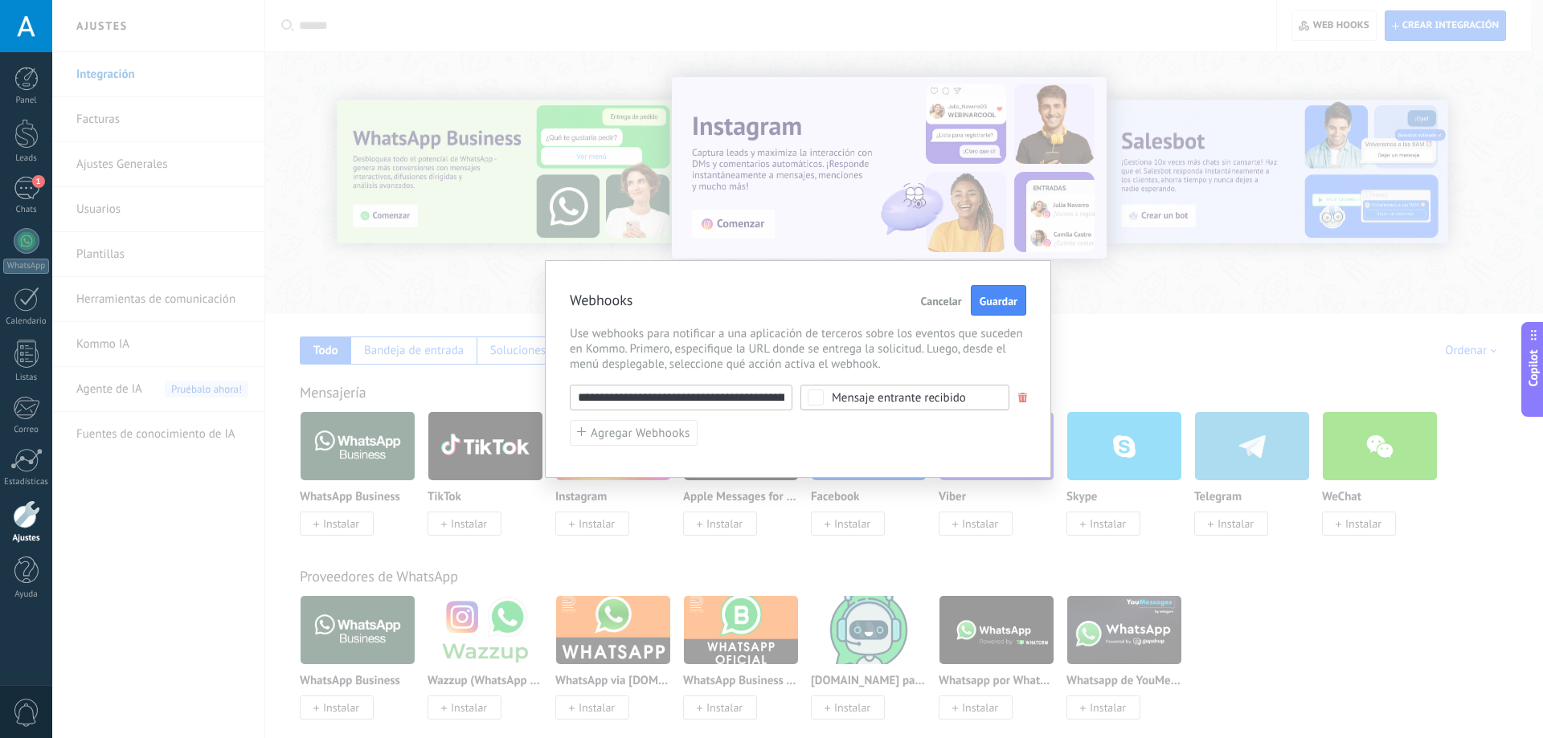
click at [725, 399] on input "**********" at bounding box center [681, 398] width 223 height 26
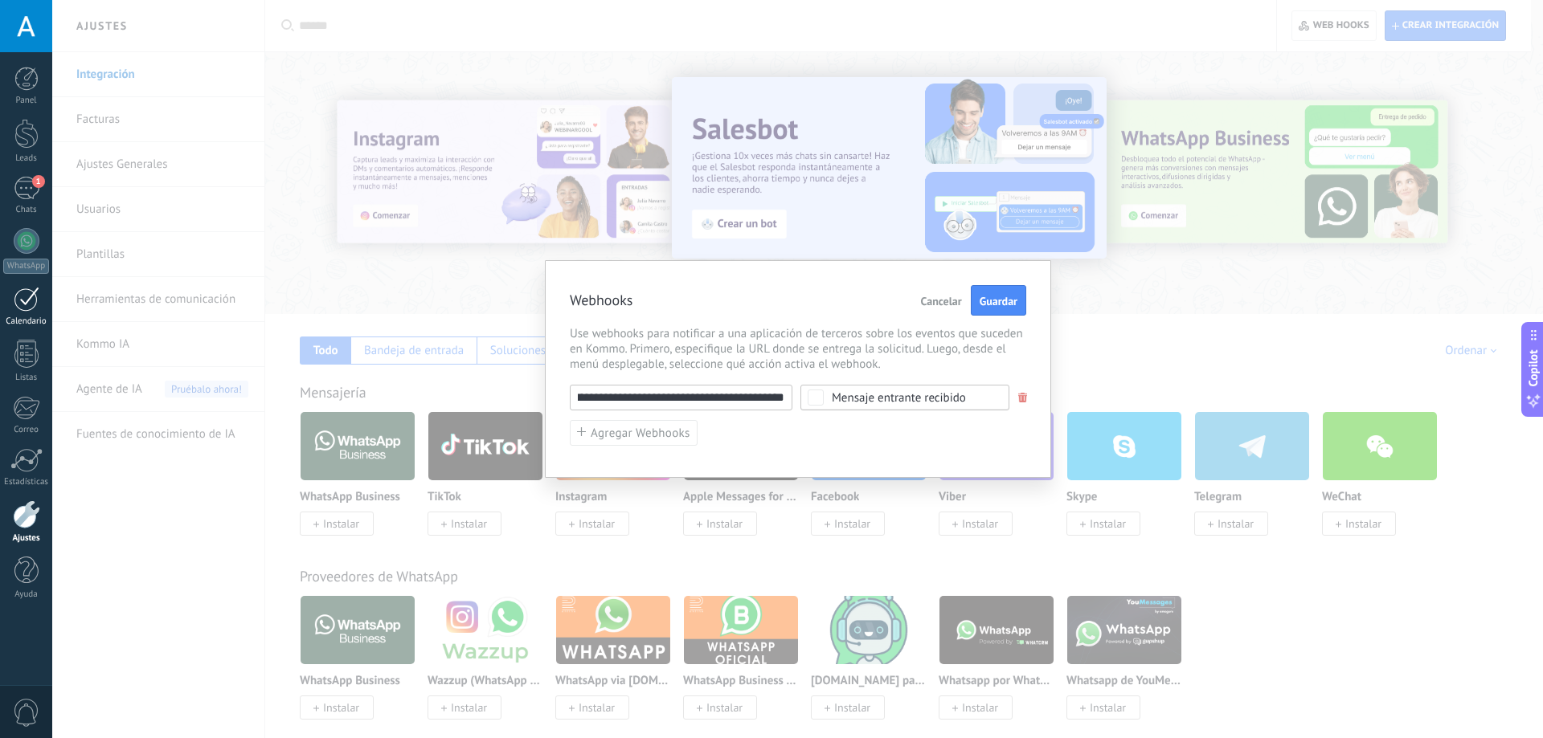
scroll to position [0, 0]
click at [995, 307] on span "Guardar" at bounding box center [999, 301] width 38 height 11
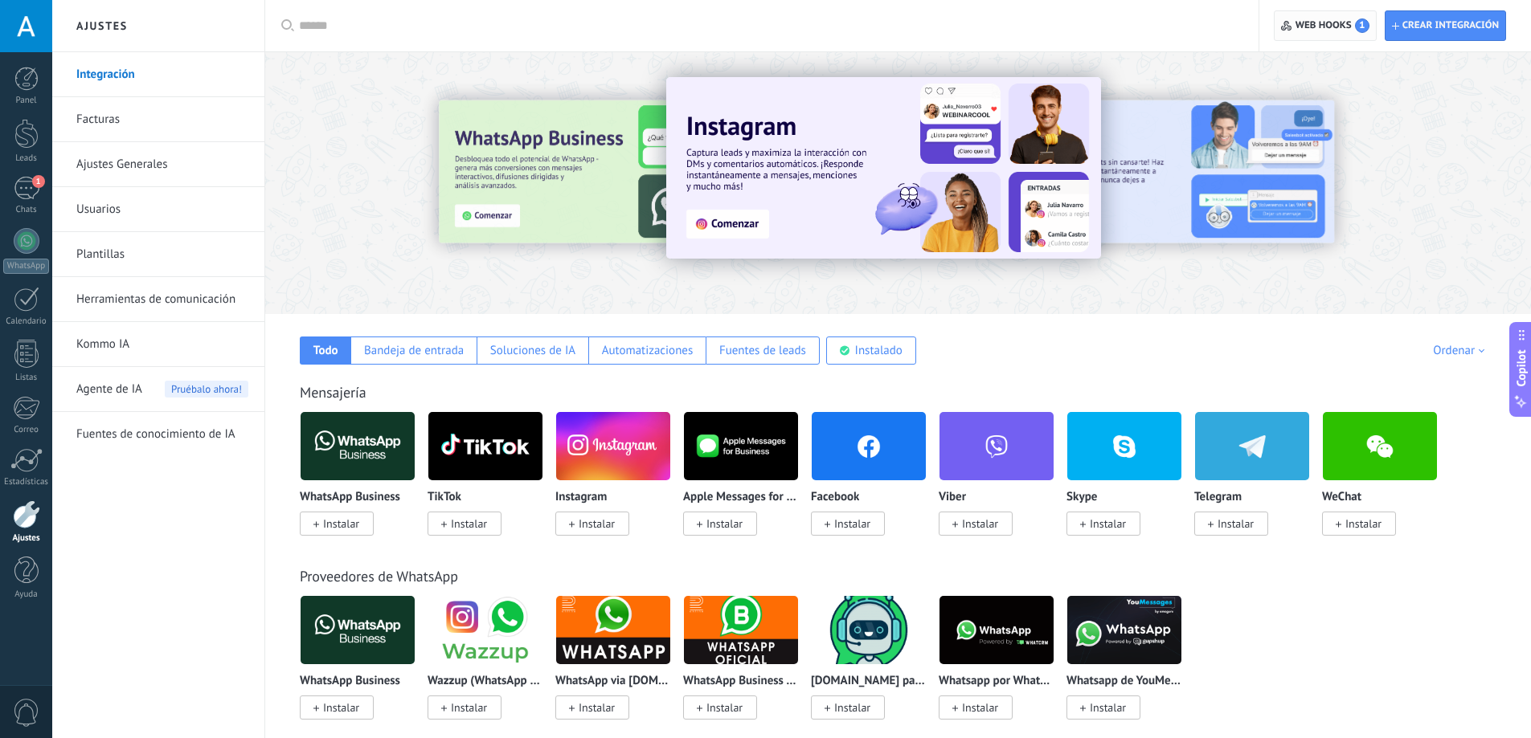
click at [1326, 35] on span "Web hooks 1" at bounding box center [1325, 25] width 88 height 29
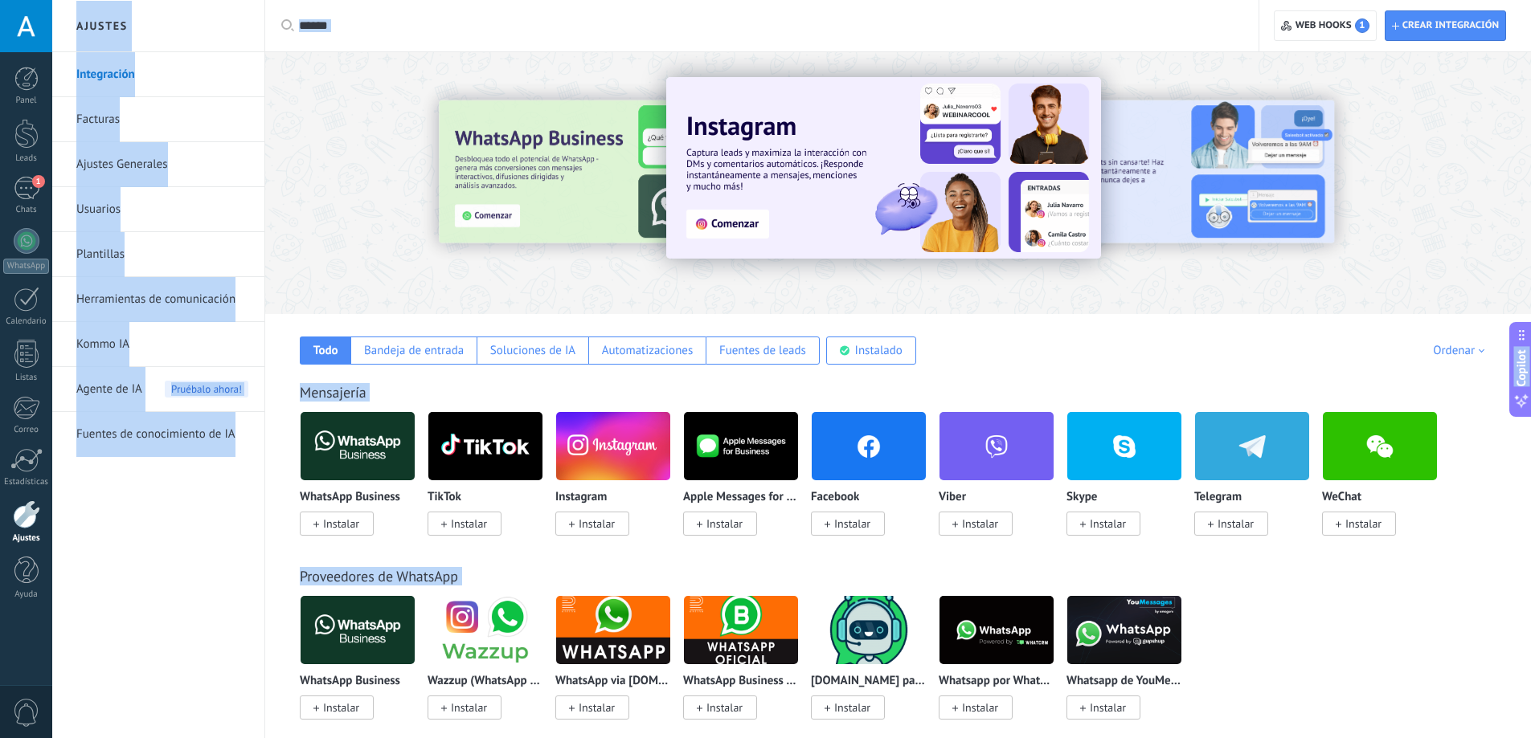
click at [1265, 31] on div "Crear integración Web hooks 1" at bounding box center [1395, 25] width 272 height 51
click at [1268, 31] on div "Crear integración Web hooks 1" at bounding box center [1395, 25] width 272 height 51
click at [1298, 27] on span "Web hooks 1" at bounding box center [1332, 25] width 74 height 14
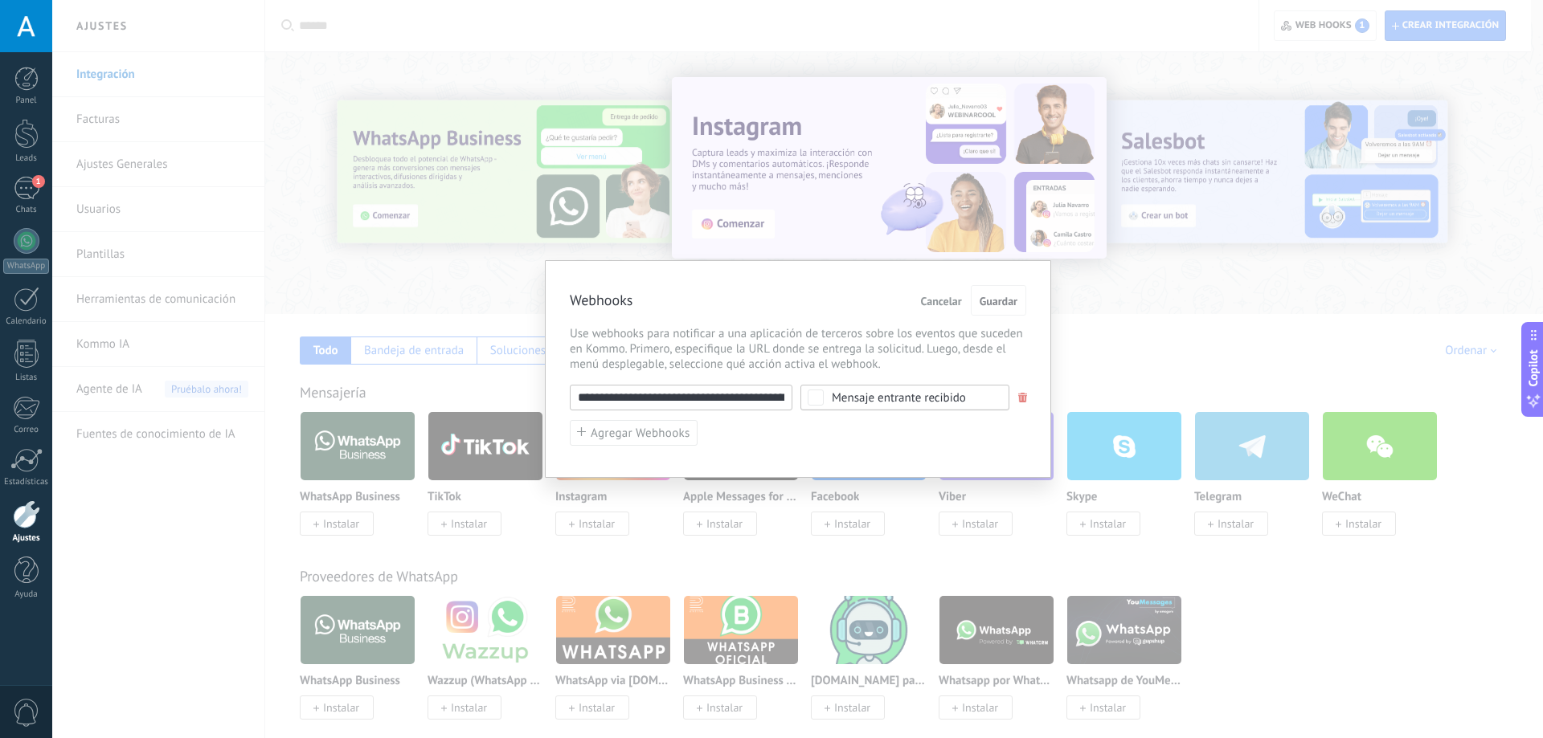
click at [681, 398] on input "**********" at bounding box center [681, 398] width 223 height 26
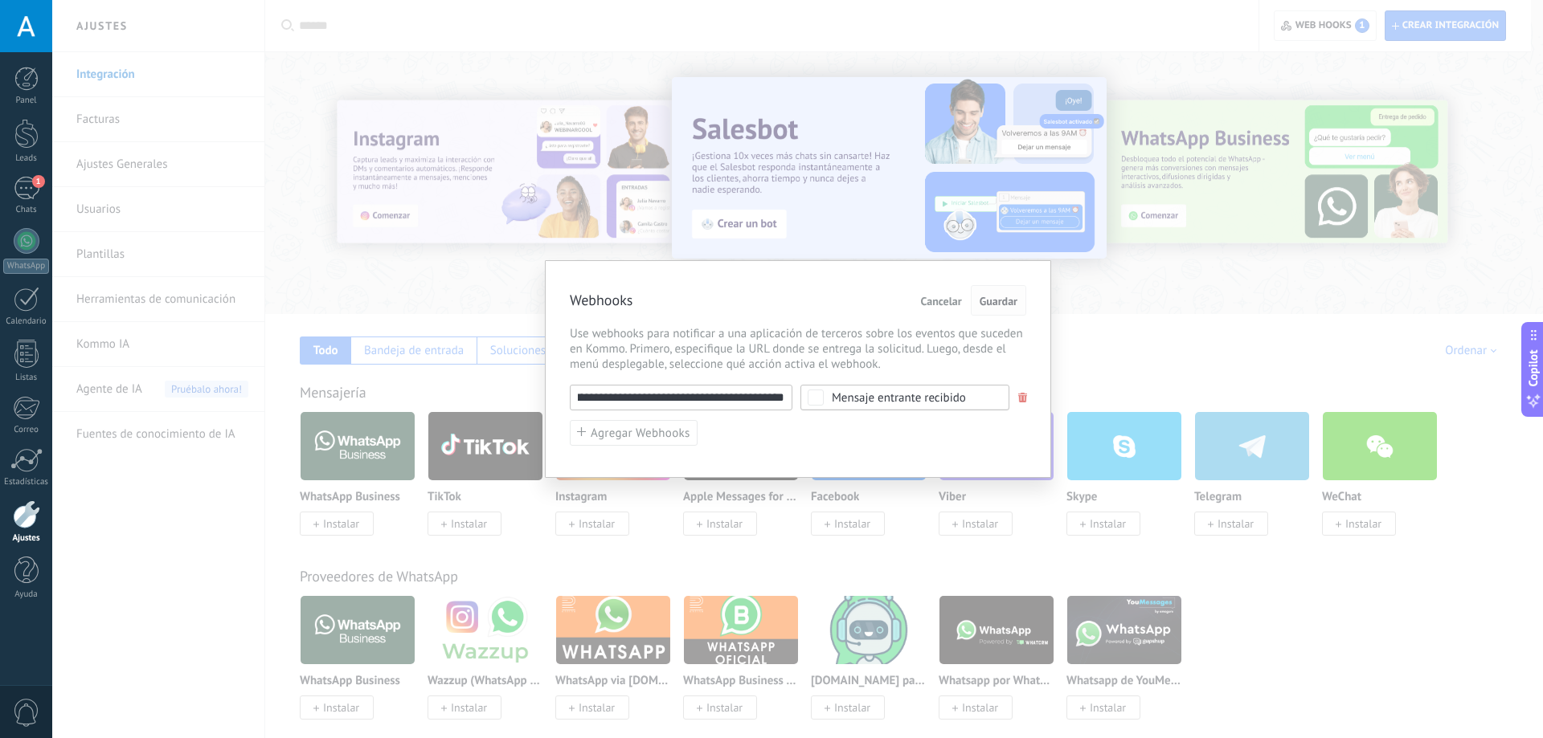
click at [1001, 301] on span "Guardar" at bounding box center [999, 301] width 38 height 11
click at [1009, 207] on div "**********" at bounding box center [797, 369] width 1491 height 738
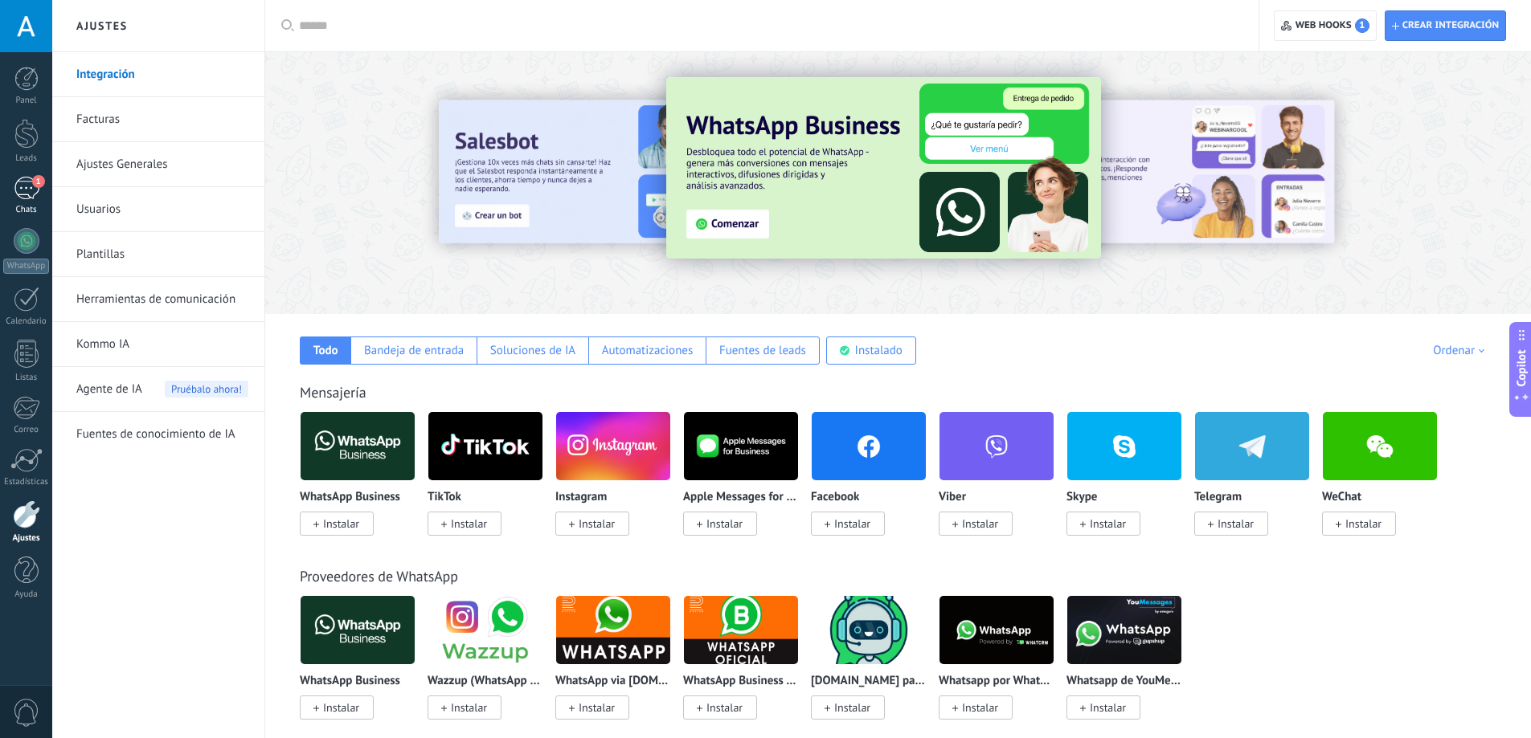
click at [33, 186] on span "1" at bounding box center [38, 181] width 13 height 13
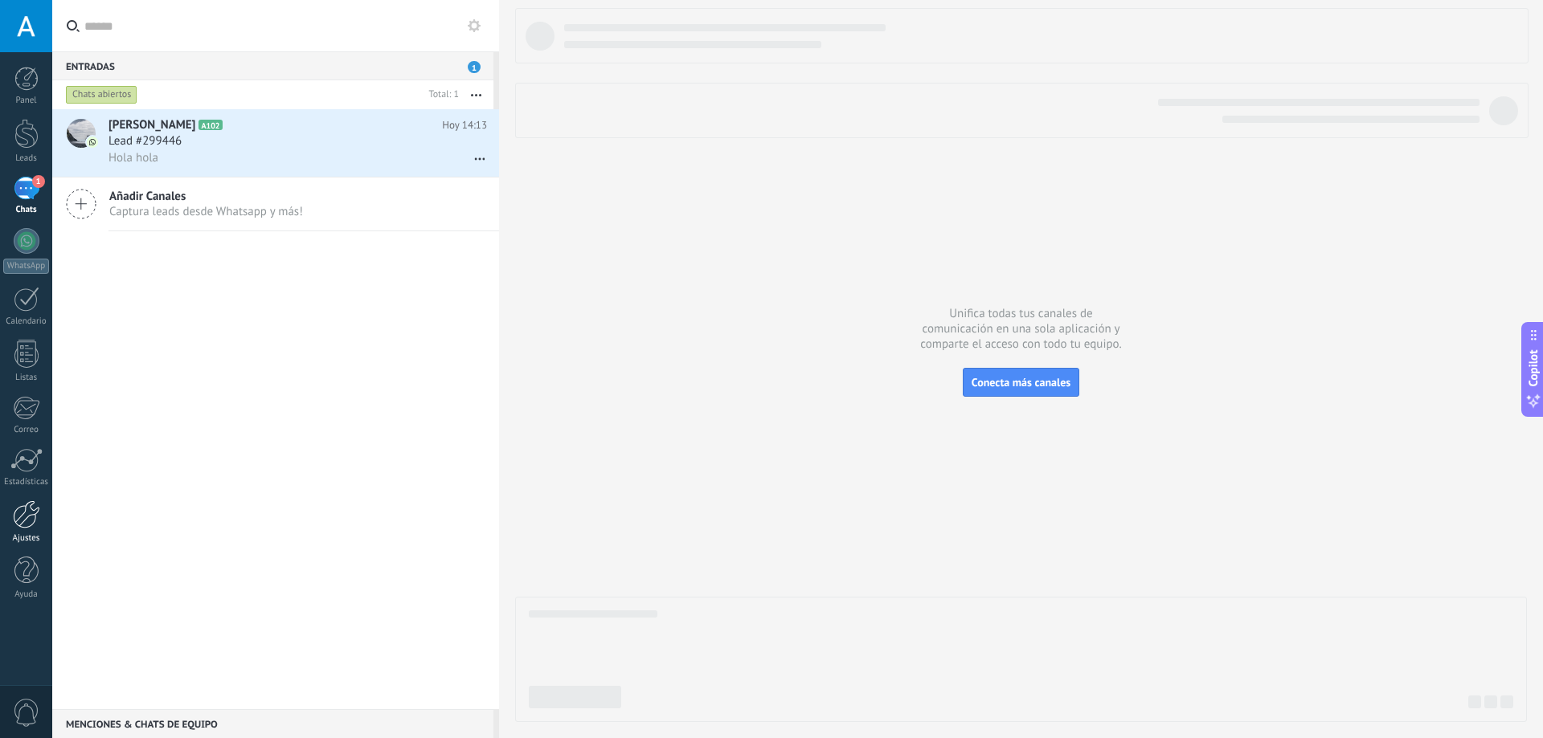
click at [18, 510] on div at bounding box center [26, 515] width 27 height 28
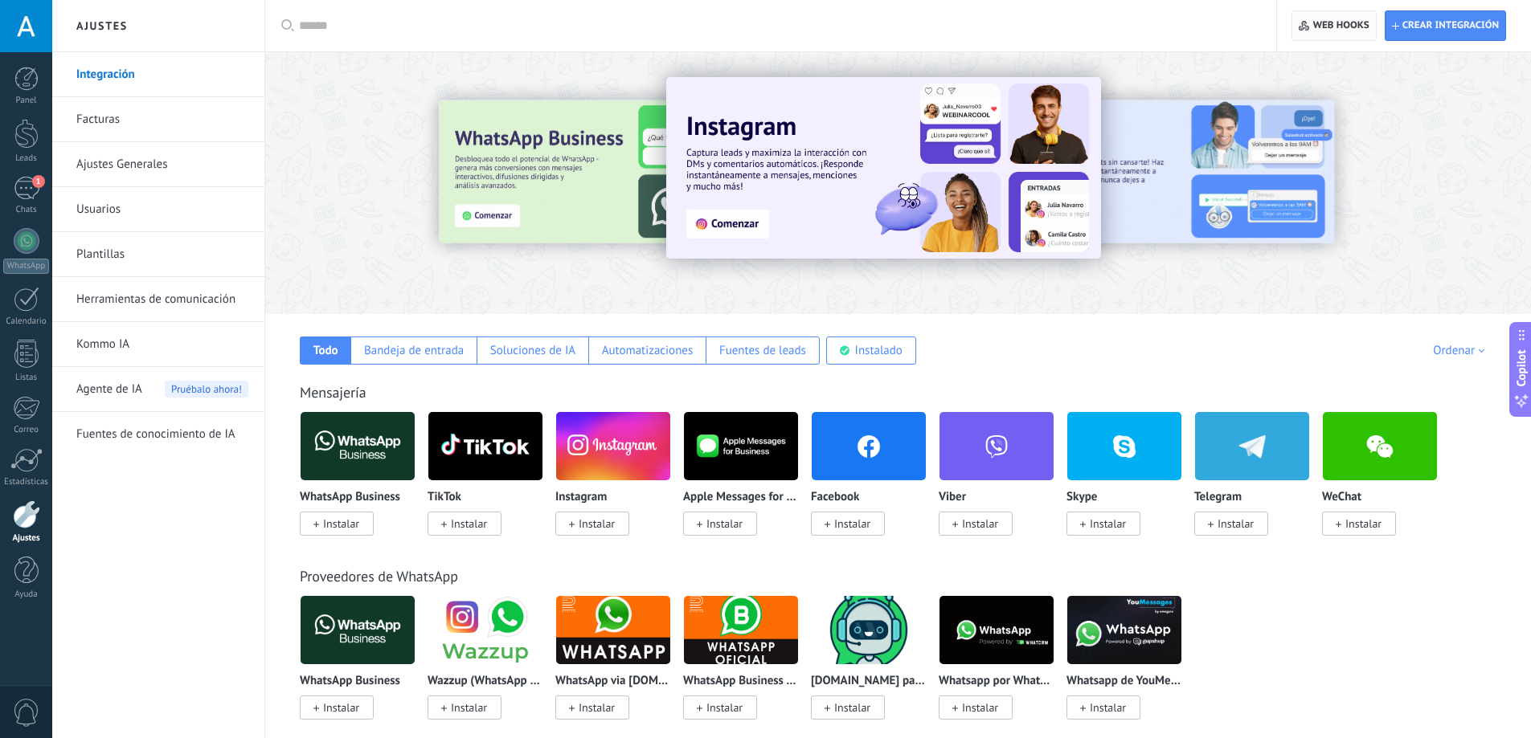
click at [1346, 31] on span "Web hooks 0" at bounding box center [1341, 25] width 56 height 13
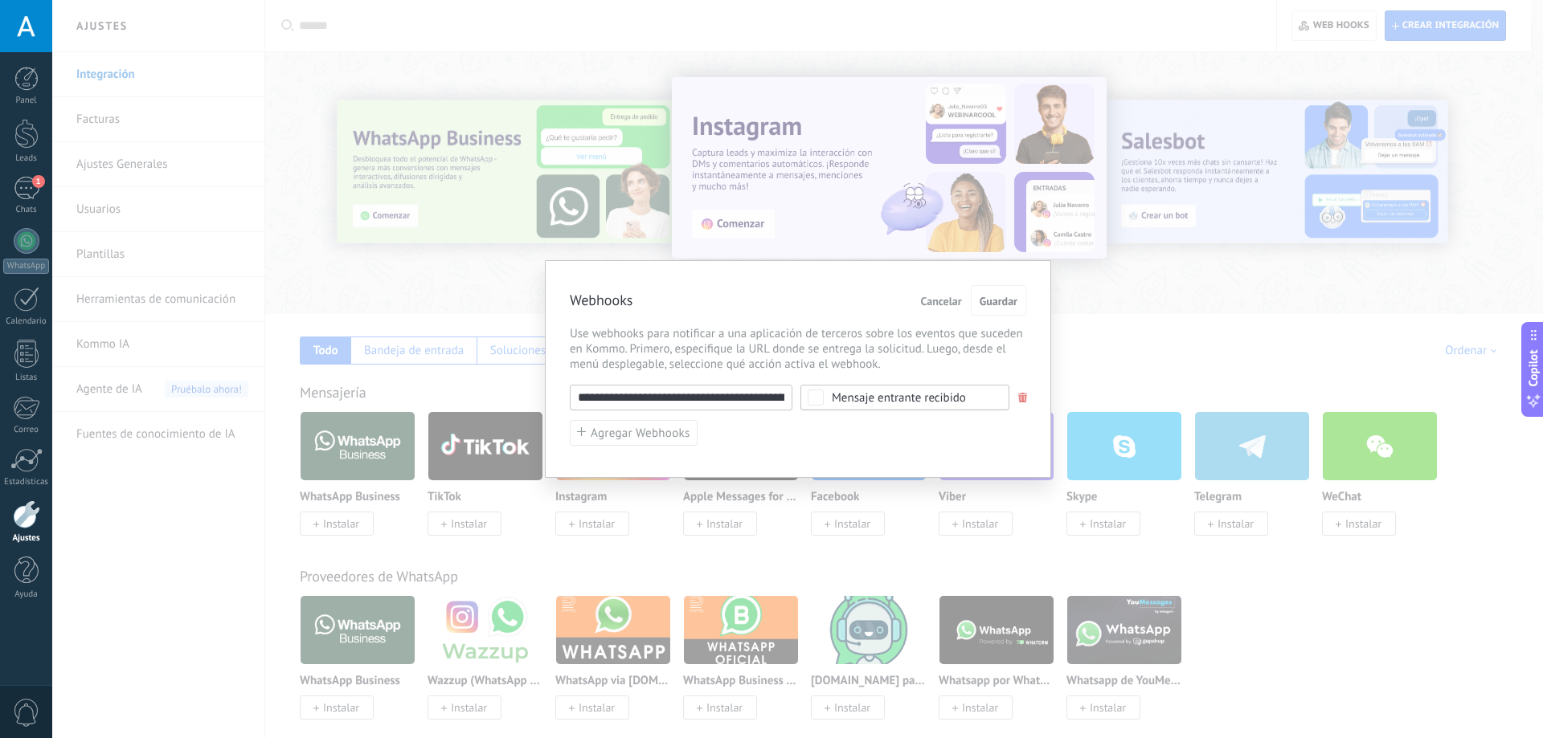
click at [1138, 148] on div "**********" at bounding box center [797, 369] width 1491 height 738
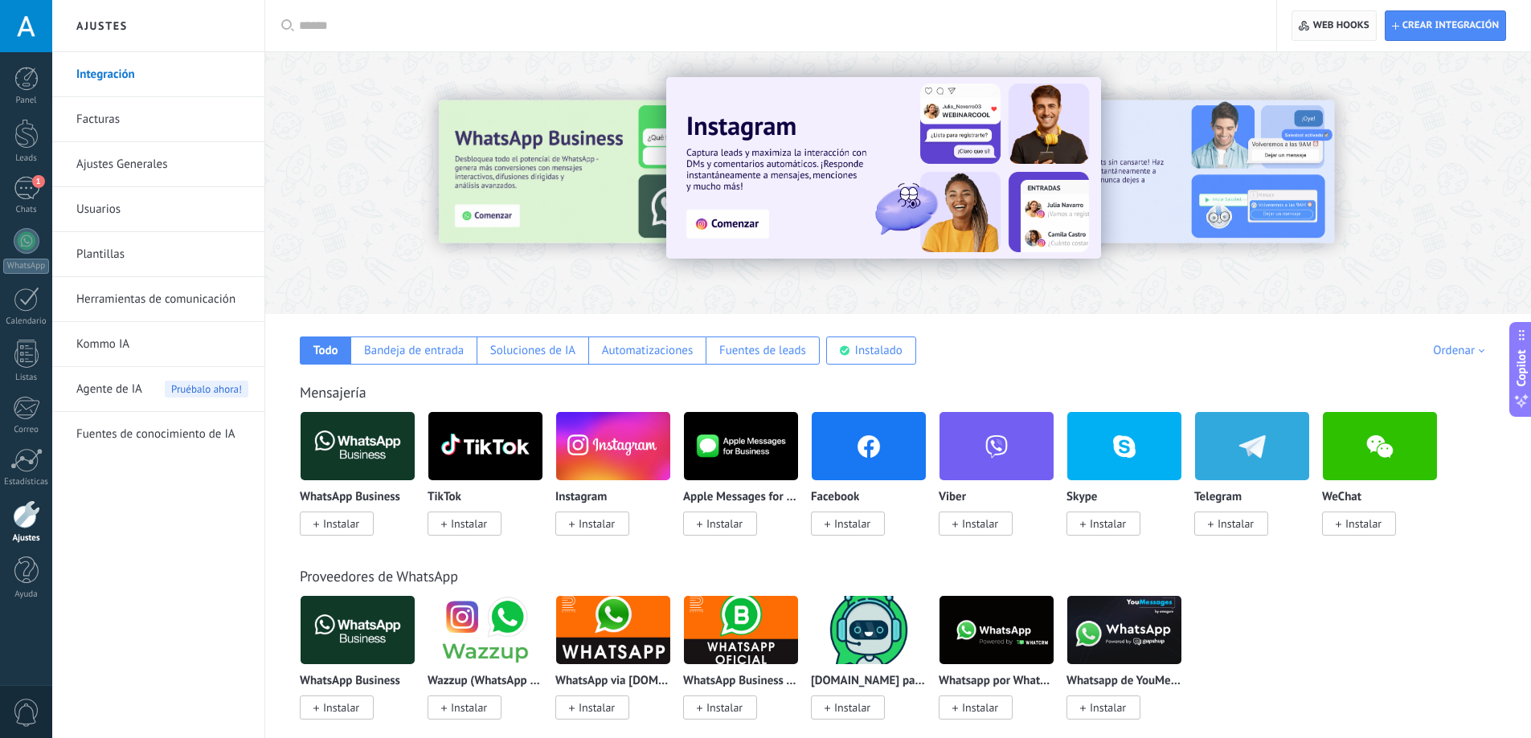
click at [1330, 27] on span "Web hooks 0" at bounding box center [1341, 25] width 56 height 13
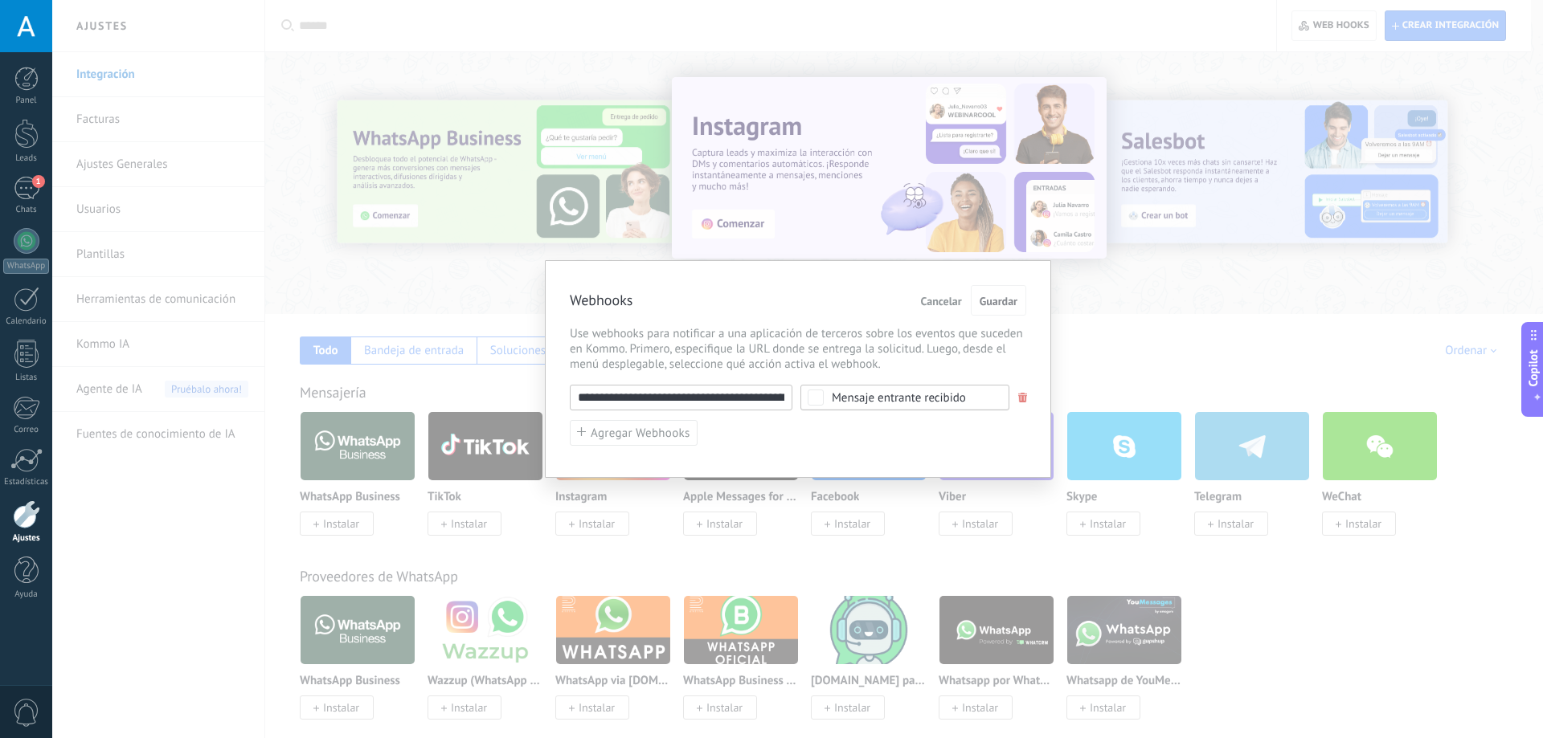
click at [668, 396] on input "**********" at bounding box center [681, 398] width 223 height 26
click at [992, 312] on button "Guardar" at bounding box center [998, 300] width 55 height 31
click at [1172, 325] on div "**********" at bounding box center [797, 369] width 1491 height 738
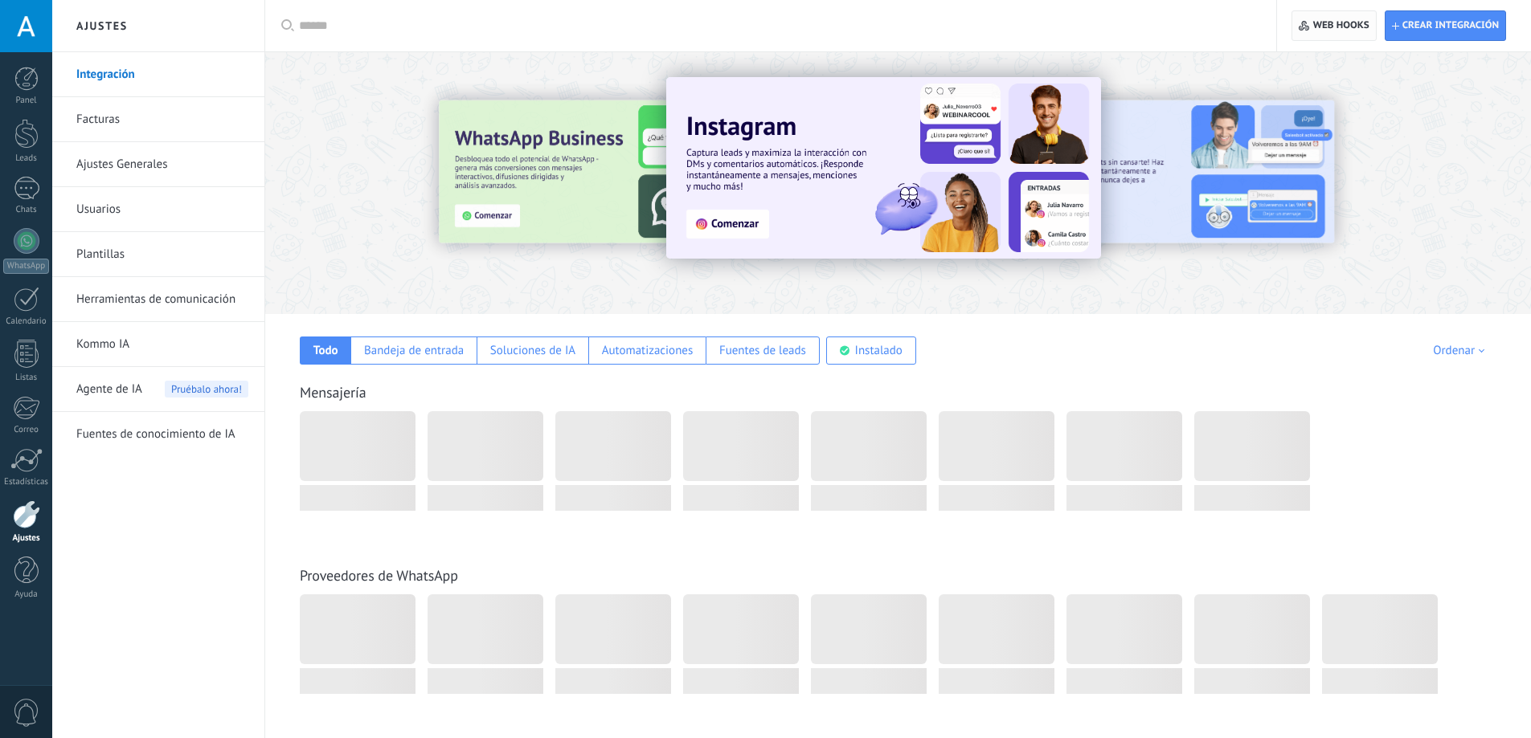
click at [1352, 31] on span "Web hooks 0" at bounding box center [1341, 25] width 56 height 13
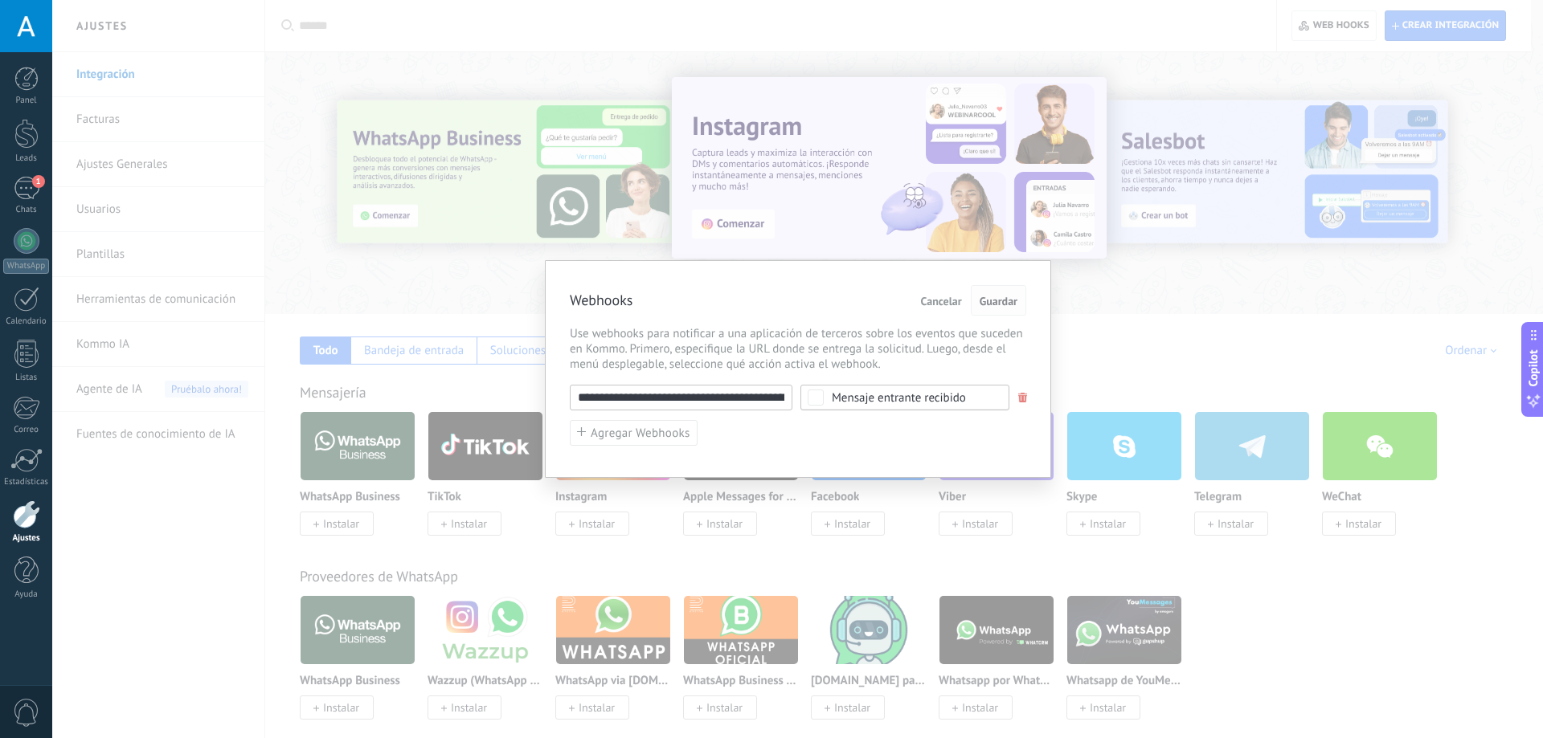
click at [998, 305] on span "Guardar" at bounding box center [999, 301] width 38 height 11
click at [632, 440] on span "Agregar Webhooks" at bounding box center [641, 433] width 100 height 12
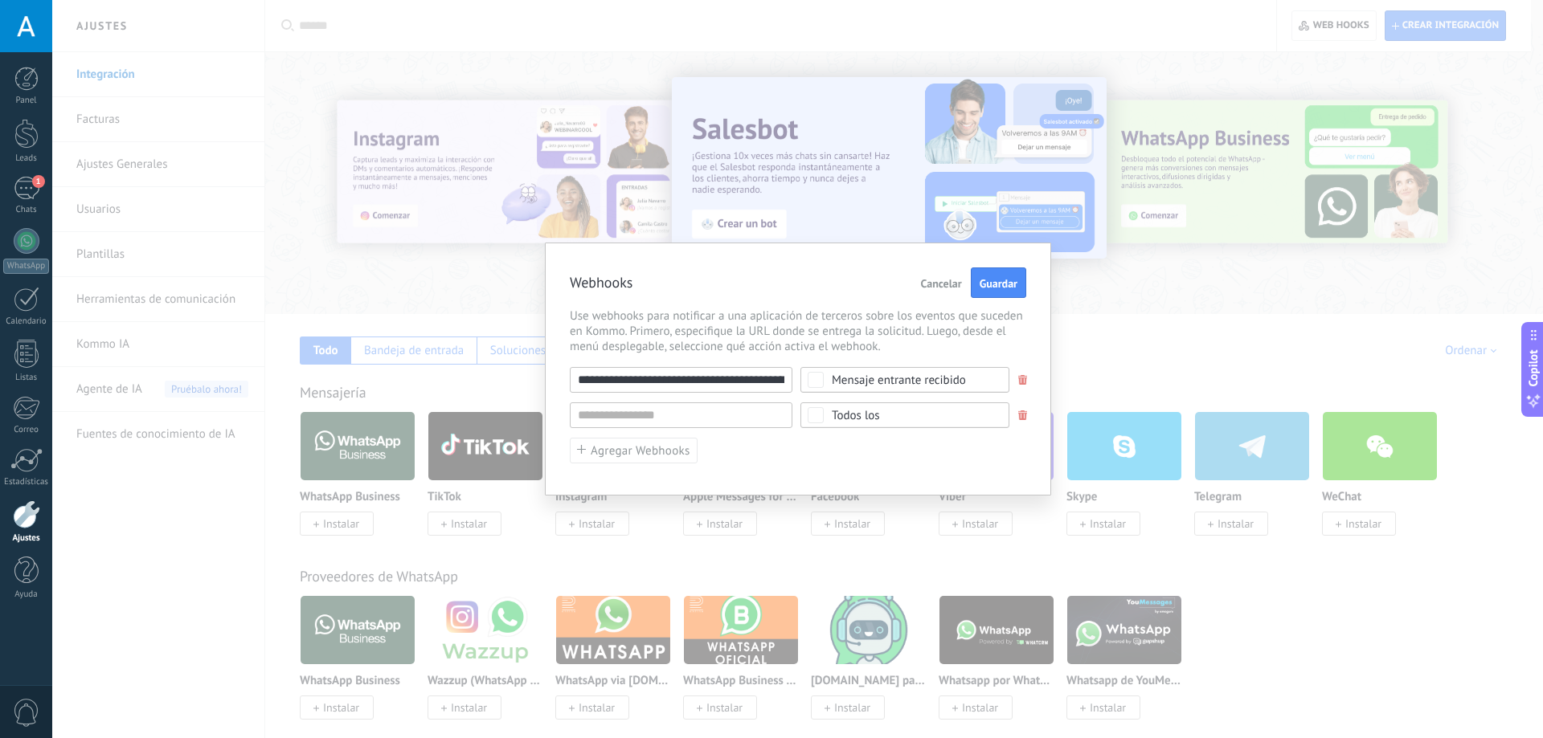
click at [934, 284] on span "Cancelar" at bounding box center [941, 283] width 41 height 11
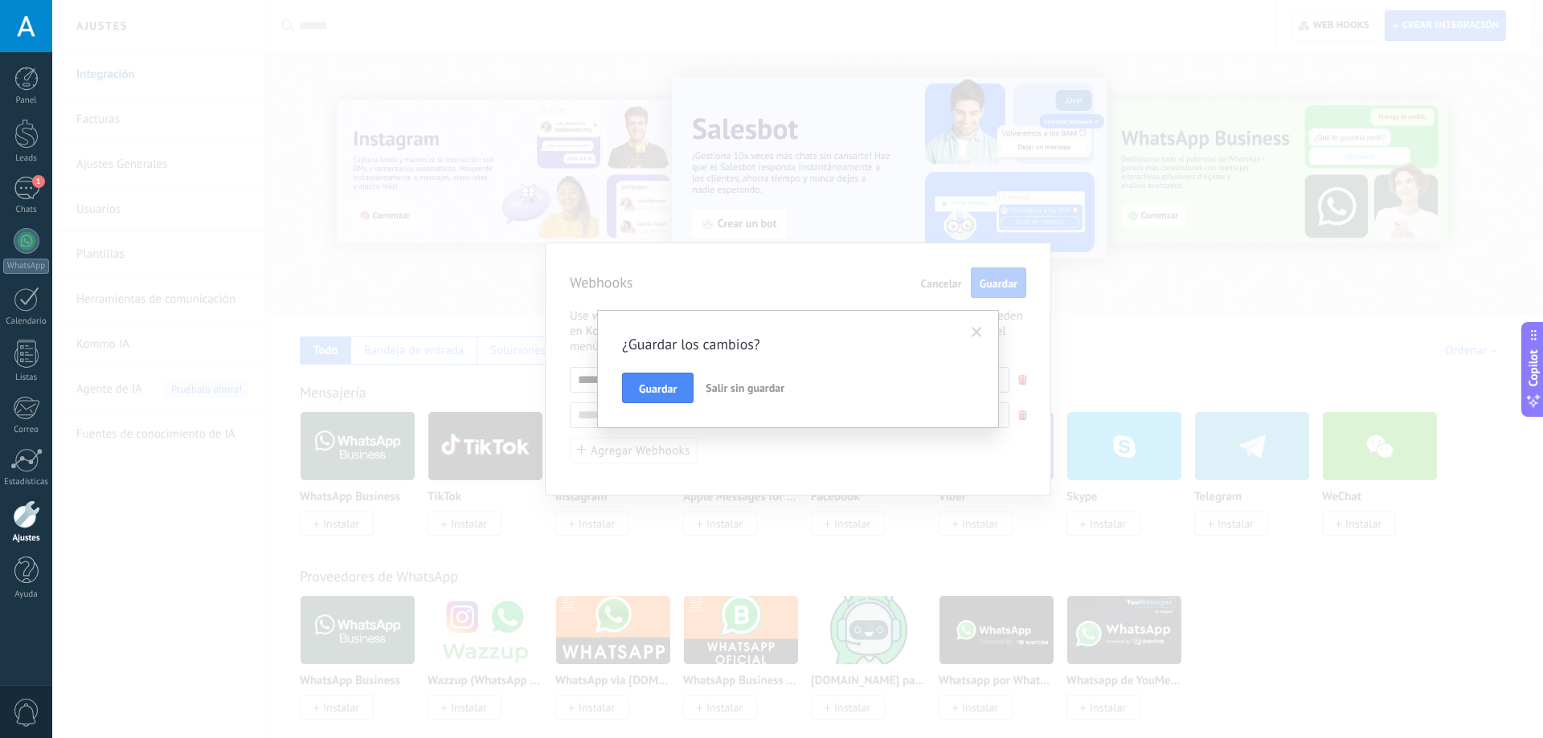
click at [1205, 138] on div "¿Guardar los cambios? Guardar Salir sin guardar" at bounding box center [797, 369] width 1491 height 738
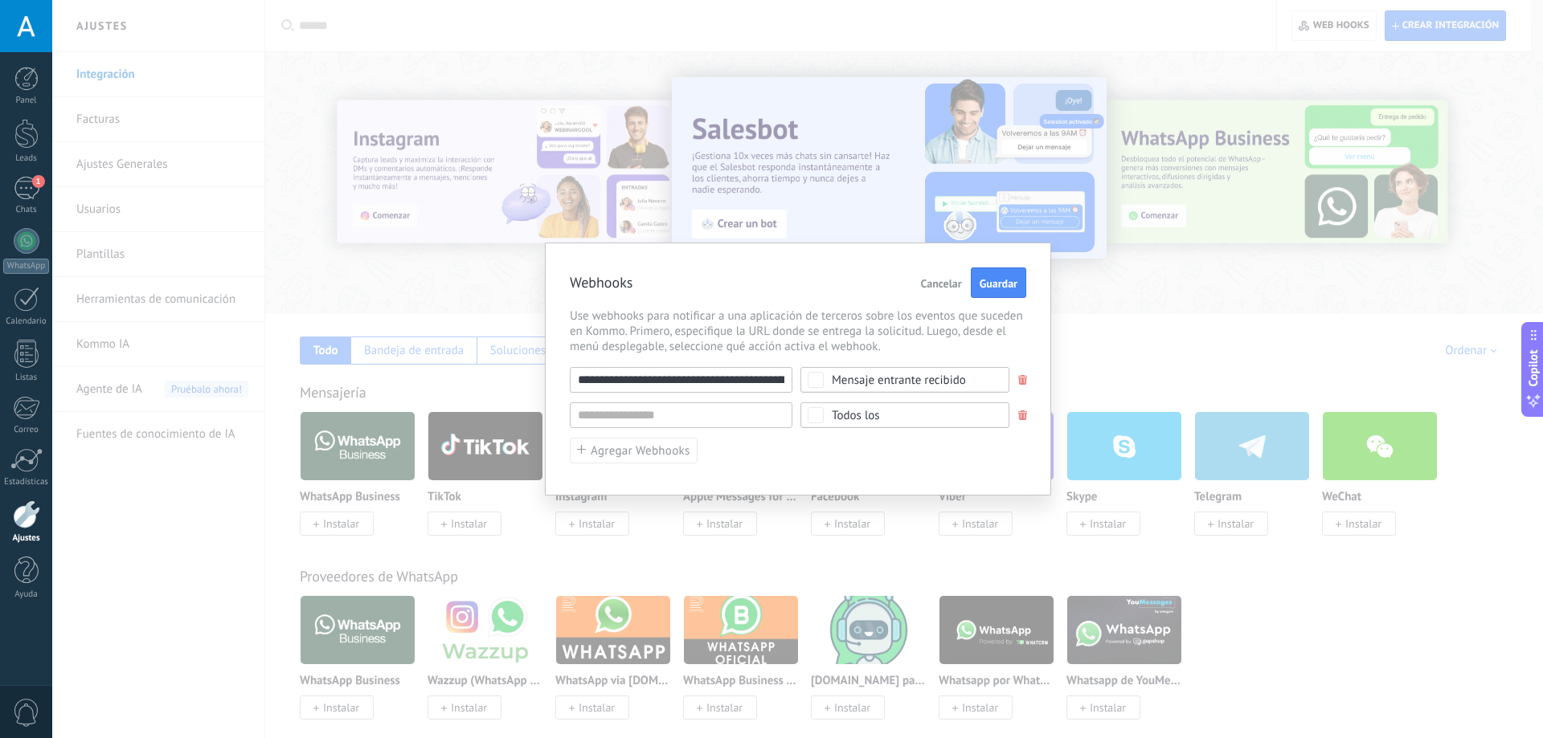
click at [929, 298] on div "Webhooks Cancelar Guardar" at bounding box center [798, 283] width 456 height 31
click at [939, 283] on span "Cancelar" at bounding box center [941, 283] width 41 height 11
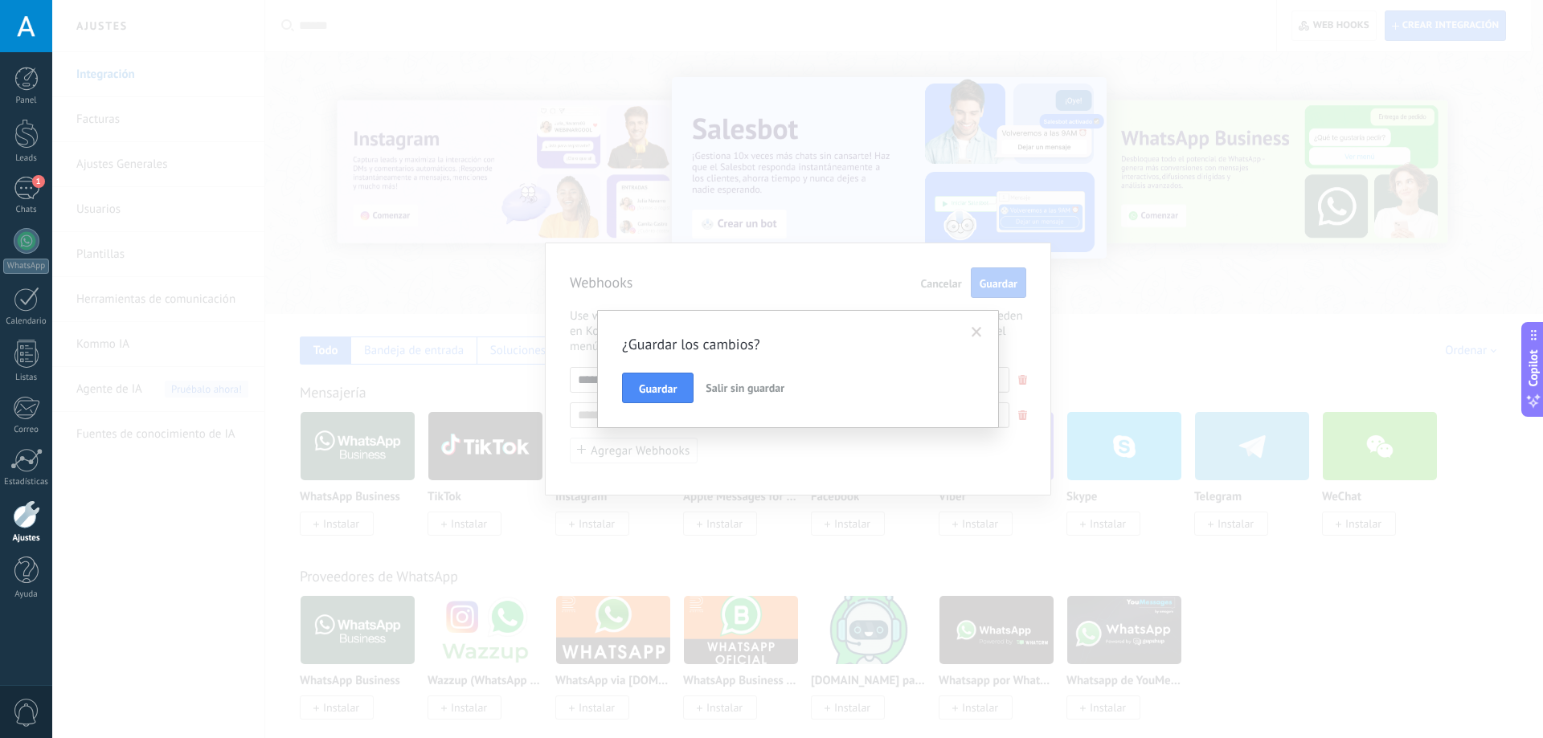
click at [720, 397] on button "Salir sin guardar" at bounding box center [745, 388] width 92 height 31
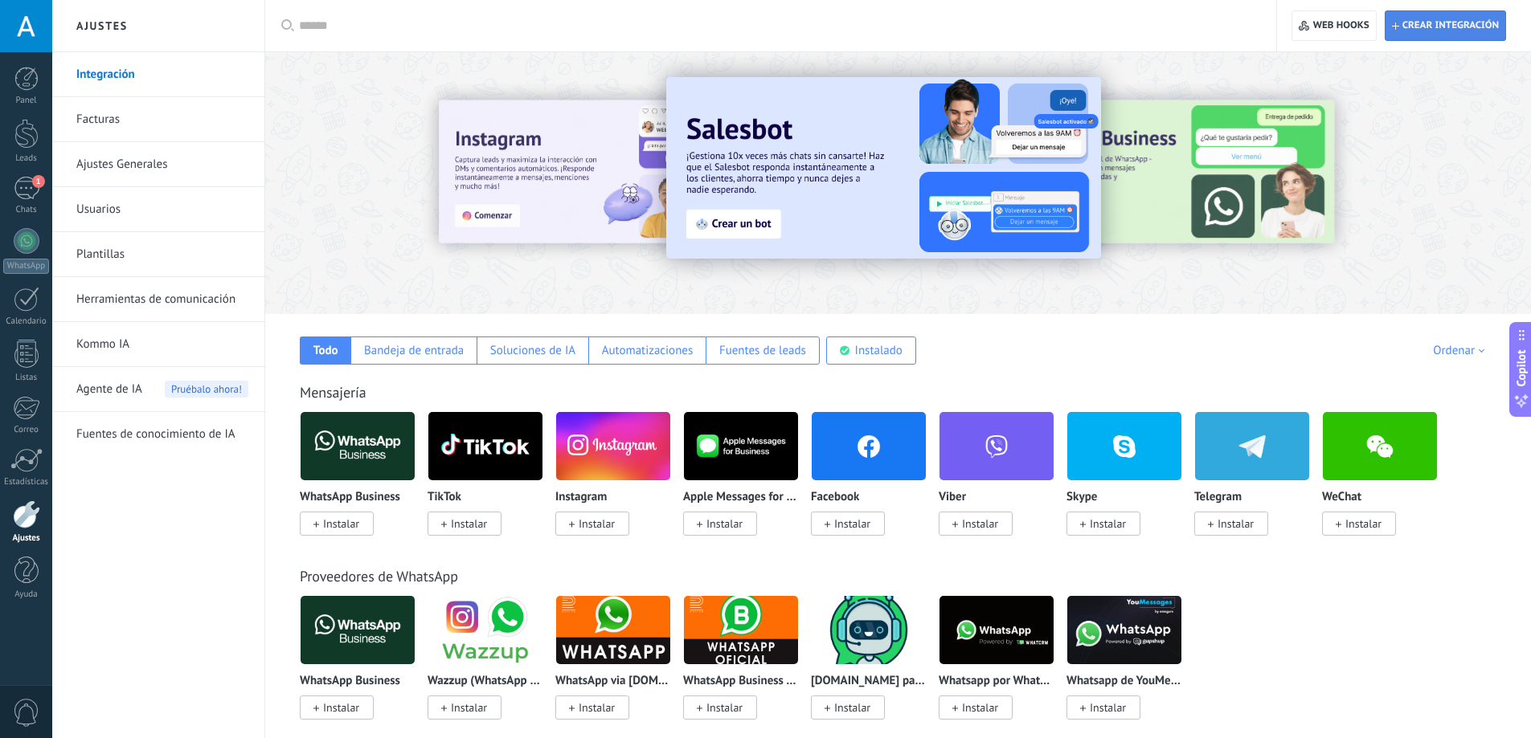
click at [1467, 38] on span "Crear integración" at bounding box center [1445, 25] width 107 height 29
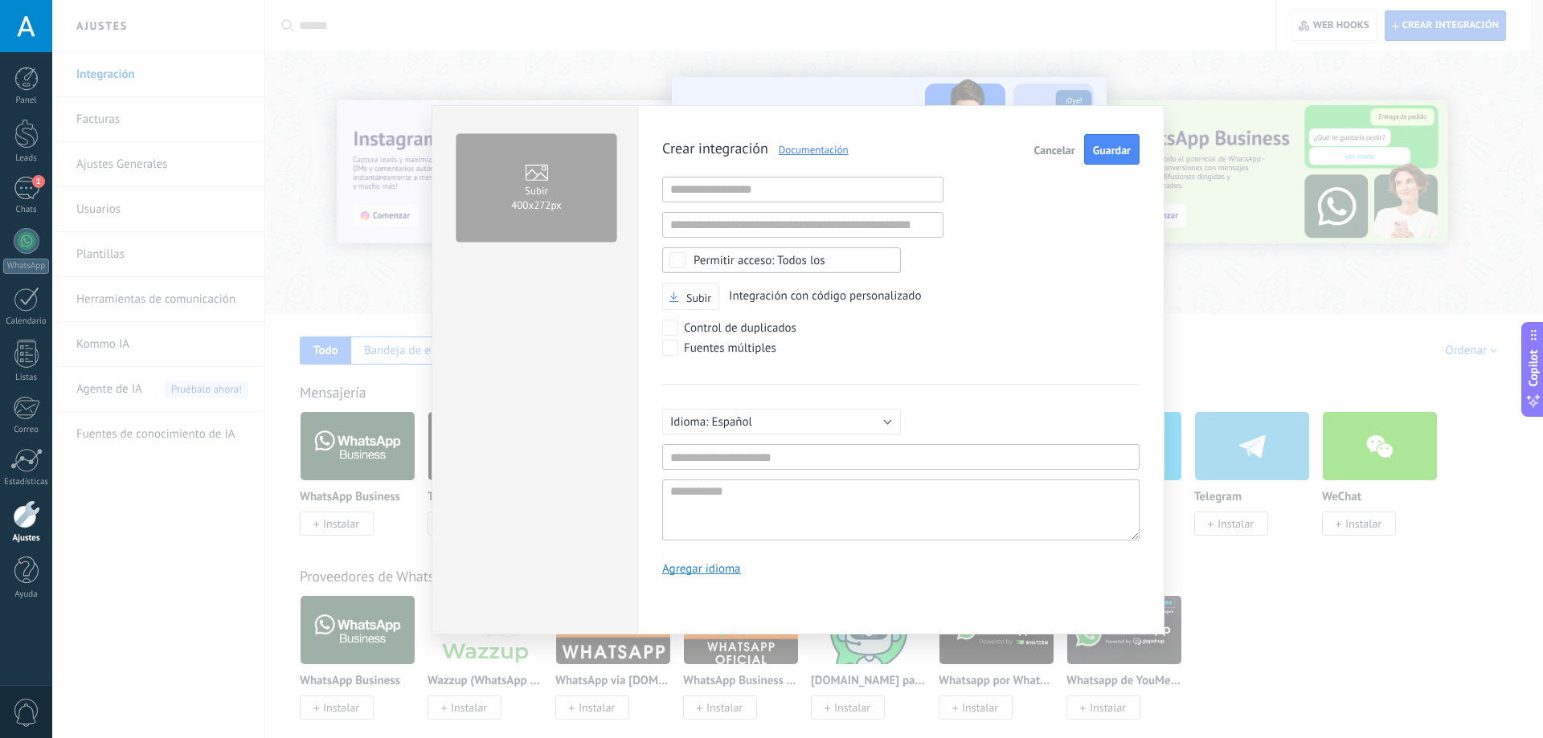
scroll to position [15, 0]
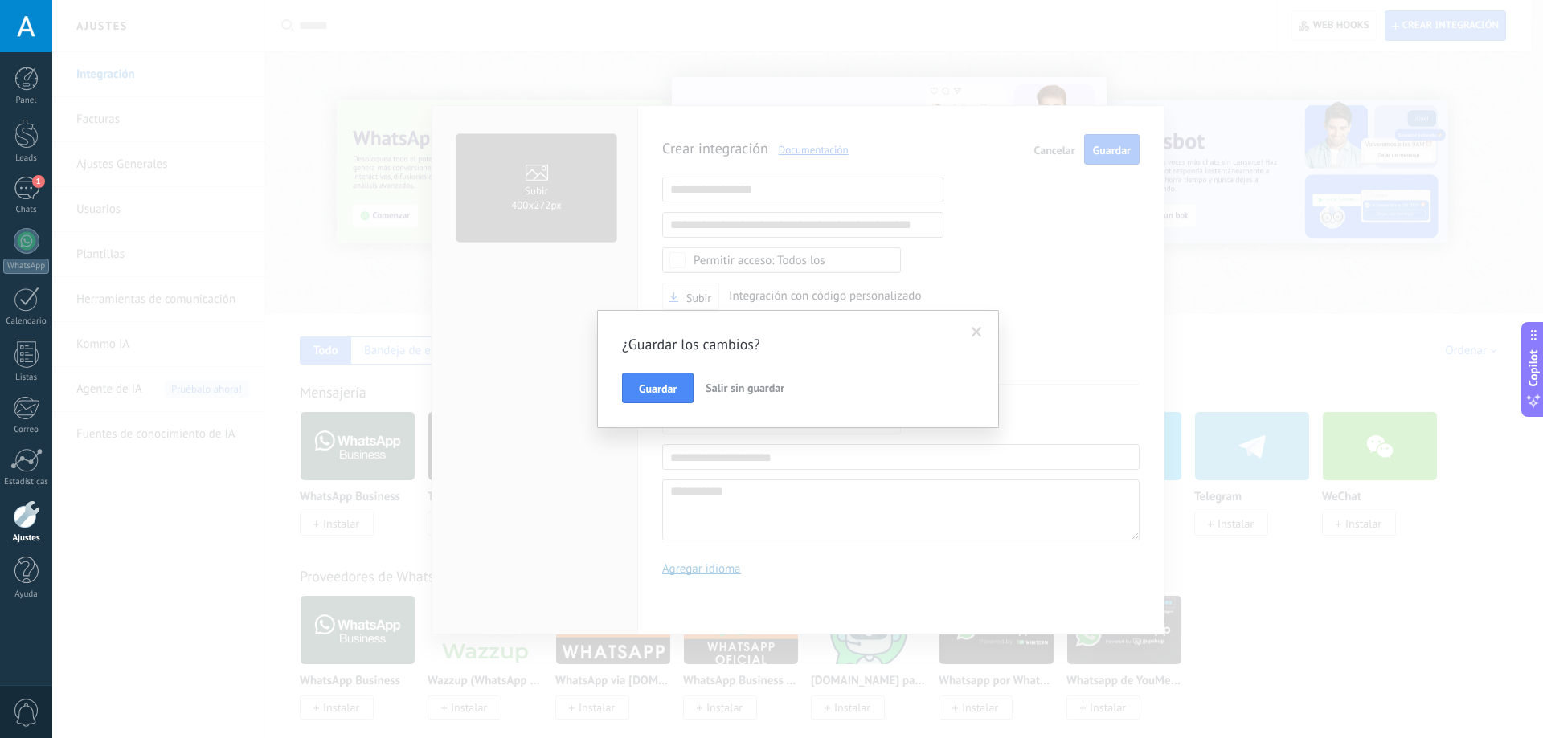
click at [732, 385] on span "Salir sin guardar" at bounding box center [745, 388] width 79 height 14
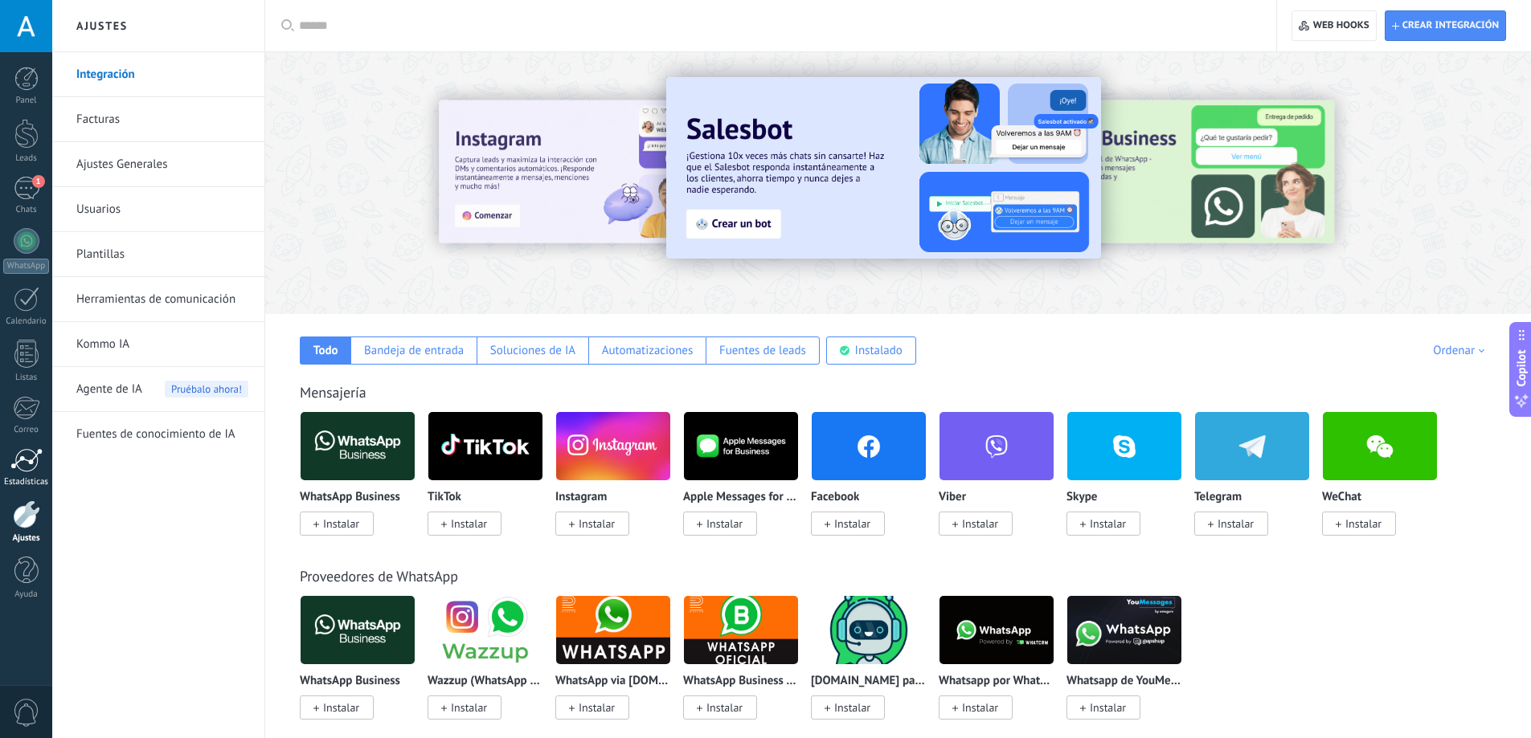
click at [48, 482] on div "Estadísticas" at bounding box center [26, 482] width 47 height 10
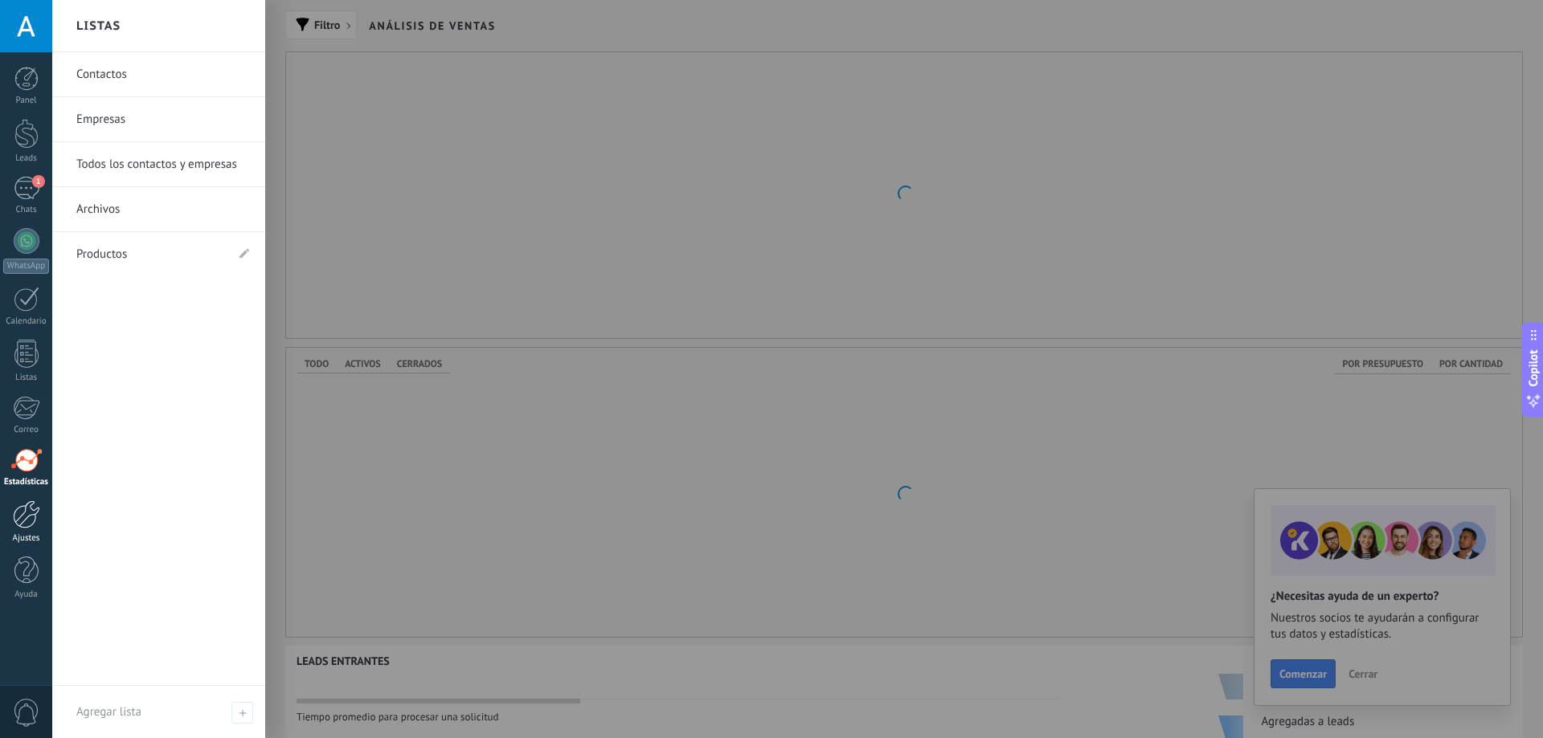
click at [24, 509] on div at bounding box center [26, 515] width 27 height 28
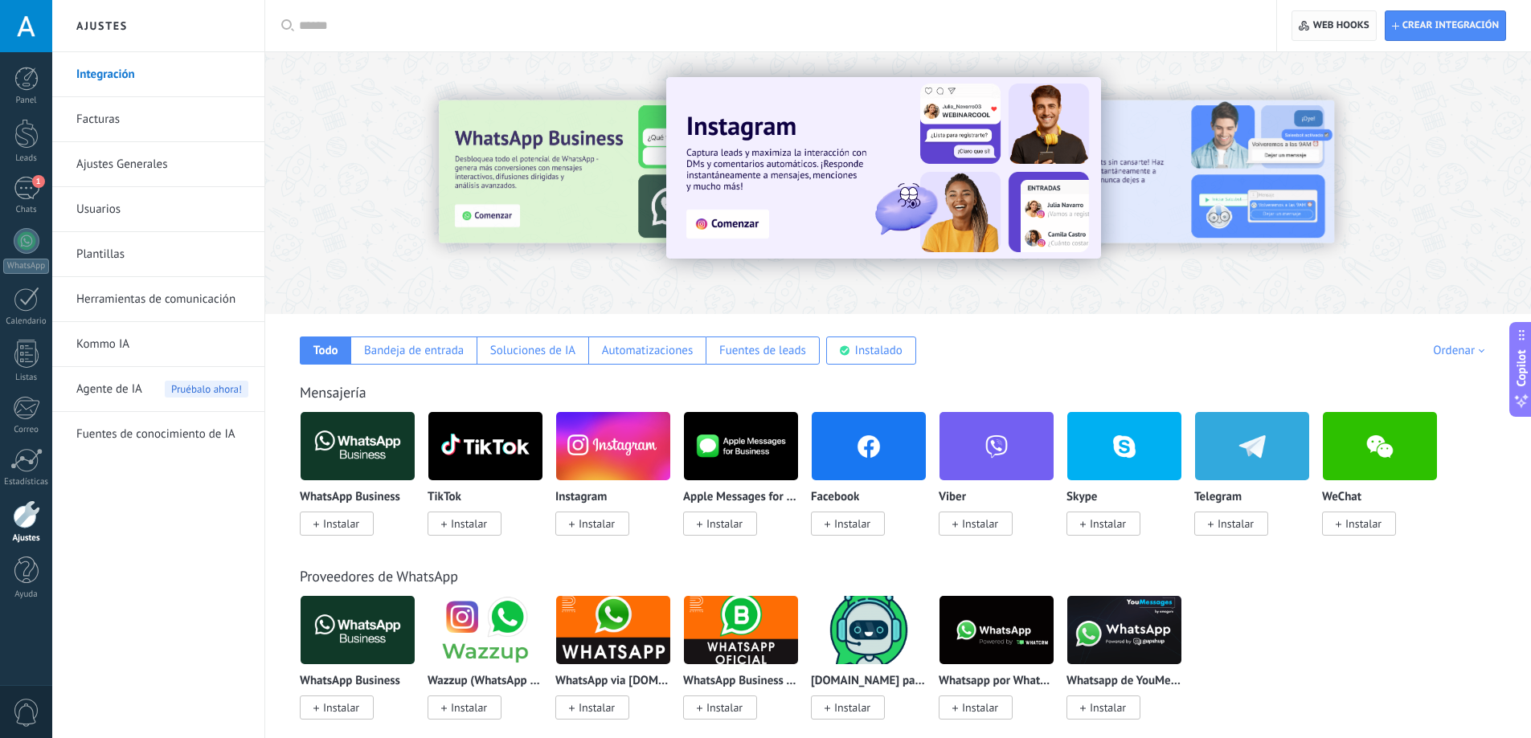
click at [1355, 25] on span "Web hooks 0" at bounding box center [1341, 25] width 56 height 13
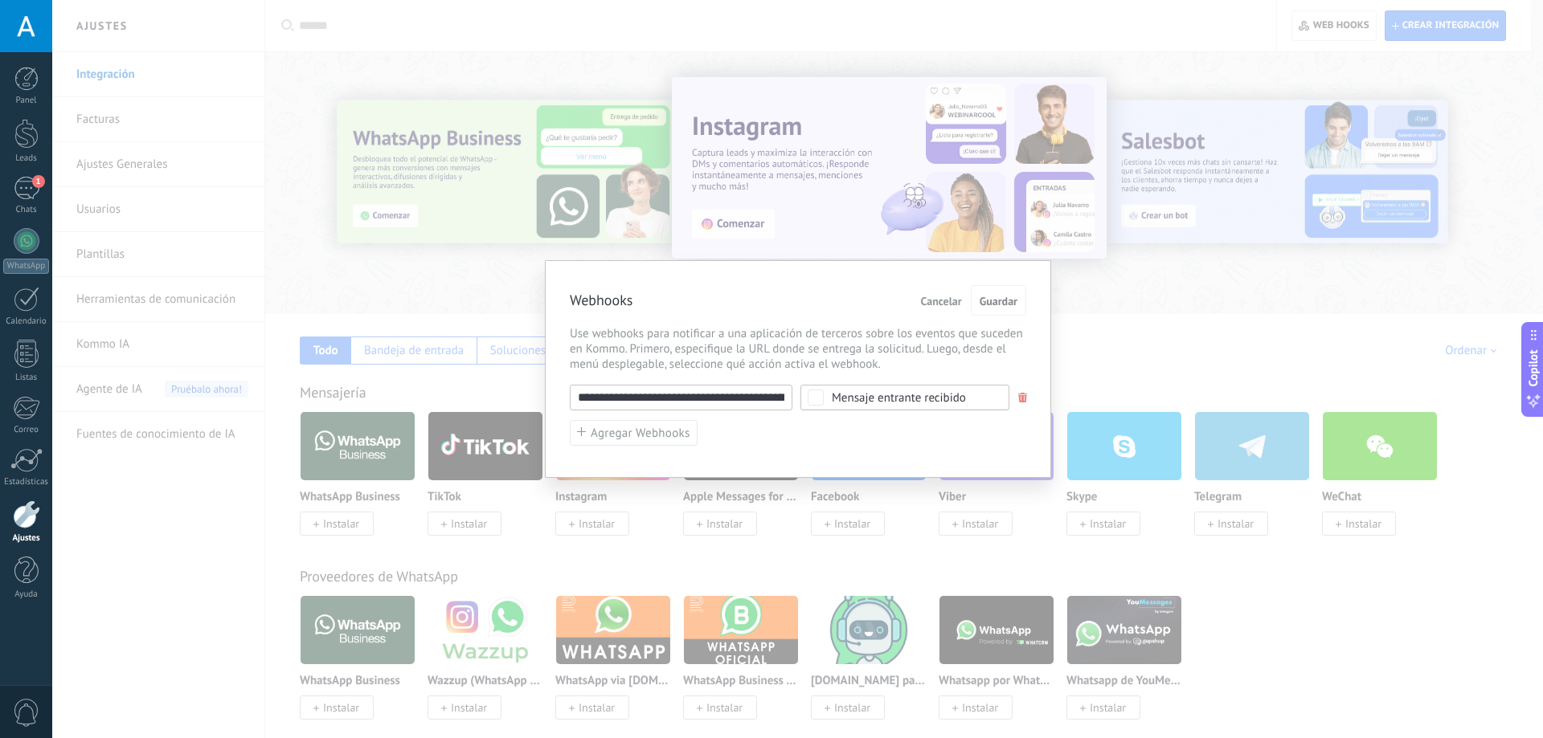
click at [599, 401] on input "**********" at bounding box center [681, 398] width 223 height 26
drag, startPoint x: 609, startPoint y: 398, endPoint x: 995, endPoint y: 385, distance: 385.9
click at [995, 385] on div "**********" at bounding box center [798, 398] width 456 height 26
click at [1200, 312] on div "**********" at bounding box center [797, 369] width 1491 height 738
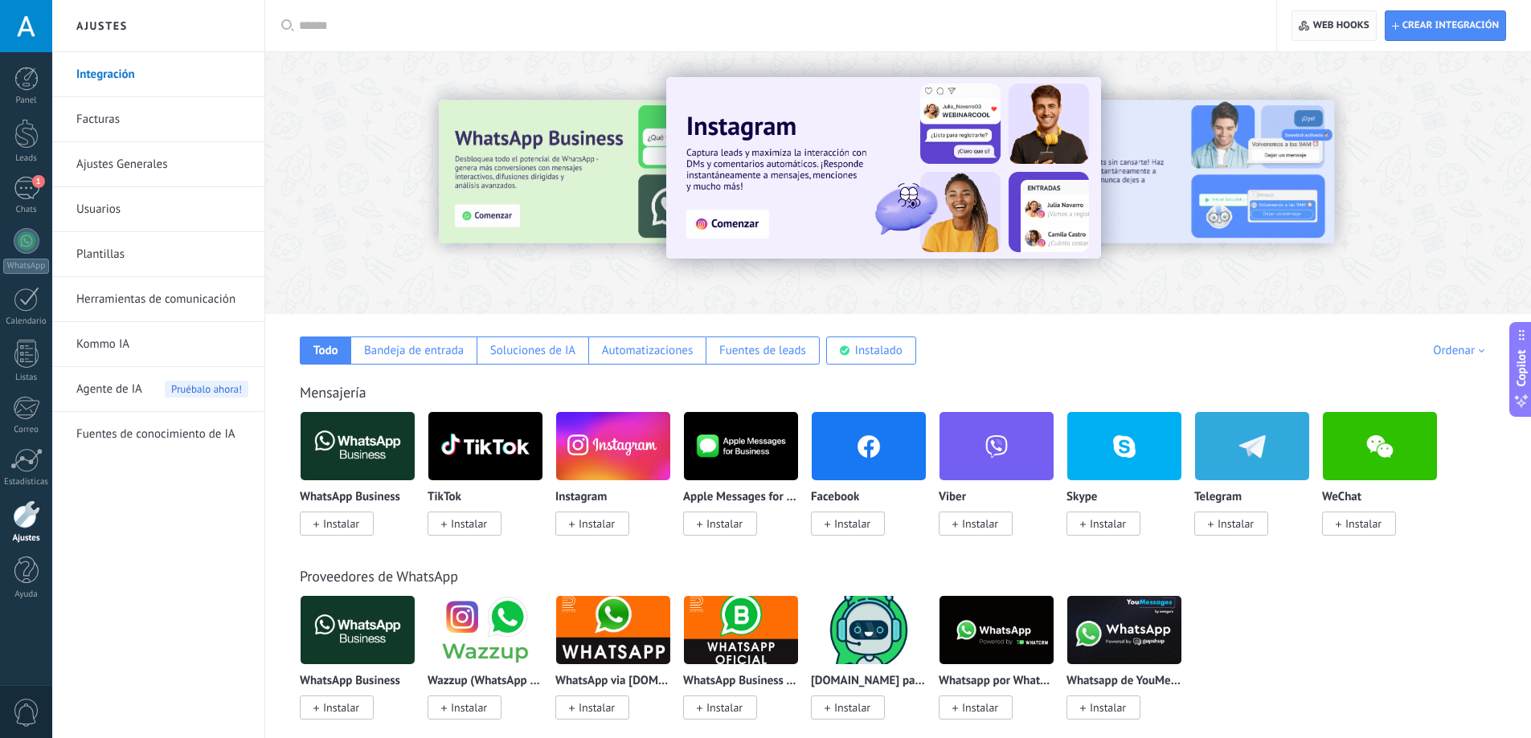
click at [1343, 18] on span "Web hooks 0" at bounding box center [1334, 25] width 70 height 29
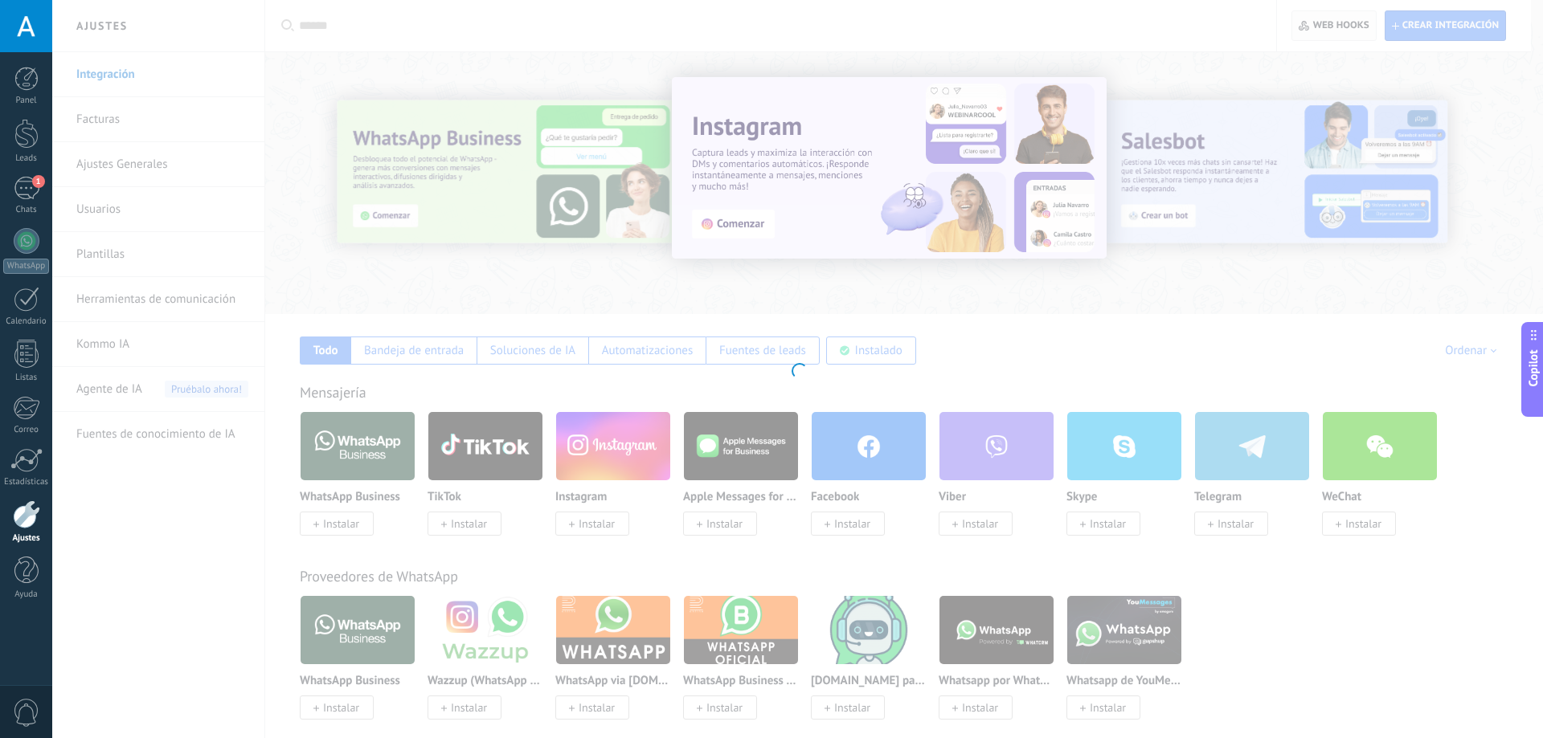
click at [1343, 18] on div at bounding box center [797, 369] width 1491 height 738
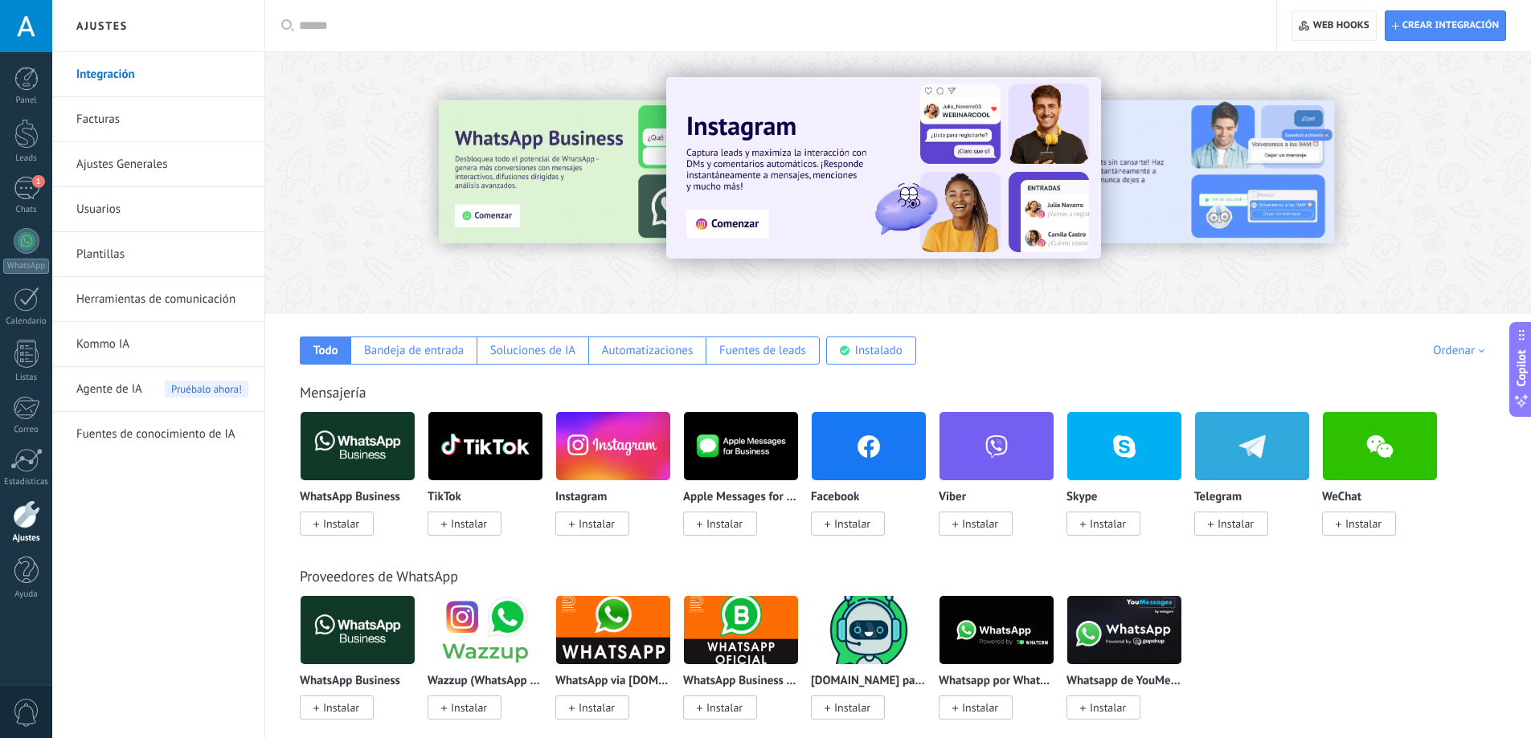
click at [1340, 26] on span "Web hooks 0" at bounding box center [1341, 25] width 56 height 13
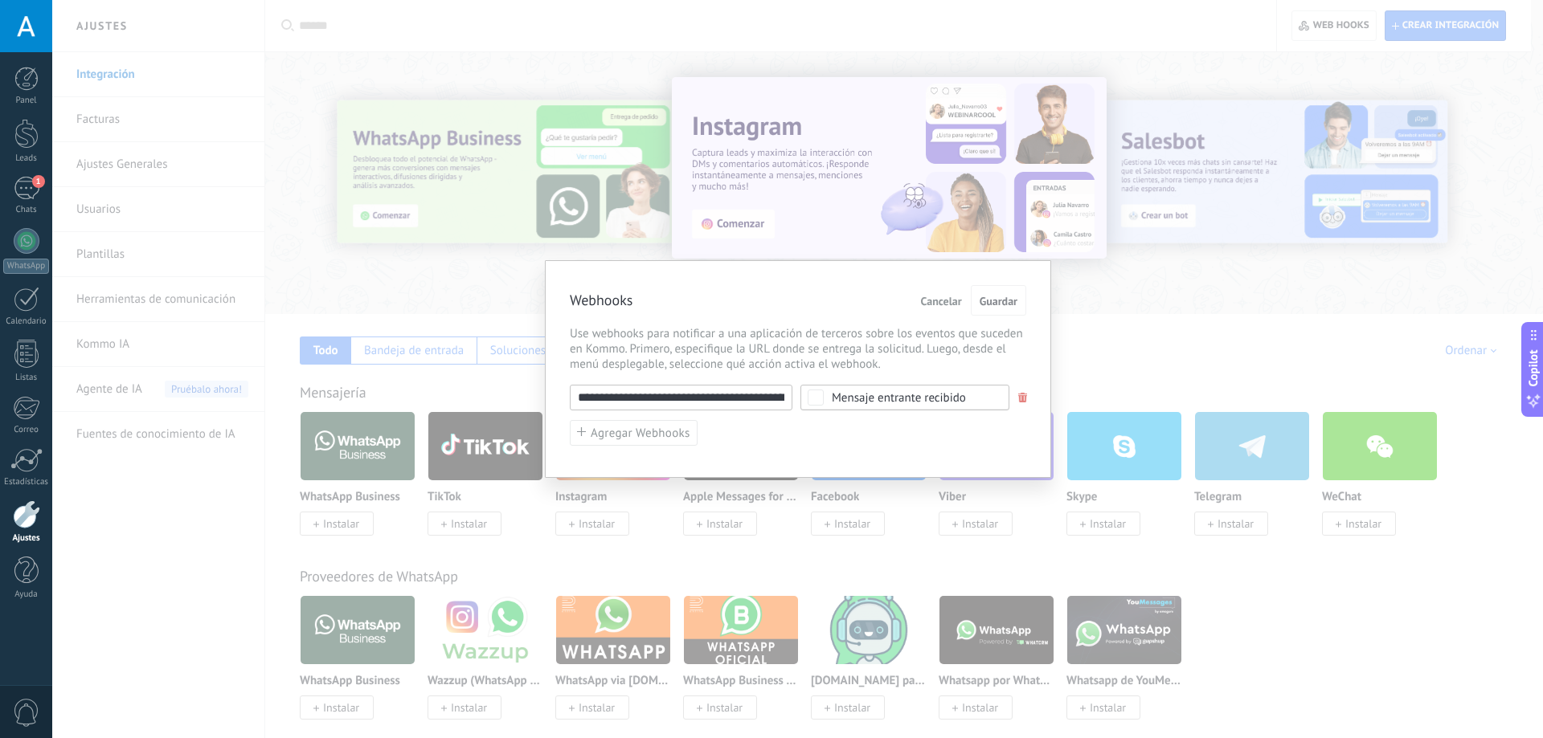
click at [672, 393] on input "**********" at bounding box center [681, 398] width 223 height 26
paste input "*****"
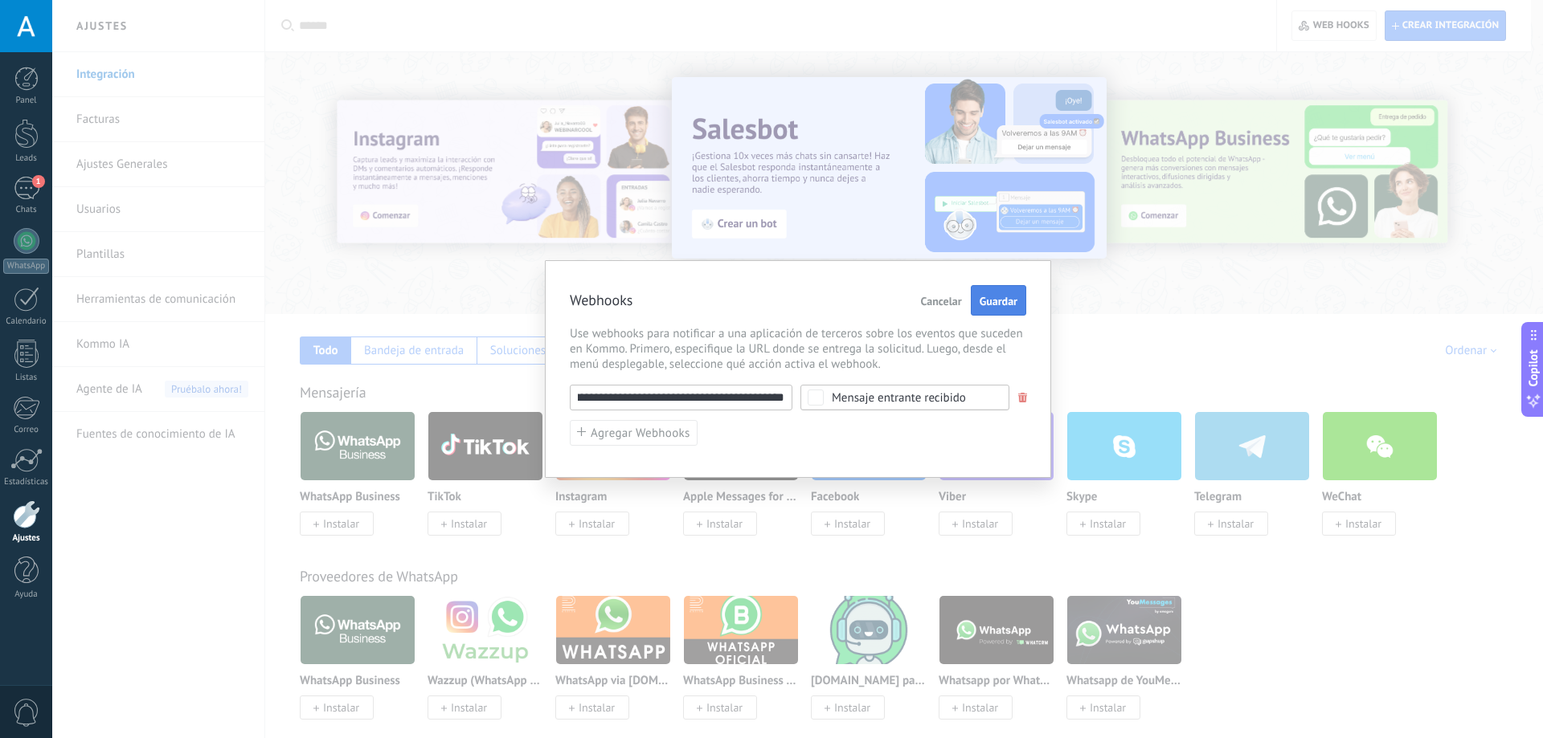
type input "**********"
click at [992, 301] on span "Guardar" at bounding box center [999, 301] width 38 height 11
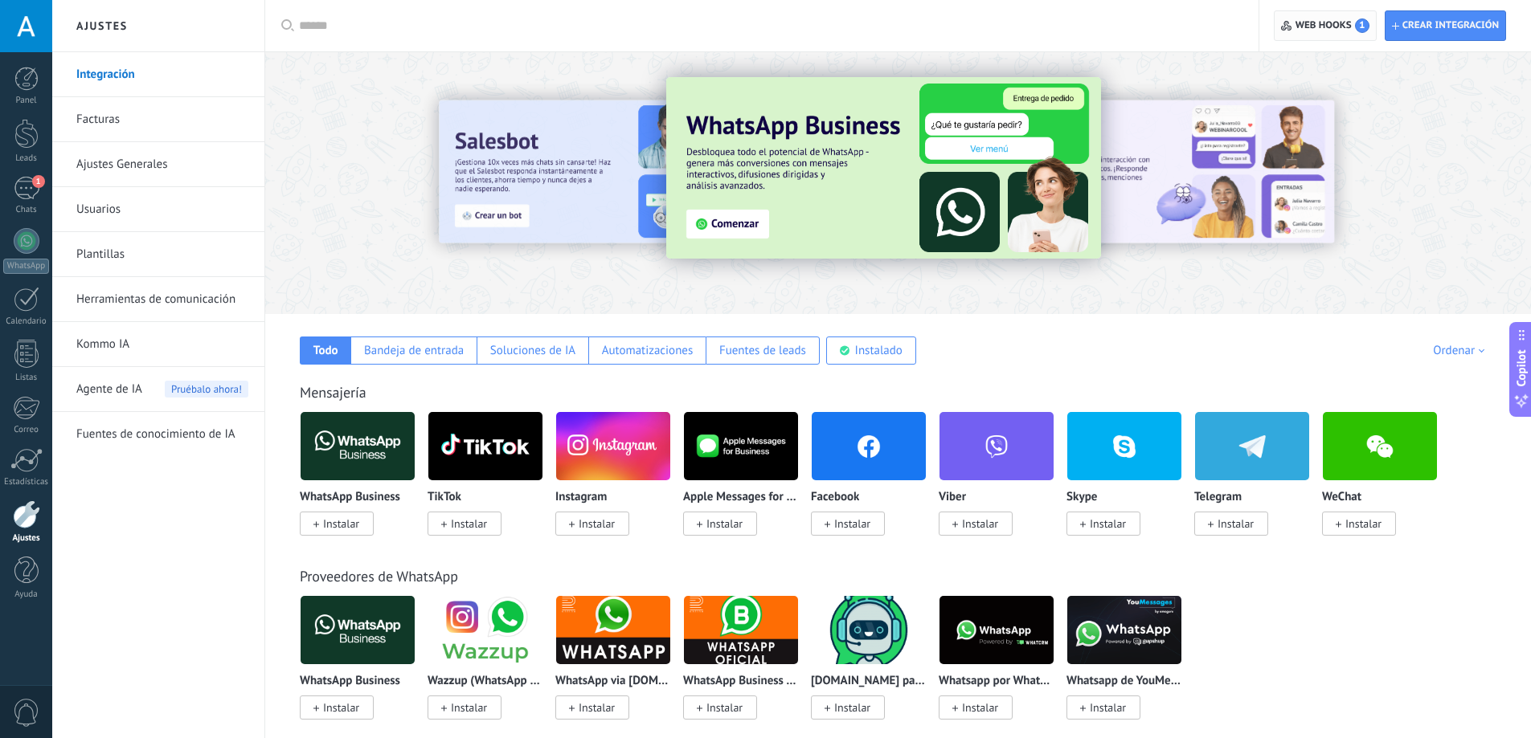
click at [1307, 31] on span "Web hooks 1" at bounding box center [1332, 25] width 74 height 14
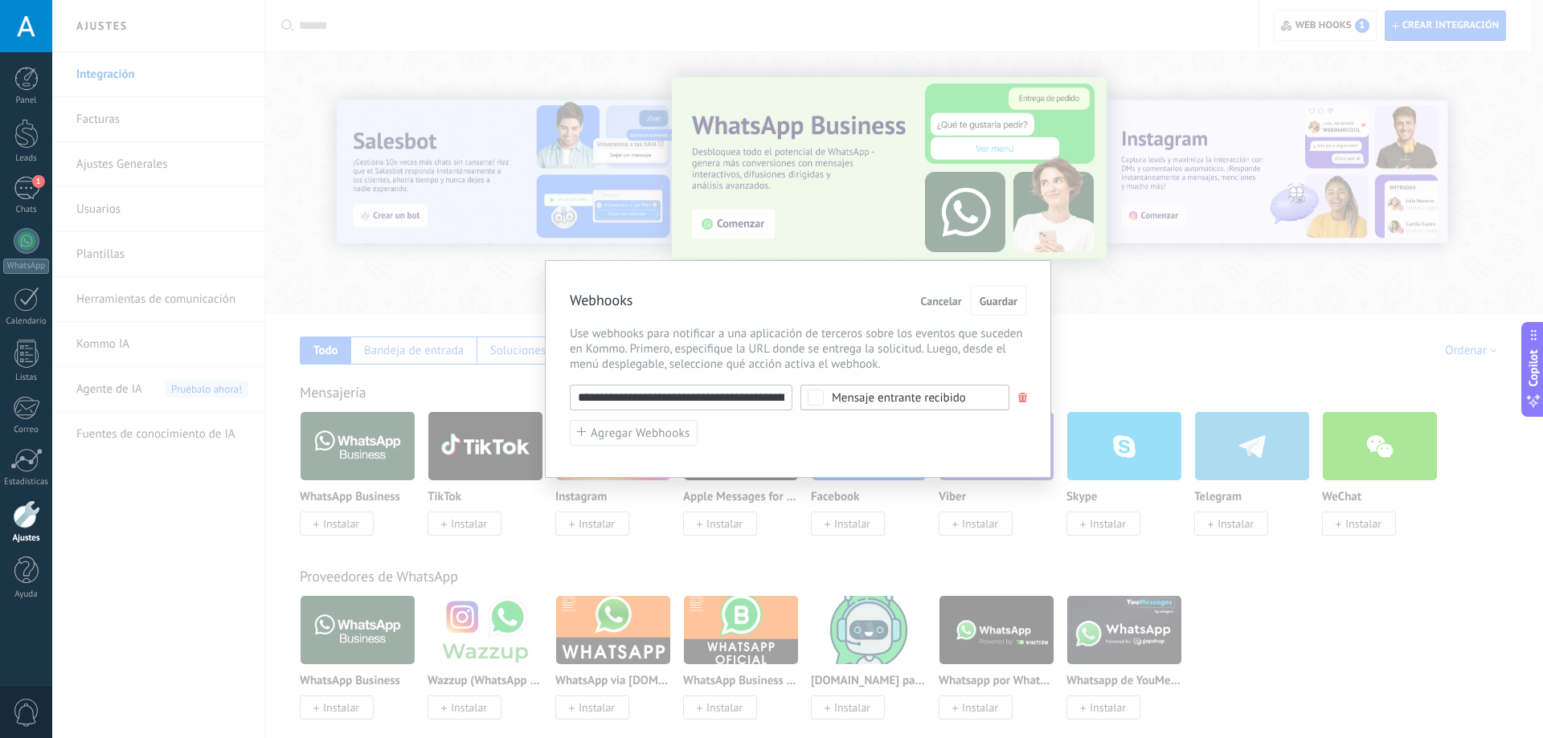
click at [874, 397] on div "Mensaje entrante recibido" at bounding box center [899, 398] width 134 height 12
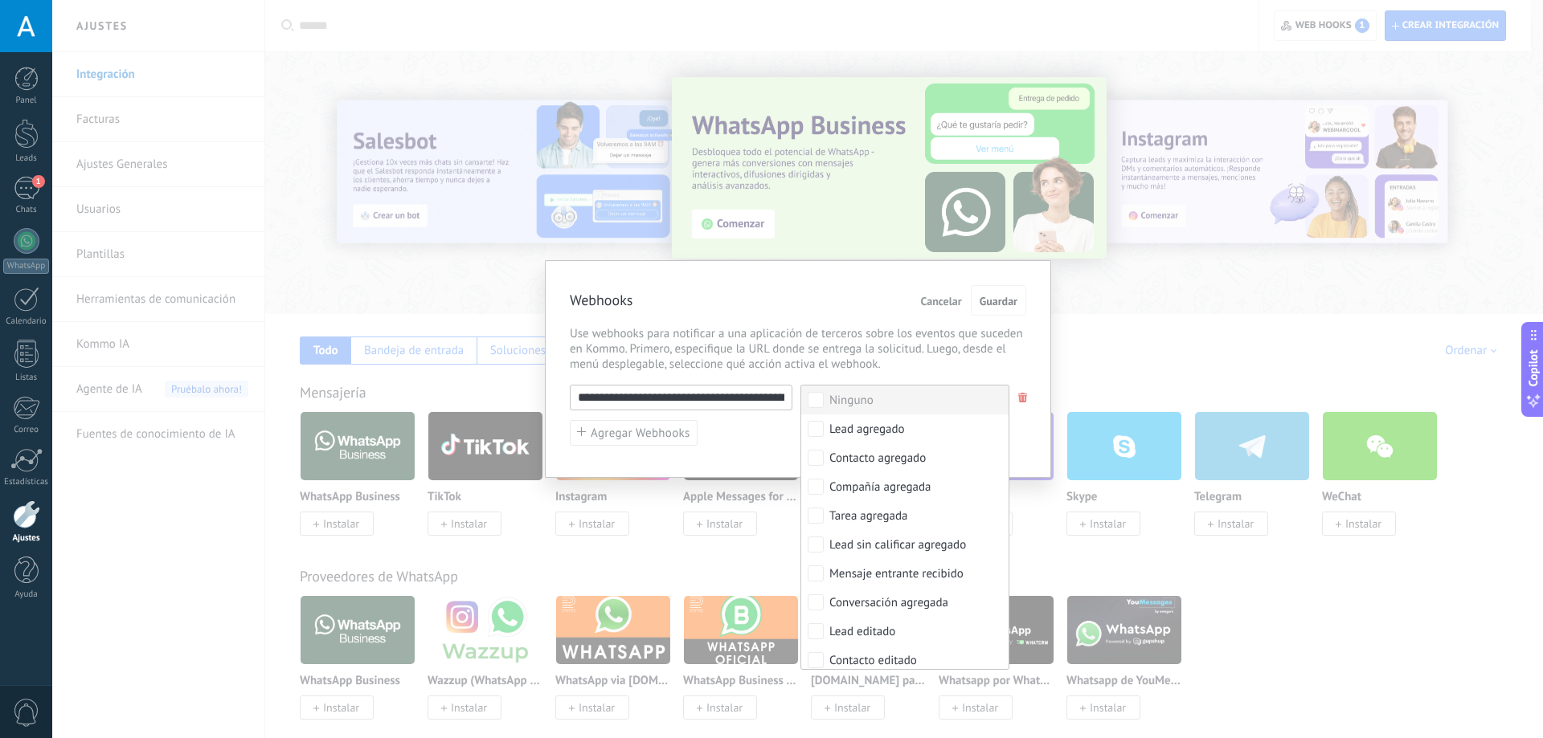
click at [860, 277] on div "**********" at bounding box center [798, 369] width 506 height 218
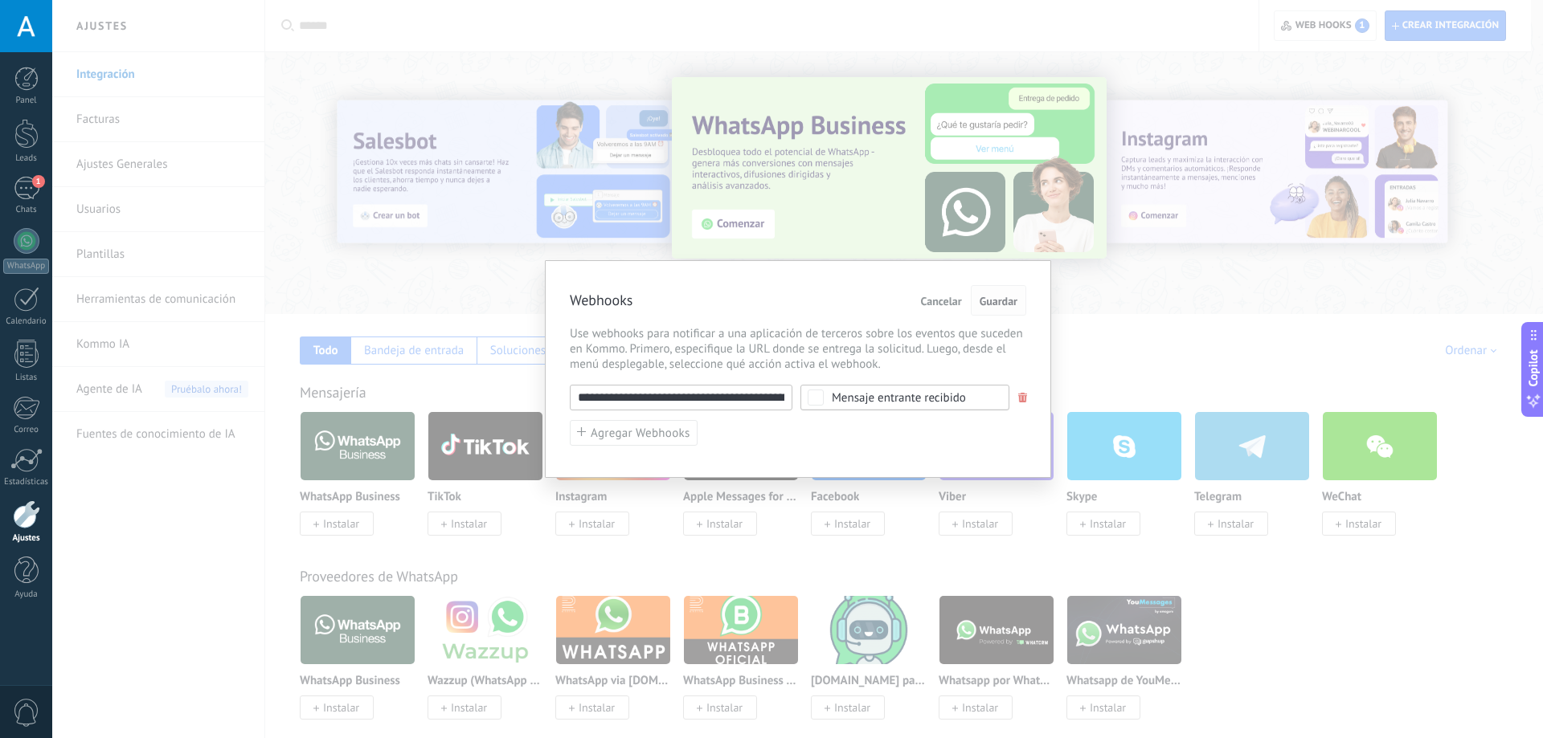
click at [980, 304] on span "Guardar" at bounding box center [999, 301] width 38 height 11
drag, startPoint x: 673, startPoint y: 402, endPoint x: 850, endPoint y: 401, distance: 177.6
click at [850, 401] on div "**********" at bounding box center [798, 398] width 456 height 26
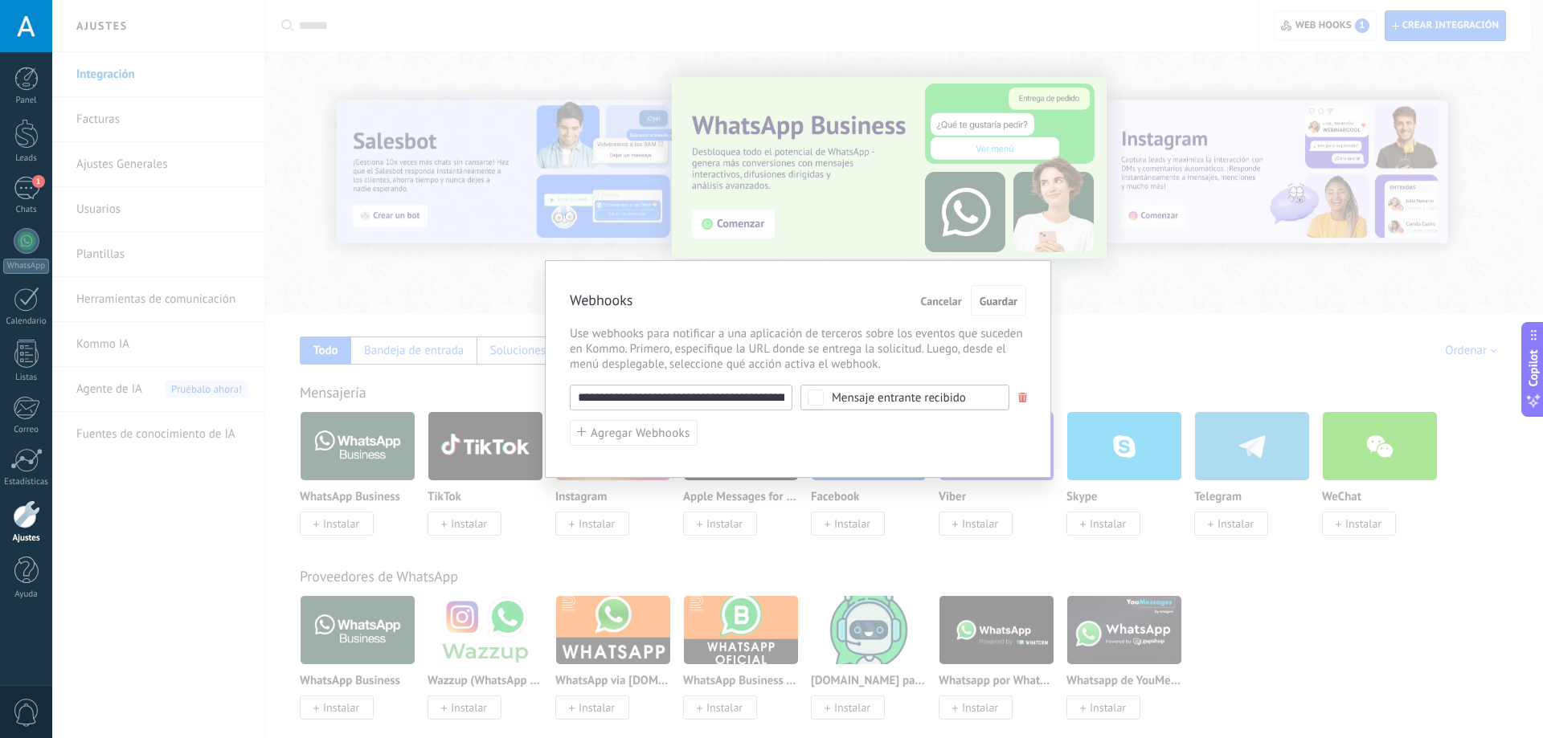
click at [854, 175] on div "**********" at bounding box center [797, 369] width 1491 height 738
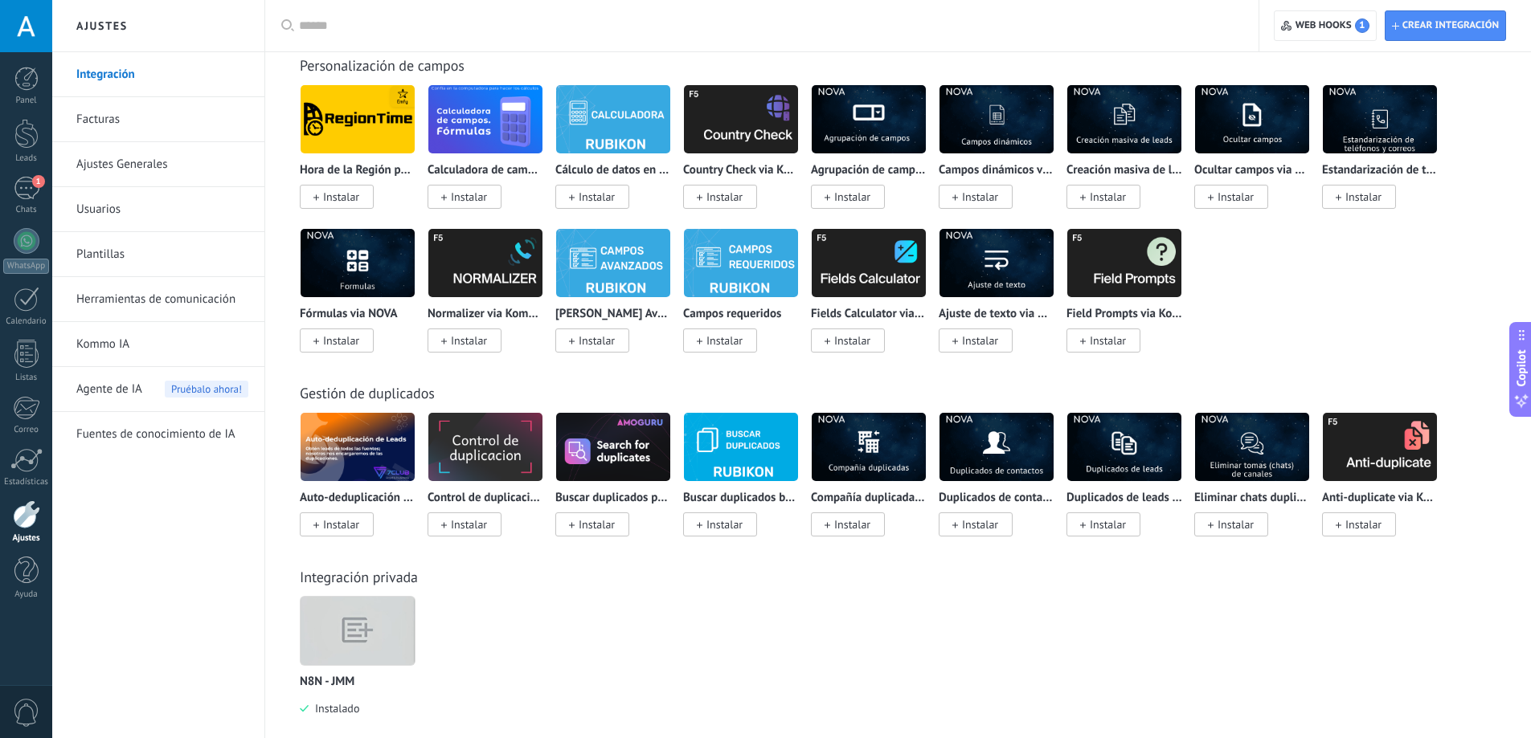
scroll to position [5203, 0]
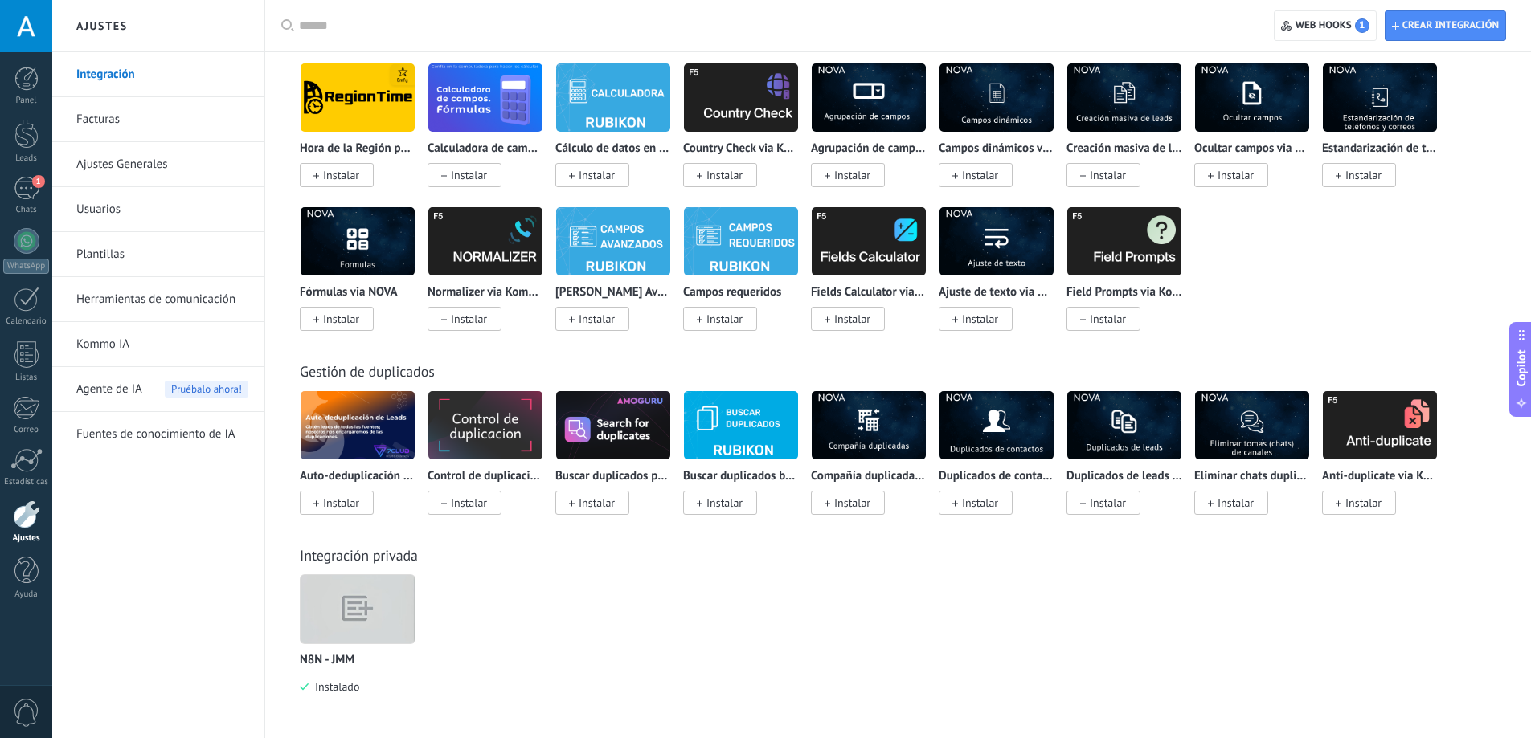
click at [326, 605] on img at bounding box center [358, 610] width 114 height 88
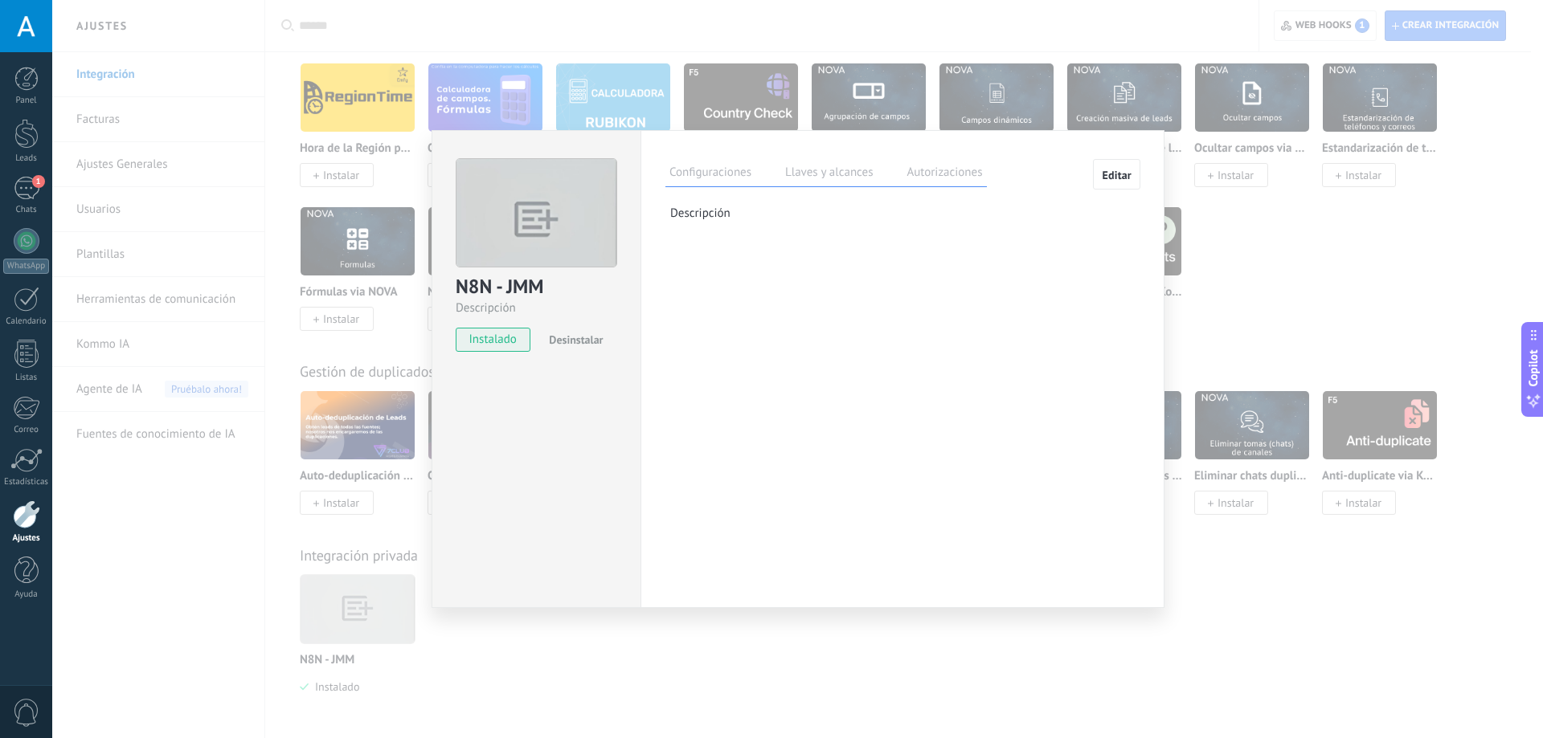
click at [841, 174] on label "Llaves y alcances" at bounding box center [829, 174] width 96 height 23
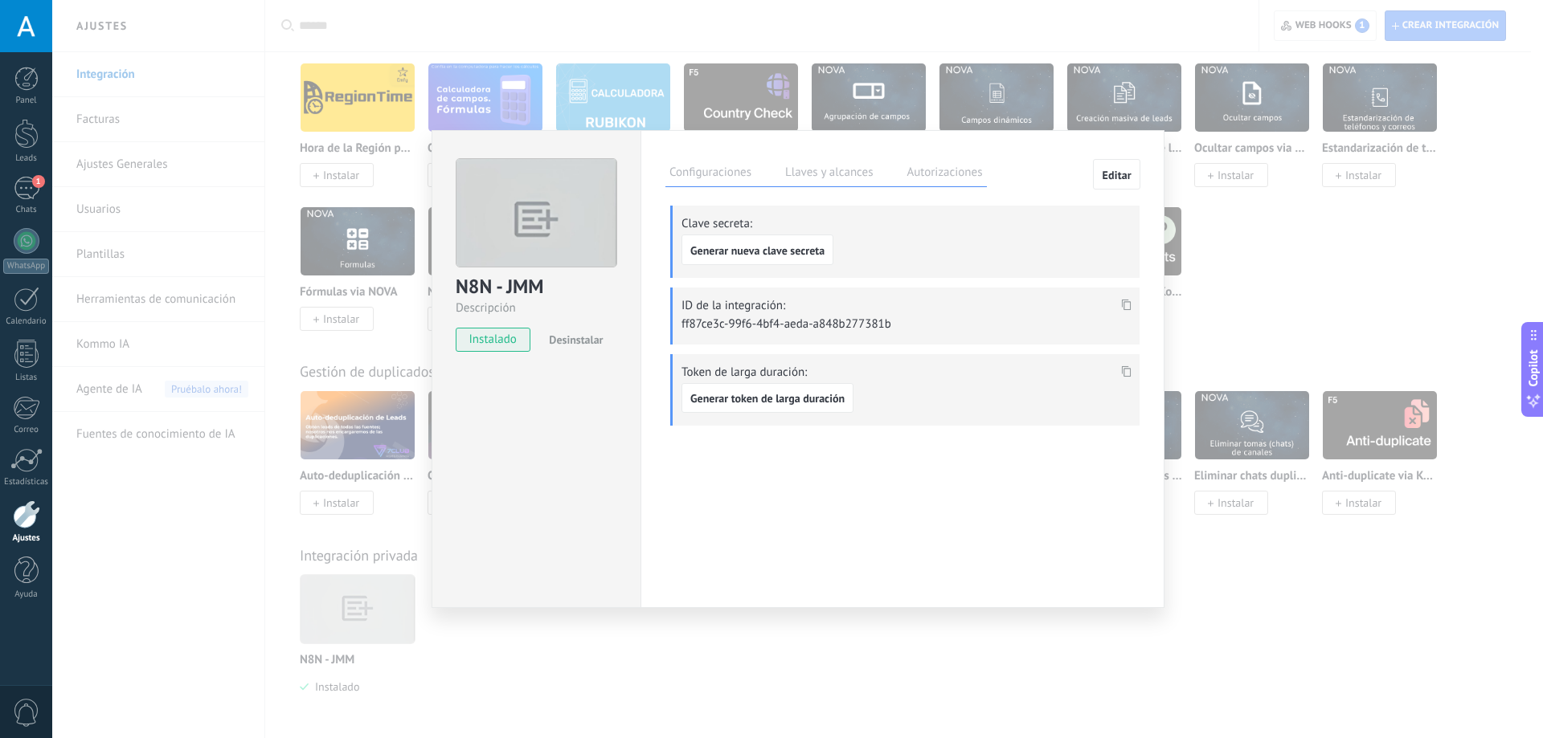
click at [955, 180] on label "Autorizaciones" at bounding box center [944, 174] width 84 height 23
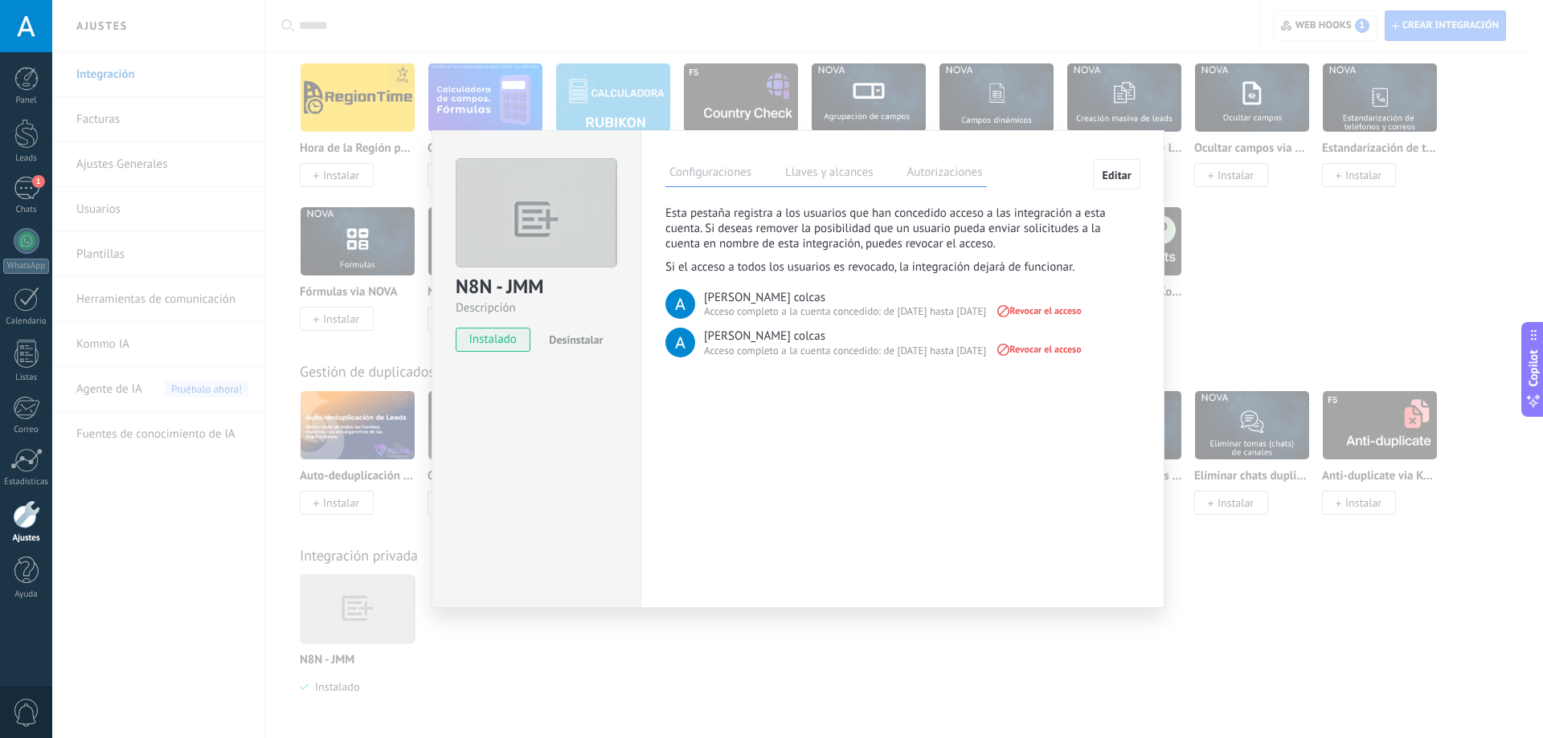
click at [800, 88] on div "N8N - JMM Descripción instalado Desinstalar Configuraciones Llaves y alcances A…" at bounding box center [797, 369] width 1491 height 738
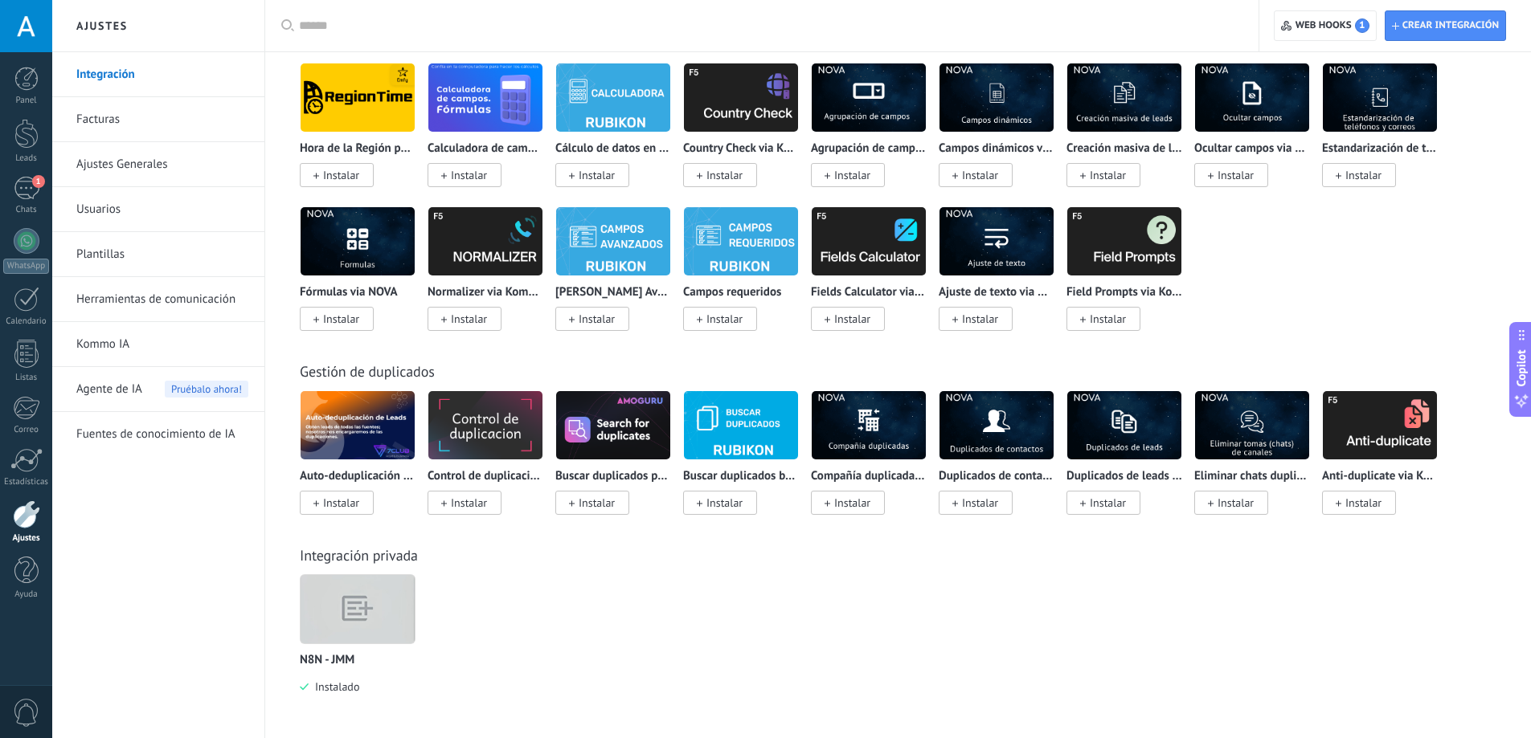
click at [33, 517] on div at bounding box center [26, 515] width 27 height 28
click at [28, 190] on div "1" at bounding box center [27, 188] width 26 height 23
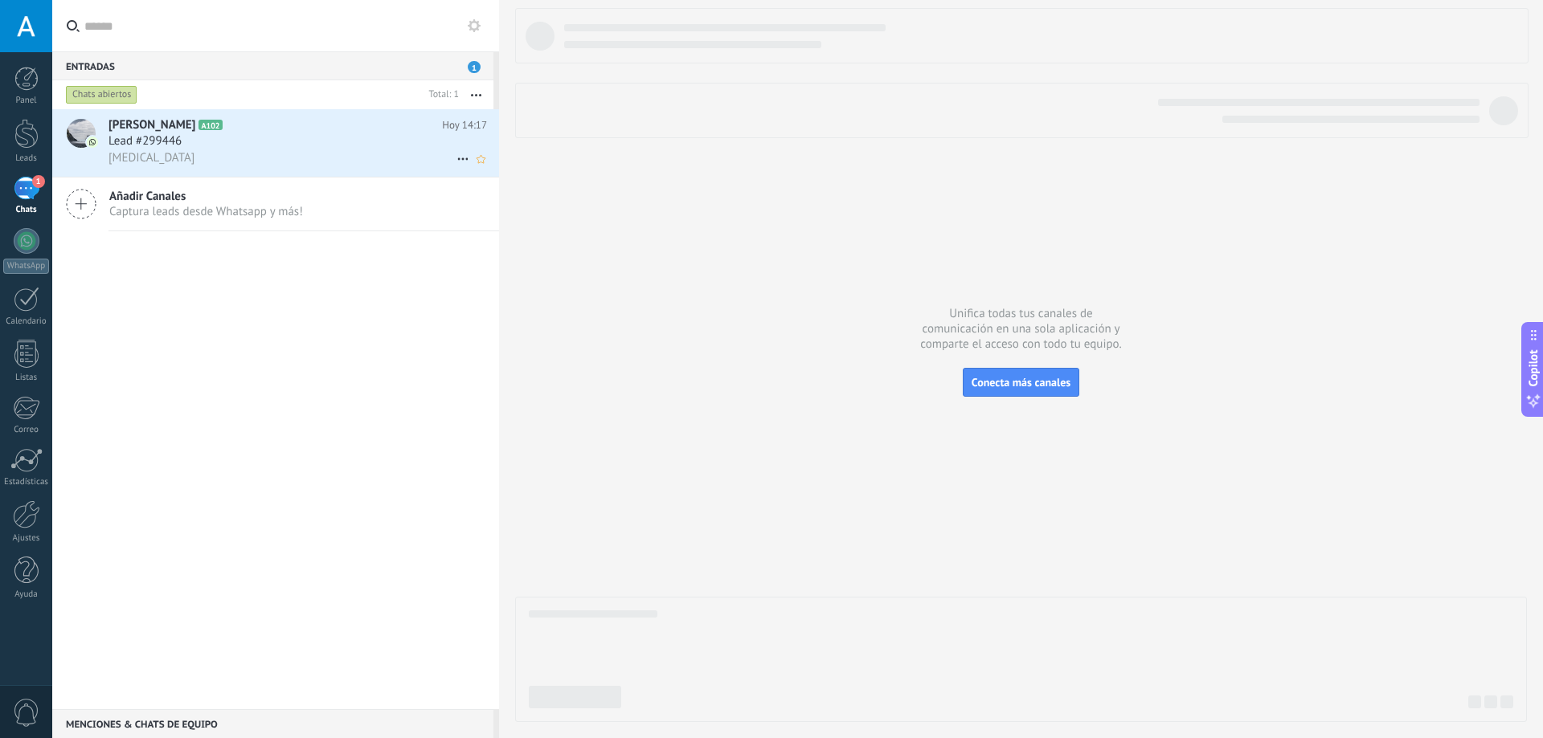
click at [134, 146] on span "Lead #299446" at bounding box center [144, 141] width 73 height 16
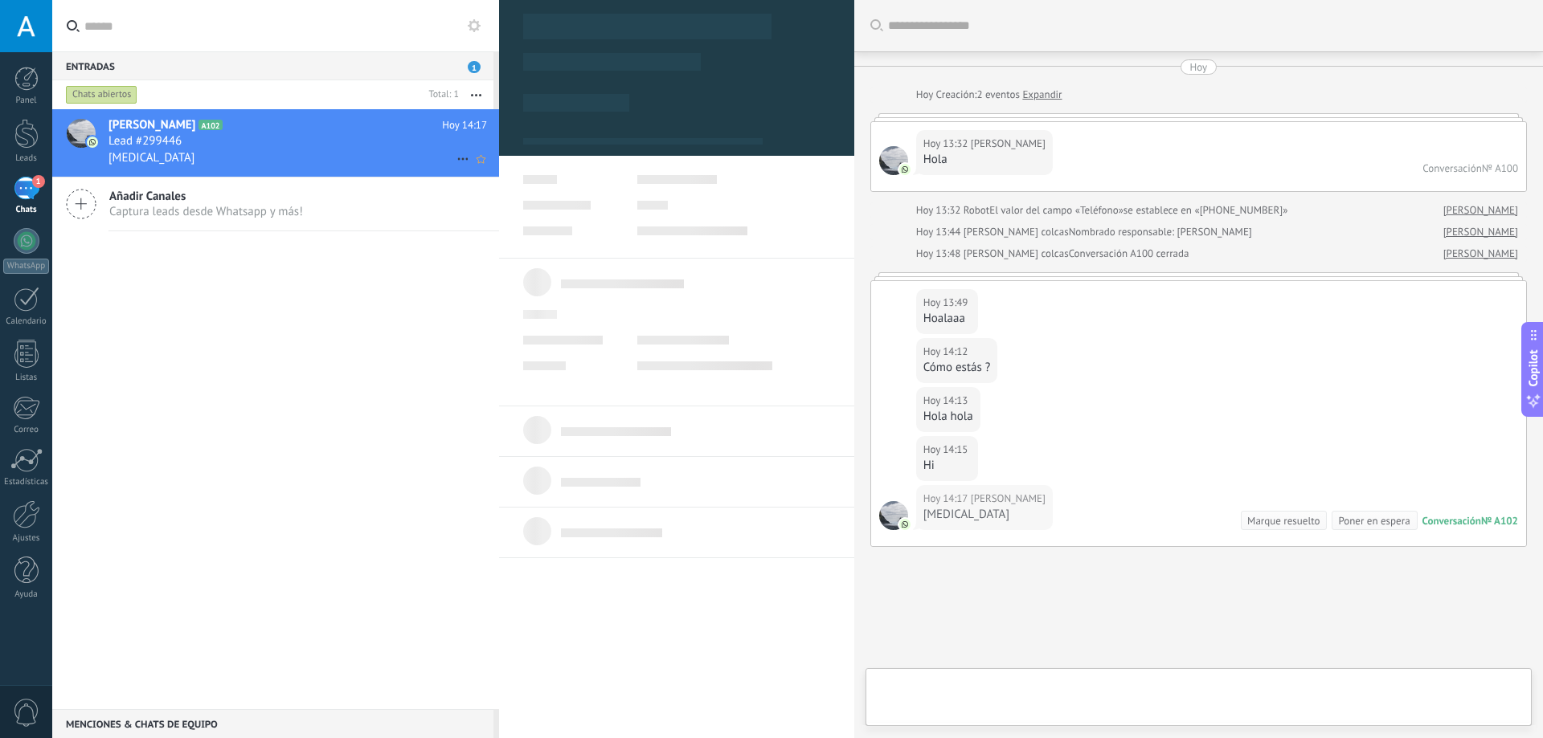
type textarea "**********"
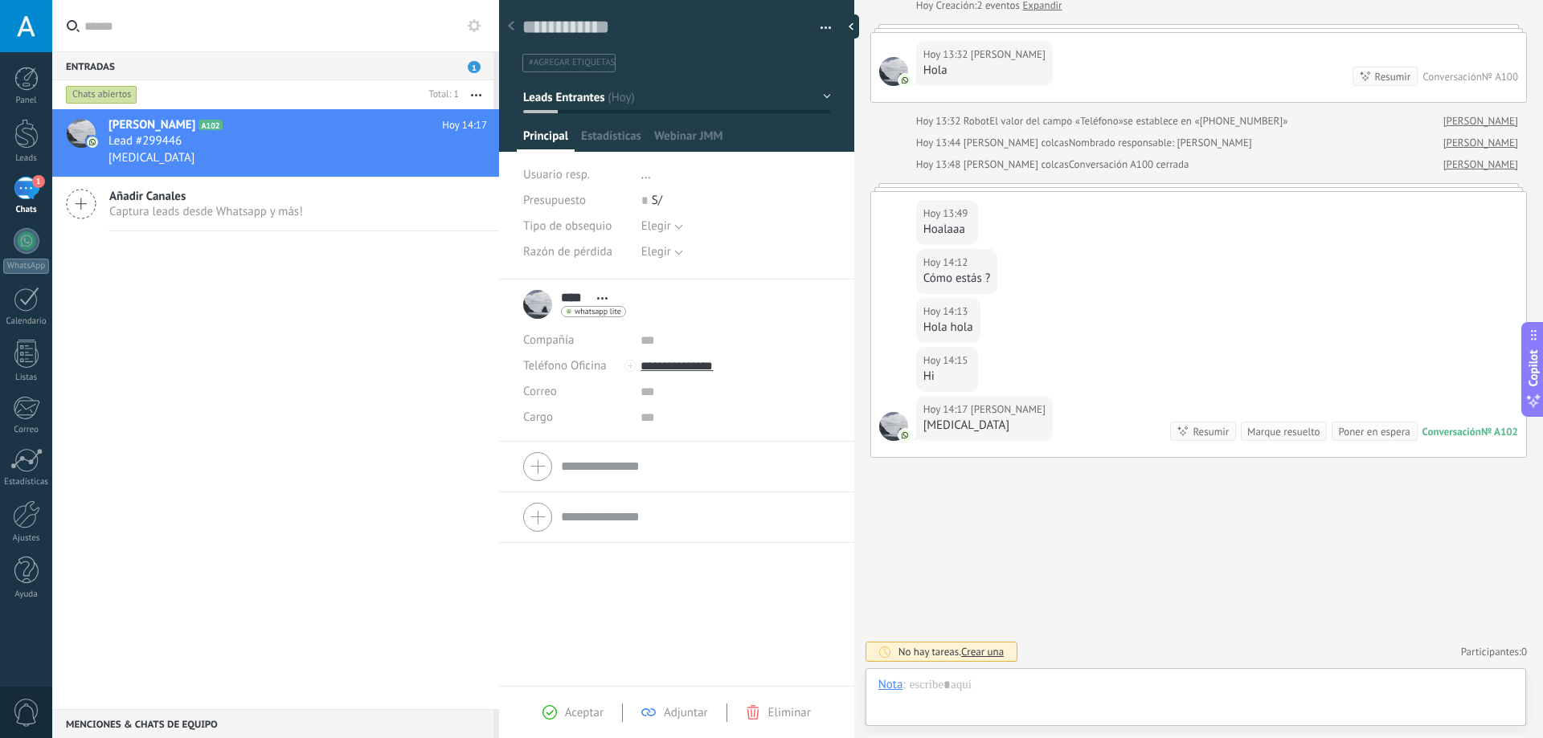
scroll to position [24, 0]
click at [817, 130] on span "Configurar" at bounding box center [799, 140] width 53 height 23
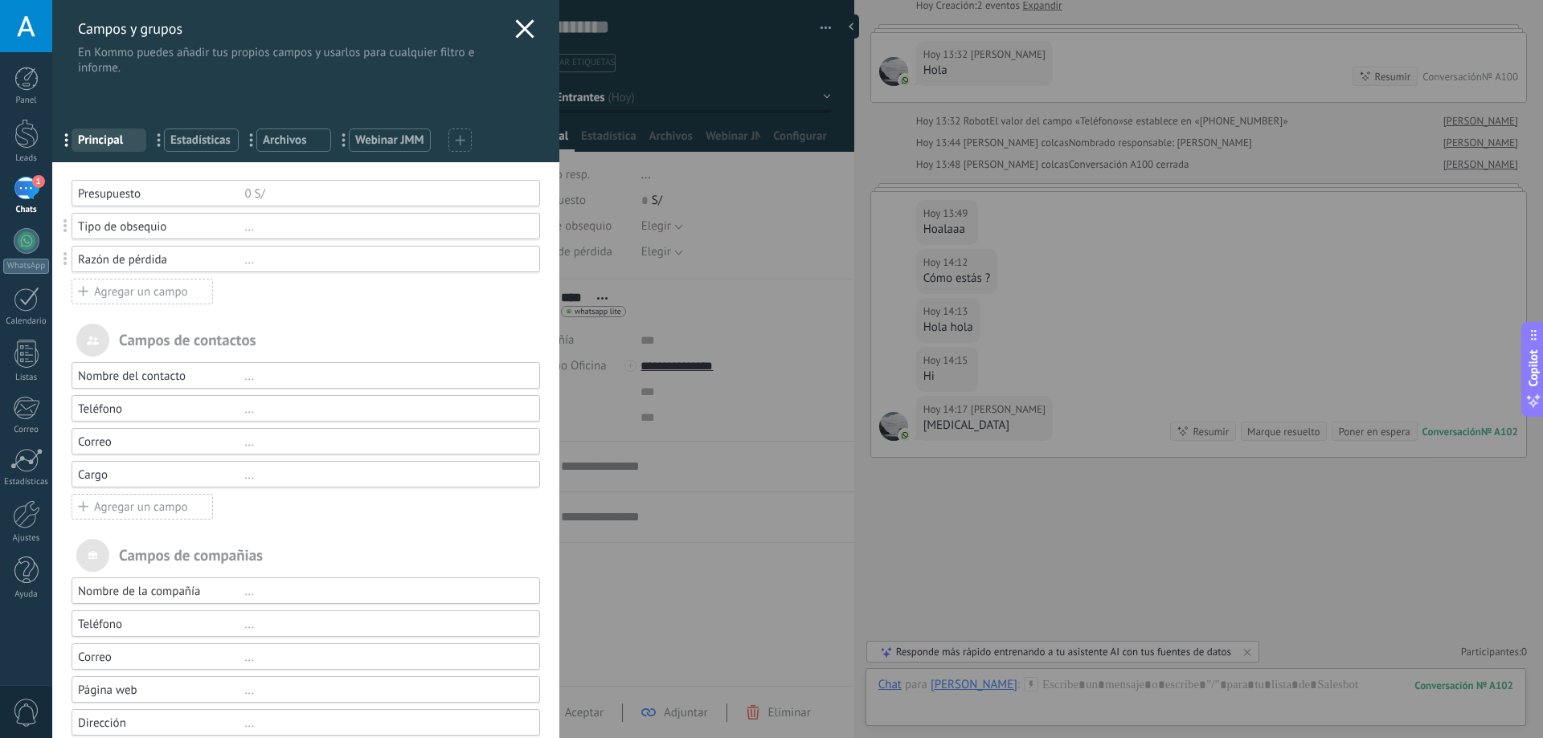
click at [389, 145] on span "Webinar JMM" at bounding box center [389, 140] width 69 height 15
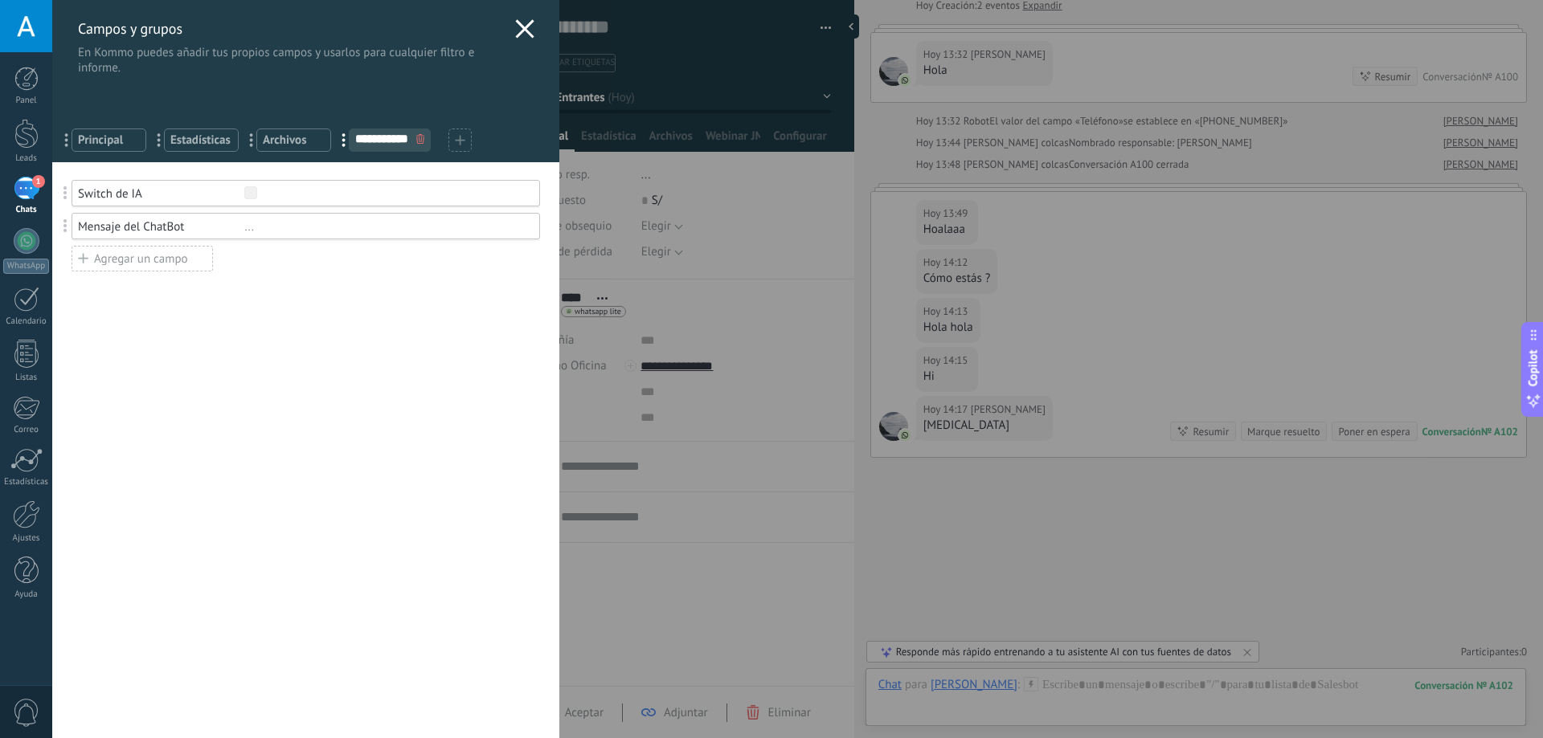
click at [245, 228] on div "..." at bounding box center [384, 226] width 280 height 15
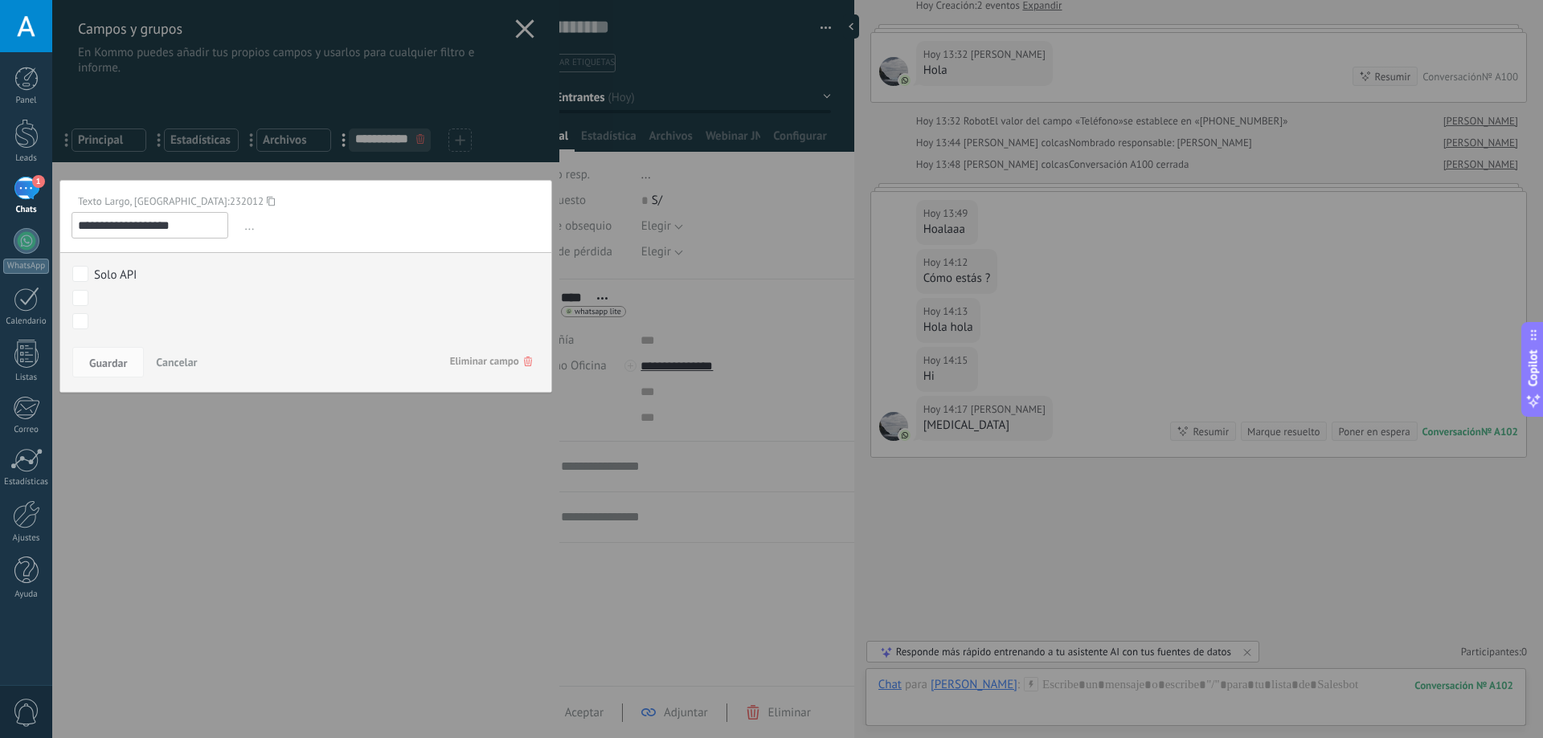
click at [211, 498] on div at bounding box center [305, 369] width 507 height 738
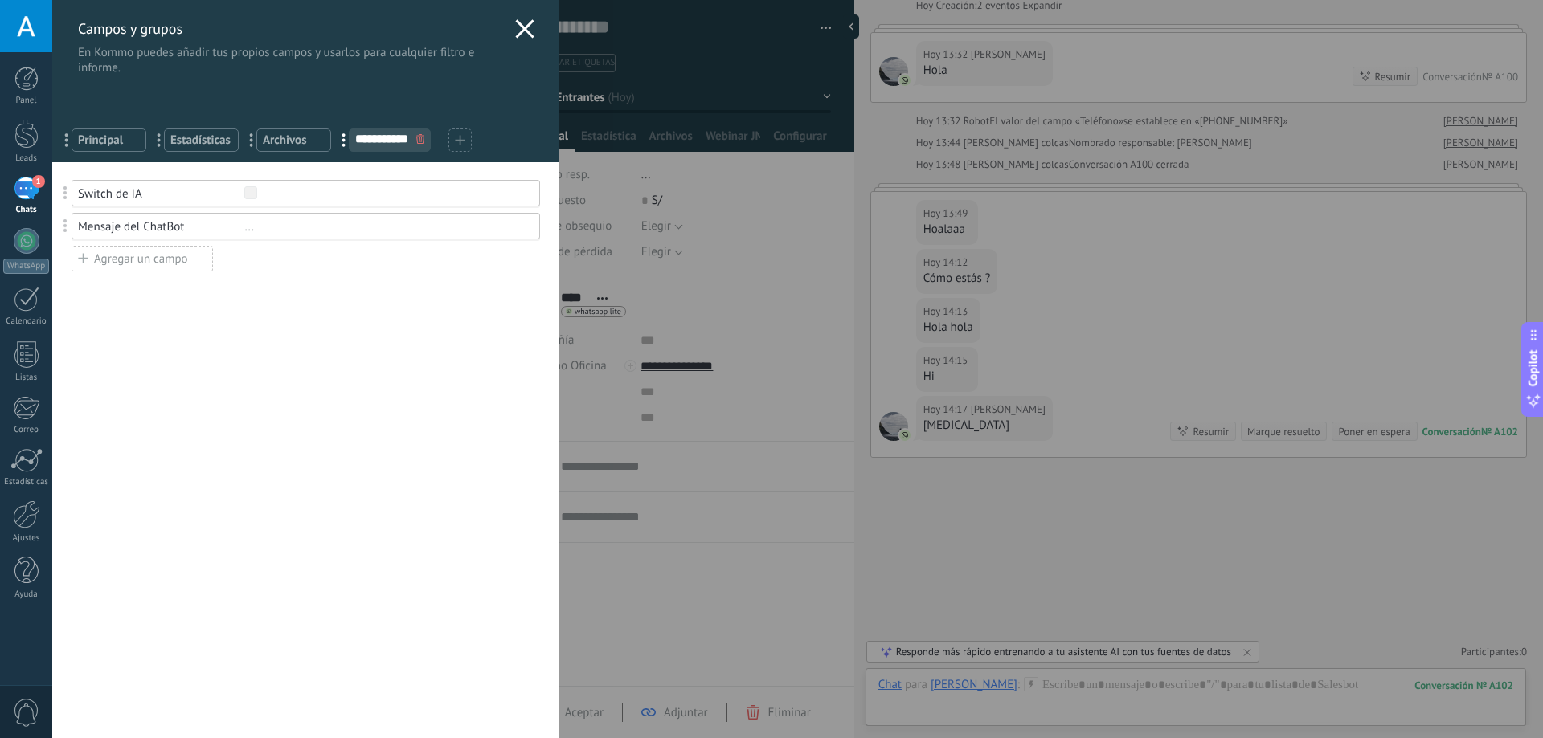
click at [200, 190] on div "Switch de IA" at bounding box center [161, 193] width 166 height 15
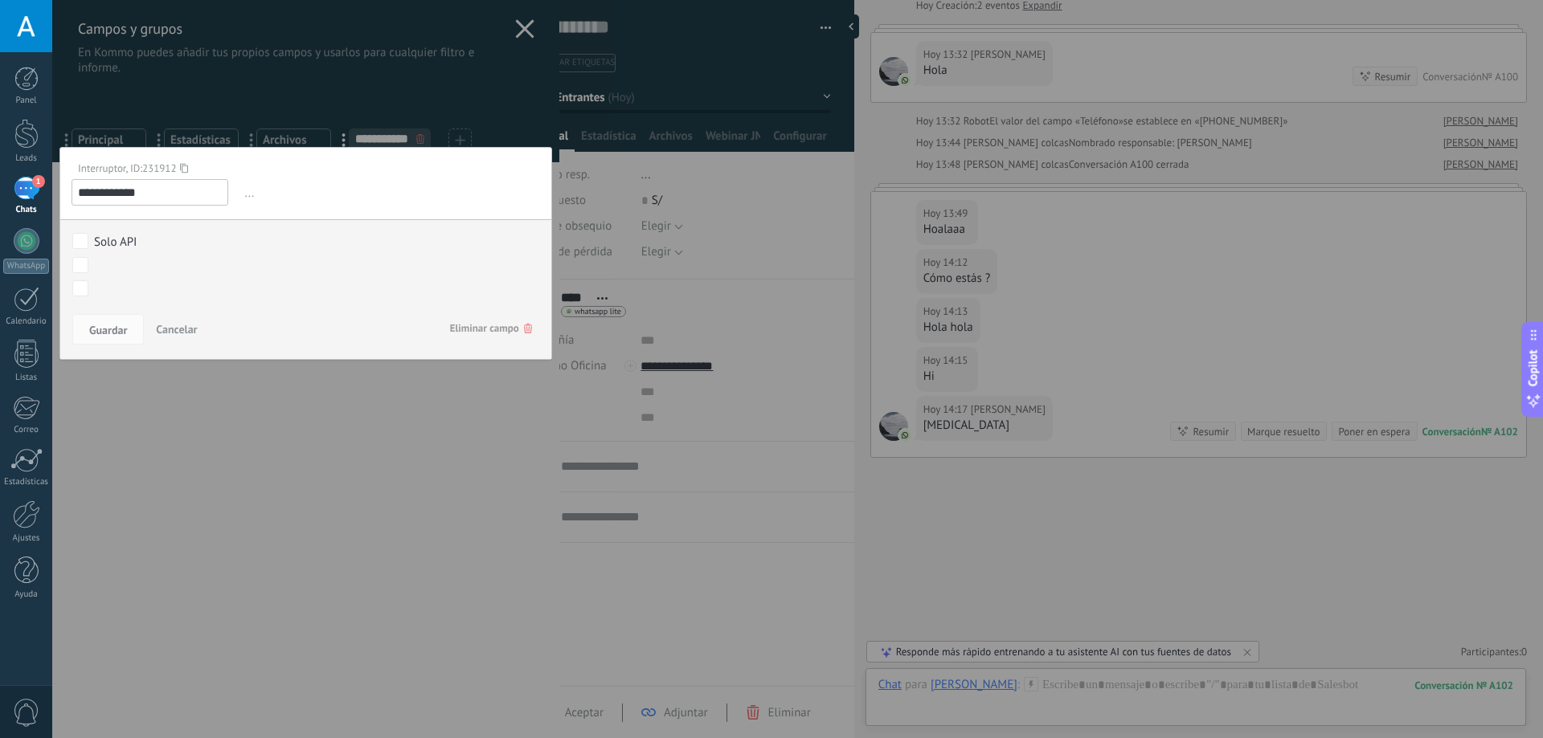
click at [233, 430] on div at bounding box center [305, 369] width 507 height 738
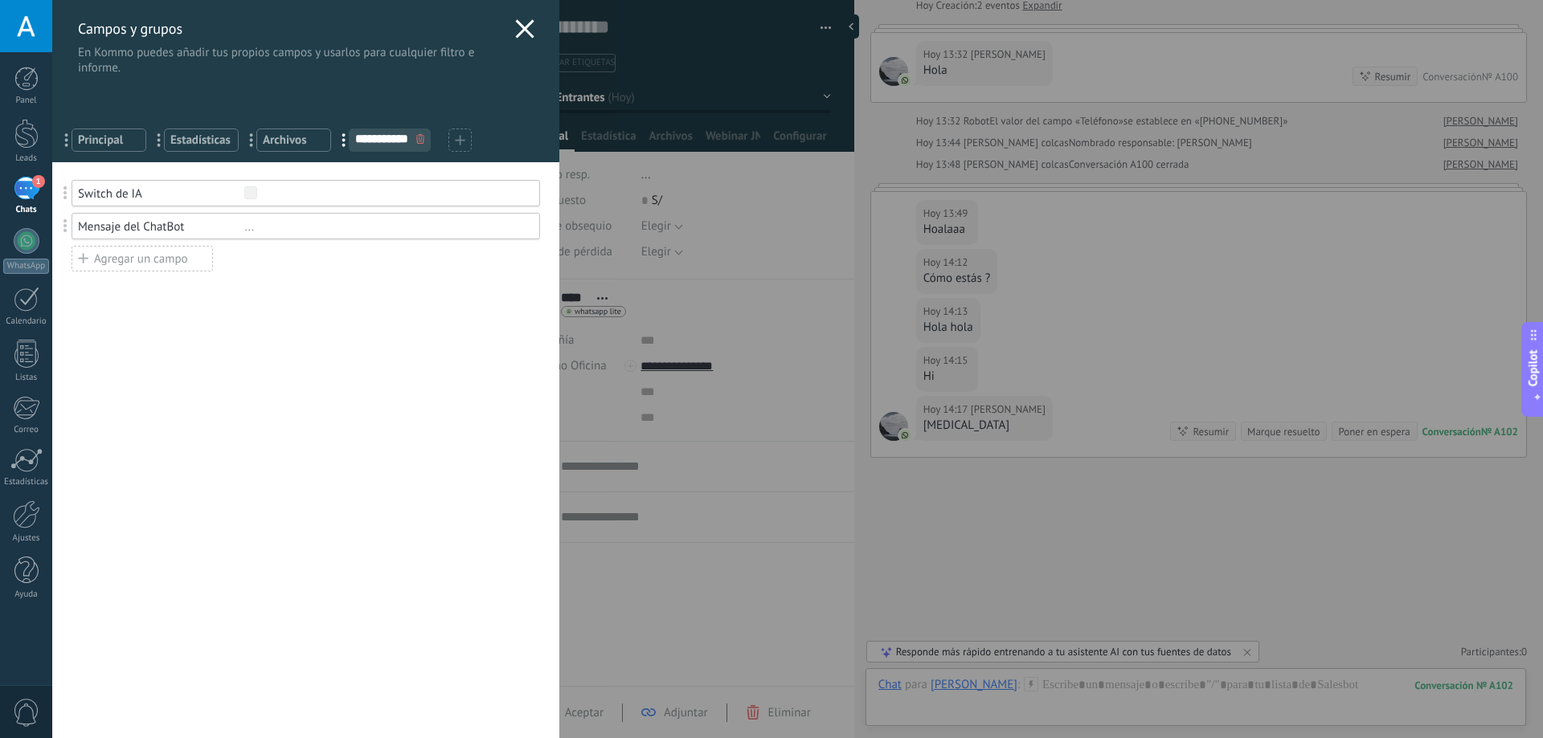
click at [196, 225] on div "Mensaje del ChatBot" at bounding box center [161, 226] width 166 height 15
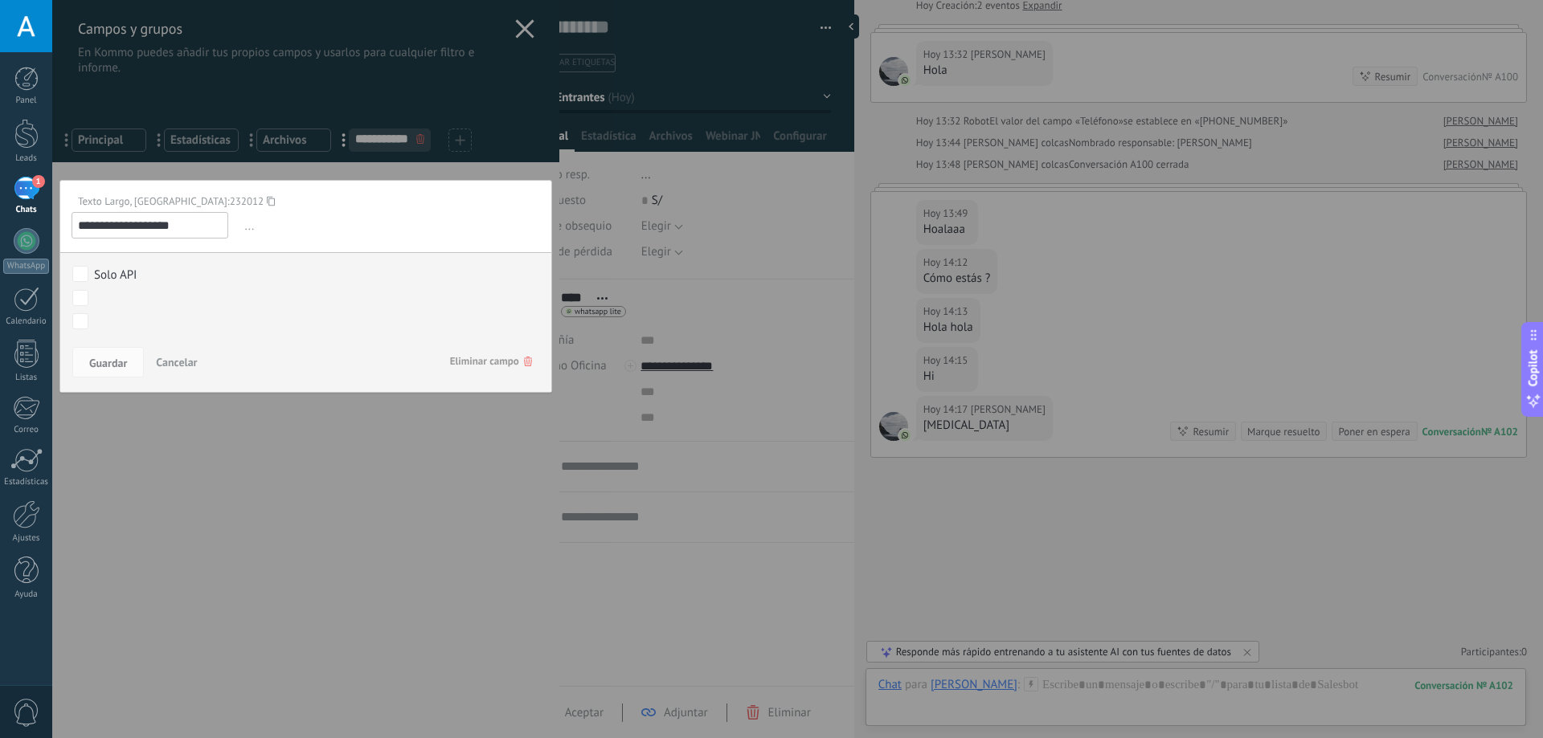
click at [91, 322] on div "Comentario o DM Obsequio o DM enviado Cualificado Propuesta enviada Negociación…" at bounding box center [305, 322] width 467 height 18
click at [109, 360] on span "Guardar" at bounding box center [108, 363] width 38 height 11
click at [282, 501] on div at bounding box center [305, 369] width 507 height 738
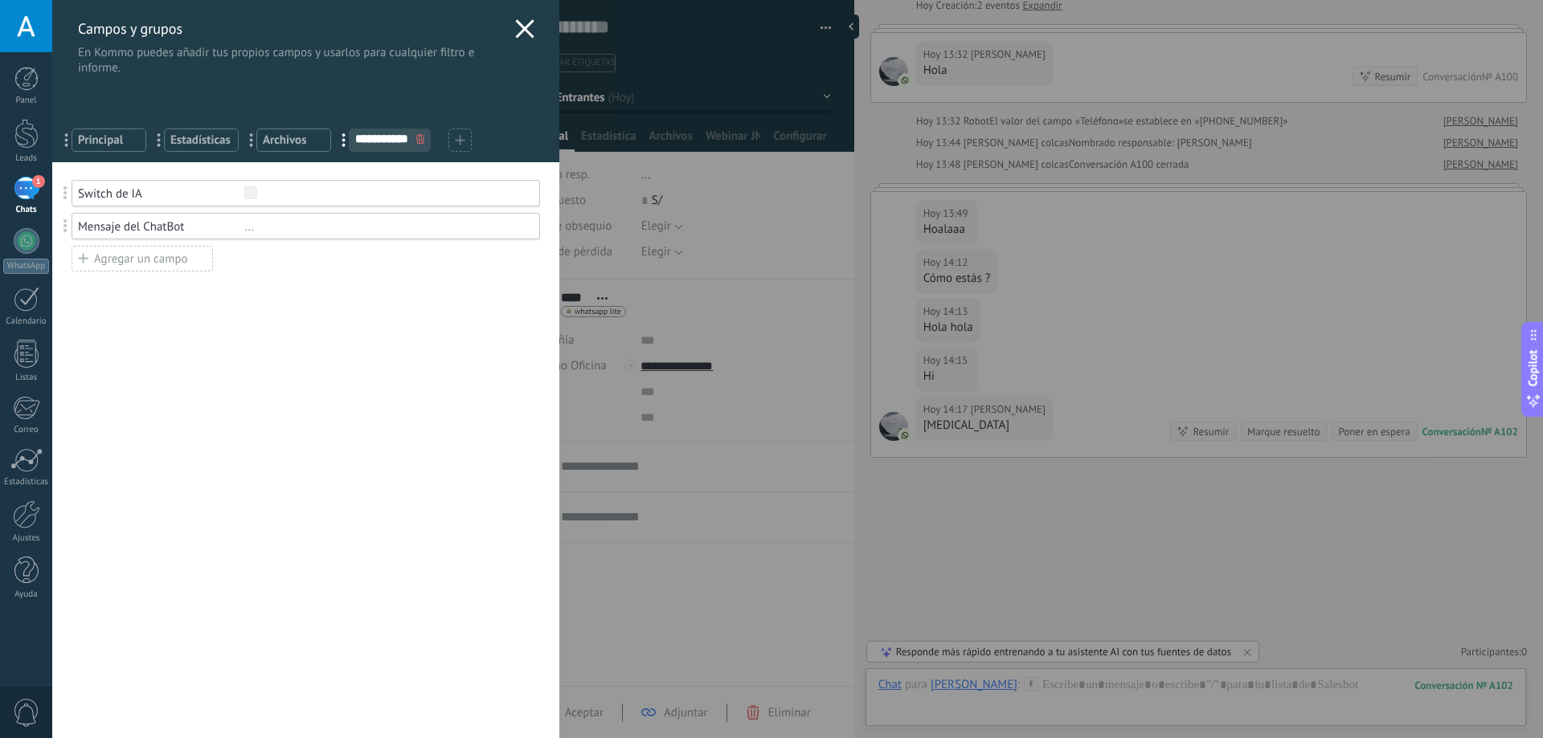
click at [587, 231] on div "**********" at bounding box center [797, 369] width 1491 height 738
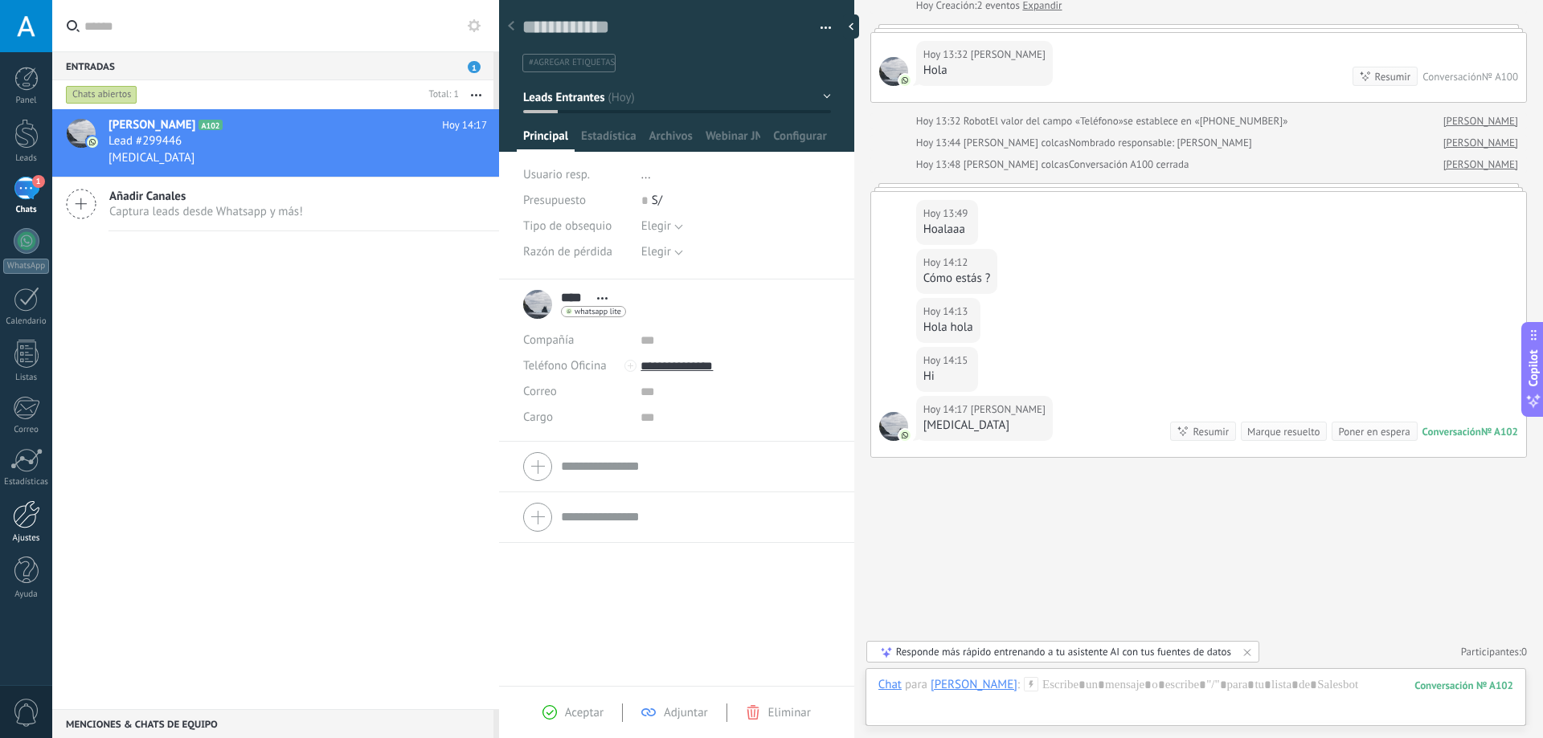
click at [31, 527] on div at bounding box center [26, 515] width 27 height 28
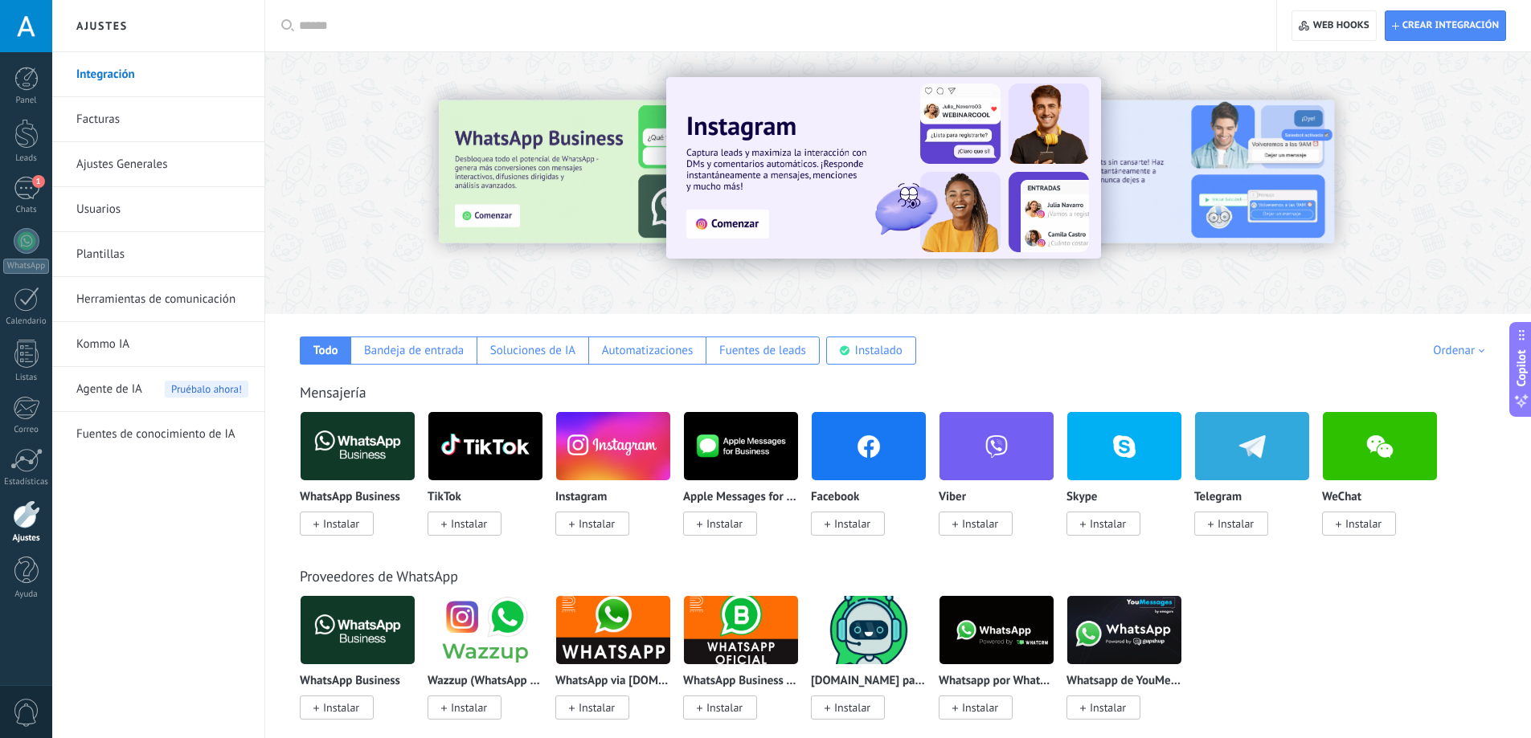
click at [154, 303] on link "Herramientas de comunicación" at bounding box center [162, 299] width 172 height 45
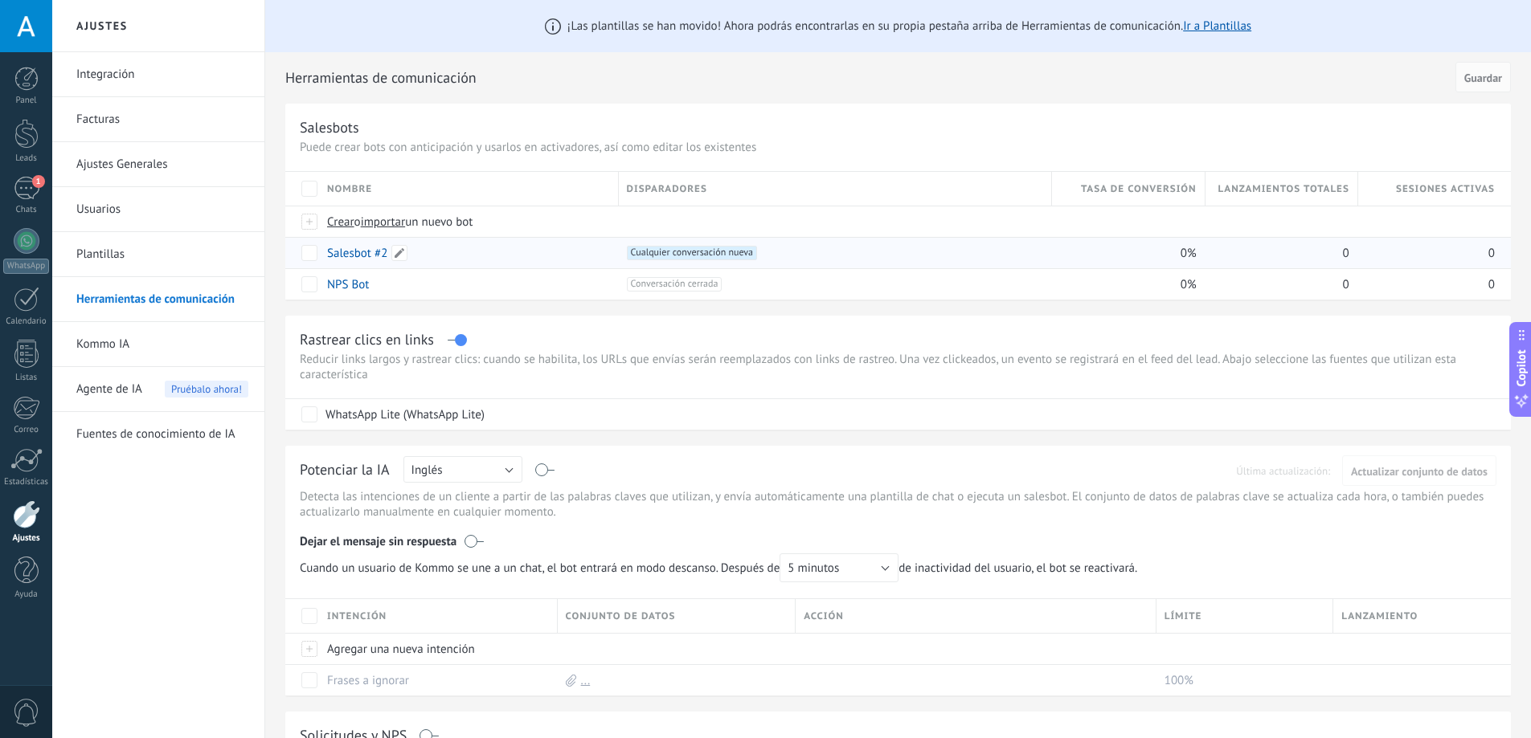
click at [358, 255] on link "Salesbot #2" at bounding box center [357, 253] width 60 height 15
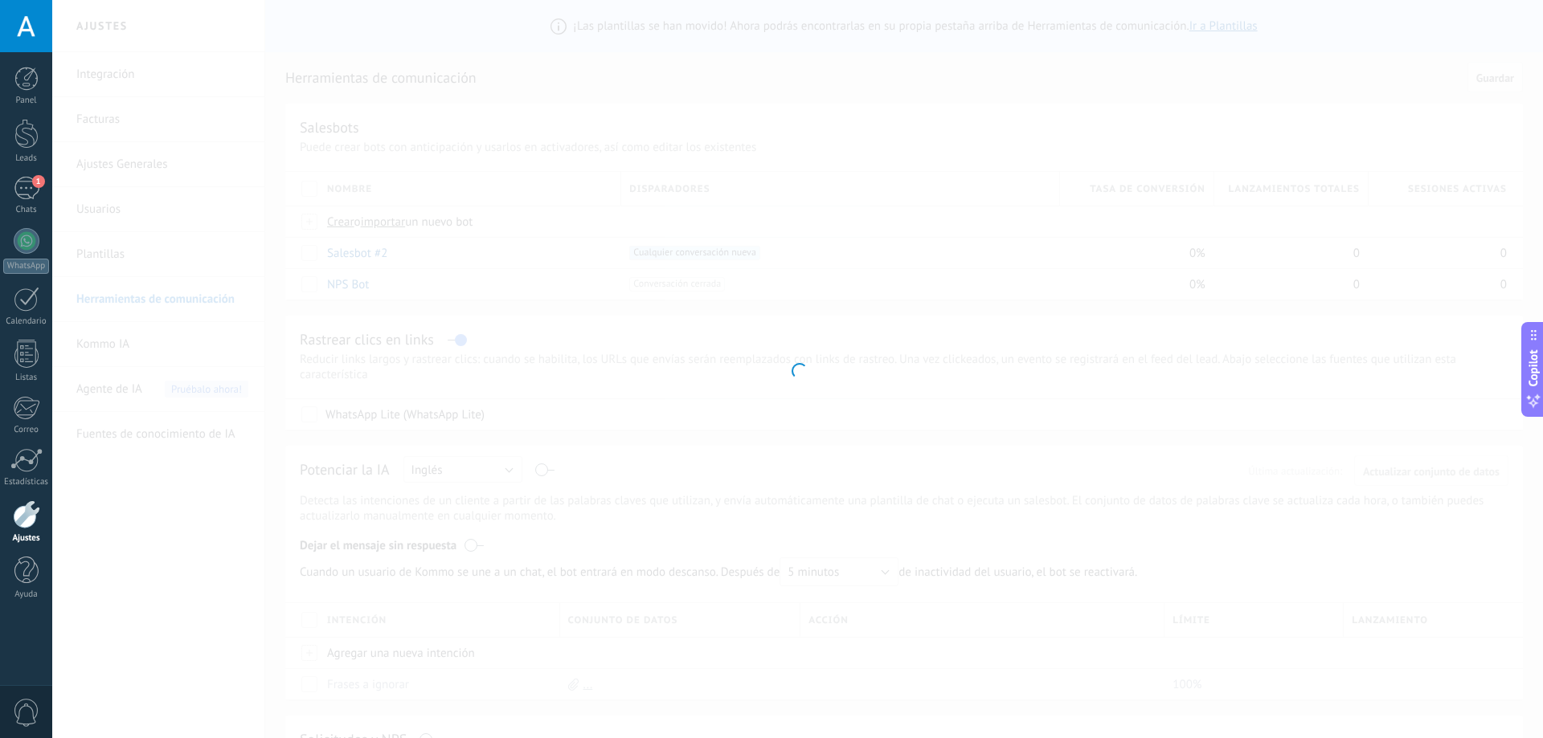
type input "**********"
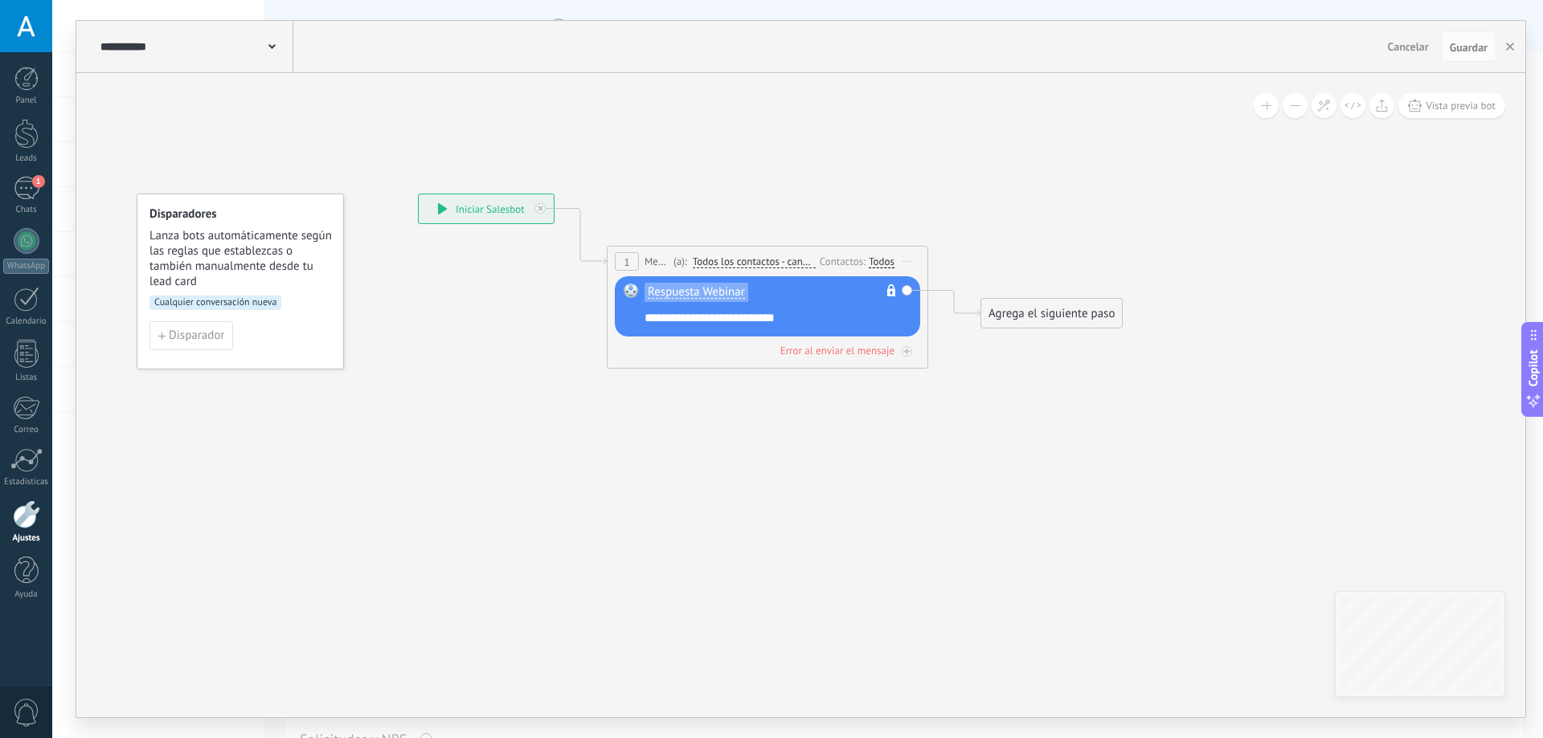
click at [775, 293] on div "Respuesta Webinar No es posible editar la plantilla de contenido" at bounding box center [769, 297] width 251 height 27
click at [737, 293] on span "Respuesta Webinar" at bounding box center [696, 292] width 97 height 13
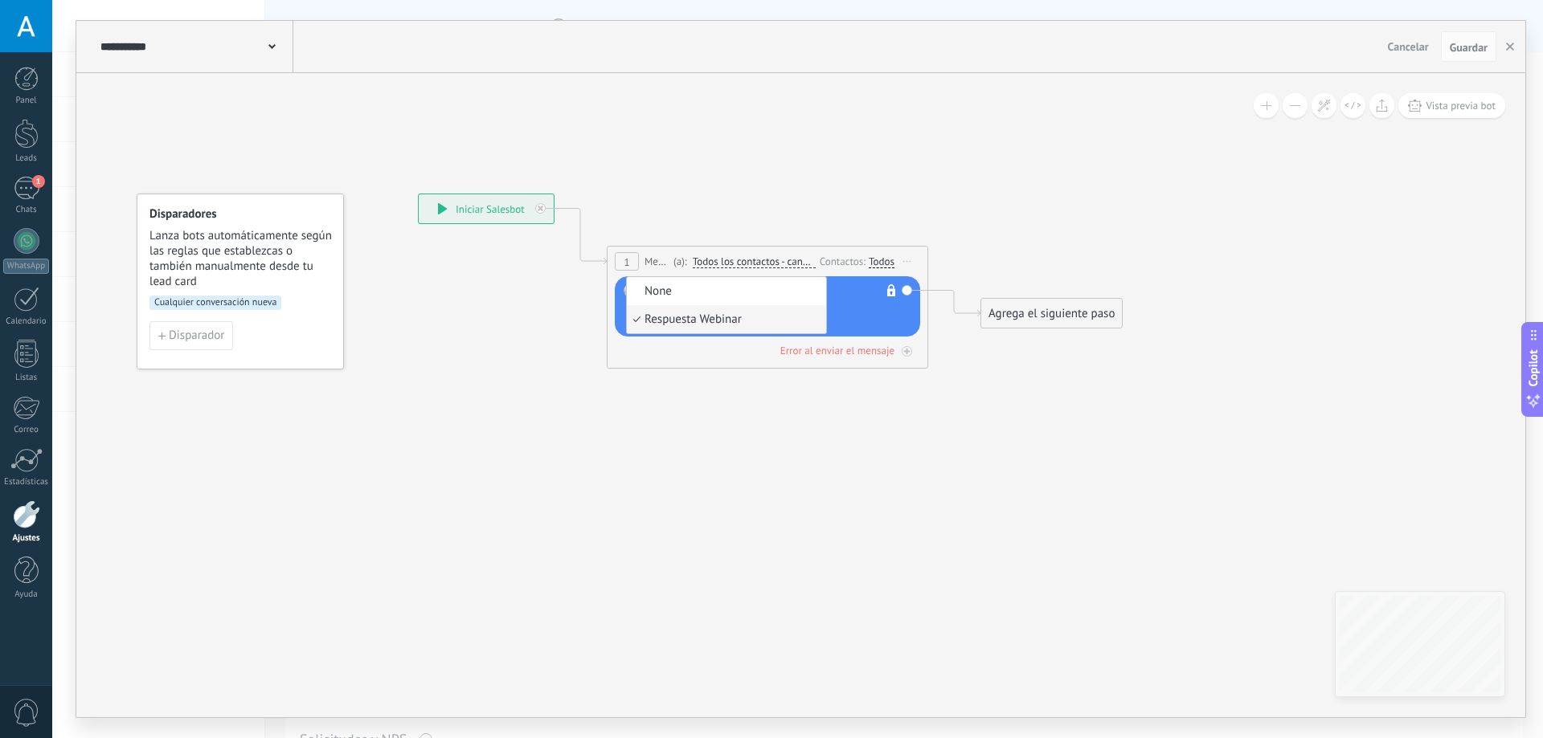
click at [714, 410] on icon at bounding box center [743, 281] width 1454 height 979
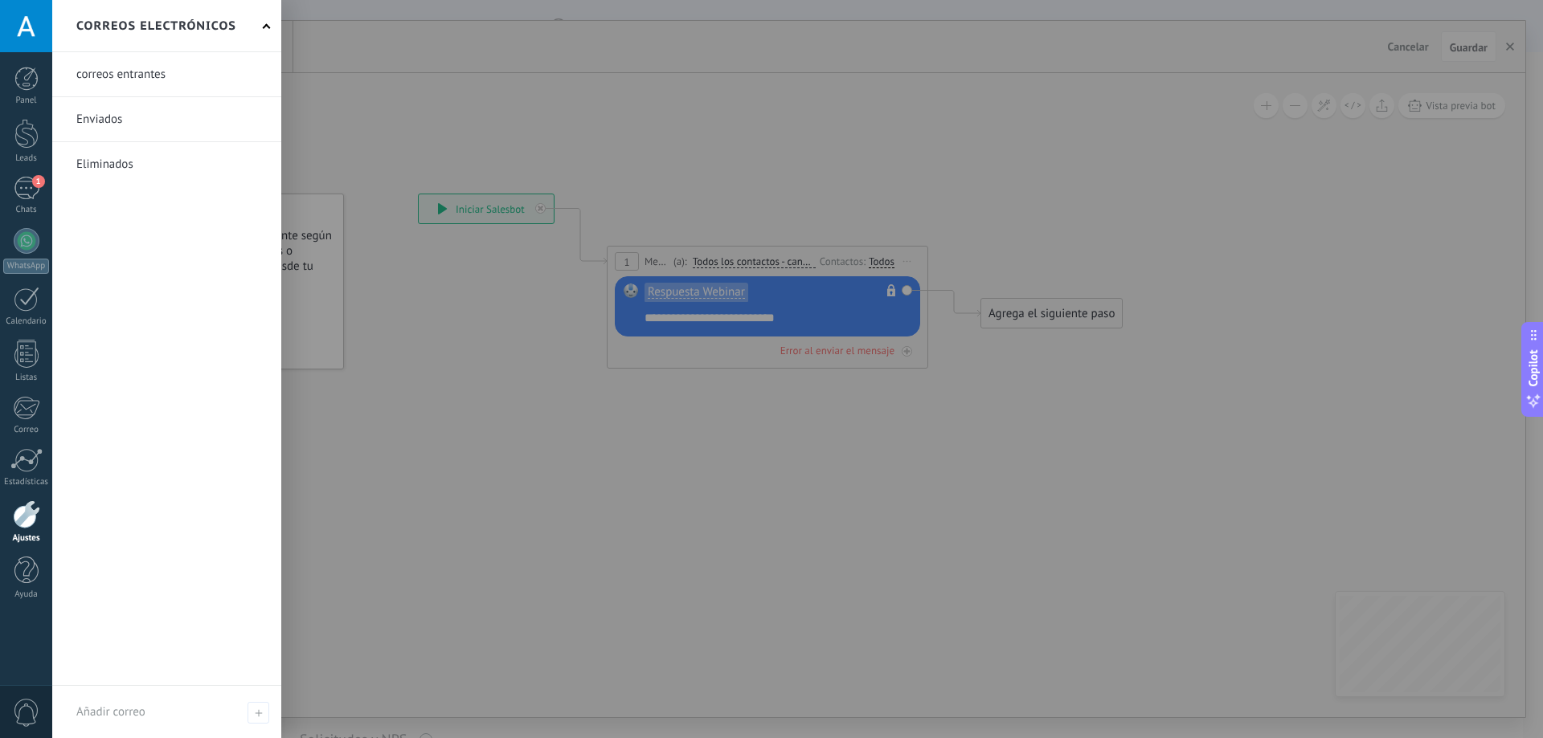
click at [37, 522] on div at bounding box center [26, 515] width 27 height 28
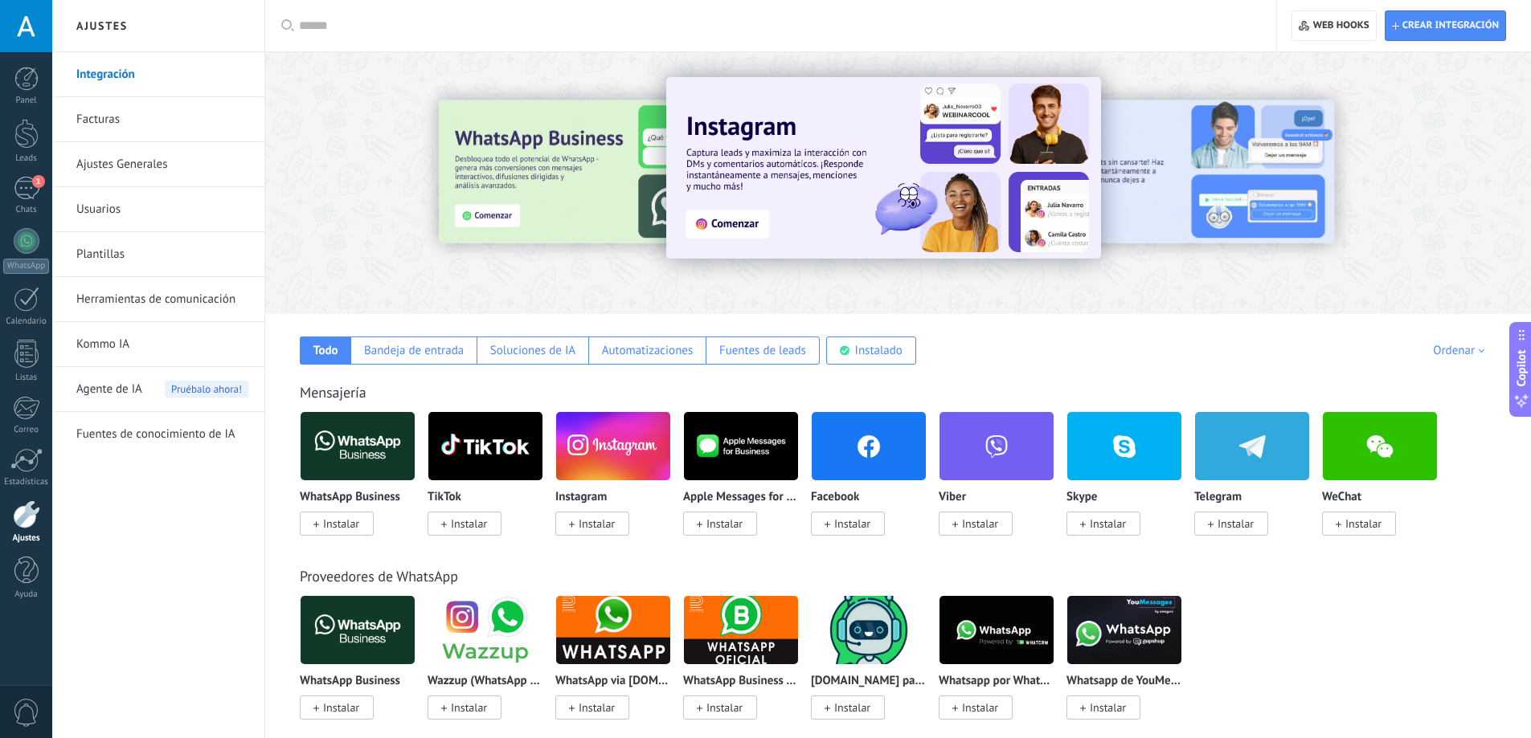
click at [129, 264] on link "Plantillas" at bounding box center [162, 254] width 172 height 45
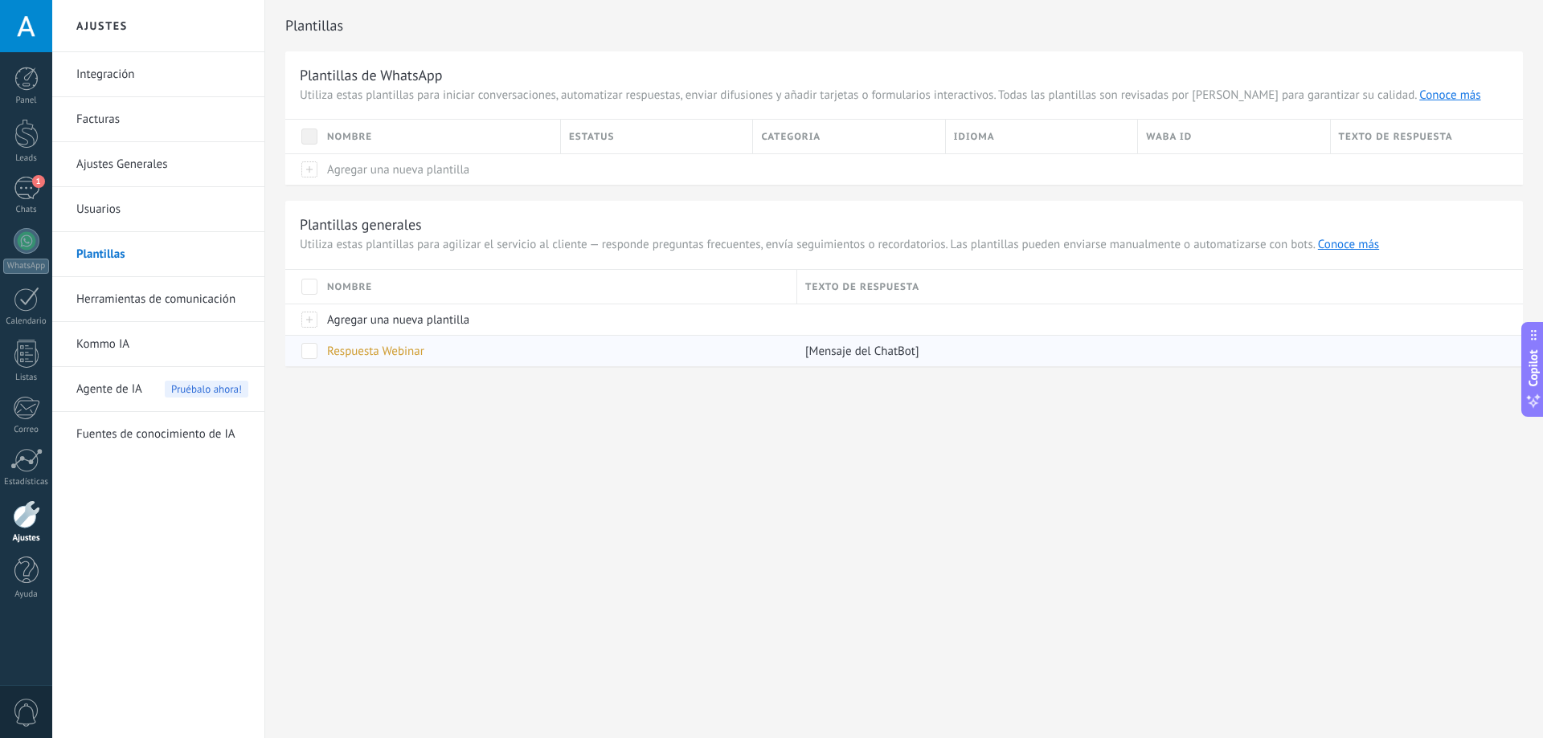
click at [370, 350] on span "Respuesta Webinar" at bounding box center [375, 351] width 97 height 15
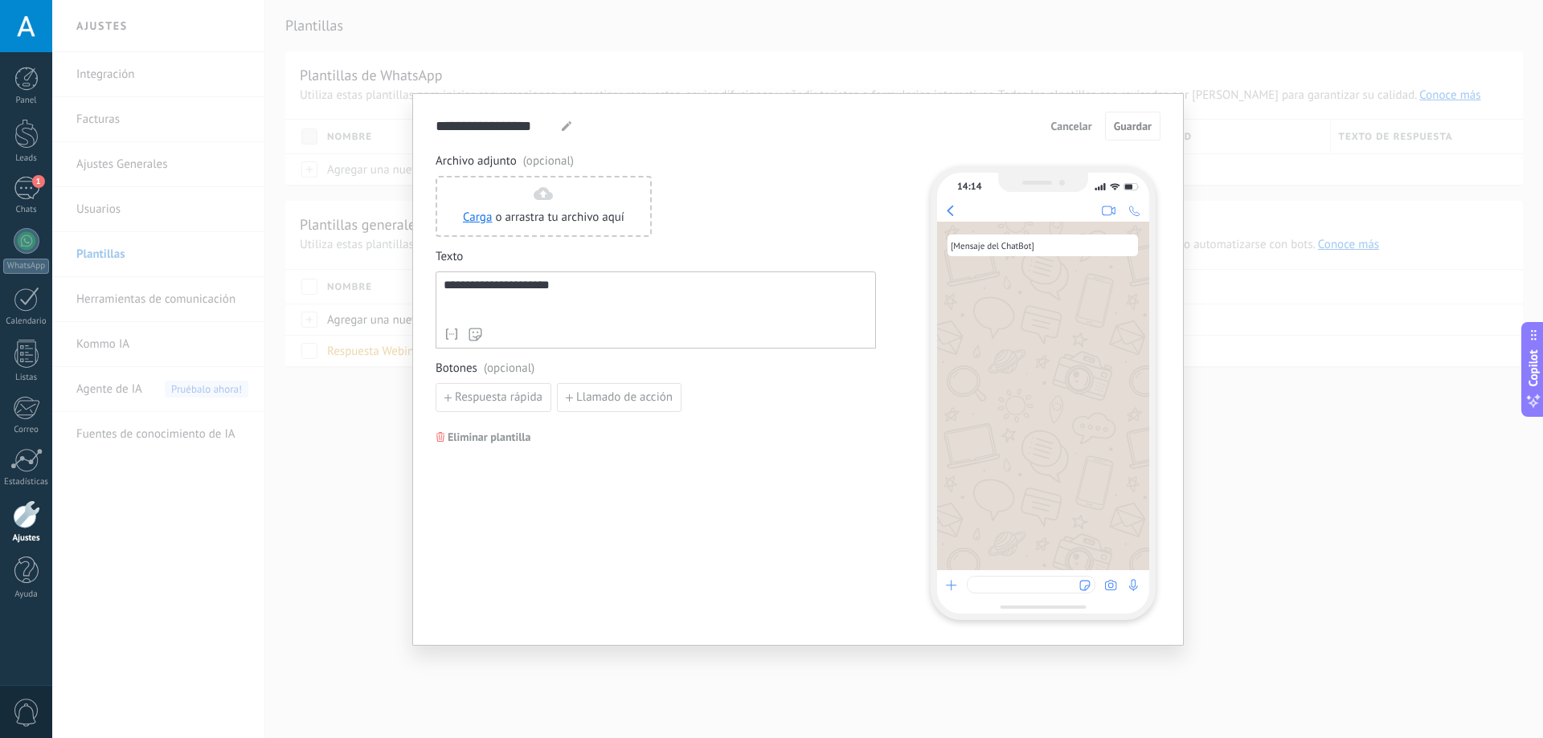
click at [704, 47] on div "**********" at bounding box center [797, 369] width 1491 height 738
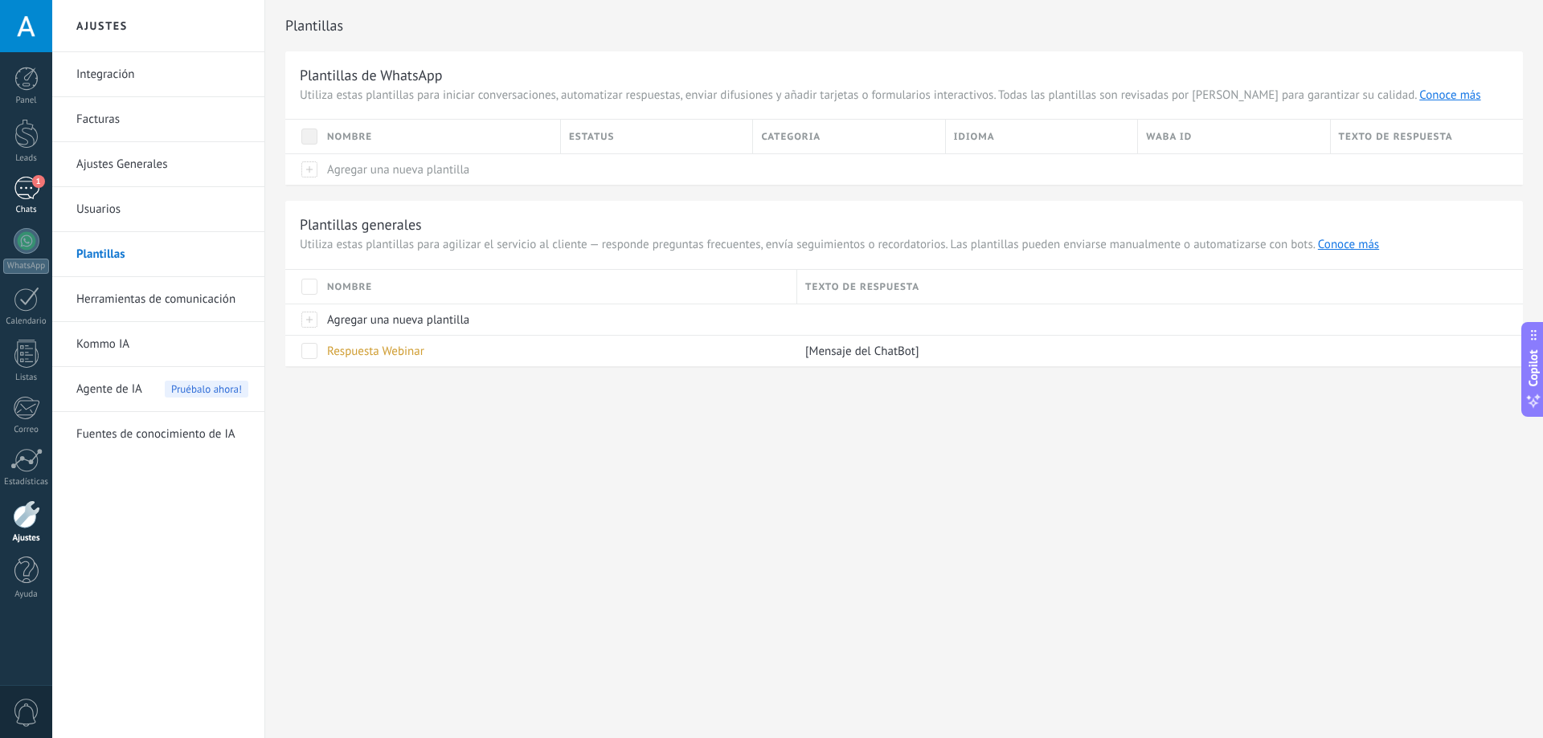
click at [31, 194] on div "1" at bounding box center [27, 188] width 26 height 23
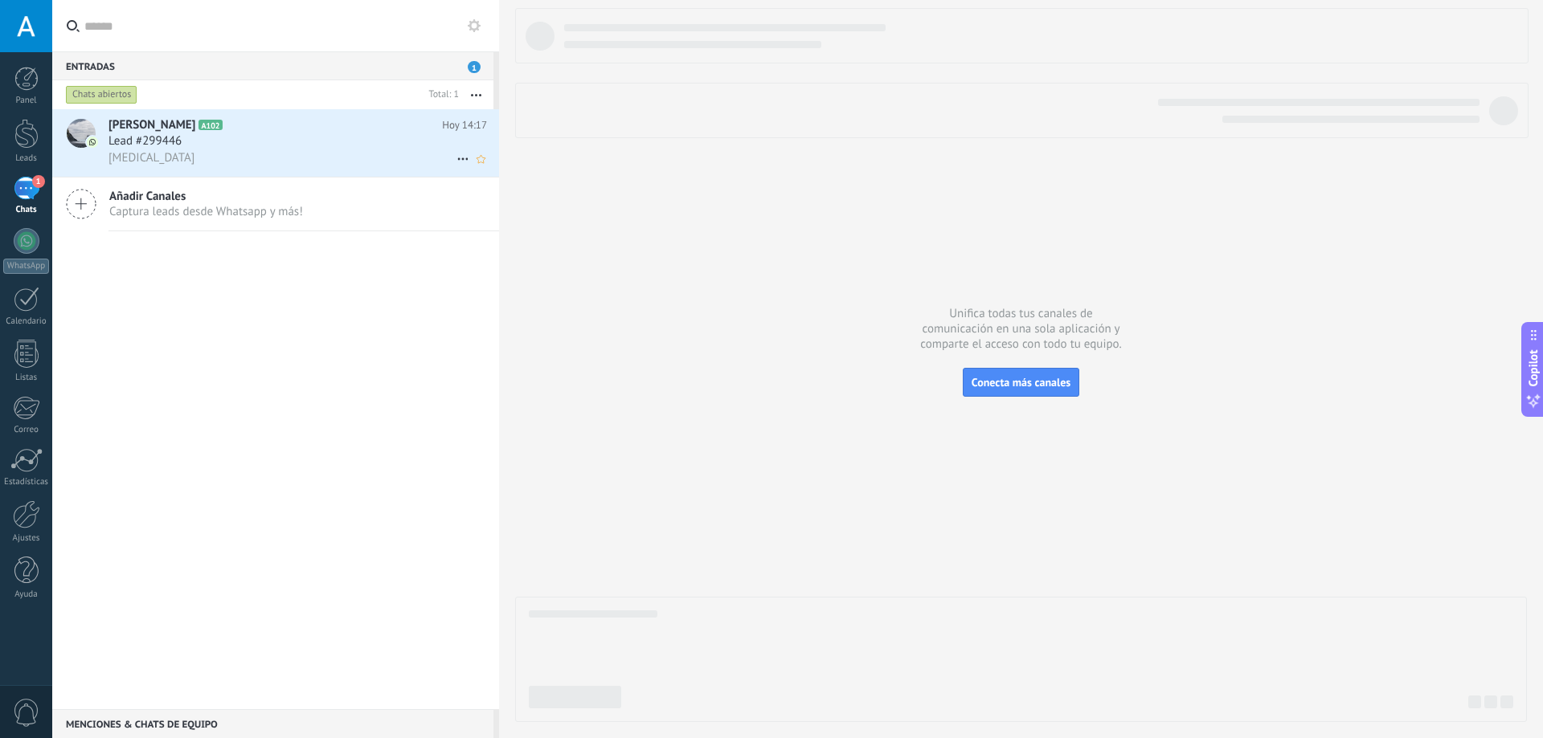
click at [234, 152] on div "Amen" at bounding box center [297, 157] width 378 height 17
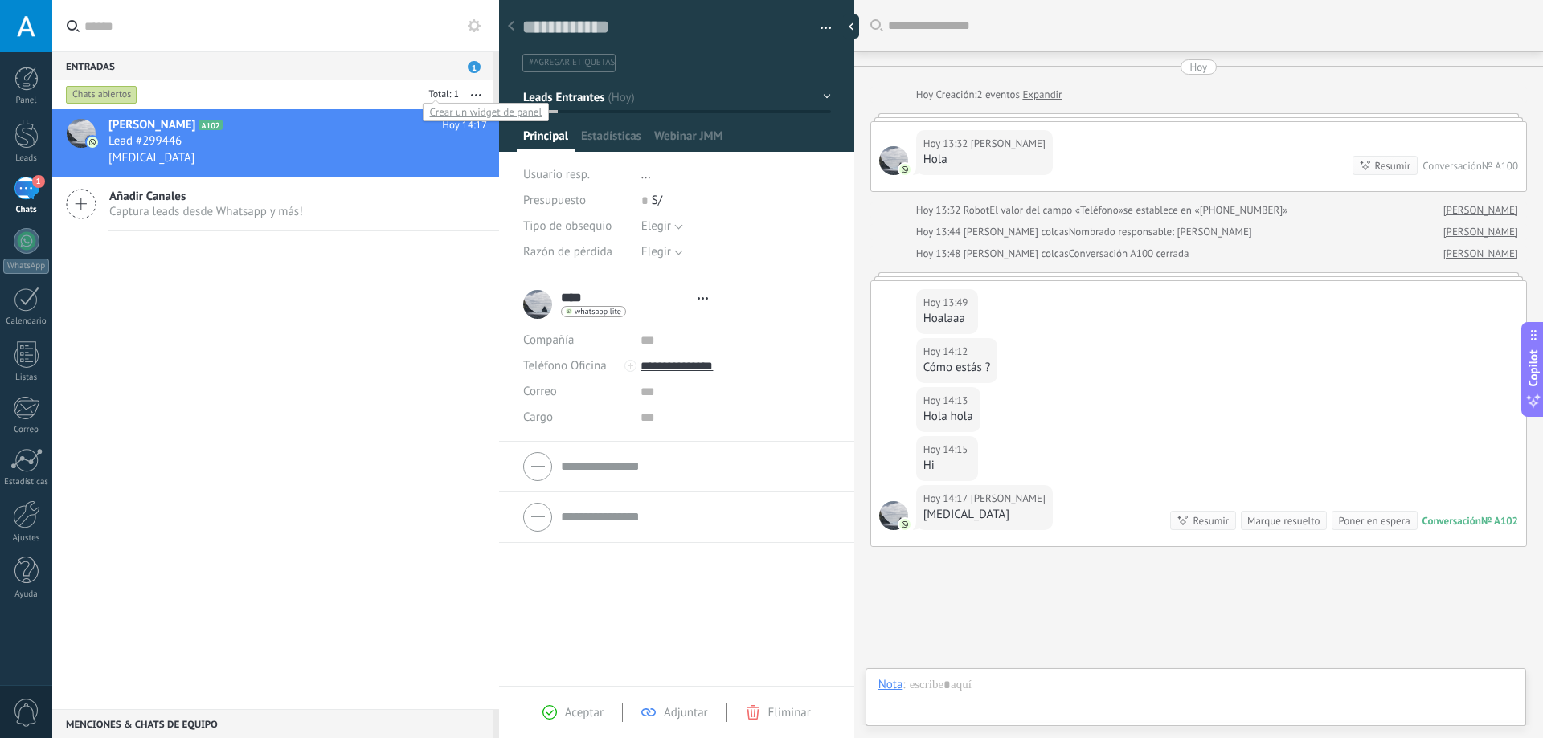
type textarea "**********"
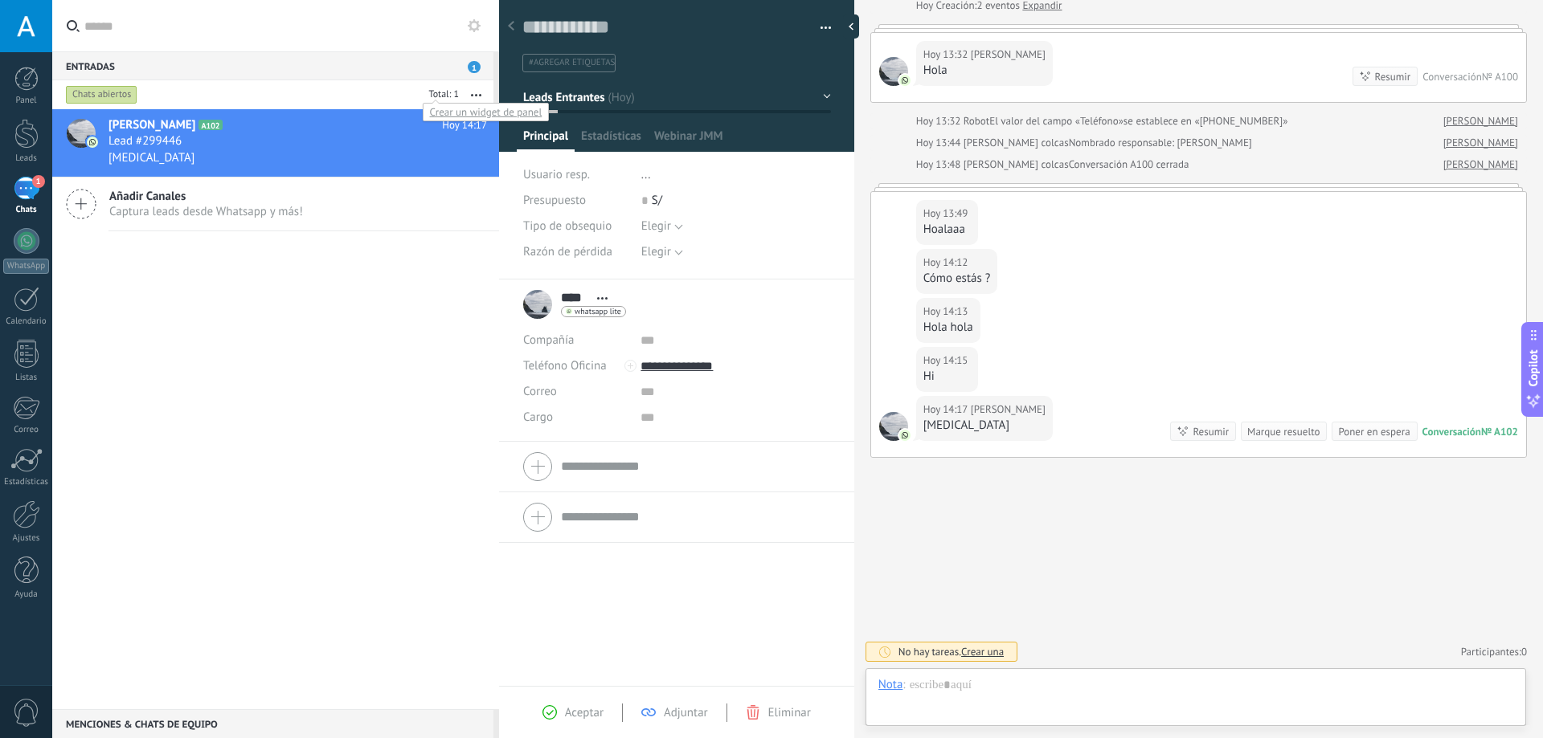
scroll to position [24, 0]
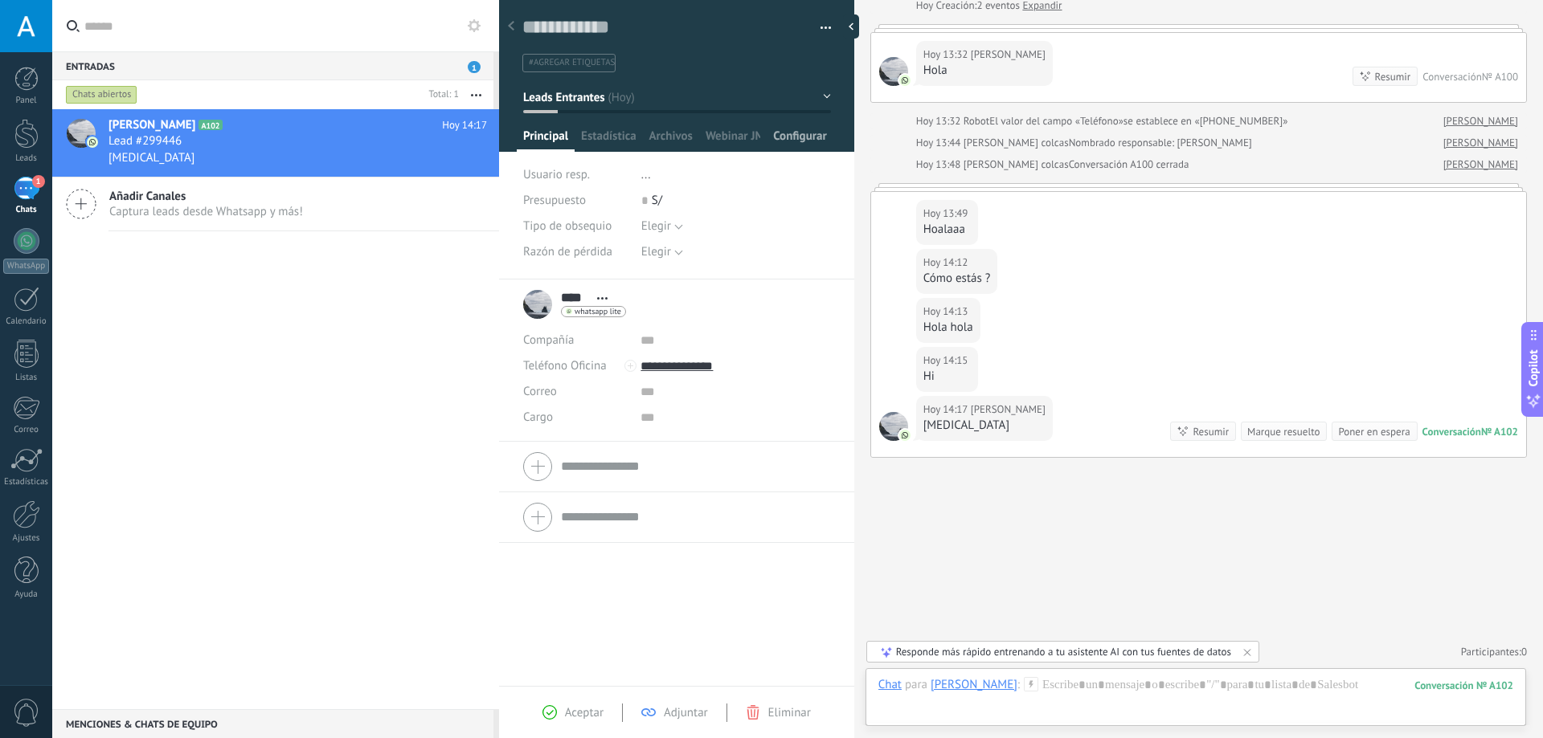
click at [803, 140] on span "Configurar" at bounding box center [799, 140] width 53 height 23
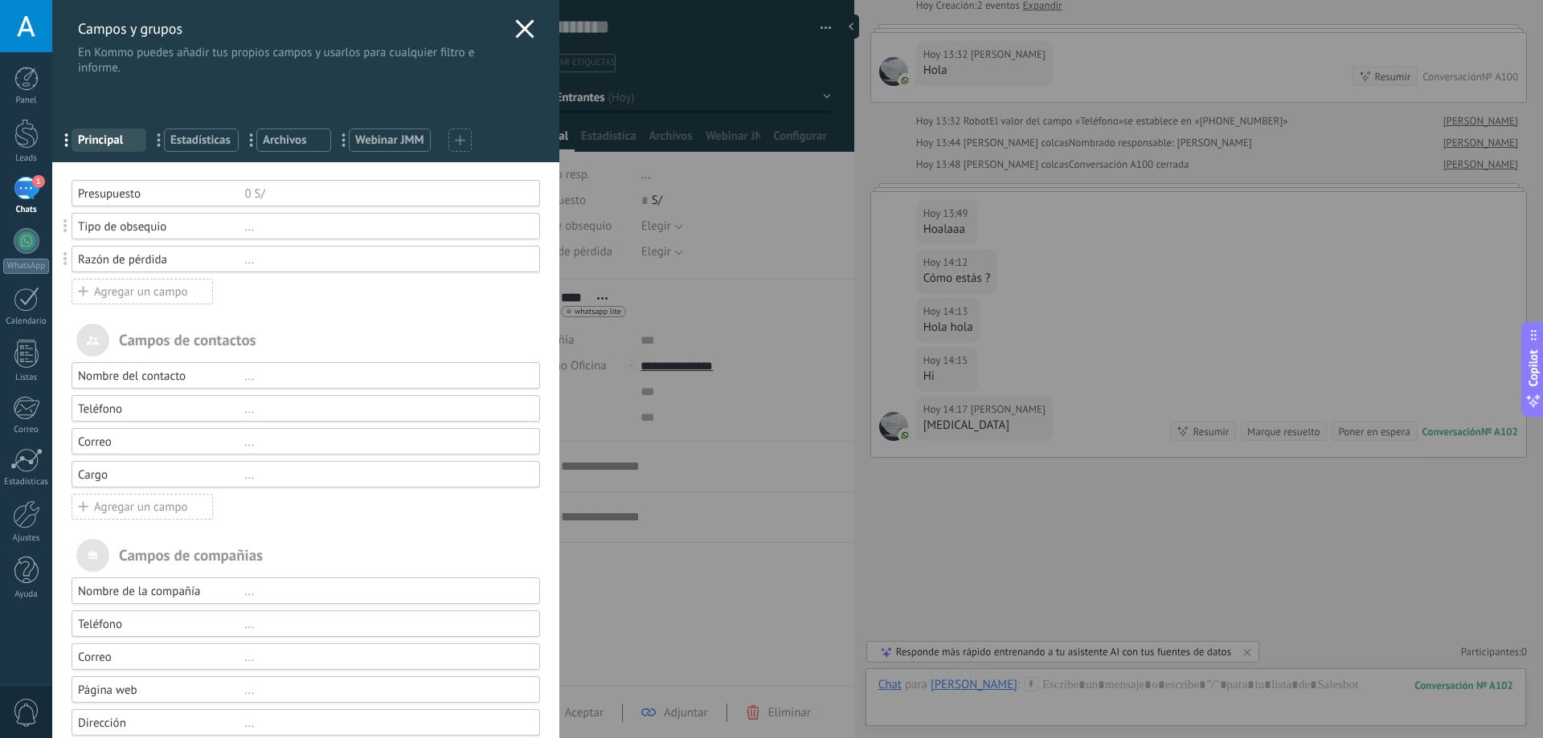
click at [397, 138] on span "Webinar JMM" at bounding box center [389, 140] width 69 height 15
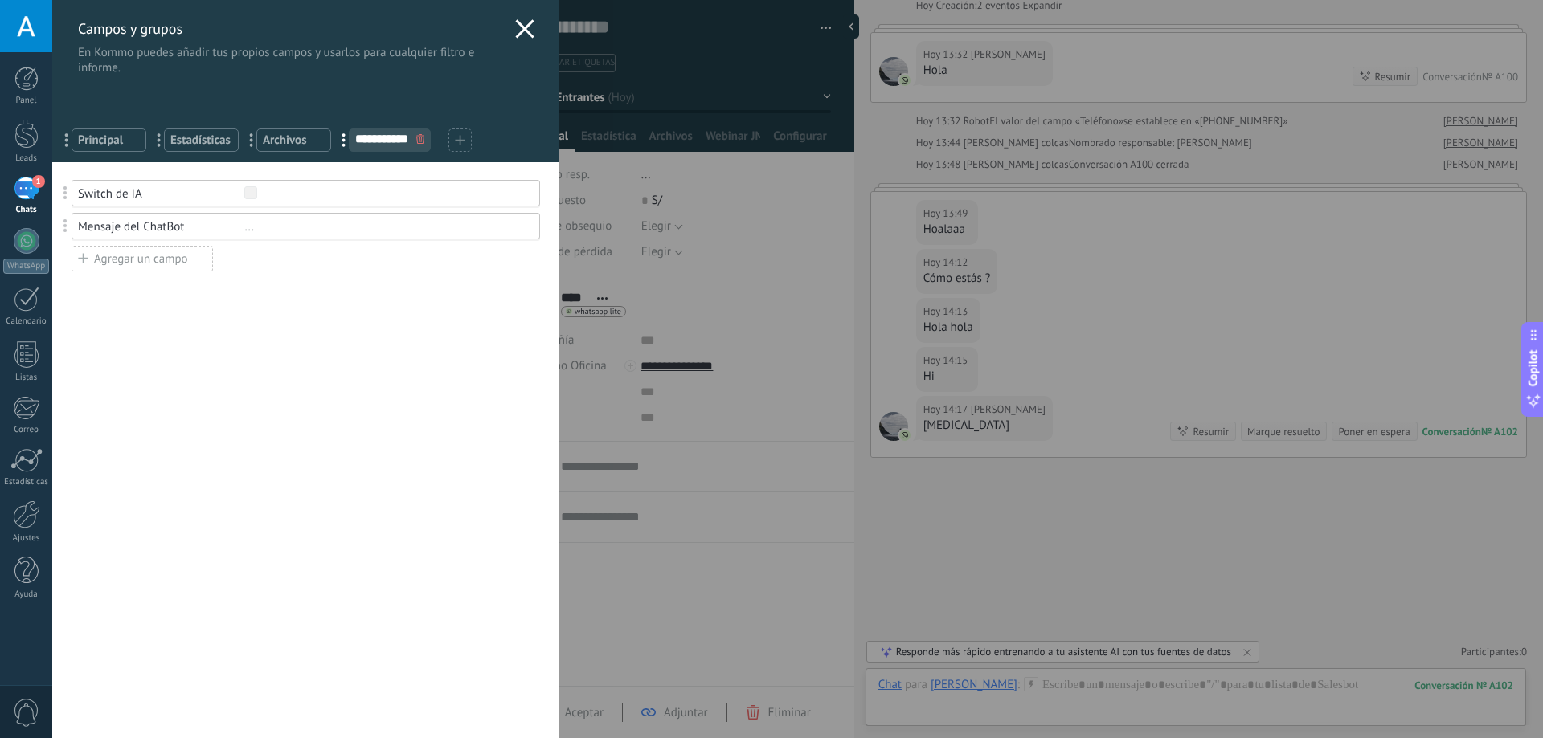
click at [52, 526] on div "**********" at bounding box center [797, 369] width 1491 height 738
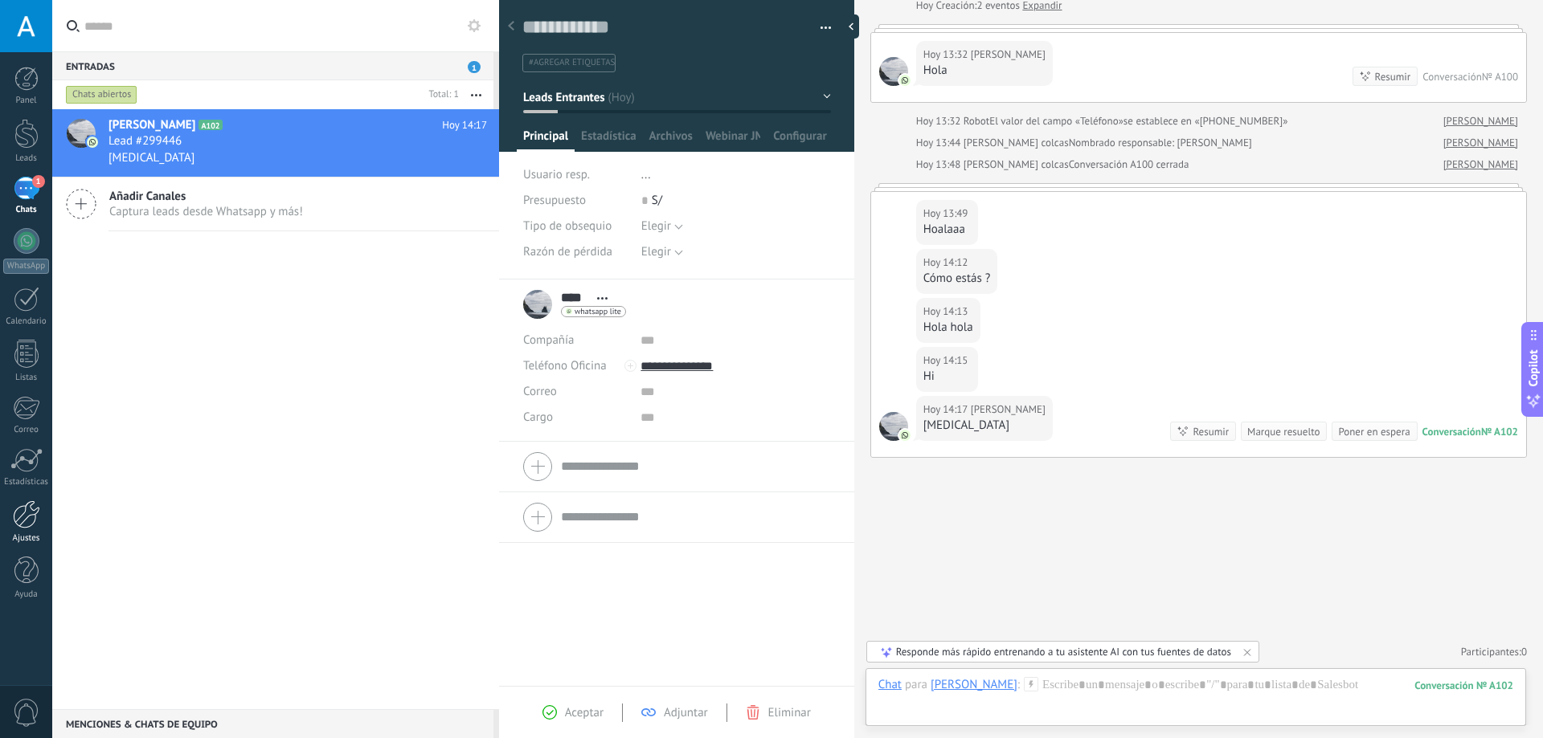
click at [35, 509] on div at bounding box center [26, 515] width 27 height 28
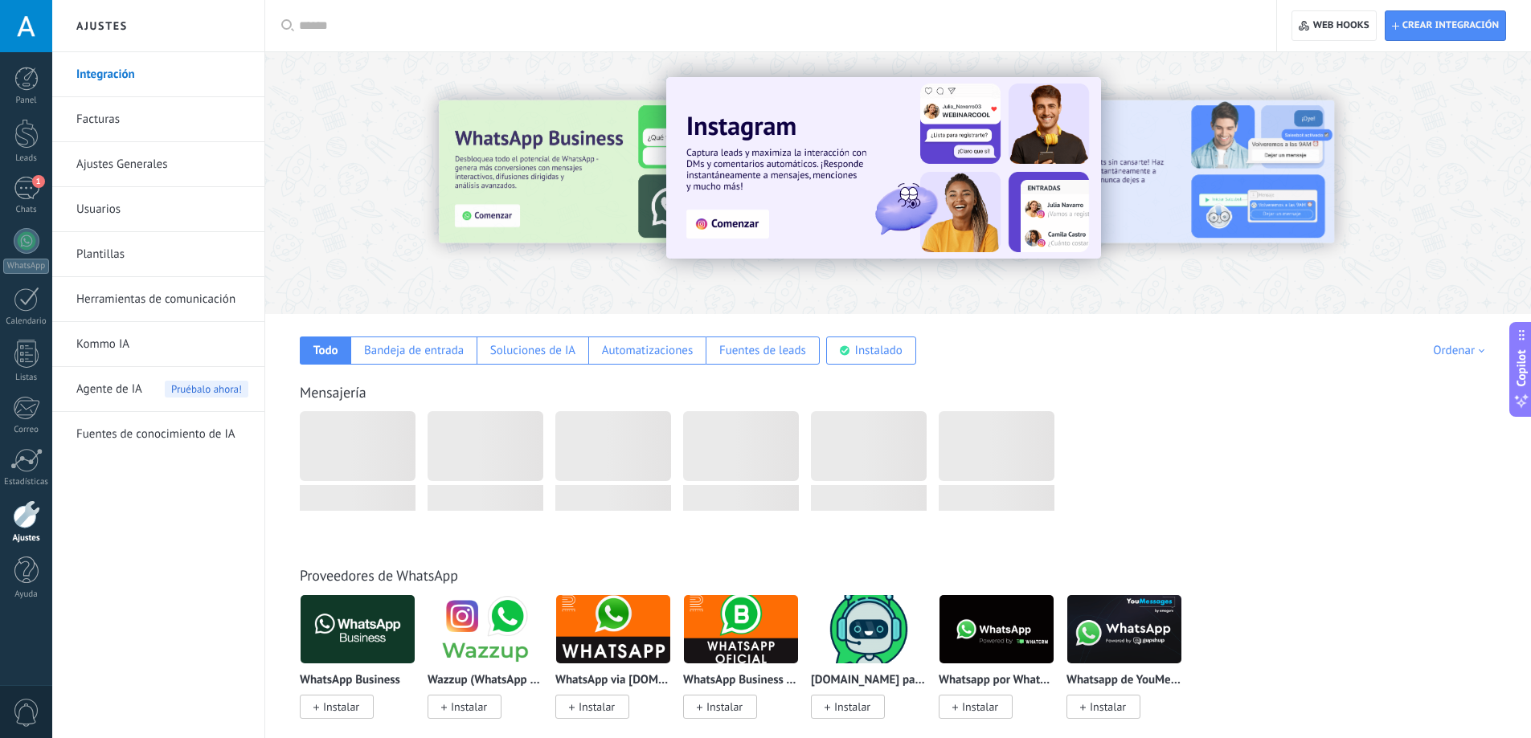
click at [121, 256] on link "Plantillas" at bounding box center [162, 254] width 172 height 45
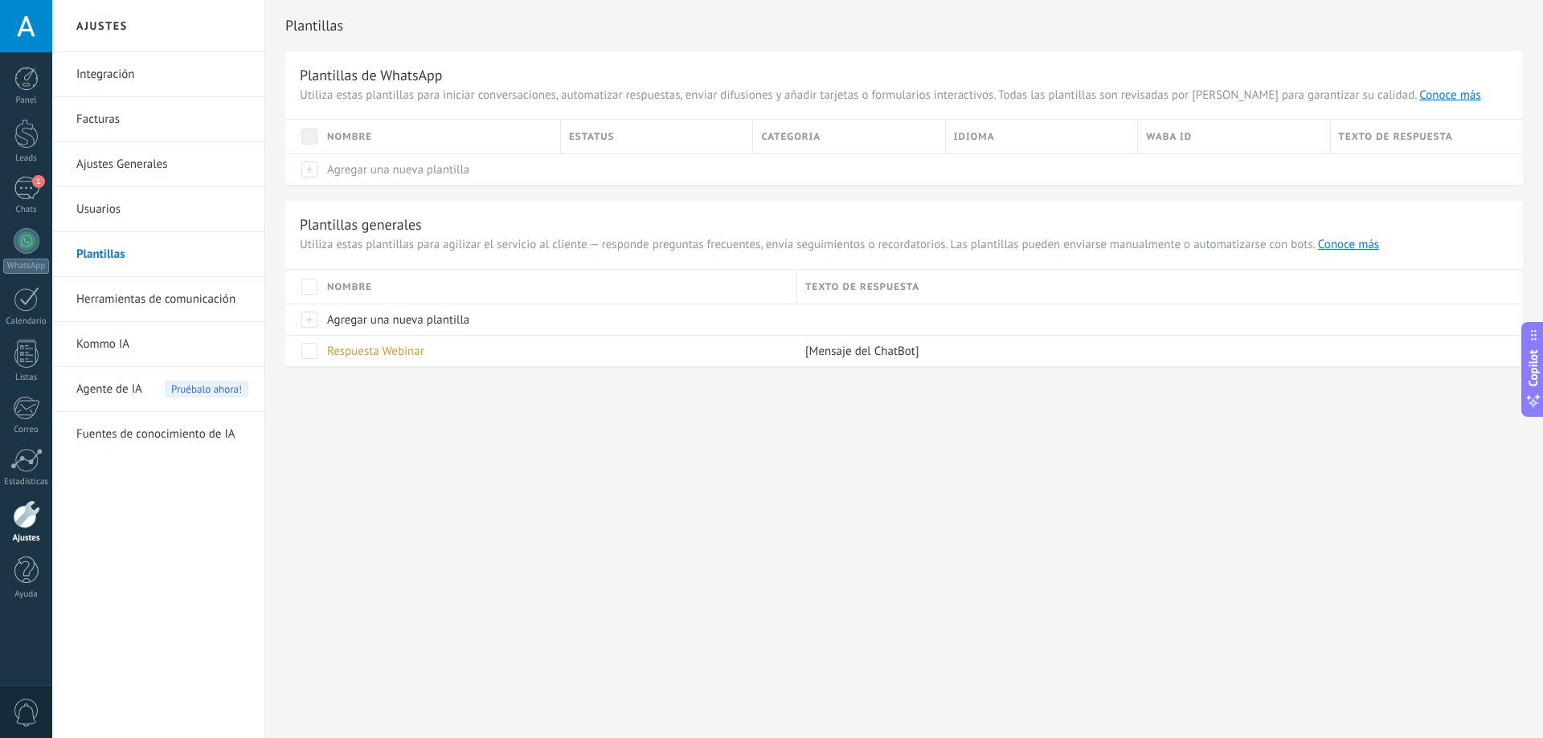
drag, startPoint x: 431, startPoint y: 329, endPoint x: 425, endPoint y: 200, distance: 129.5
click at [426, 211] on div "Plantillas generales Utiliza estas plantillas para agilizar el servicio al clie…" at bounding box center [903, 284] width 1237 height 166
click at [382, 170] on span "Agregar una nueva plantilla" at bounding box center [398, 169] width 142 height 15
click at [306, 177] on div at bounding box center [302, 168] width 34 height 31
click at [337, 136] on button "conecta WhatsApp" at bounding box center [342, 132] width 82 height 16
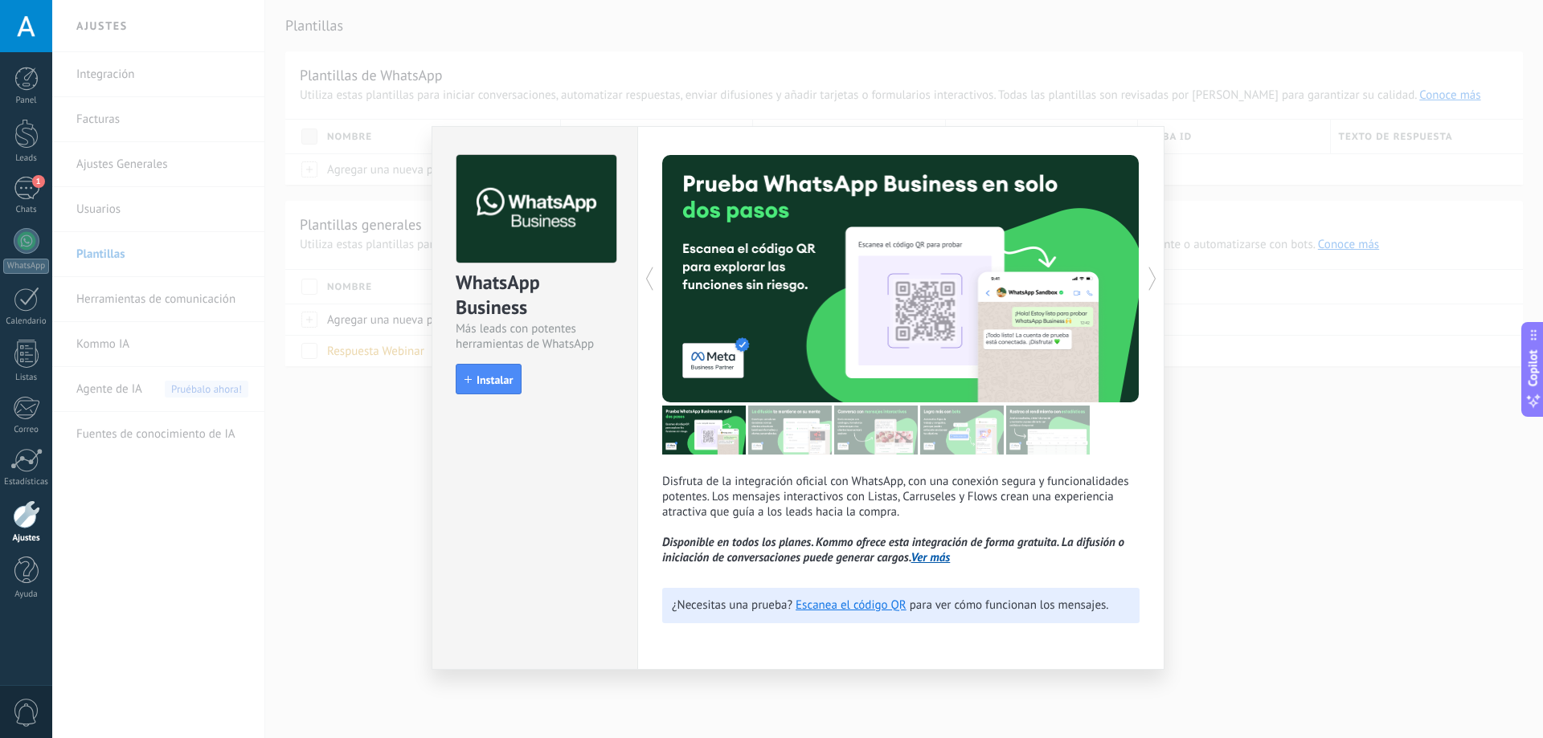
click at [377, 456] on div "WhatsApp Business Más leads con potentes herramientas de WhatsApp install Insta…" at bounding box center [797, 369] width 1491 height 738
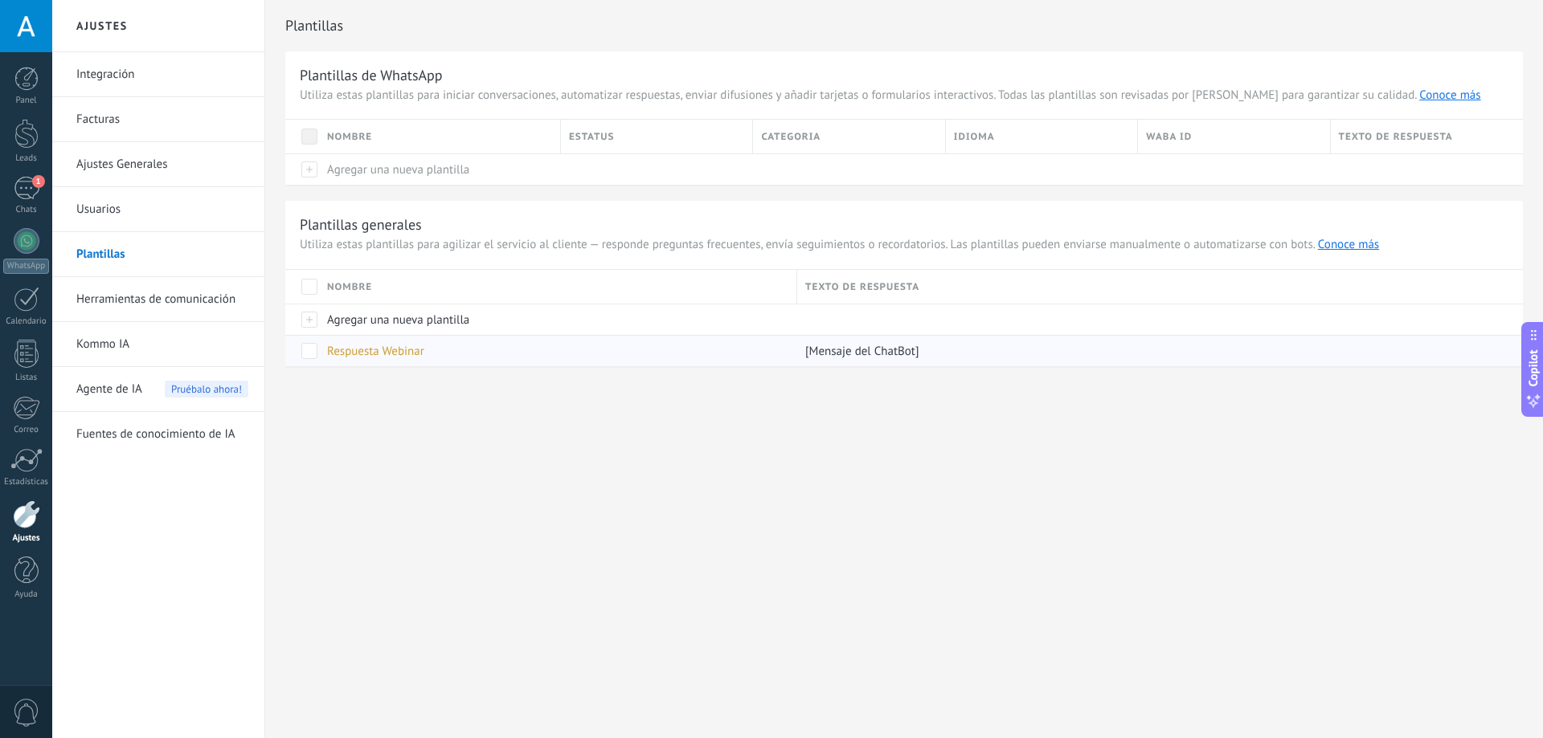
click at [402, 347] on span "Respuesta Webinar" at bounding box center [375, 351] width 97 height 15
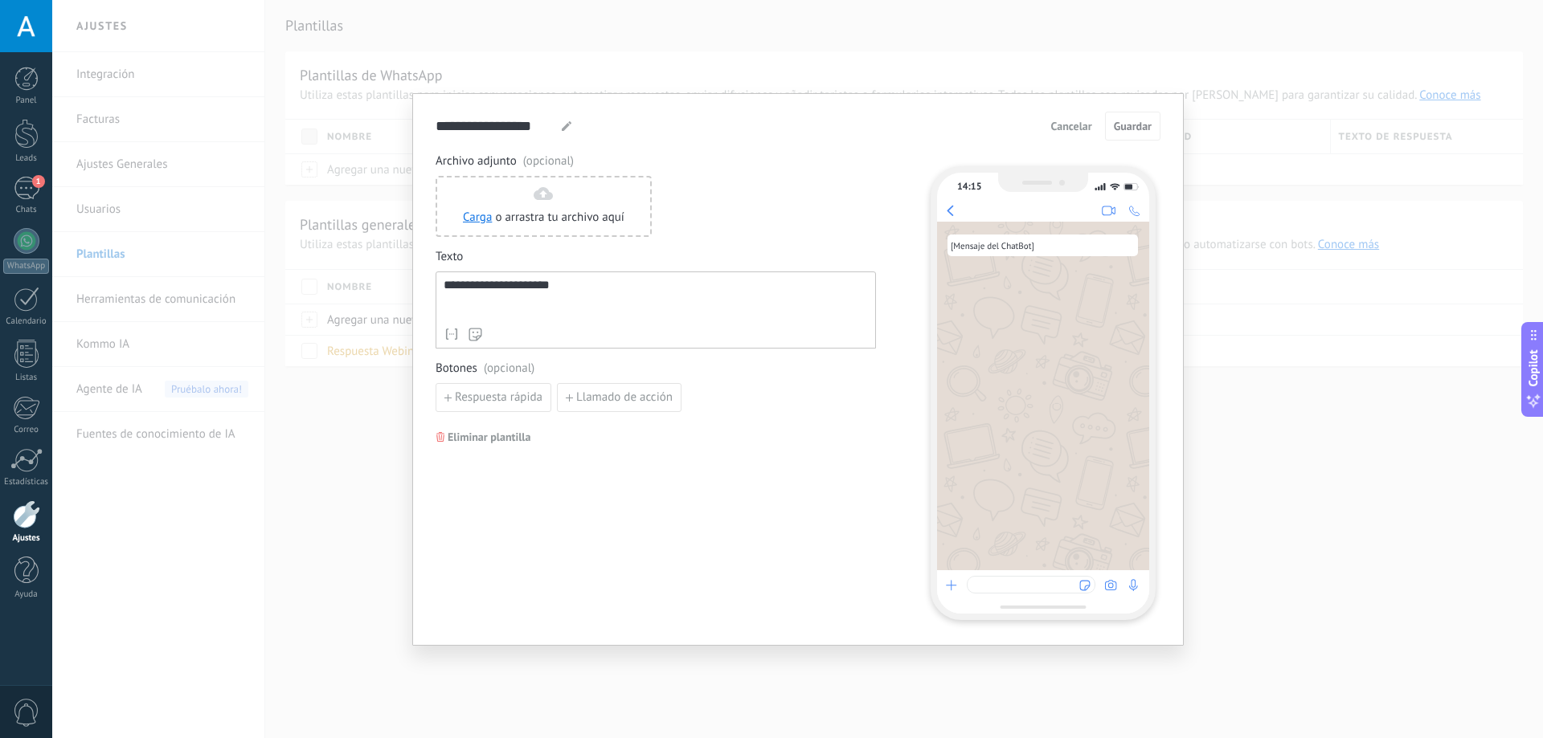
click at [592, 289] on div "**********" at bounding box center [656, 299] width 424 height 41
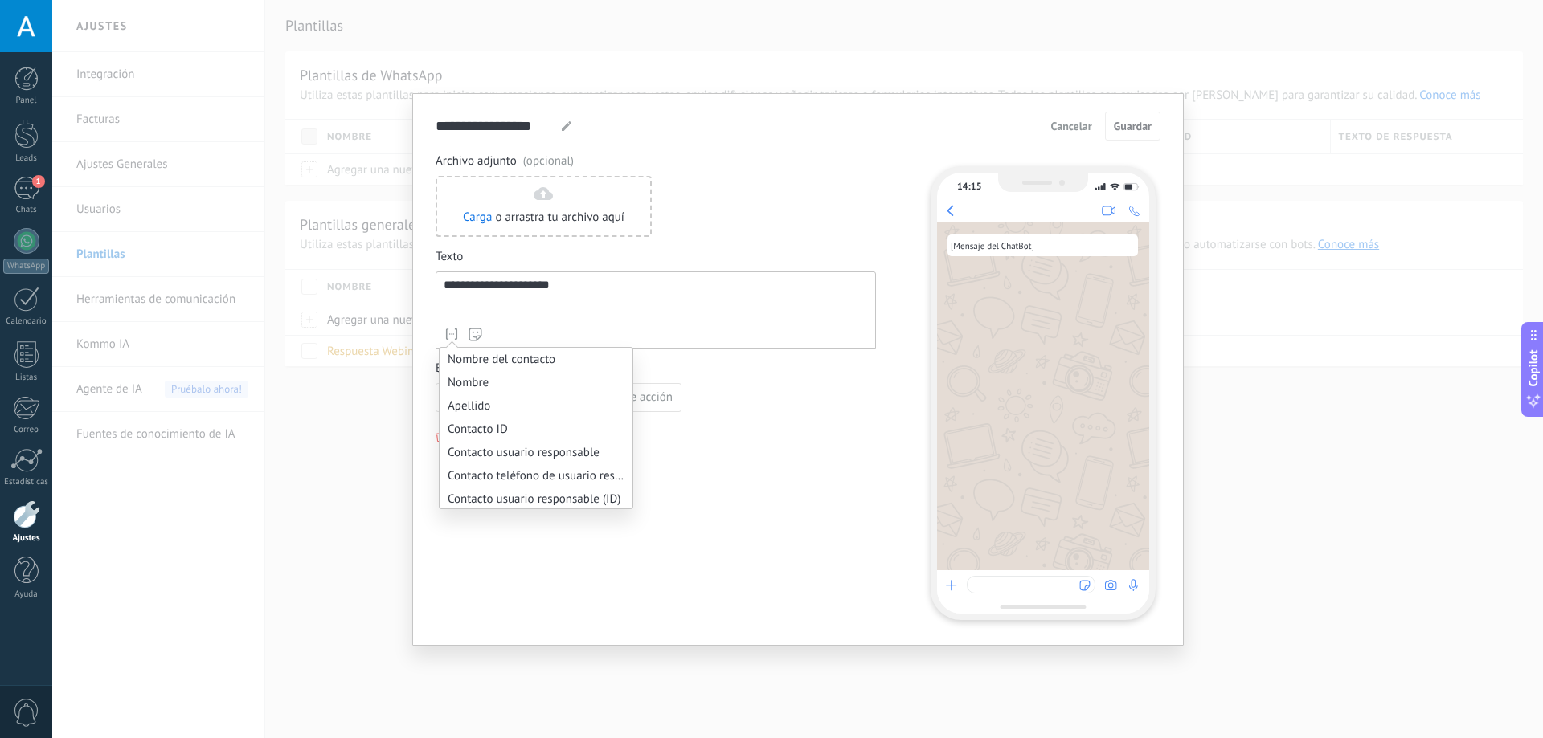
click at [454, 340] on icon at bounding box center [452, 334] width 16 height 16
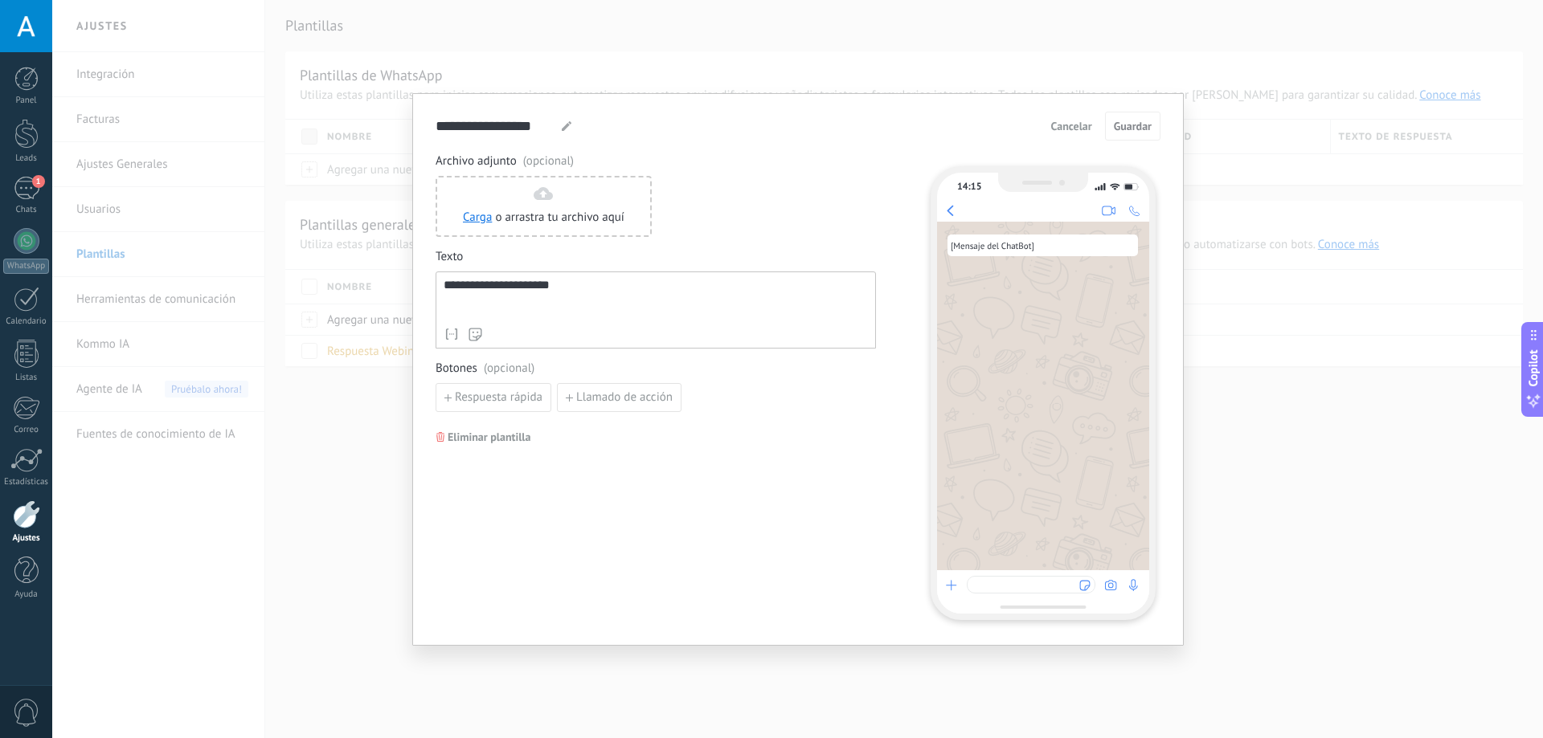
click at [1037, 40] on div "**********" at bounding box center [797, 369] width 1491 height 738
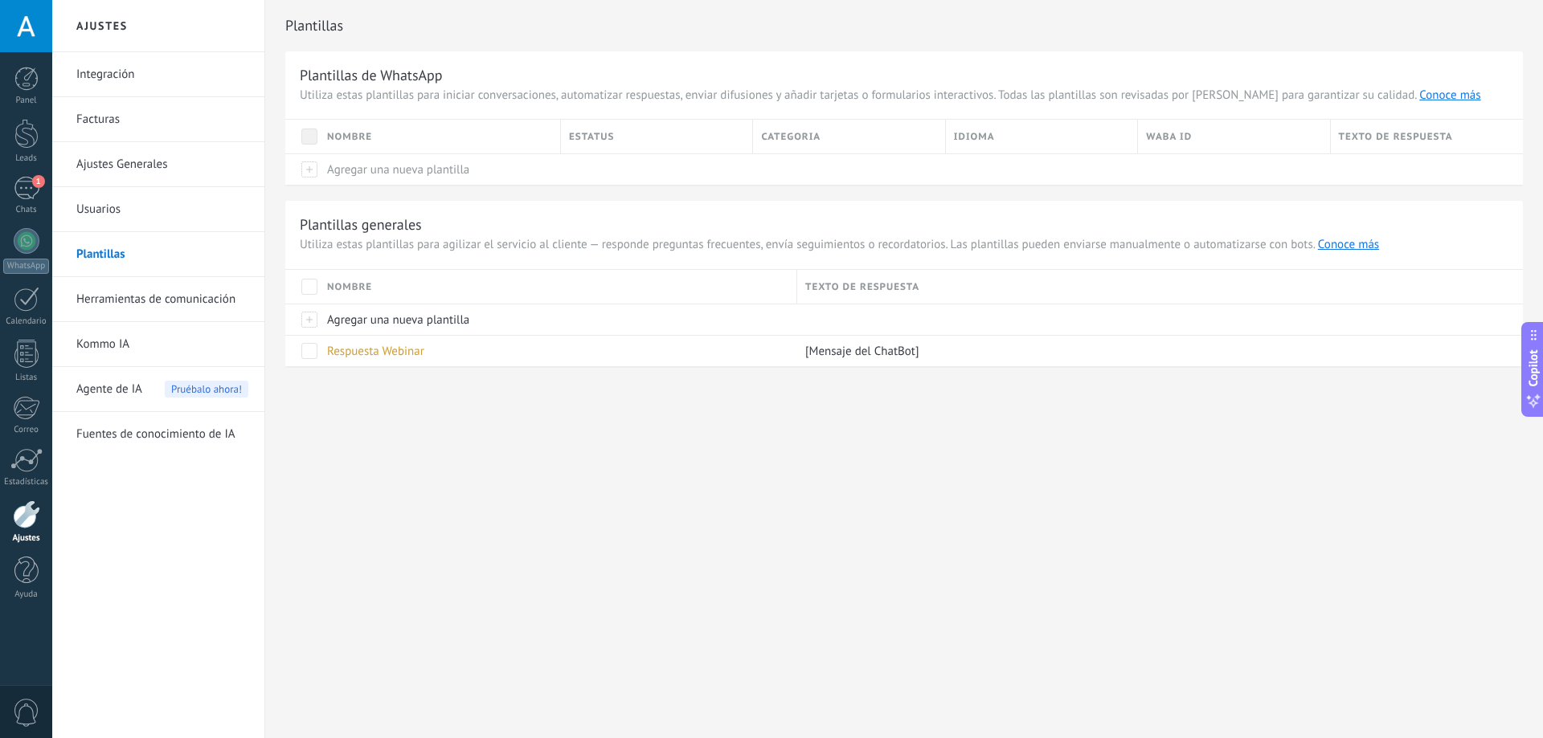
click at [147, 154] on link "Ajustes Generales" at bounding box center [162, 164] width 172 height 45
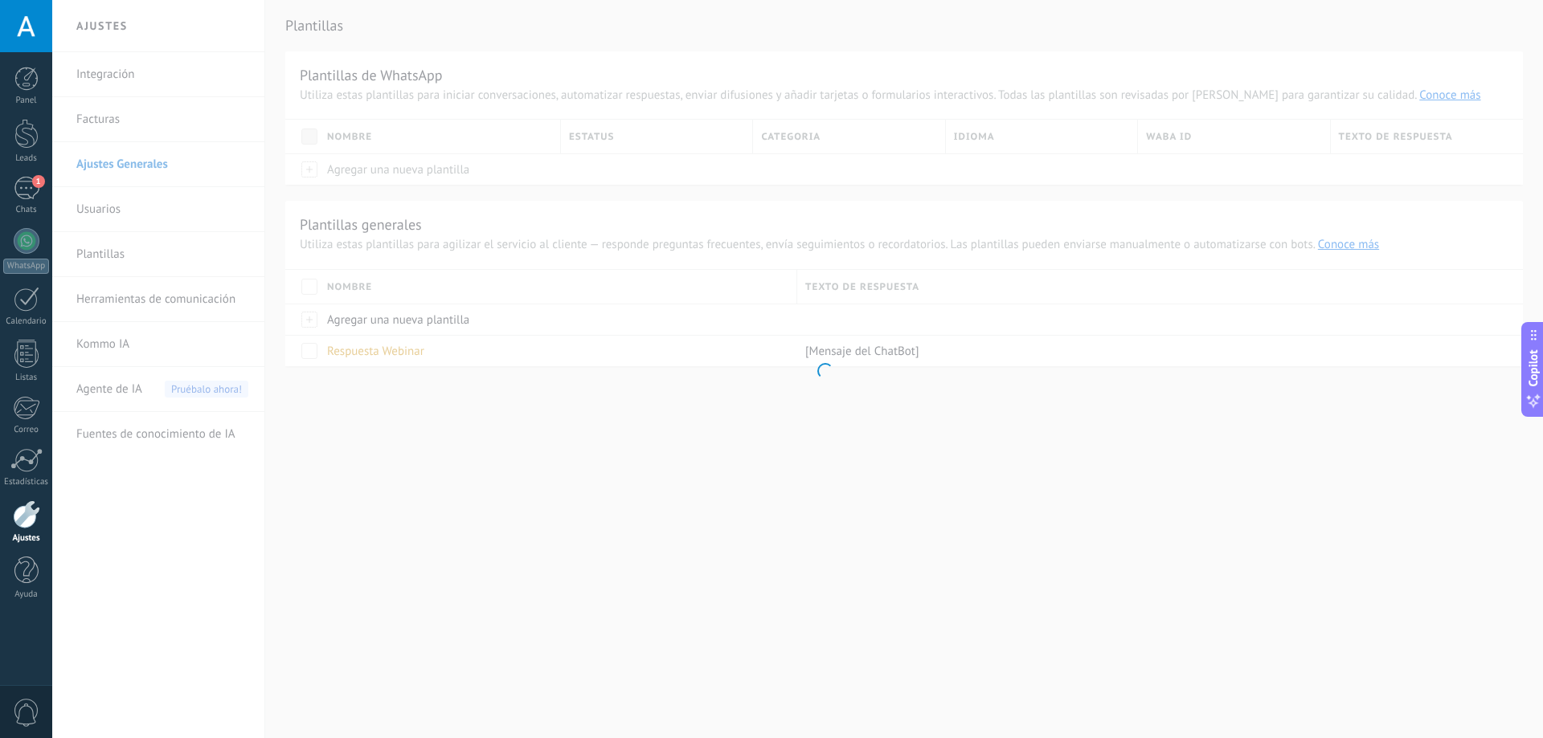
click at [139, 74] on body ".abccls-1,.abccls-2{fill-rule:evenodd}.abccls-2{fill:#fff} .abfcls-1{fill:none}…" at bounding box center [771, 369] width 1543 height 738
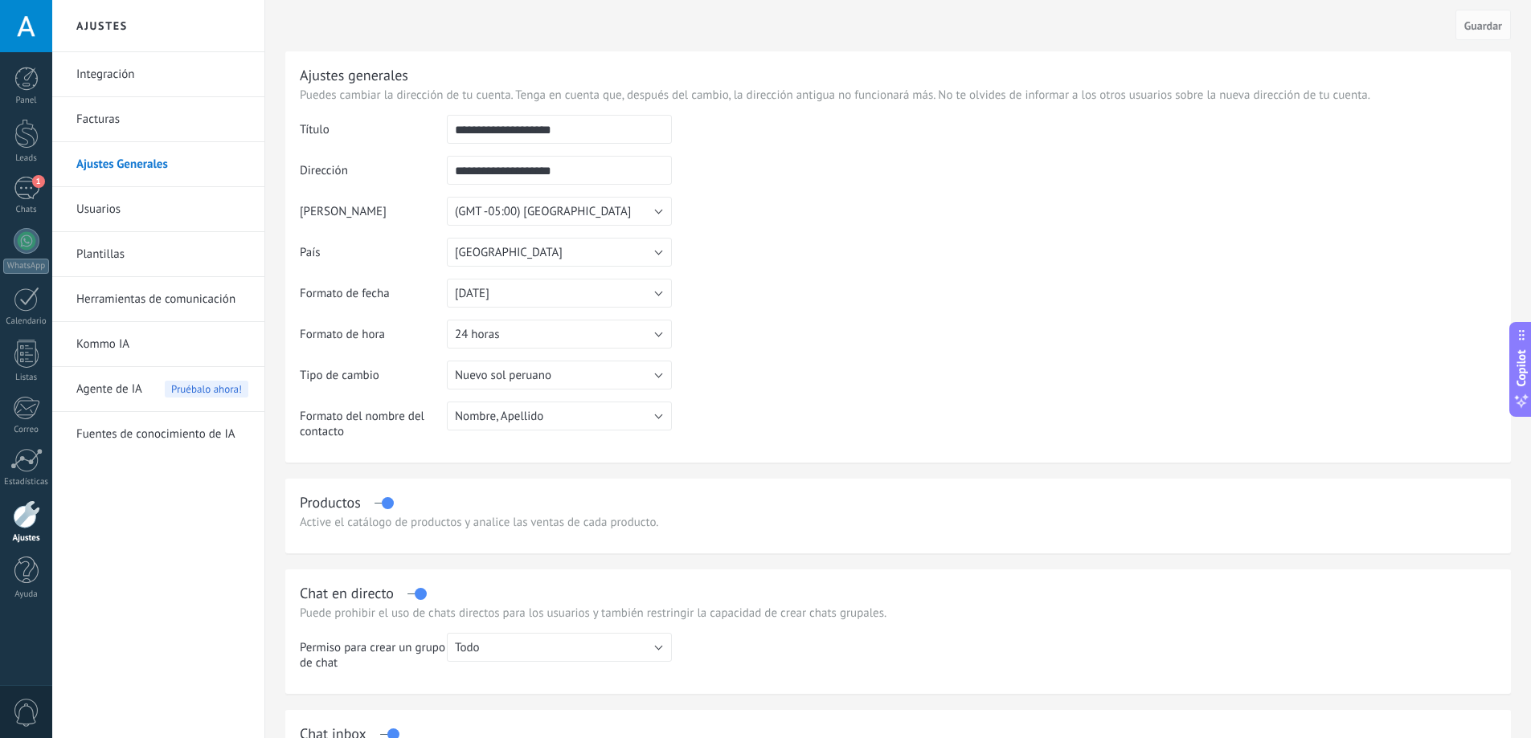
click at [123, 67] on link "Integración" at bounding box center [162, 74] width 172 height 45
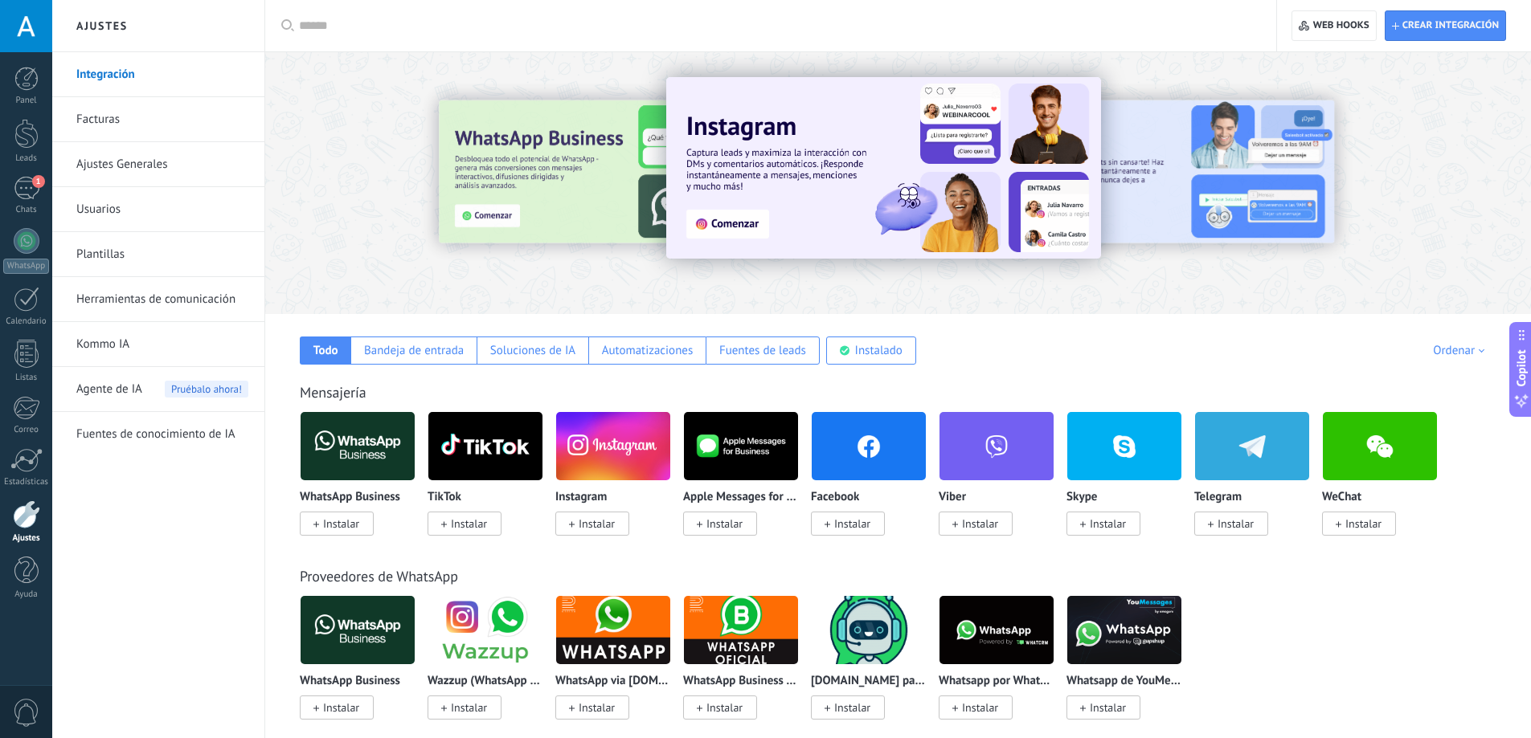
click at [148, 301] on link "Herramientas de comunicación" at bounding box center [162, 299] width 172 height 45
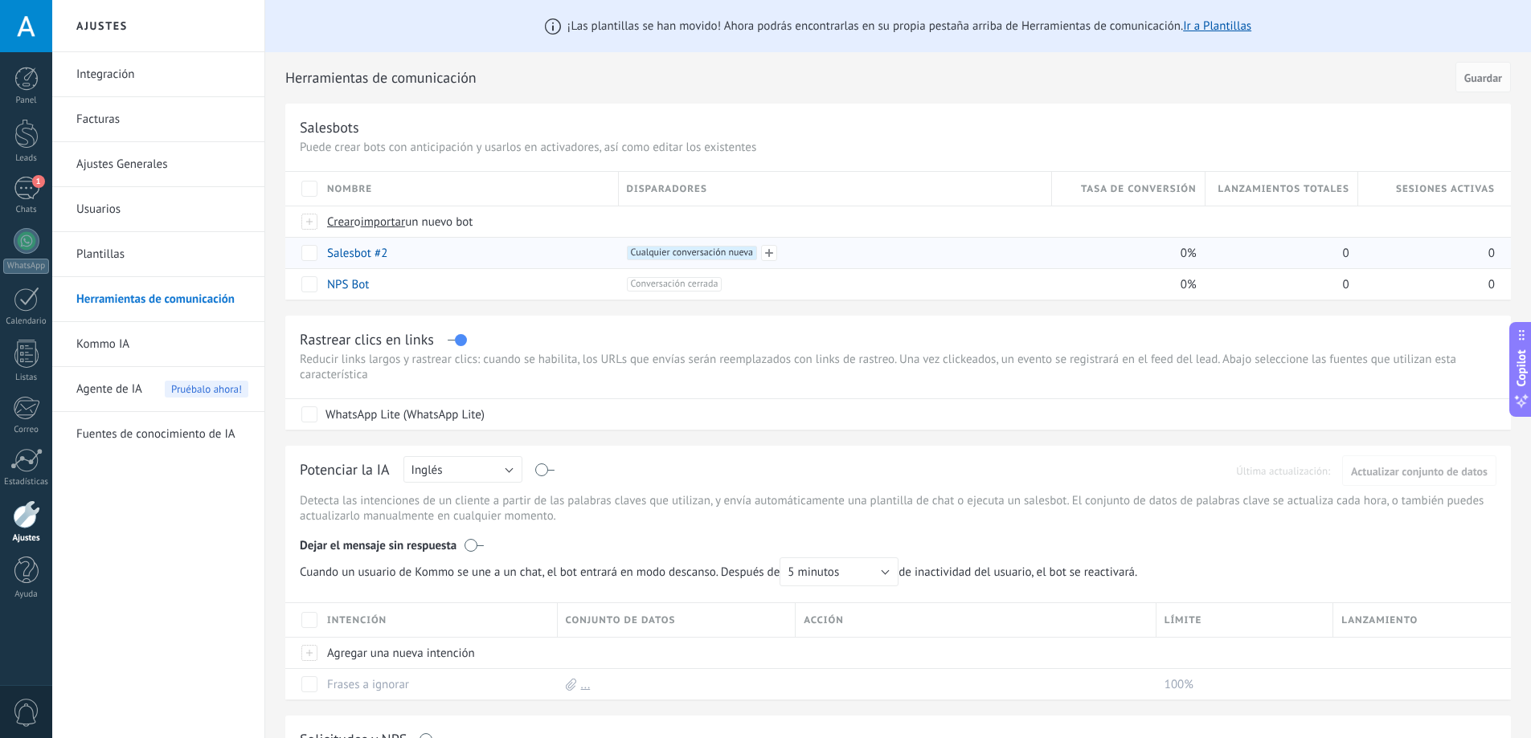
click at [636, 260] on span "Cualquier conversación nueva +0" at bounding box center [692, 253] width 130 height 14
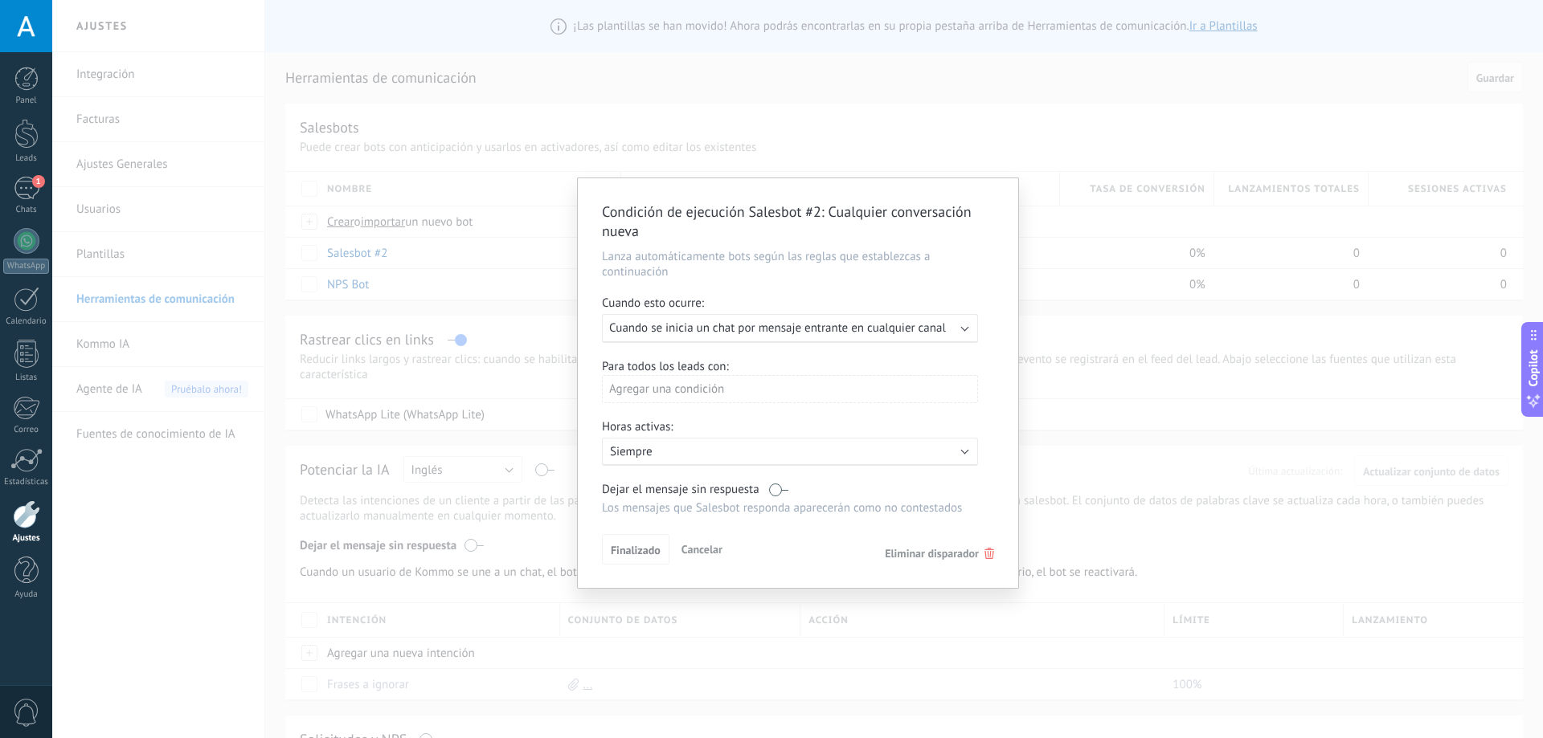
click at [809, 333] on span "Cuando se inicia un chat por mensaje entrante en cualquier canal" at bounding box center [777, 328] width 337 height 15
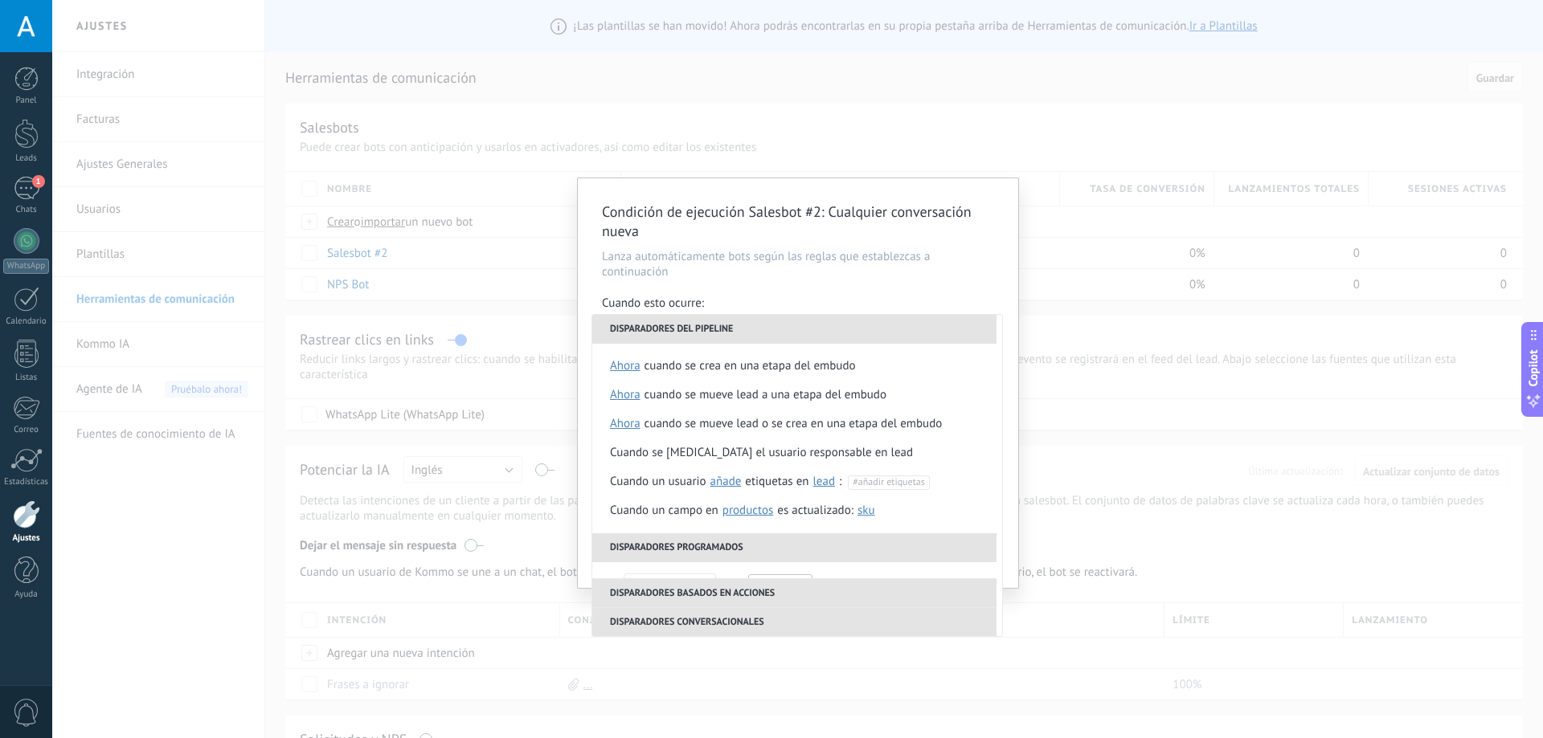
click at [804, 281] on div "Condición de ejecución Salesbot #2 : Cualquier conversación nueva Lanza automát…" at bounding box center [798, 383] width 440 height 410
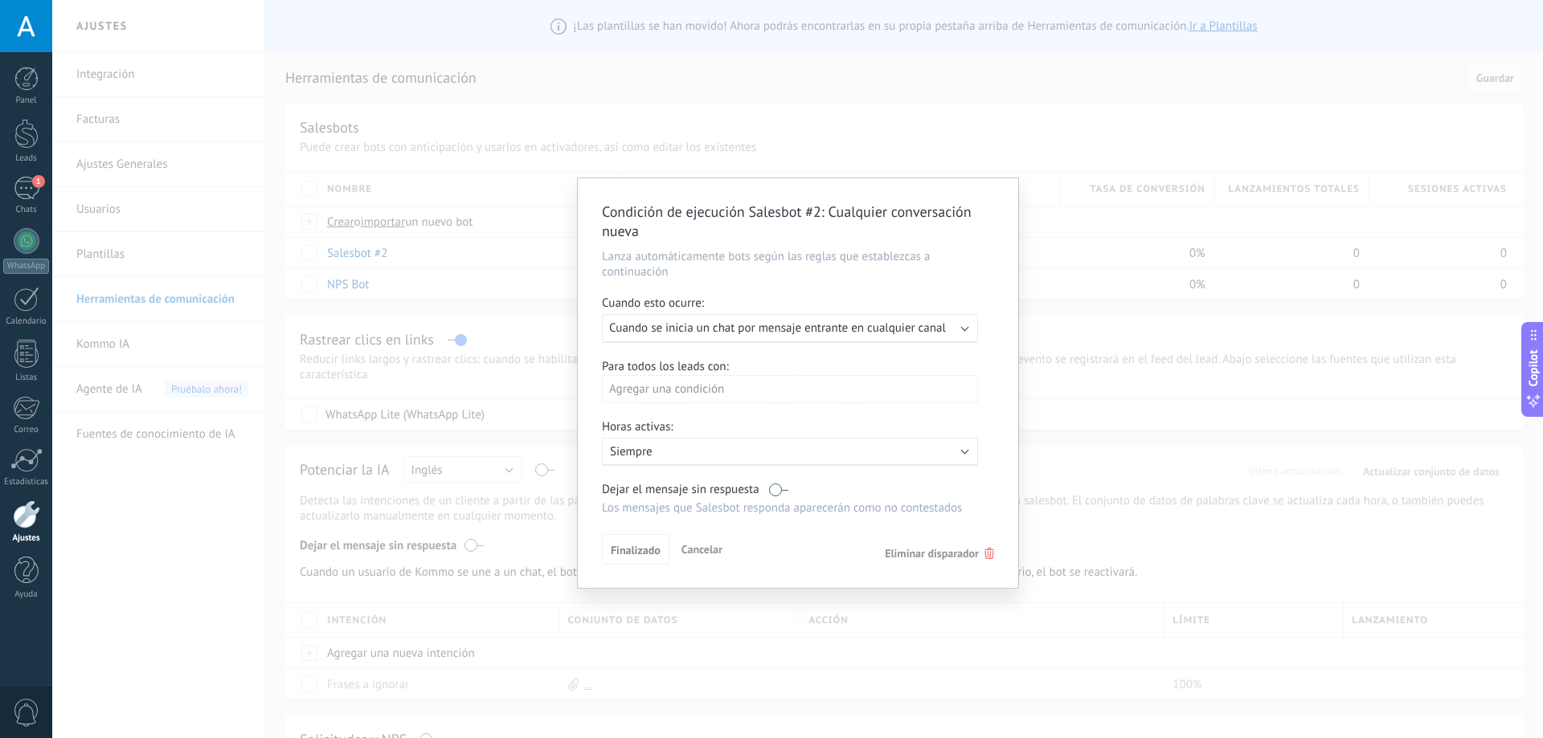
click at [690, 557] on button "Cancelar" at bounding box center [702, 550] width 54 height 24
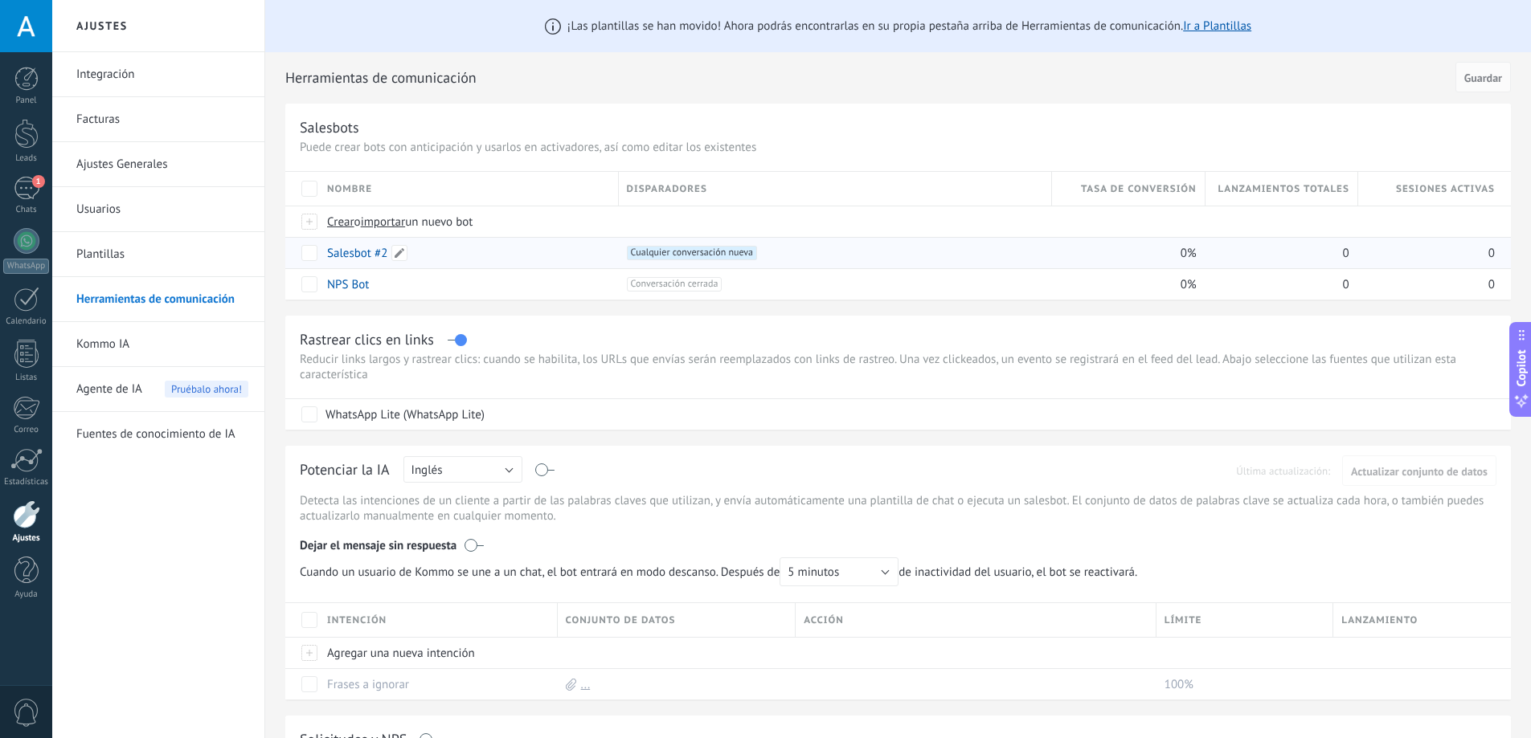
click at [370, 252] on link "Salesbot #2" at bounding box center [357, 253] width 60 height 15
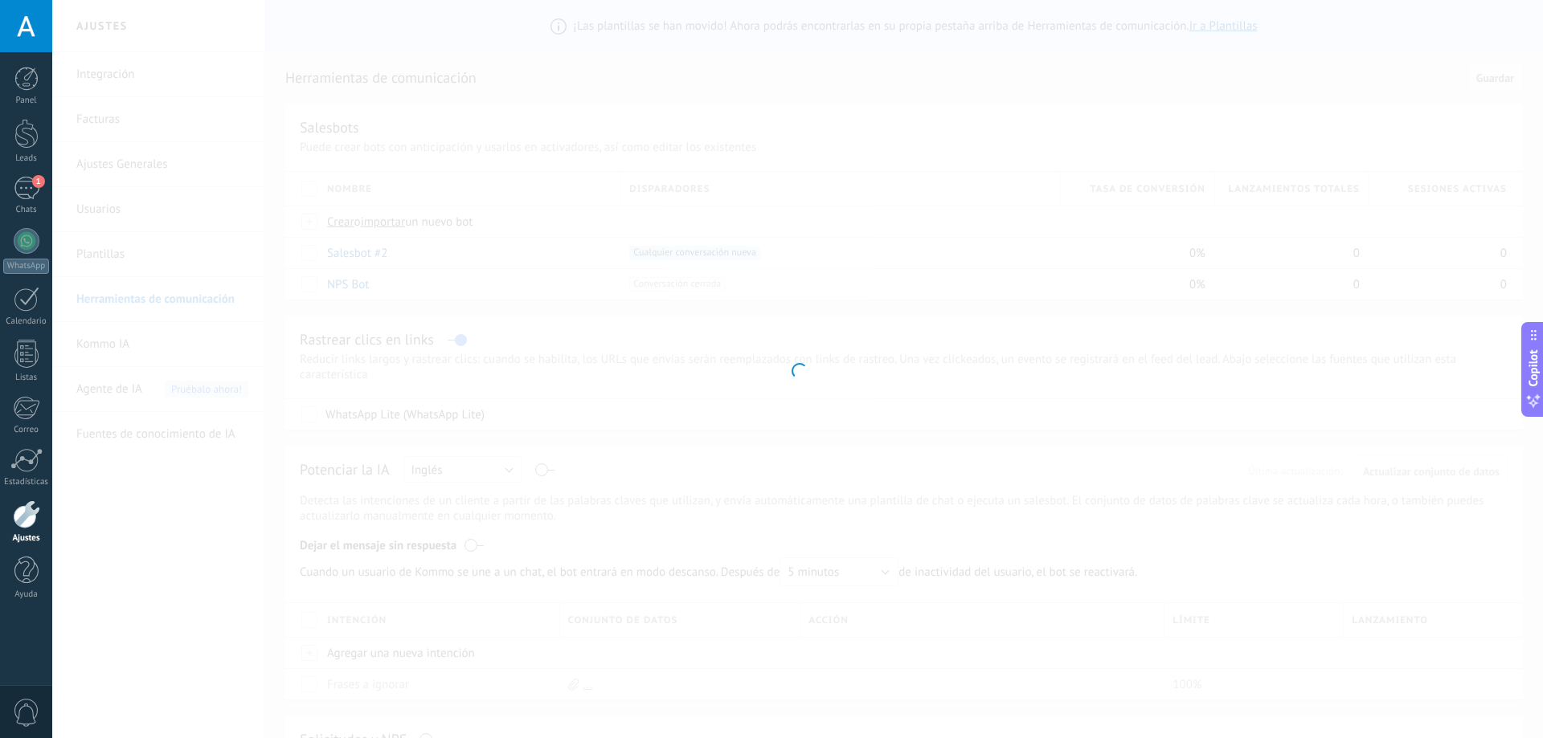
type input "**********"
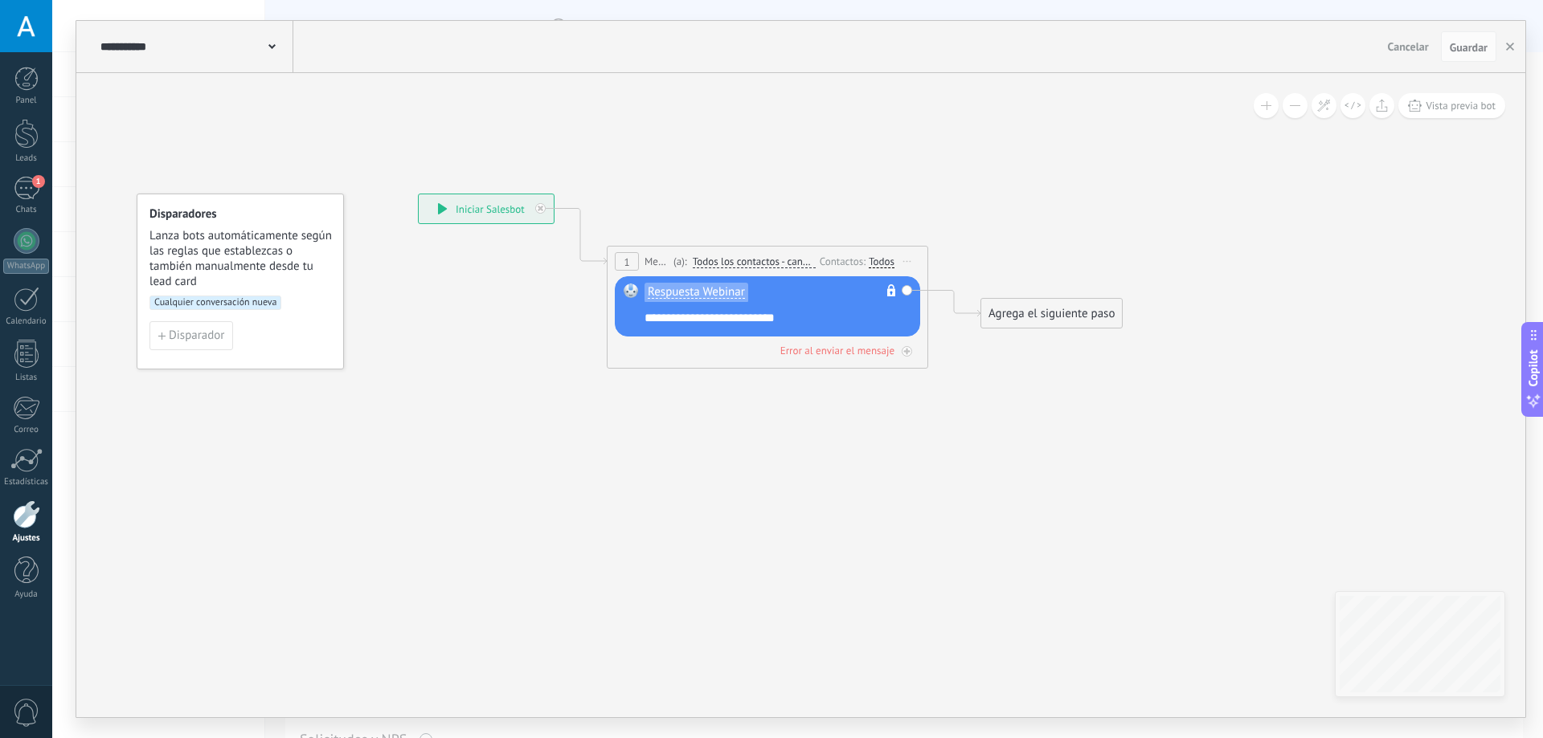
click at [693, 291] on span "Respuesta Webinar" at bounding box center [696, 292] width 97 height 13
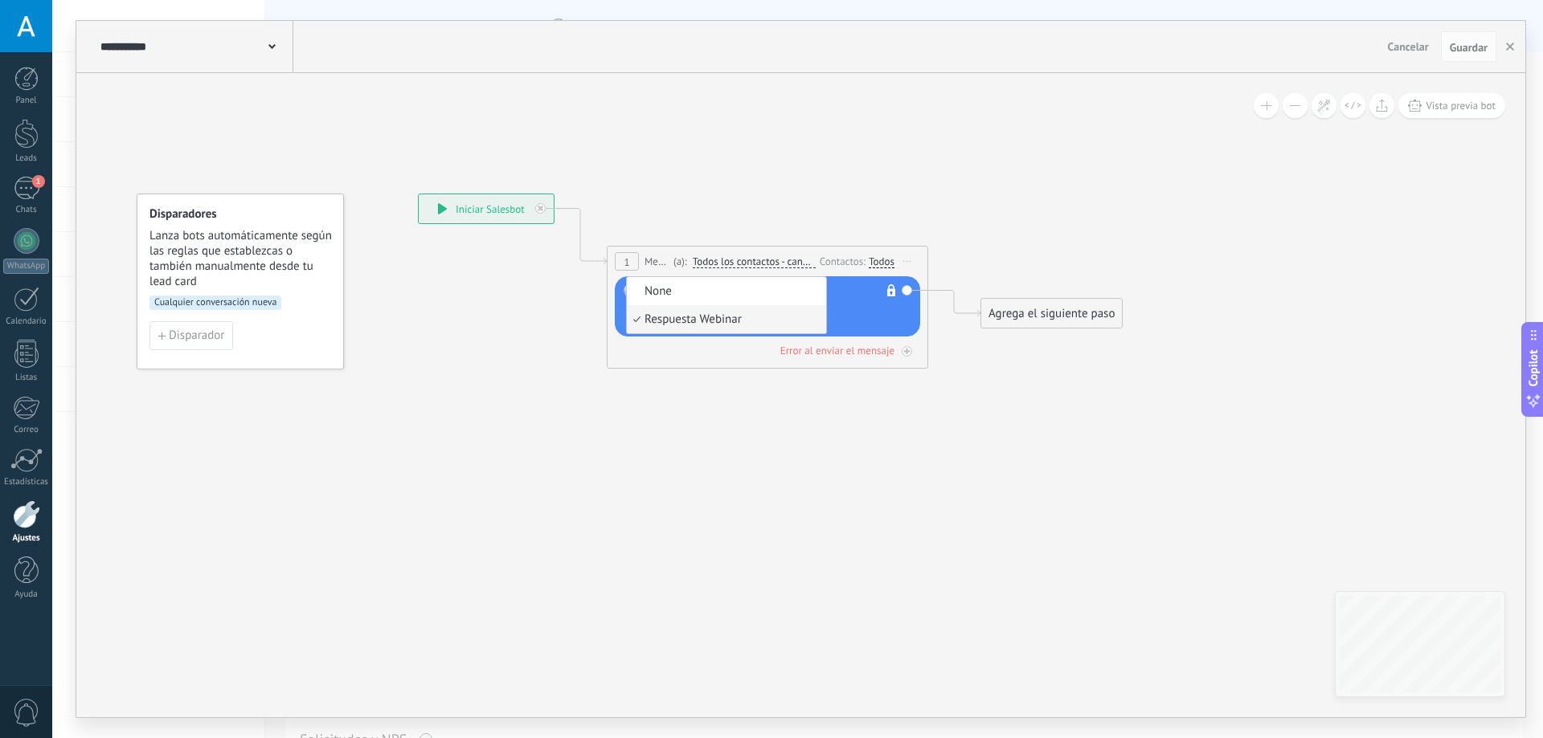
click at [693, 321] on span "Respuesta Webinar" at bounding box center [724, 320] width 194 height 16
click at [839, 456] on icon at bounding box center [743, 281] width 1454 height 979
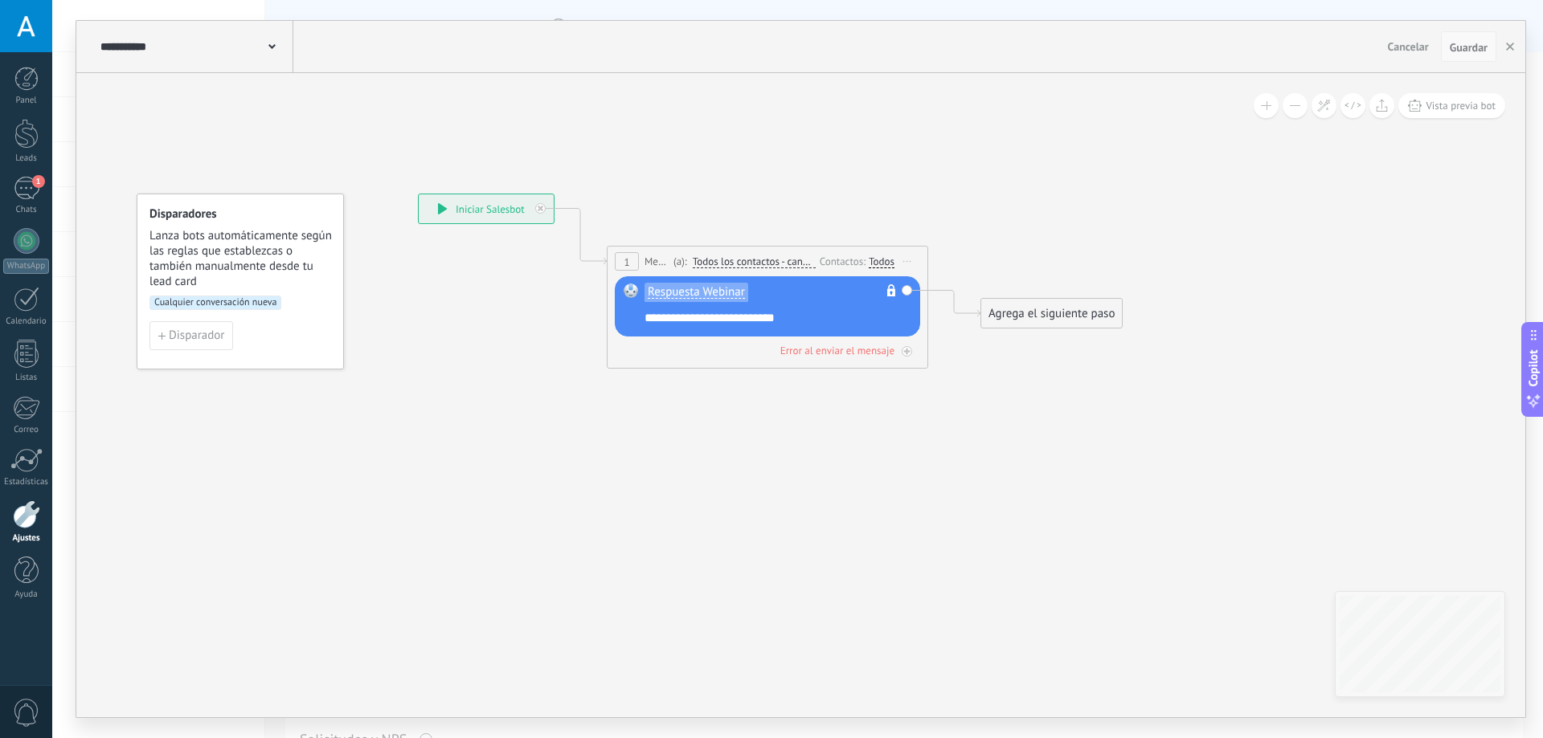
click at [1464, 53] on span "Guardar" at bounding box center [1469, 47] width 38 height 11
click at [1504, 45] on button "button" at bounding box center [1510, 46] width 24 height 31
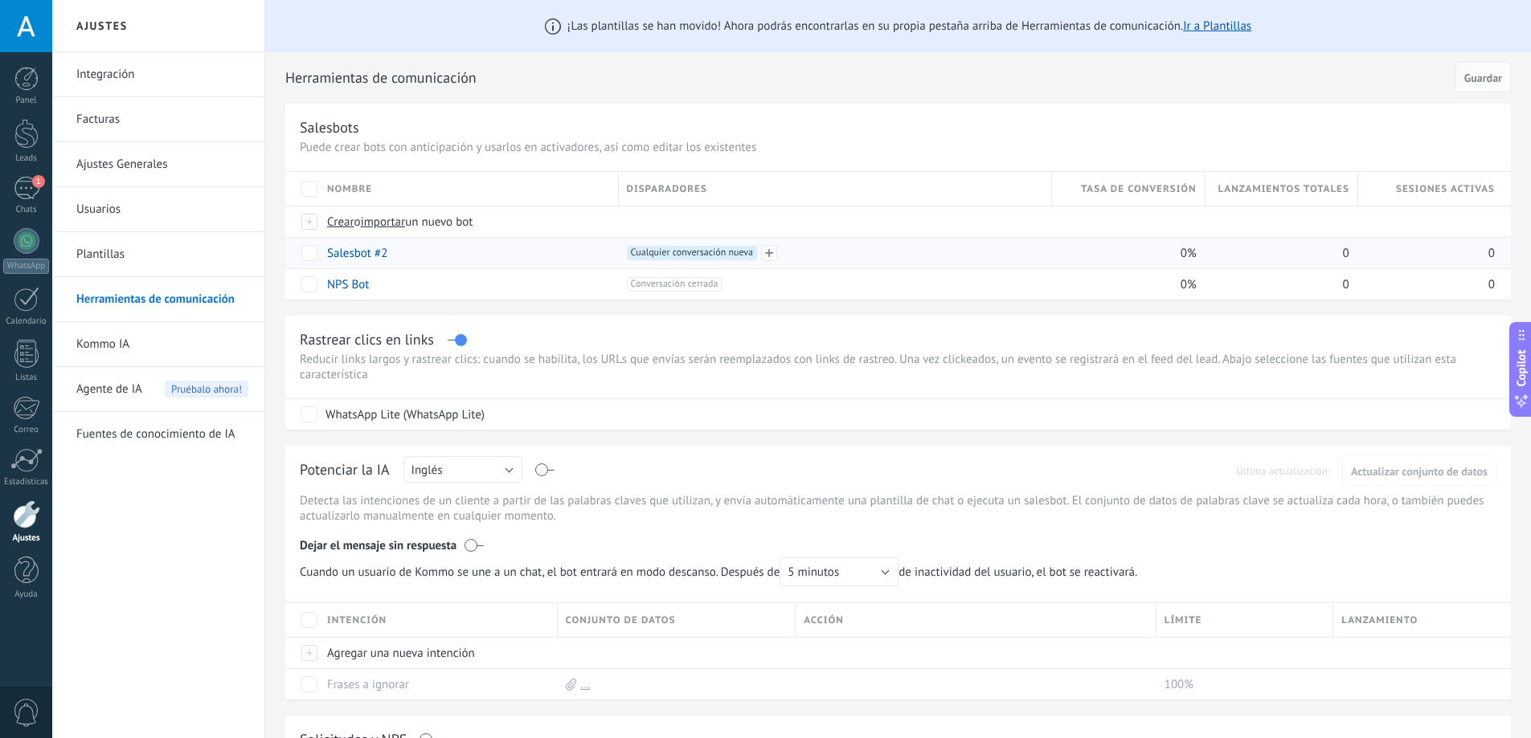
click at [643, 256] on span "Cualquier conversación nueva +0" at bounding box center [692, 253] width 130 height 14
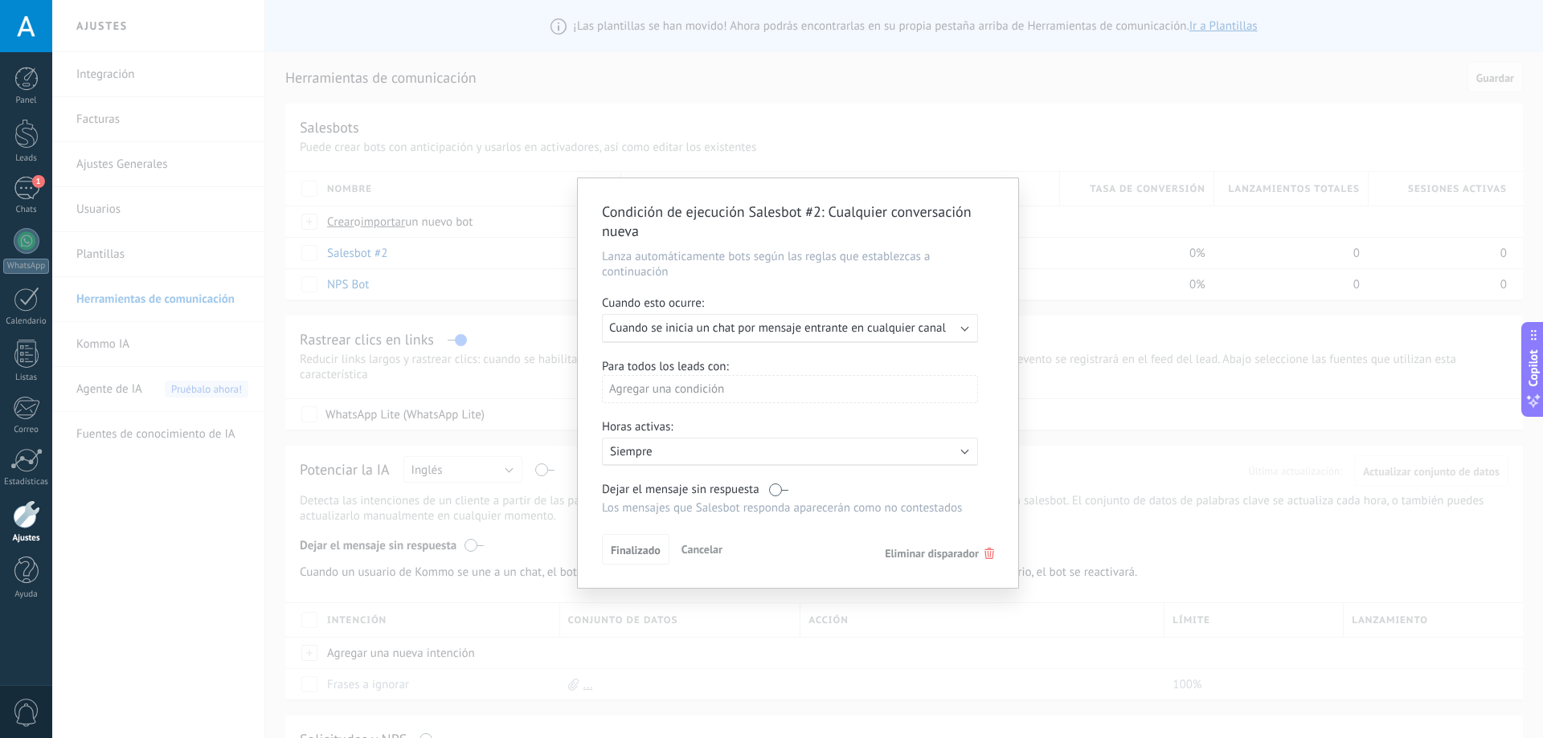
click at [682, 326] on span "Cuando se inicia un chat por mensaje entrante en cualquier canal" at bounding box center [777, 328] width 337 height 15
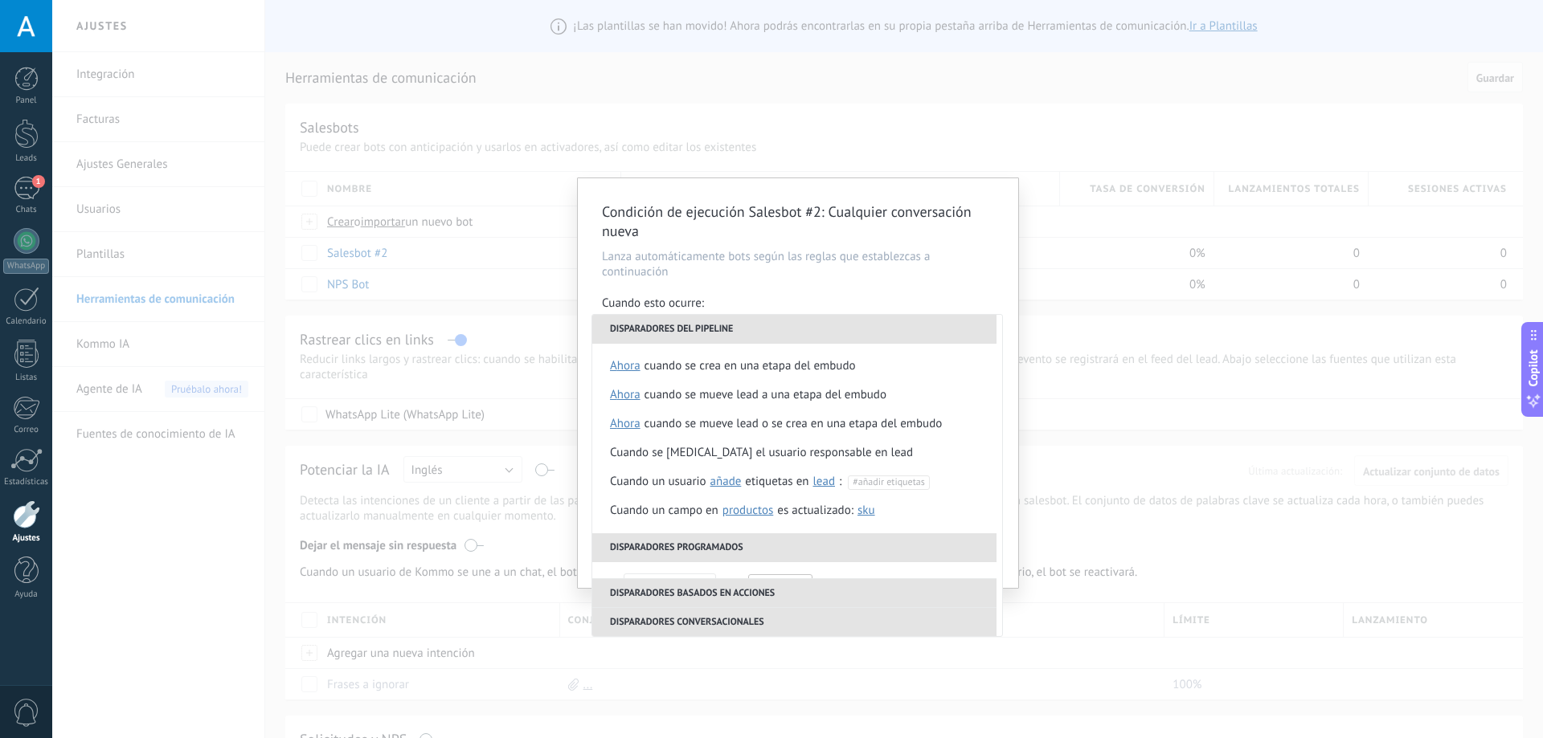
click at [767, 281] on div "Condición de ejecución Salesbot #2 : Cualquier conversación nueva Lanza automát…" at bounding box center [798, 383] width 440 height 410
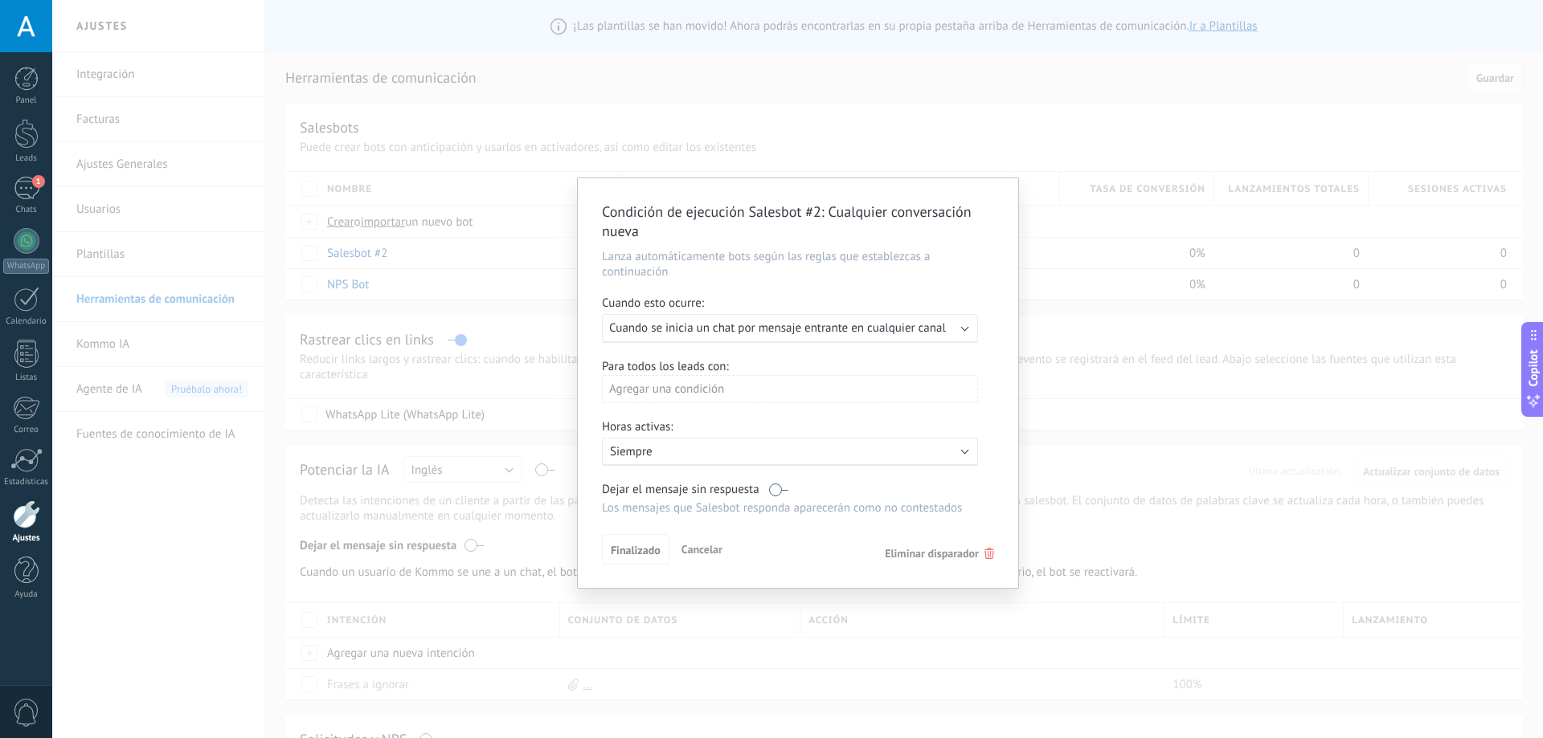
click at [702, 390] on div "Agregar una condición" at bounding box center [790, 389] width 376 height 28
click at [702, 390] on div at bounding box center [798, 383] width 440 height 410
click at [693, 453] on p "Siempre" at bounding box center [750, 451] width 281 height 15
click at [693, 453] on li "Siempre" at bounding box center [812, 451] width 441 height 28
click at [841, 320] on div "Ejecutar: Cuando se inicia un chat por mensaje entrante en cualquier canal" at bounding box center [790, 328] width 376 height 29
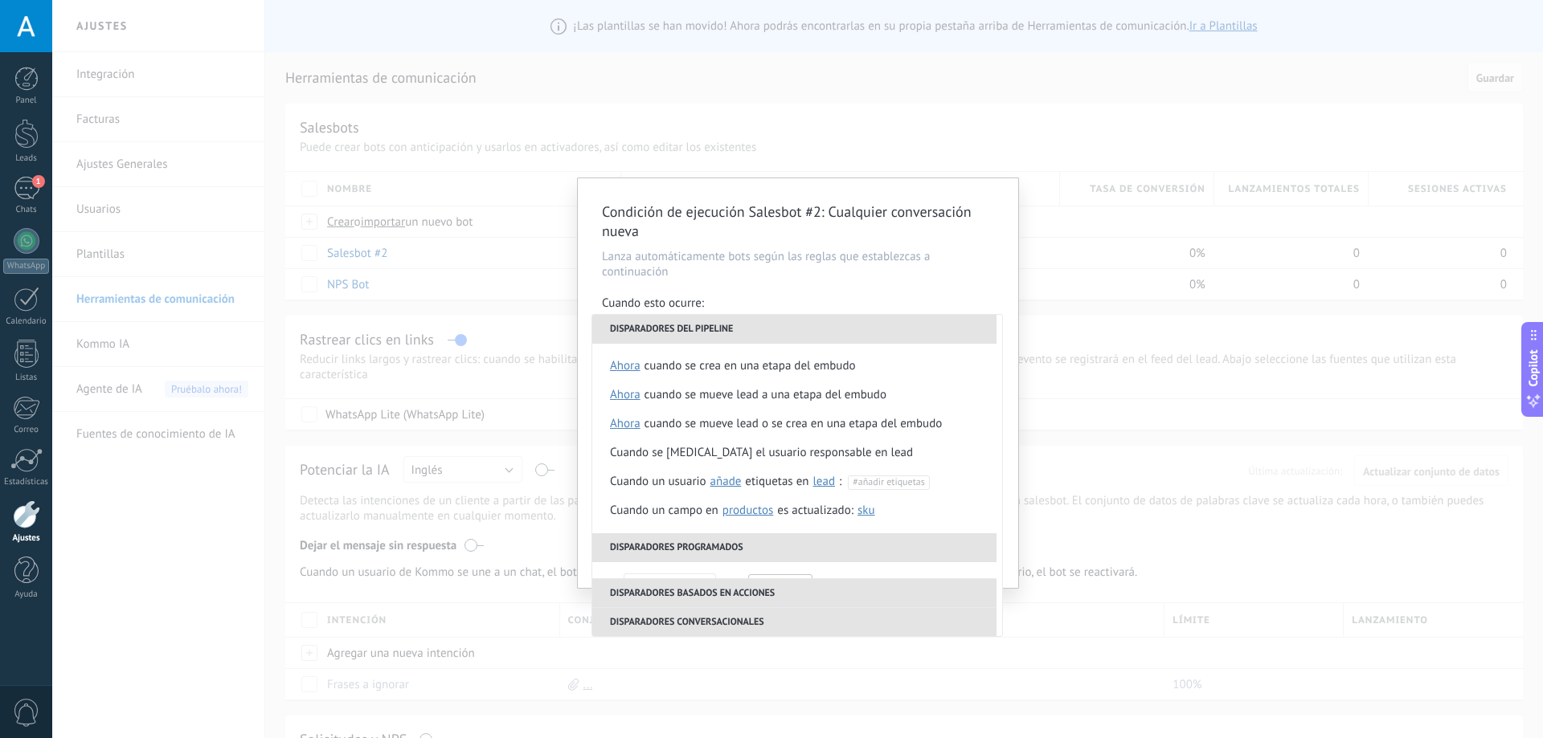
click at [901, 290] on div "Condición de ejecución Salesbot #2 : Cualquier conversación nueva Lanza automát…" at bounding box center [798, 383] width 440 height 410
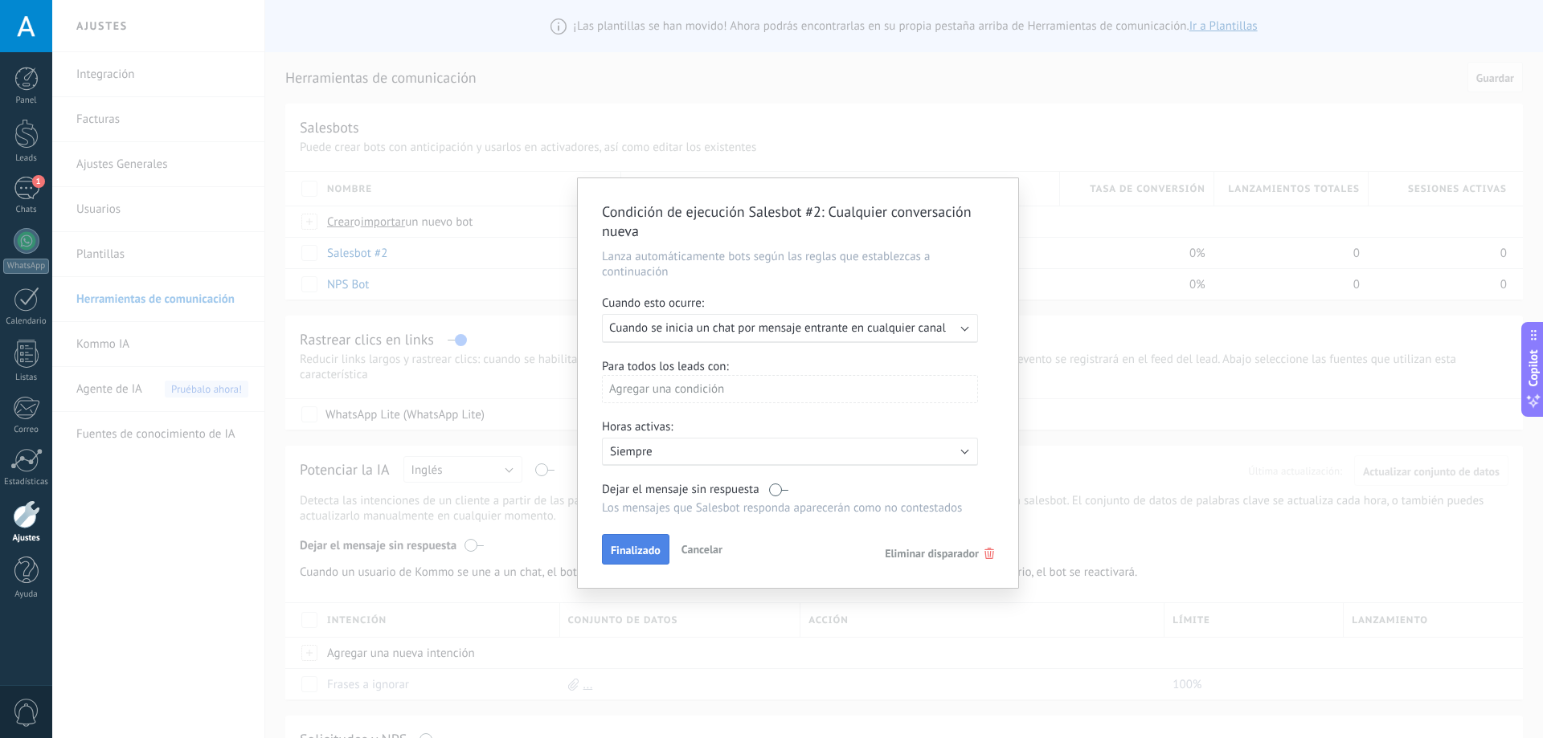
click at [645, 545] on span "Finalizado" at bounding box center [636, 550] width 50 height 11
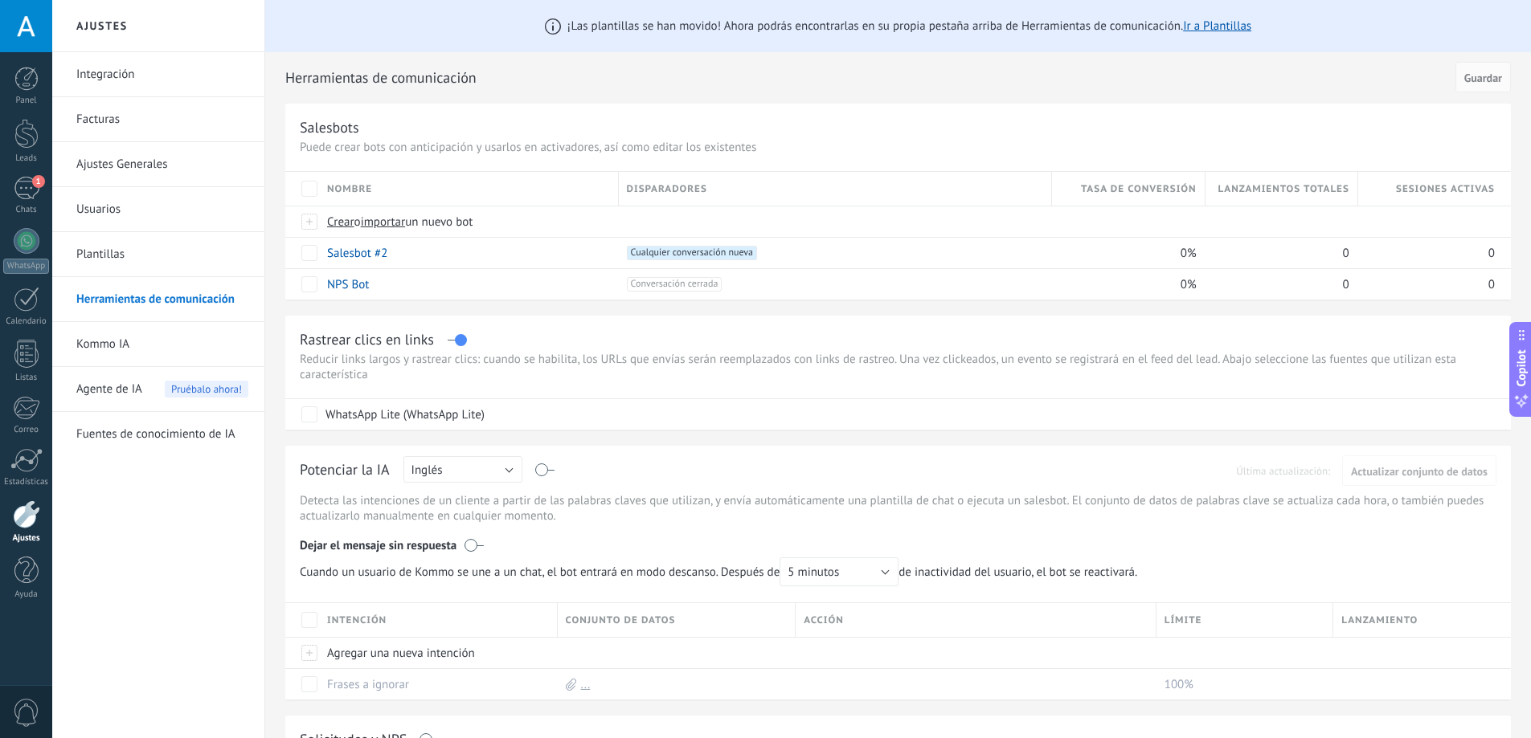
click at [148, 76] on link "Integración" at bounding box center [162, 74] width 172 height 45
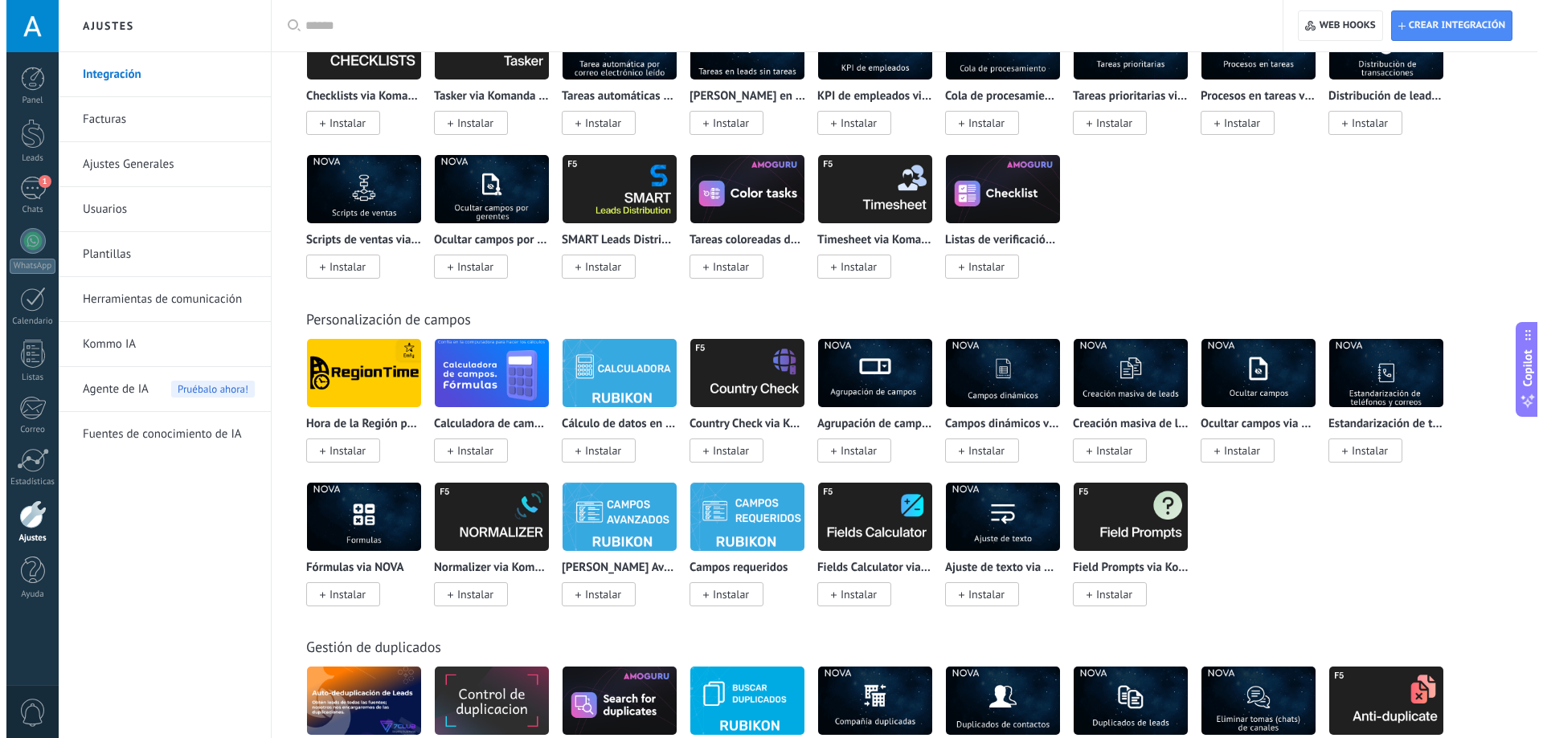
scroll to position [5203, 0]
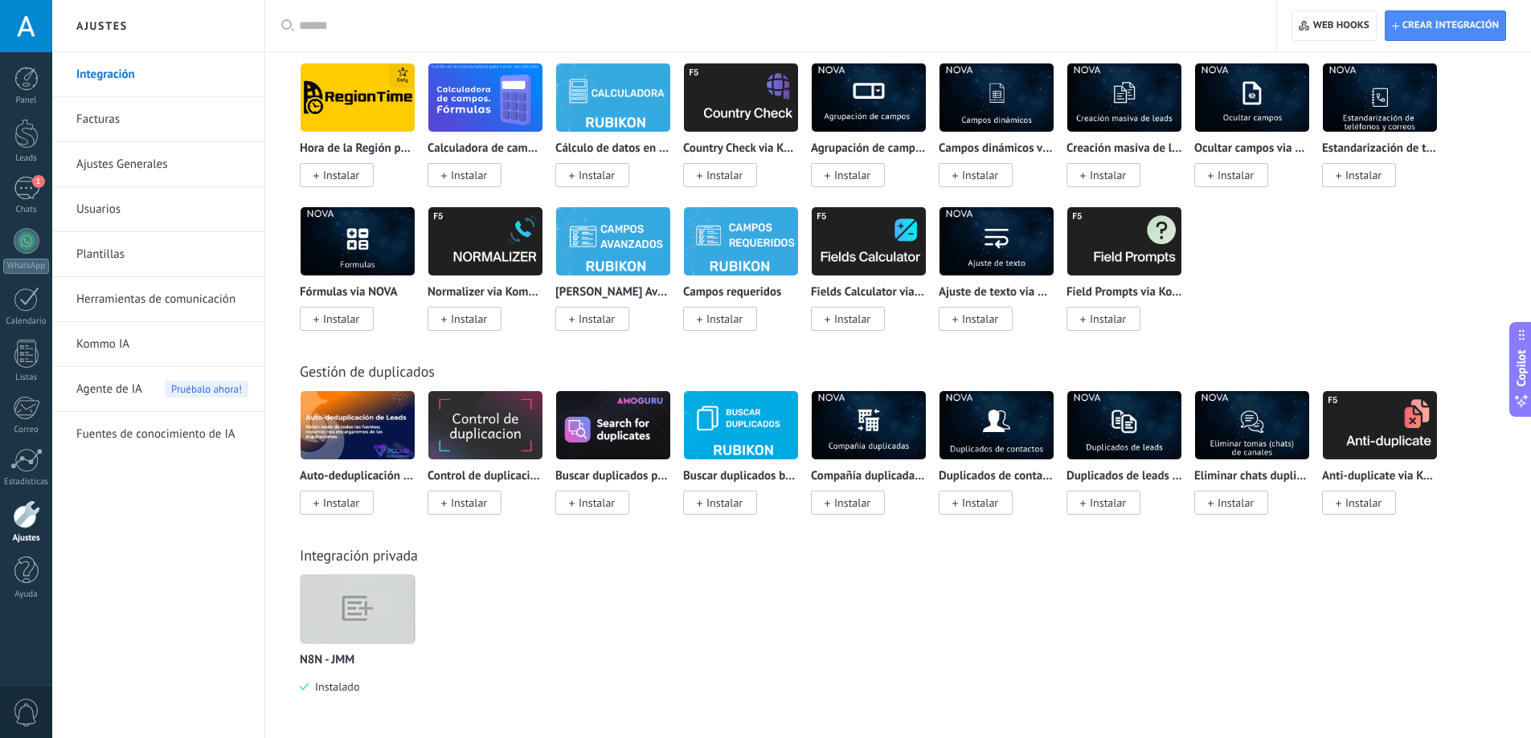
click at [379, 593] on img at bounding box center [358, 610] width 114 height 88
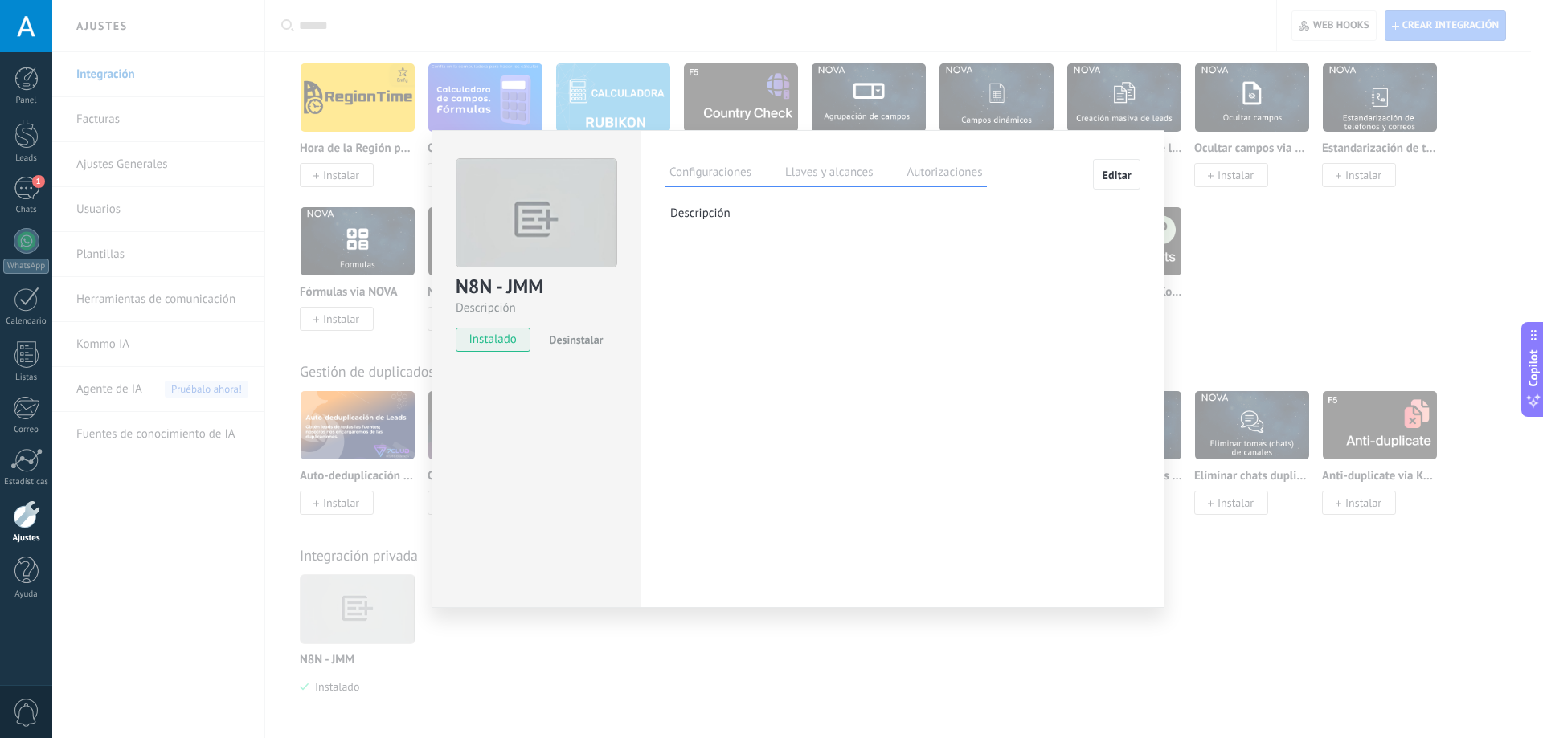
click at [841, 183] on label "Llaves y alcances" at bounding box center [829, 174] width 96 height 23
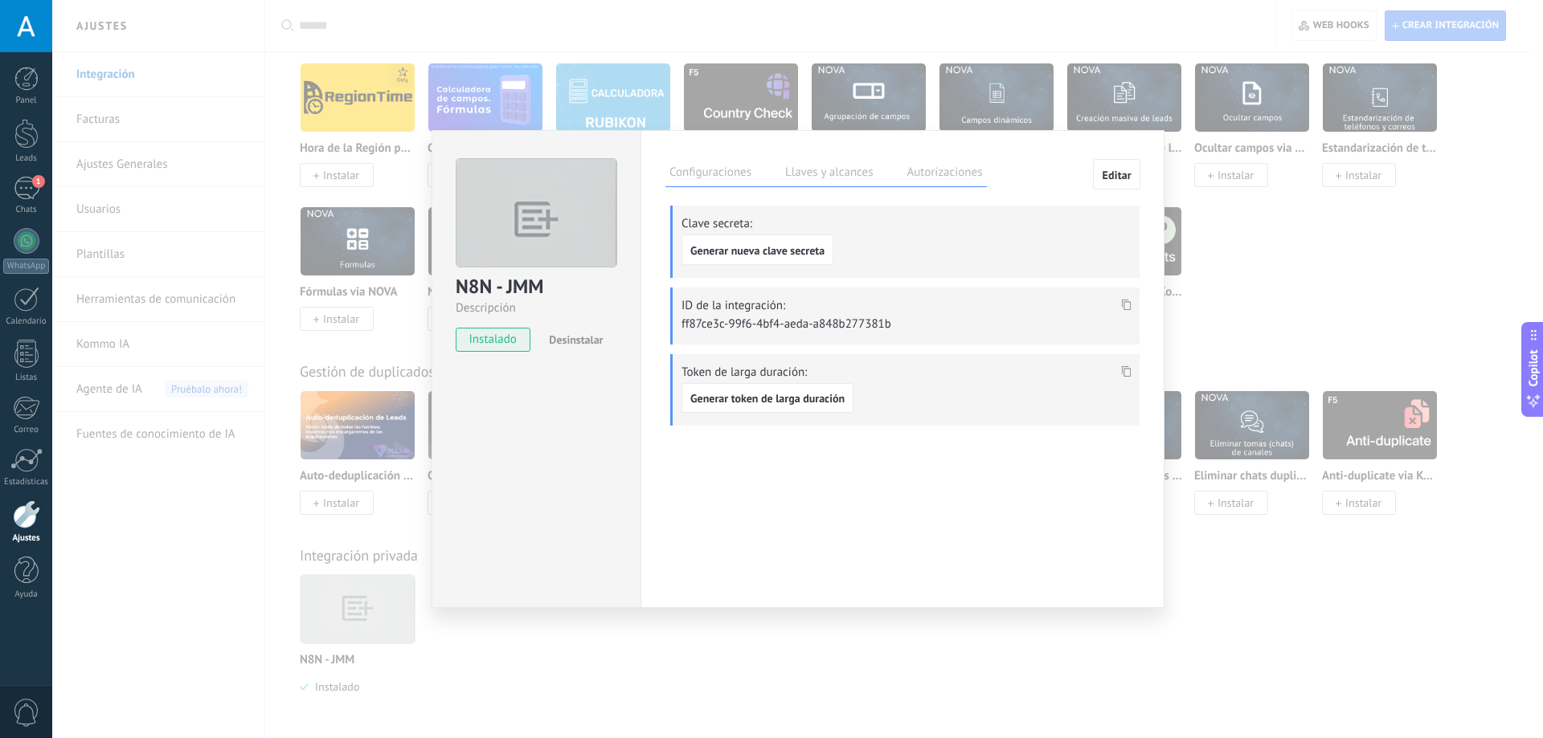
click at [755, 177] on label "Configuraciones" at bounding box center [710, 174] width 90 height 23
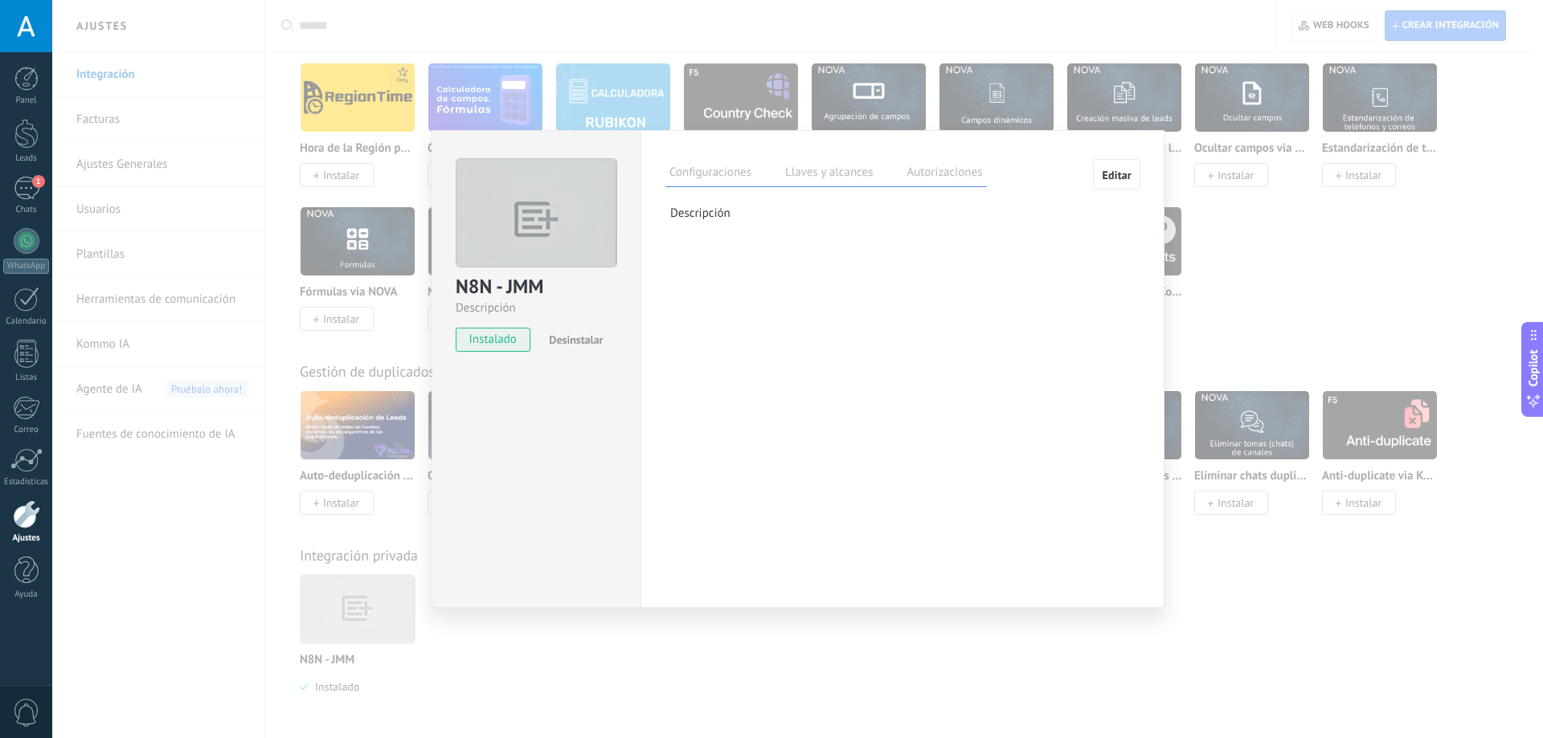
click at [1117, 171] on span "Editar" at bounding box center [1117, 175] width 30 height 11
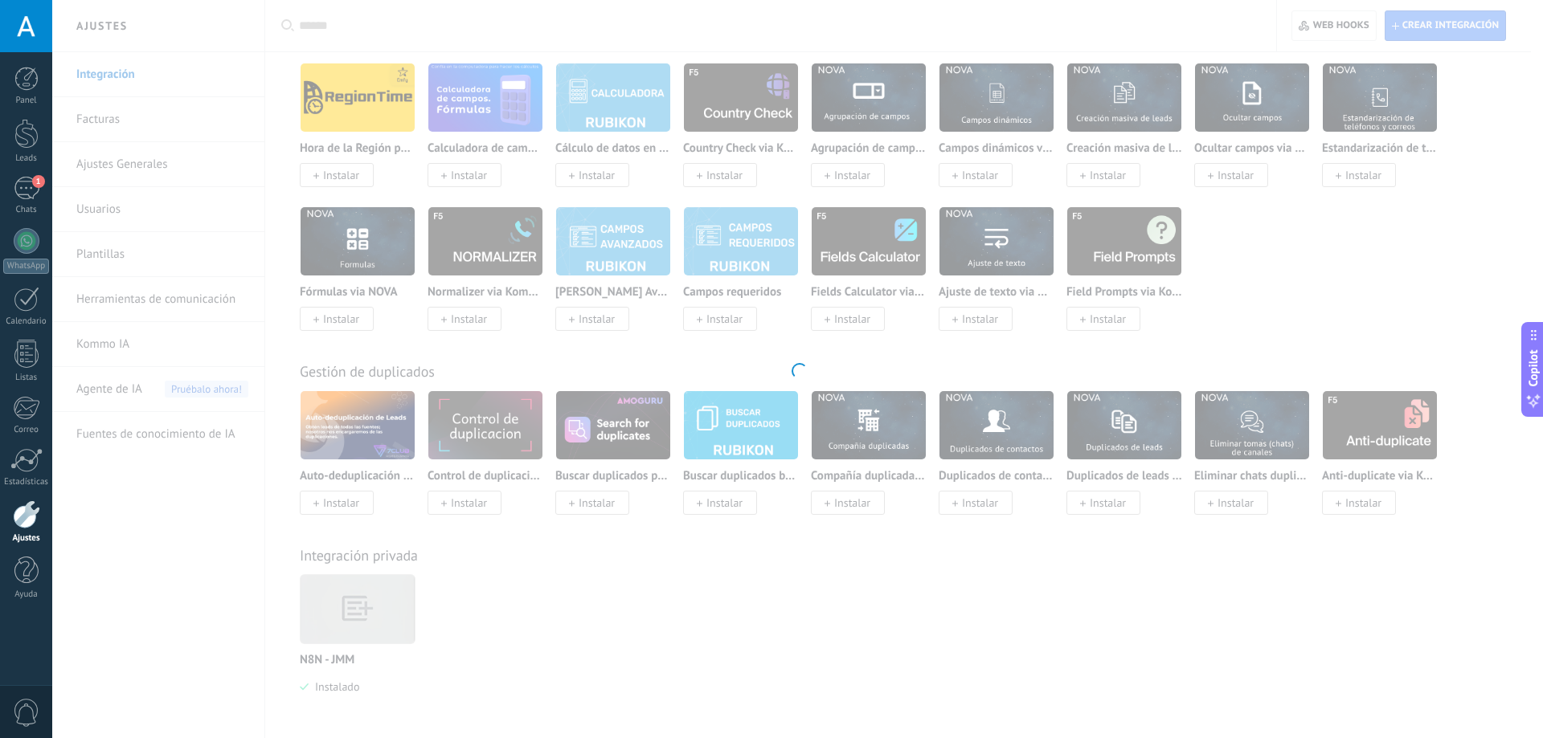
type textarea "**********"
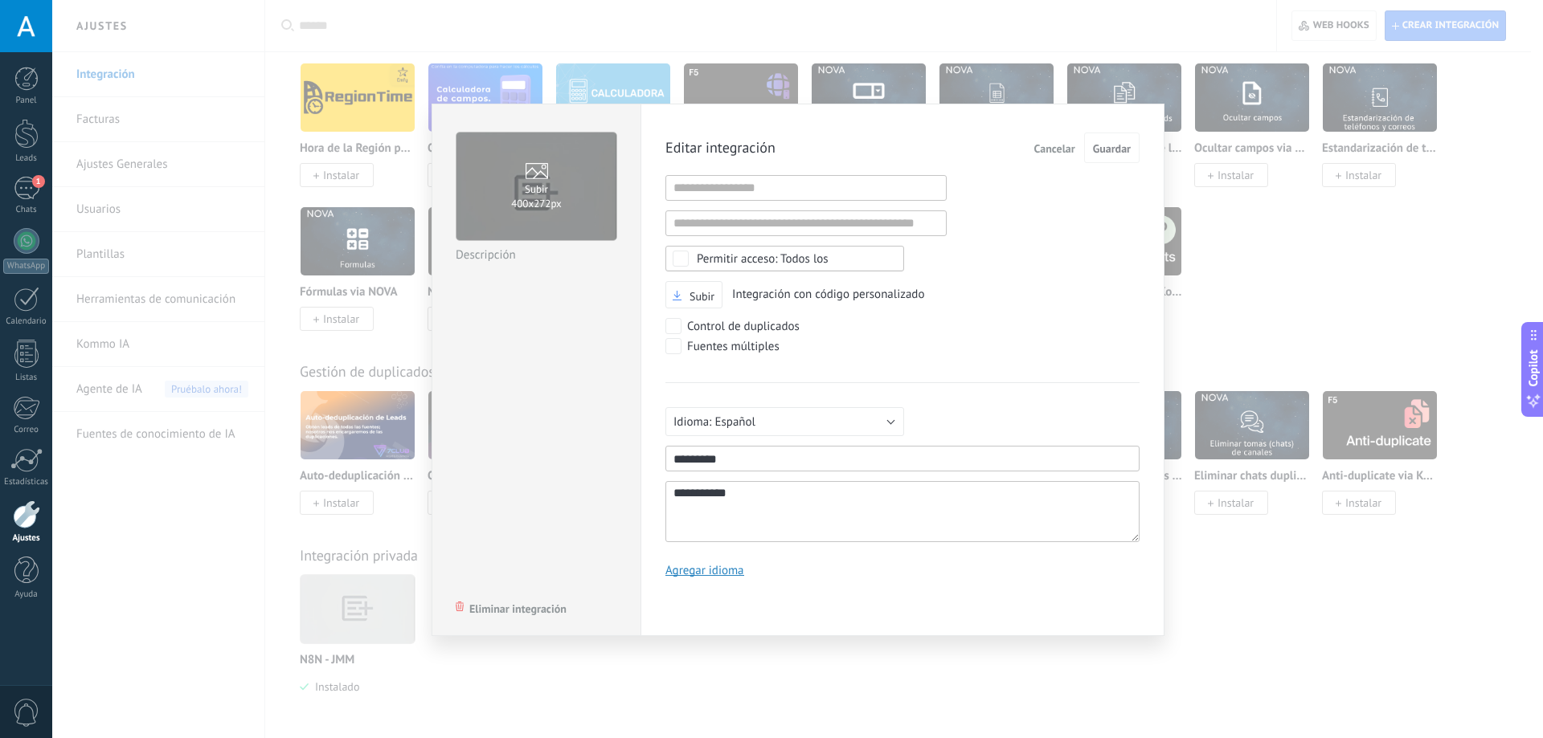
click at [1059, 146] on span "Cancelar" at bounding box center [1054, 148] width 41 height 11
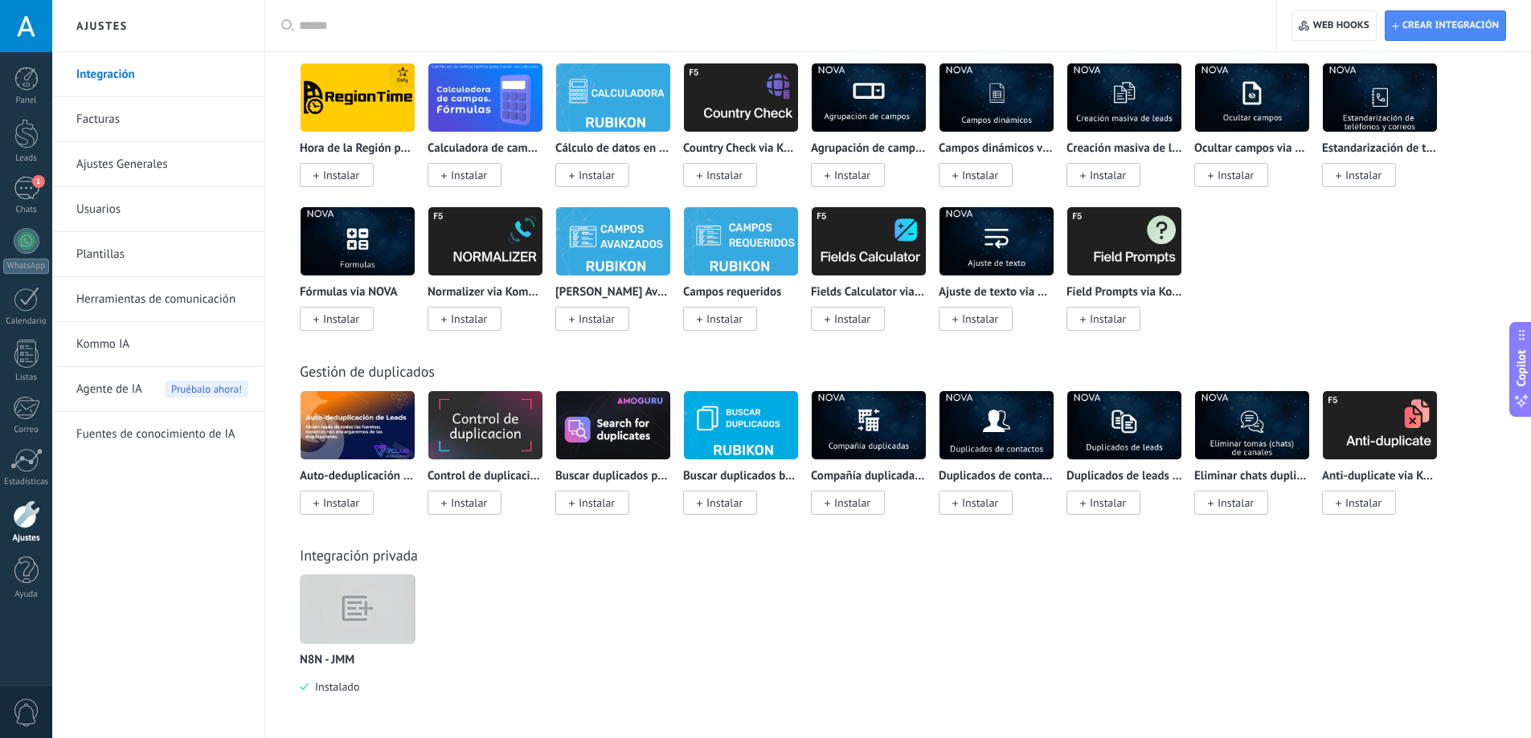
click at [394, 574] on div "Integración privada N8N - JMM Instalado" at bounding box center [897, 606] width 1233 height 184
click at [396, 587] on img at bounding box center [358, 610] width 114 height 88
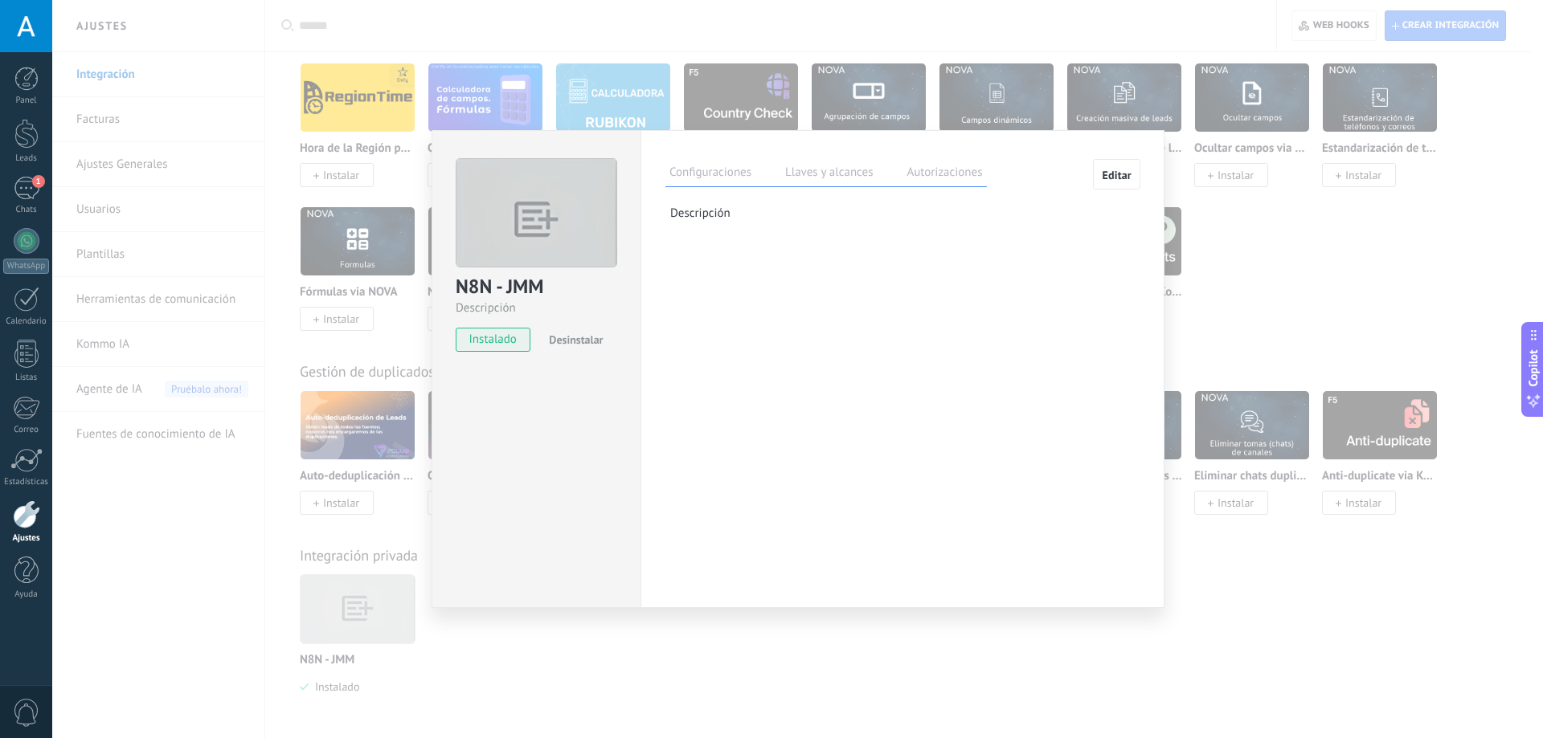
click at [962, 177] on label "Autorizaciones" at bounding box center [944, 174] width 84 height 23
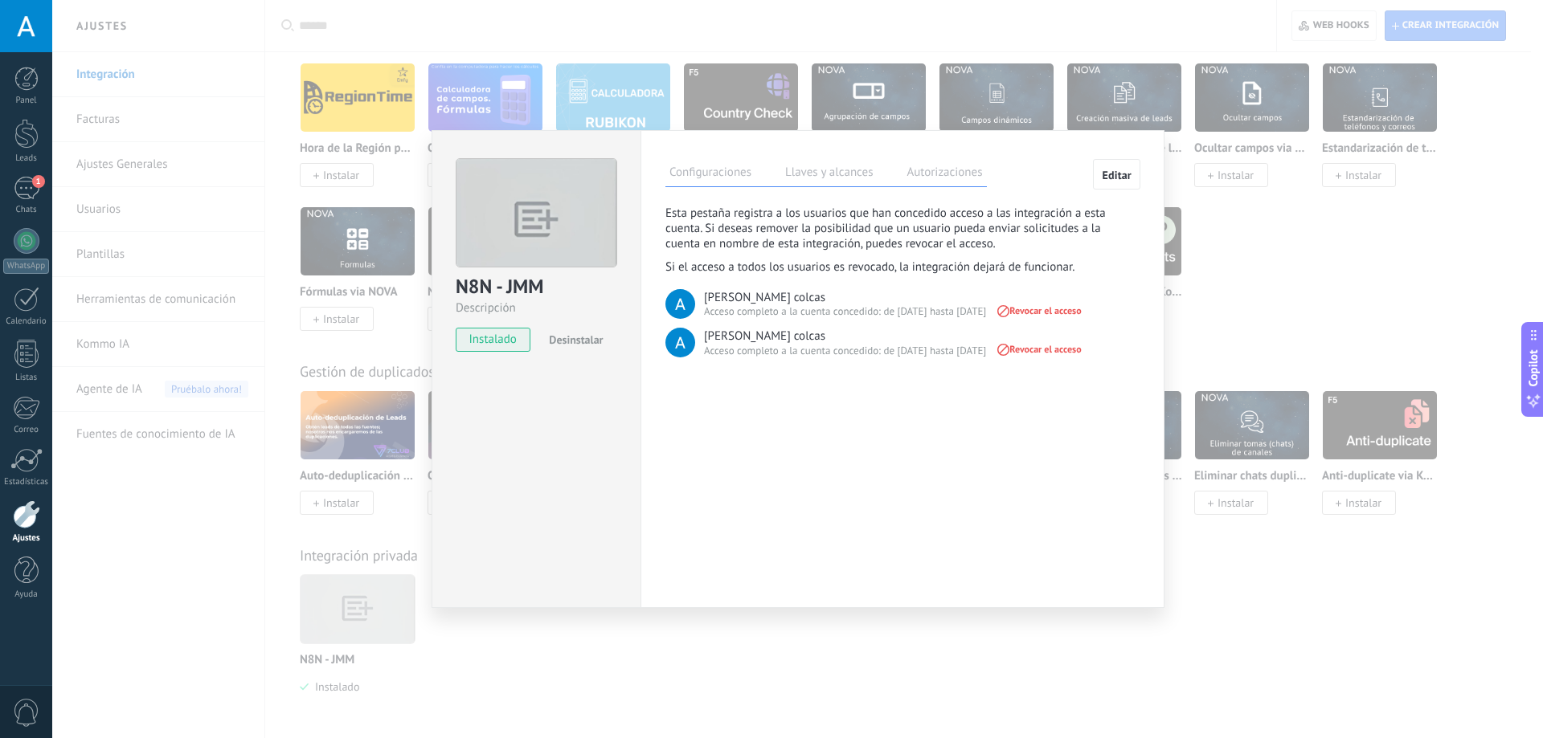
click at [837, 174] on label "Llaves y alcances" at bounding box center [829, 174] width 96 height 23
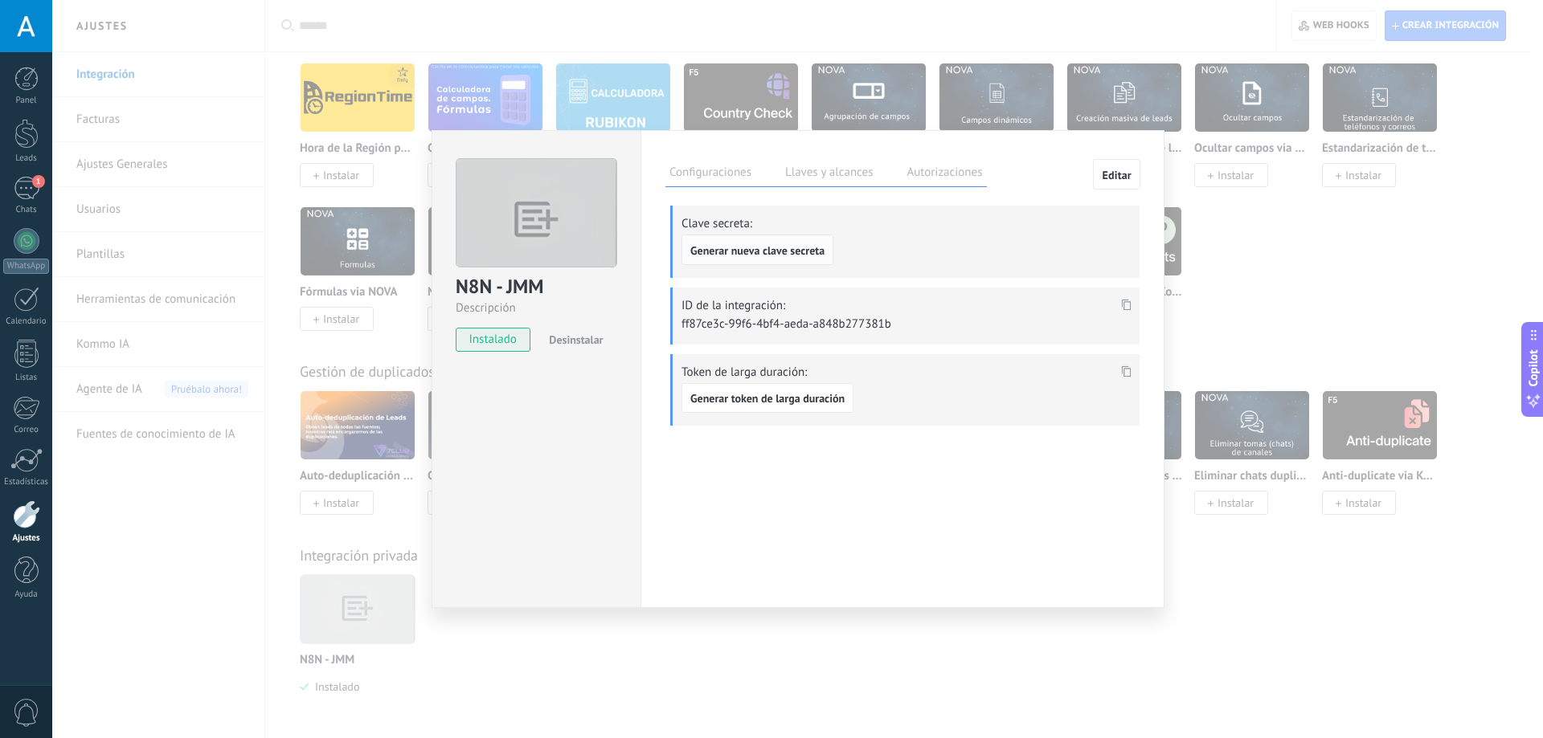
click at [800, 243] on button "Generar nueva clave secreta" at bounding box center [757, 250] width 152 height 31
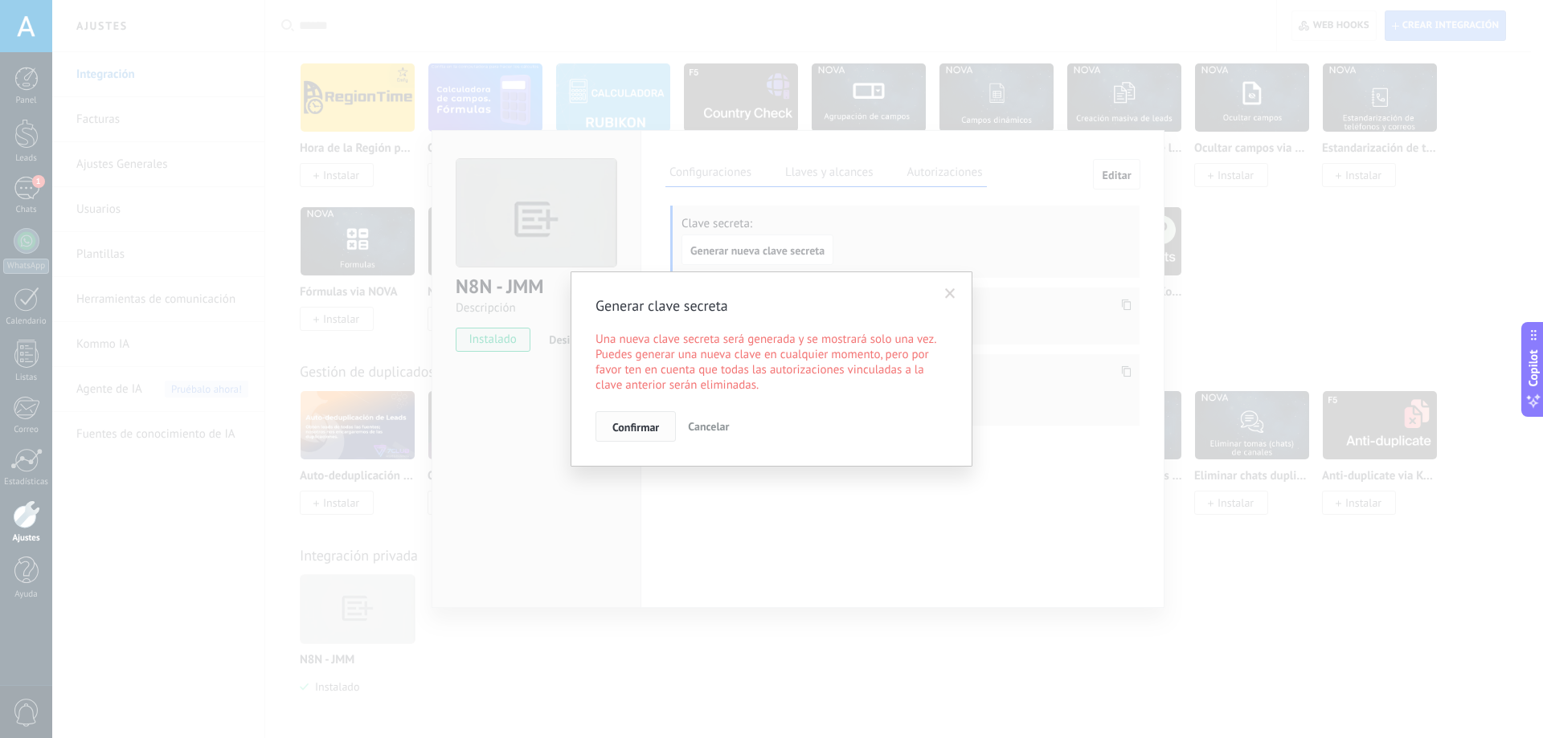
click at [655, 423] on span "Confirmar" at bounding box center [635, 427] width 47 height 11
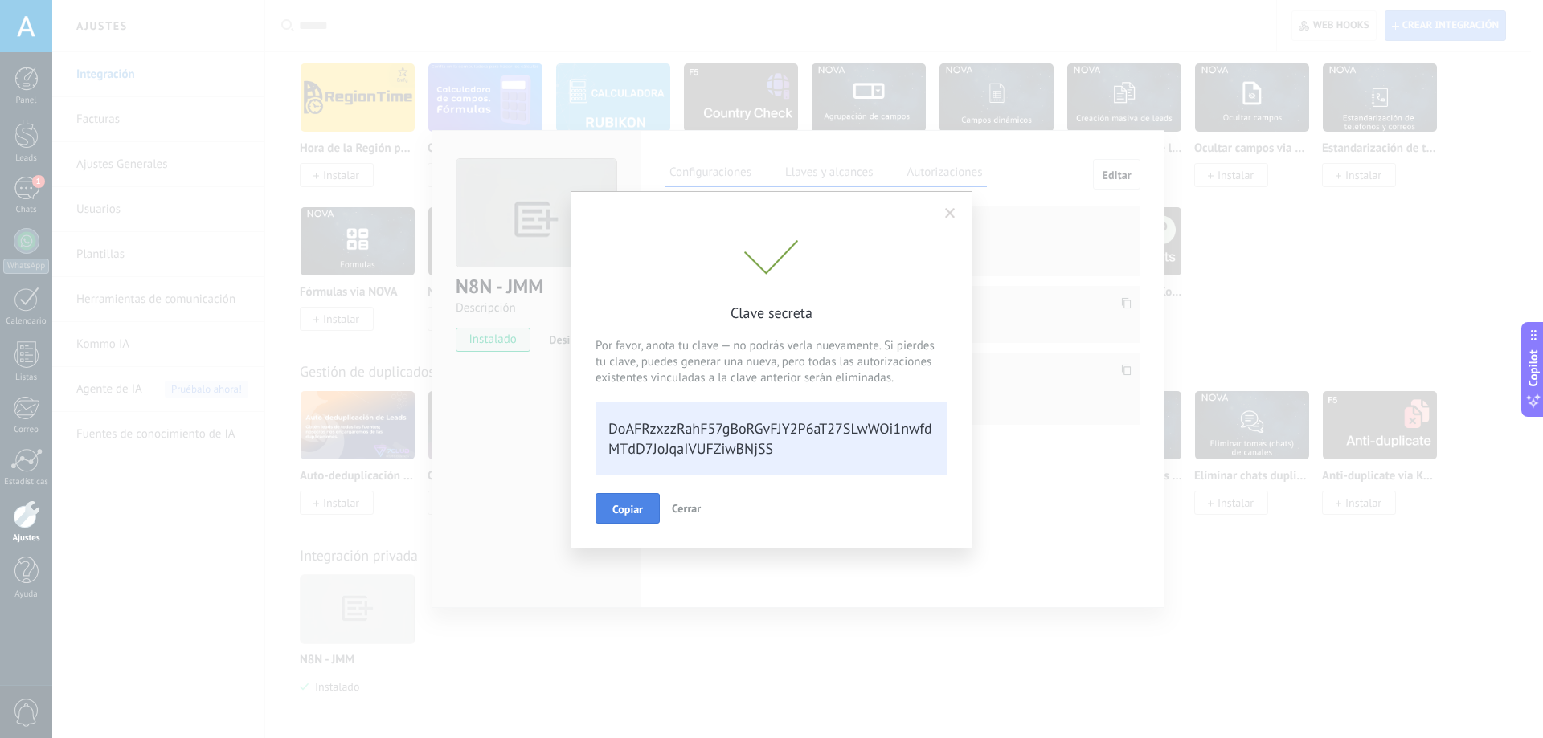
click at [638, 508] on span "Copiar" at bounding box center [627, 509] width 31 height 11
click at [712, 512] on button "Cerrar" at bounding box center [695, 507] width 42 height 29
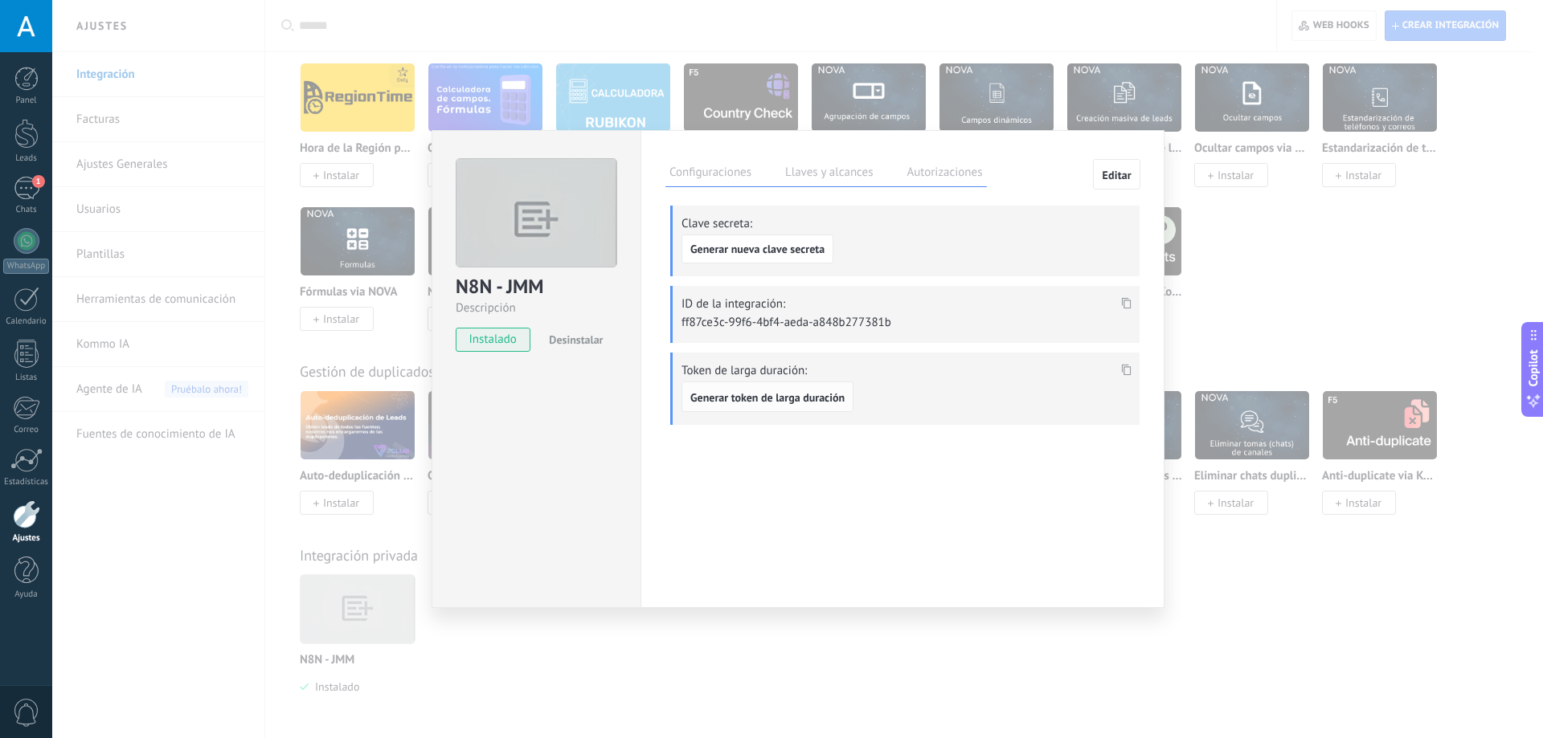
click at [766, 401] on span "Generar token de larga duración" at bounding box center [767, 397] width 154 height 11
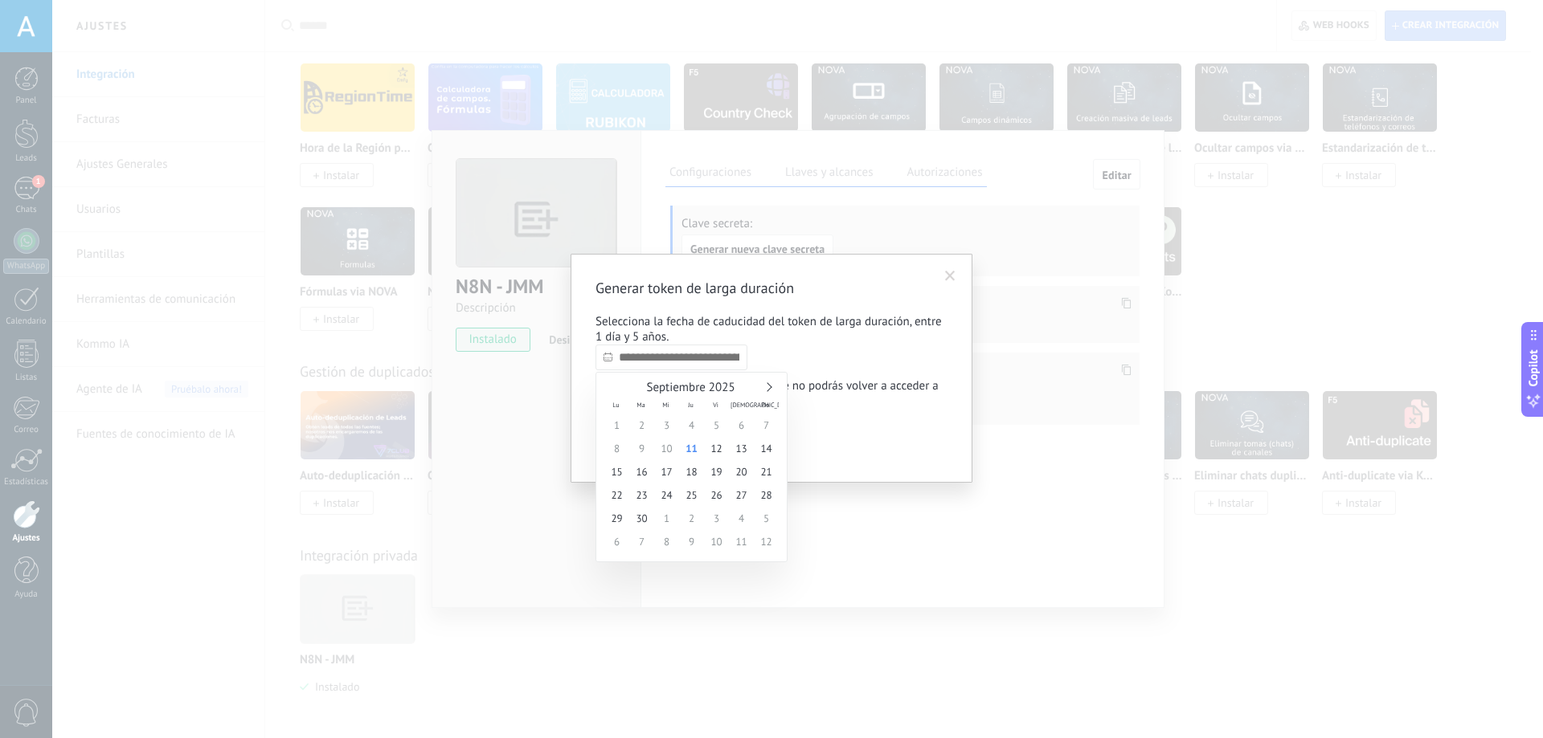
click at [714, 357] on input "text" at bounding box center [671, 358] width 152 height 26
click at [771, 387] on link at bounding box center [767, 386] width 9 height 9
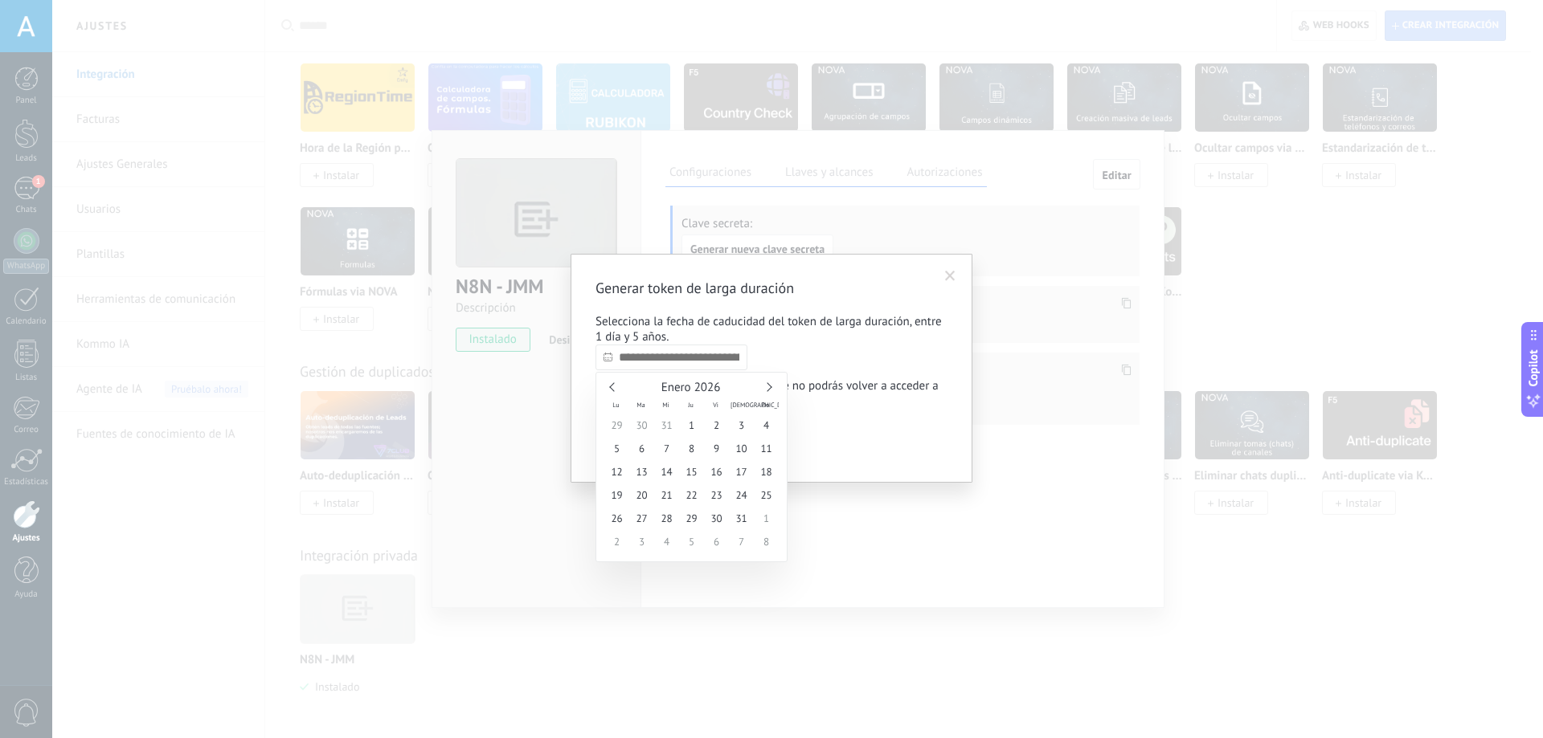
click at [771, 387] on link at bounding box center [767, 386] width 9 height 9
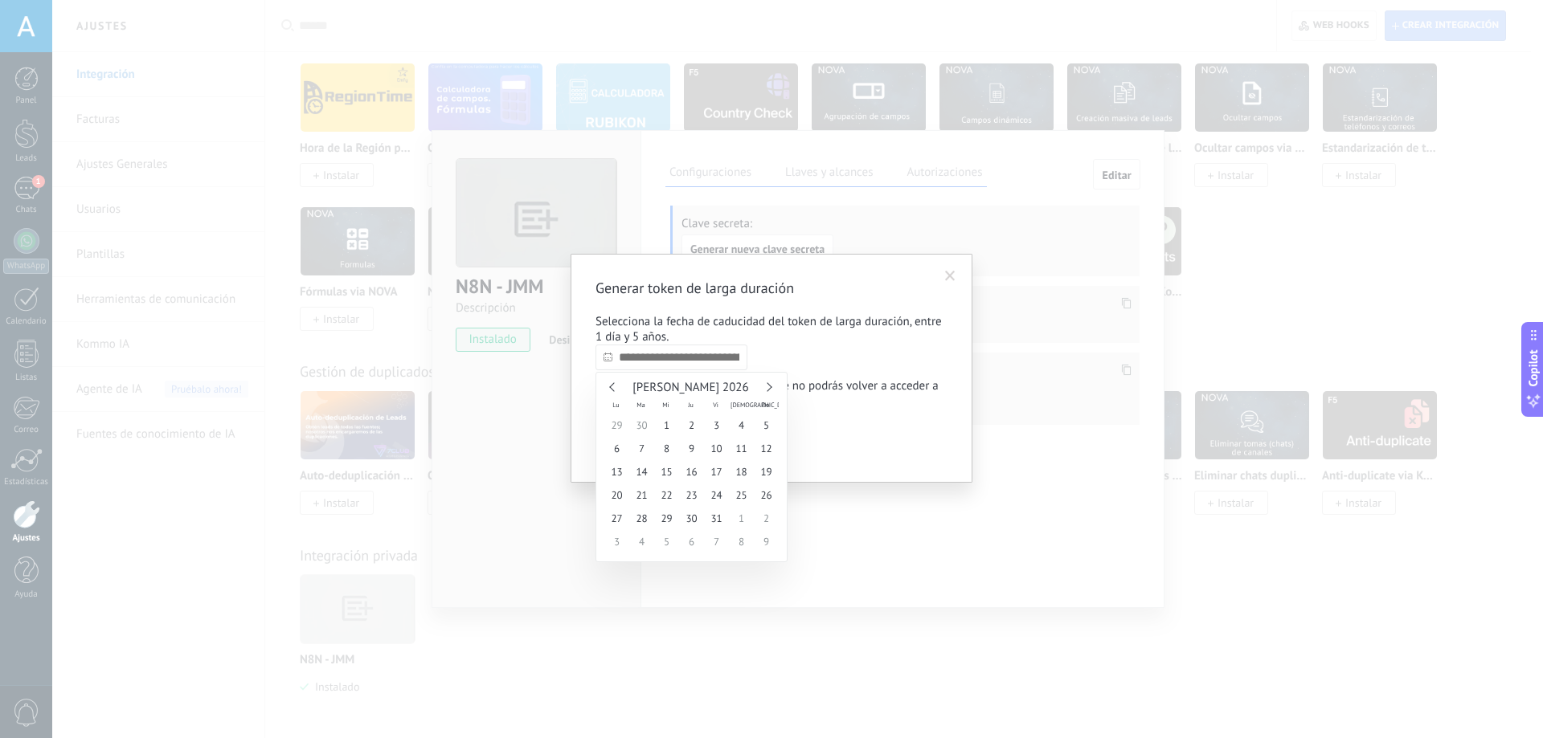
click at [771, 387] on link at bounding box center [767, 386] width 9 height 9
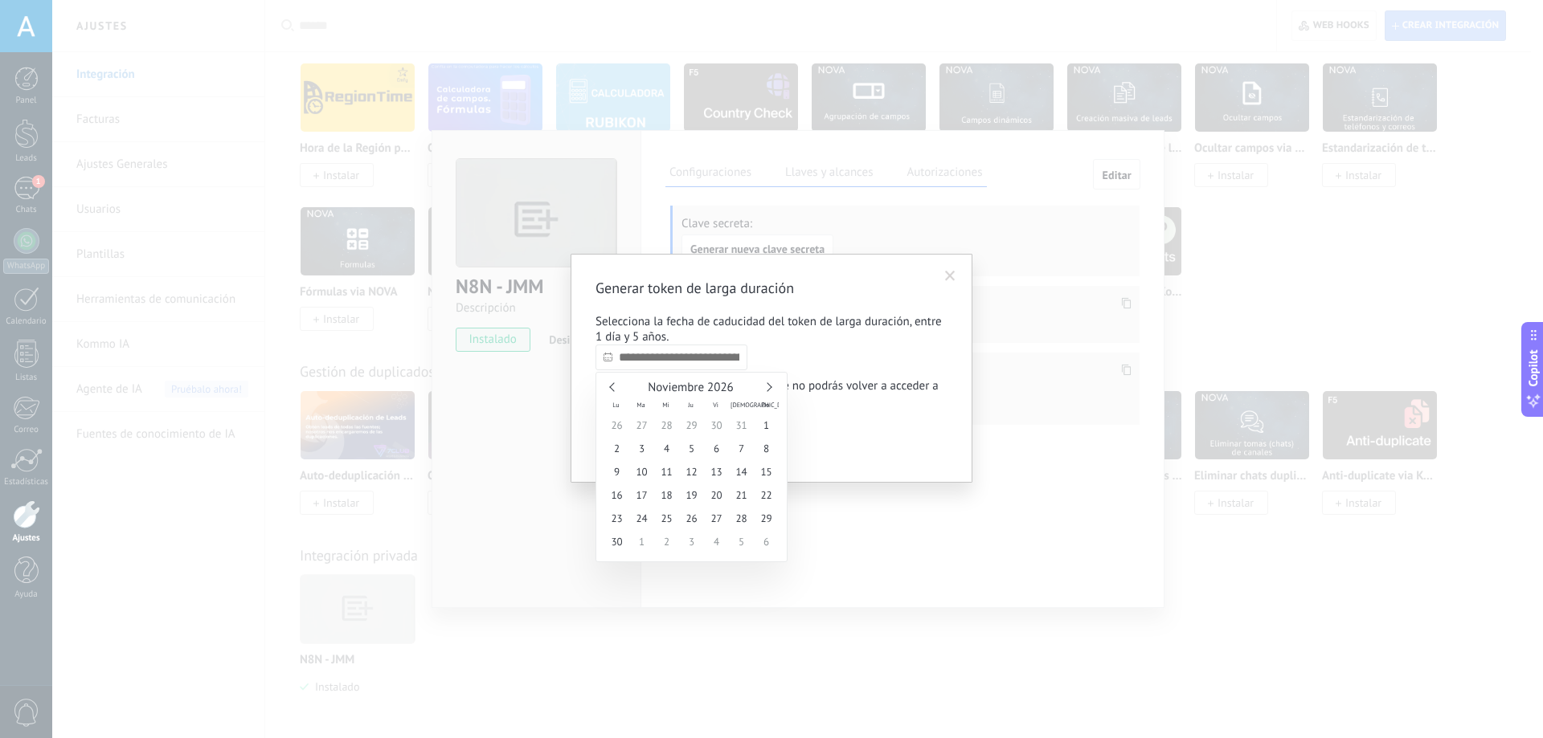
click at [771, 387] on link at bounding box center [767, 386] width 9 height 9
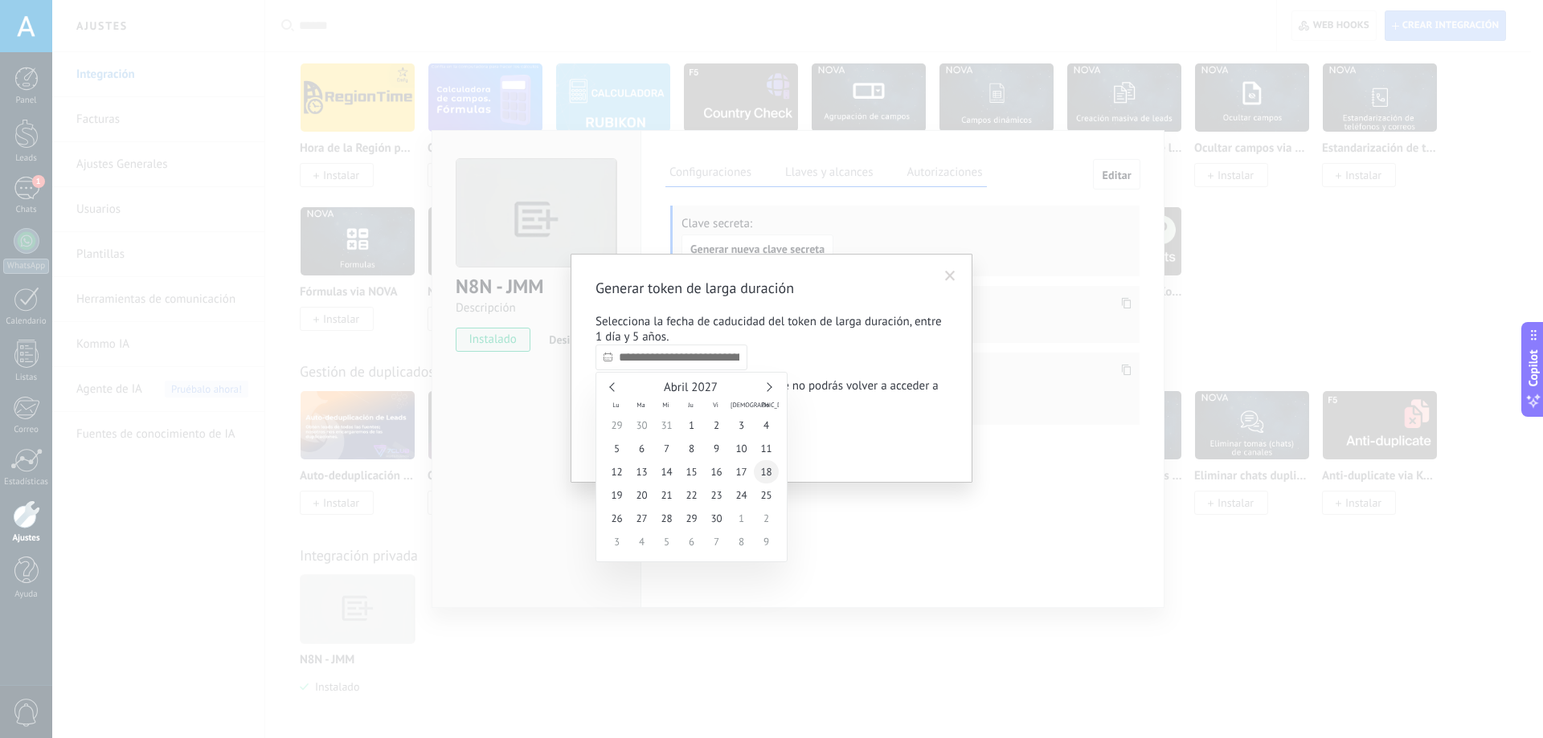
type input "**********"
click at [755, 468] on span "18" at bounding box center [766, 471] width 25 height 23
click at [654, 445] on span "Confirmar" at bounding box center [635, 443] width 47 height 11
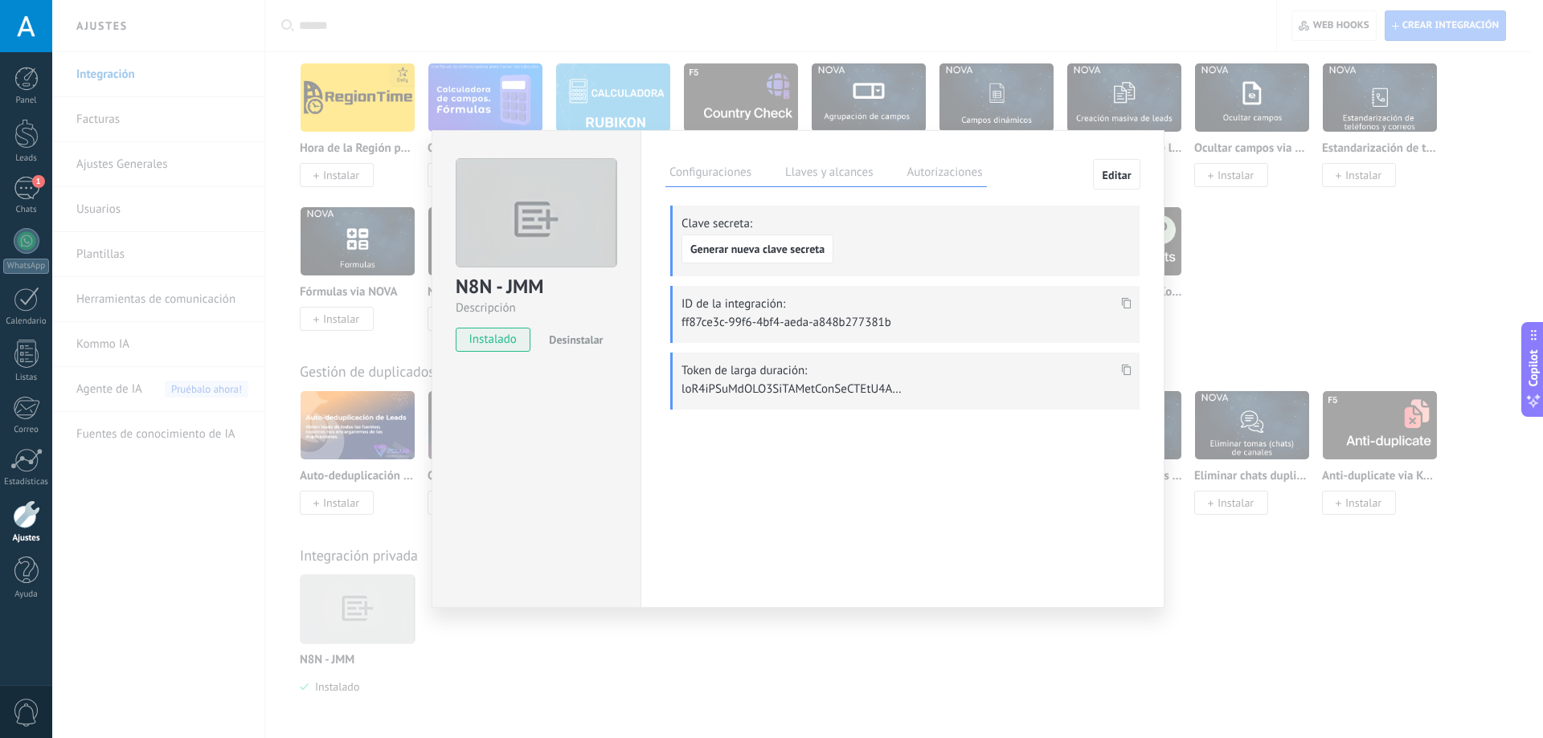
click at [991, 174] on div "Configuraciones Llaves y alcances Autorizaciones Editar" at bounding box center [902, 173] width 474 height 28
click at [959, 178] on label "Autorizaciones" at bounding box center [944, 174] width 84 height 23
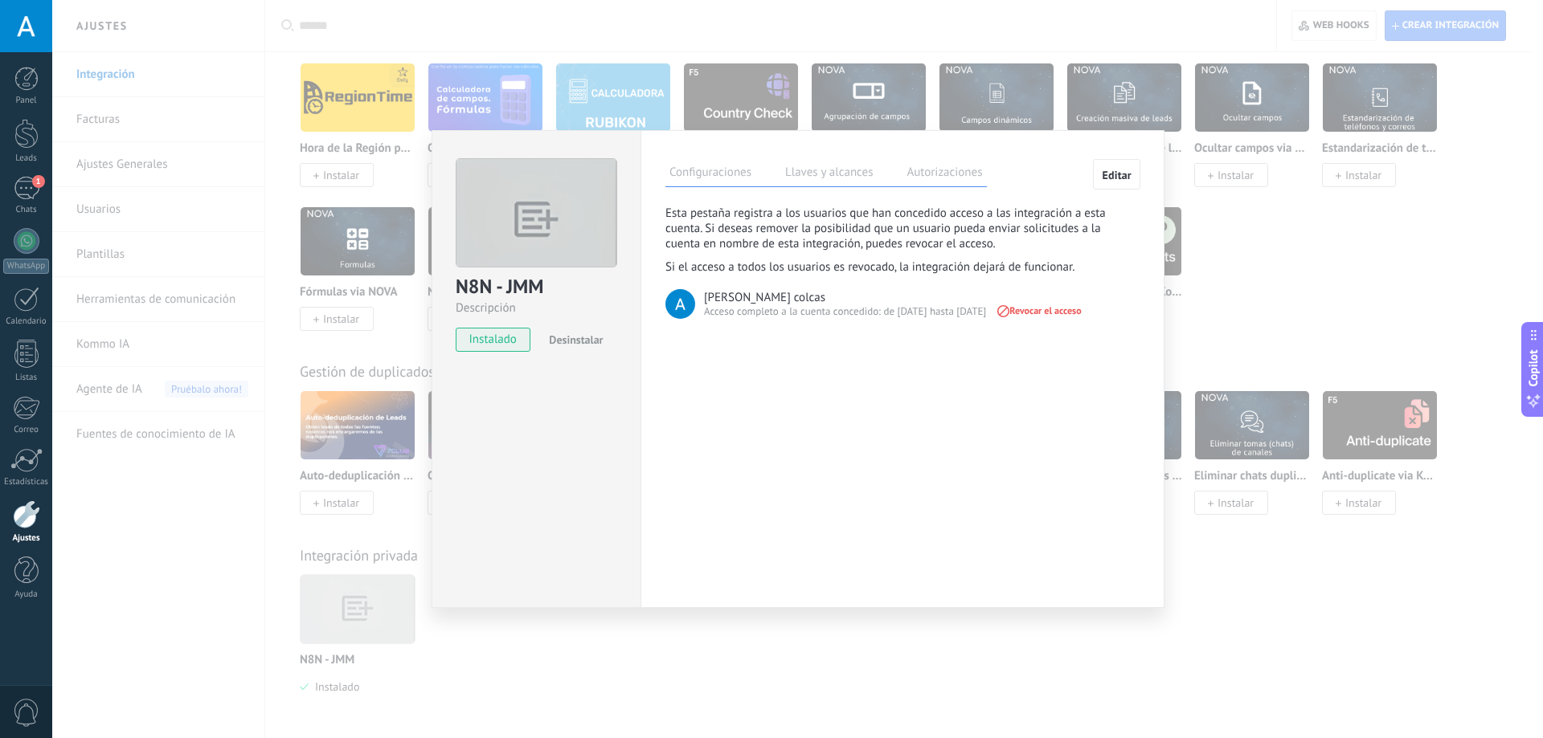
click at [1179, 121] on div "N8N - JMM Descripción instalado Desinstalar Configuraciones Llaves y alcances A…" at bounding box center [797, 369] width 1491 height 738
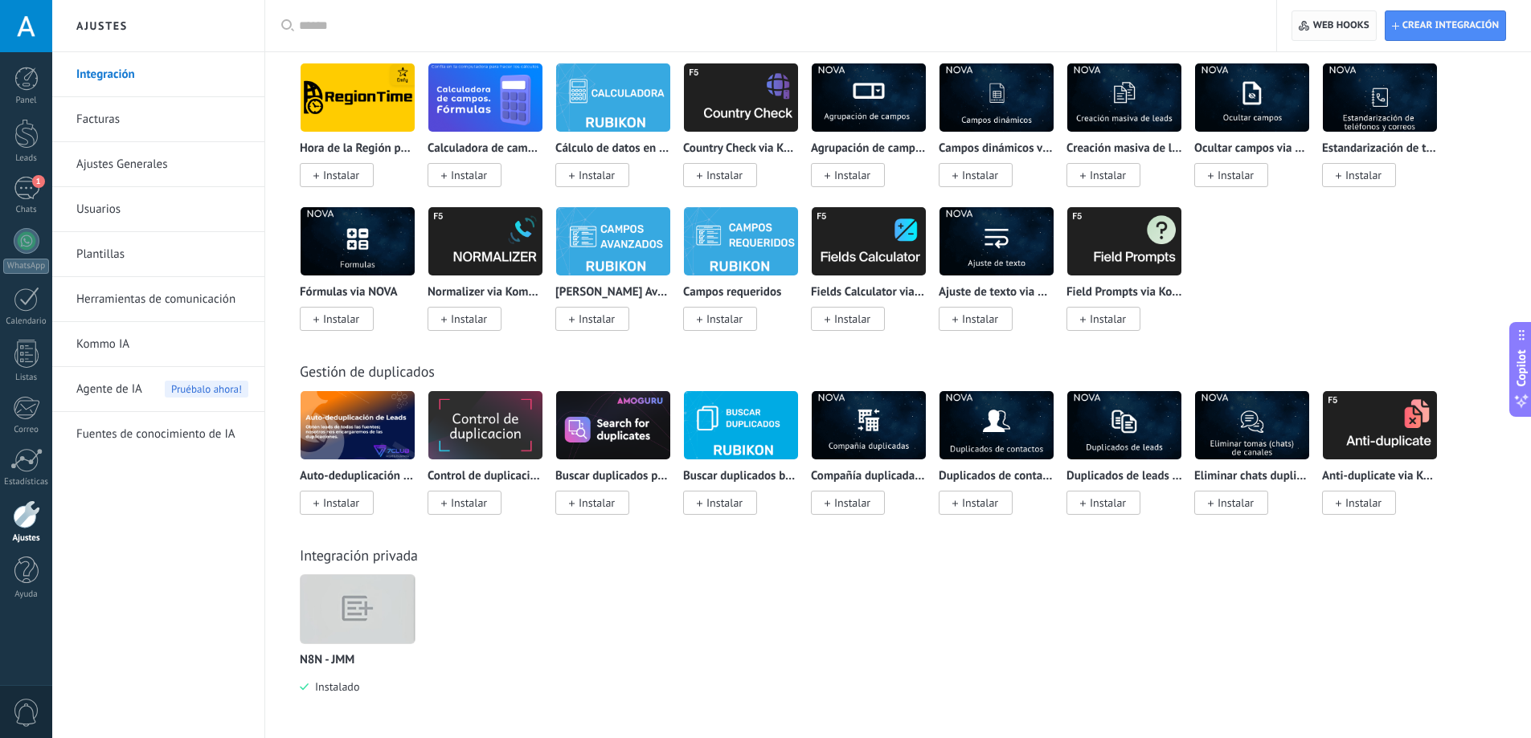
click at [1350, 17] on span "Web hooks 0" at bounding box center [1334, 25] width 70 height 29
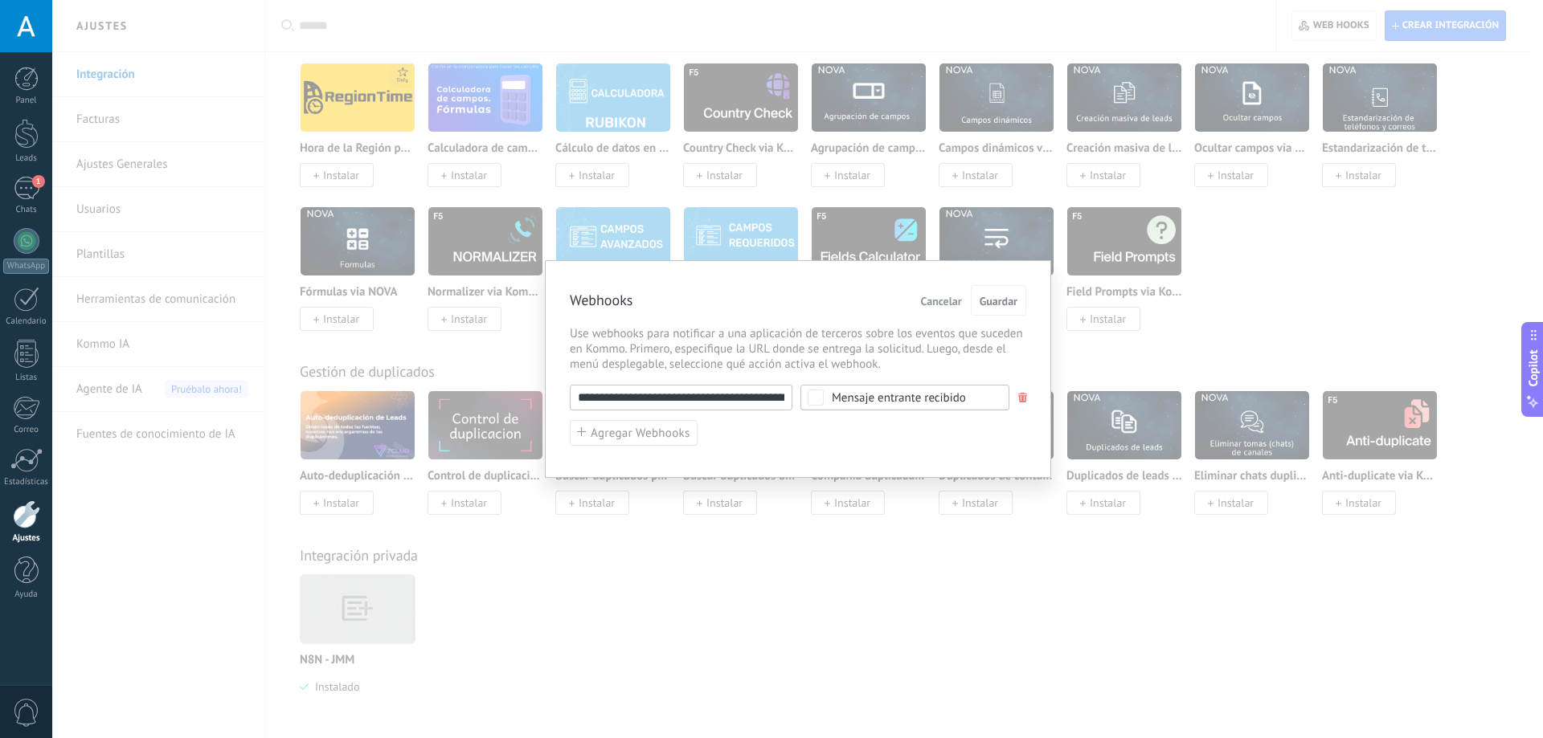
click at [759, 393] on input "**********" at bounding box center [681, 398] width 223 height 26
click at [955, 435] on div "**********" at bounding box center [798, 416] width 456 height 62
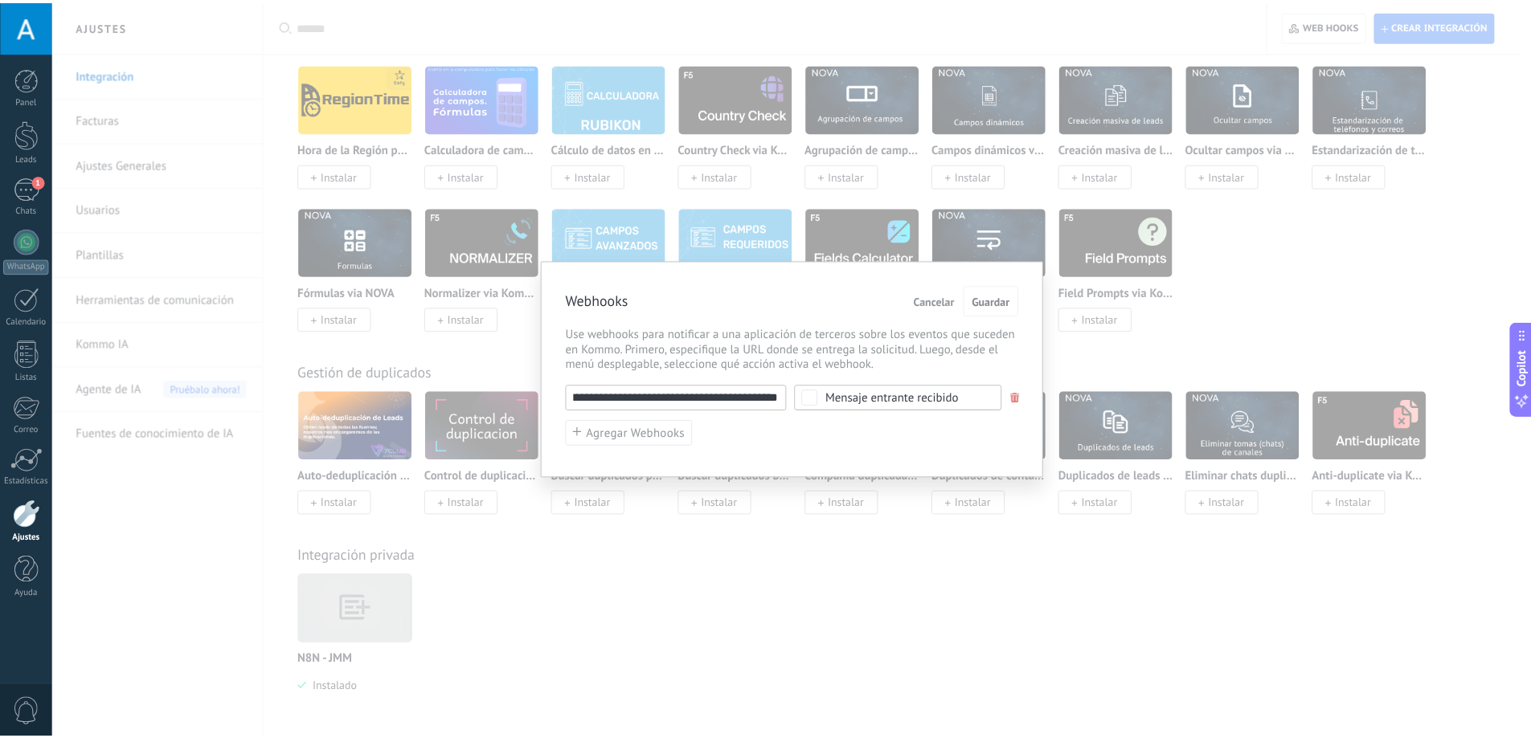
scroll to position [0, 0]
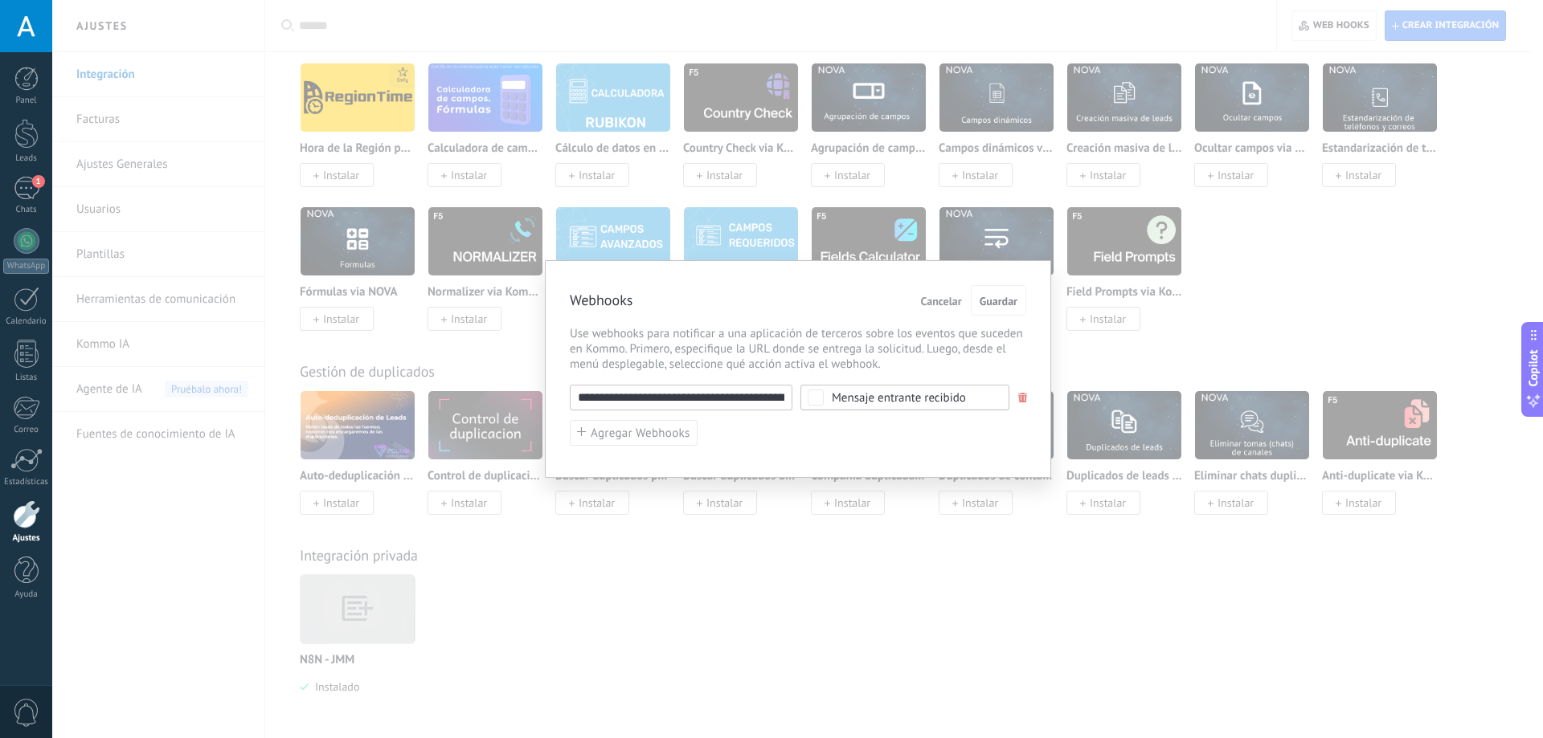
click at [1168, 275] on div "**********" at bounding box center [797, 369] width 1491 height 738
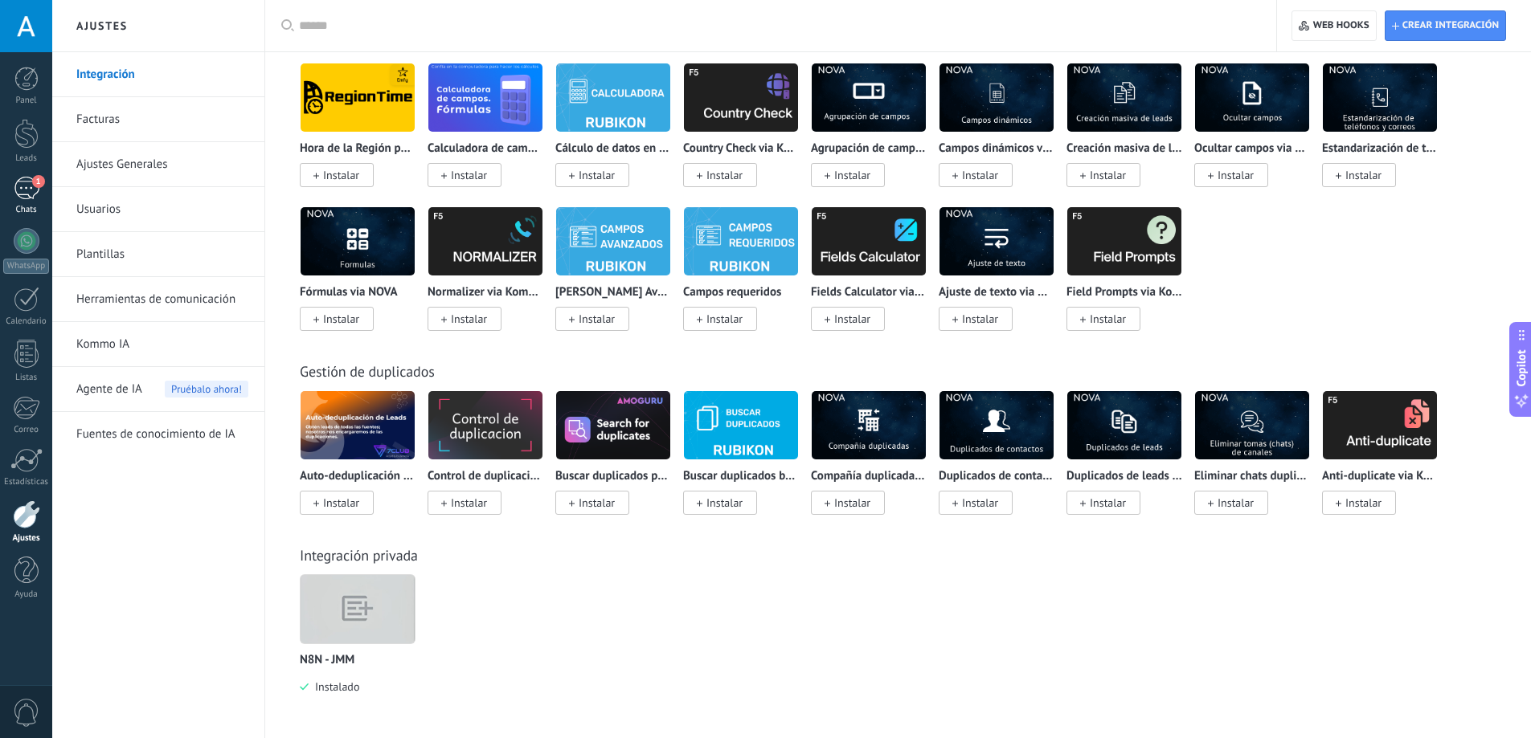
click at [38, 186] on span "1" at bounding box center [38, 181] width 13 height 13
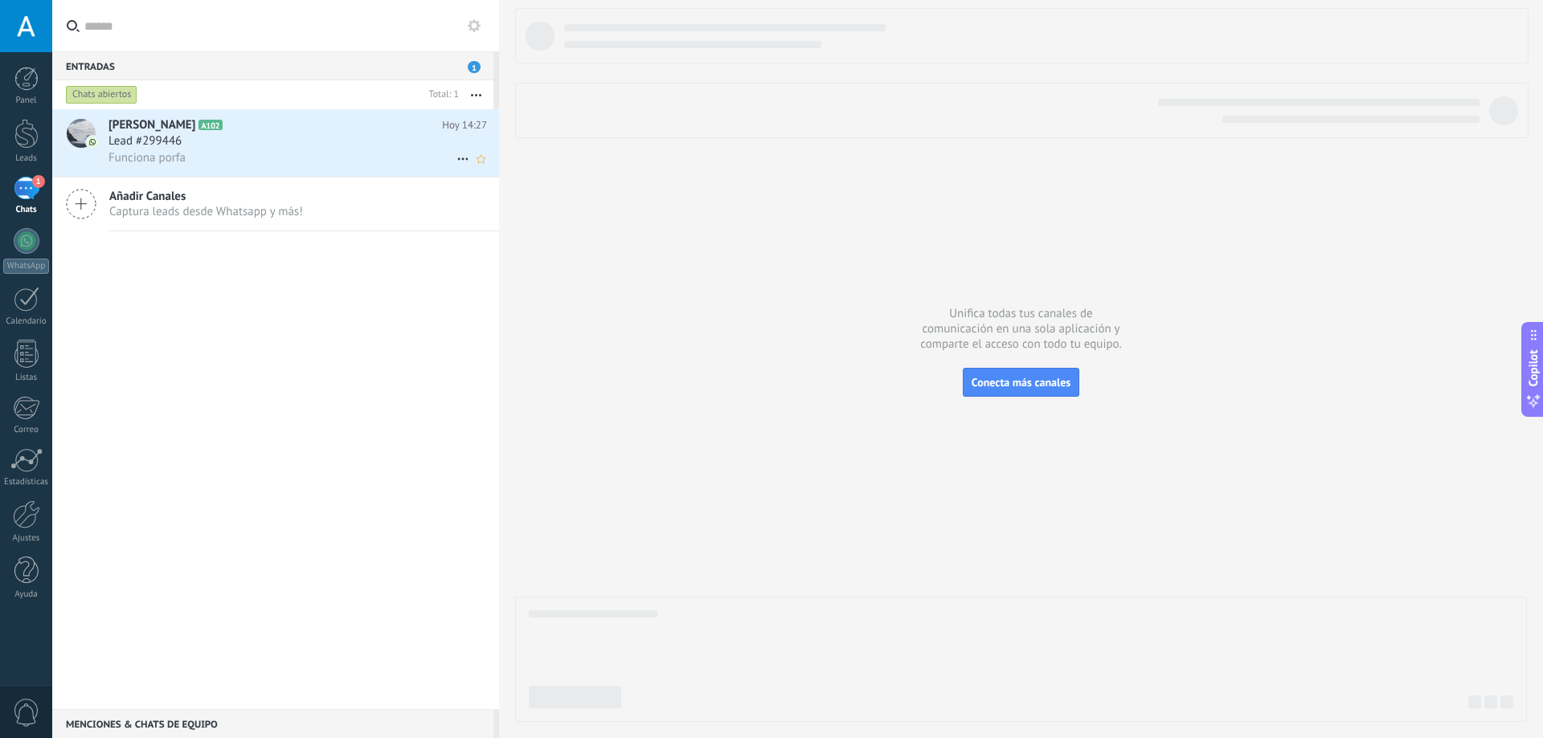
click at [276, 154] on div "Funciona porfa" at bounding box center [297, 157] width 378 height 17
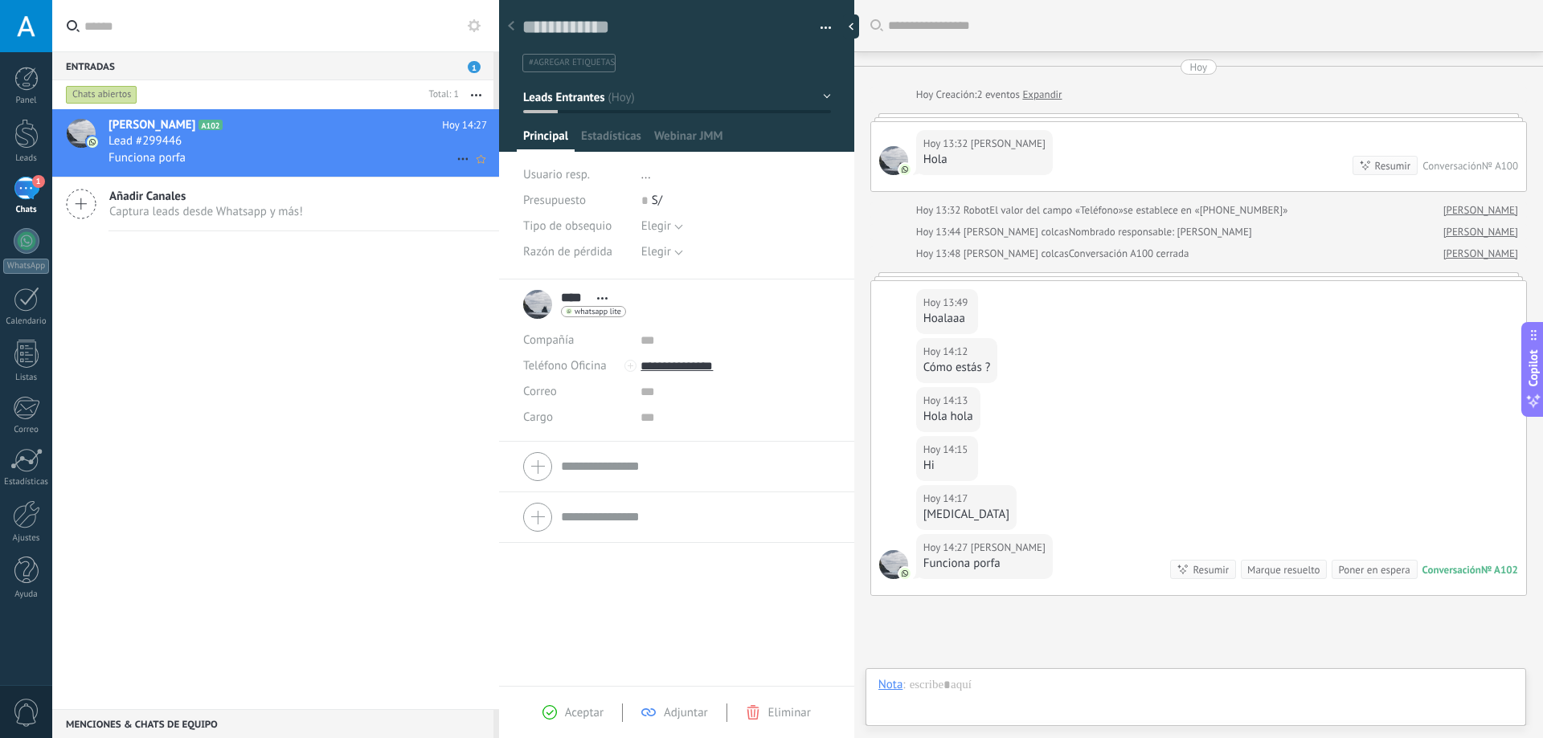
scroll to position [138, 0]
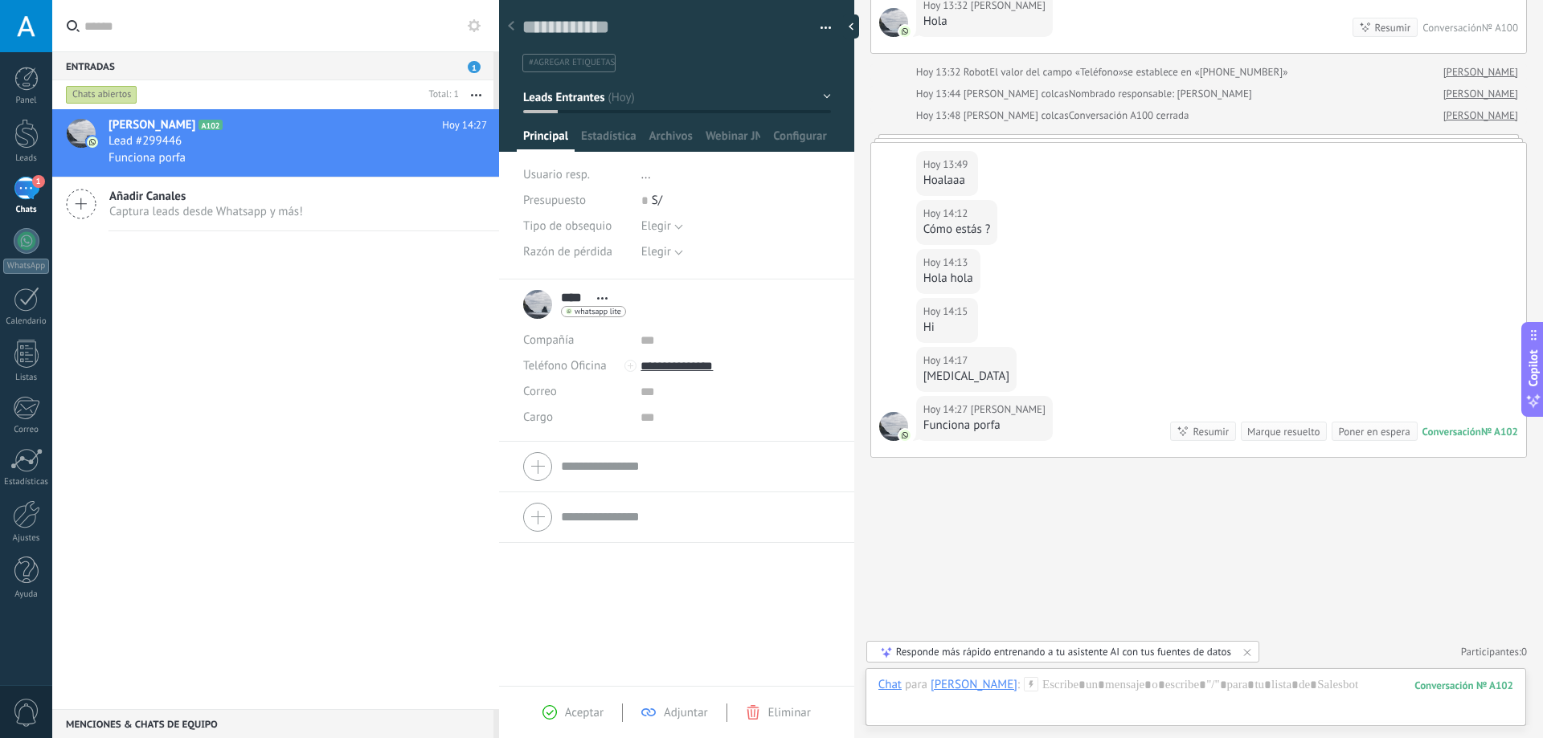
click at [24, 205] on div "Chats" at bounding box center [26, 210] width 47 height 10
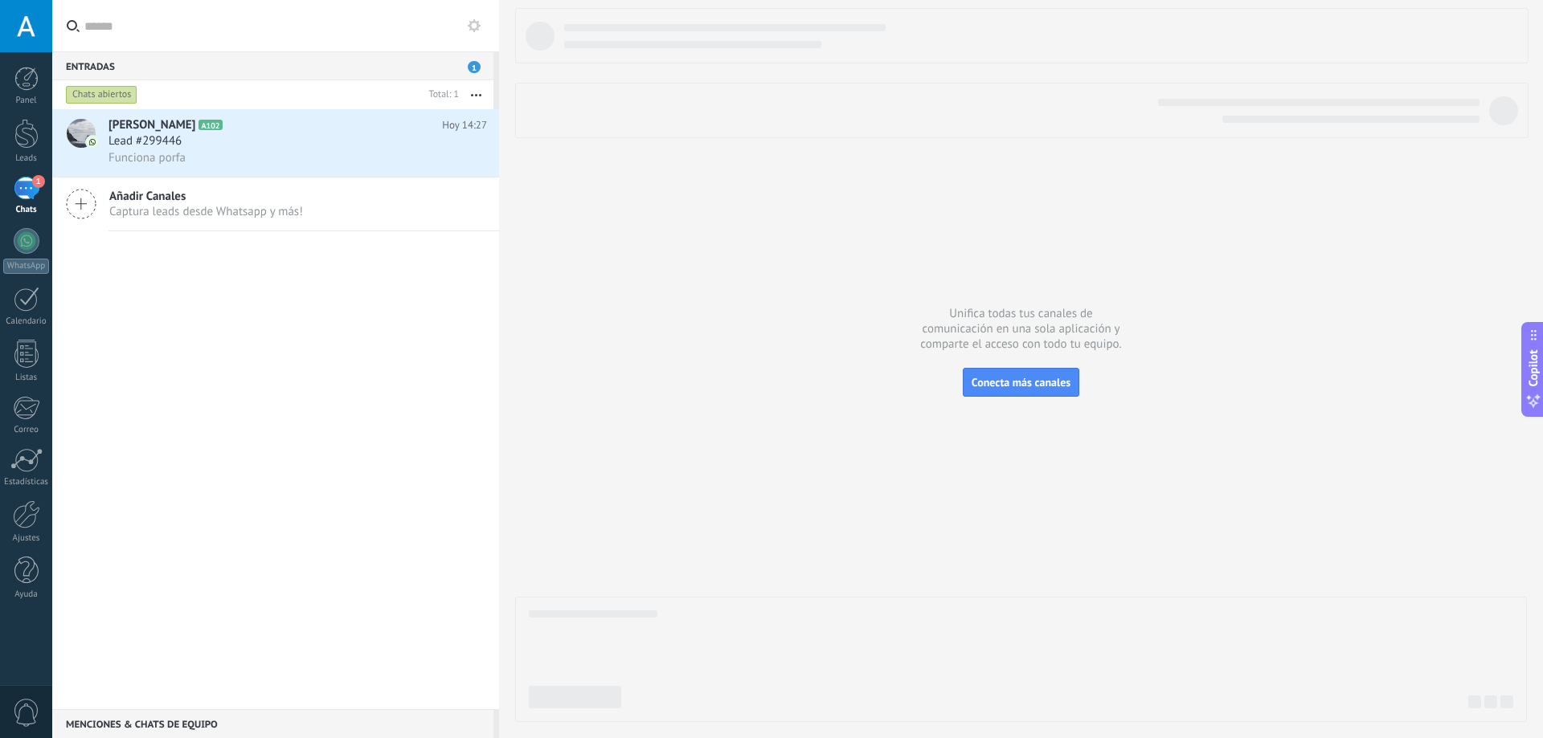
click at [35, 200] on div "1" at bounding box center [27, 188] width 26 height 23
click at [180, 151] on span "Funciona porfa" at bounding box center [146, 157] width 77 height 15
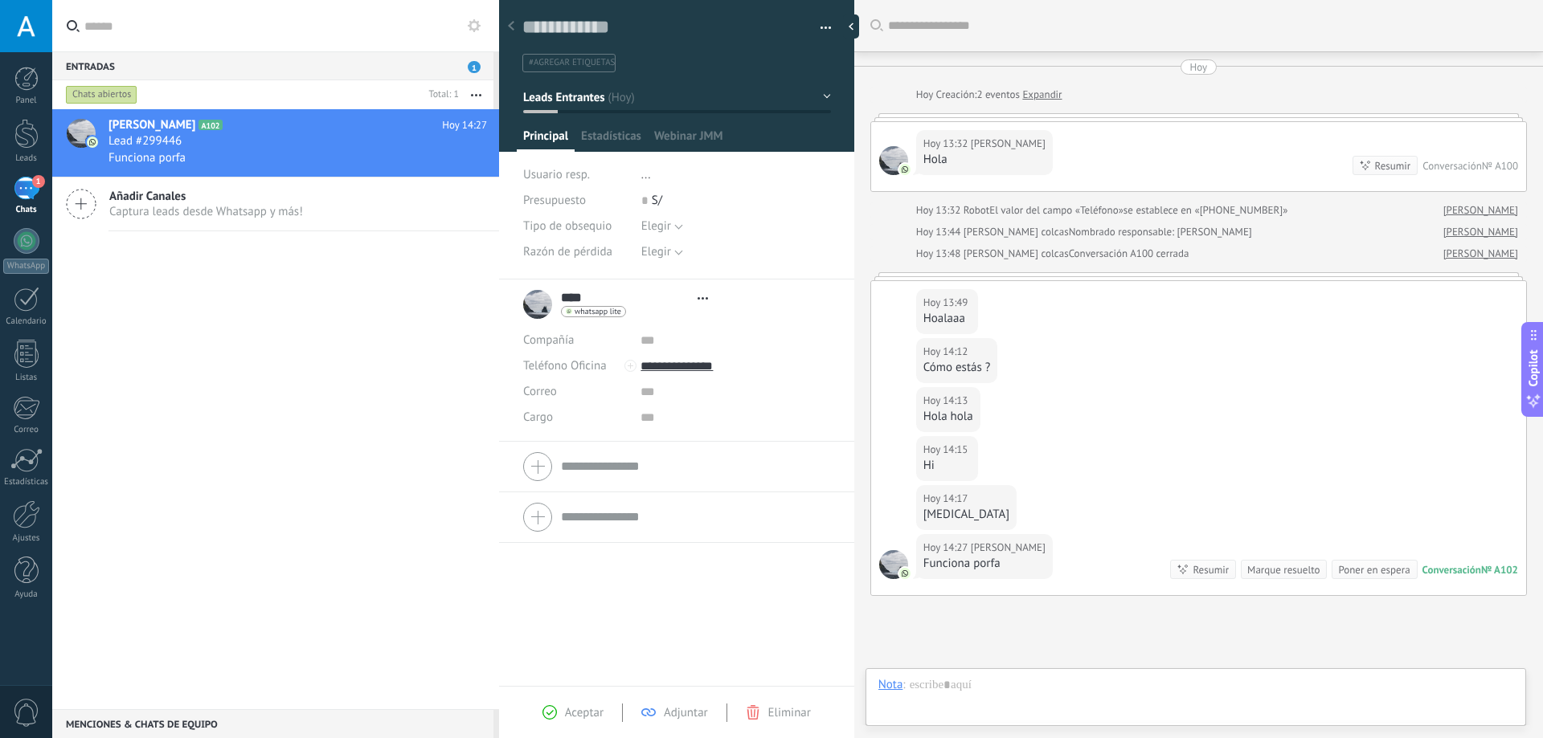
scroll to position [138, 0]
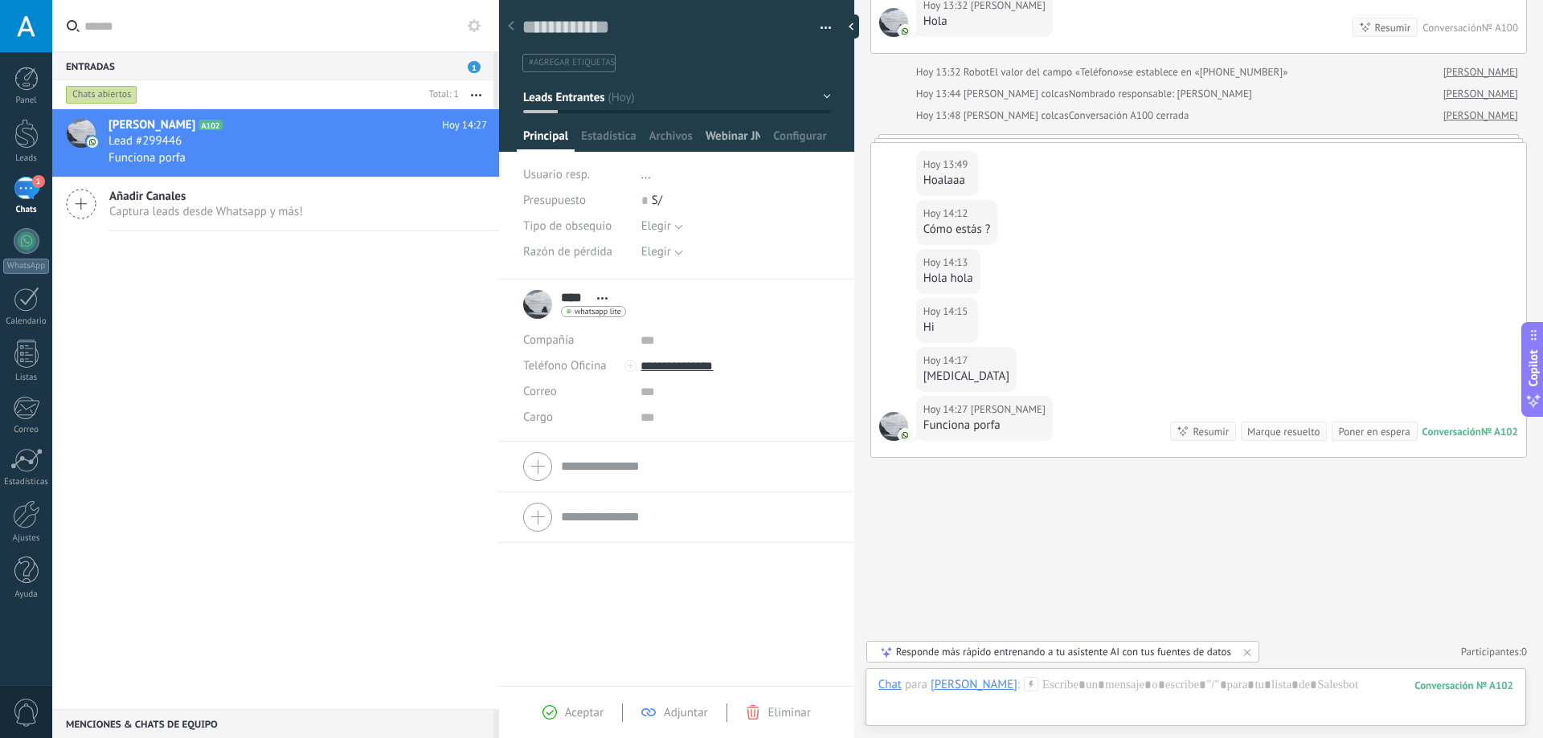
click at [747, 132] on span "Webinar JMM" at bounding box center [733, 140] width 55 height 23
type textarea "***"
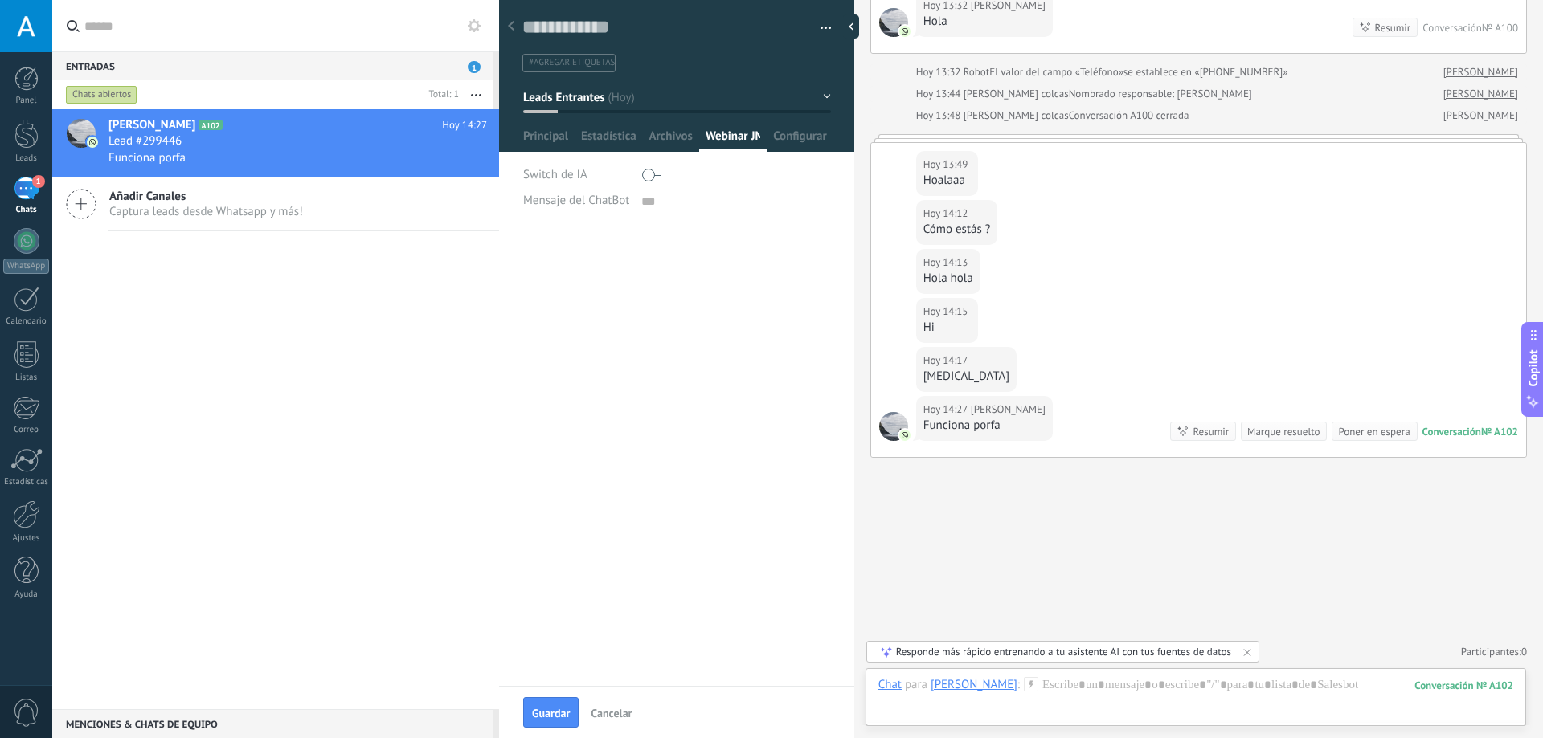
click at [705, 292] on div "**** Knox **** Knox Apellido Abrir detalle Copie el nombre" at bounding box center [676, 457] width 355 height 459
click at [20, 506] on div at bounding box center [26, 515] width 27 height 28
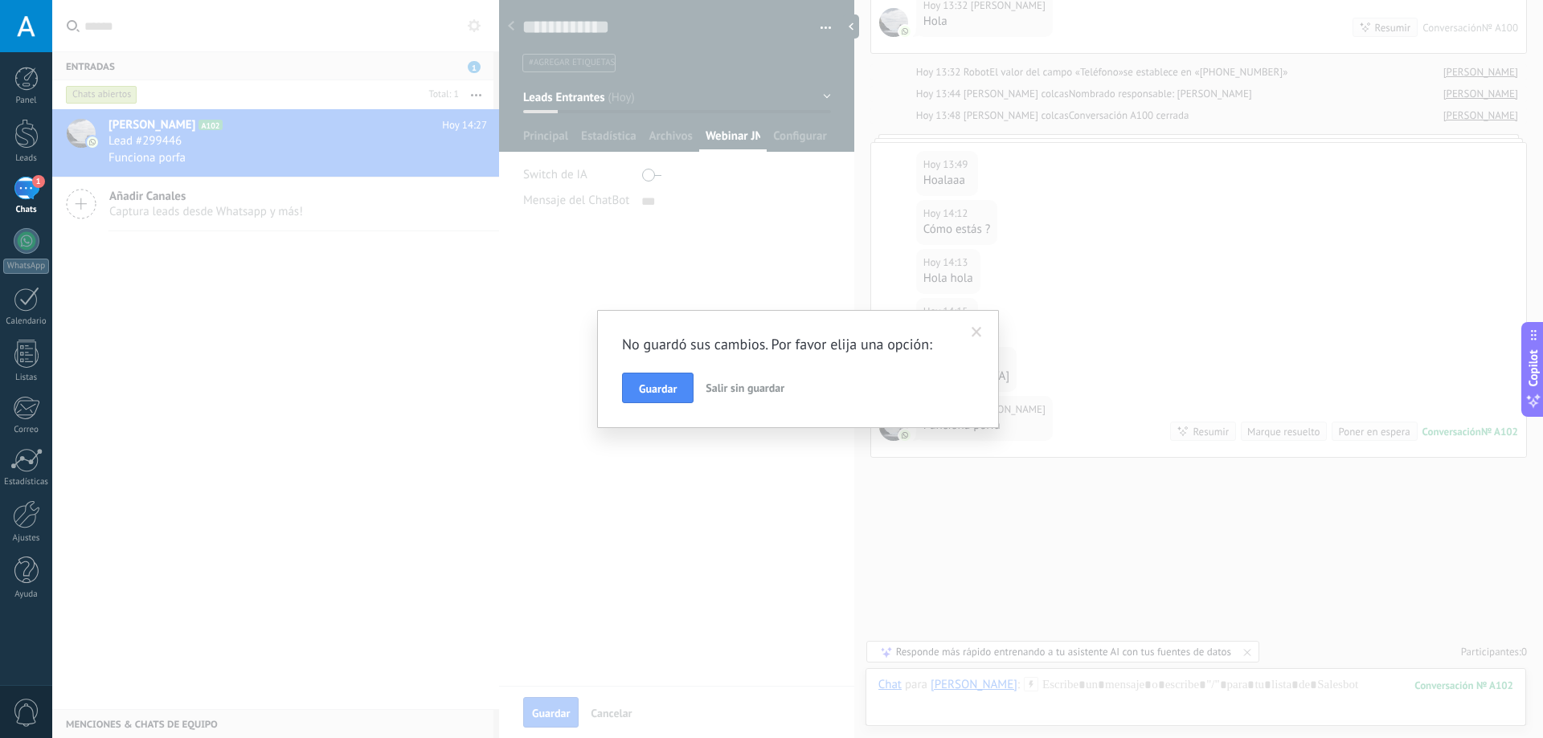
click at [720, 382] on span "Salir sin guardar" at bounding box center [745, 388] width 79 height 14
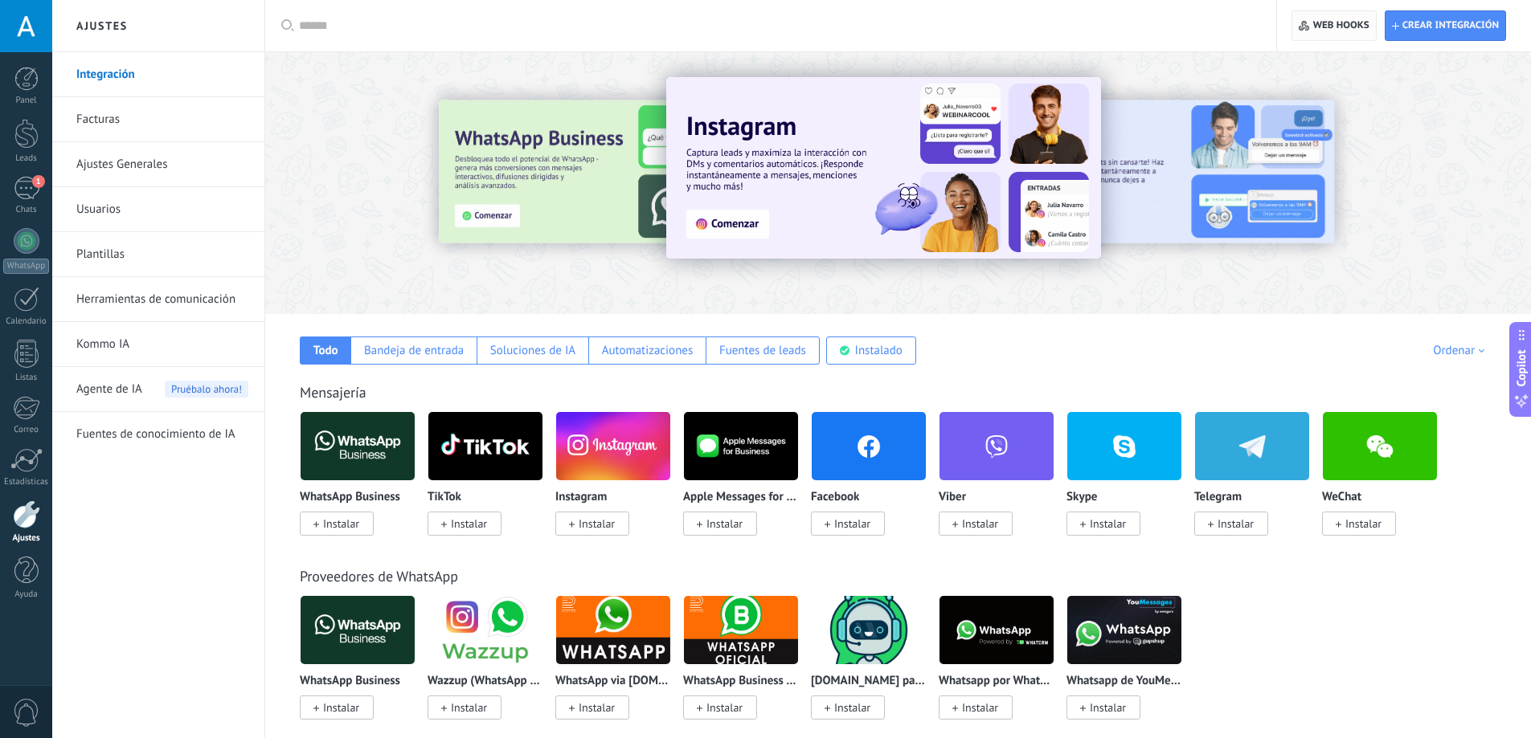
click at [1329, 20] on span "Web hooks 0" at bounding box center [1341, 25] width 56 height 13
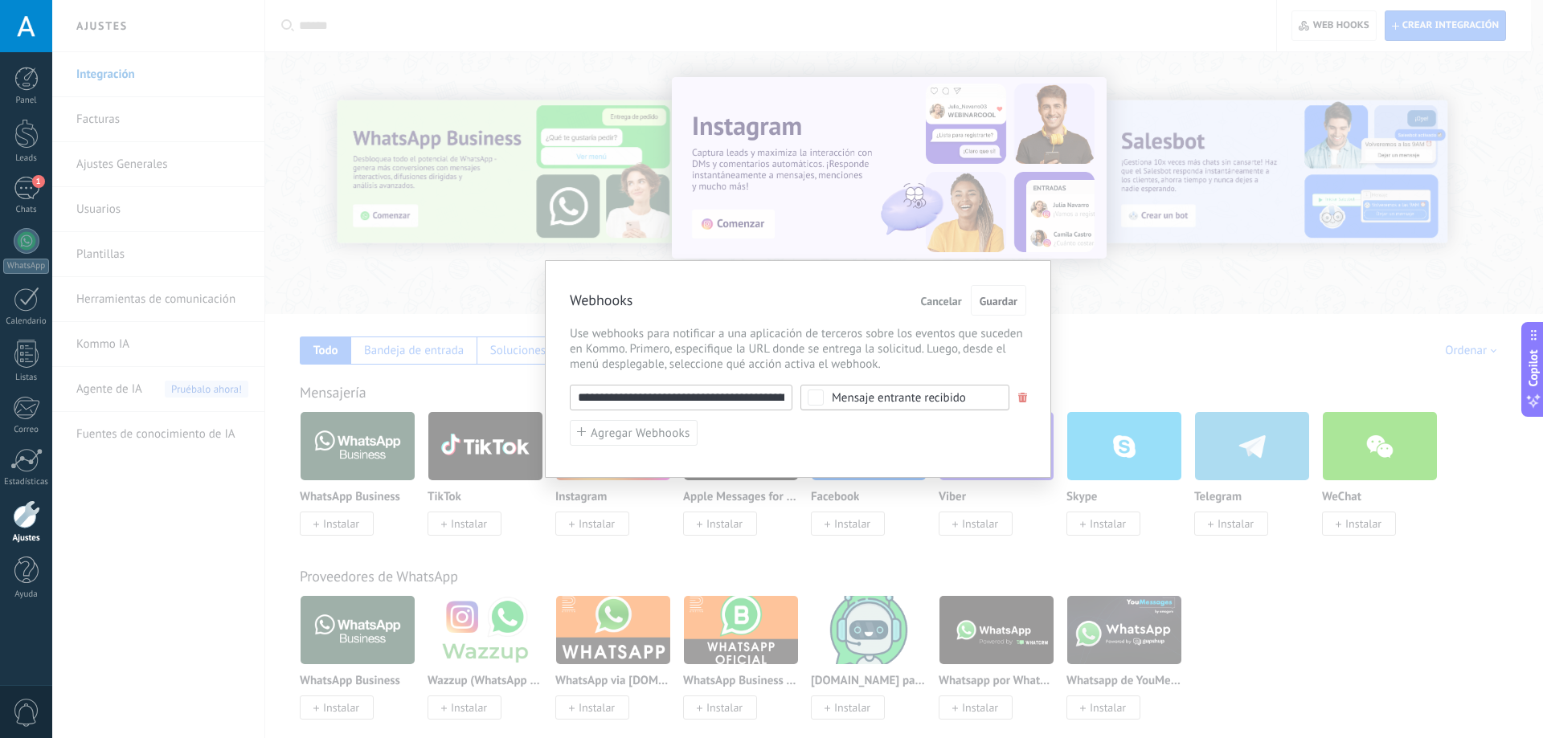
click at [718, 387] on input "**********" at bounding box center [681, 398] width 223 height 26
click at [894, 427] on div "**********" at bounding box center [798, 416] width 456 height 62
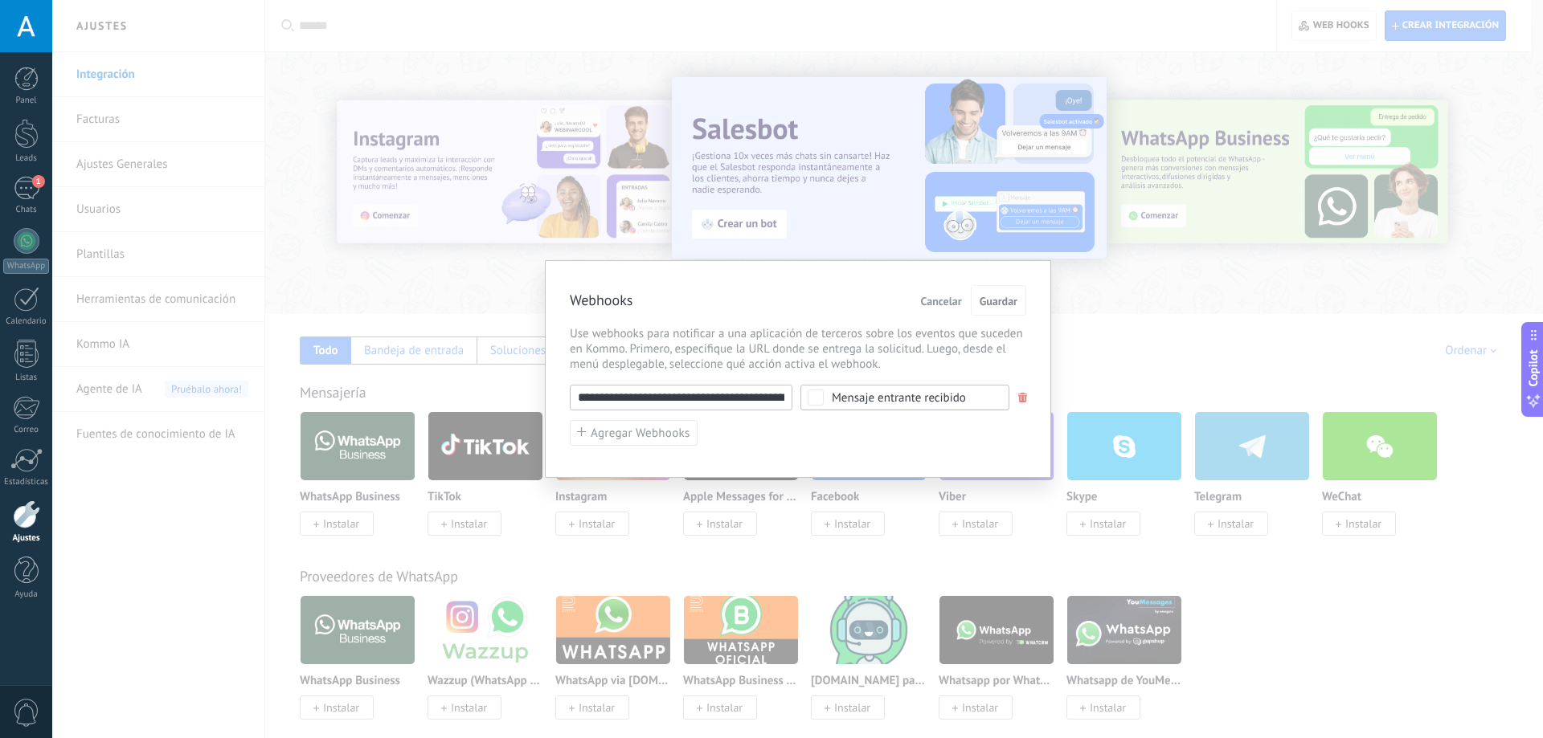
click at [696, 397] on input "**********" at bounding box center [681, 398] width 223 height 26
paste input "**********"
paste input "text"
type input "**********"
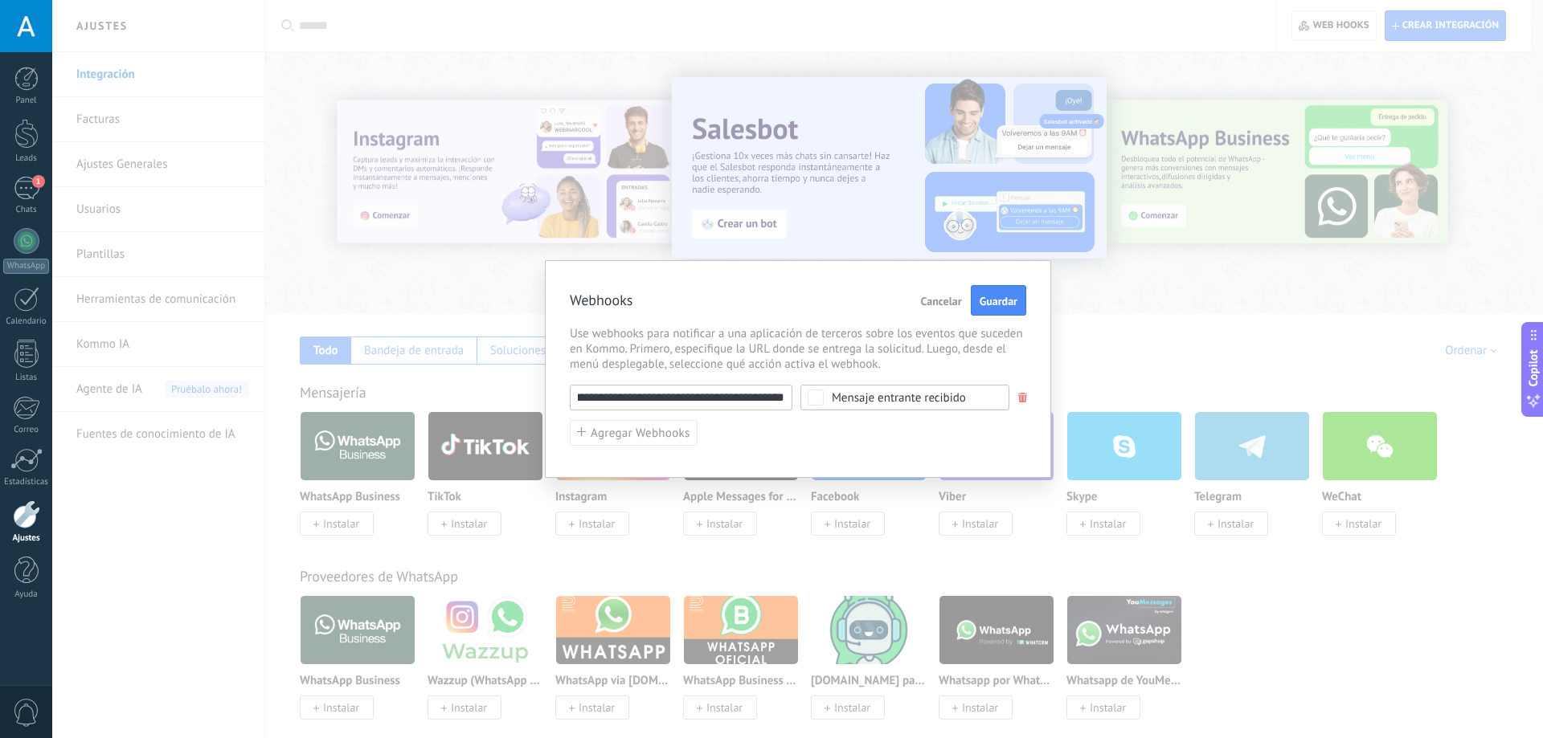
scroll to position [0, 66]
click at [1017, 393] on span at bounding box center [1022, 398] width 12 height 10
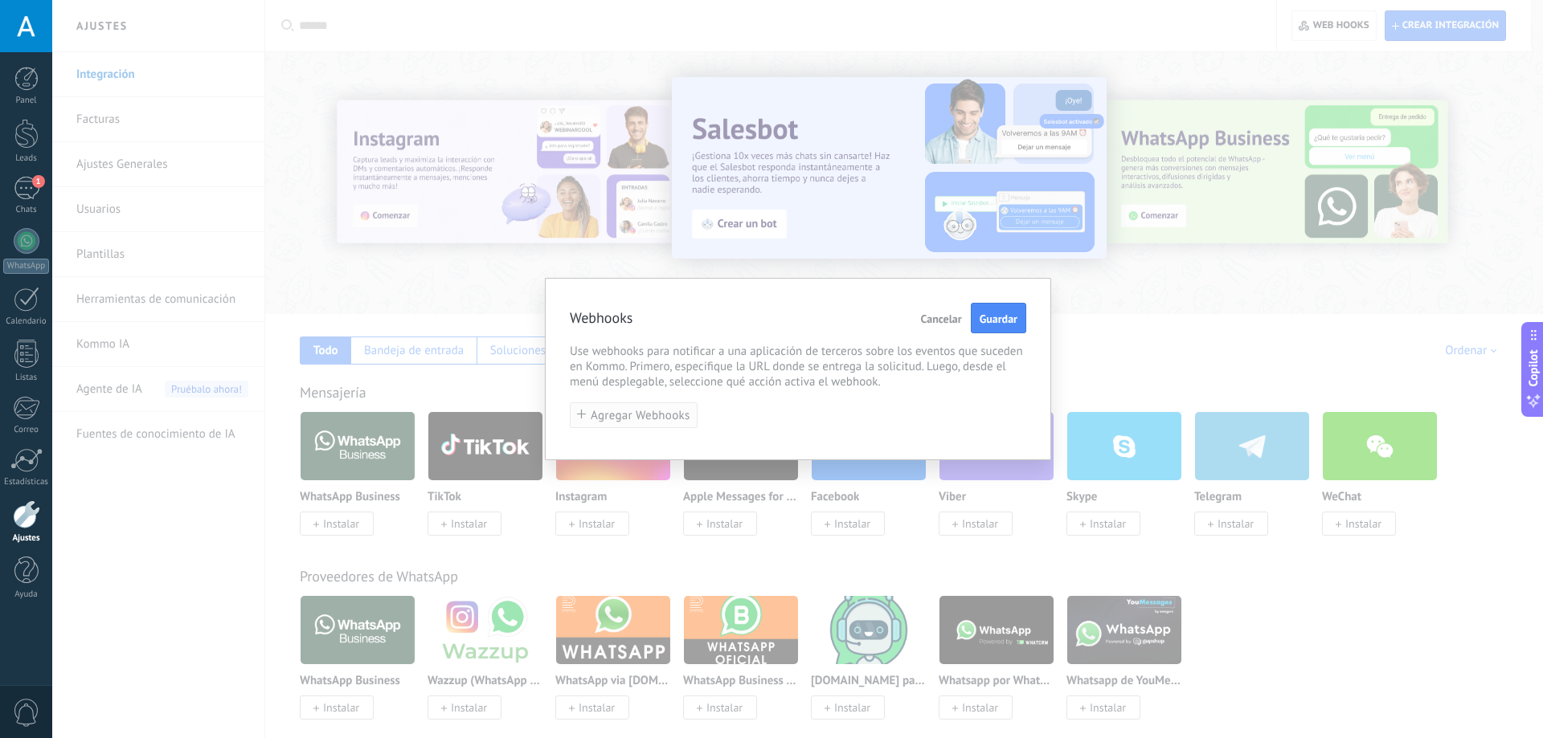
click at [613, 427] on button "Agregar Webhooks" at bounding box center [634, 416] width 128 height 27
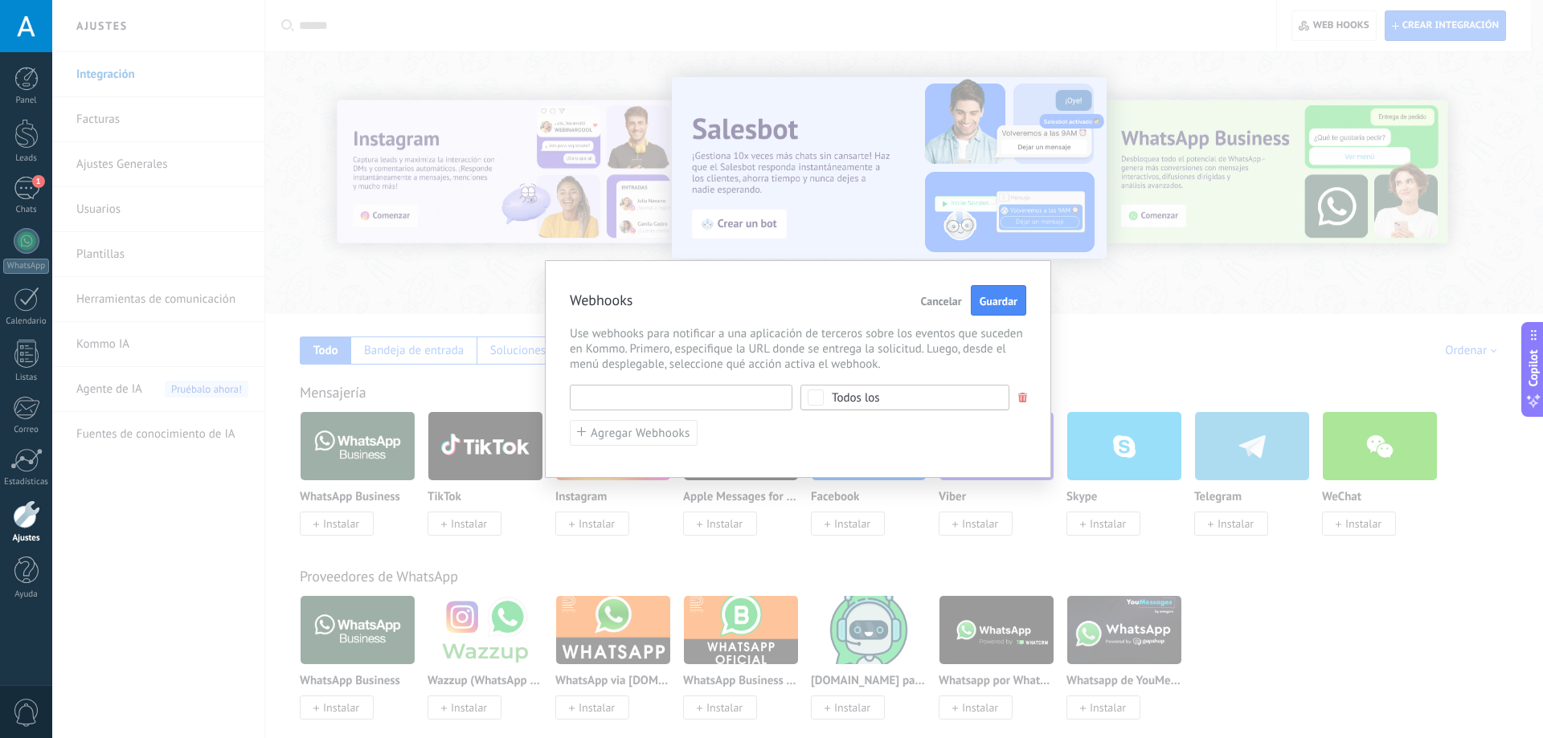
click at [653, 407] on input "text" at bounding box center [681, 398] width 223 height 26
paste input "**********"
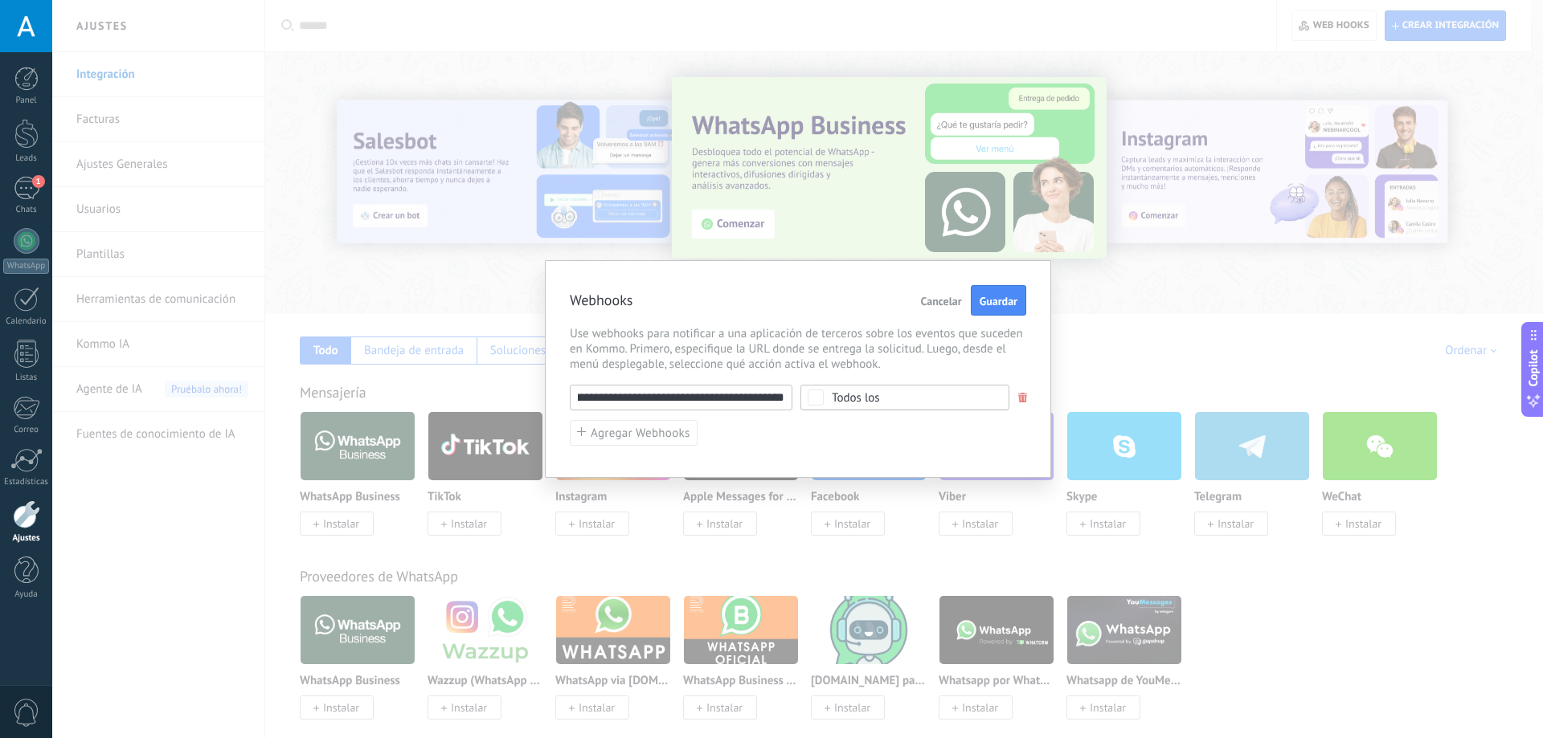
type input "**********"
click at [932, 402] on span "Todos los" at bounding box center [910, 398] width 157 height 12
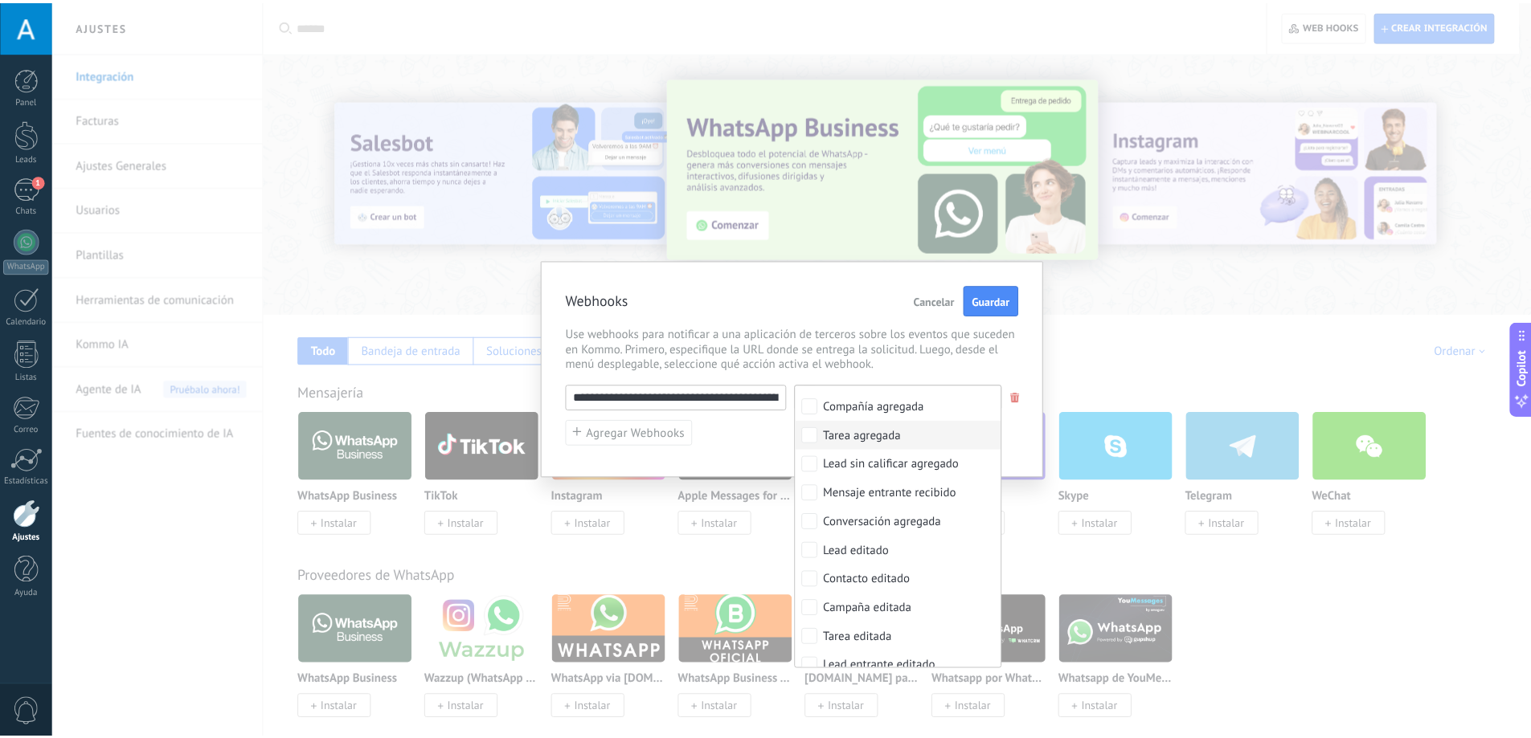
scroll to position [0, 0]
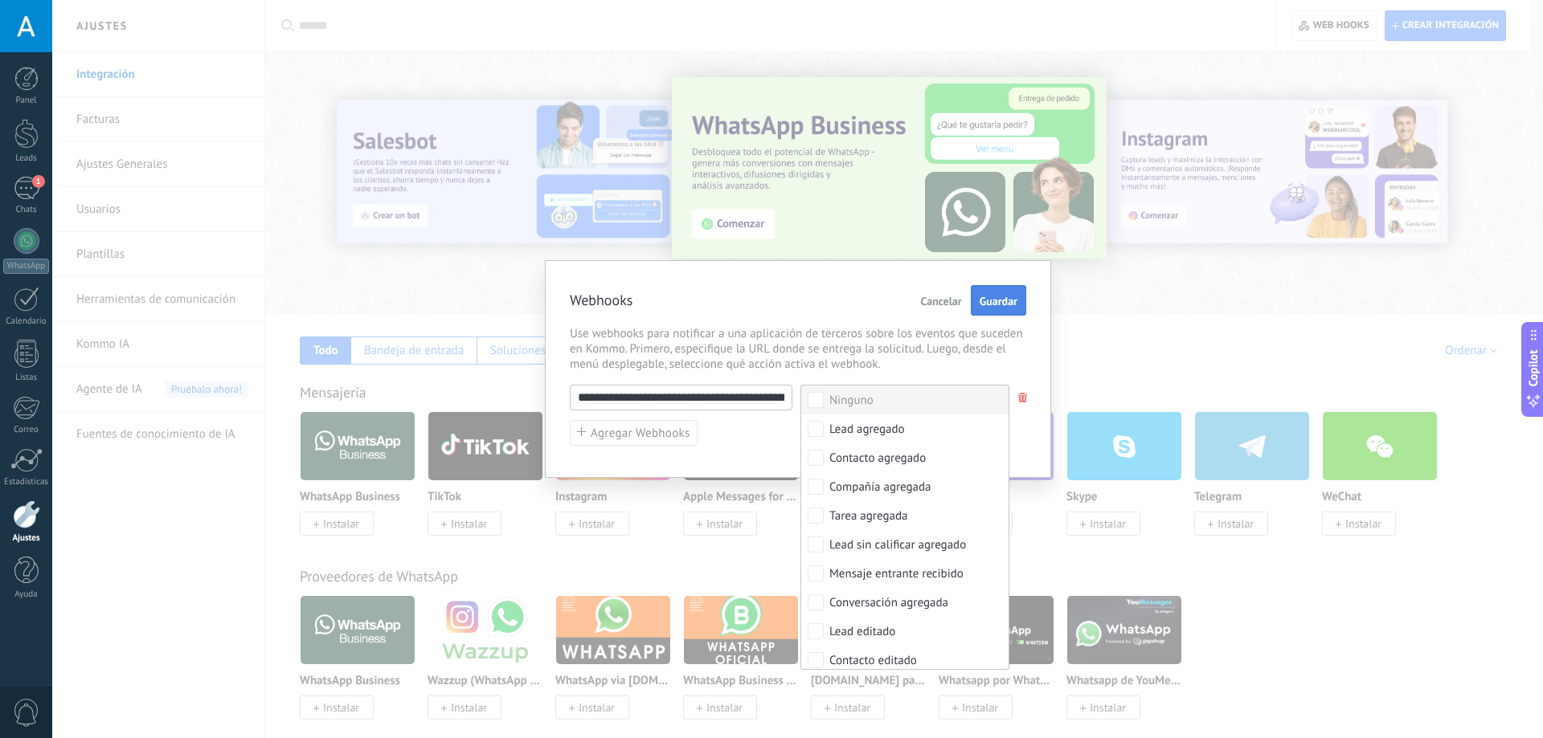
click at [976, 310] on button "Guardar" at bounding box center [998, 300] width 55 height 31
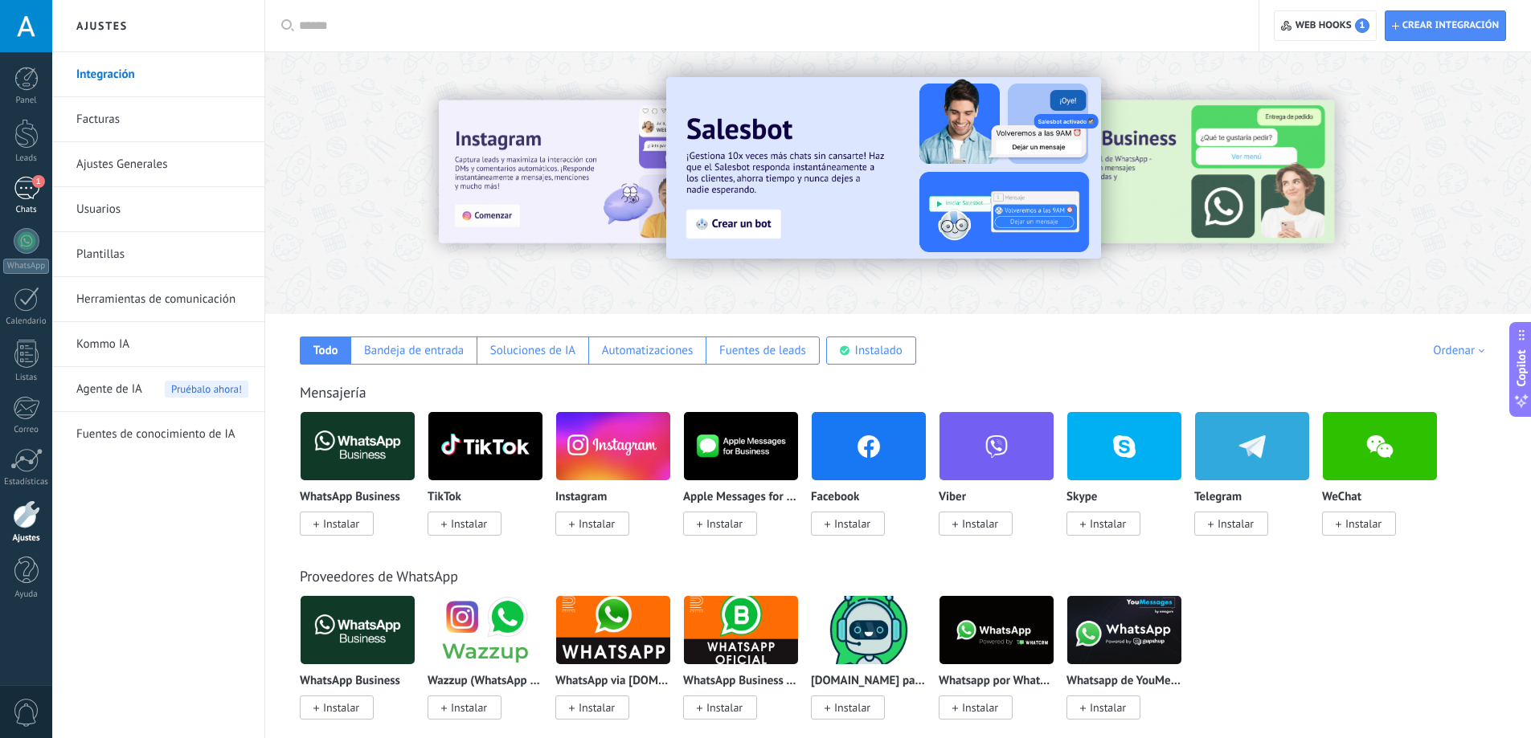
click at [43, 189] on link "1 Chats" at bounding box center [26, 196] width 52 height 39
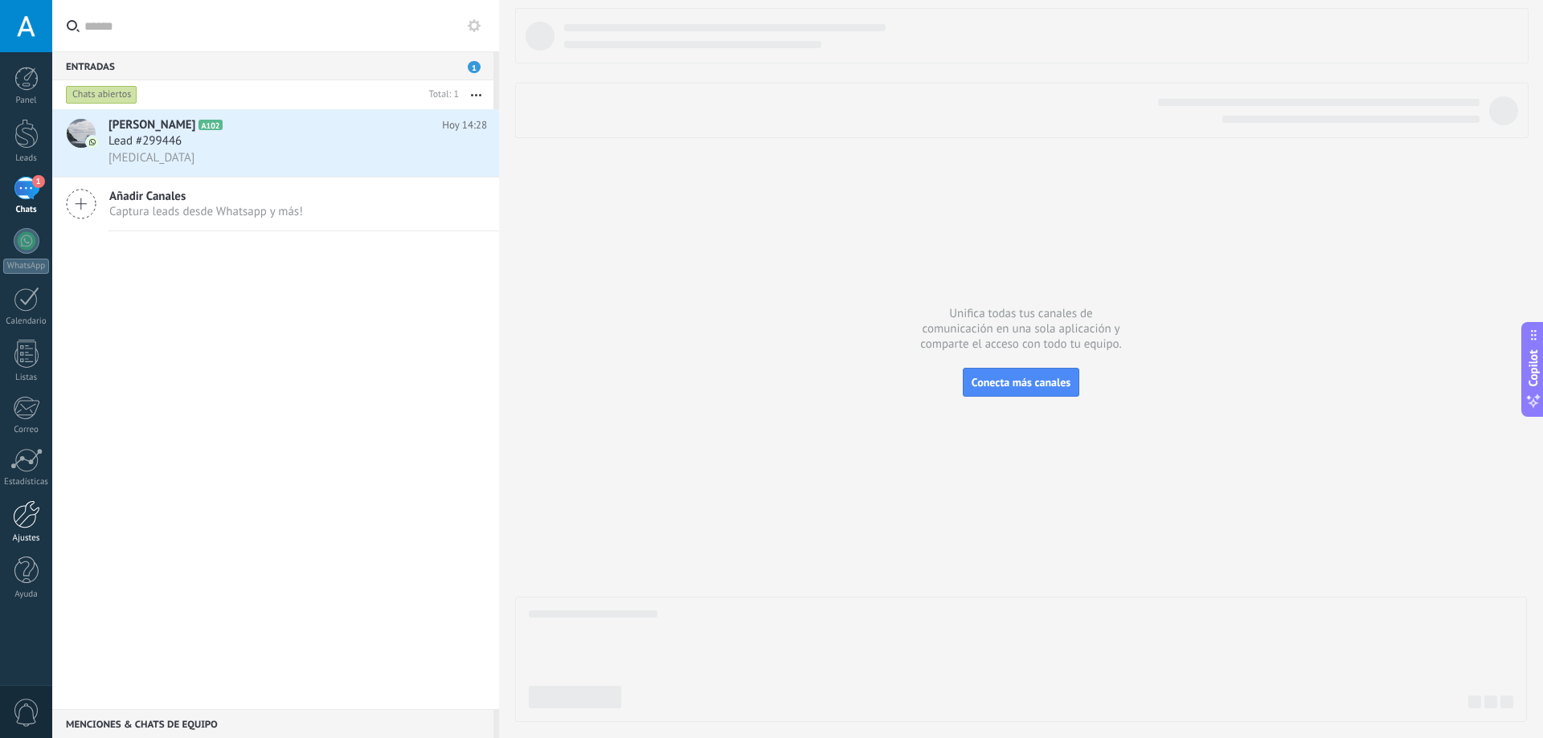
click at [31, 513] on div at bounding box center [26, 515] width 27 height 28
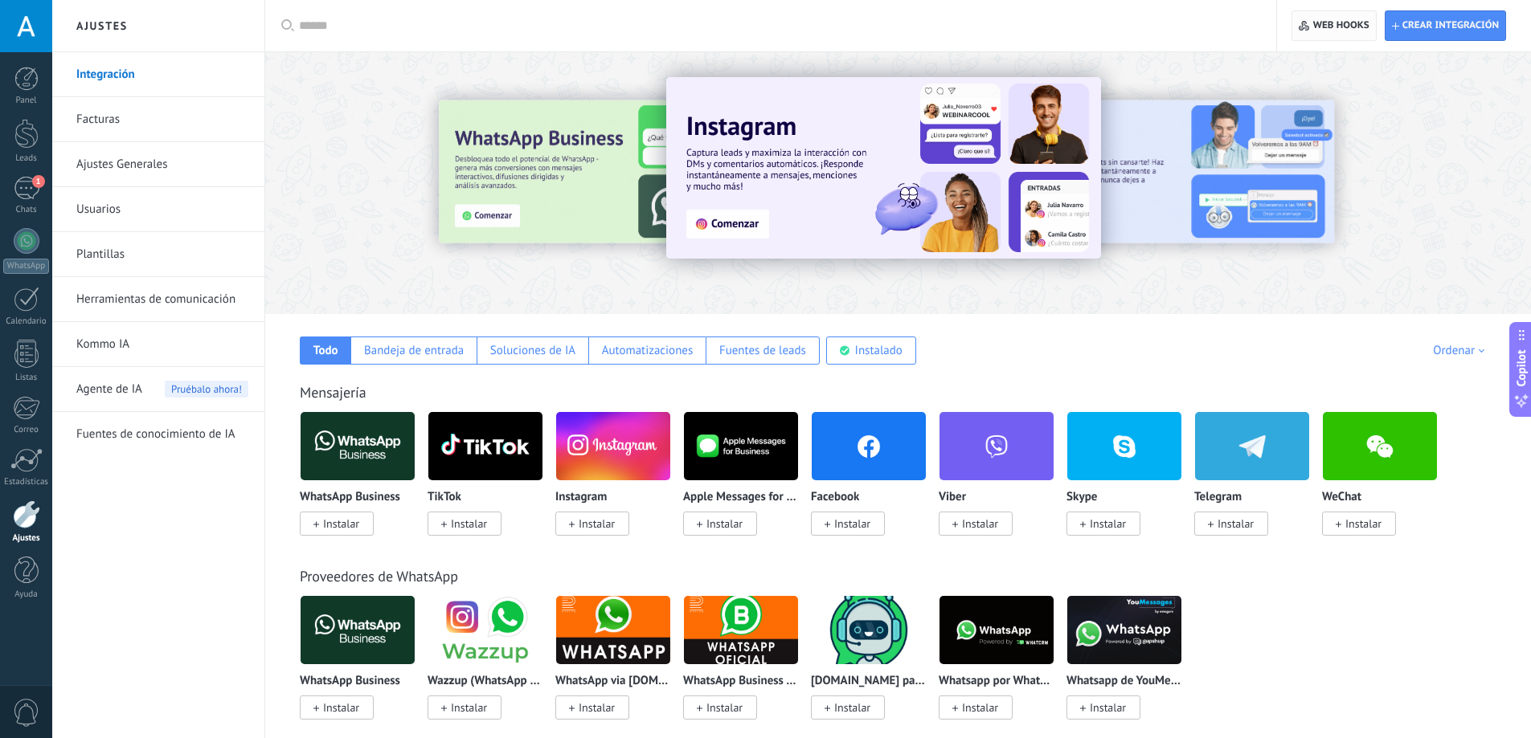
click at [1349, 14] on span "Web hooks 0" at bounding box center [1334, 25] width 70 height 29
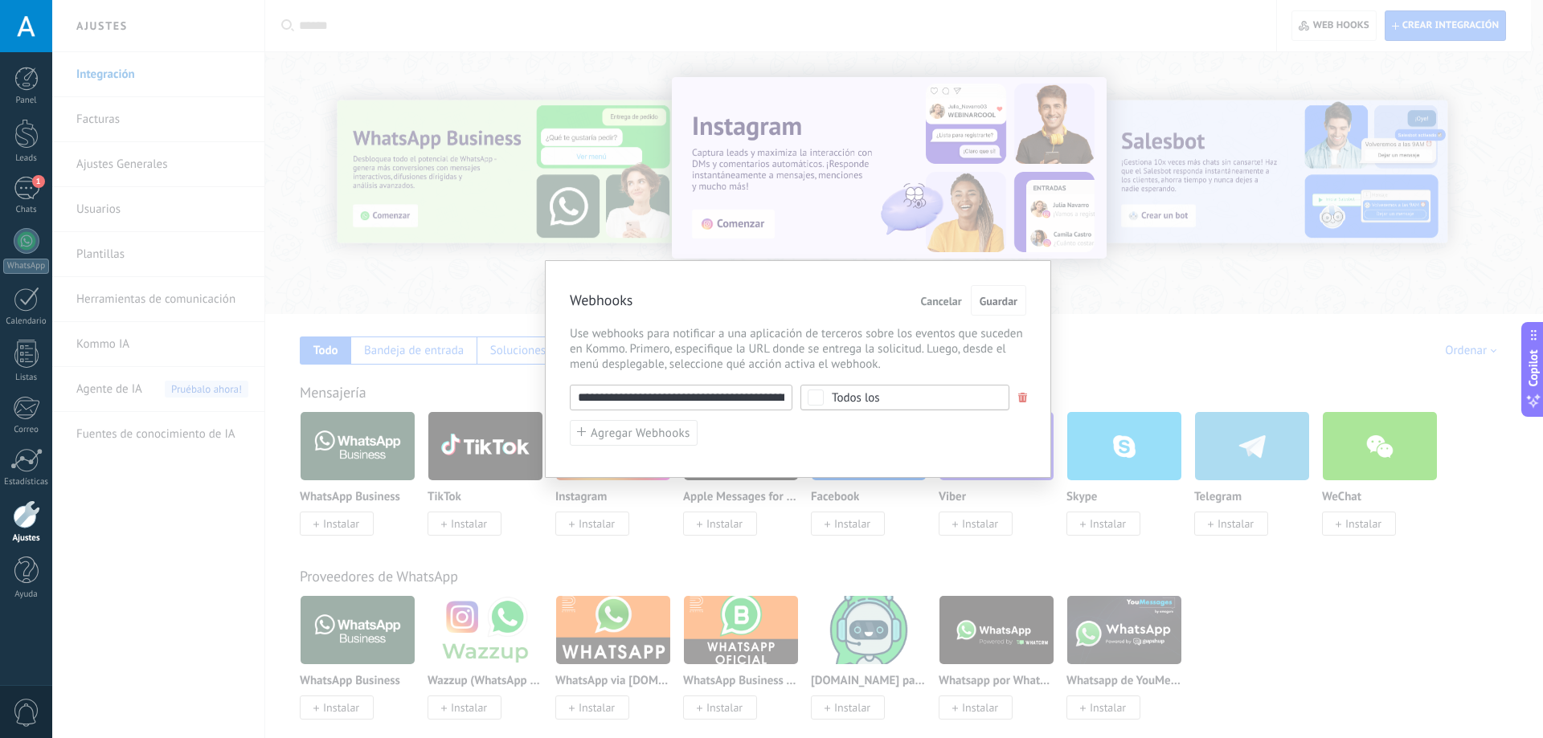
click at [1021, 407] on div "**********" at bounding box center [798, 398] width 456 height 26
click at [1020, 403] on div "**********" at bounding box center [798, 398] width 456 height 26
click at [1024, 397] on span at bounding box center [1023, 398] width 10 height 10
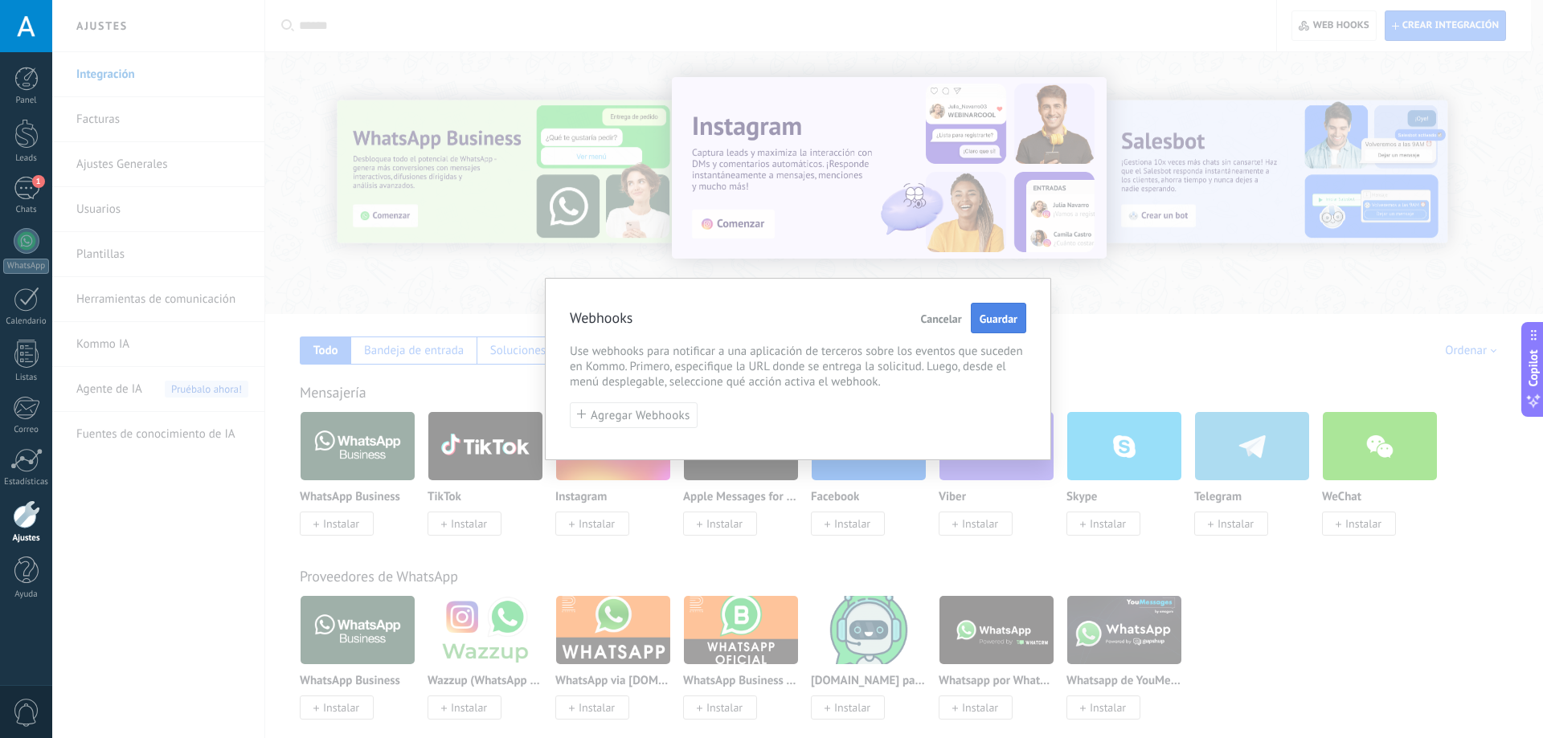
click at [992, 333] on button "Guardar" at bounding box center [998, 318] width 55 height 31
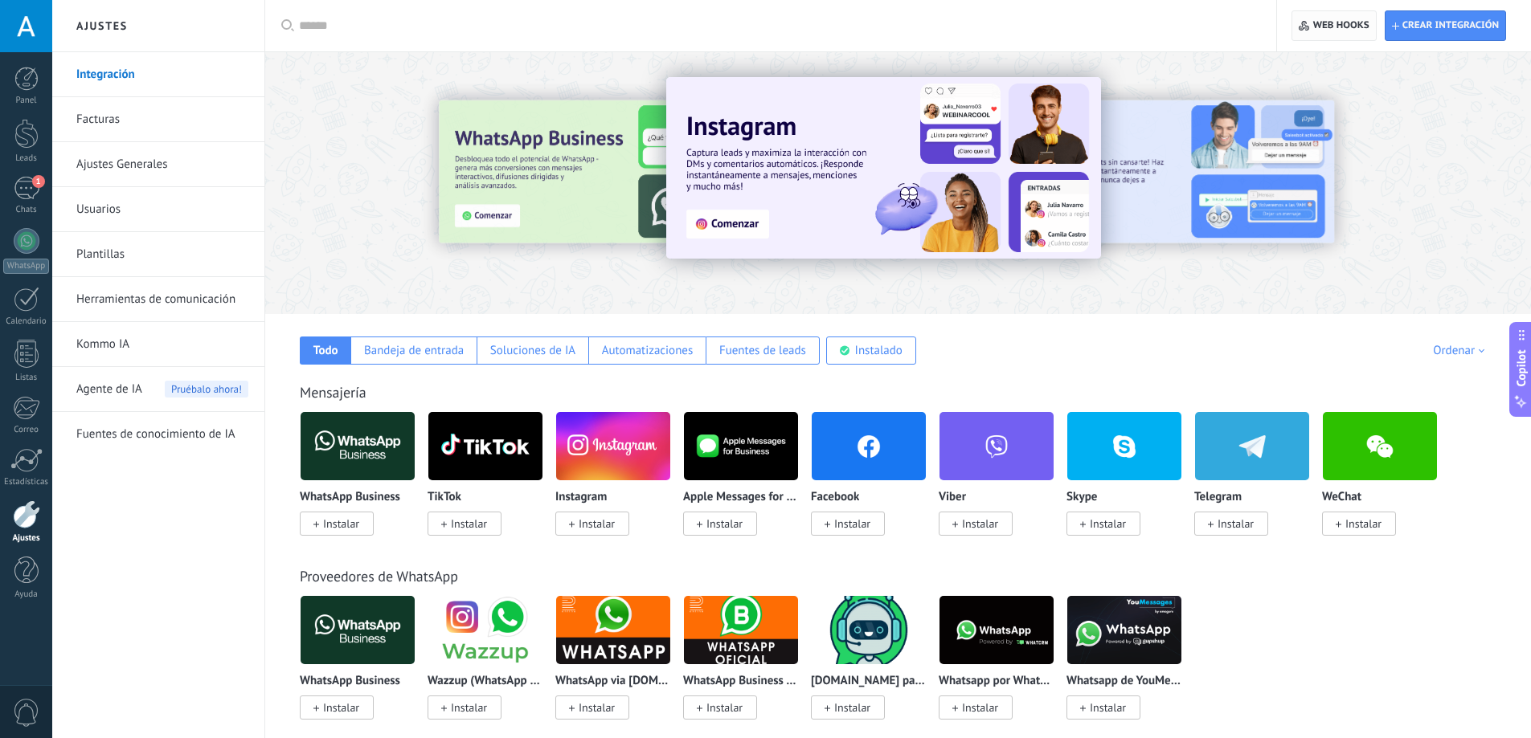
click at [1347, 34] on span "Web hooks 0" at bounding box center [1334, 25] width 70 height 29
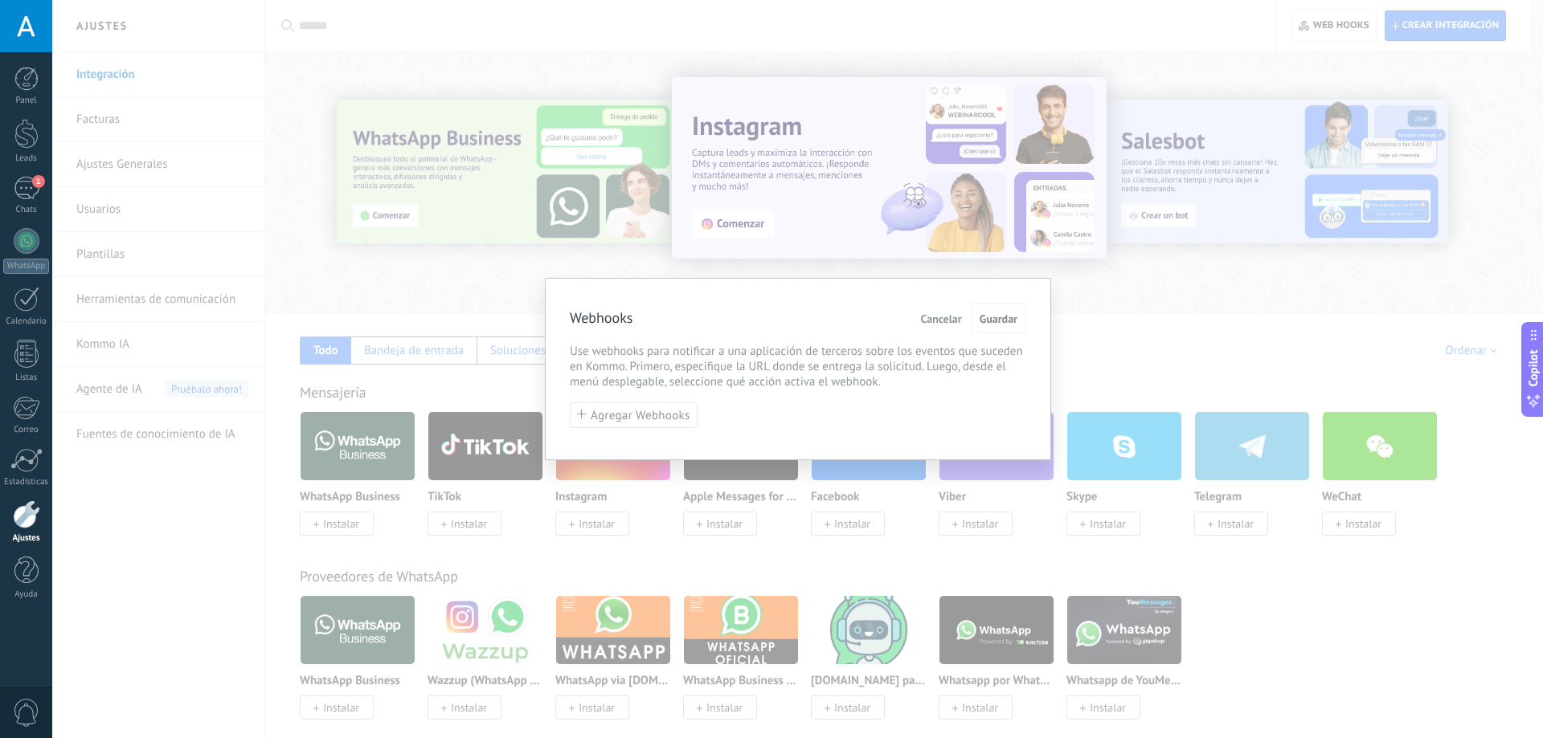
click at [1168, 296] on div "Webhooks Cancelar Guardar Use webhooks para notificar a una aplicación de terce…" at bounding box center [797, 369] width 1491 height 738
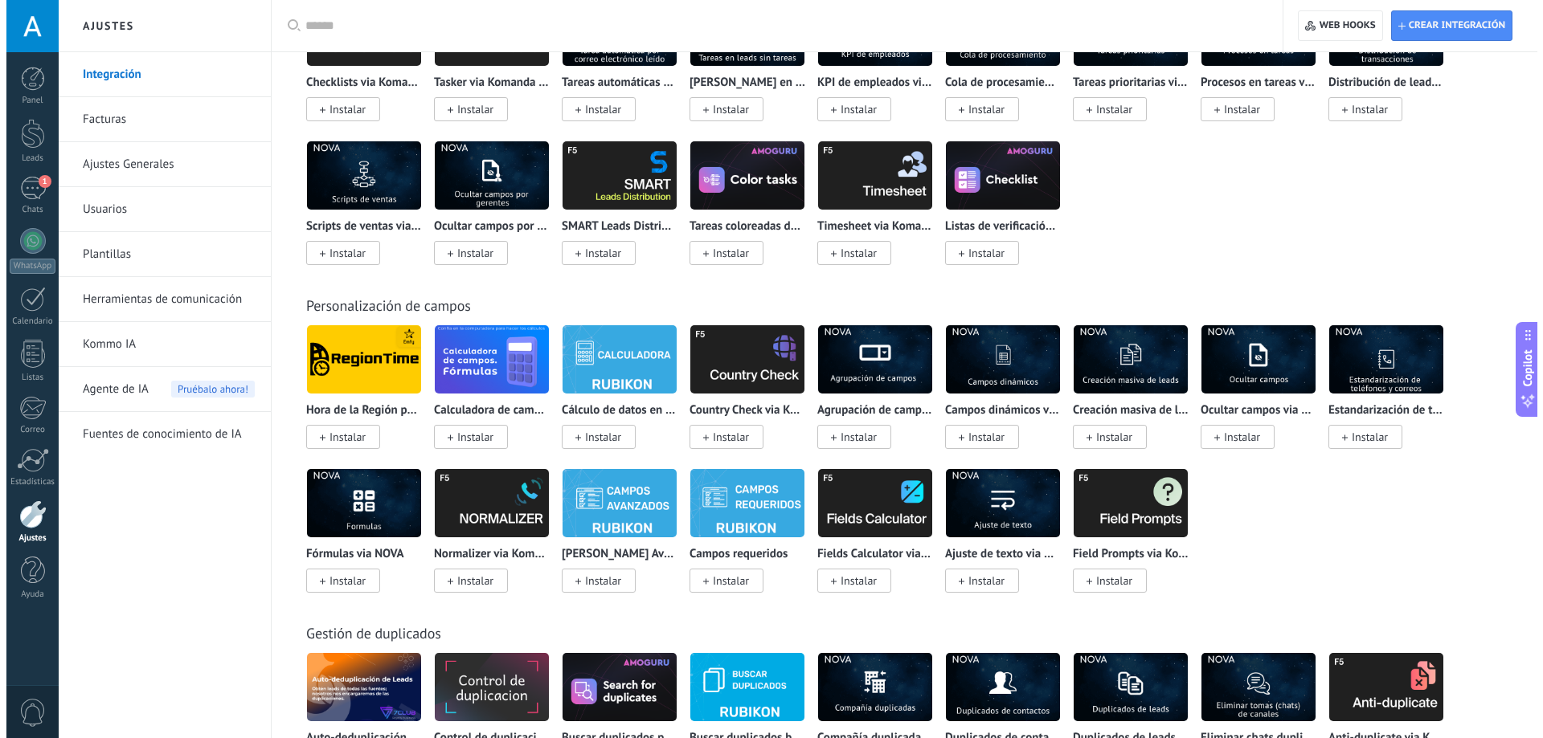
scroll to position [5203, 0]
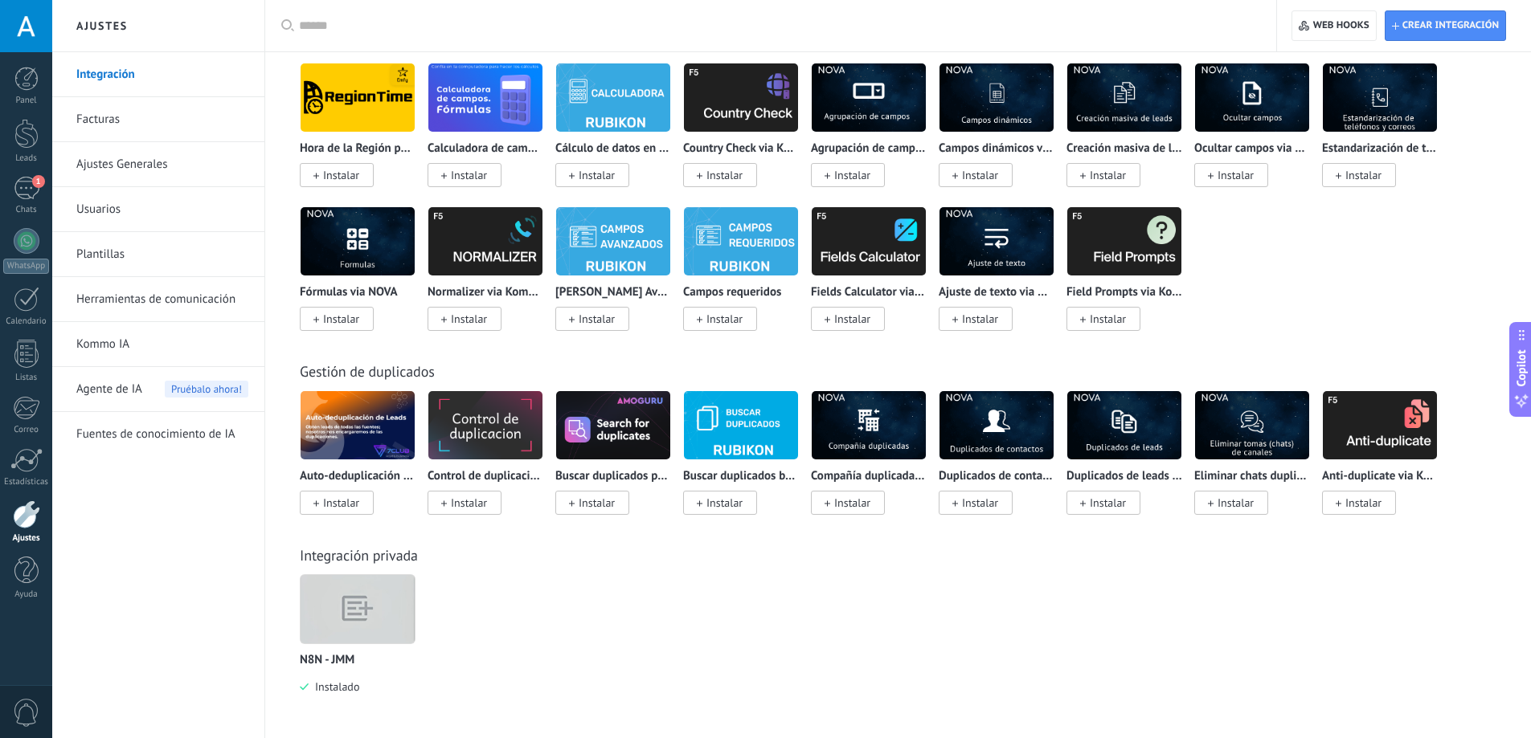
click at [376, 624] on img at bounding box center [358, 610] width 114 height 88
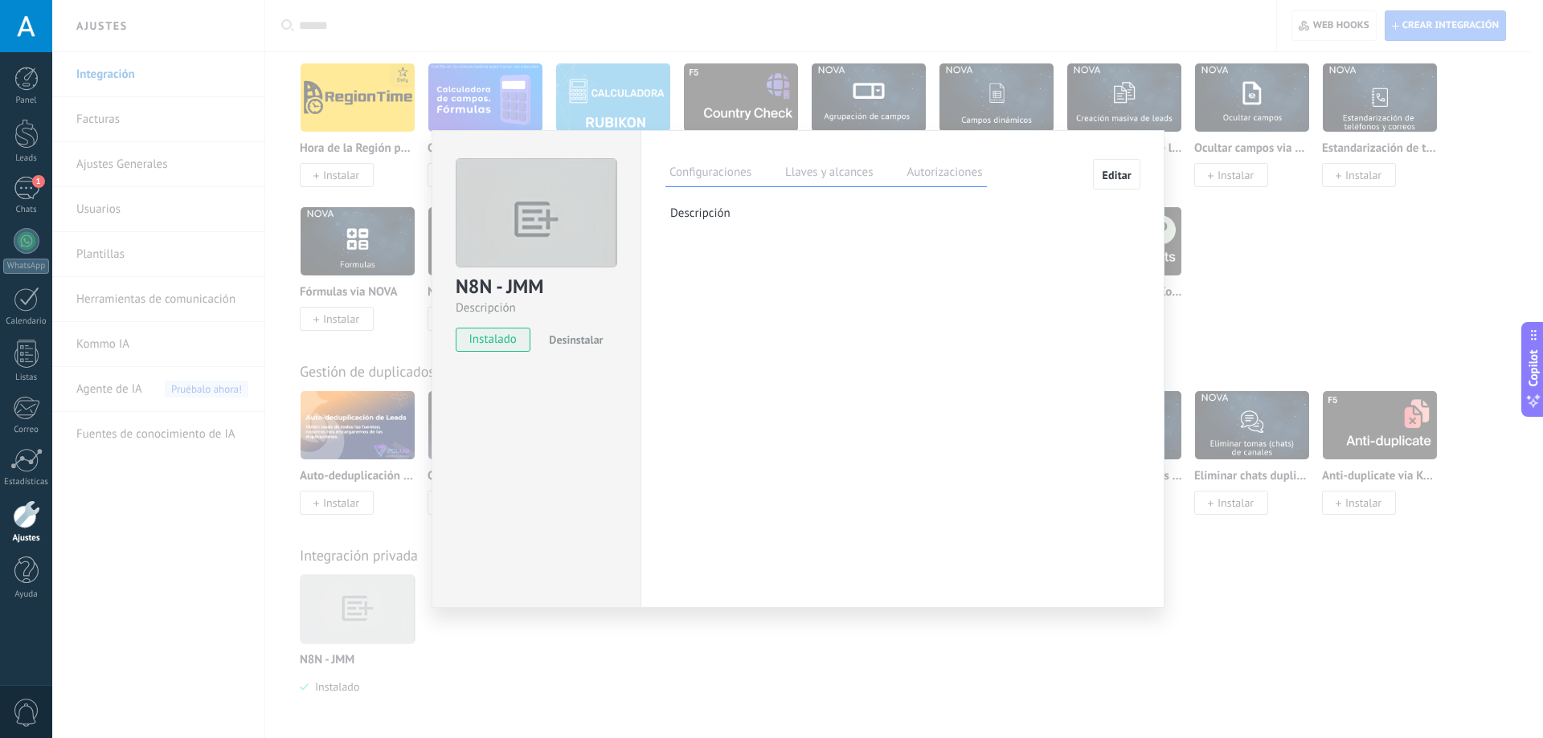
click at [577, 344] on span "Desinstalar" at bounding box center [576, 340] width 54 height 14
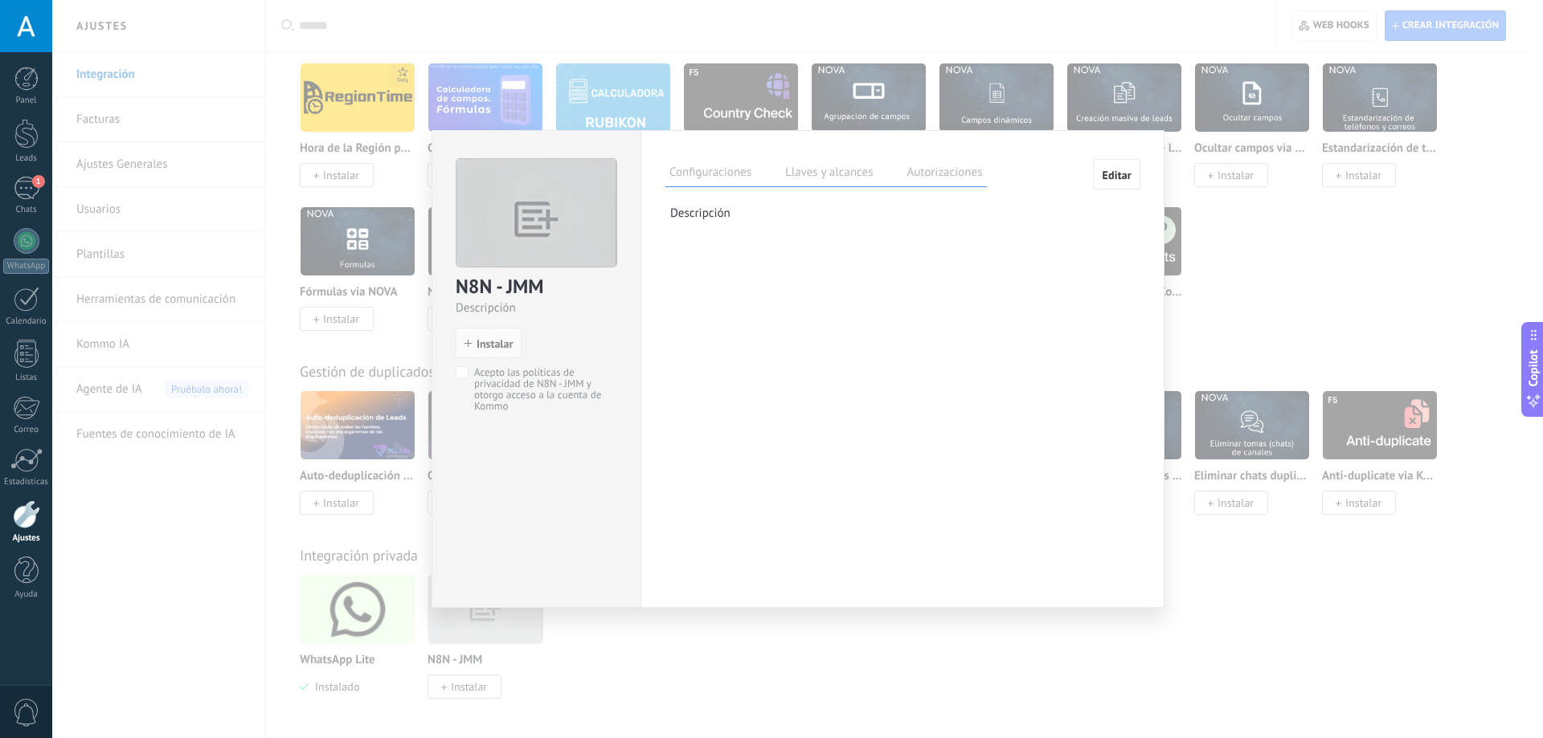
click at [517, 395] on span "Acepto las políticas de privacidad de N8N - JMM y otorgo acceso a la cuenta de …" at bounding box center [542, 389] width 137 height 45
click at [527, 376] on span "Acepto las políticas de privacidad de N8N - JMM y otorgo acceso a la cuenta de …" at bounding box center [542, 389] width 137 height 45
click at [1124, 176] on span "Editar" at bounding box center [1117, 175] width 30 height 11
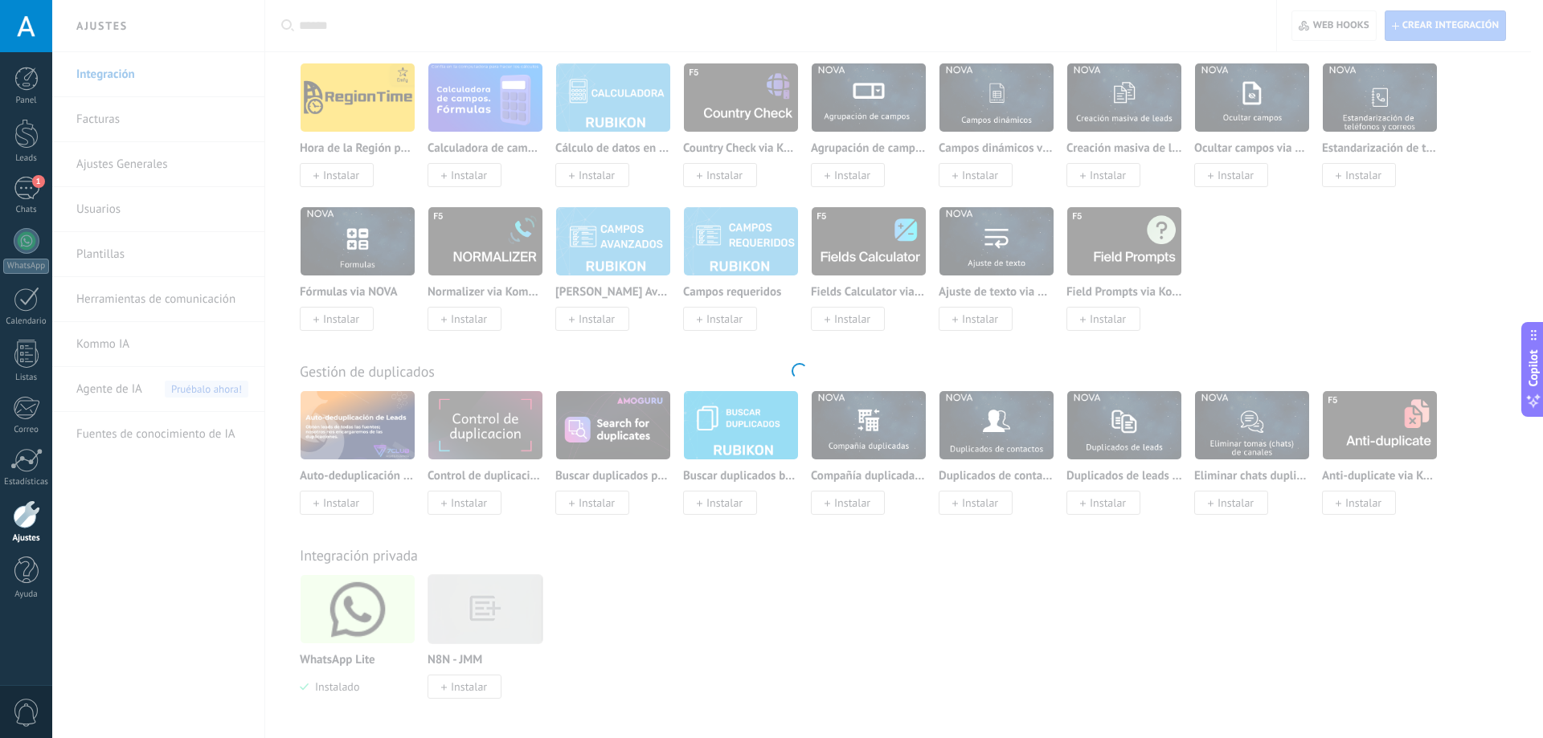
type textarea "**********"
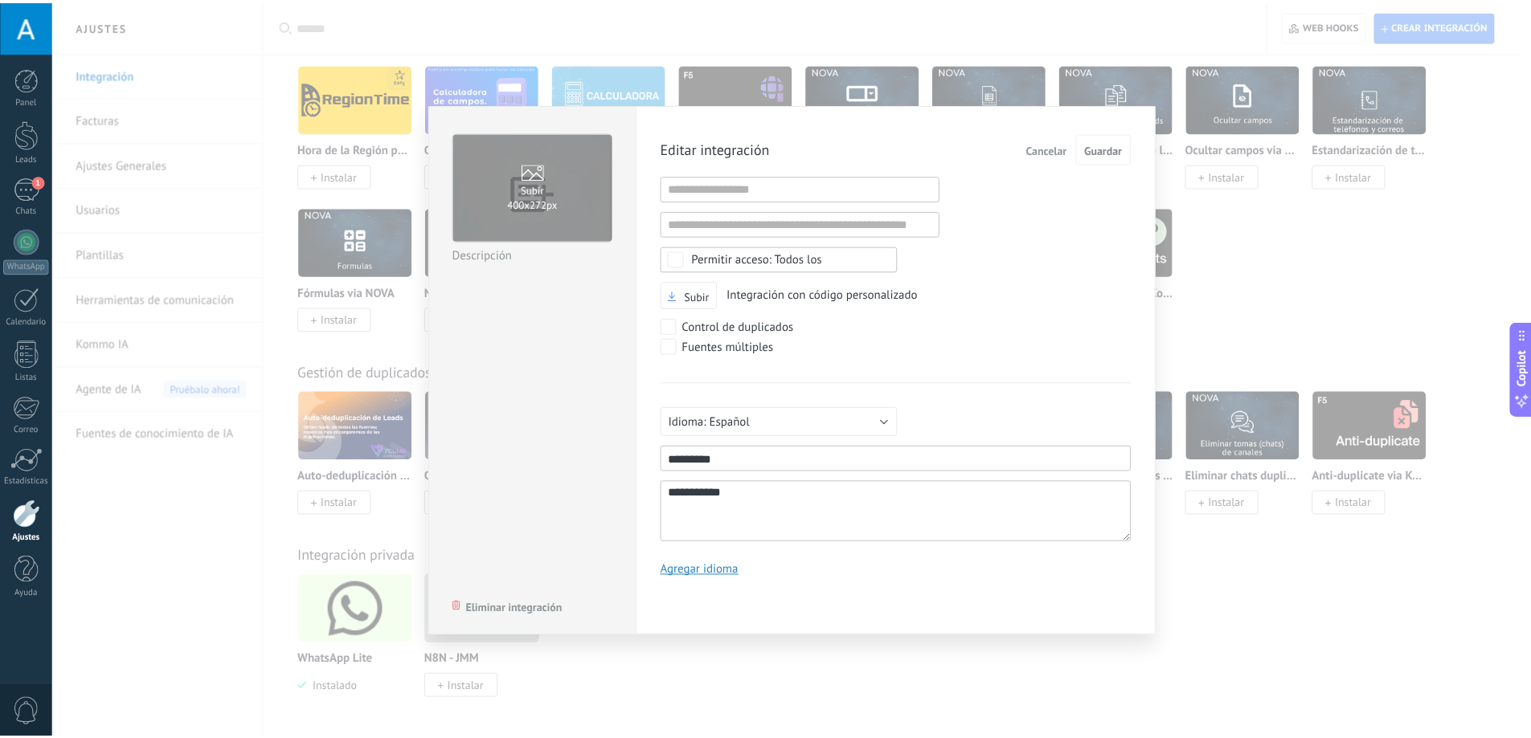
scroll to position [15, 0]
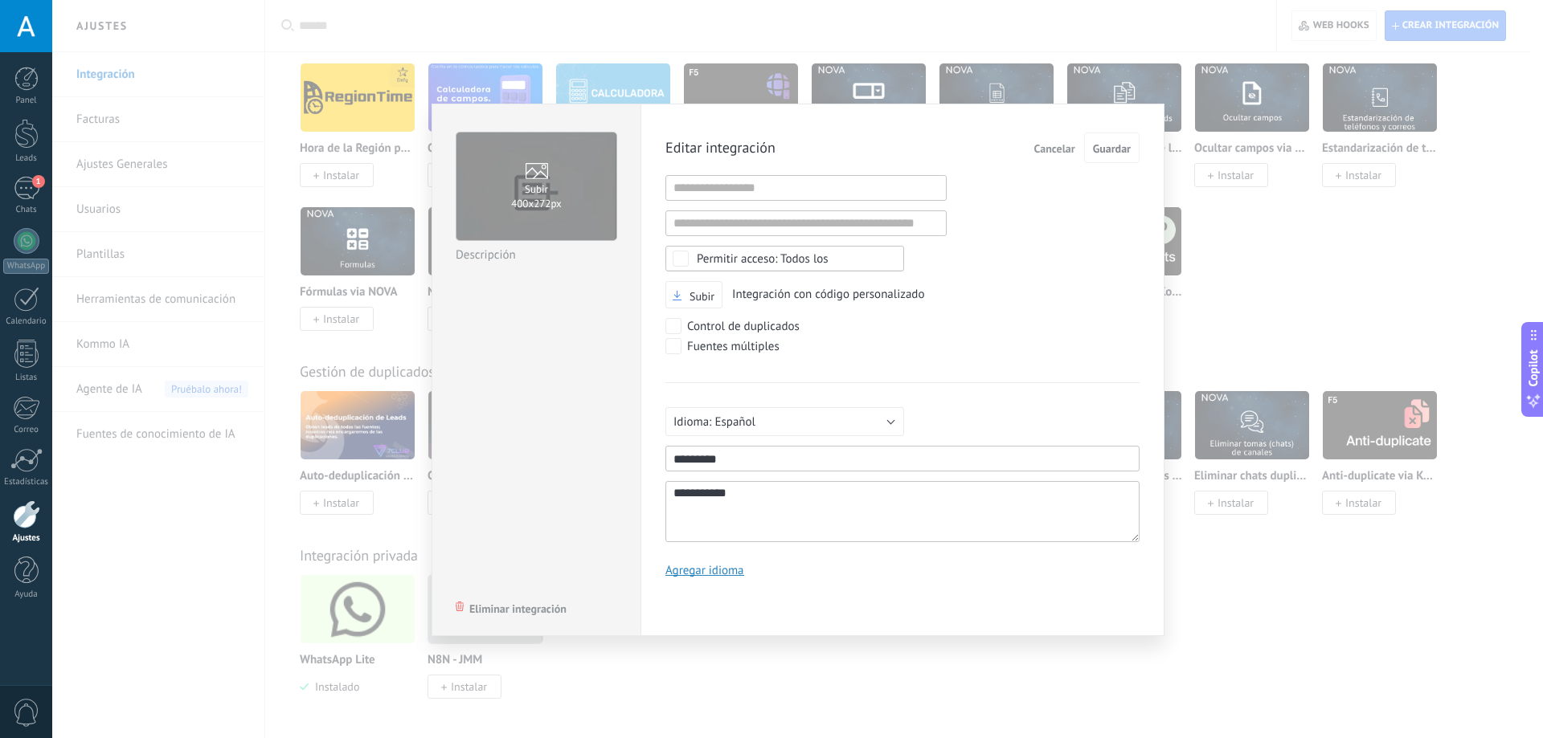
click at [520, 599] on div "Subir 400х272px N8N - JMM Descripción Eliminar integración" at bounding box center [536, 370] width 209 height 533
click at [547, 607] on span "Eliminar integración" at bounding box center [517, 608] width 97 height 11
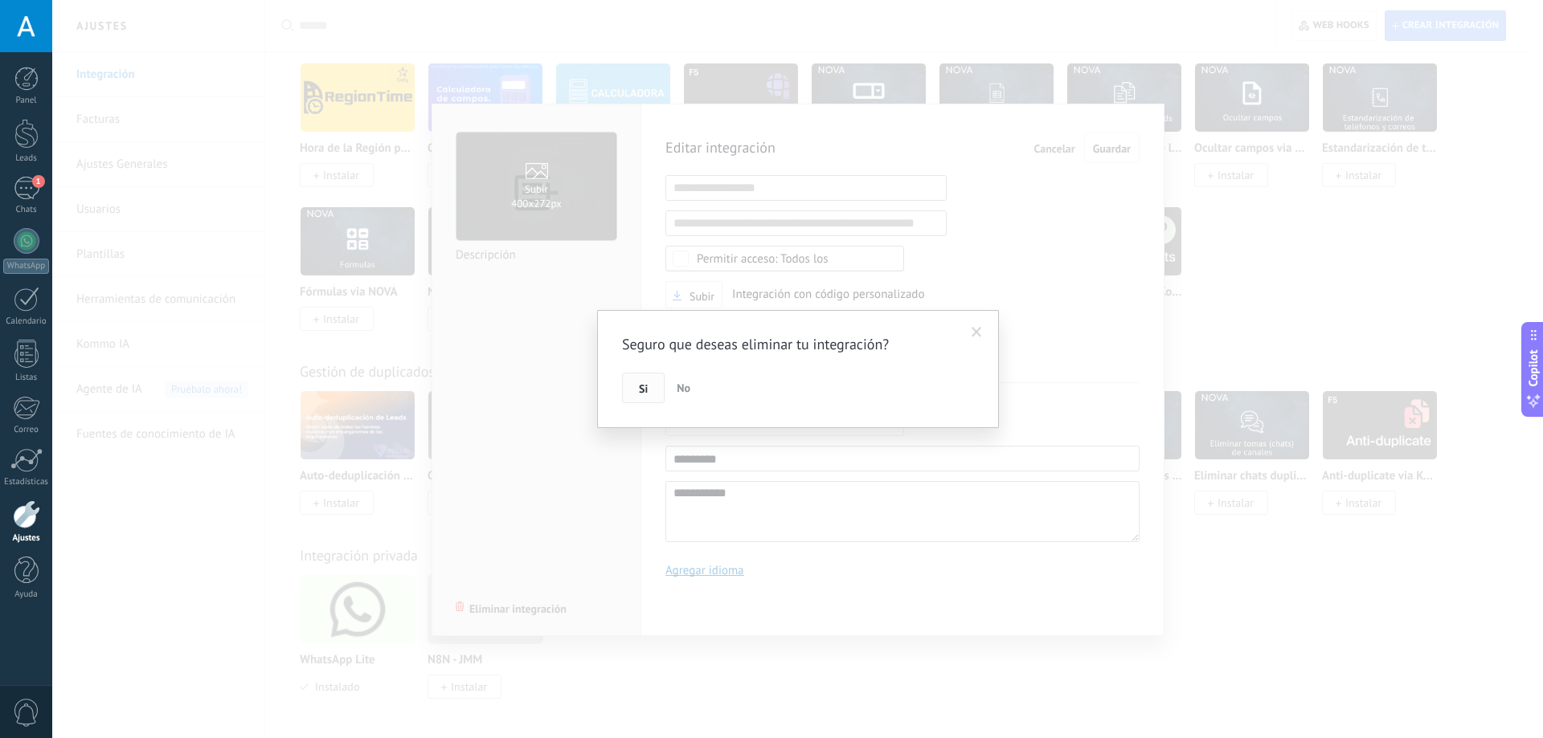
click at [642, 398] on button "Si" at bounding box center [643, 388] width 43 height 31
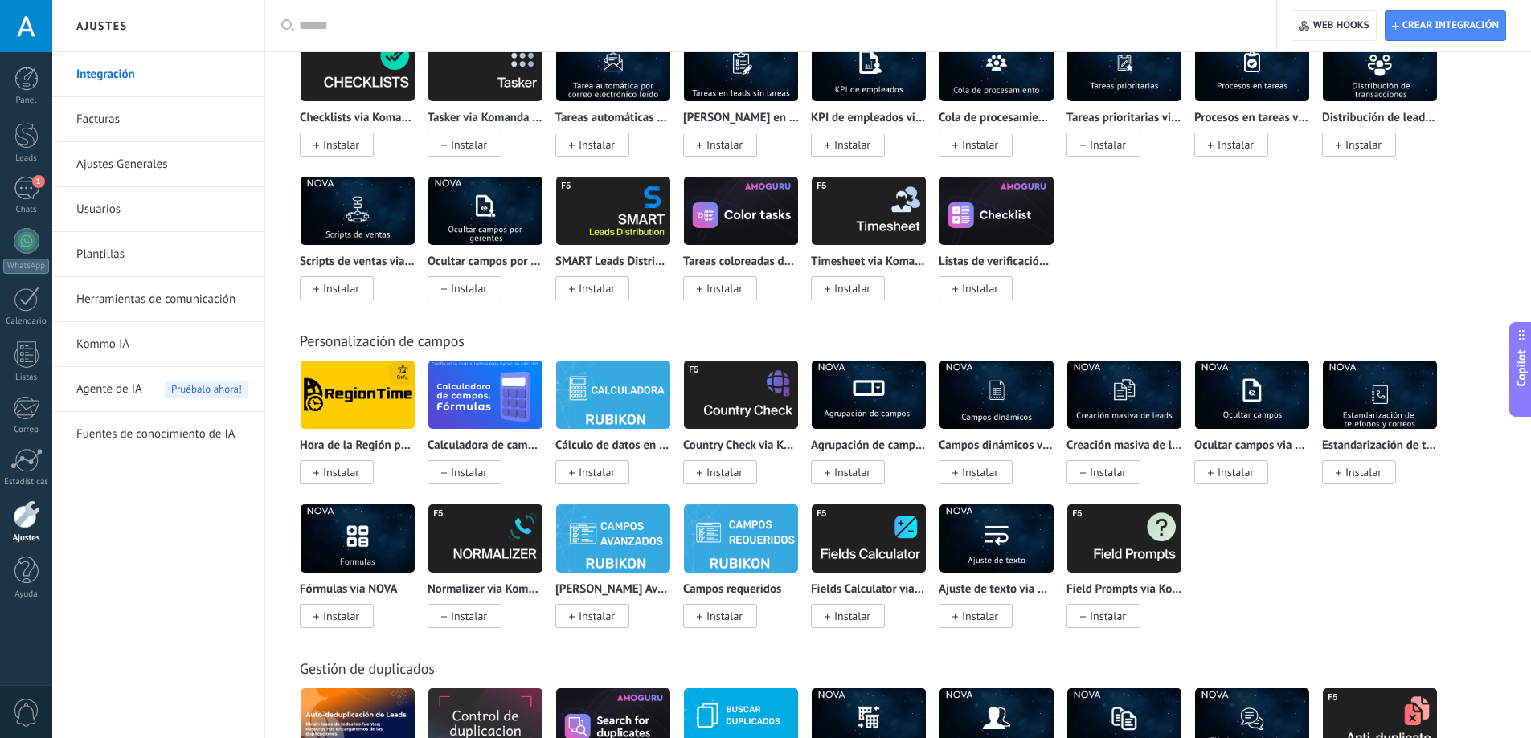
scroll to position [4560, 0]
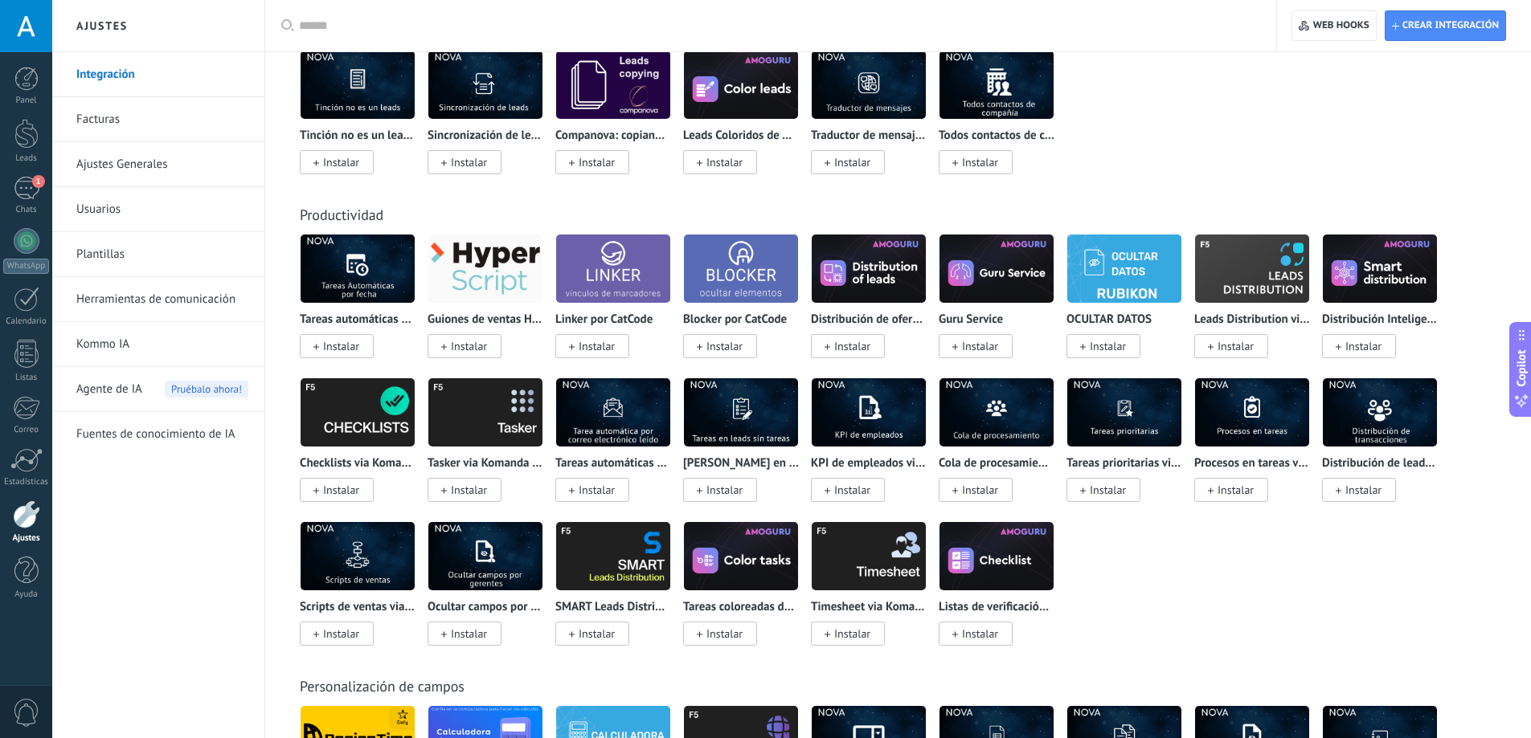
click at [130, 313] on link "Herramientas de comunicación" at bounding box center [162, 299] width 172 height 45
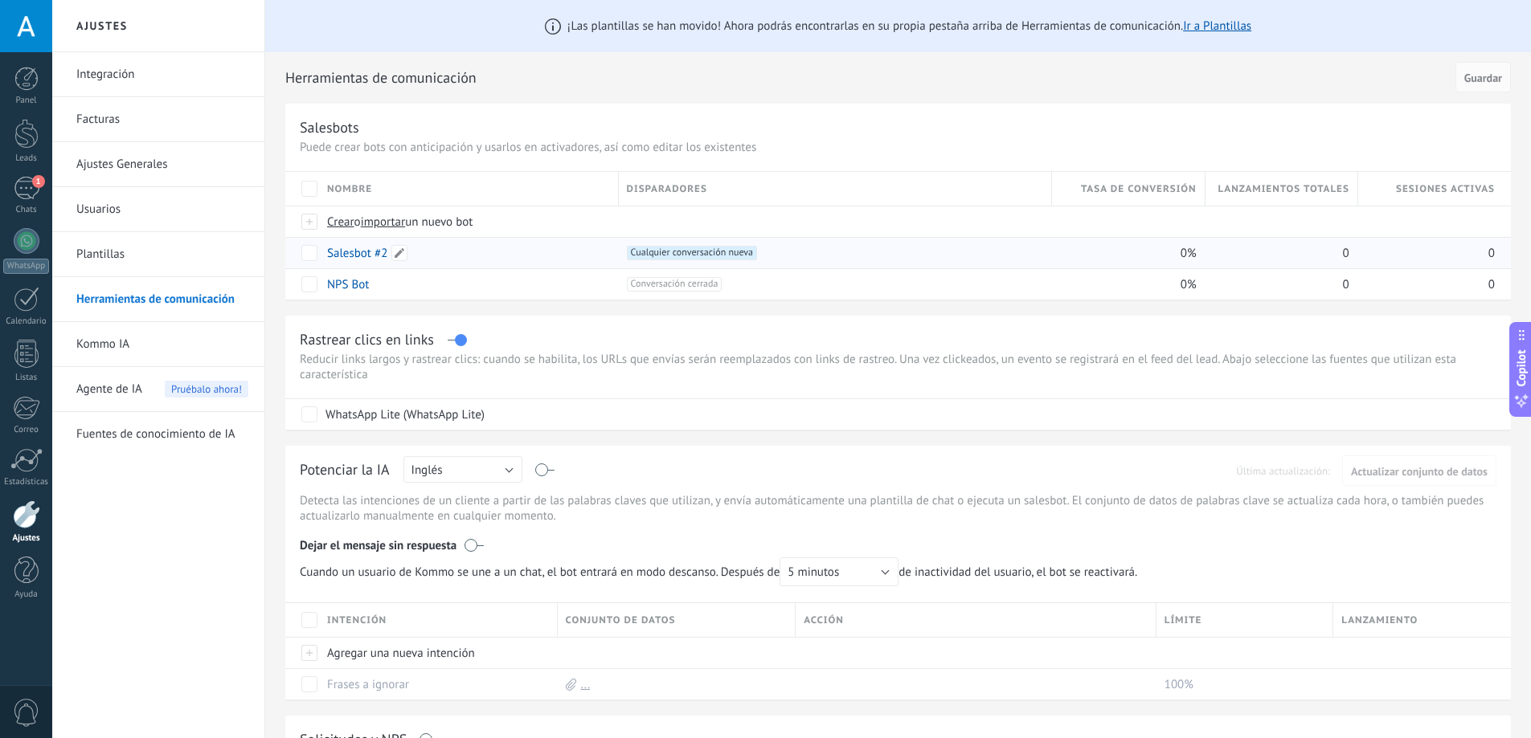
click at [368, 250] on link "Salesbot #2" at bounding box center [357, 253] width 60 height 15
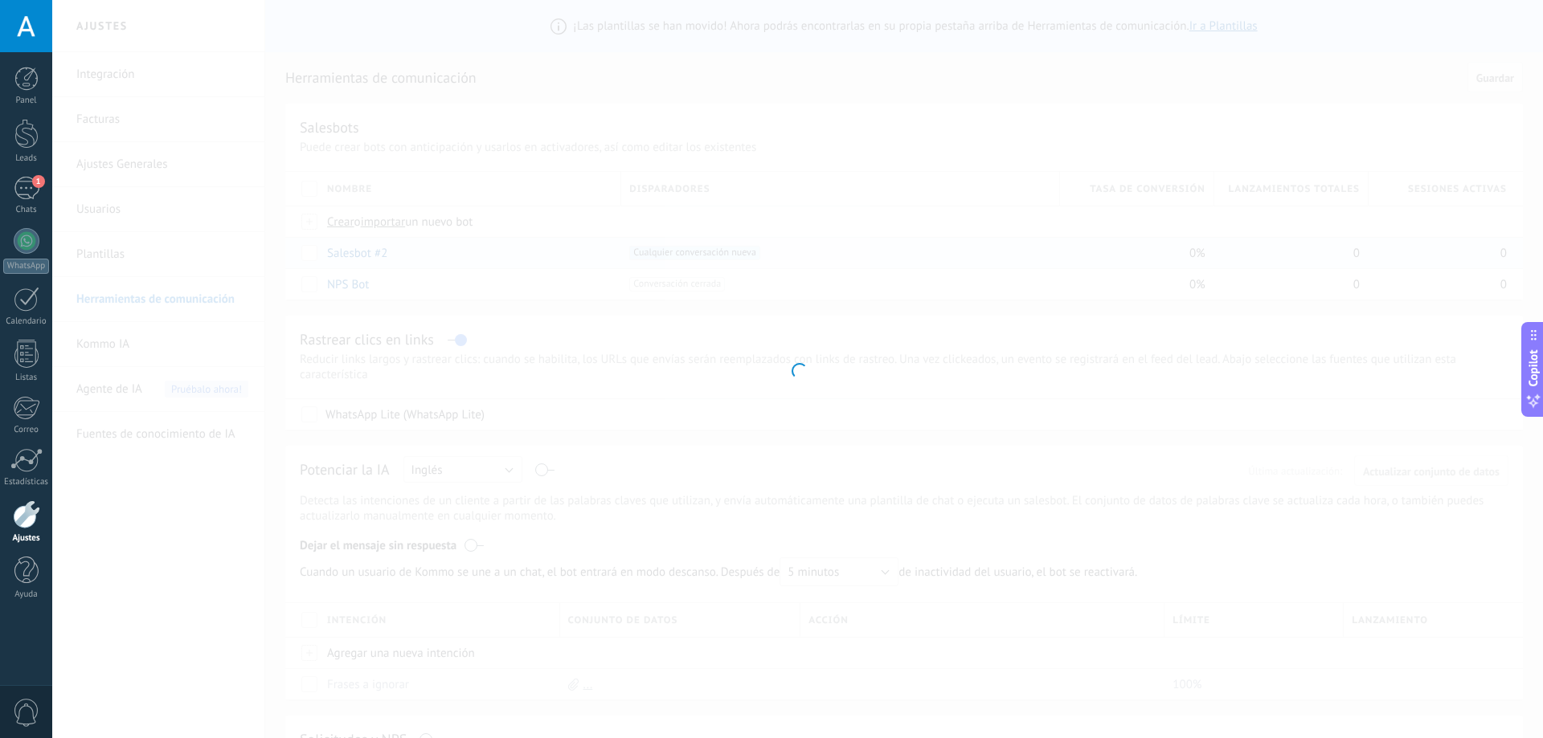
type input "**********"
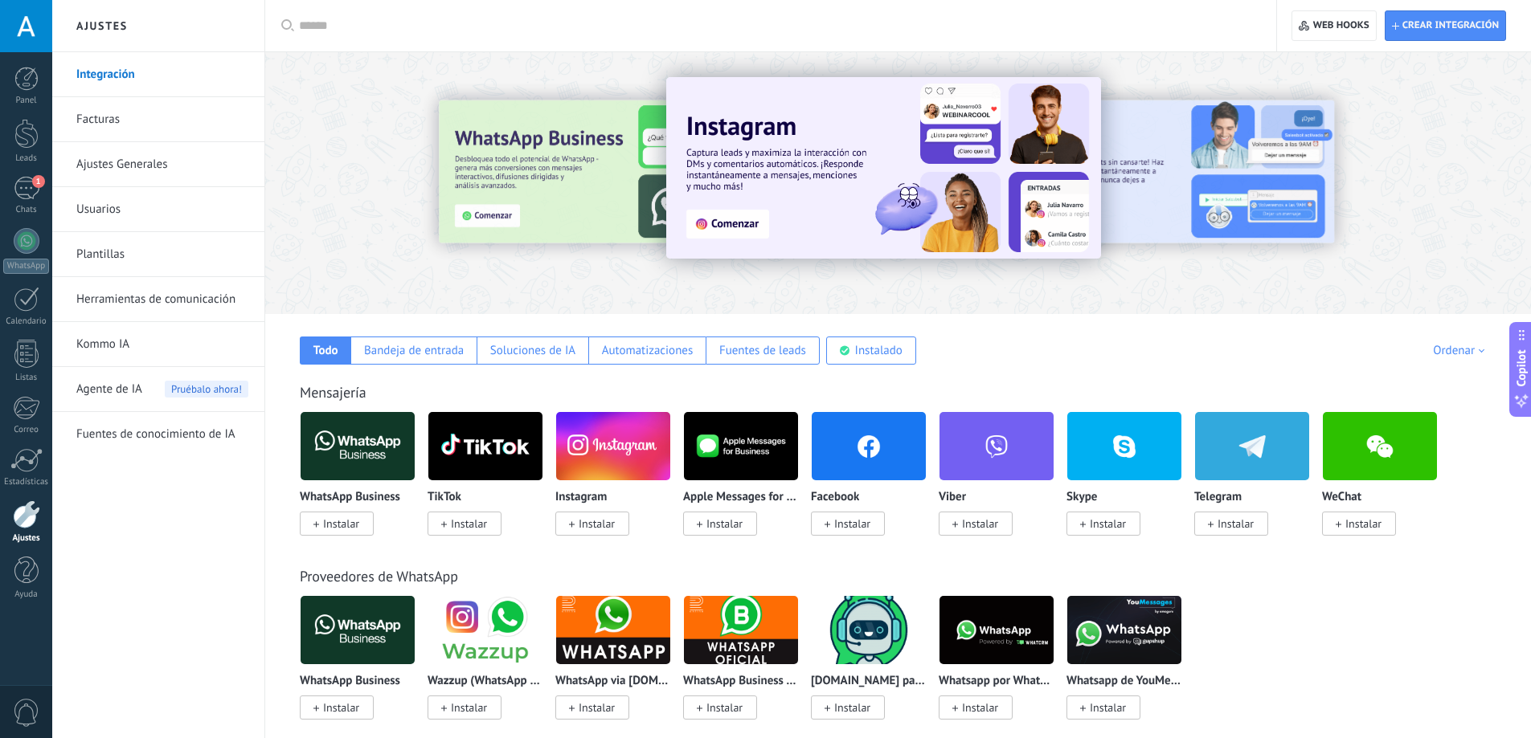
click at [157, 298] on link "Herramientas de comunicación" at bounding box center [162, 299] width 172 height 45
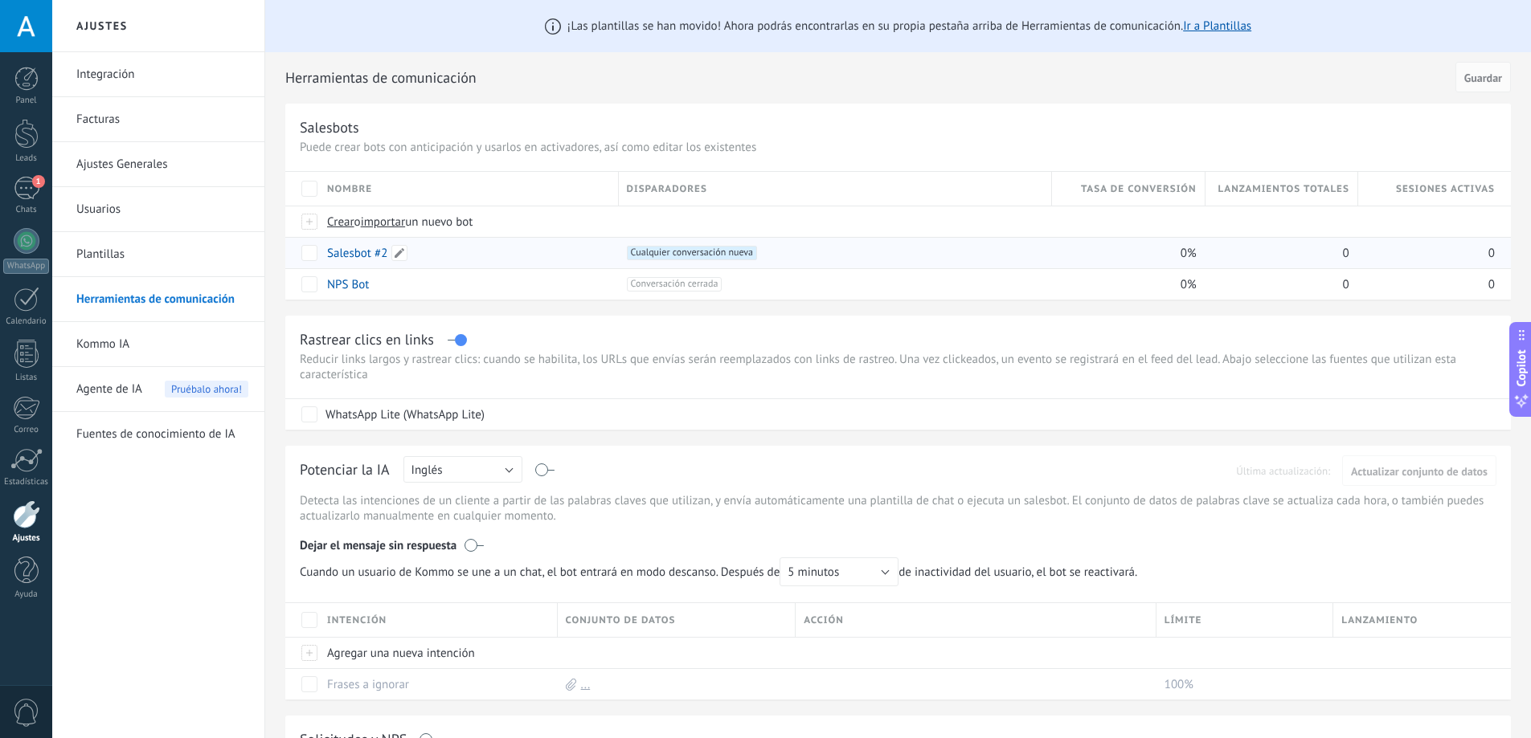
click at [378, 257] on link "Salesbot #2" at bounding box center [357, 253] width 60 height 15
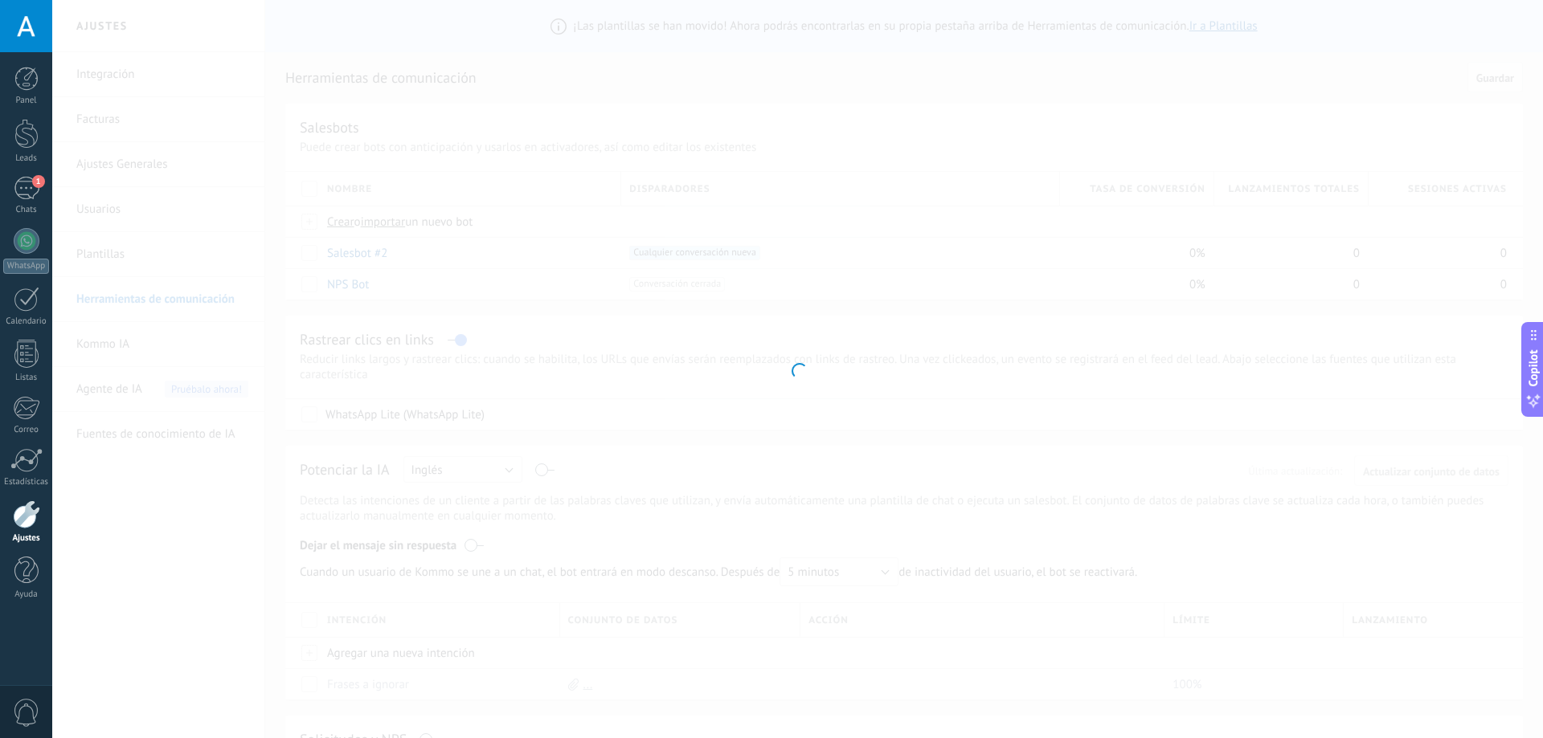
type input "**********"
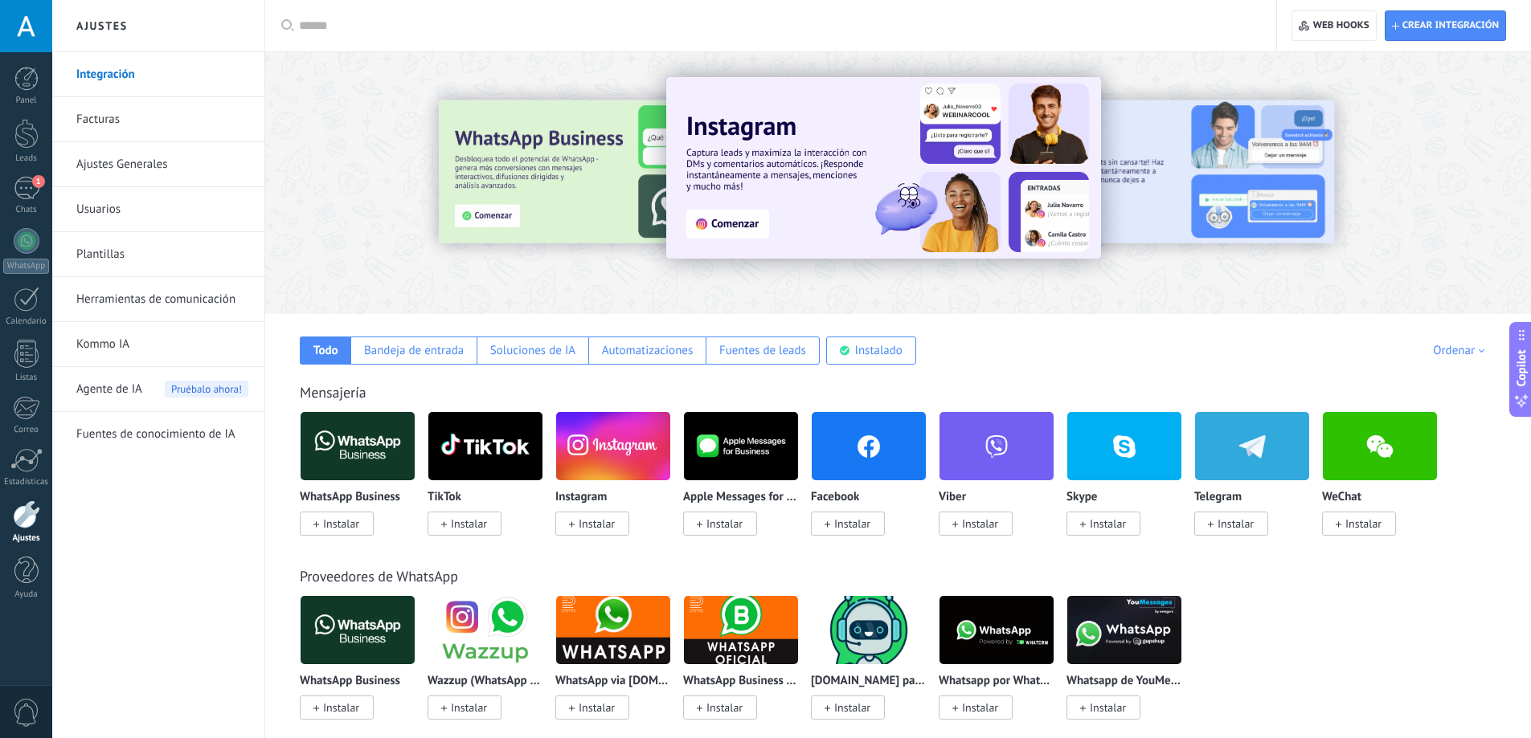
click at [171, 281] on link "Herramientas de comunicación" at bounding box center [162, 299] width 172 height 45
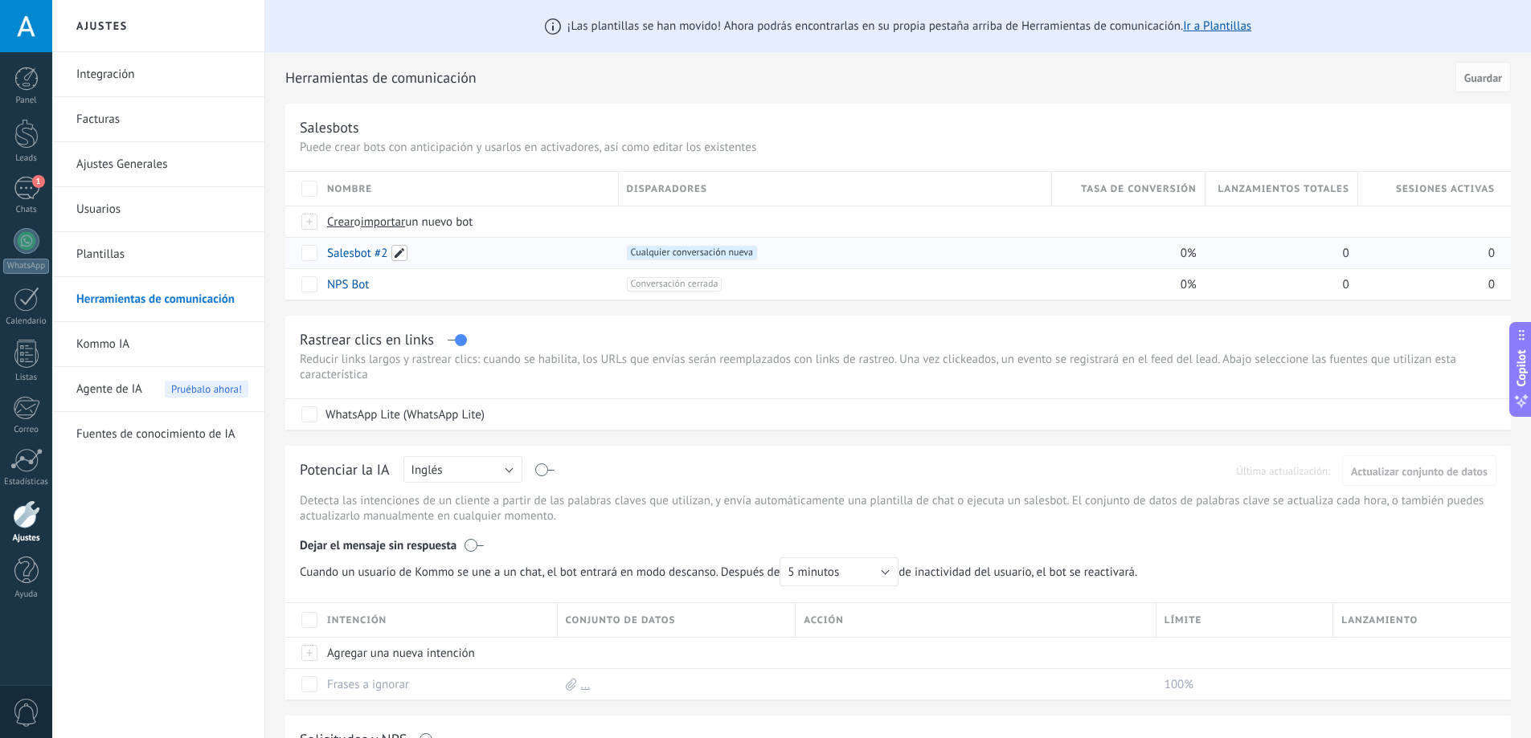
click at [400, 255] on span at bounding box center [399, 253] width 16 height 16
click at [282, 256] on div "**********" at bounding box center [898, 597] width 1266 height 1194
click at [138, 247] on link "Plantillas" at bounding box center [162, 254] width 172 height 45
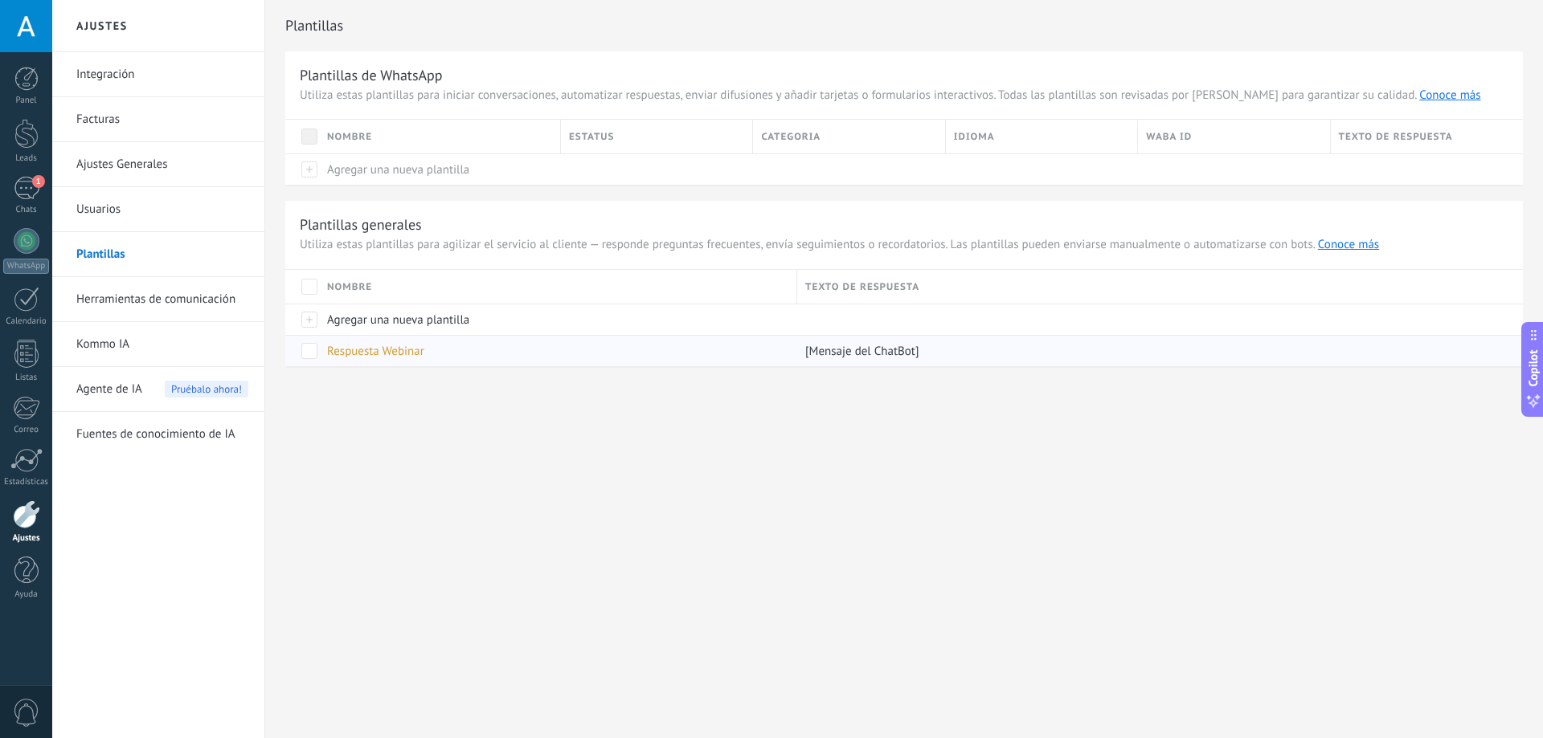
click at [363, 351] on span "Respuesta Webinar" at bounding box center [375, 351] width 97 height 15
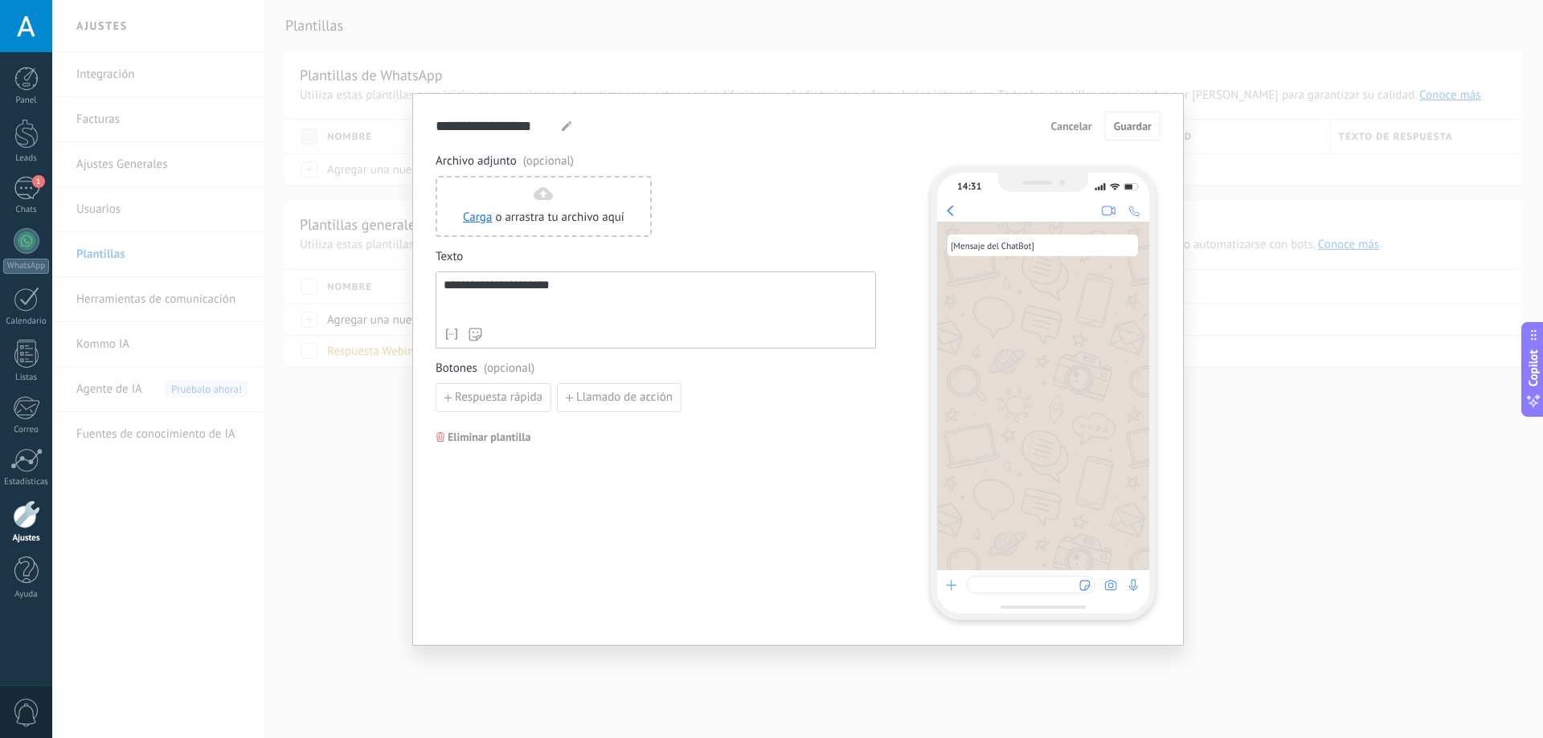
click at [365, 479] on div "**********" at bounding box center [797, 369] width 1491 height 738
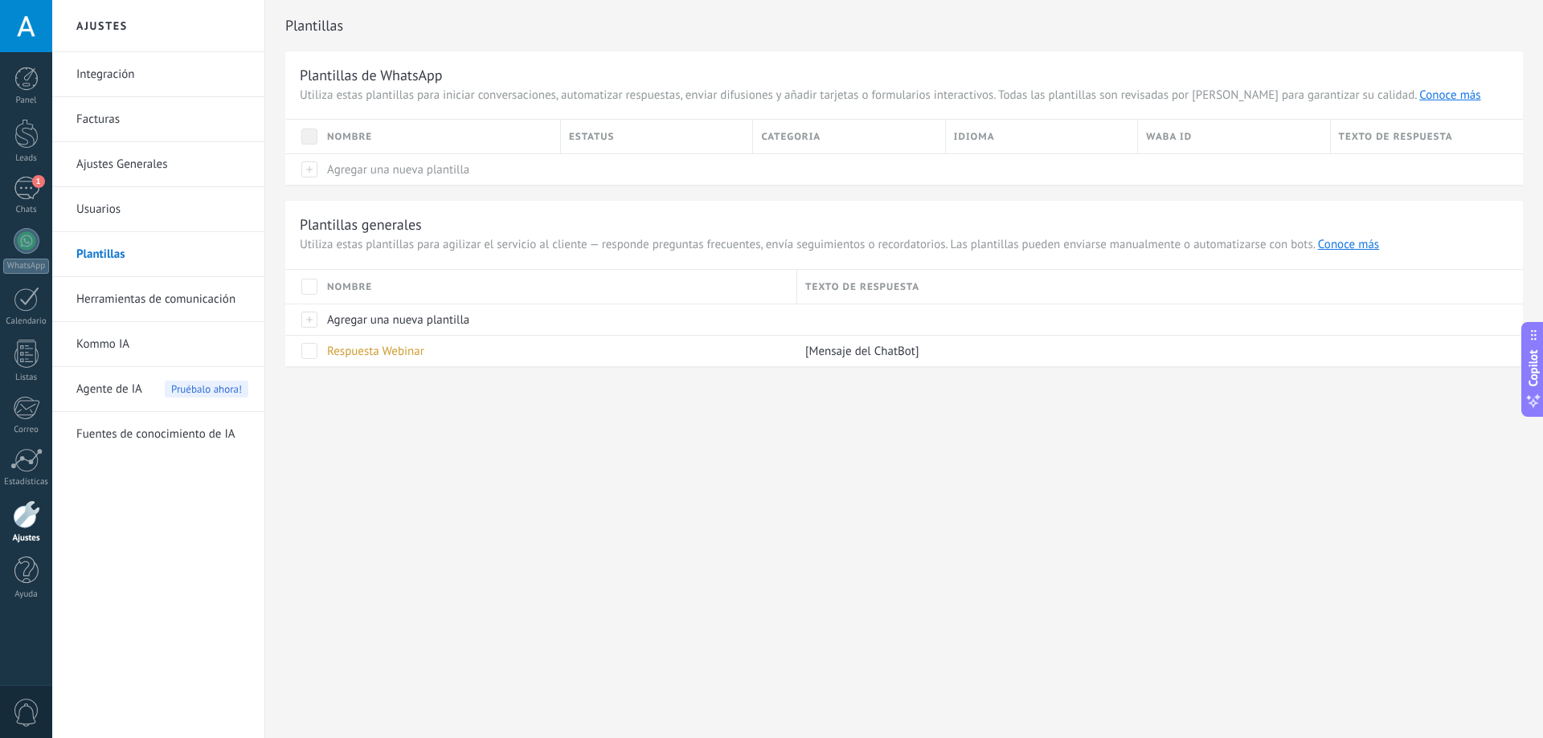
click at [153, 305] on link "Herramientas de comunicación" at bounding box center [162, 299] width 172 height 45
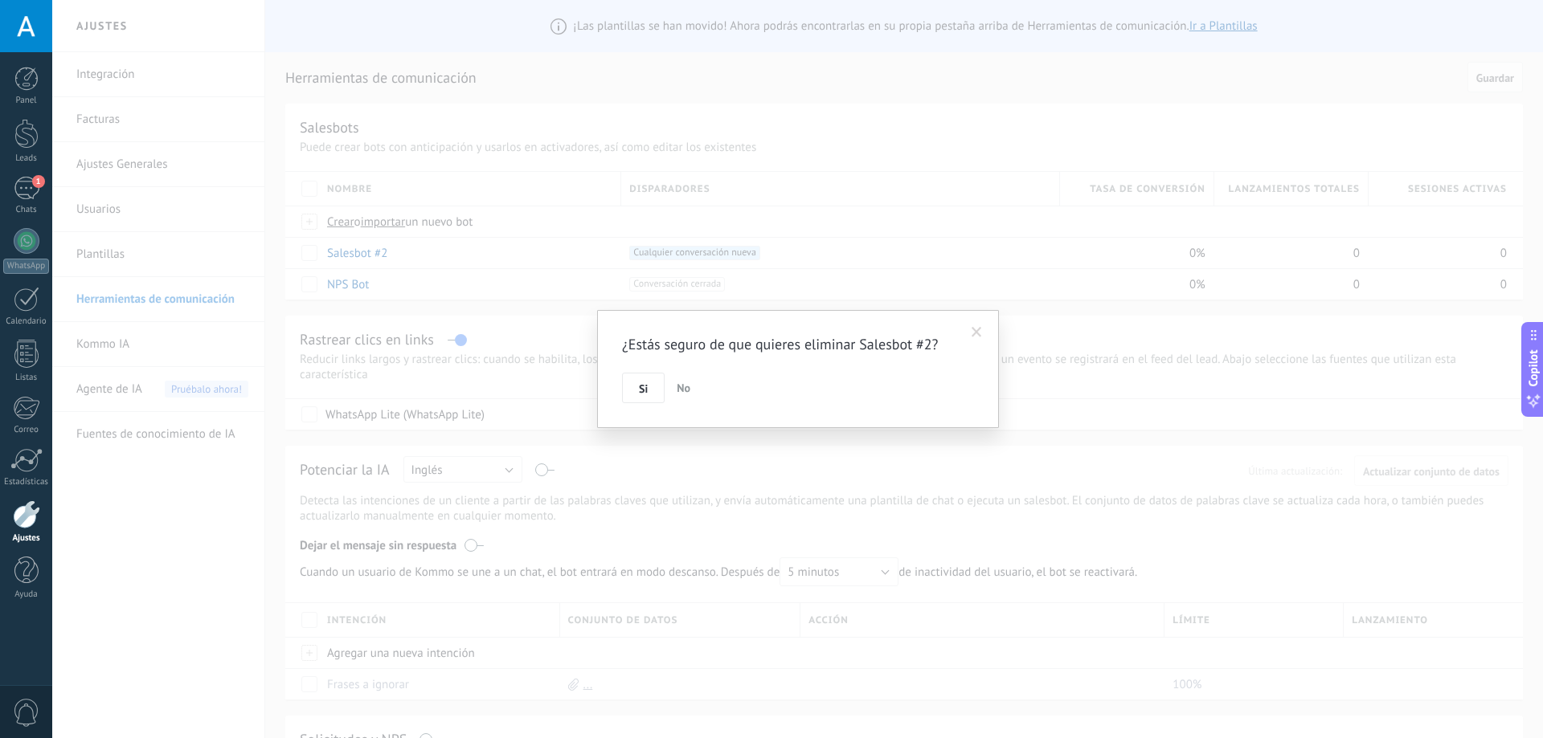
click at [672, 378] on button "No" at bounding box center [683, 388] width 27 height 31
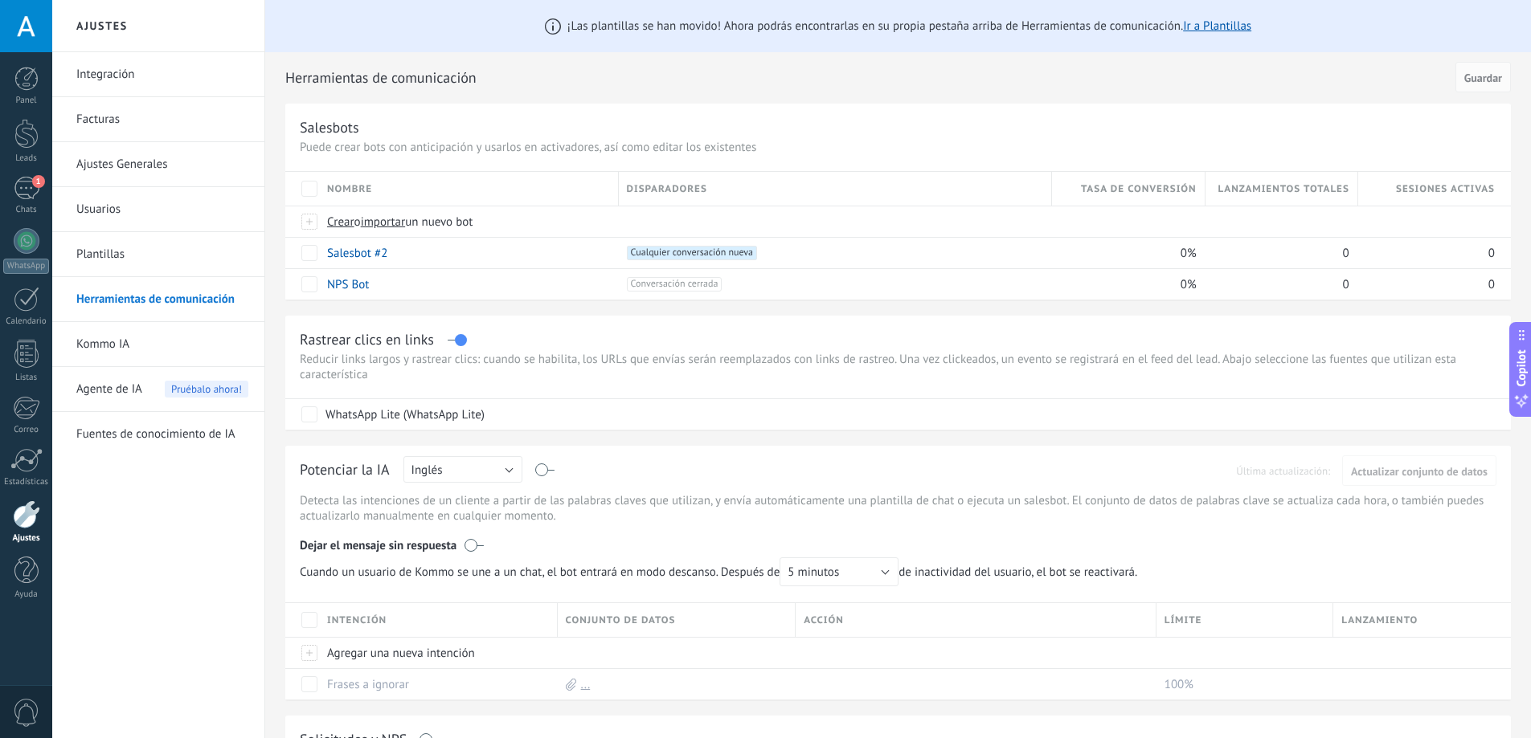
click at [153, 301] on link "Herramientas de comunicación" at bounding box center [162, 299] width 172 height 45
click at [125, 75] on link "Integración" at bounding box center [162, 74] width 172 height 45
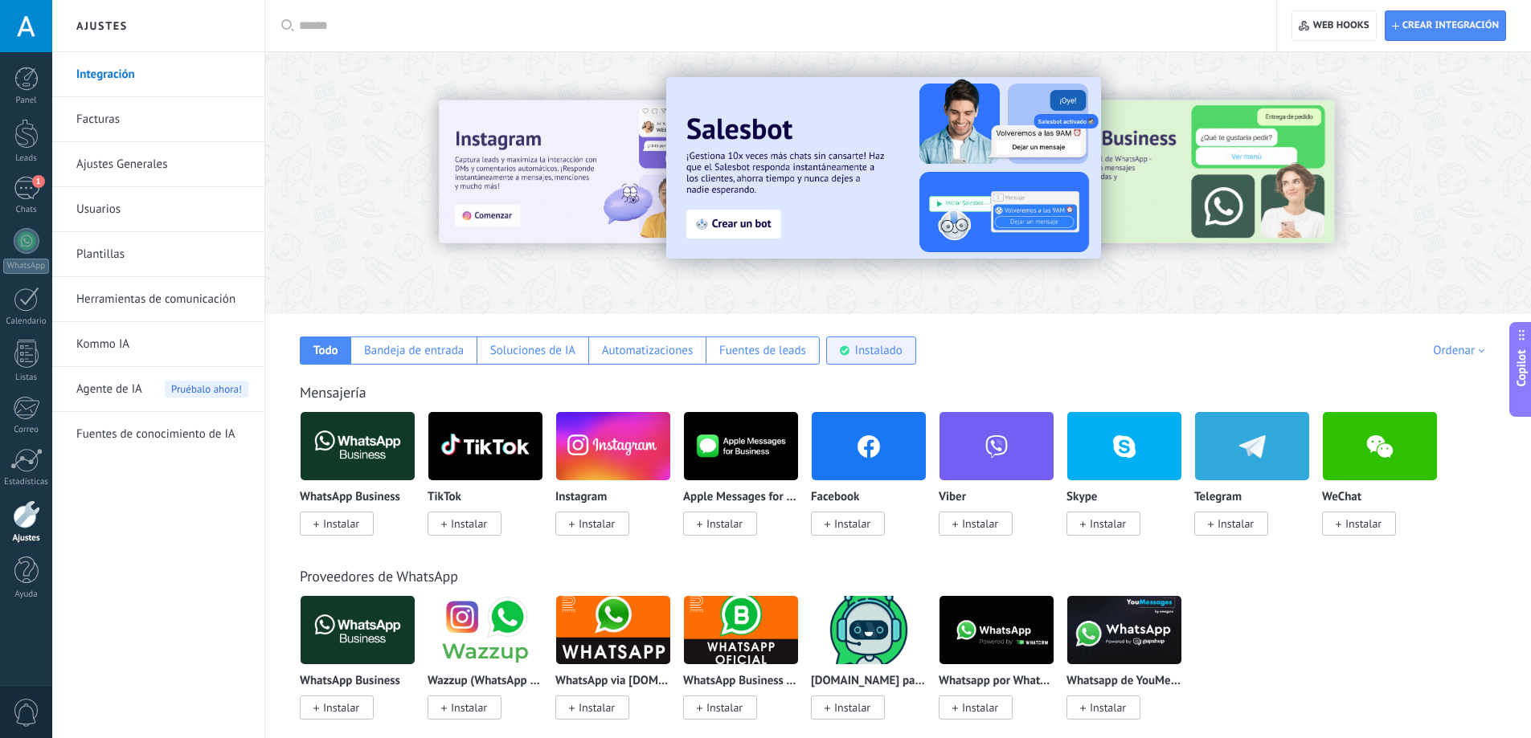
click at [903, 344] on div "Instalado" at bounding box center [871, 351] width 90 height 28
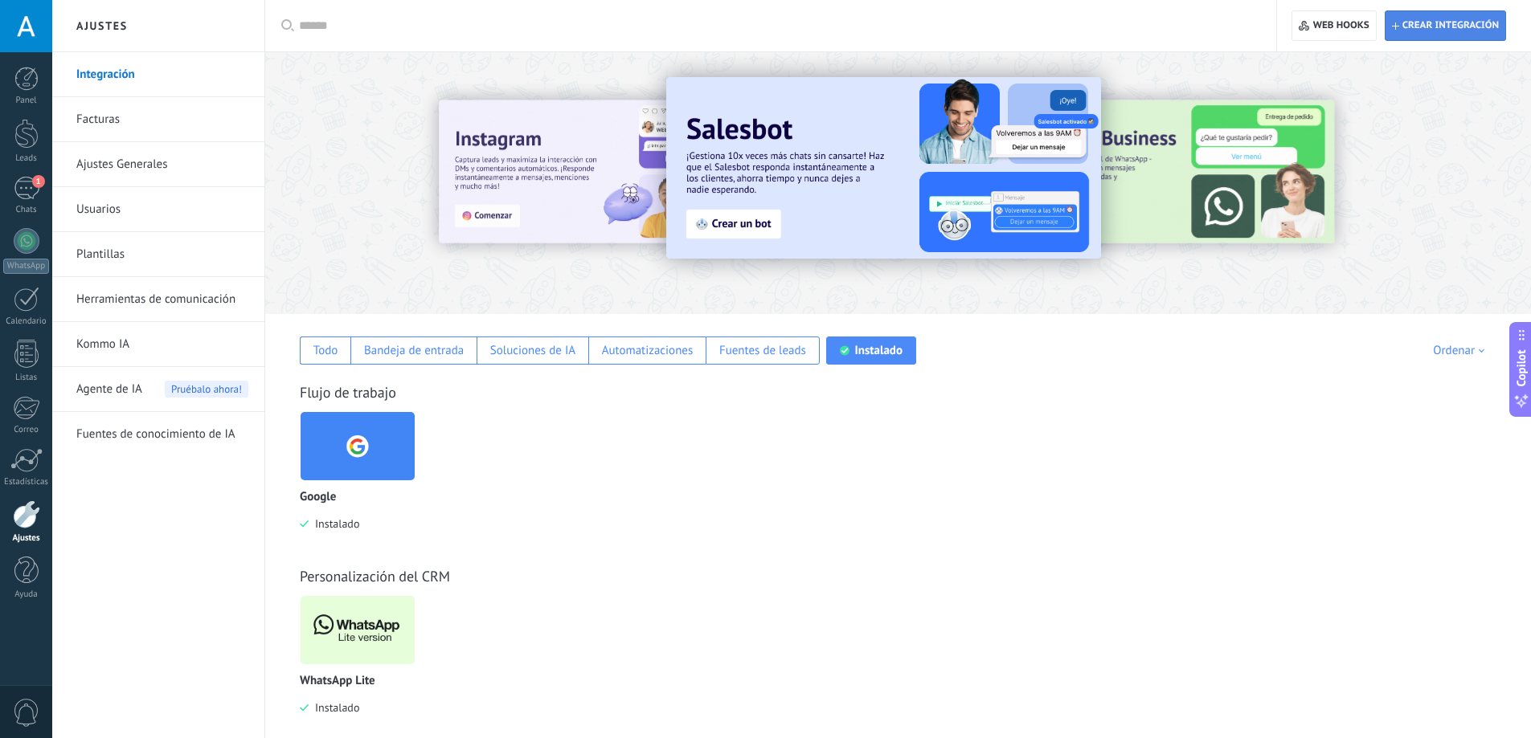
click at [1421, 27] on span "Crear integración" at bounding box center [1450, 25] width 96 height 13
type textarea "**********"
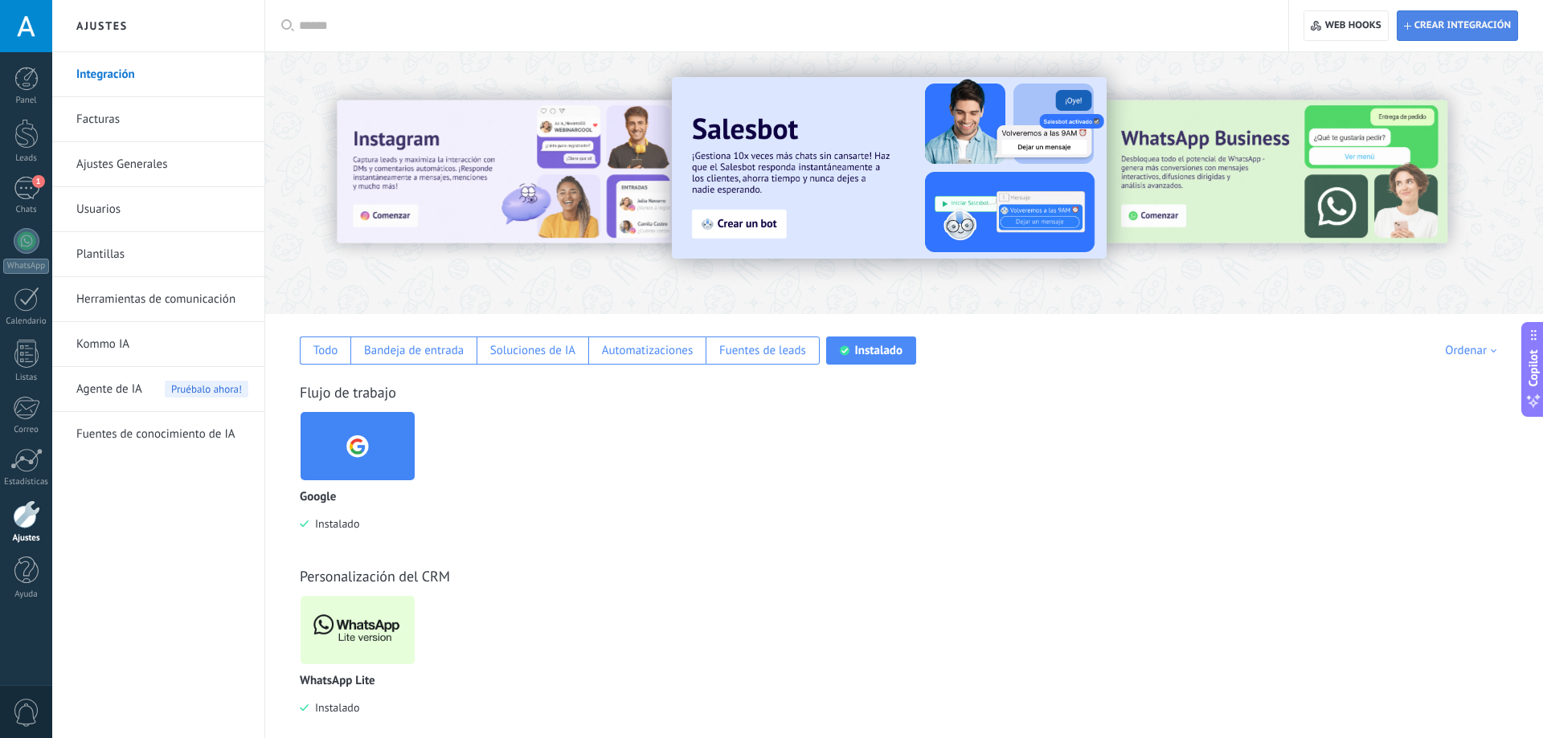
scroll to position [15, 0]
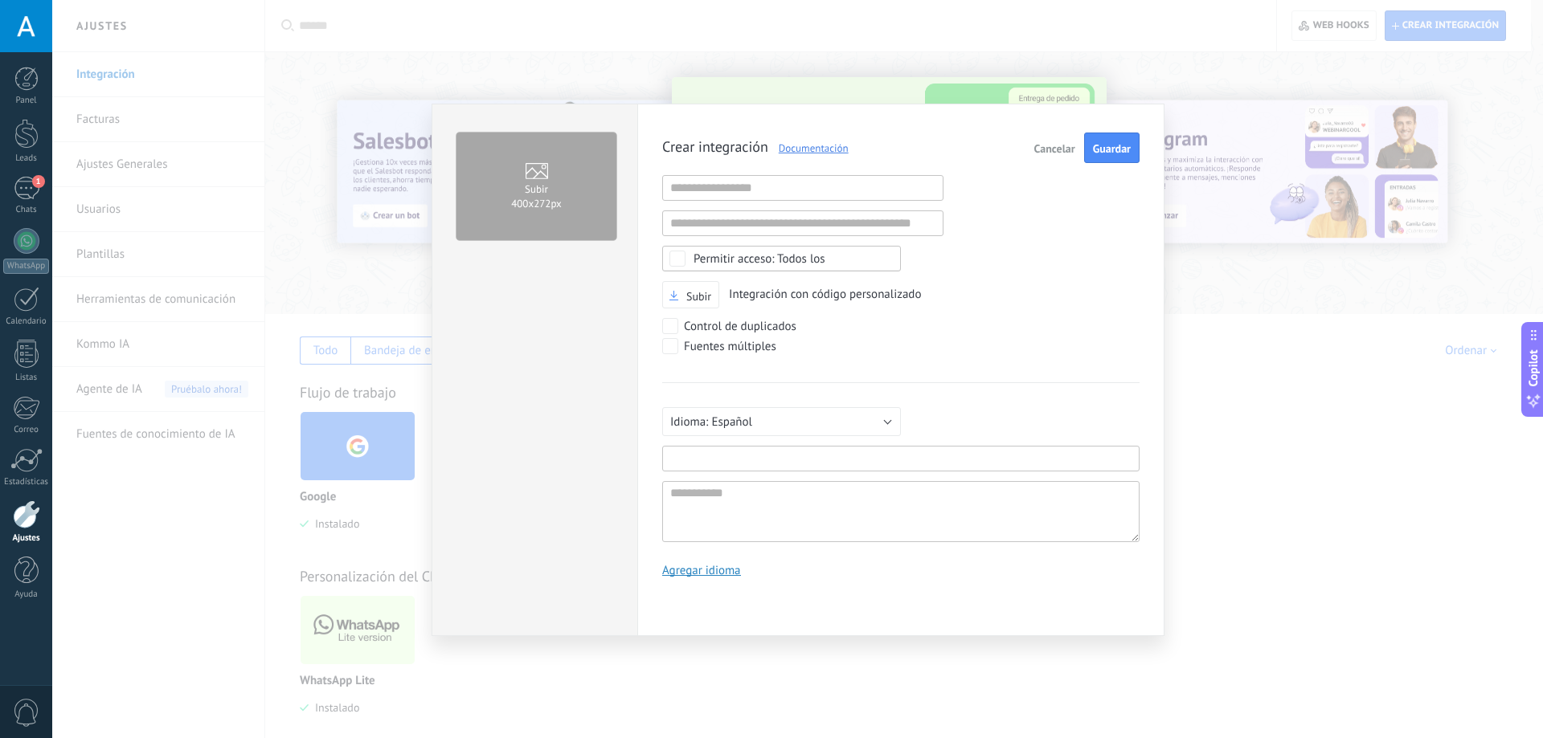
click at [837, 449] on input "text" at bounding box center [900, 459] width 477 height 26
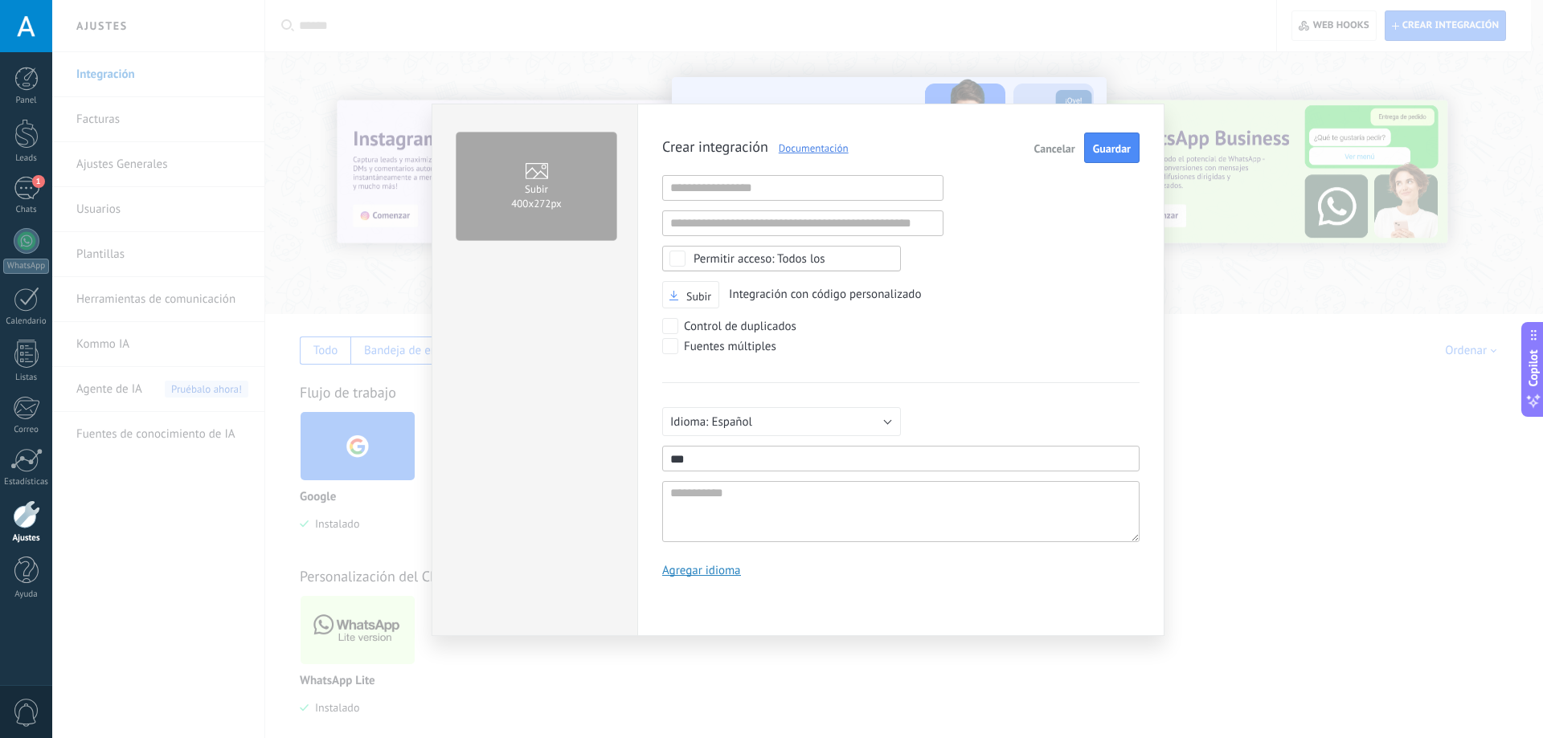
drag, startPoint x: 762, startPoint y: 467, endPoint x: 727, endPoint y: 456, distance: 36.3
click at [727, 456] on input "***" at bounding box center [900, 459] width 477 height 26
drag, startPoint x: 702, startPoint y: 452, endPoint x: 609, endPoint y: 438, distance: 94.2
click at [609, 438] on div "Subir 400х272px Crear integración Documentación Cancelar Guardar URL inválida U…" at bounding box center [798, 370] width 733 height 533
type input "*******"
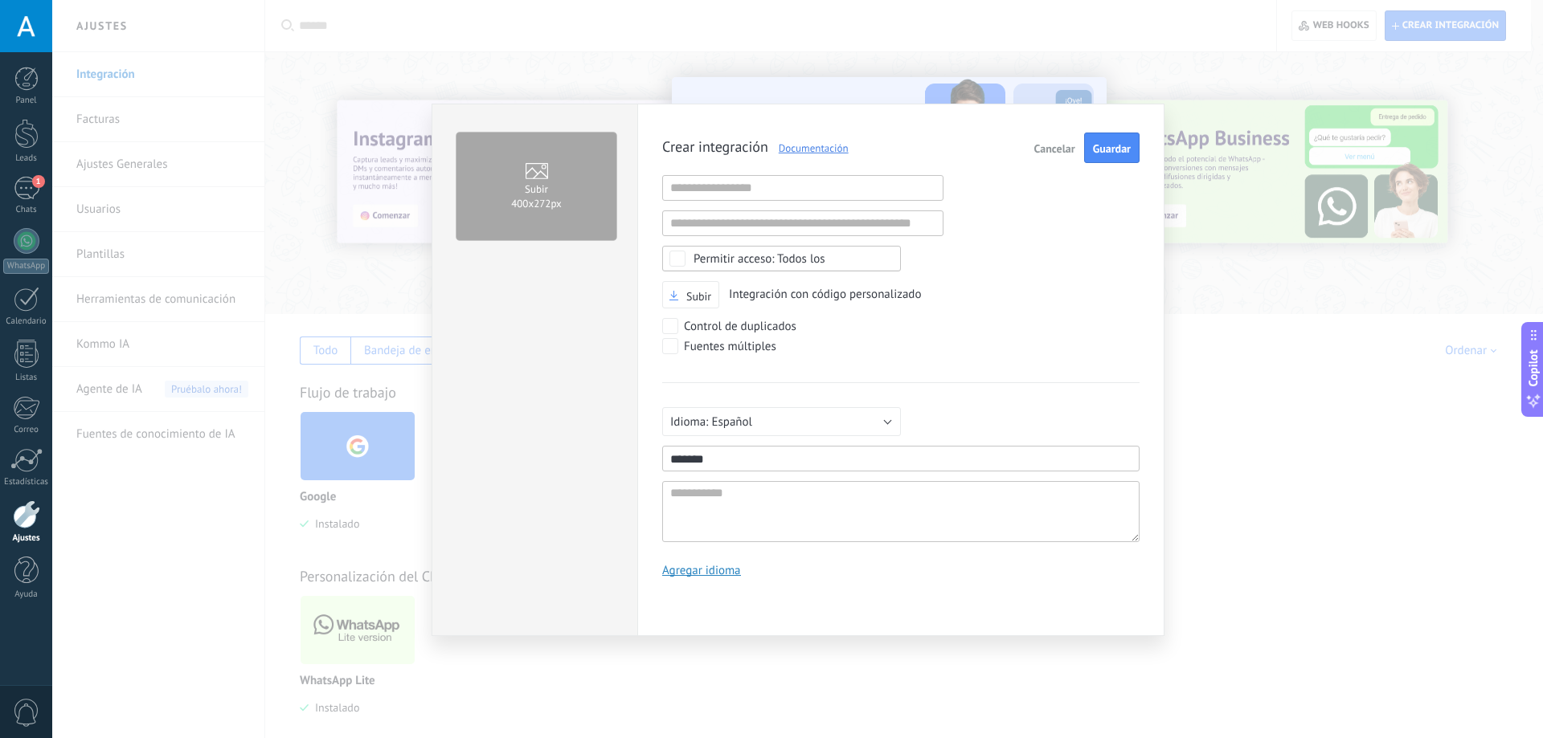
click at [1111, 146] on span "Guardar" at bounding box center [1112, 148] width 38 height 11
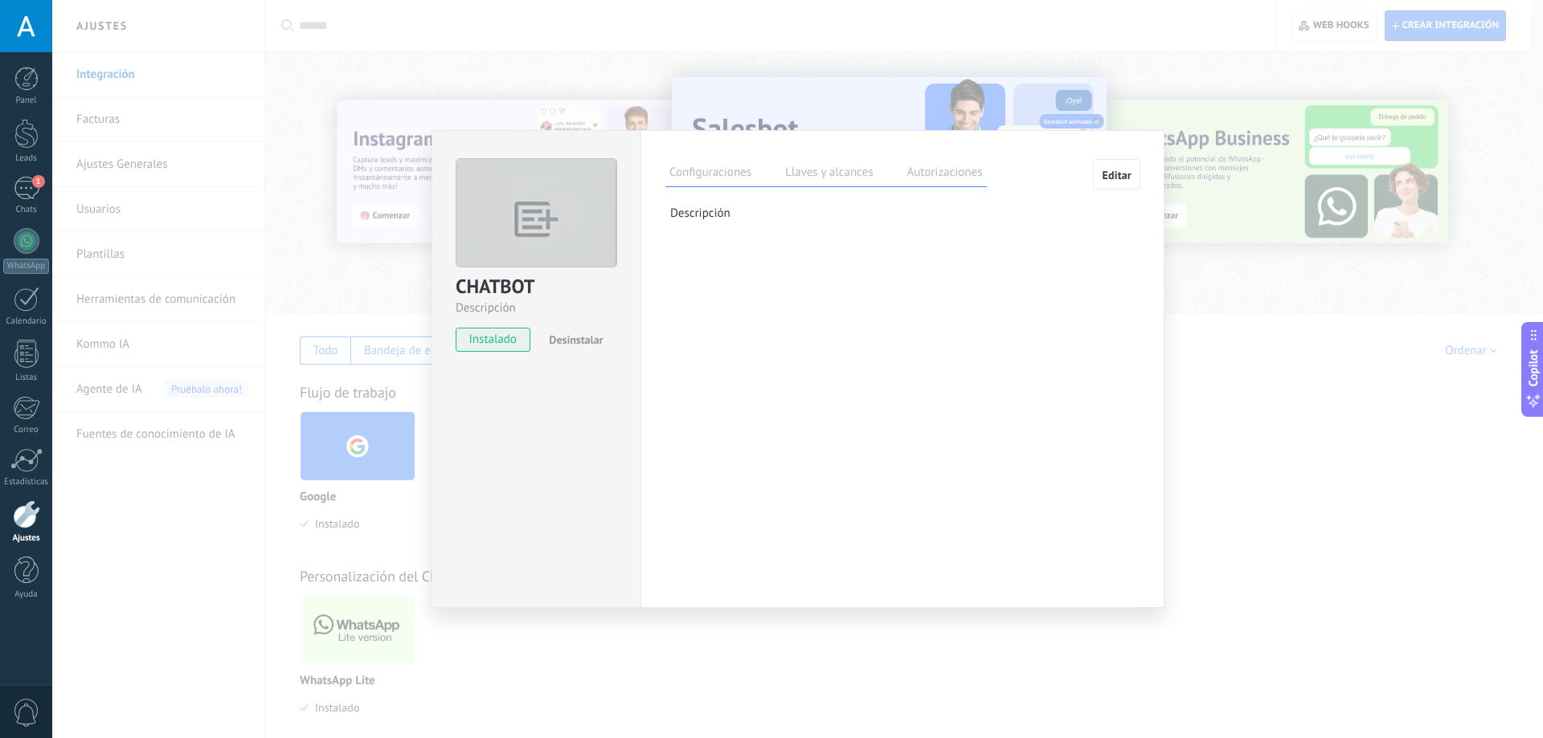
click at [811, 200] on div "Configuraciones Llaves y alcances Autorizaciones Editar Clave secreta: Generar …" at bounding box center [902, 199] width 474 height 80
click at [818, 180] on label "Llaves y alcances" at bounding box center [829, 174] width 96 height 23
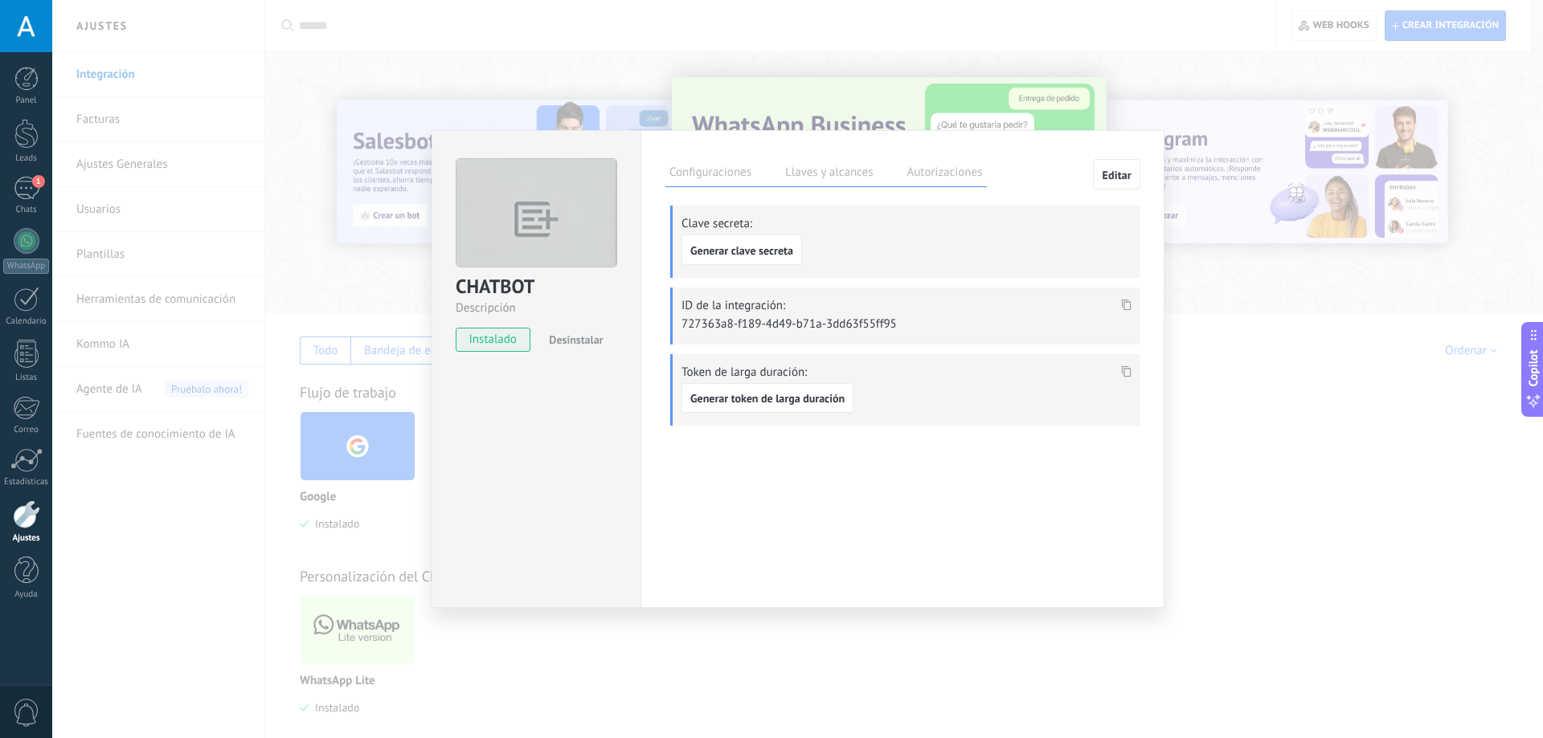
click at [713, 174] on label "Configuraciones" at bounding box center [710, 174] width 90 height 23
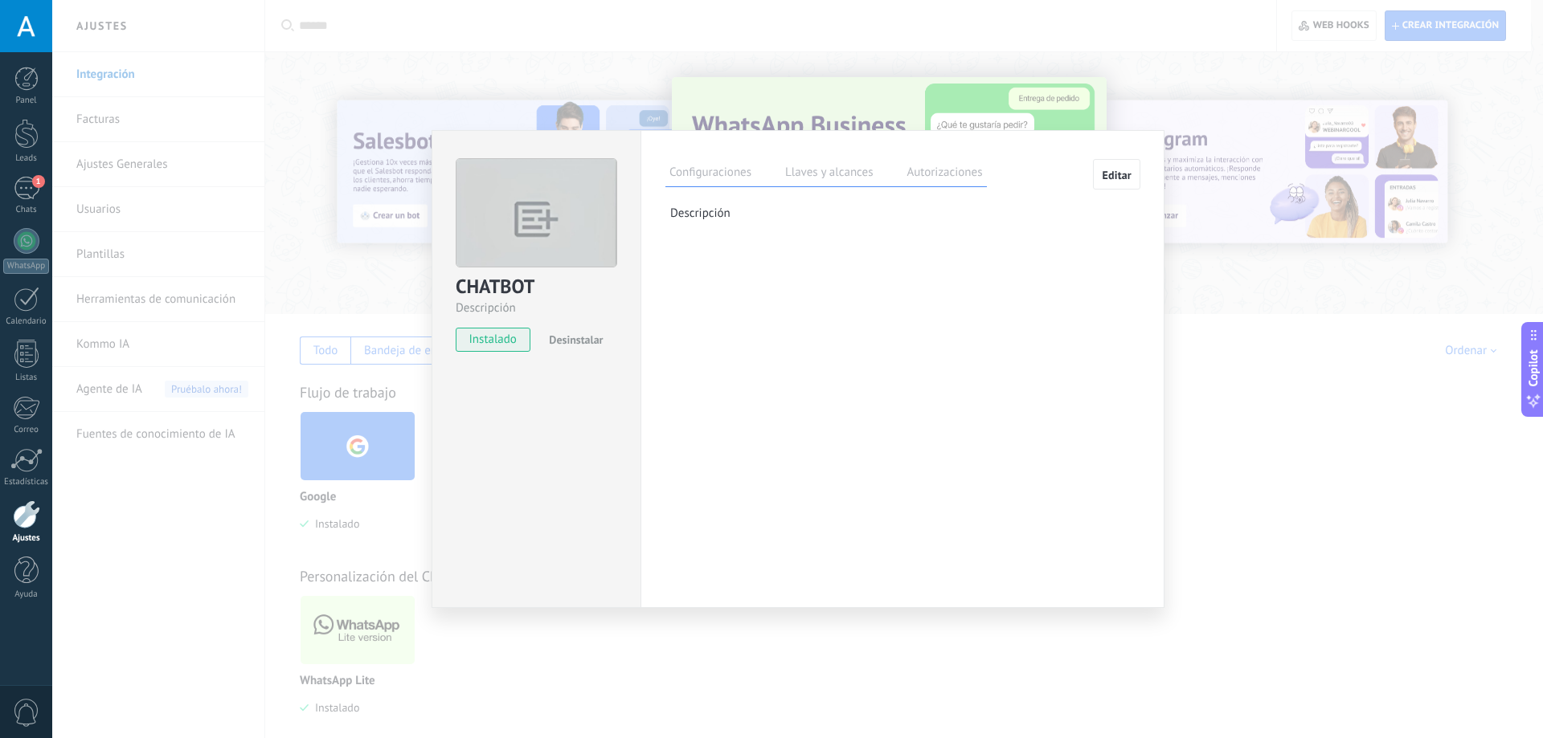
click at [722, 221] on div "Configuraciones Llaves y alcances Autorizaciones Editar Clave secreta: Generar …" at bounding box center [902, 199] width 474 height 80
click at [783, 166] on label "Llaves y alcances" at bounding box center [829, 174] width 96 height 23
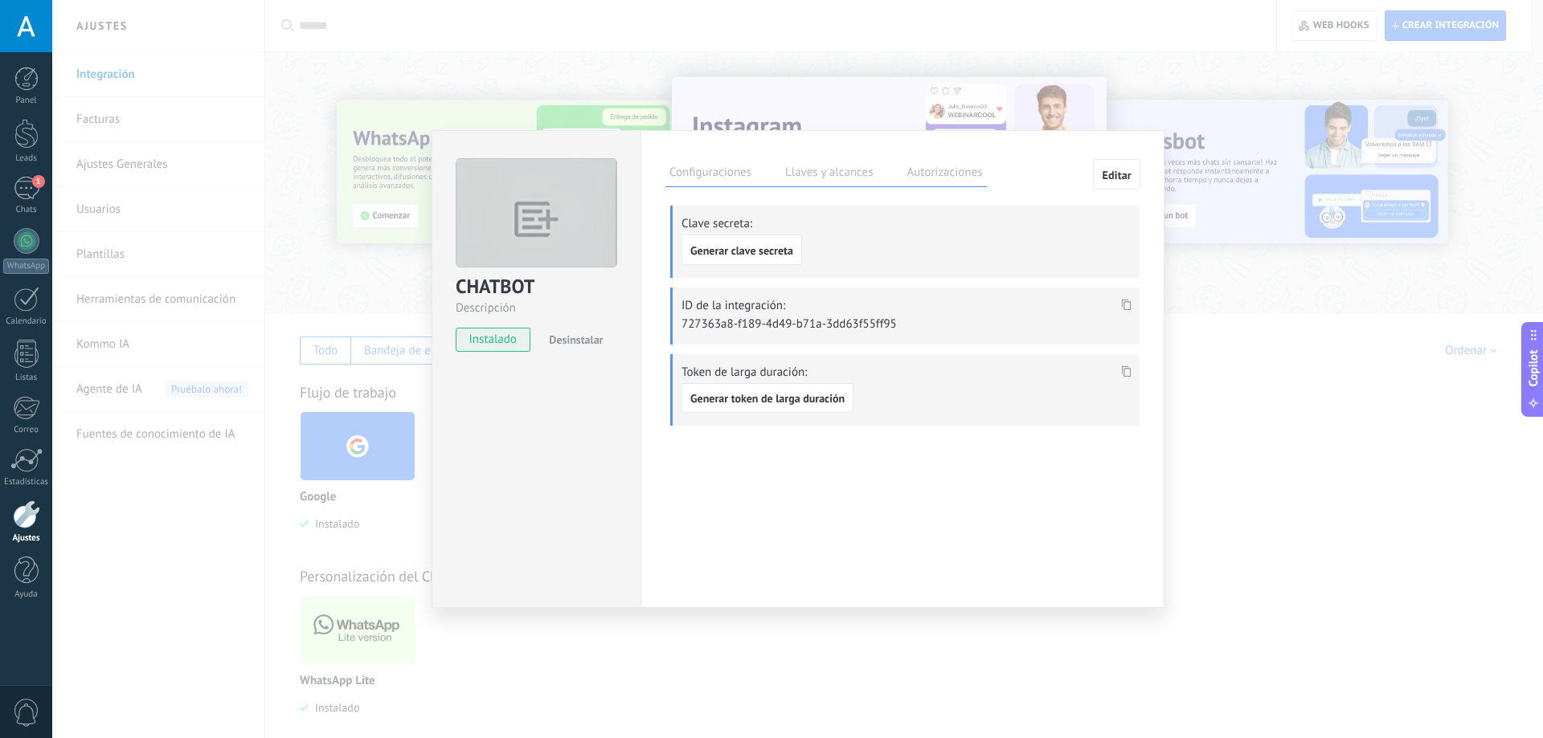
click at [935, 177] on label "Autorizaciones" at bounding box center [944, 174] width 84 height 23
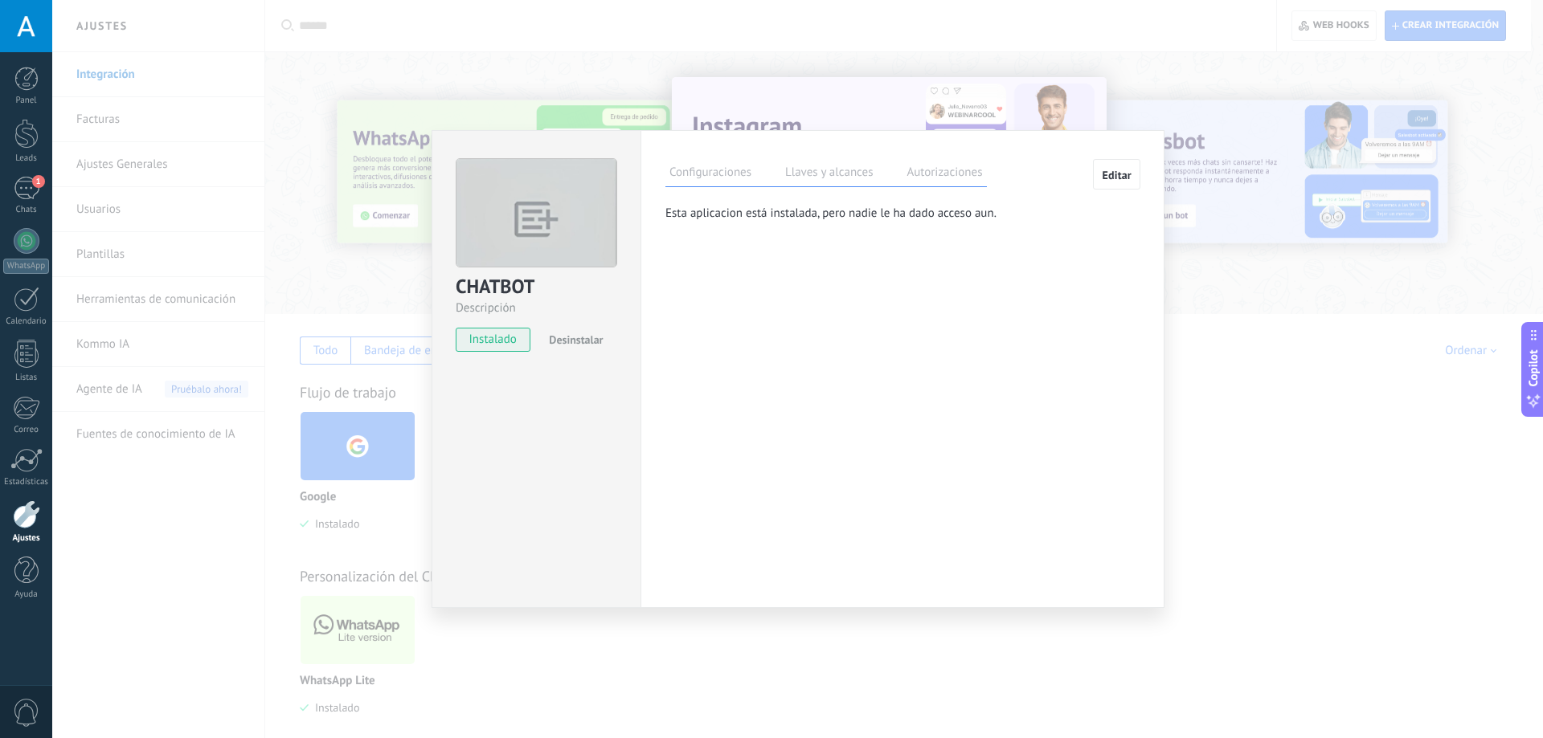
click at [818, 176] on label "Llaves y alcances" at bounding box center [829, 174] width 96 height 23
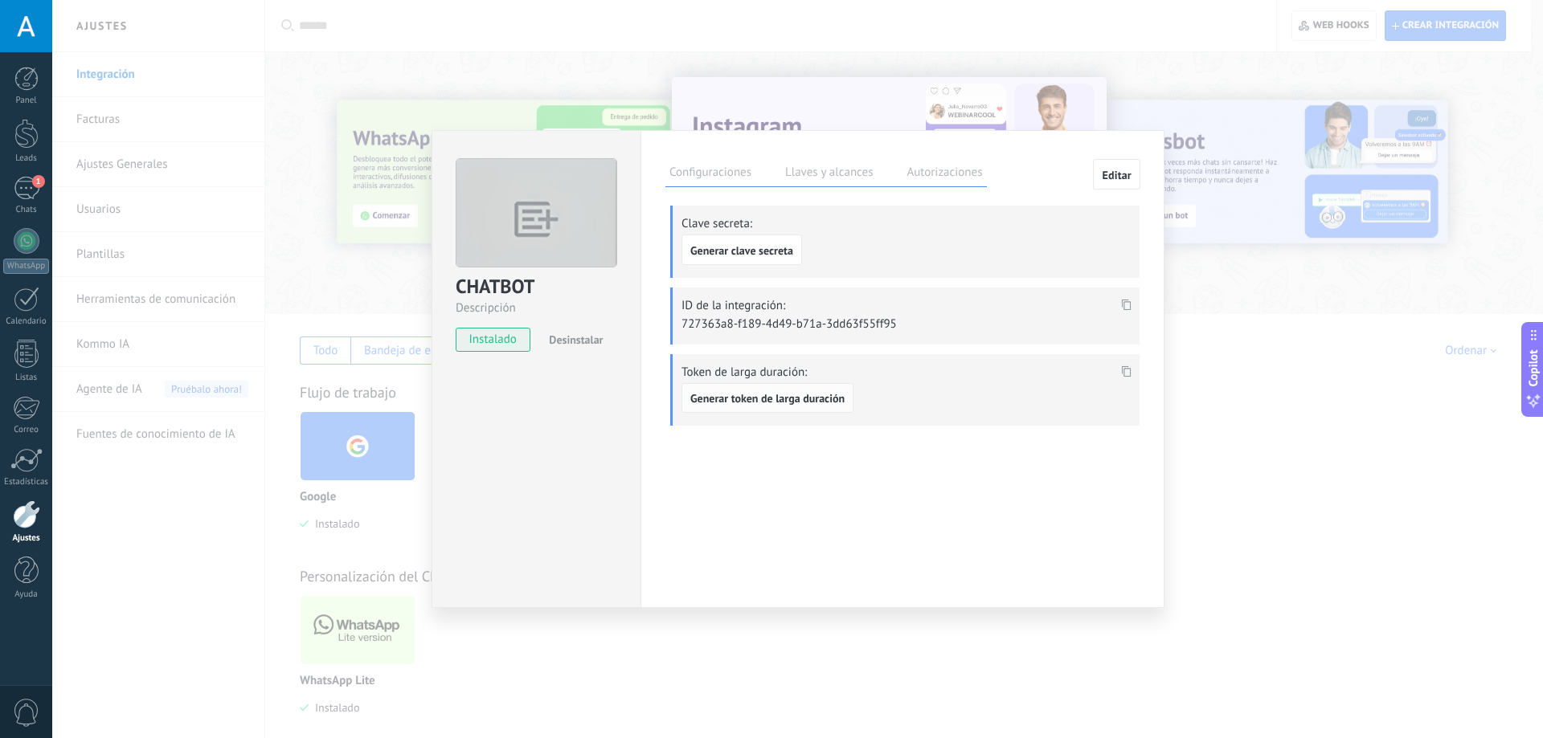
click at [785, 401] on span "Generar token de larga duración" at bounding box center [767, 398] width 154 height 11
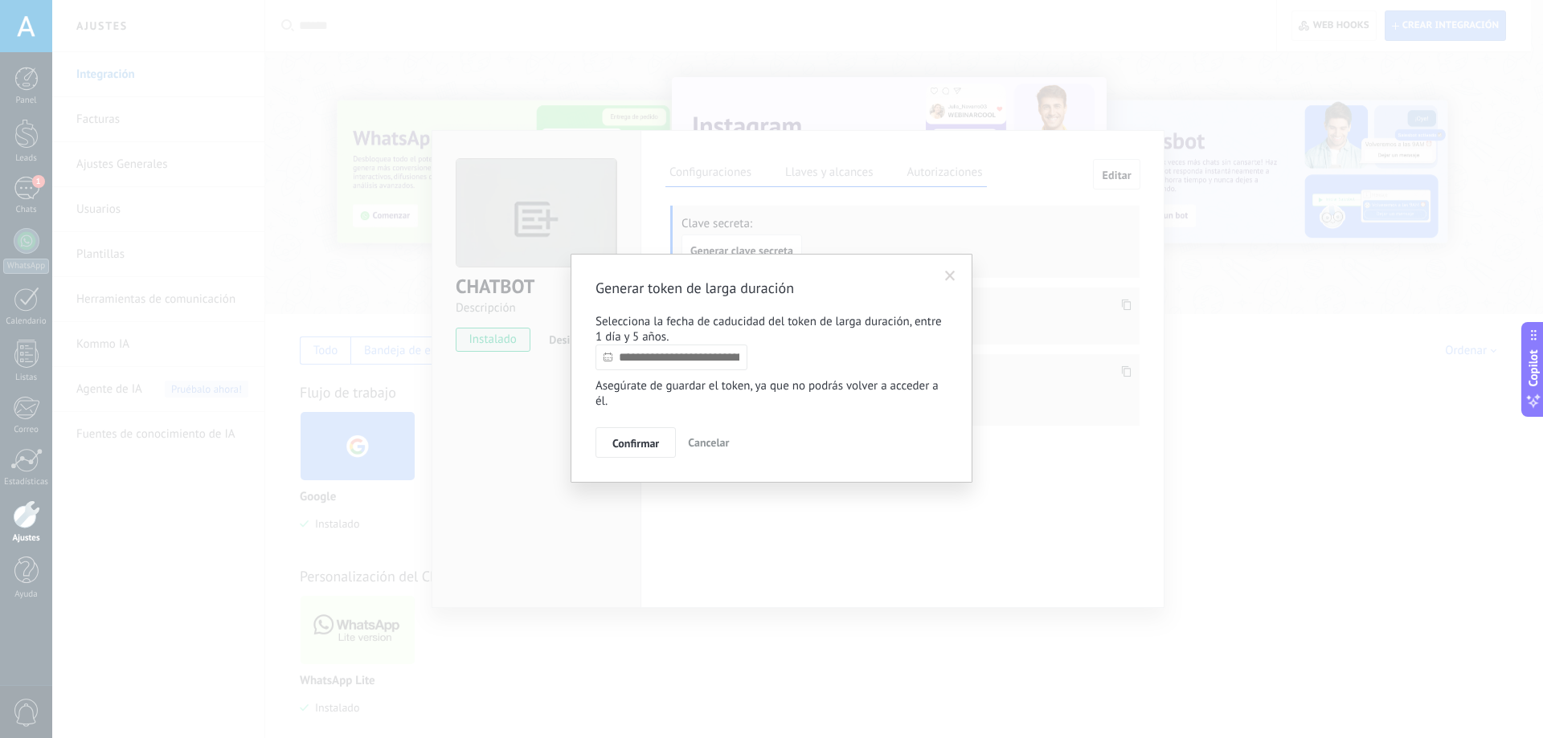
click at [705, 359] on input "text" at bounding box center [671, 358] width 152 height 26
click at [767, 391] on link at bounding box center [767, 386] width 9 height 9
type input "**********"
click at [738, 468] on span "18" at bounding box center [741, 471] width 25 height 23
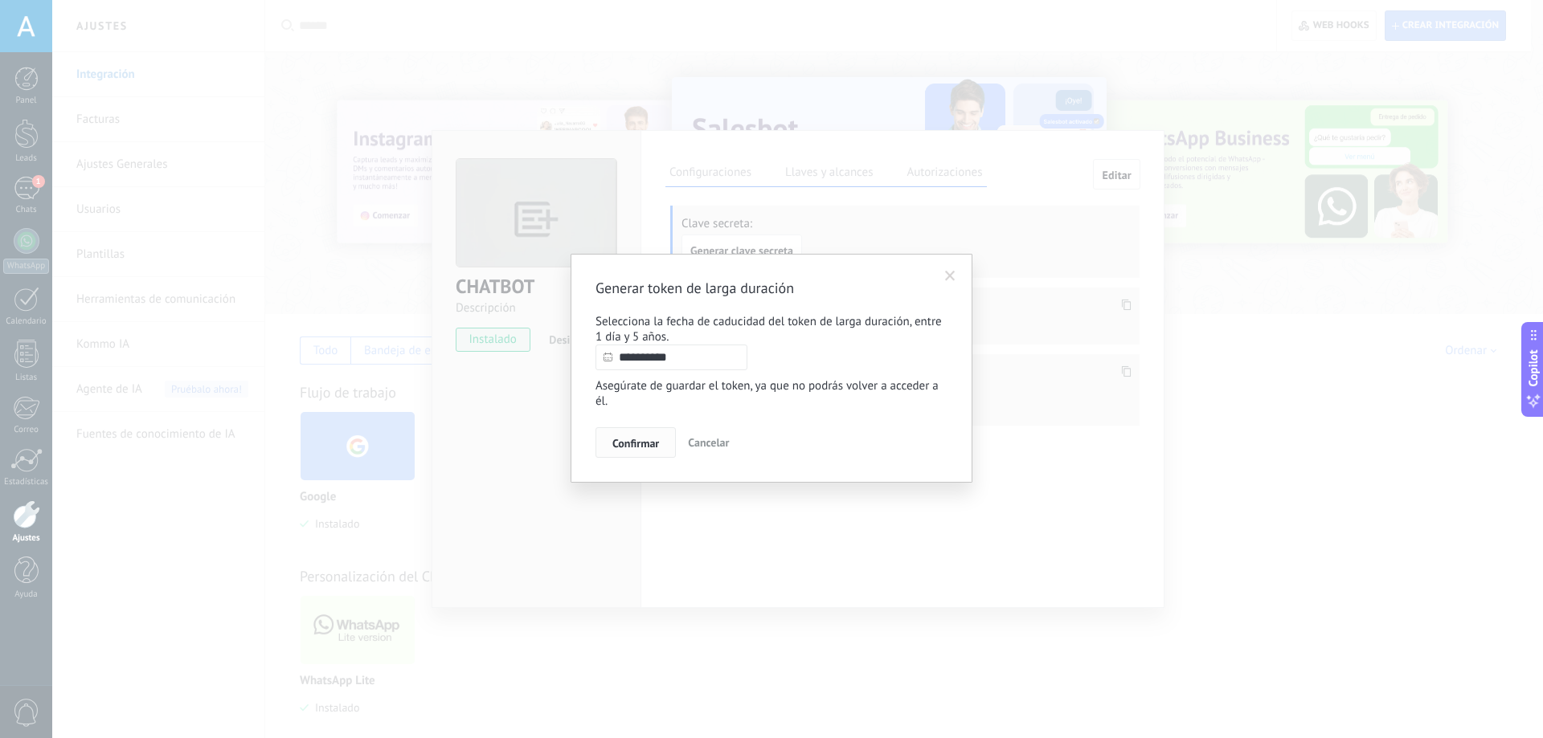
click at [641, 440] on span "Confirmar" at bounding box center [635, 443] width 47 height 11
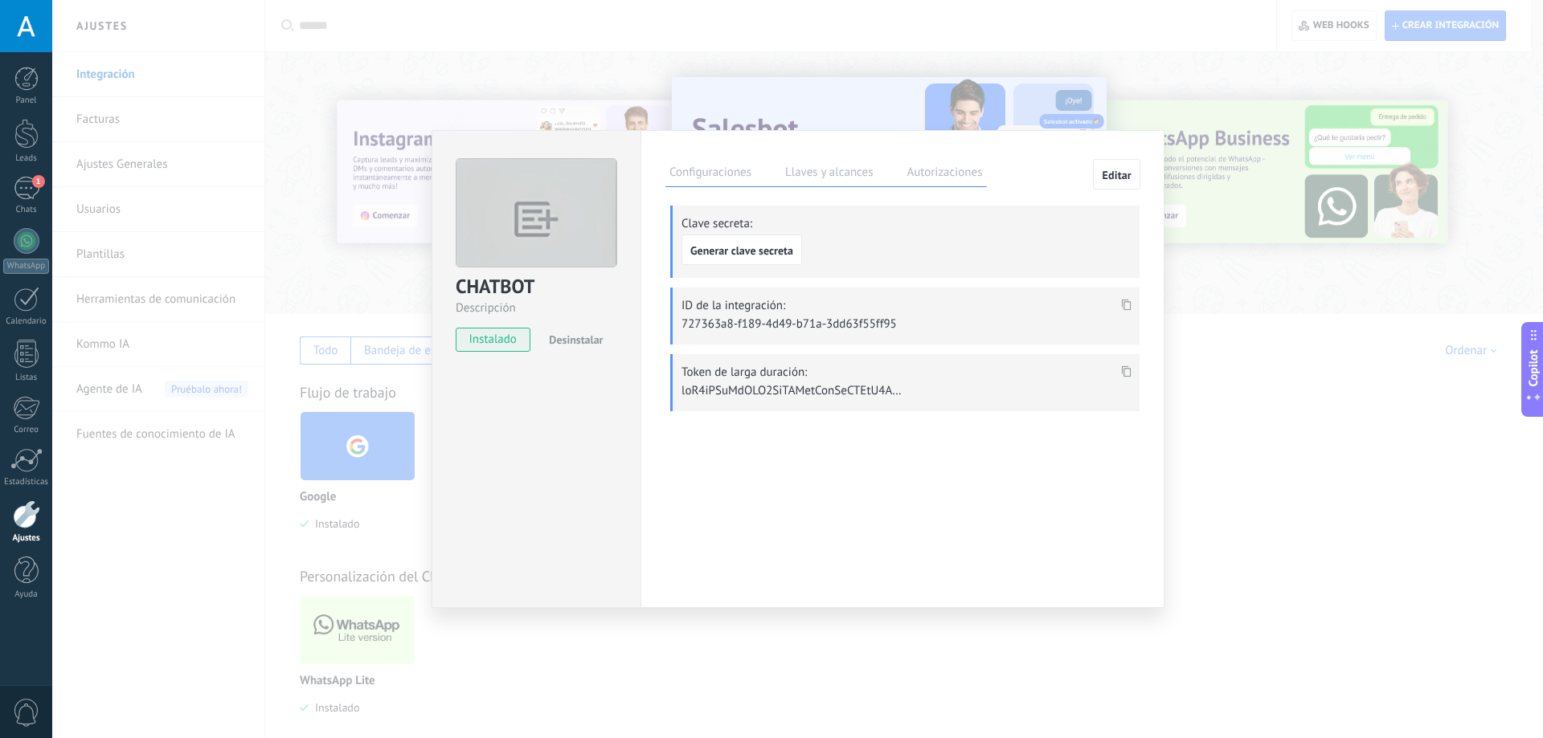
click at [1123, 366] on icon at bounding box center [1127, 371] width 10 height 11
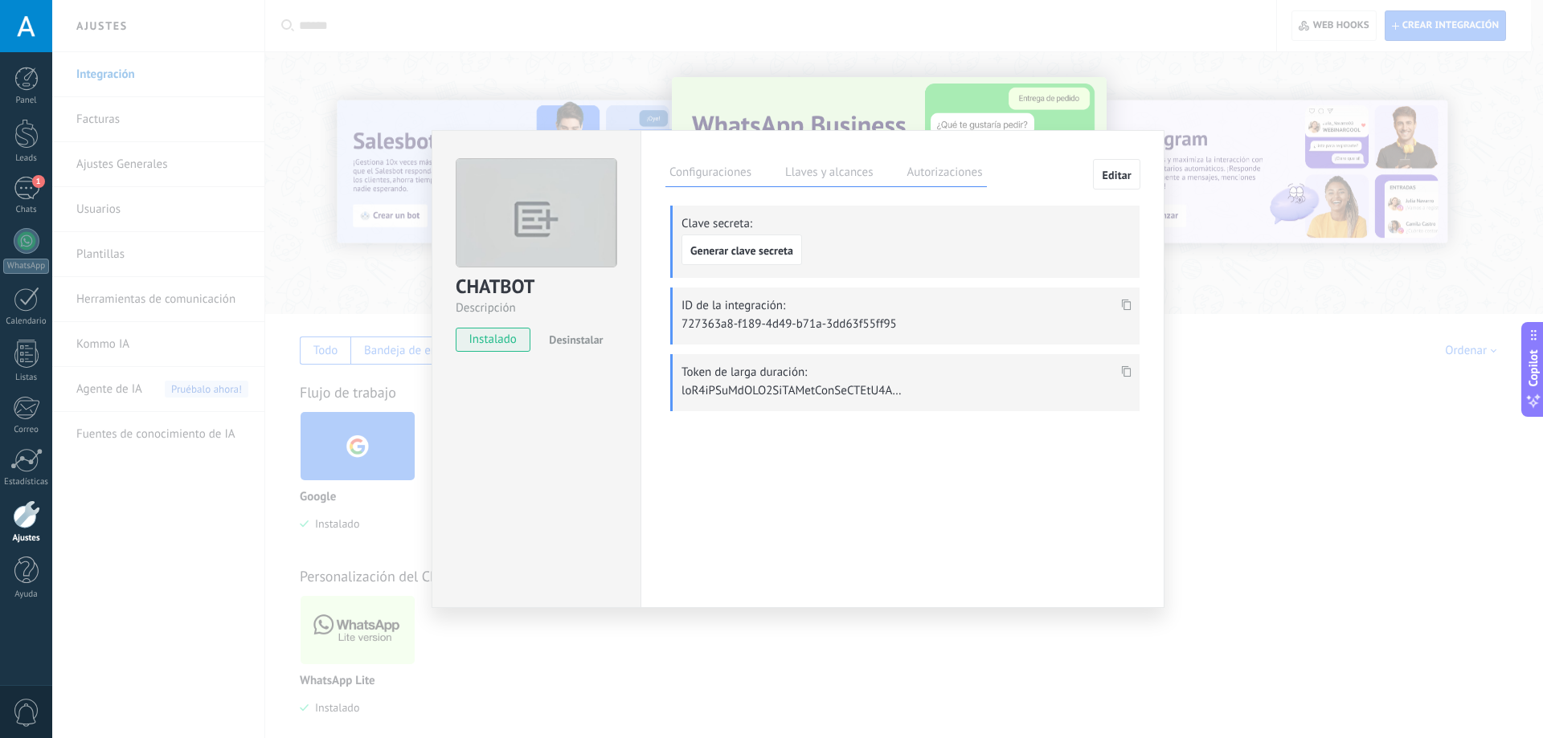
click at [842, 431] on div "Configuraciones Llaves y alcances Autorizaciones Editar Clave secreta: Generar …" at bounding box center [902, 369] width 524 height 478
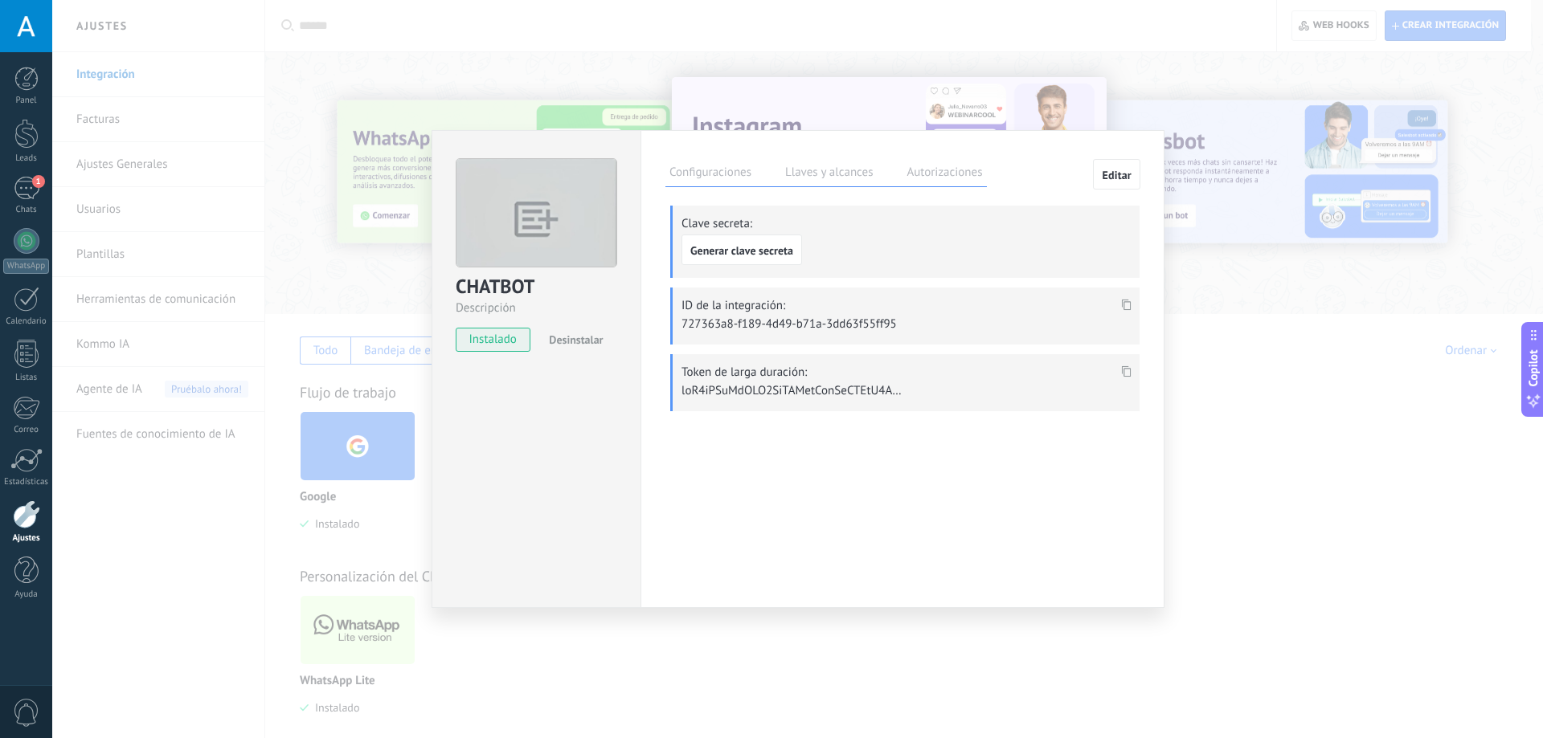
click at [1225, 295] on div "CHATBOT Descripción instalado Desinstalar Configuraciones Llaves y alcances Aut…" at bounding box center [797, 369] width 1491 height 738
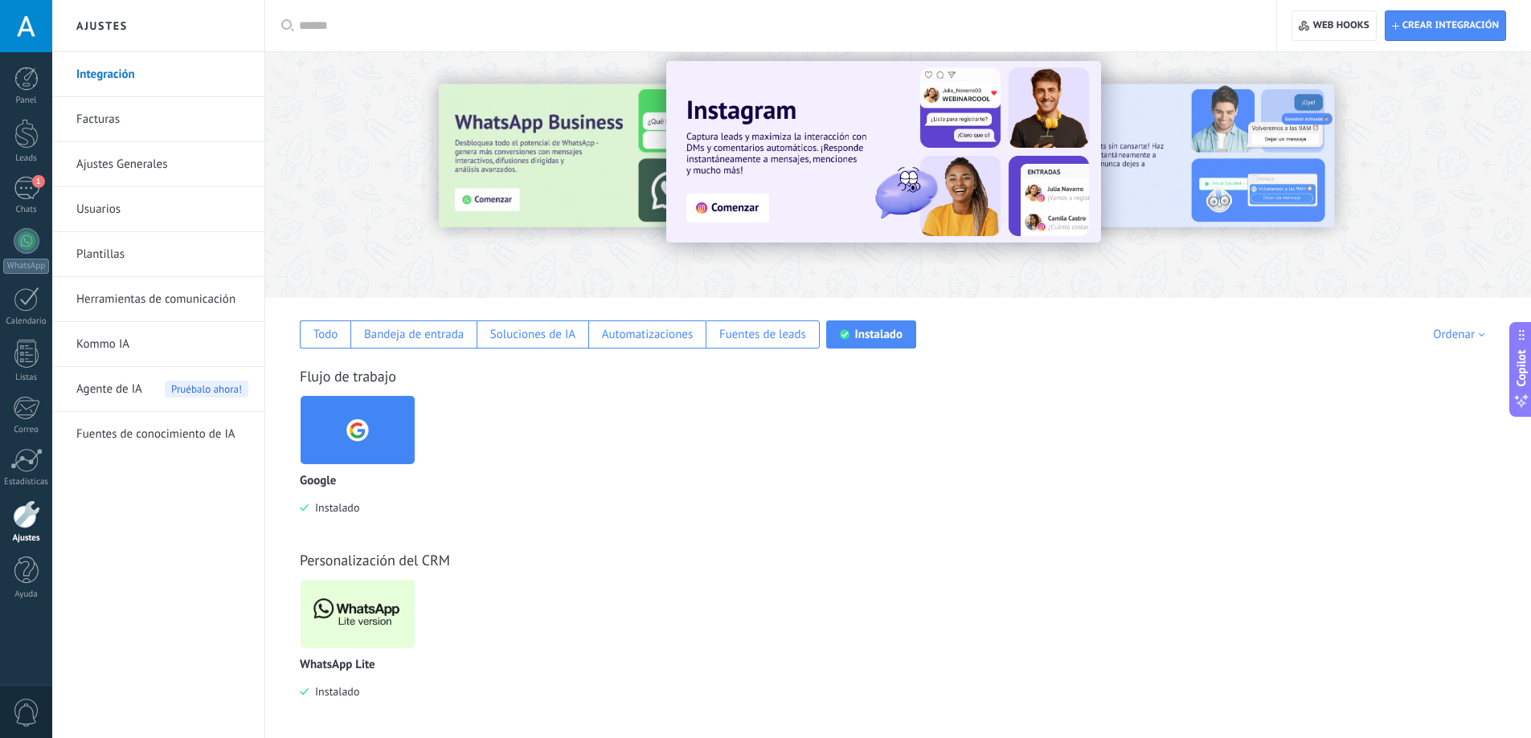
scroll to position [21, 0]
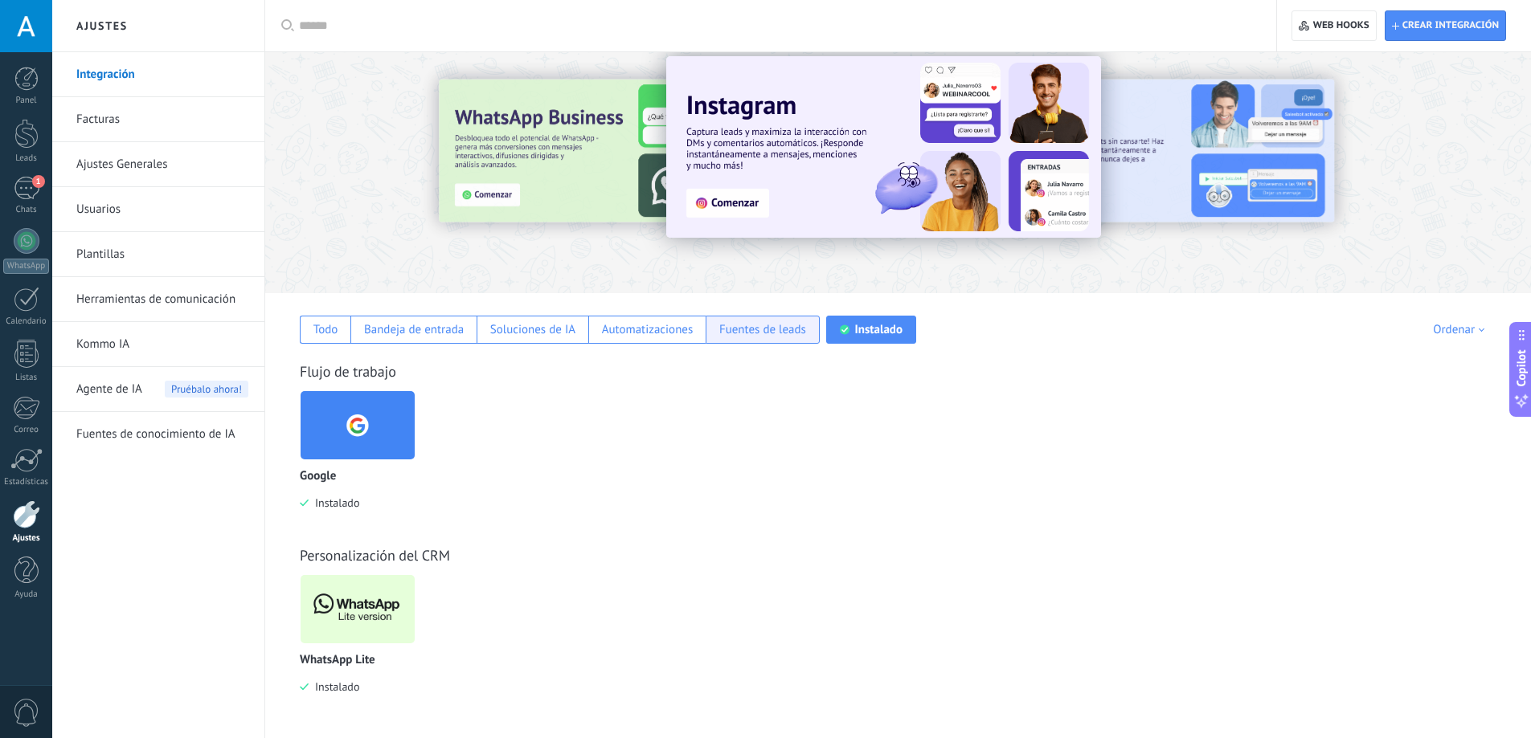
click at [792, 326] on div "Fuentes de leads" at bounding box center [762, 329] width 87 height 15
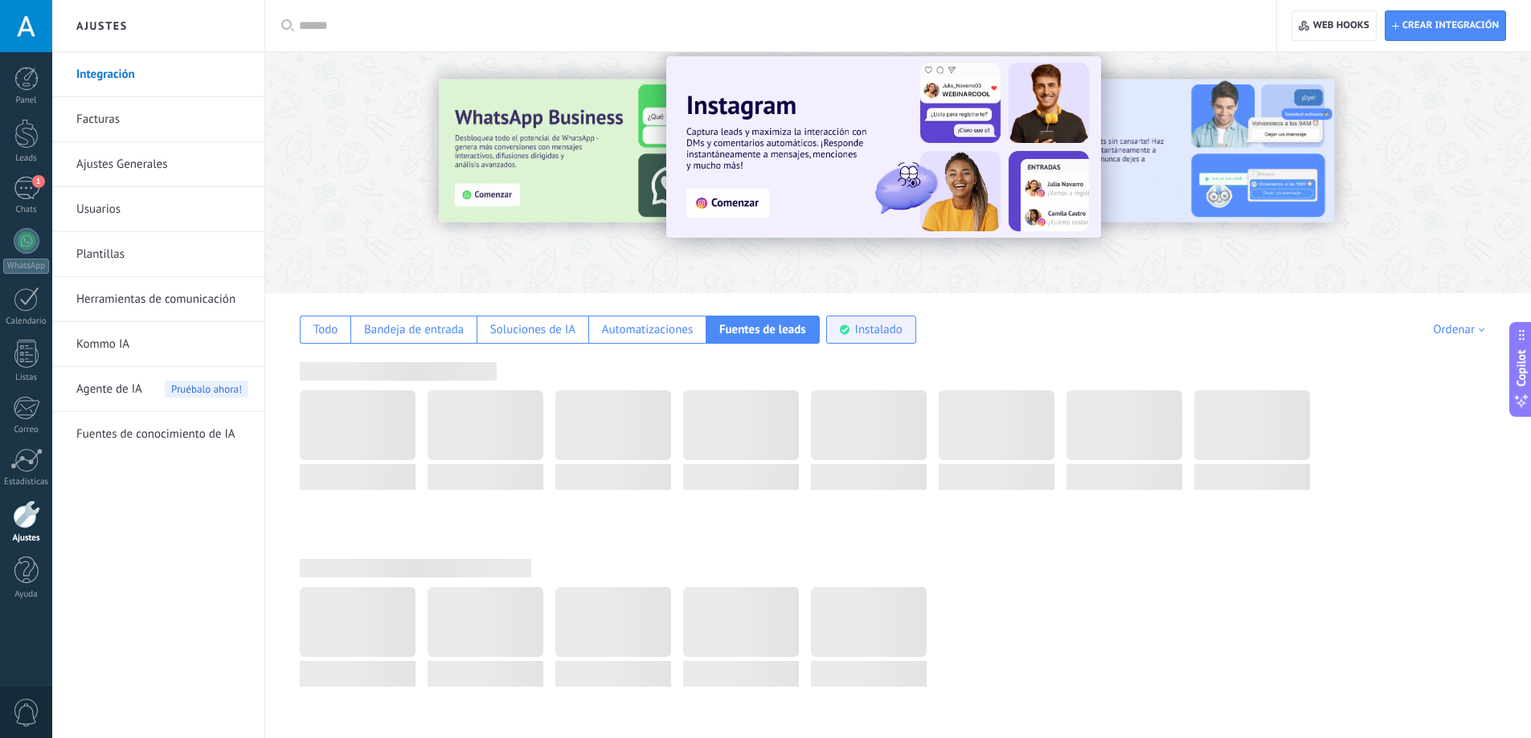
click at [851, 337] on div "Instalado" at bounding box center [871, 330] width 90 height 28
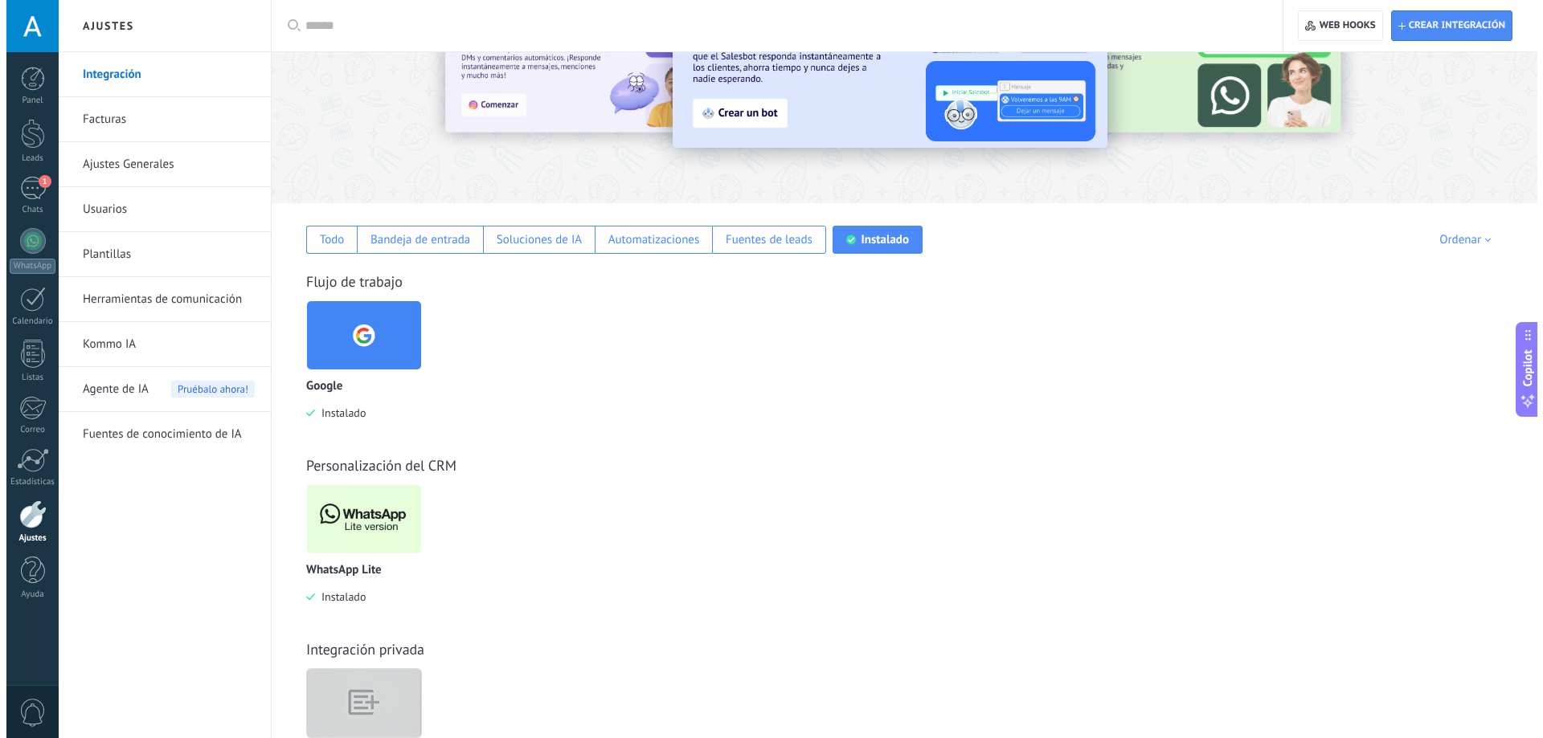
scroll to position [205, 0]
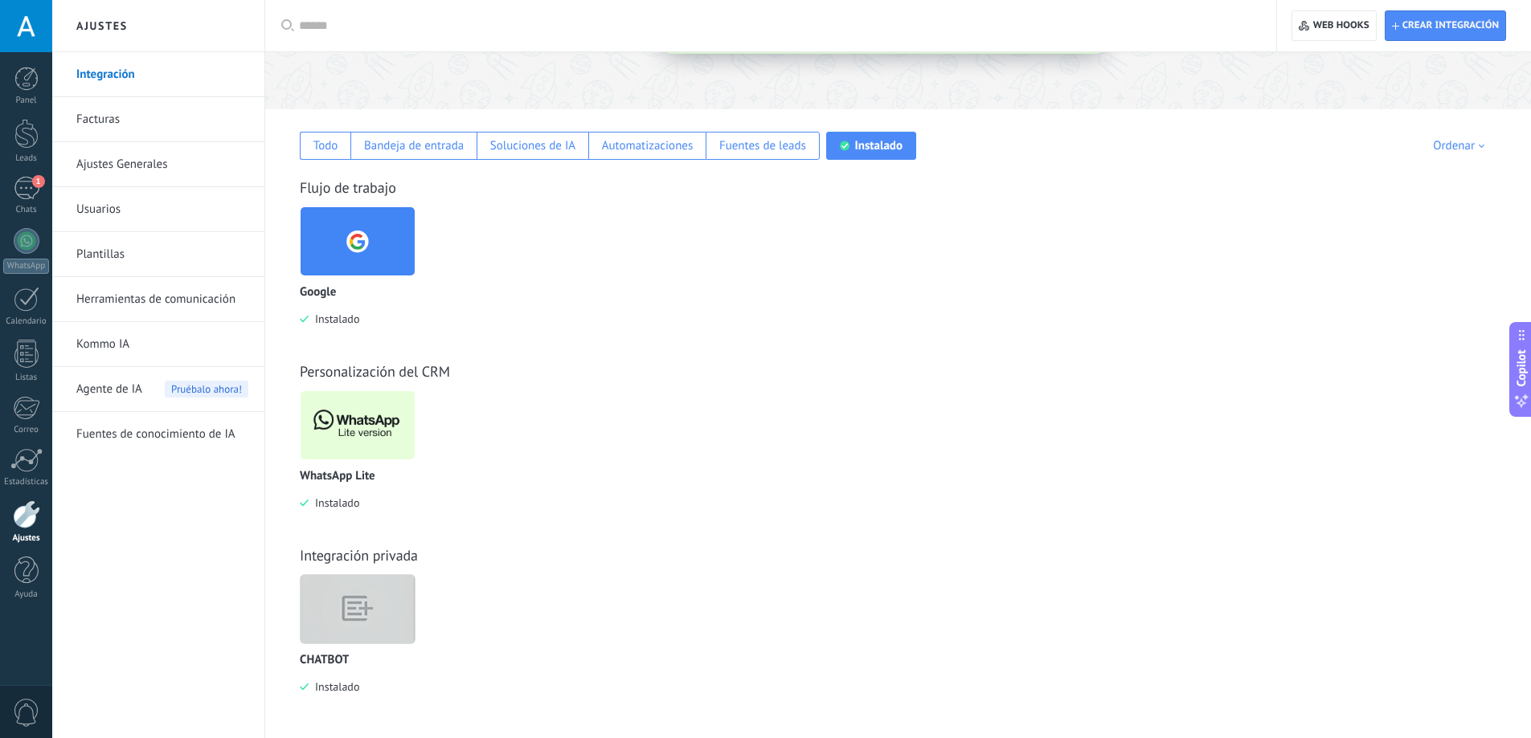
click at [378, 619] on img at bounding box center [358, 610] width 114 height 88
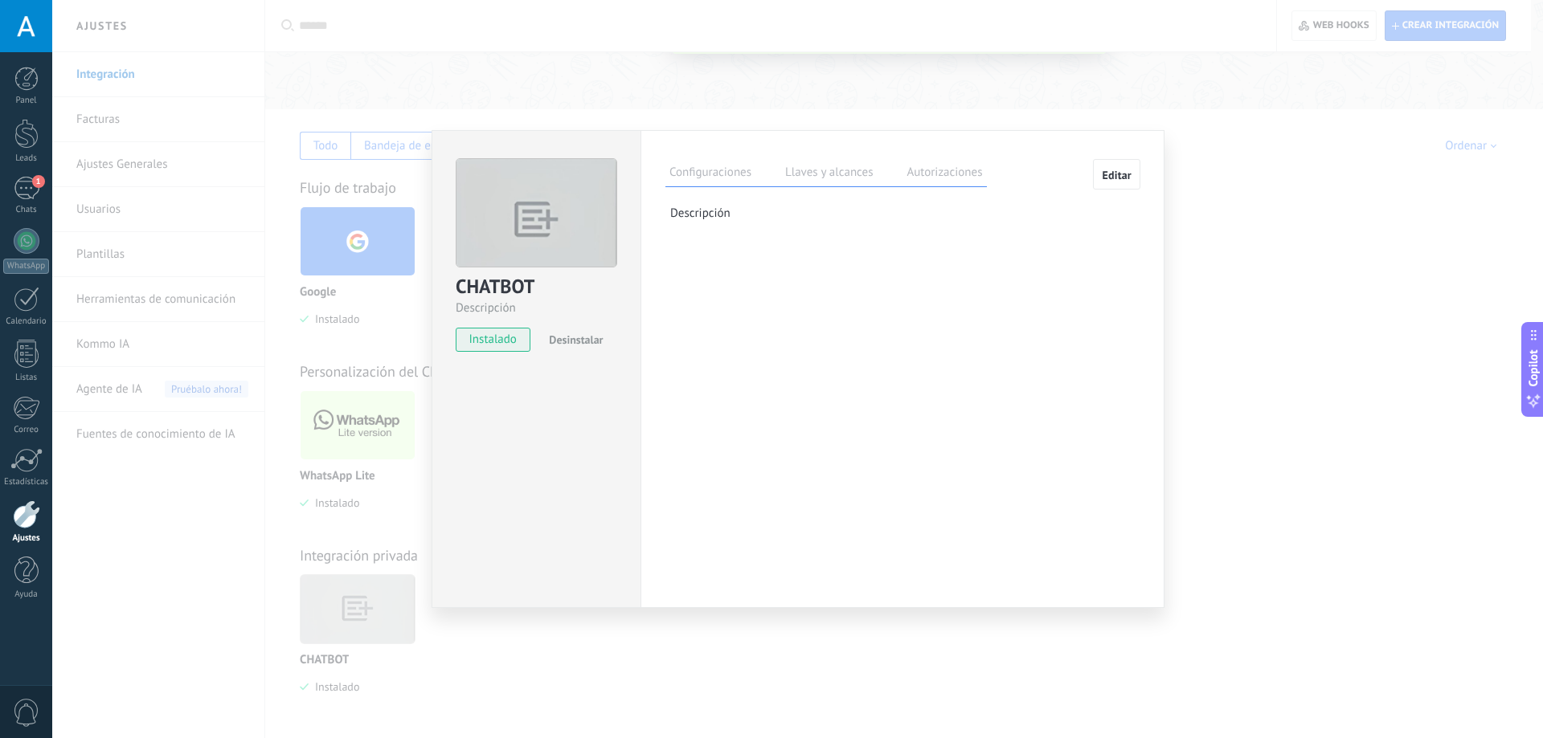
click at [382, 292] on div "CHATBOT Descripción instalado Desinstalar Configuraciones Llaves y alcances Aut…" at bounding box center [797, 369] width 1491 height 738
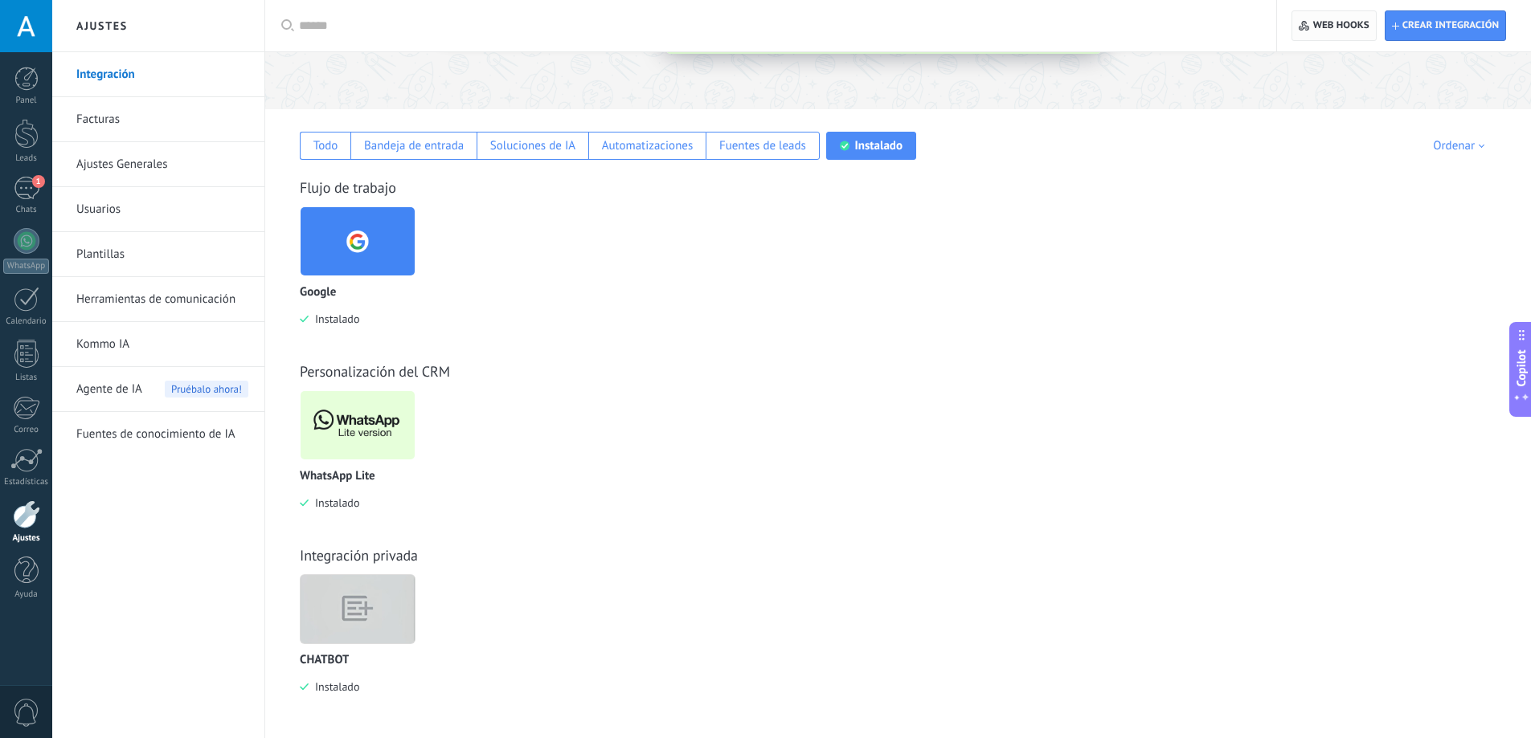
click at [1357, 24] on span "Web hooks 0" at bounding box center [1341, 25] width 56 height 13
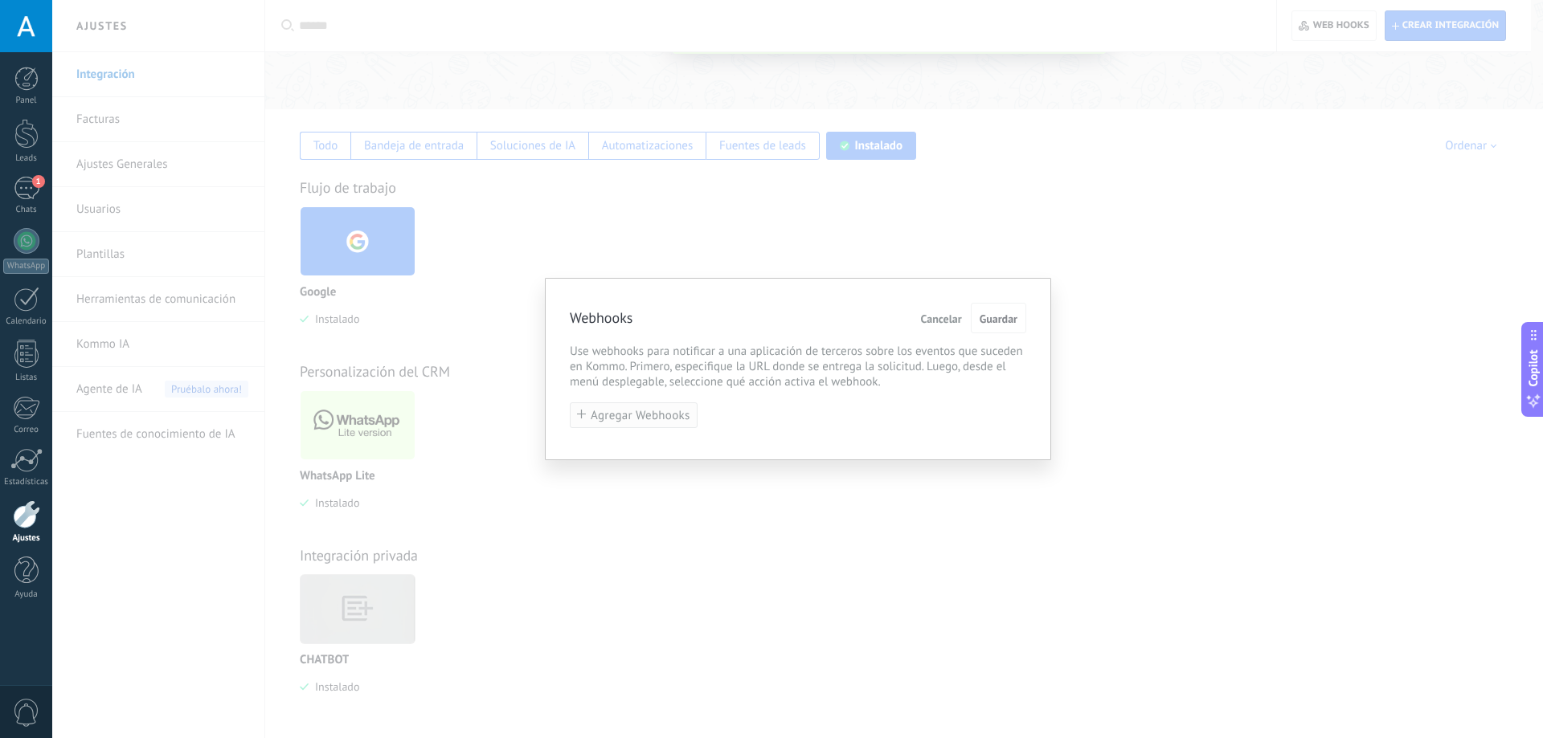
click at [644, 409] on button "Agregar Webhooks" at bounding box center [634, 416] width 128 height 27
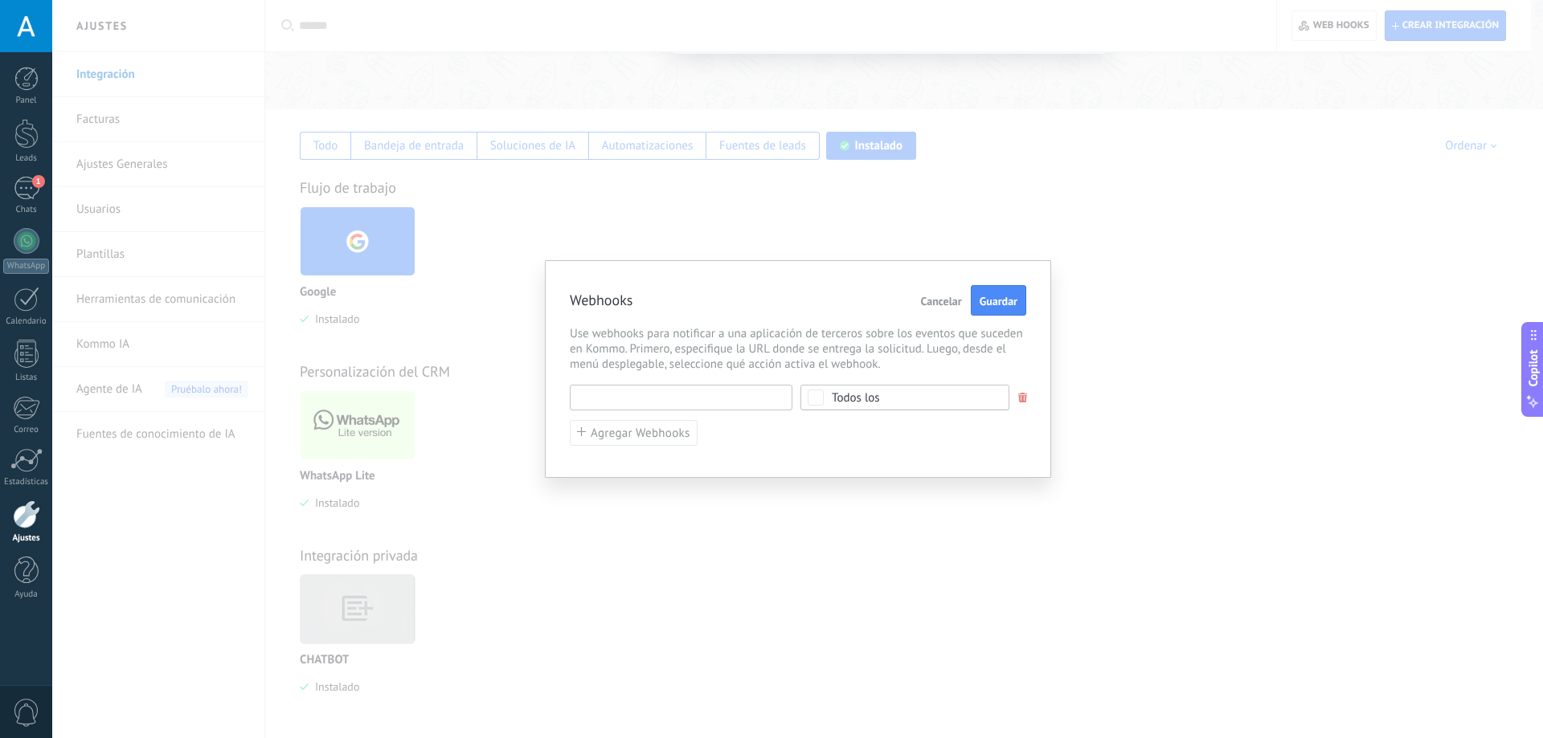
click at [752, 386] on input "text" at bounding box center [681, 398] width 223 height 26
paste input "**********"
type input "**********"
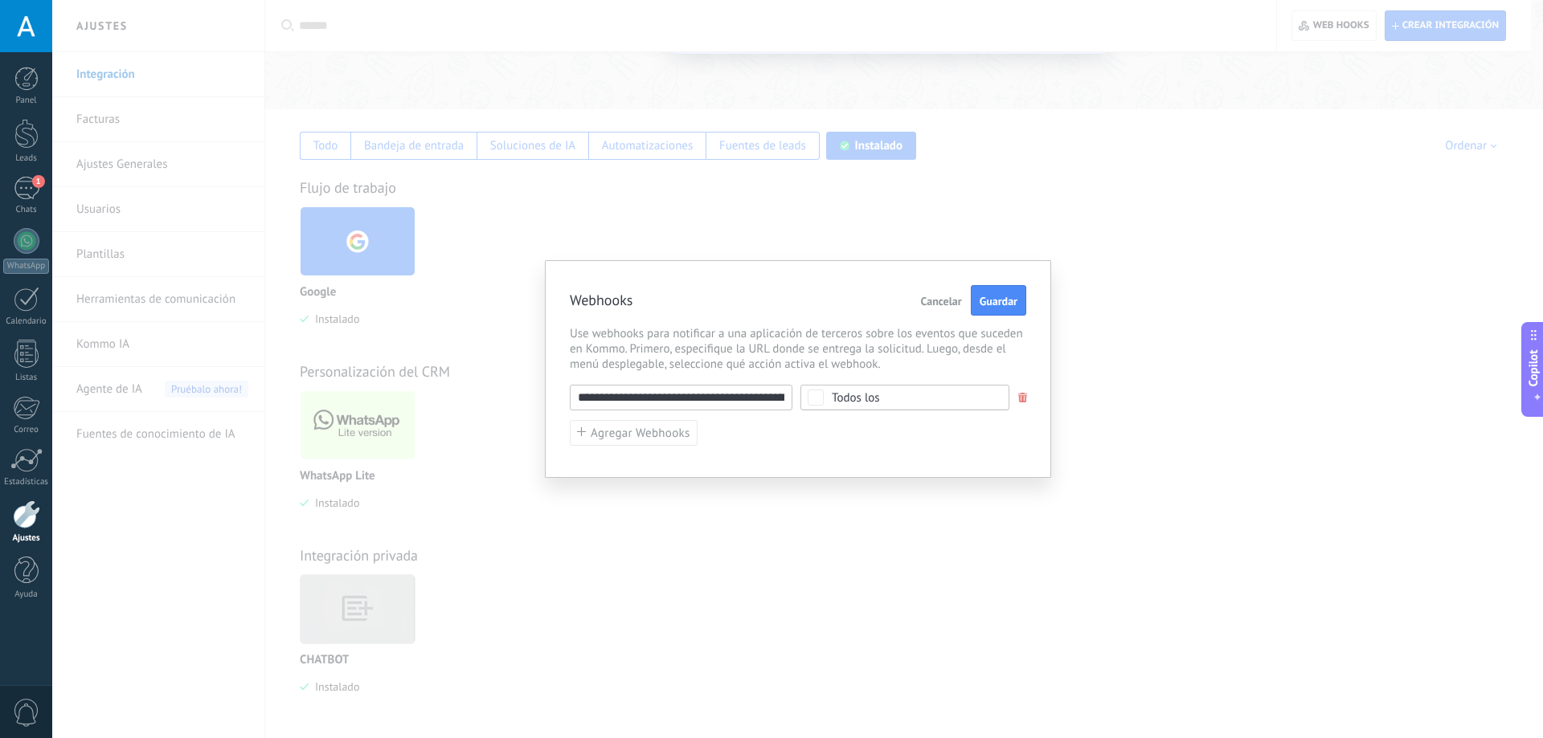
click at [843, 405] on div "Todos los" at bounding box center [904, 398] width 209 height 26
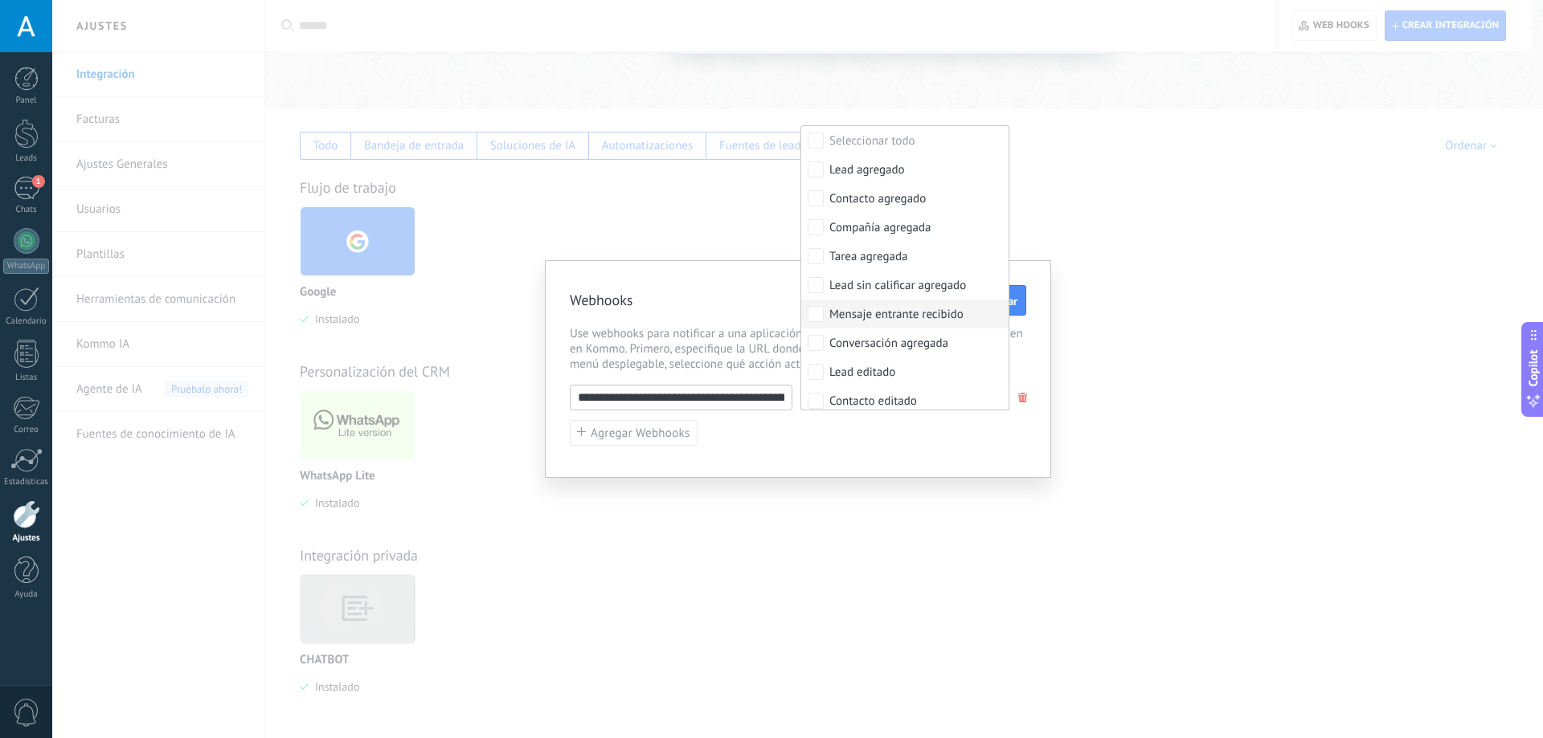
click at [891, 316] on div "Mensaje entrante recibido" at bounding box center [896, 315] width 134 height 16
click at [906, 440] on div "**********" at bounding box center [798, 416] width 456 height 62
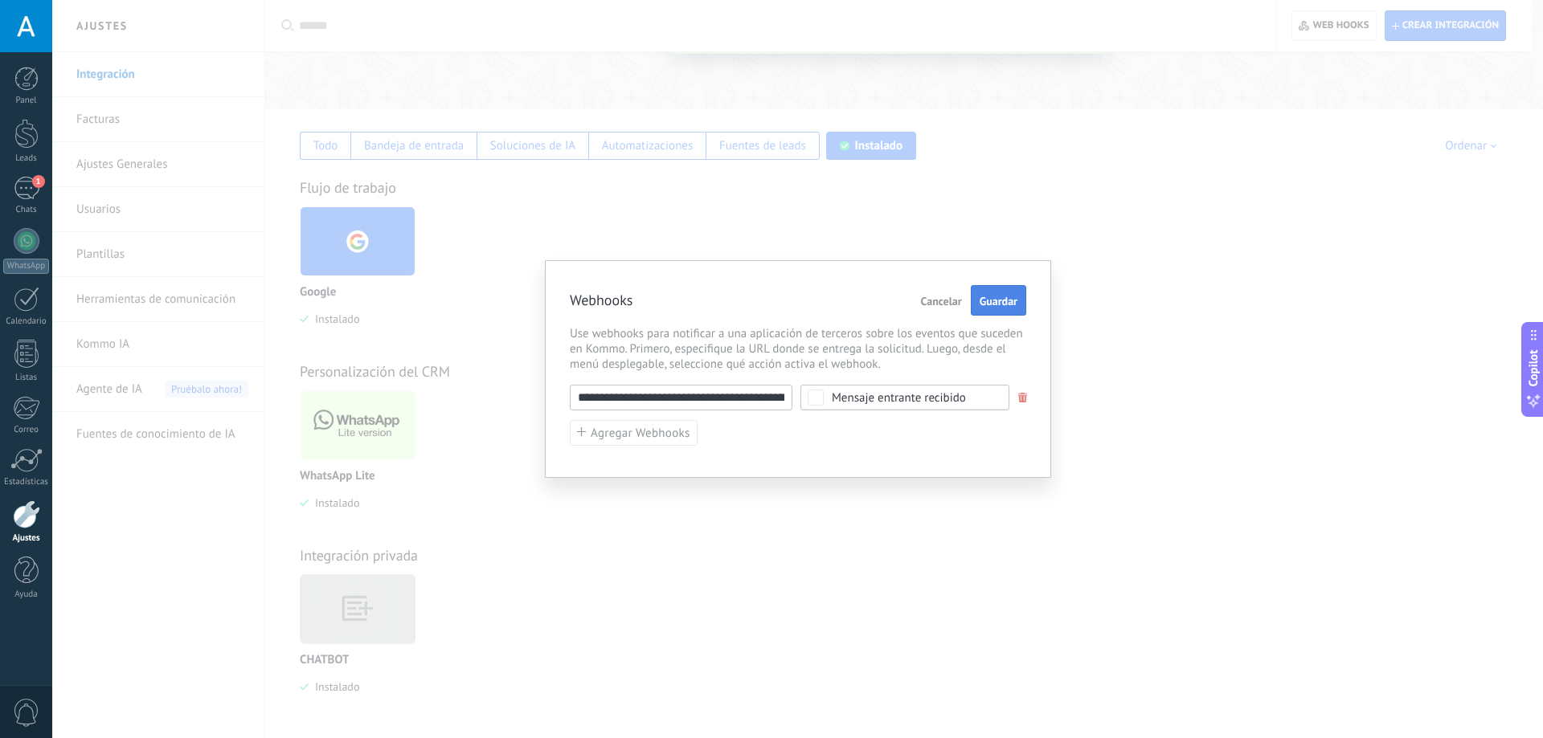
click at [1009, 298] on span "Guardar" at bounding box center [999, 301] width 38 height 11
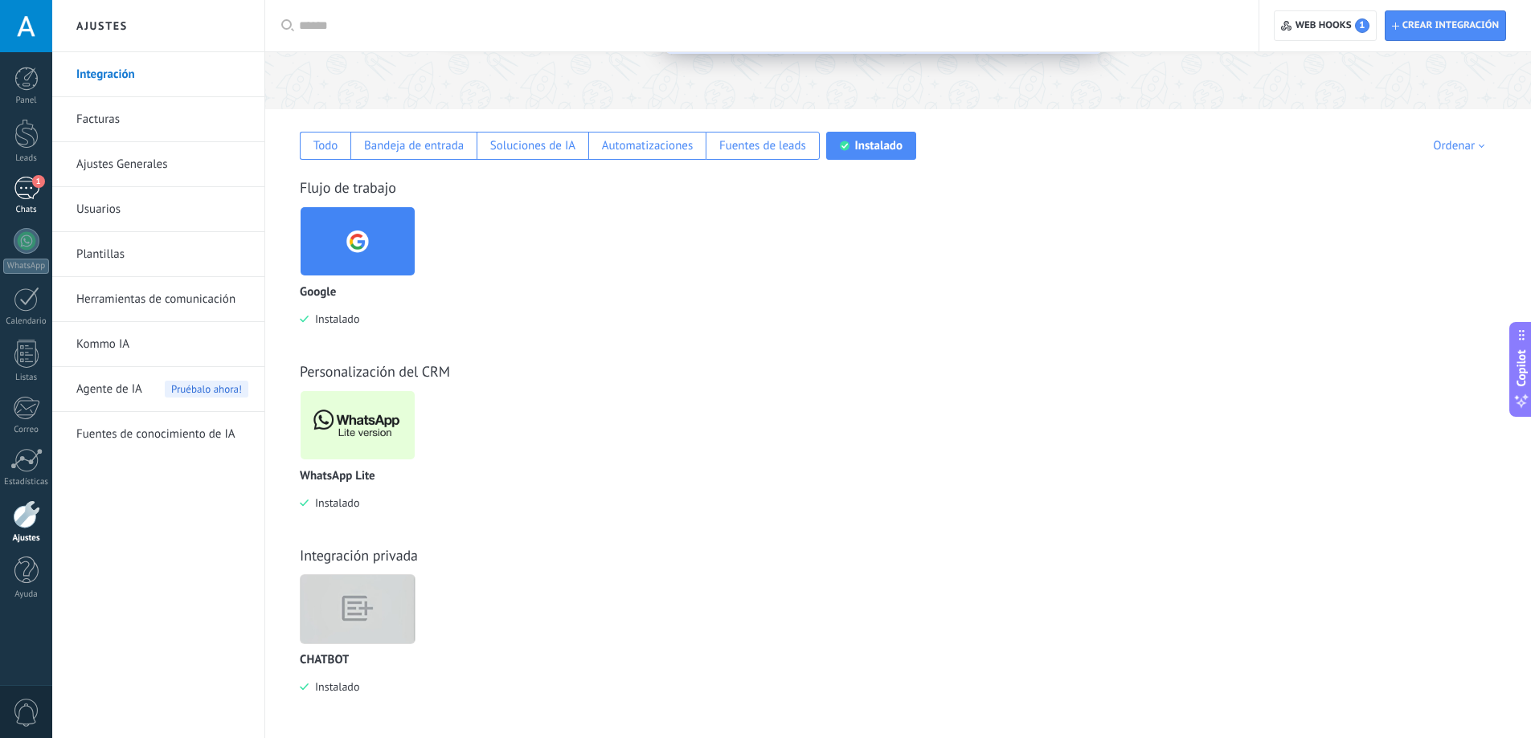
click at [20, 197] on div "1" at bounding box center [27, 188] width 26 height 23
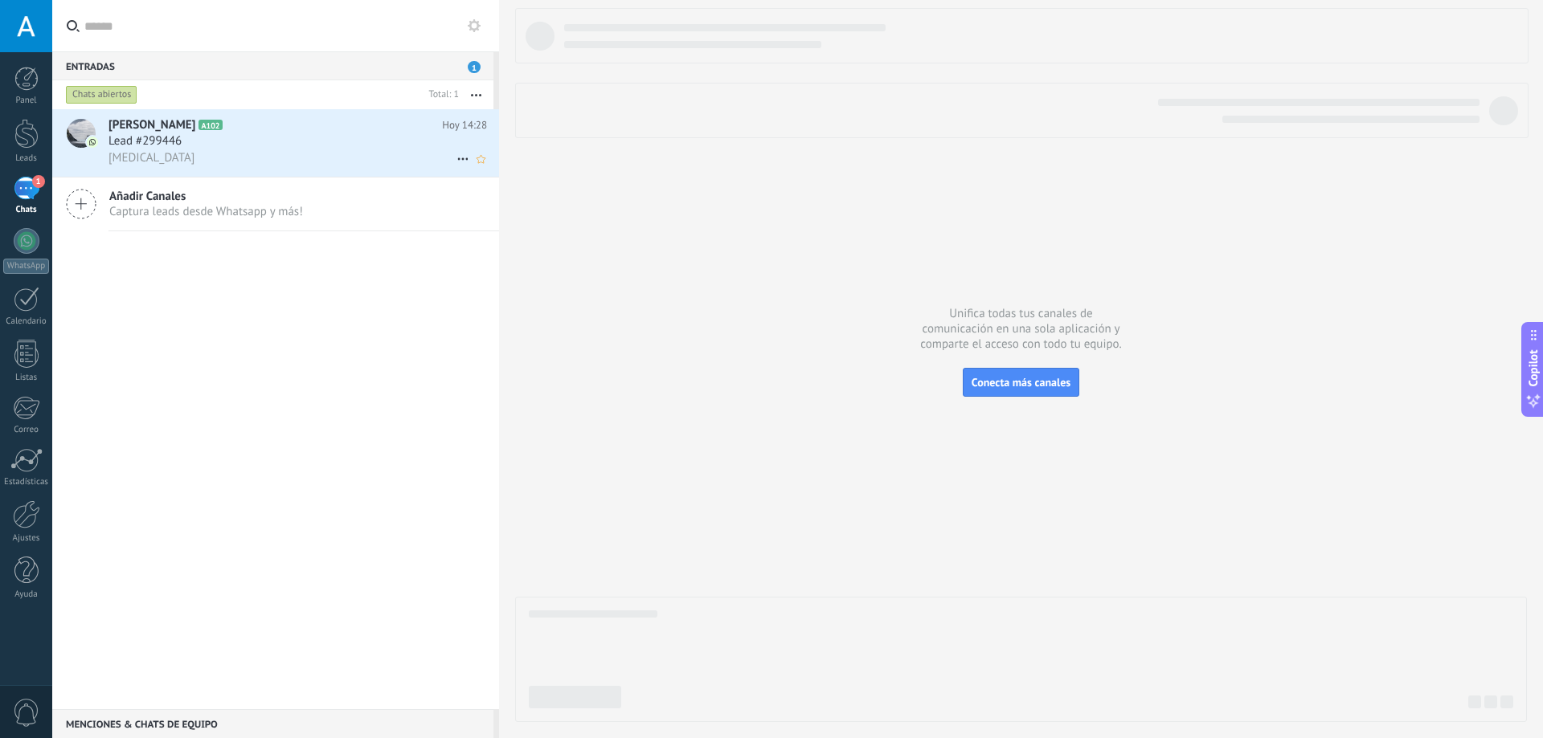
click at [190, 155] on div "Amen" at bounding box center [297, 157] width 378 height 17
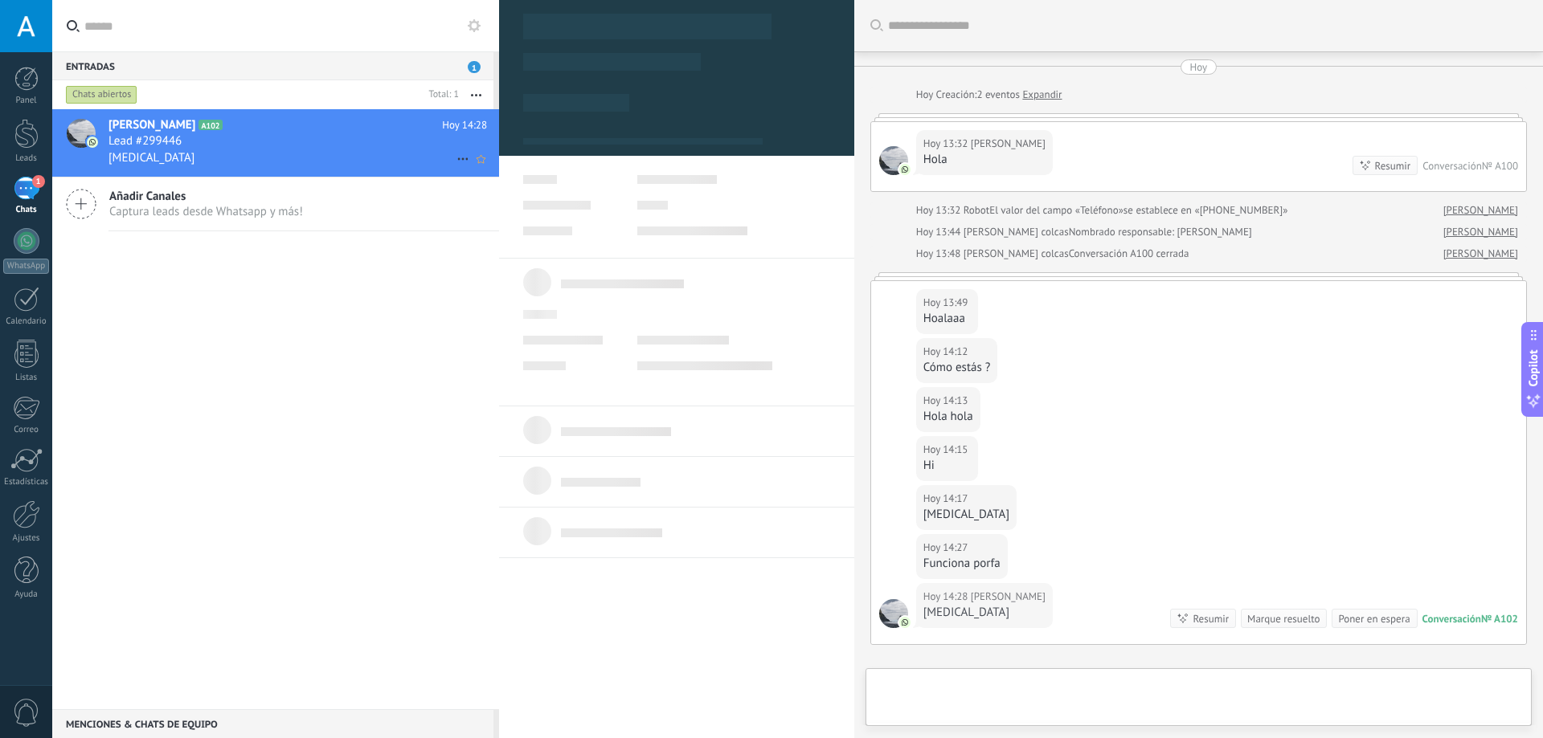
type textarea "**********"
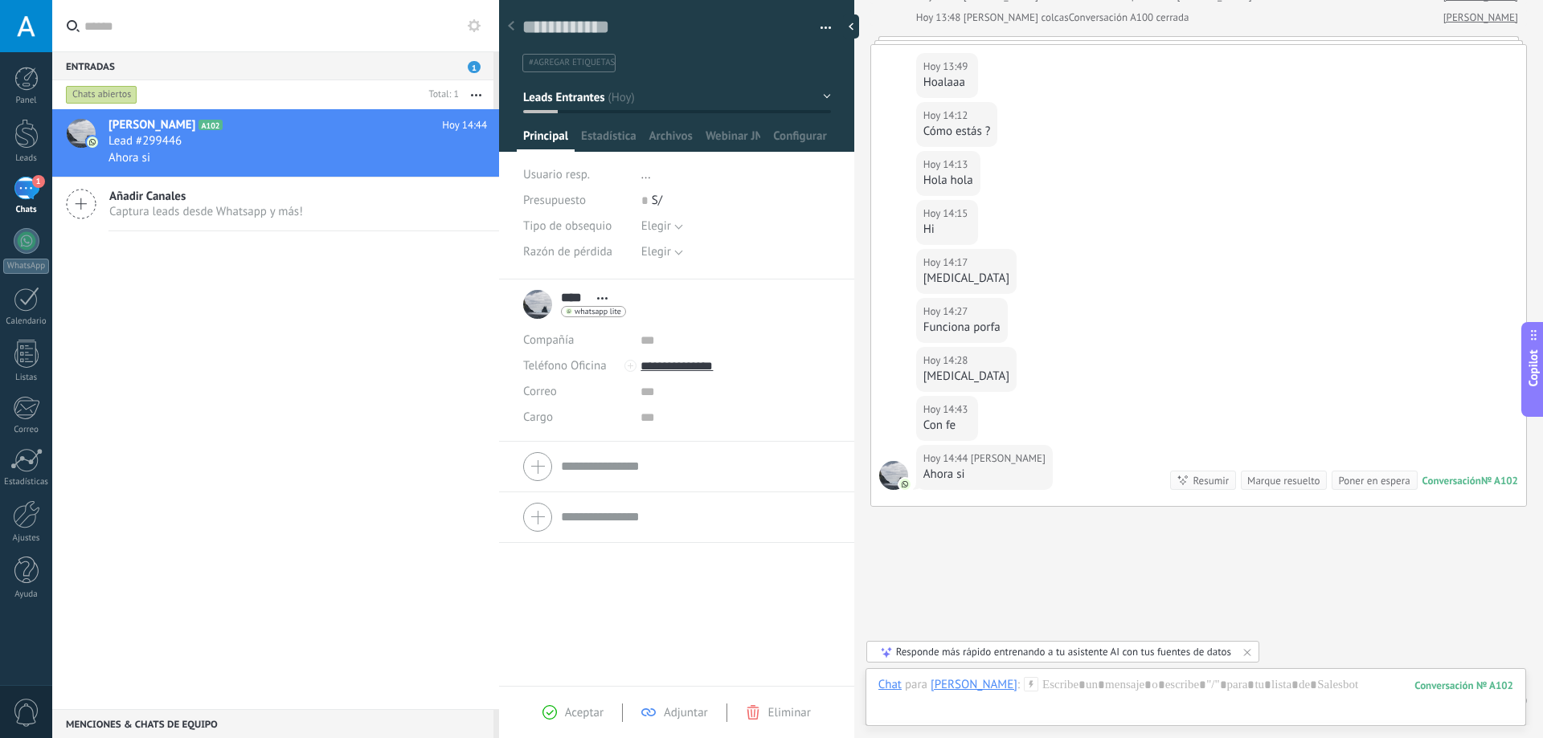
scroll to position [285, 0]
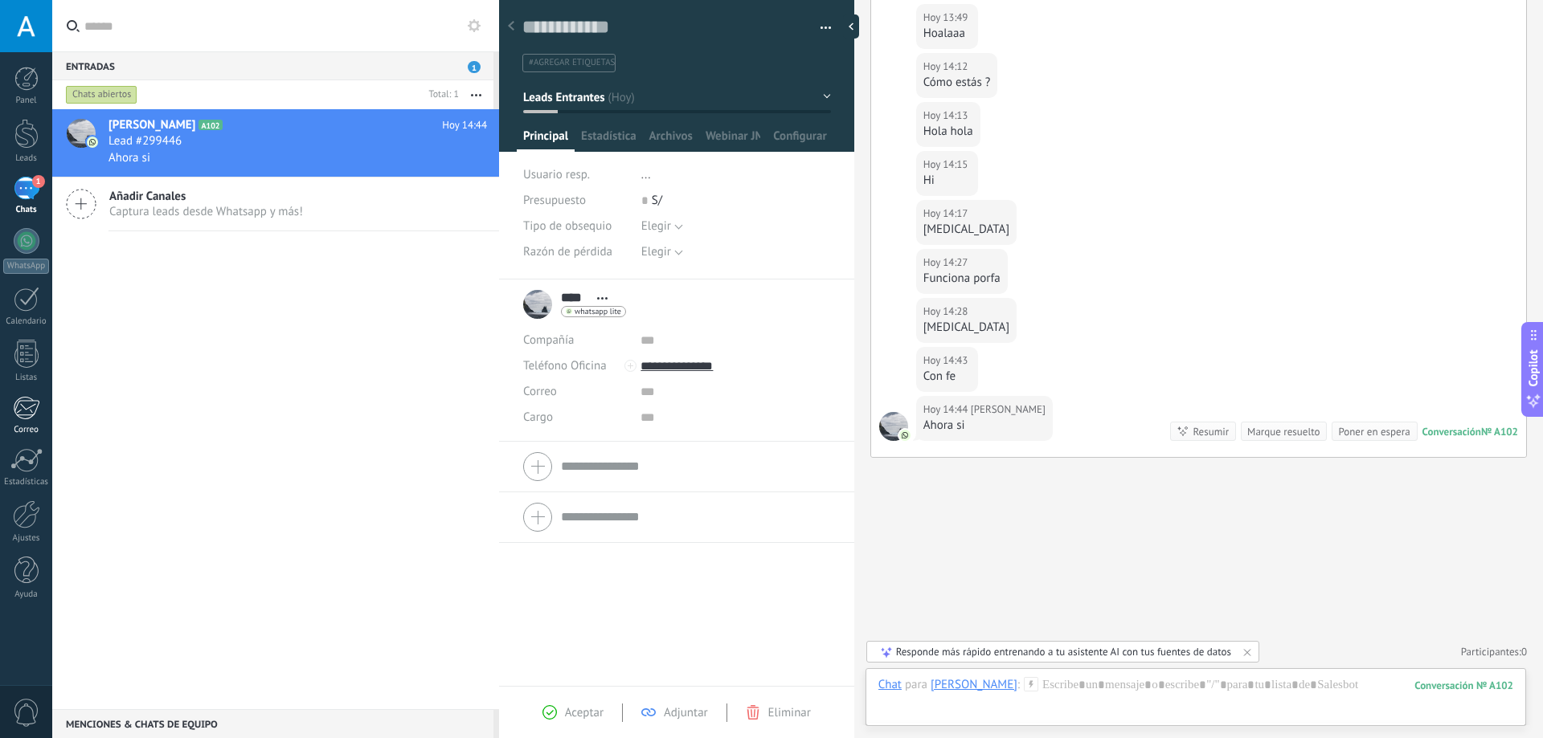
click at [32, 419] on div at bounding box center [26, 408] width 27 height 24
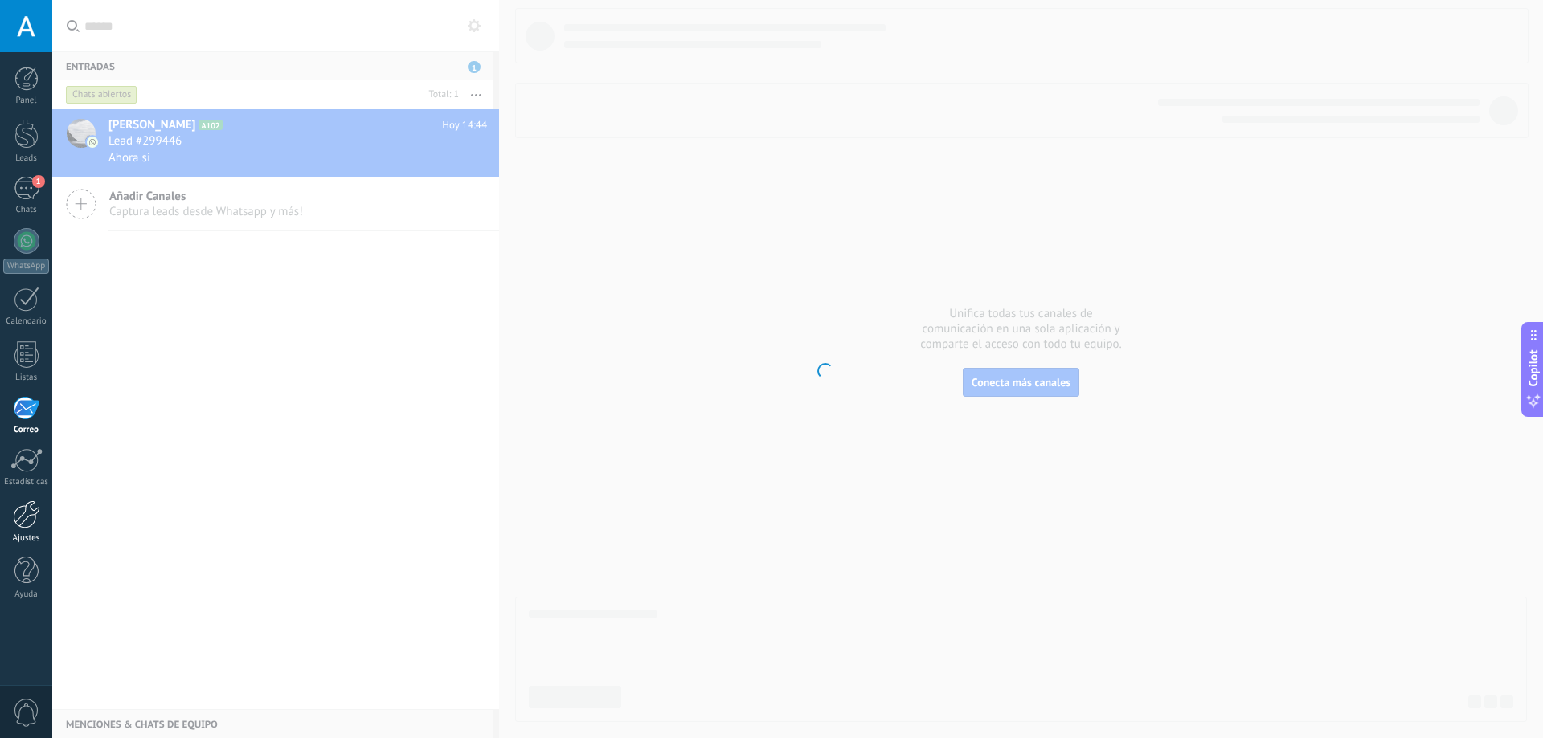
click at [27, 489] on div "Panel Leads 1 Chats WhatsApp Clientes" at bounding box center [26, 342] width 52 height 550
click at [31, 513] on div at bounding box center [26, 515] width 27 height 28
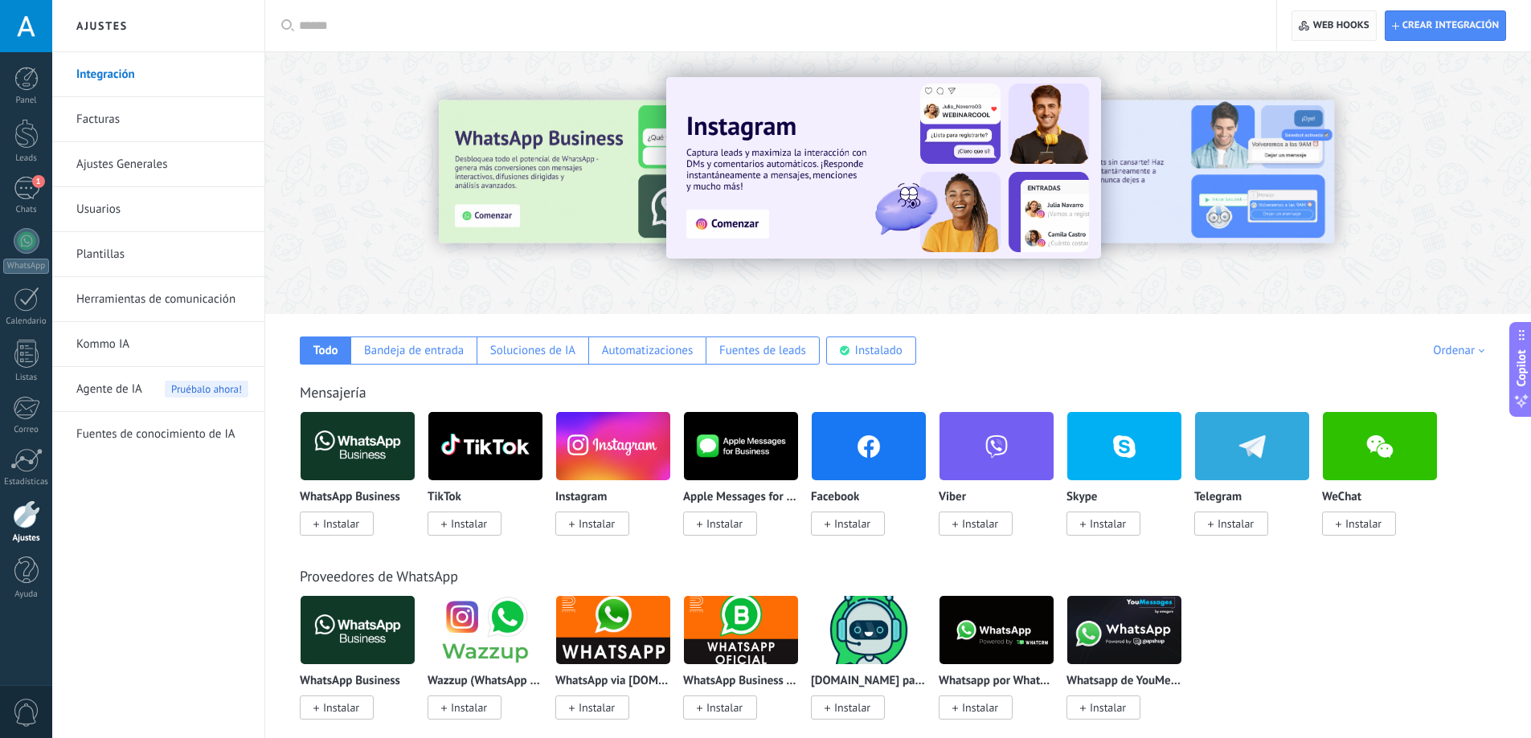
click at [1352, 34] on span "Web hooks 0" at bounding box center [1334, 25] width 70 height 29
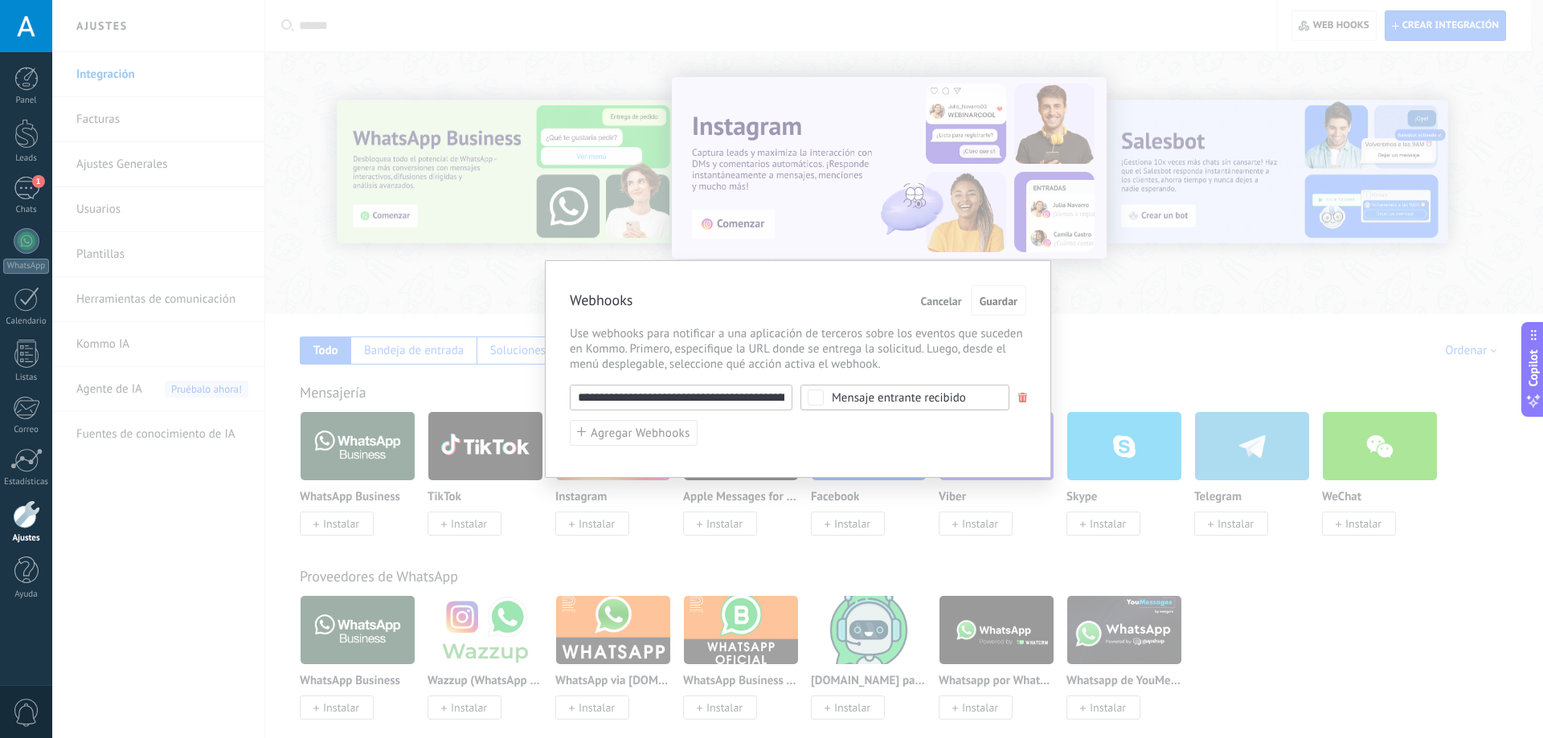
click at [716, 403] on input "**********" at bounding box center [681, 398] width 223 height 26
click at [1004, 306] on span "Guardar" at bounding box center [999, 301] width 38 height 11
click at [913, 450] on div "**********" at bounding box center [798, 369] width 506 height 218
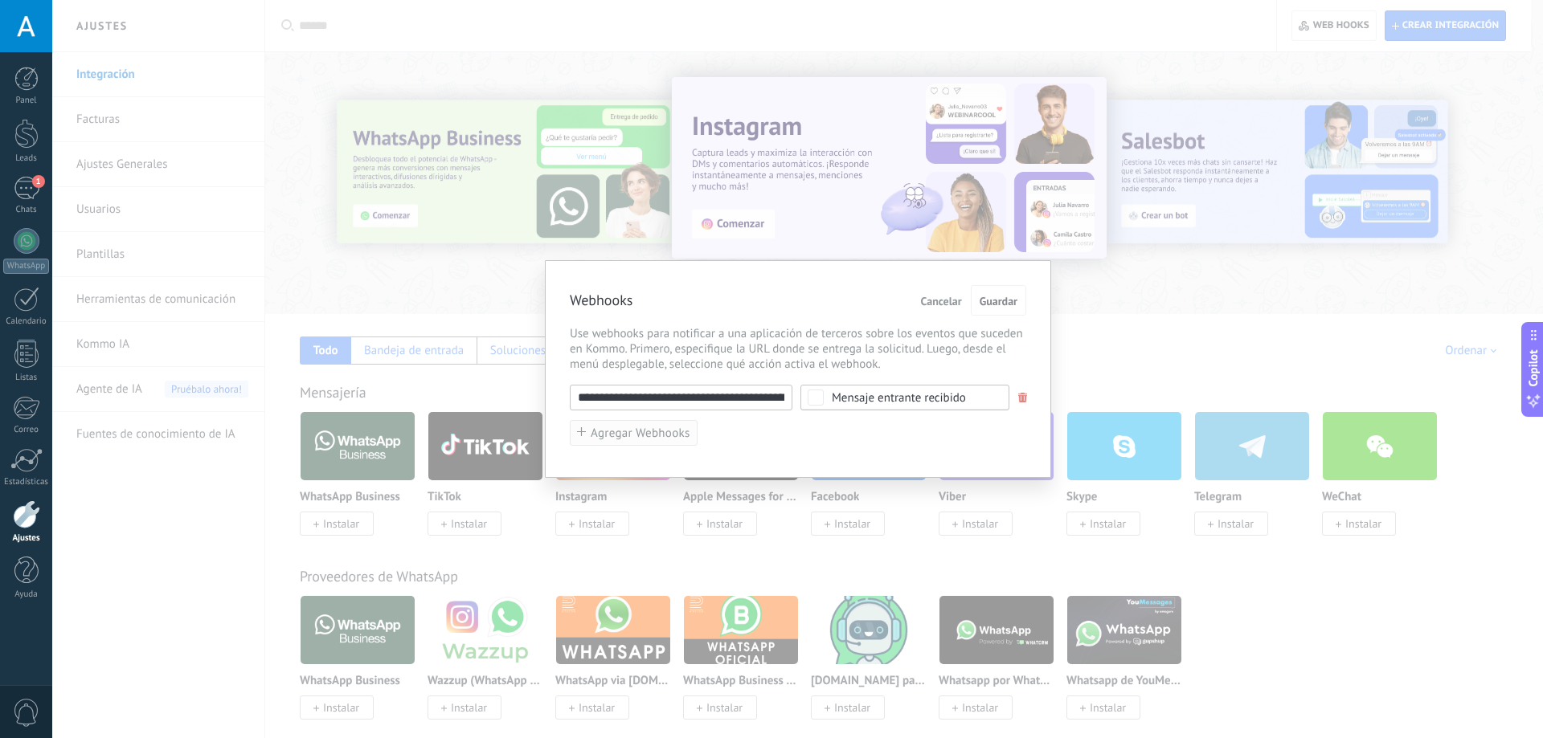
click at [671, 427] on button "Agregar Webhooks" at bounding box center [634, 433] width 128 height 27
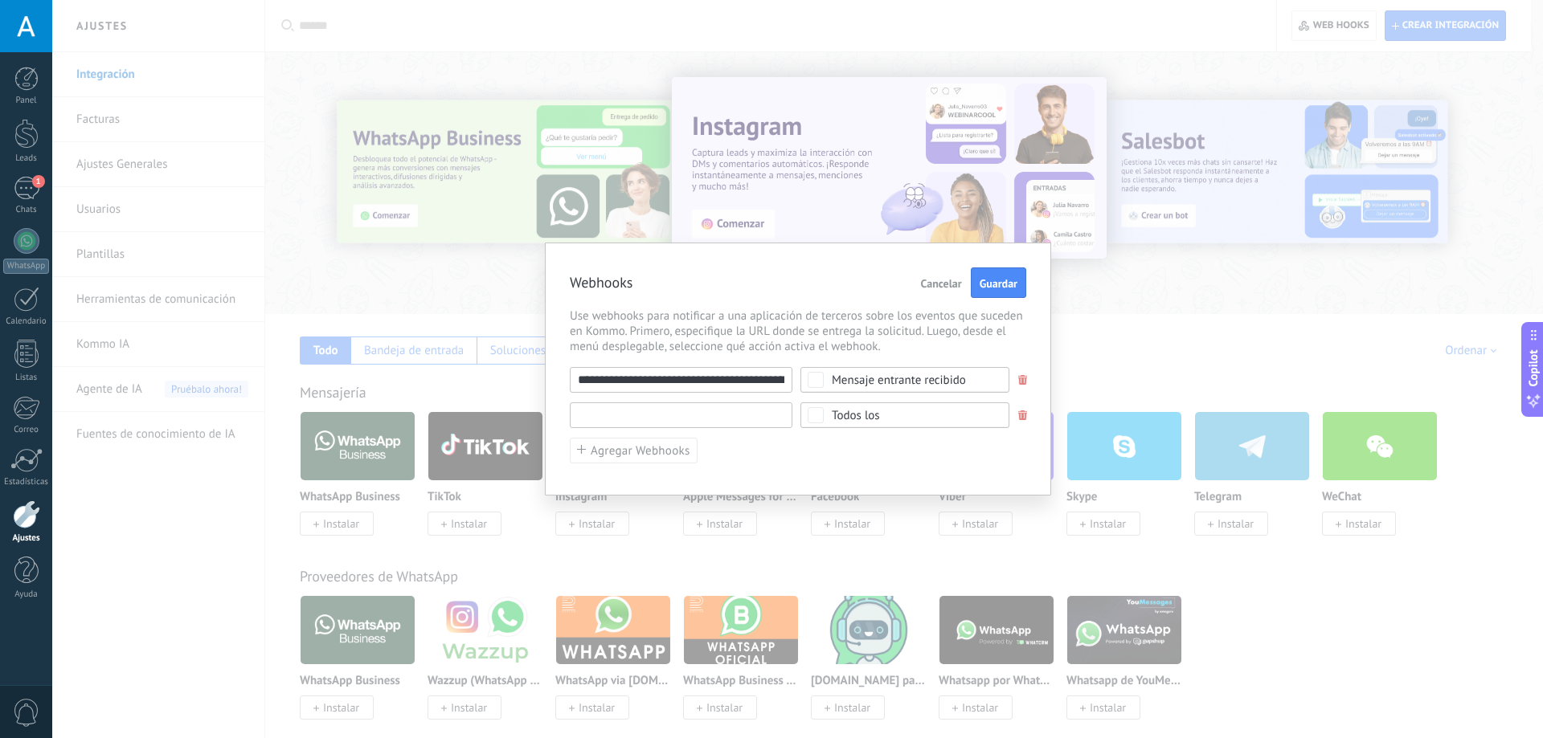
click at [711, 416] on input "text" at bounding box center [681, 416] width 223 height 26
paste input "**********"
type input "**********"
drag, startPoint x: 877, startPoint y: 463, endPoint x: 931, endPoint y: 366, distance: 110.4
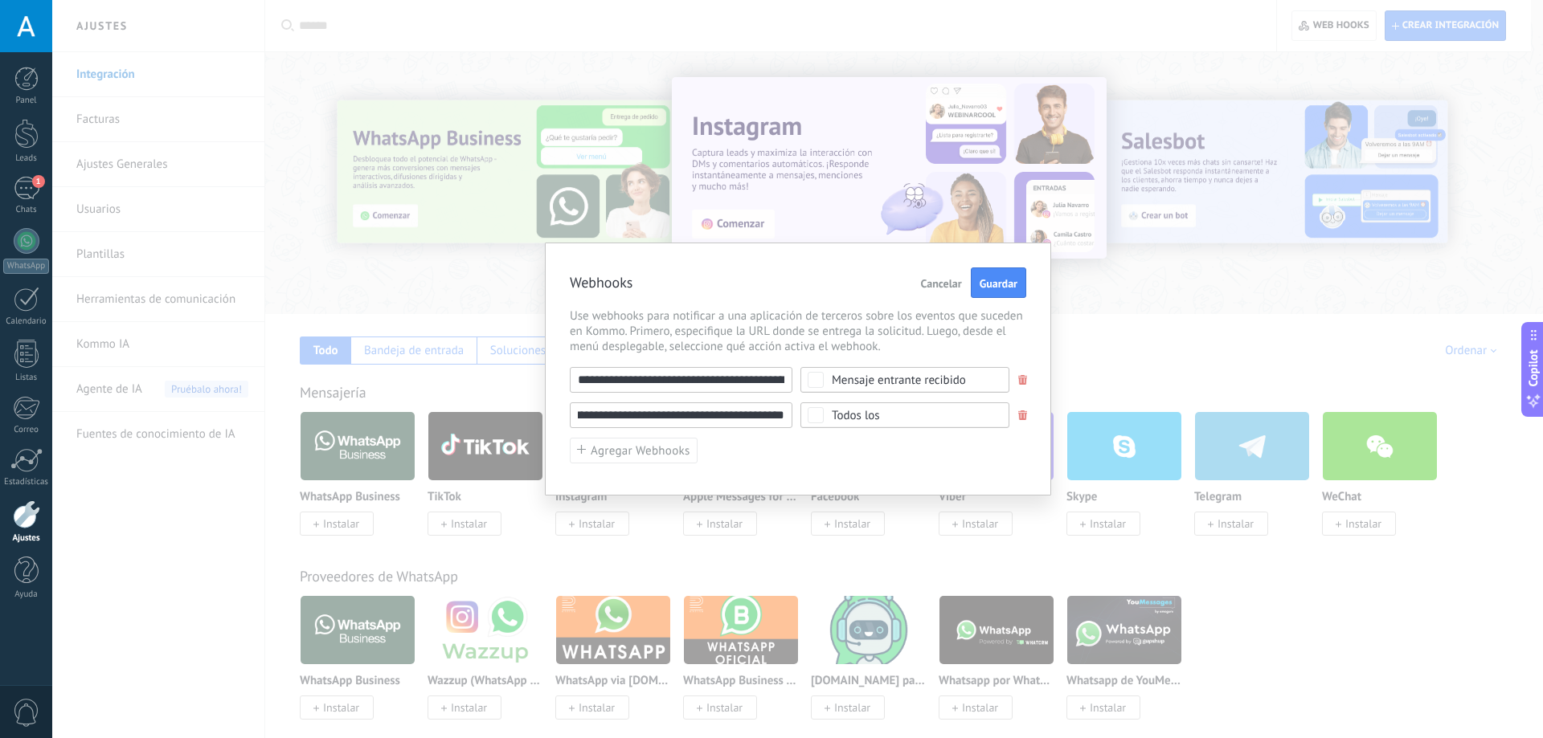
click at [877, 464] on div "**********" at bounding box center [798, 415] width 456 height 97
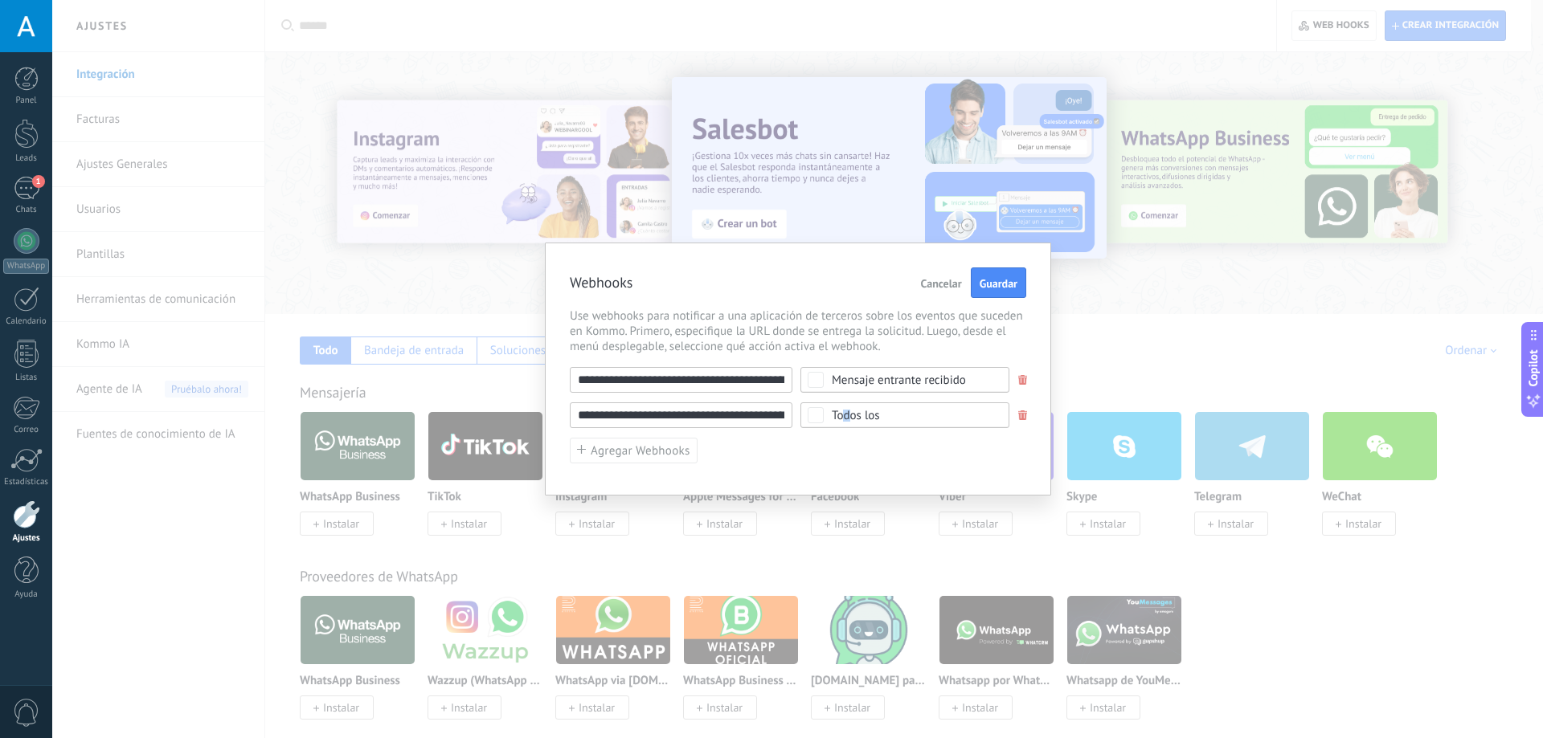
click at [847, 418] on div "Todos los" at bounding box center [856, 416] width 48 height 12
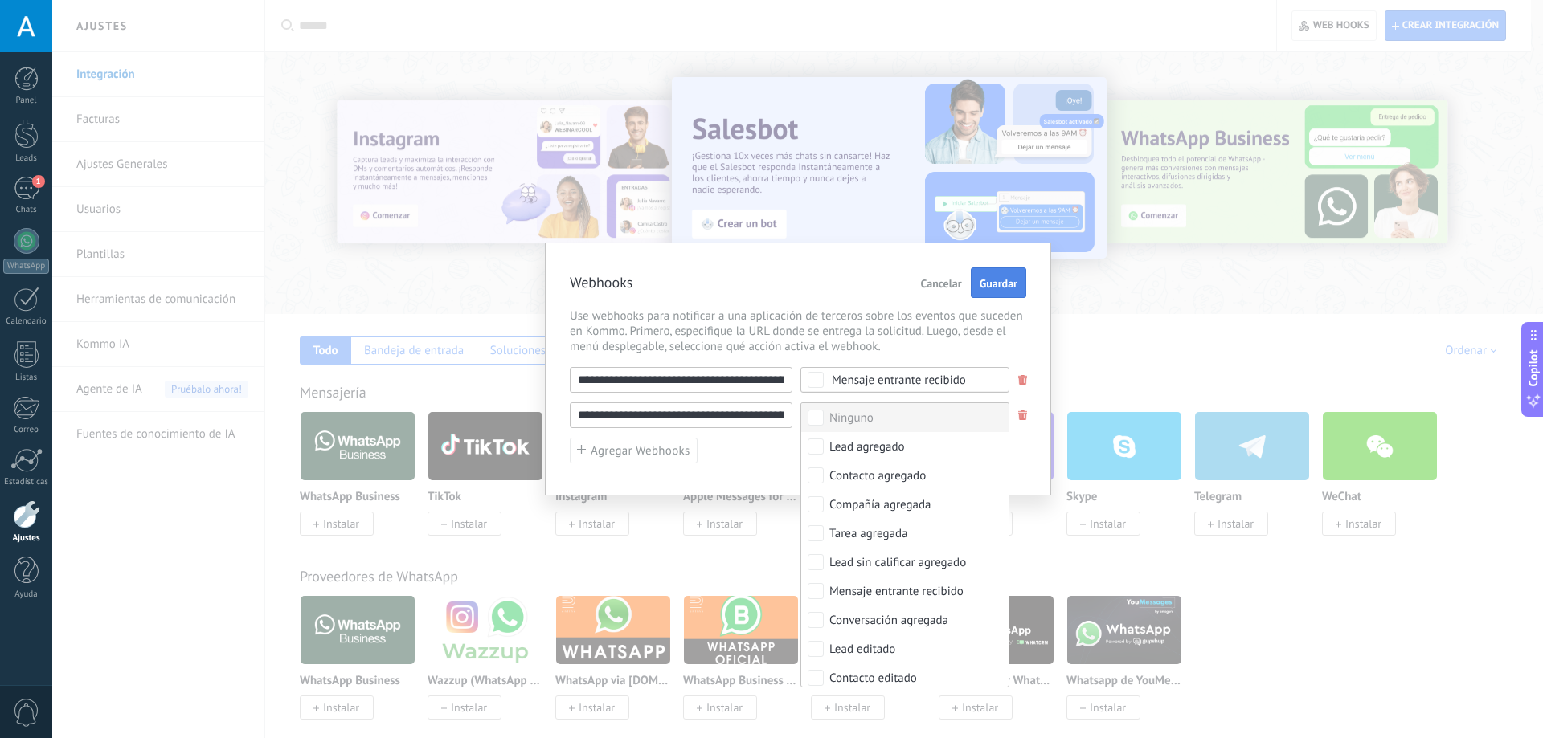
click at [980, 294] on button "Guardar" at bounding box center [998, 283] width 55 height 31
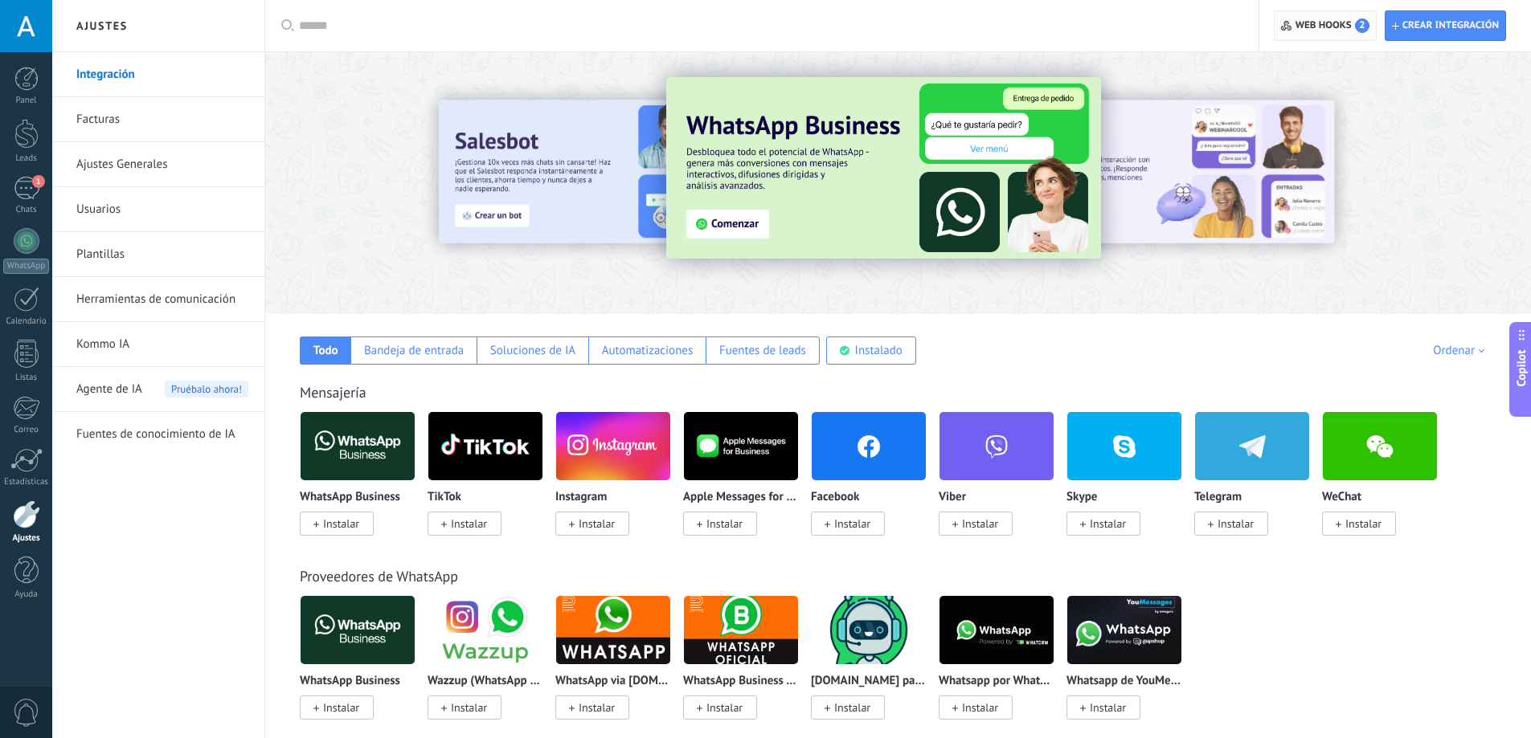
click at [1354, 27] on span "Web hooks 2" at bounding box center [1332, 25] width 74 height 14
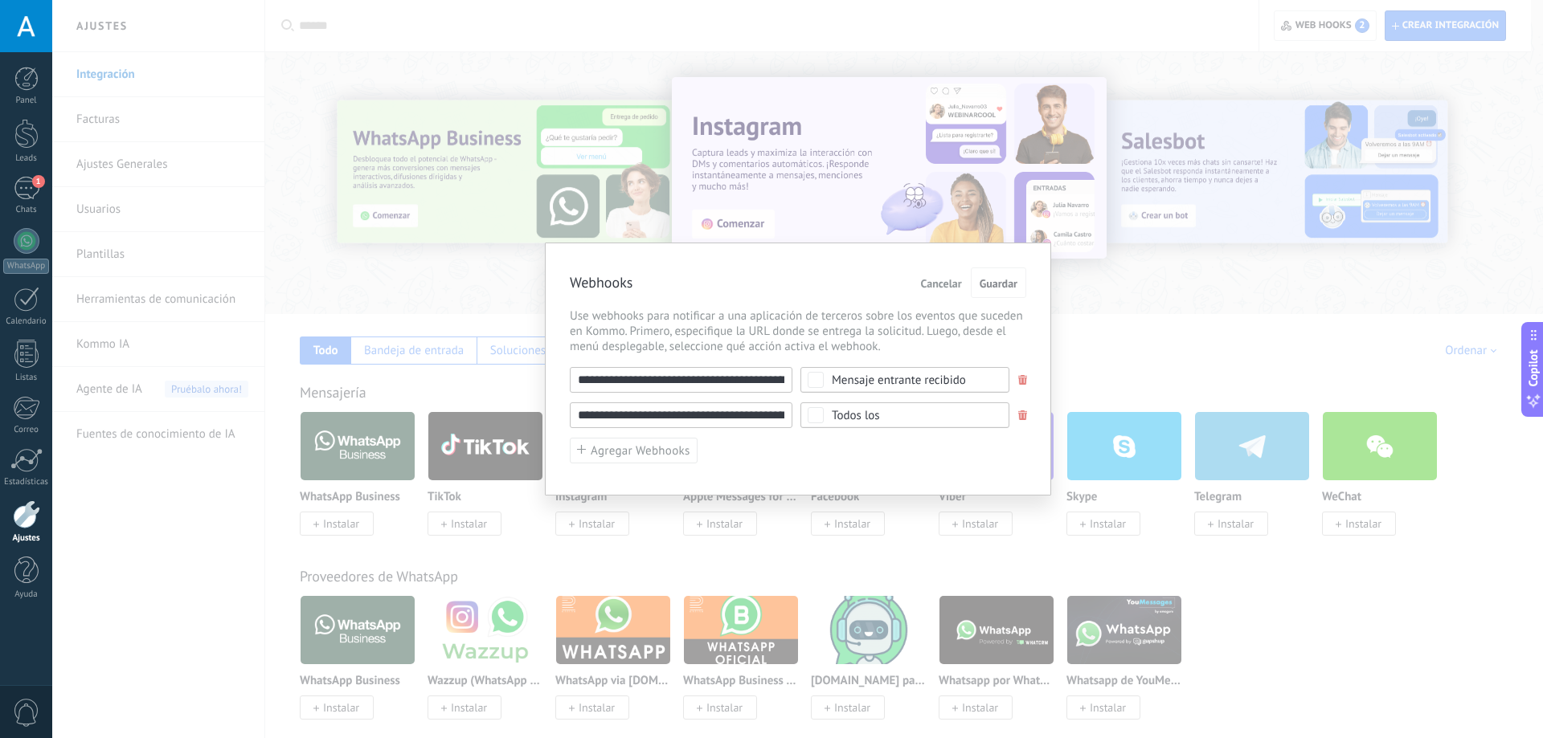
click at [1025, 412] on span at bounding box center [1023, 416] width 10 height 10
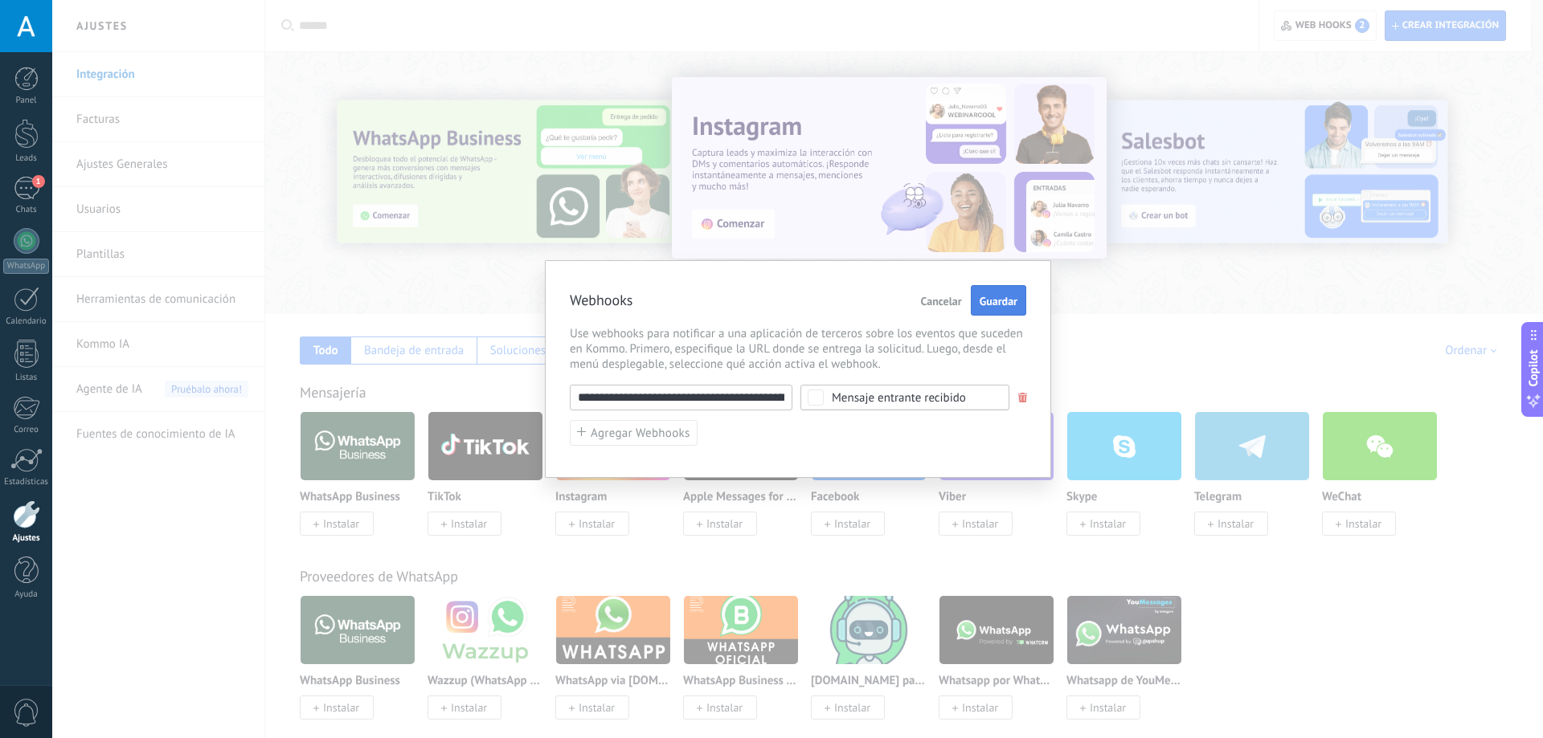
click at [1004, 302] on span "Guardar" at bounding box center [999, 301] width 38 height 11
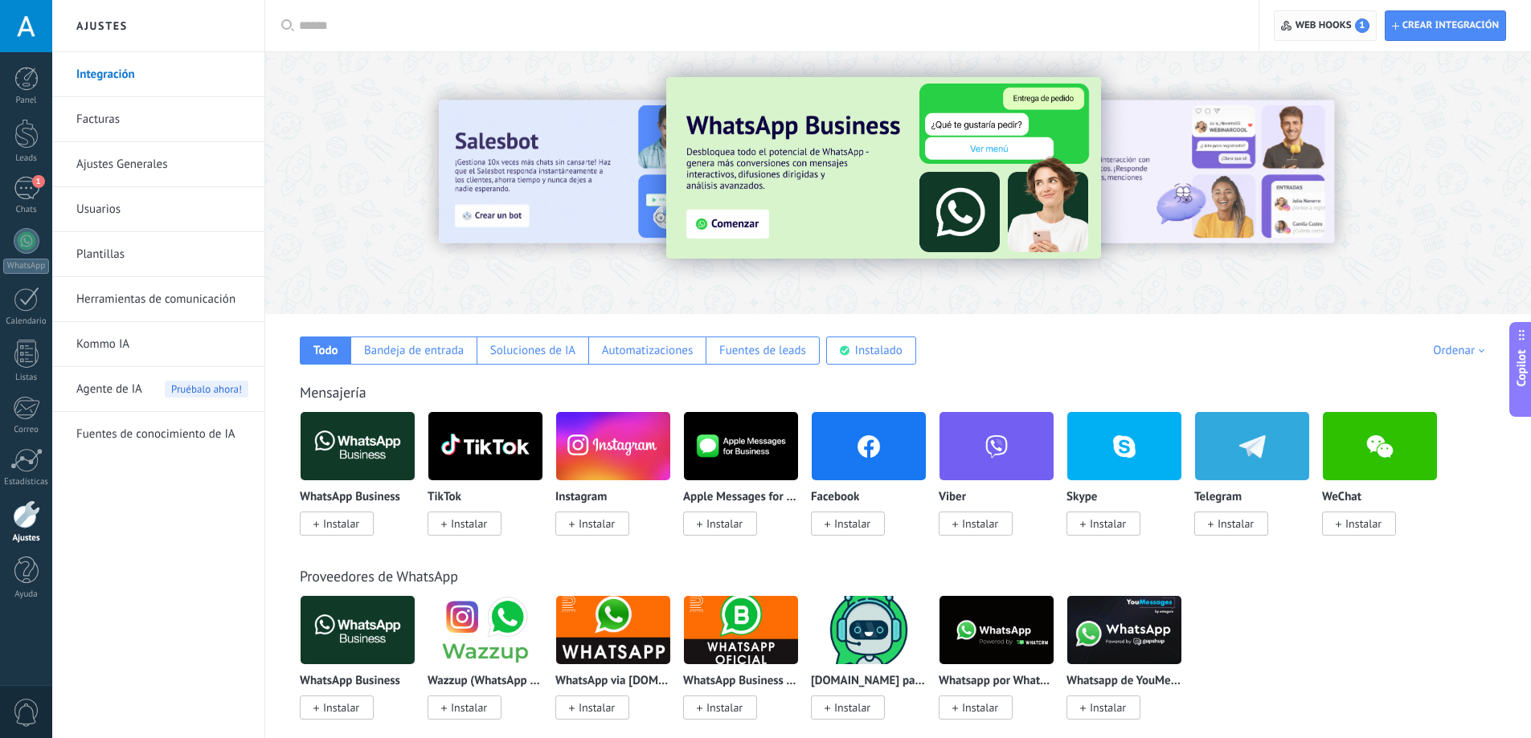
click at [1339, 34] on span "Web hooks 1" at bounding box center [1325, 25] width 88 height 29
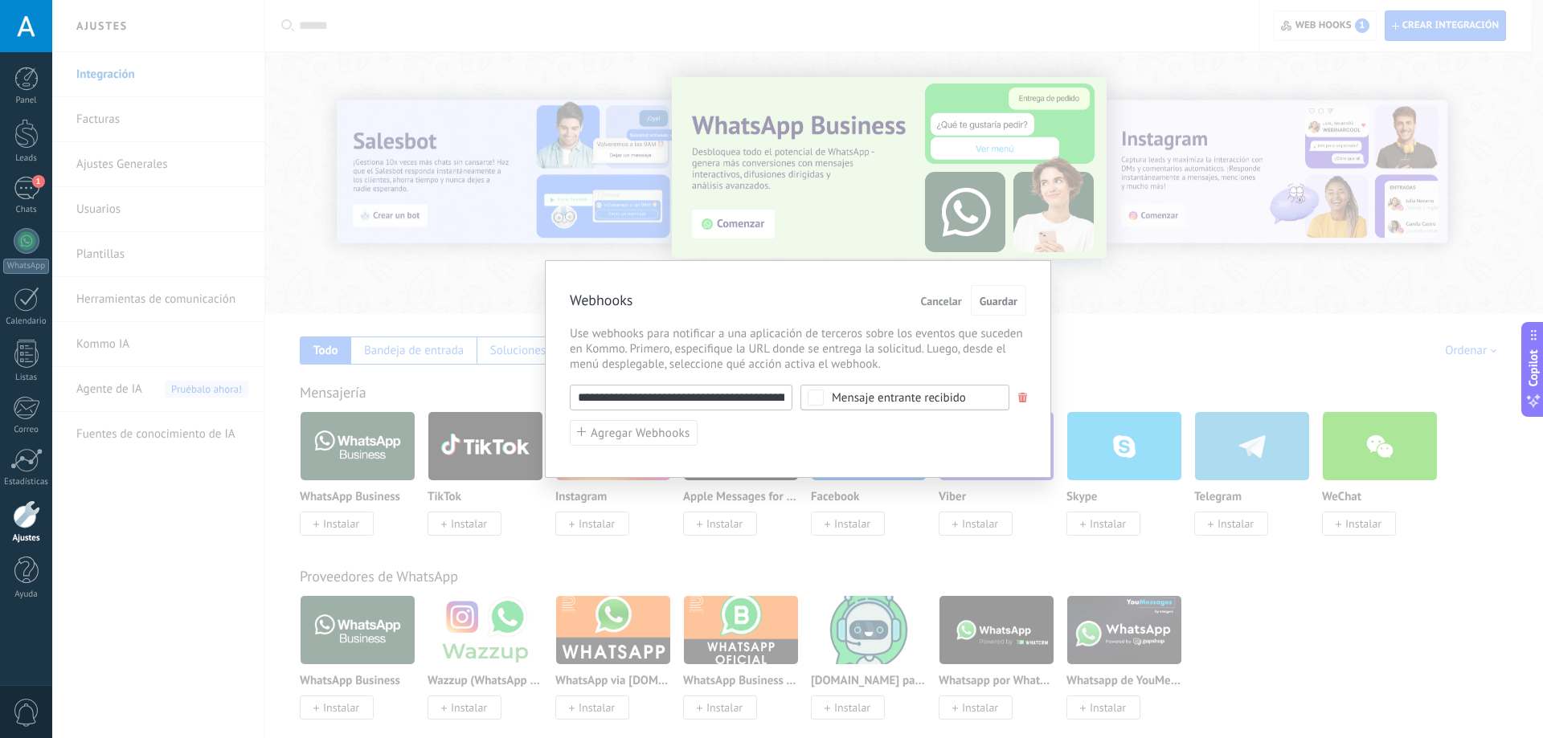
click at [730, 394] on input "**********" at bounding box center [681, 398] width 223 height 26
paste input "text"
type input "**********"
click at [1017, 301] on button "Guardar" at bounding box center [998, 300] width 55 height 31
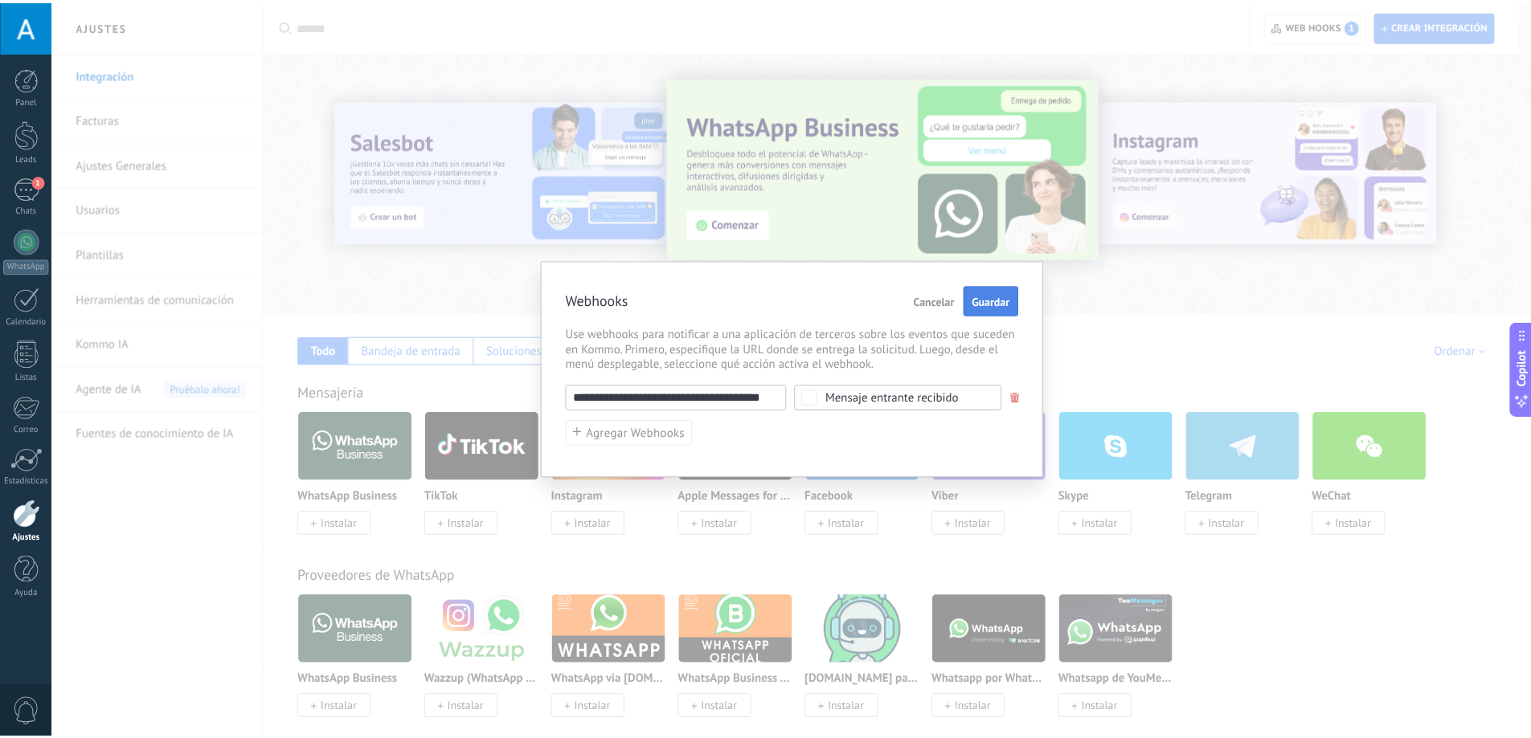
scroll to position [0, 0]
